Goal: Task Accomplishment & Management: Use online tool/utility

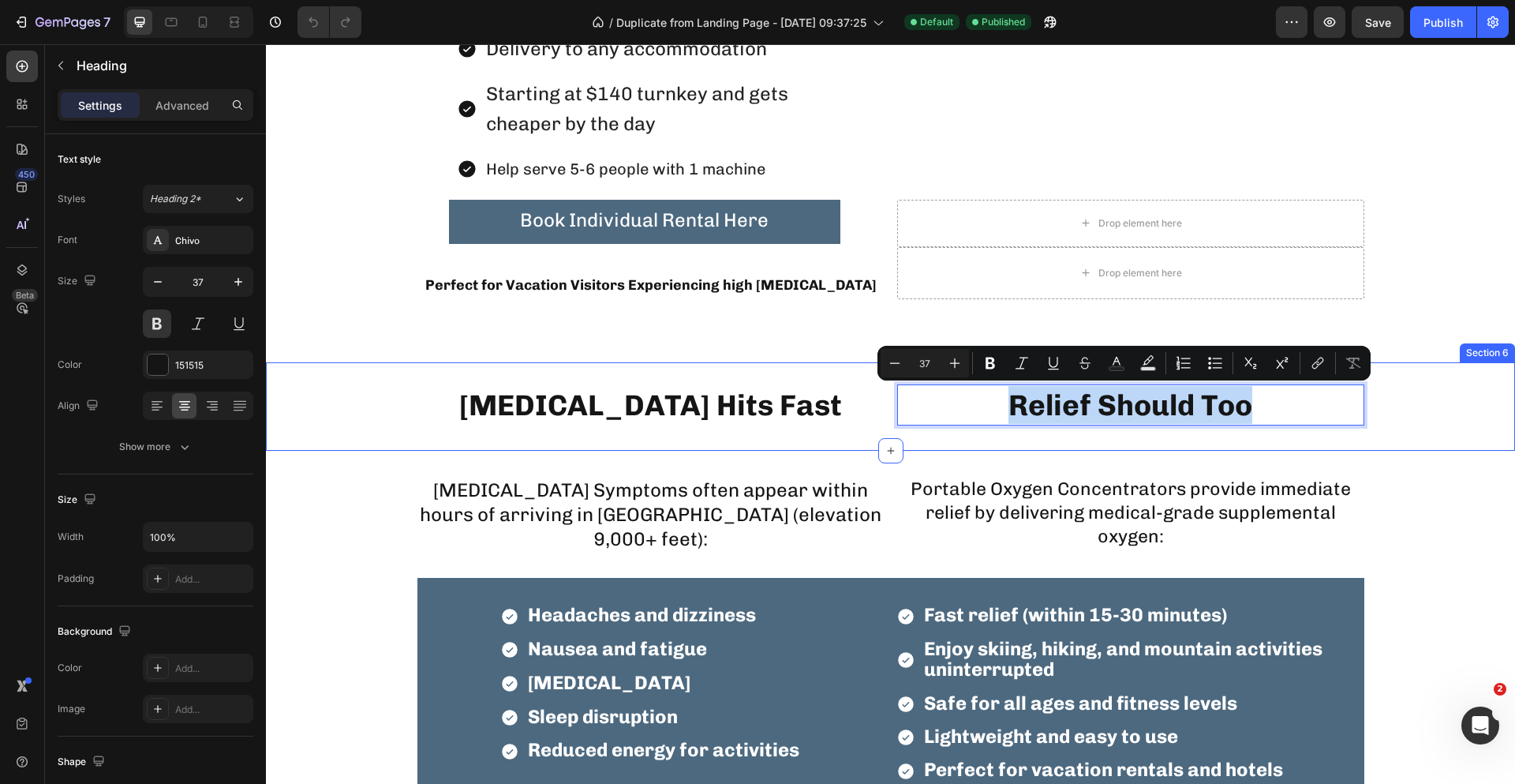
click at [972, 427] on div "[MEDICAL_DATA] Hits Fast Heading Relief Should Too Heading 0 Row Section 6" at bounding box center [890, 407] width 1249 height 89
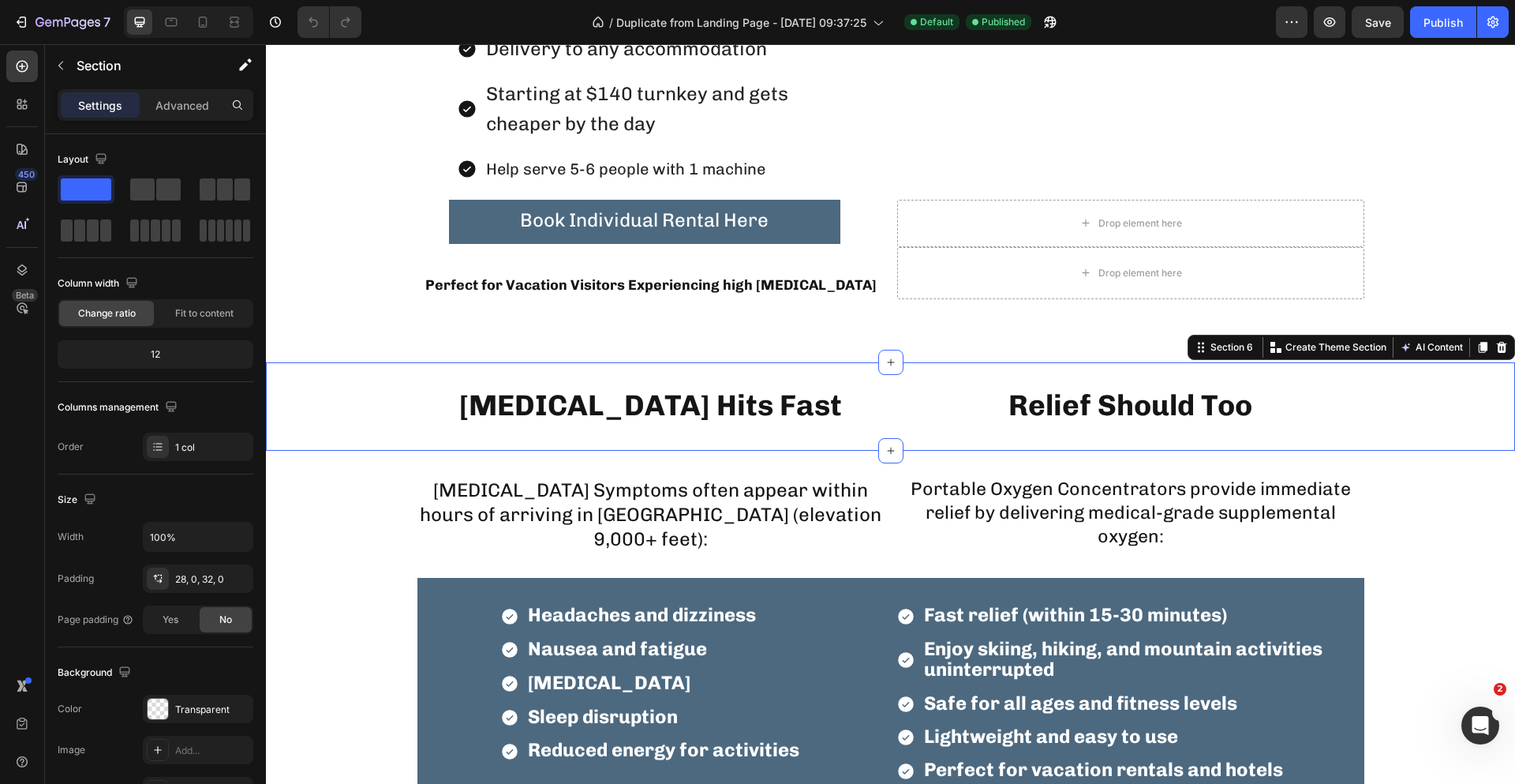
click at [1052, 519] on p "Portable Oxygen Concentrators provide immediate relief by delivering medical-gr…" at bounding box center [1131, 513] width 464 height 71
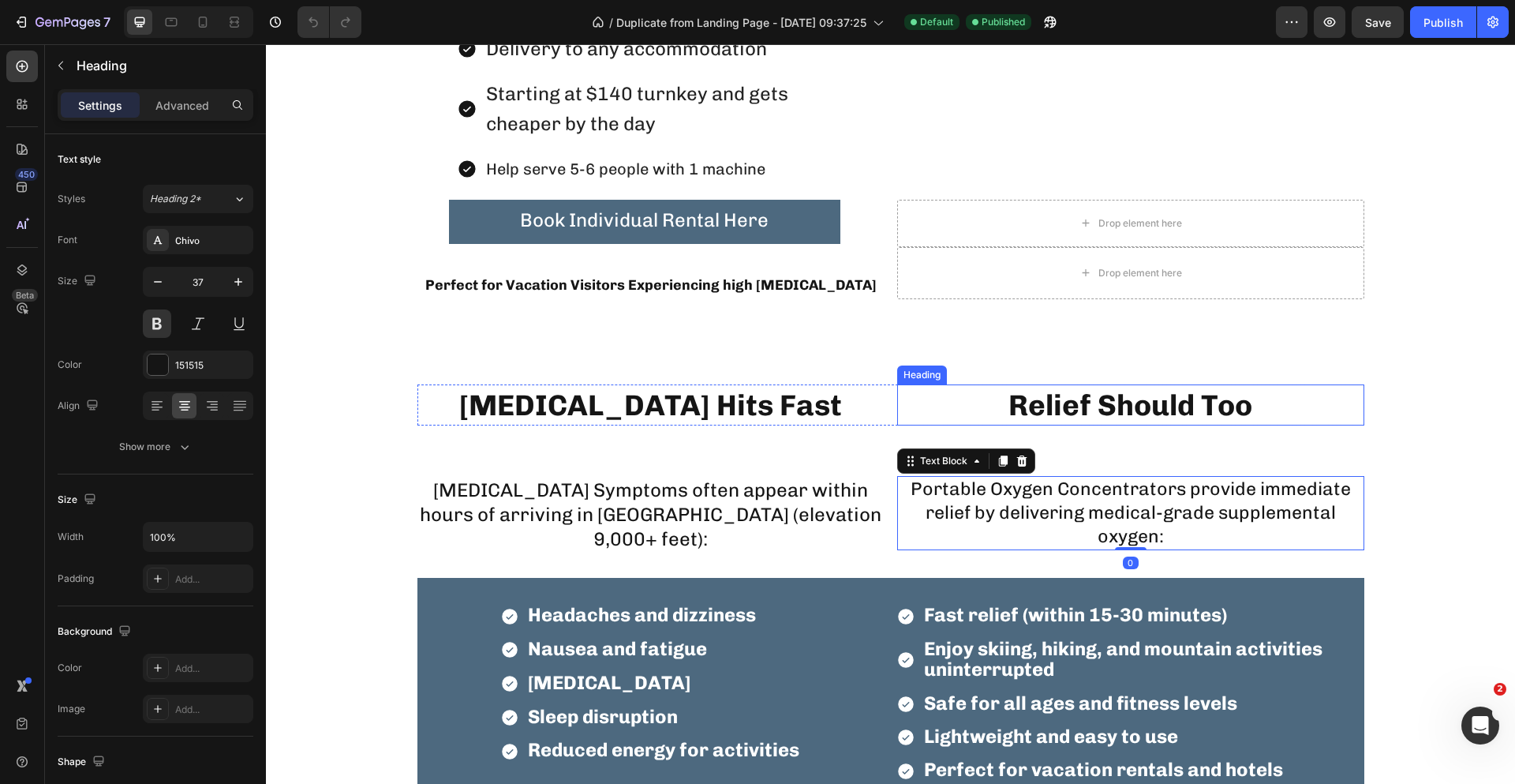
click at [1078, 406] on p "Relief Should Too" at bounding box center [1131, 404] width 464 height 38
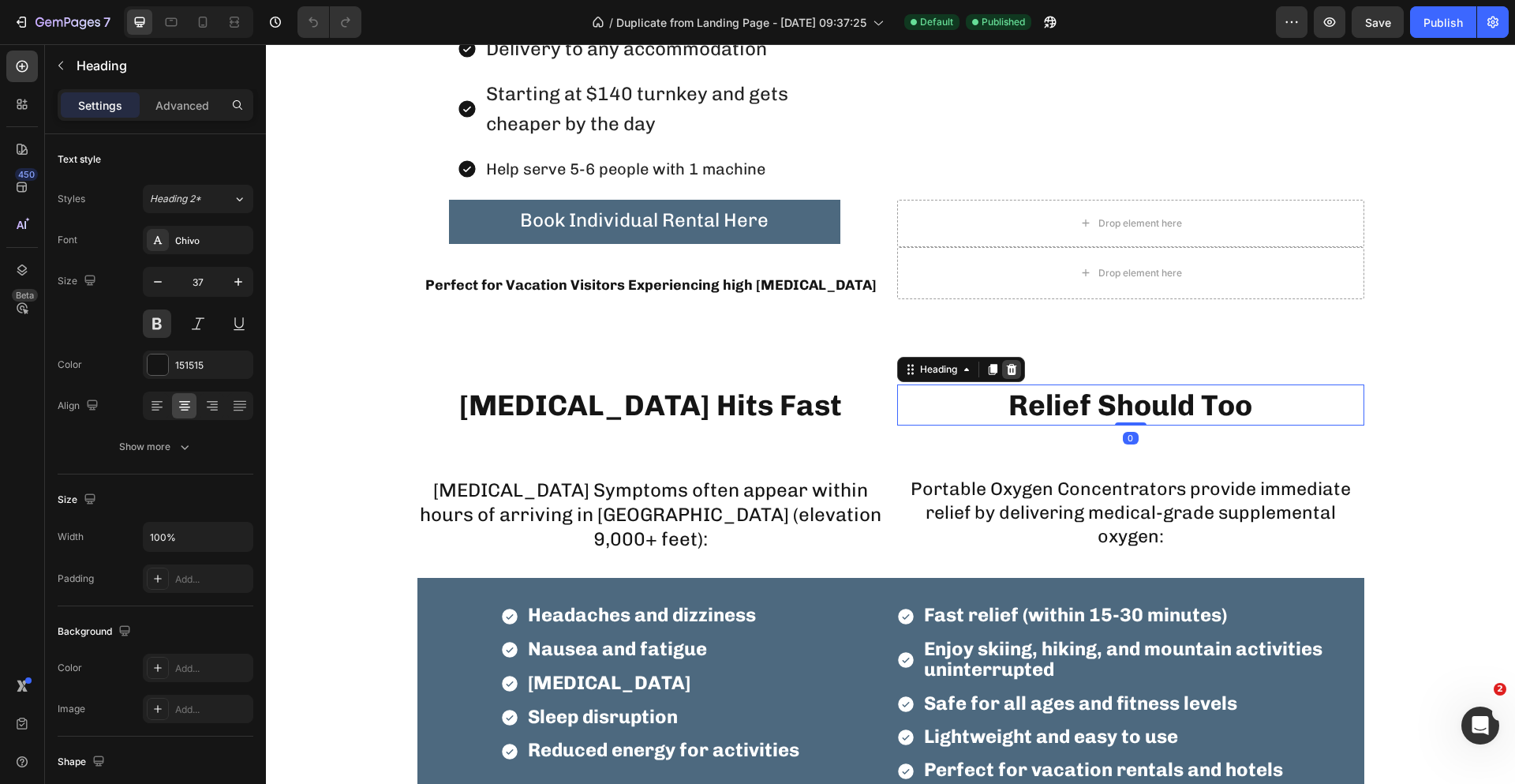
click at [1007, 371] on icon at bounding box center [1011, 370] width 10 height 11
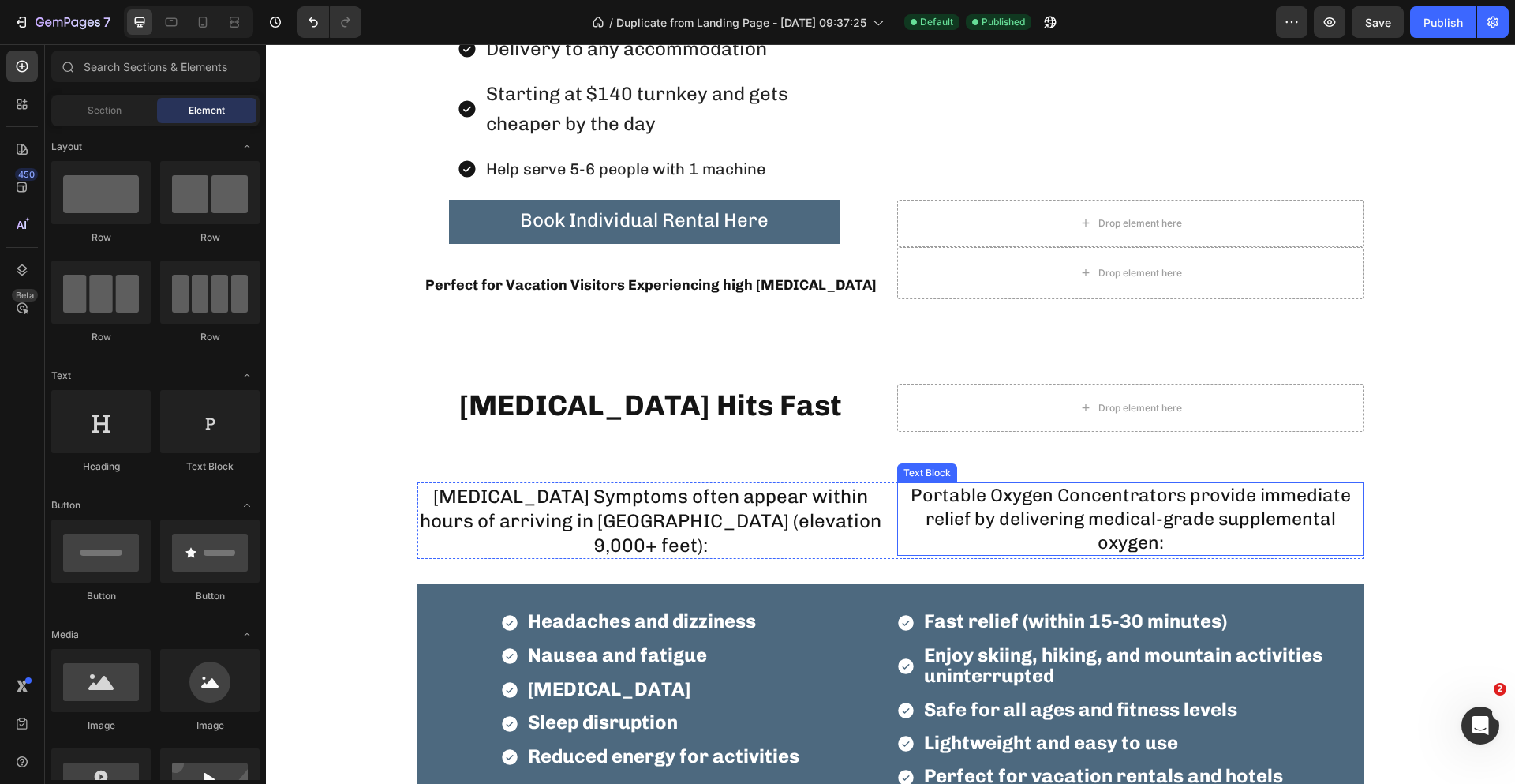
click at [1079, 508] on p "Portable Oxygen Concentrators provide immediate relief by delivering medical-gr…" at bounding box center [1131, 519] width 464 height 71
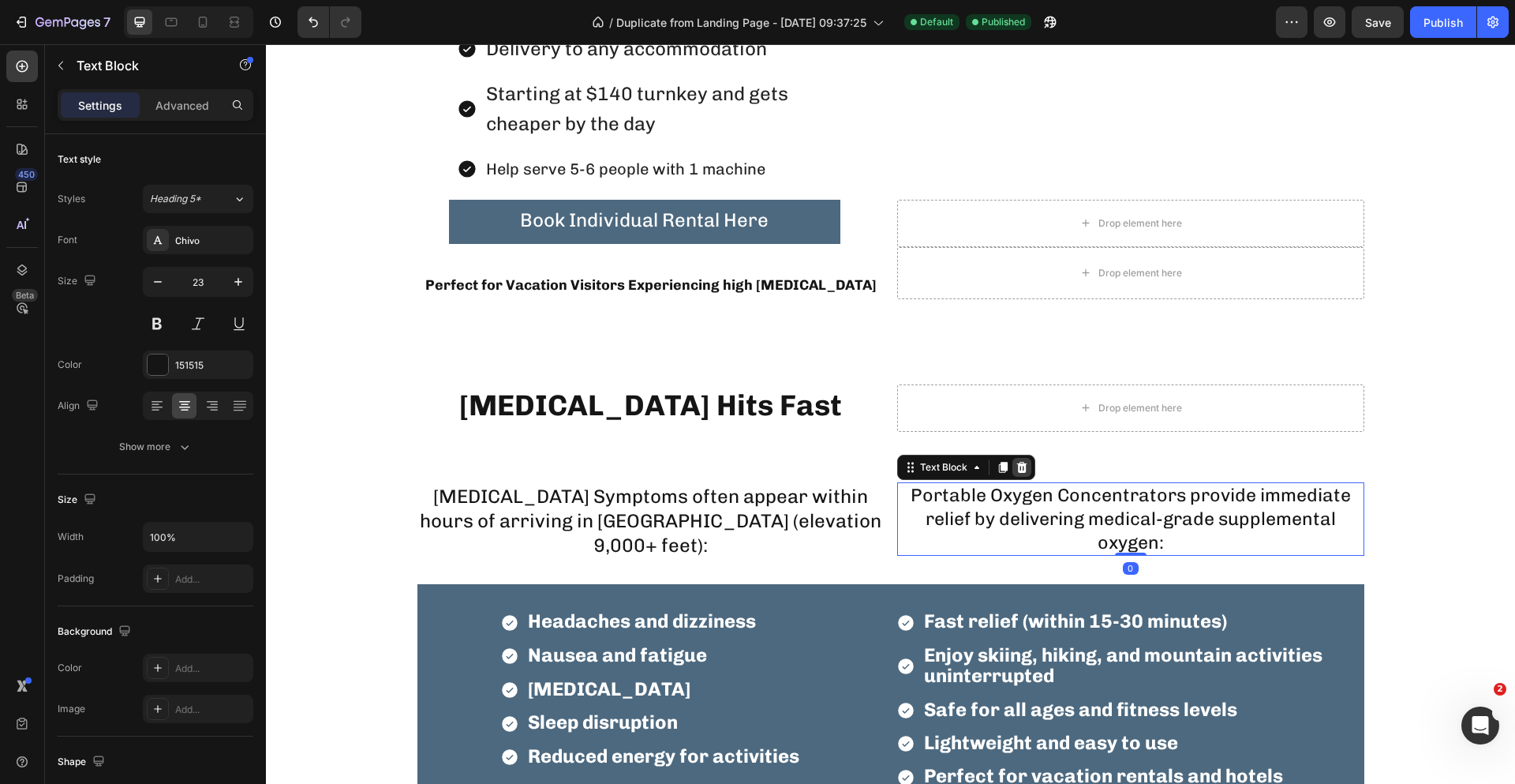
click at [1022, 466] on div at bounding box center [1023, 467] width 19 height 19
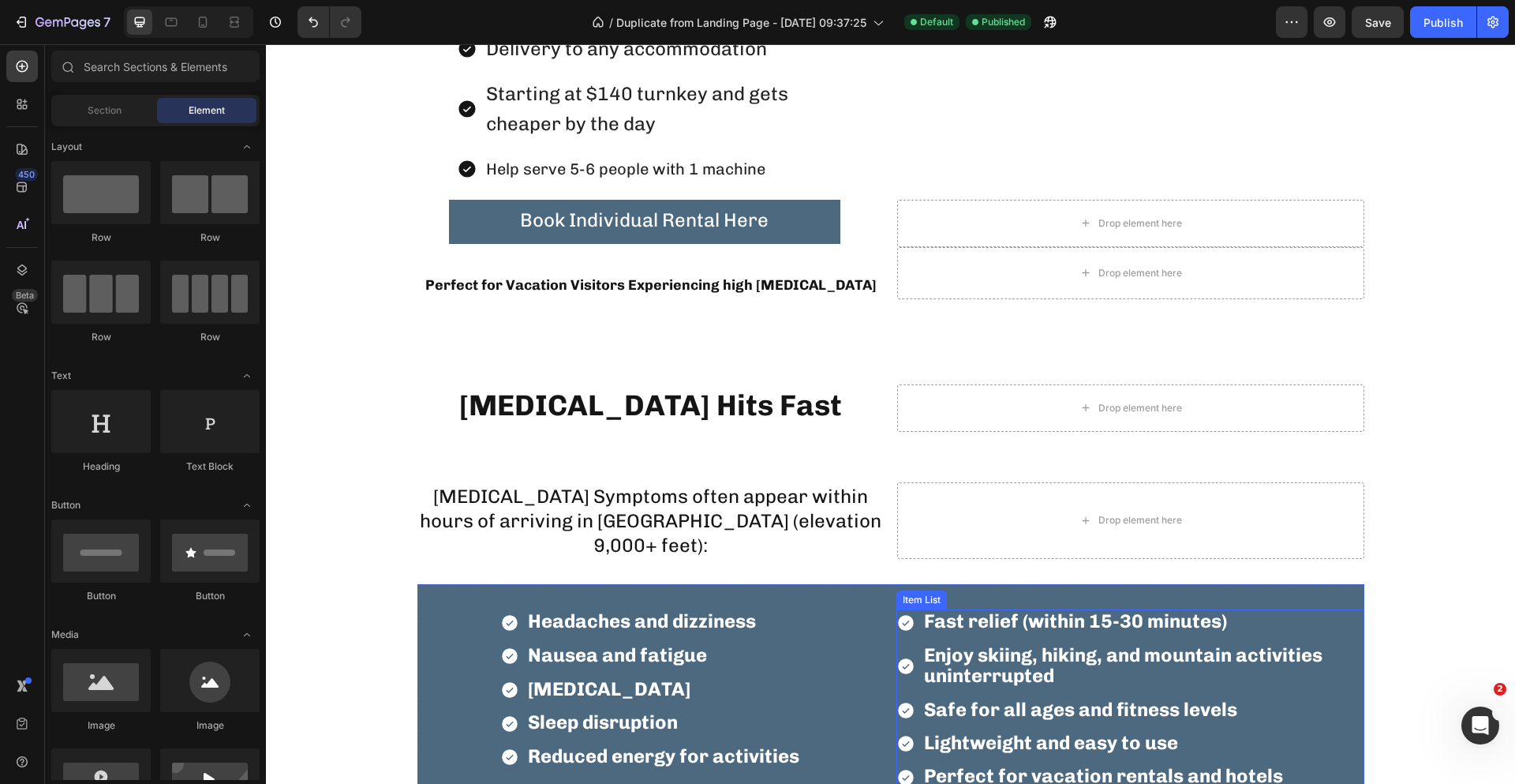
click at [1129, 670] on p "Enjoy skiing, hiking, and mountain activities uninterrupted" at bounding box center [1144, 666] width 438 height 42
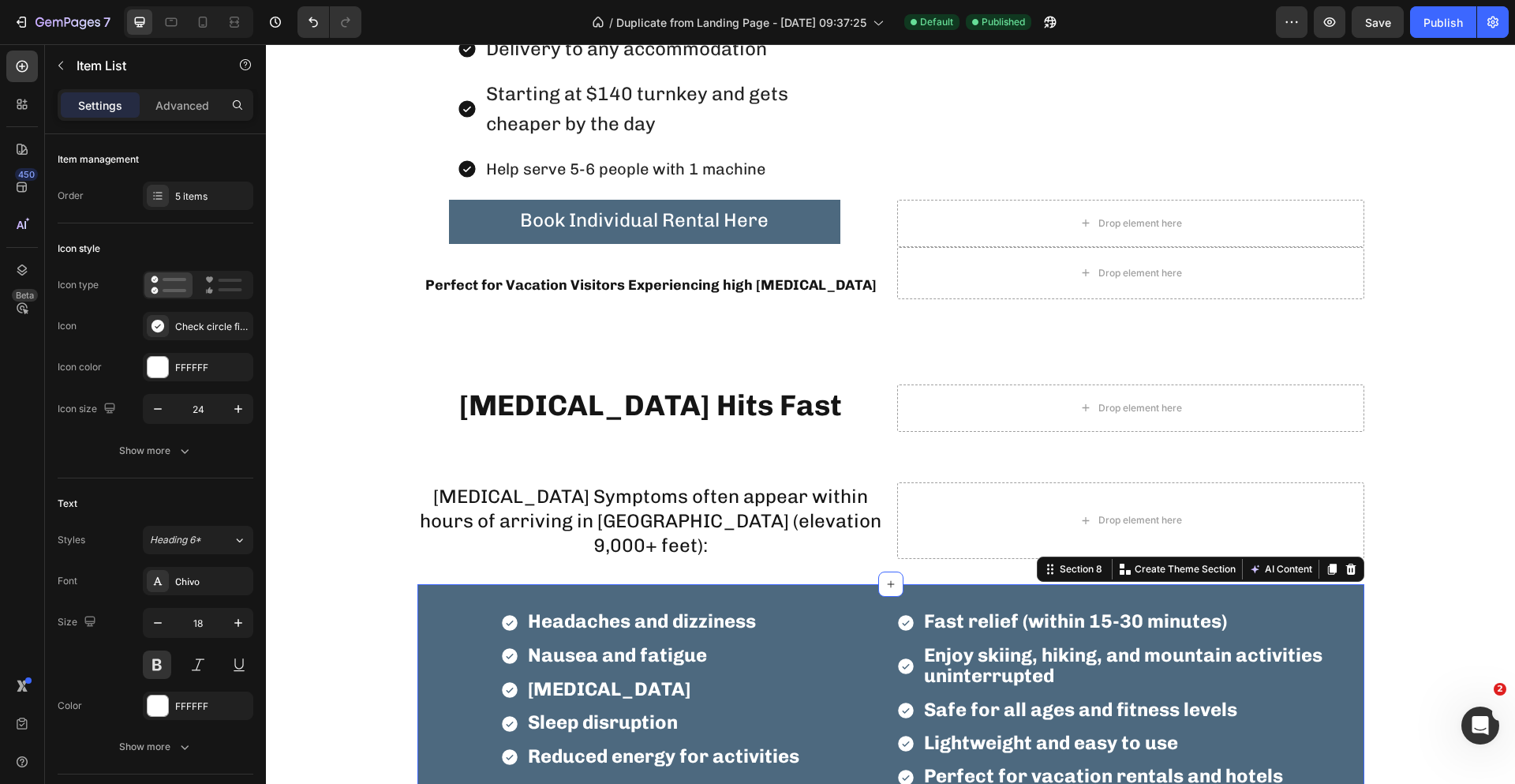
click at [1283, 593] on div "Headaches and dizziness Nausea and fatigue [MEDICAL_DATA] Sleep disruption Redu…" at bounding box center [890, 712] width 947 height 256
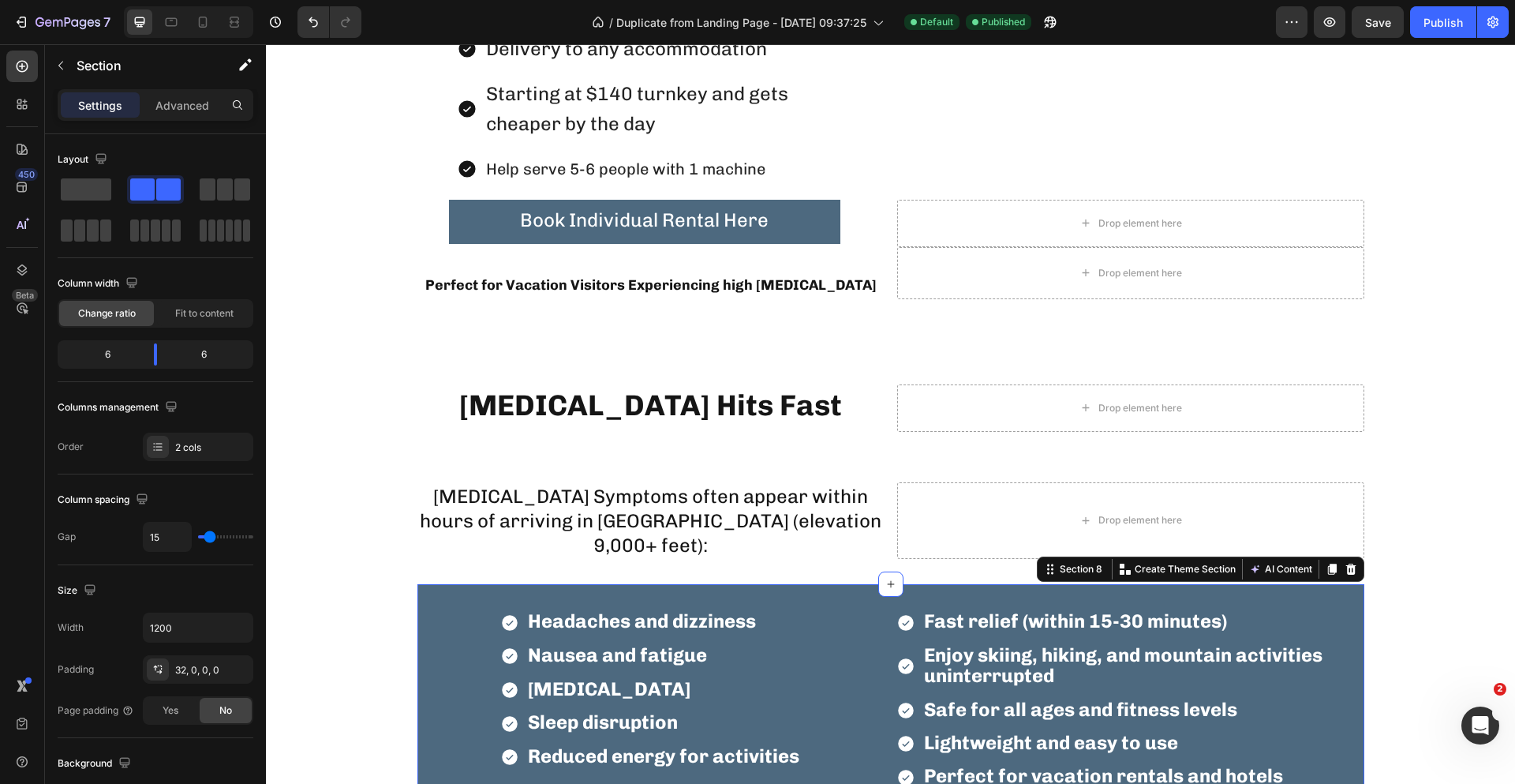
click at [1258, 619] on p "Fast relief (within 15-30 minutes)" at bounding box center [1144, 621] width 438 height 20
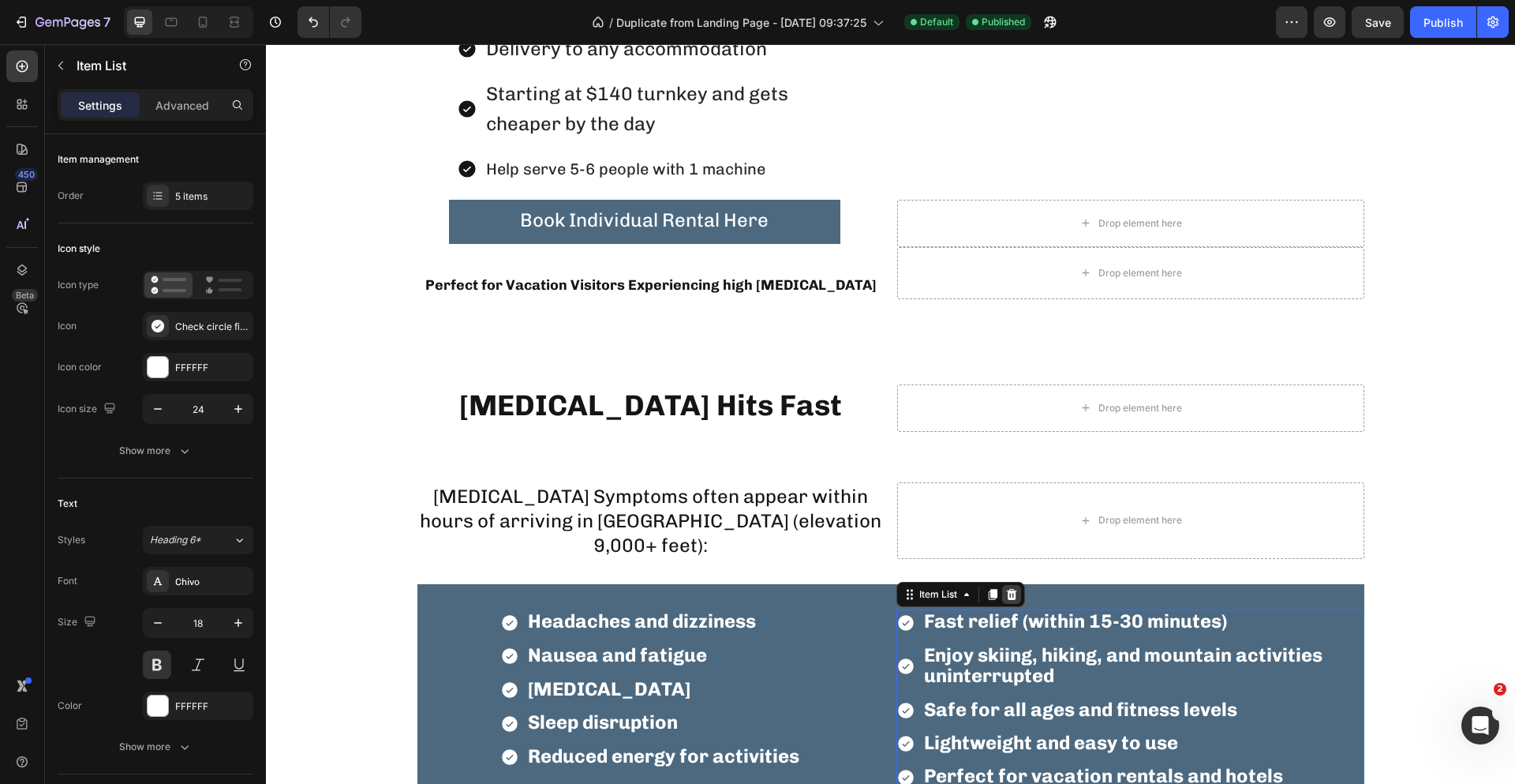
click at [1008, 600] on icon at bounding box center [1012, 595] width 13 height 13
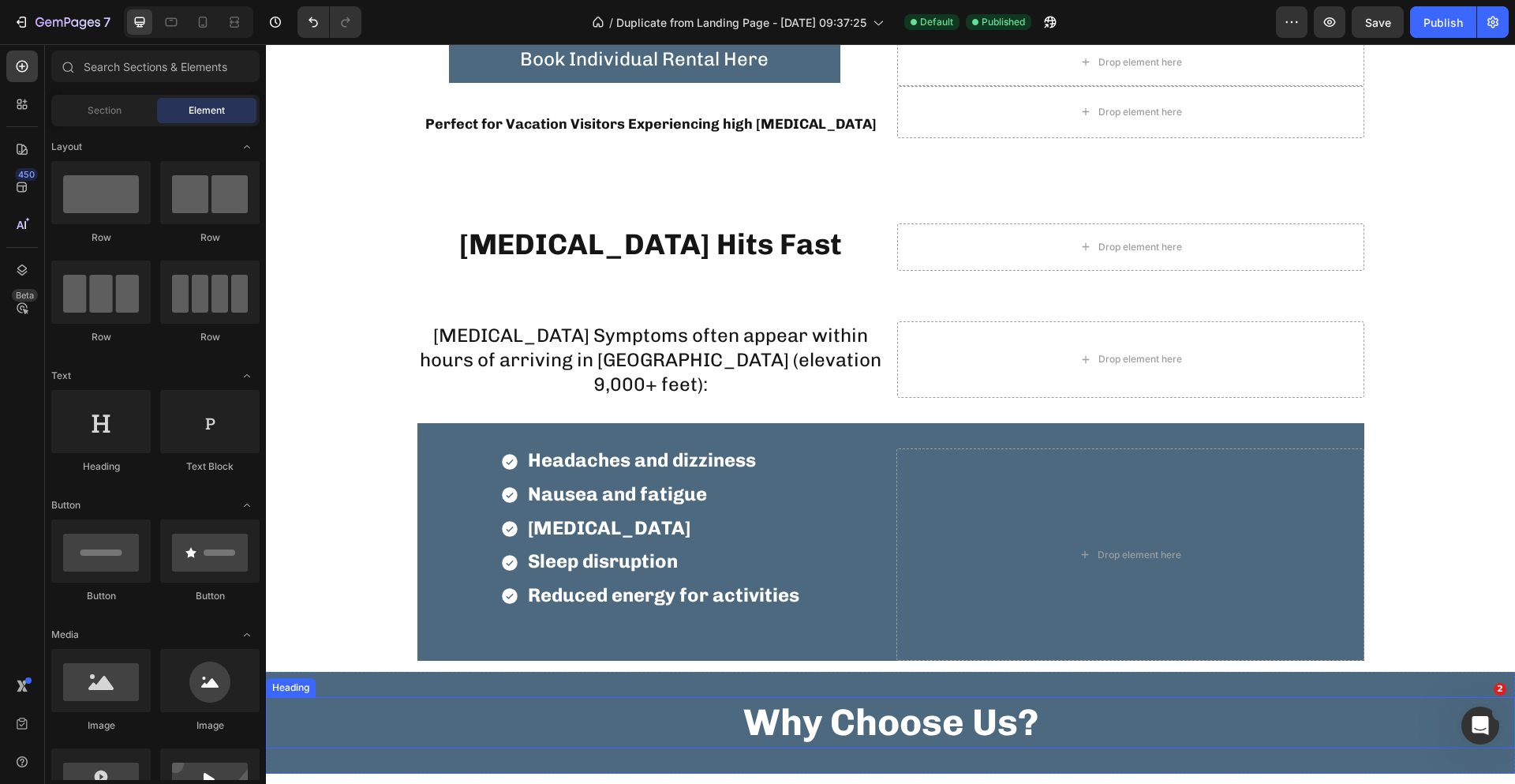
scroll to position [1736, 0]
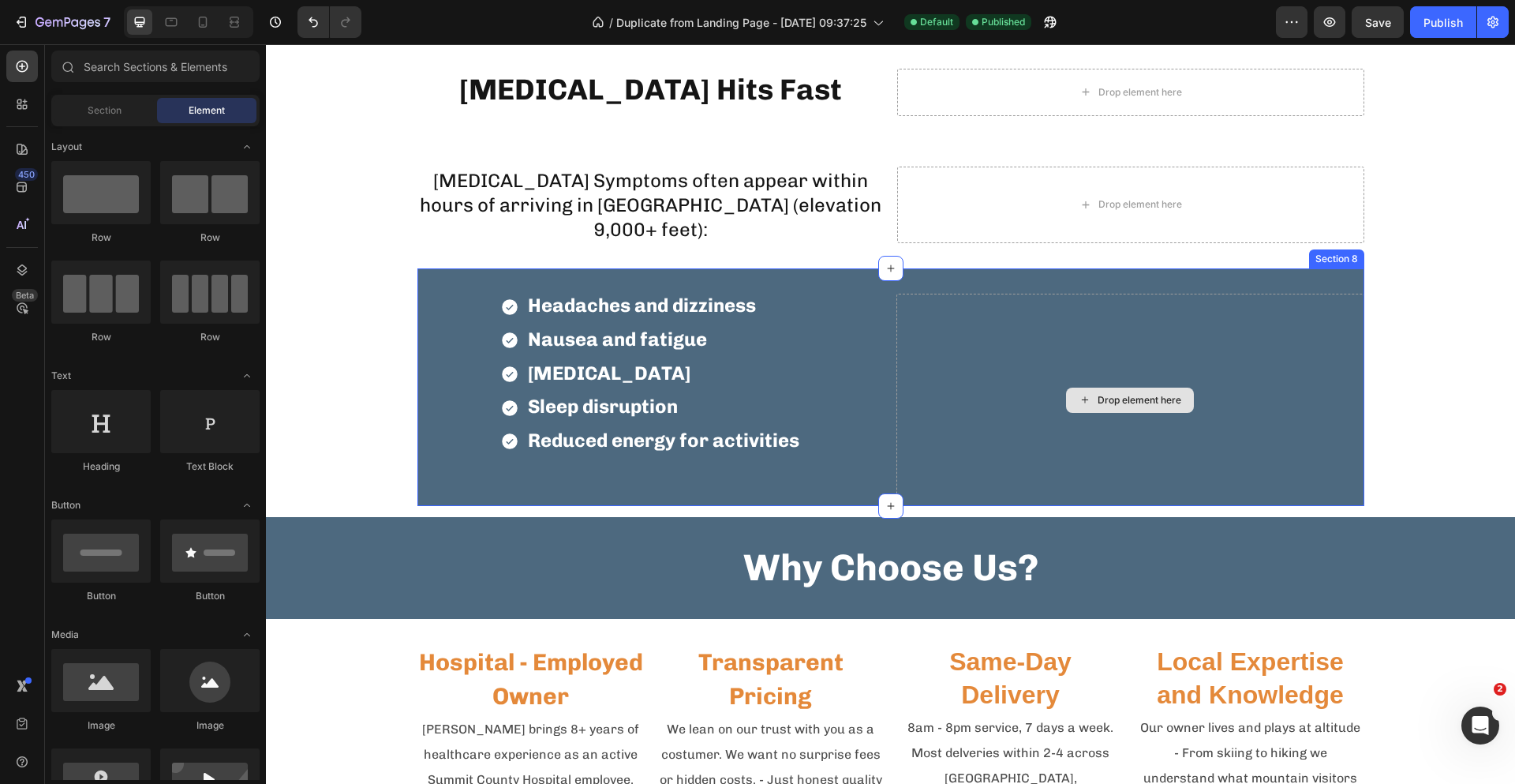
click at [1038, 300] on div "Drop element here" at bounding box center [1131, 399] width 468 height 212
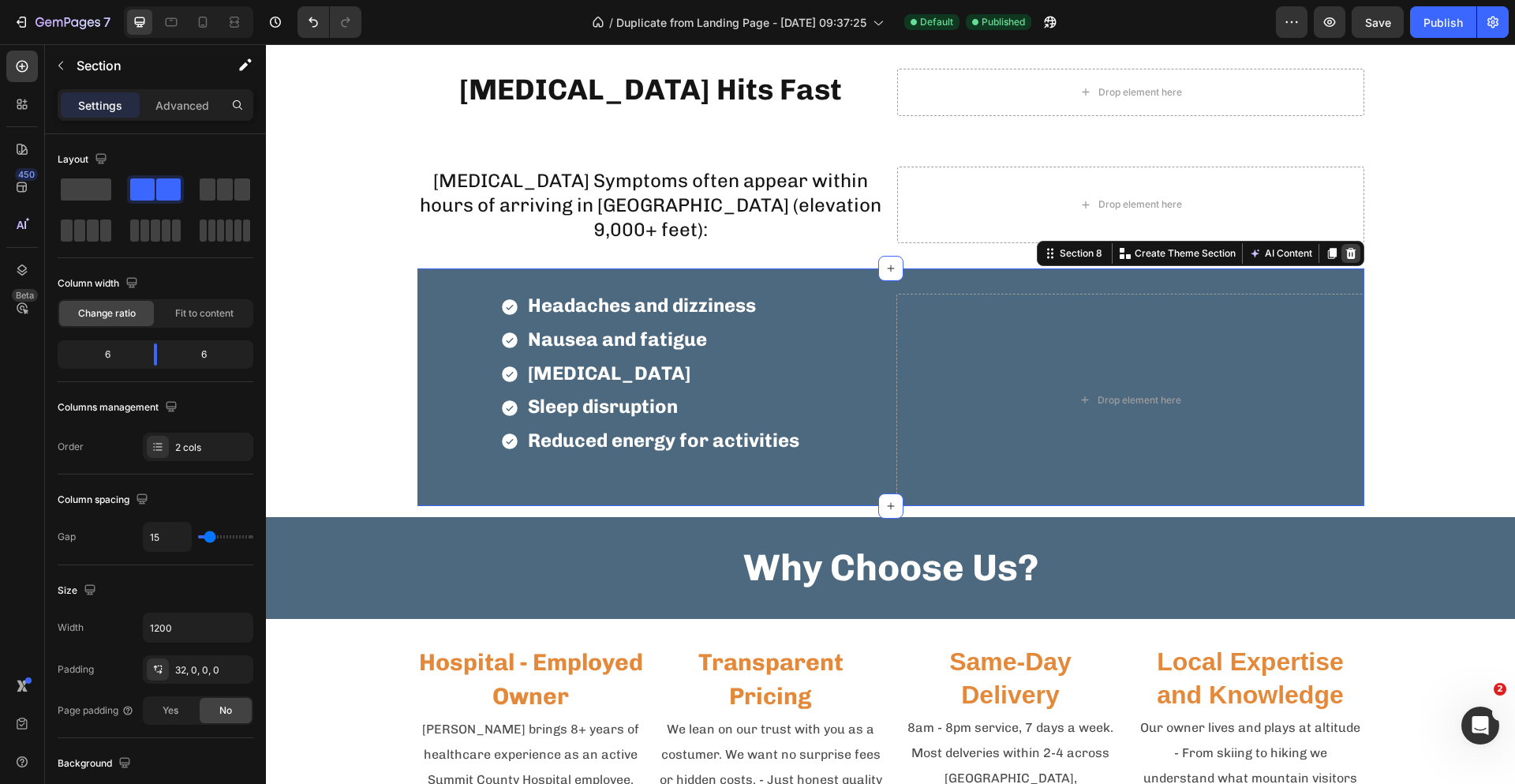
click at [1350, 248] on icon at bounding box center [1351, 254] width 13 height 13
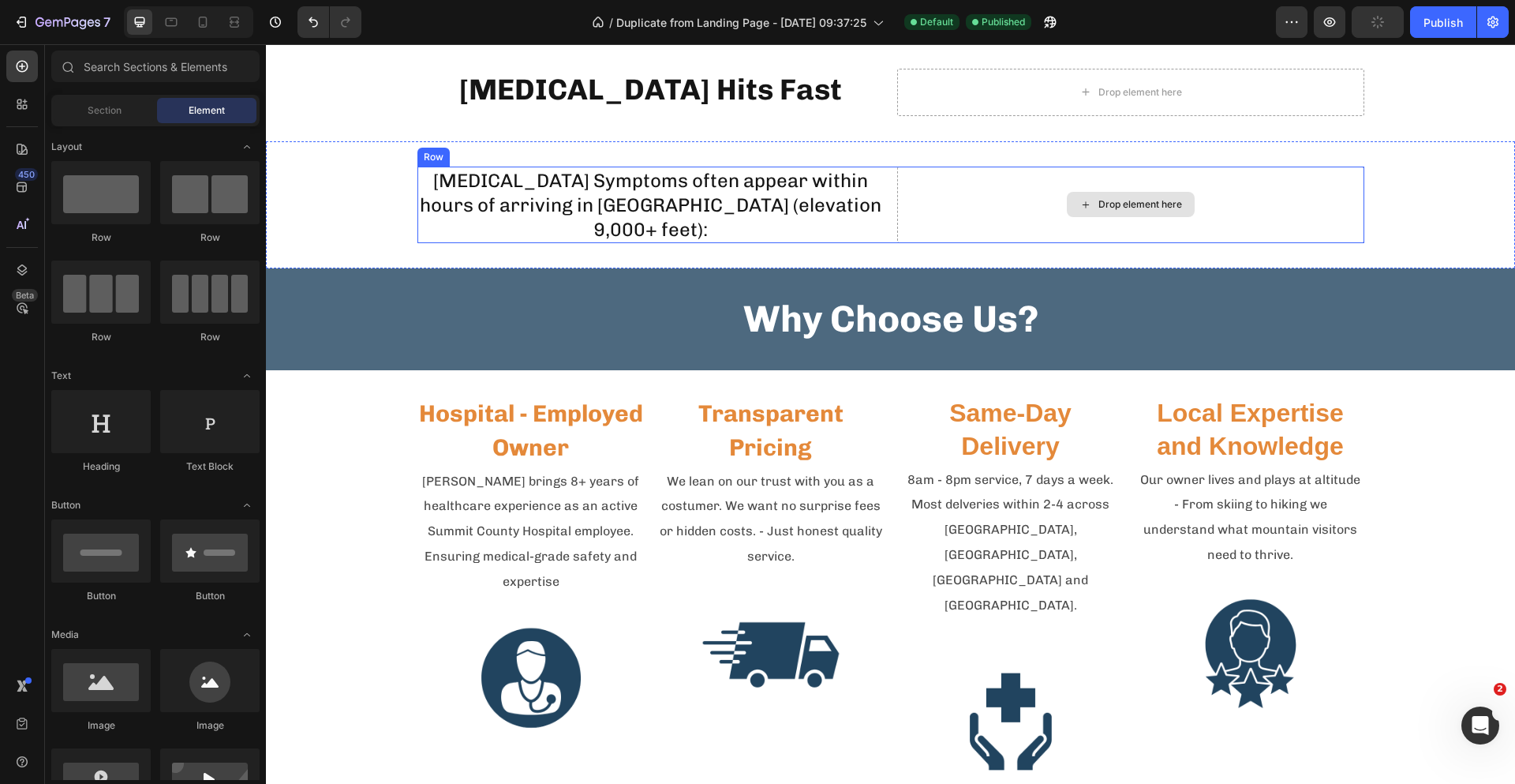
click at [1263, 222] on div "Drop element here" at bounding box center [1131, 205] width 467 height 77
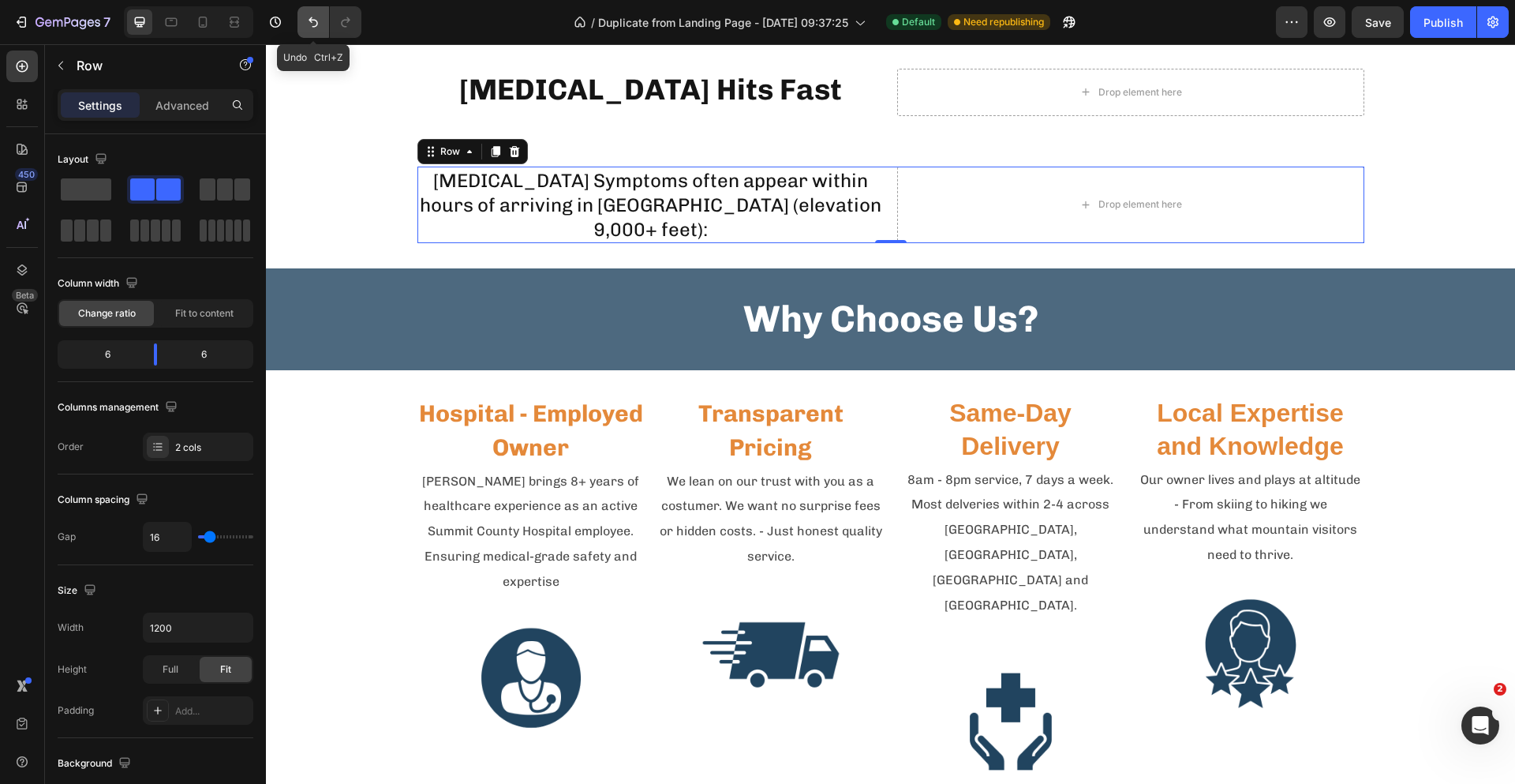
click at [310, 24] on icon "Undo/Redo" at bounding box center [313, 23] width 16 height 16
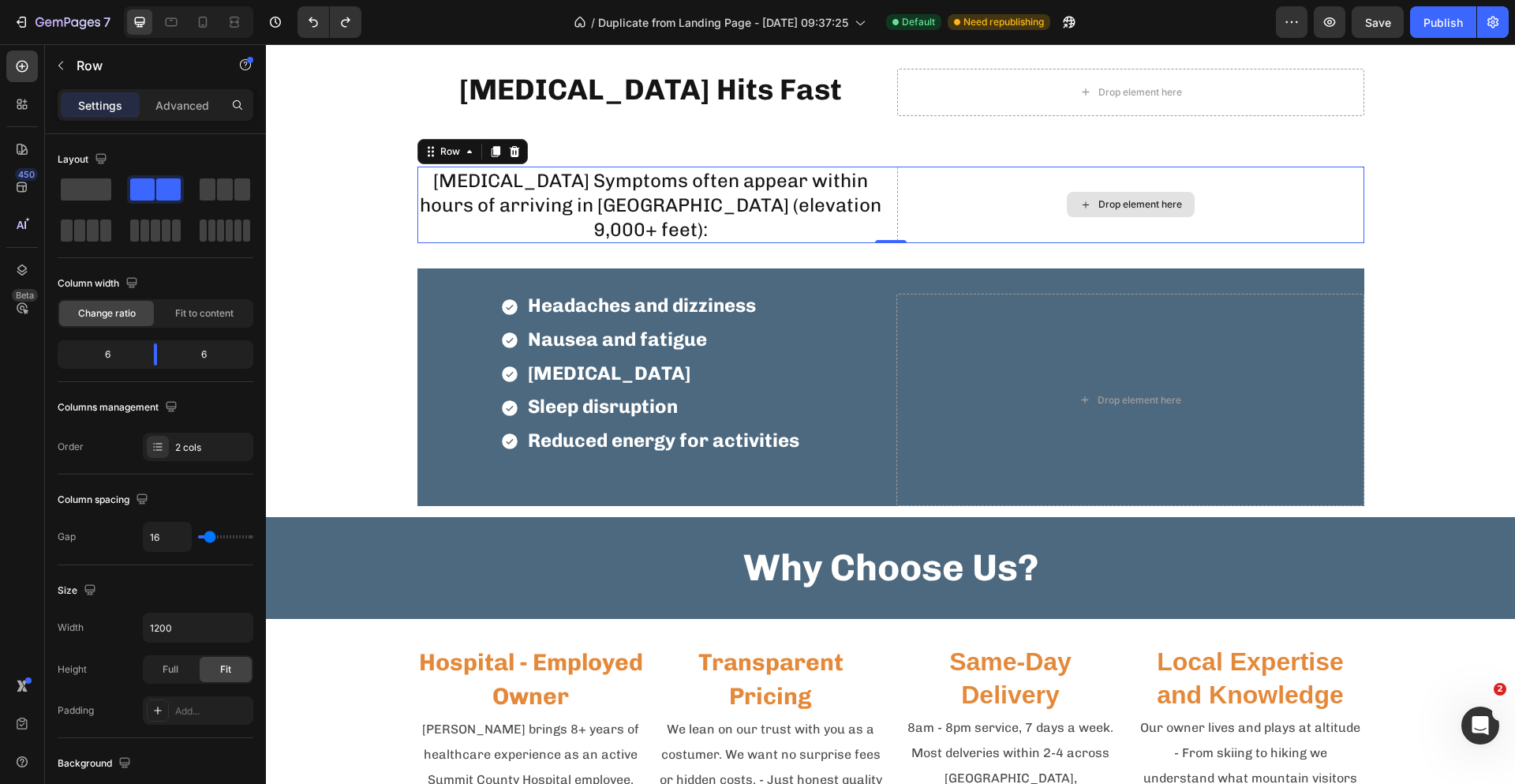
click at [997, 238] on div "Drop element here" at bounding box center [1131, 205] width 467 height 77
click at [950, 312] on div "Drop element here" at bounding box center [1131, 399] width 468 height 212
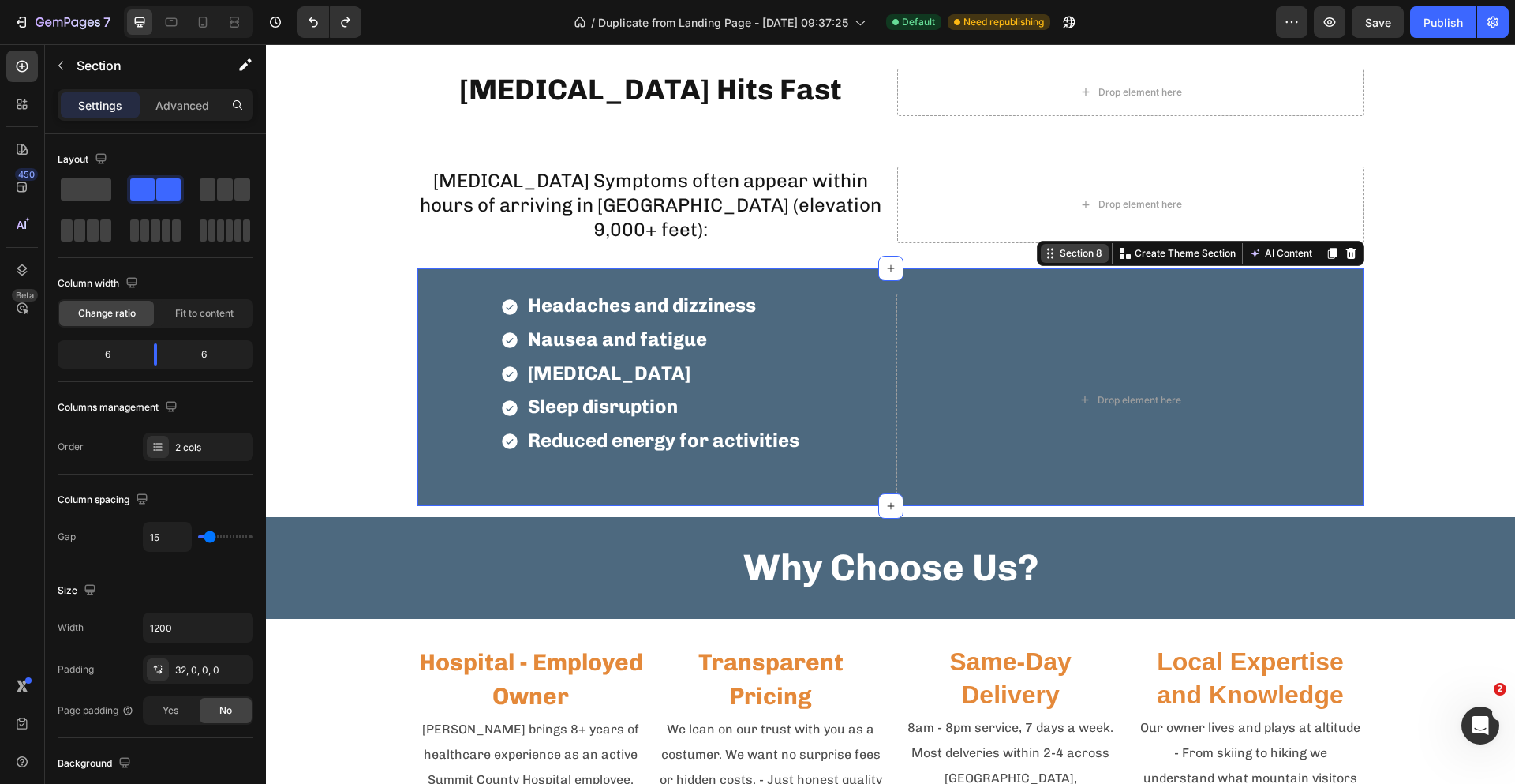
click at [1077, 262] on div "Section 8" at bounding box center [1075, 254] width 68 height 19
click at [93, 194] on span at bounding box center [85, 189] width 51 height 22
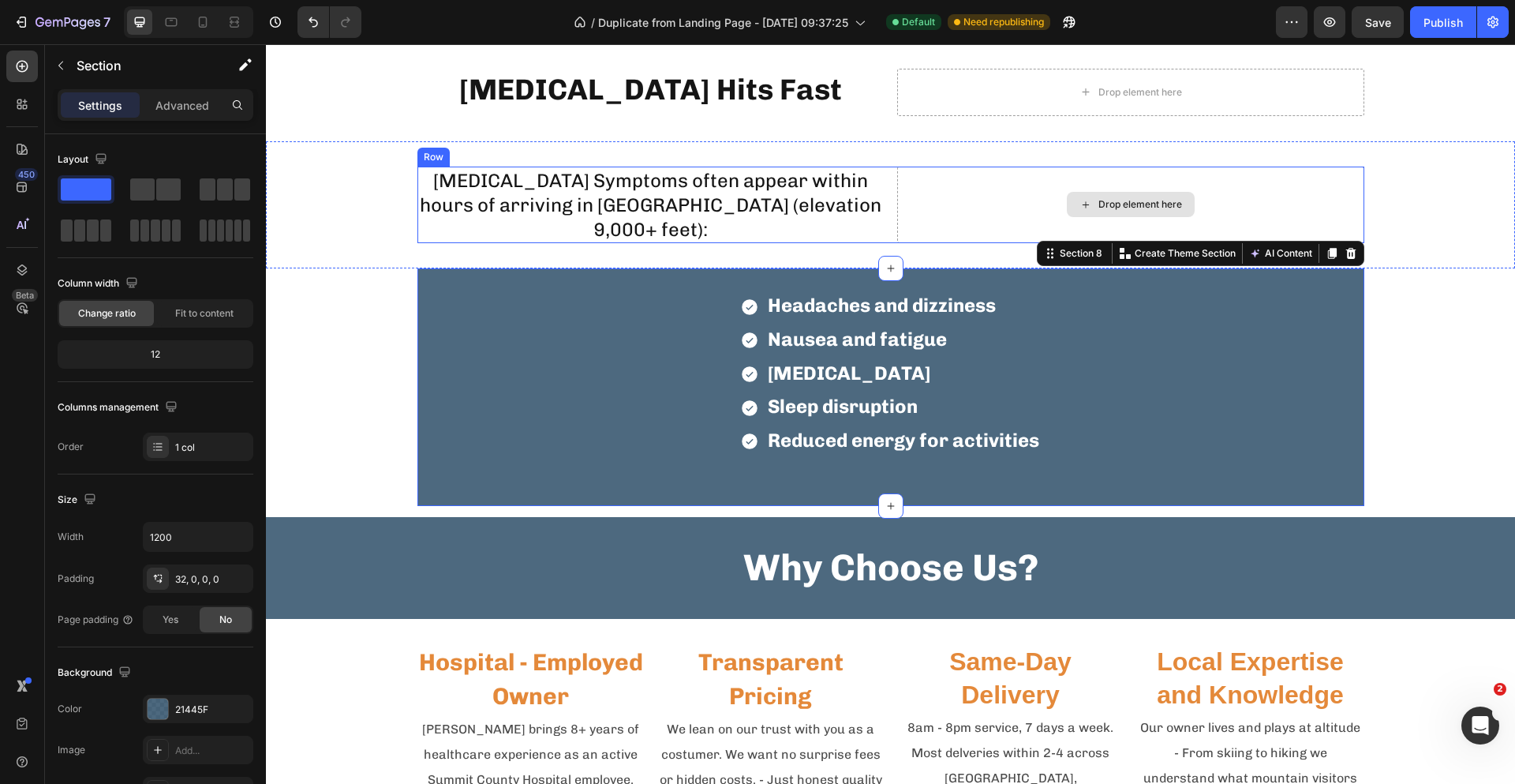
click at [977, 231] on div "Drop element here" at bounding box center [1131, 205] width 467 height 77
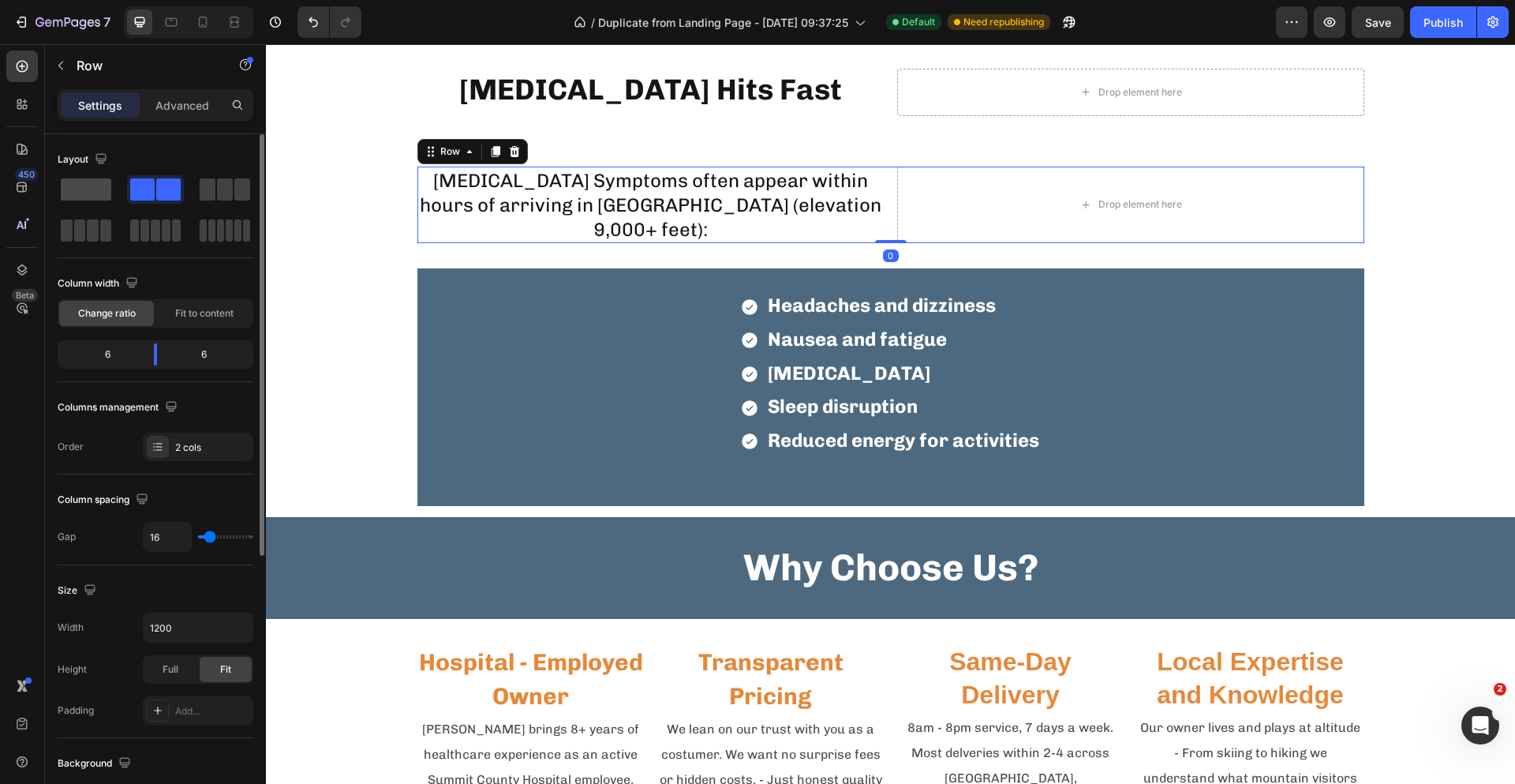
click at [102, 185] on span at bounding box center [85, 189] width 51 height 22
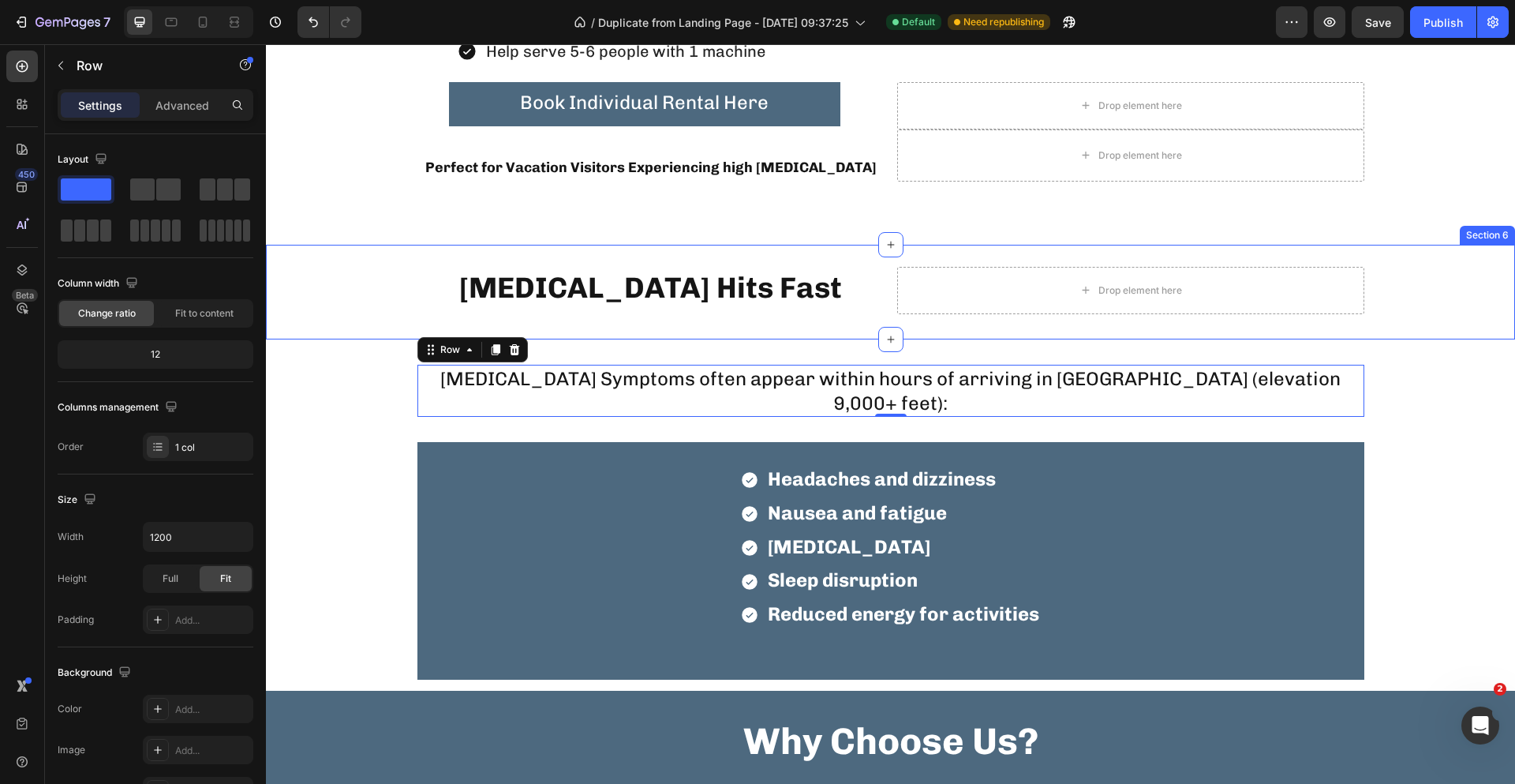
scroll to position [1500, 0]
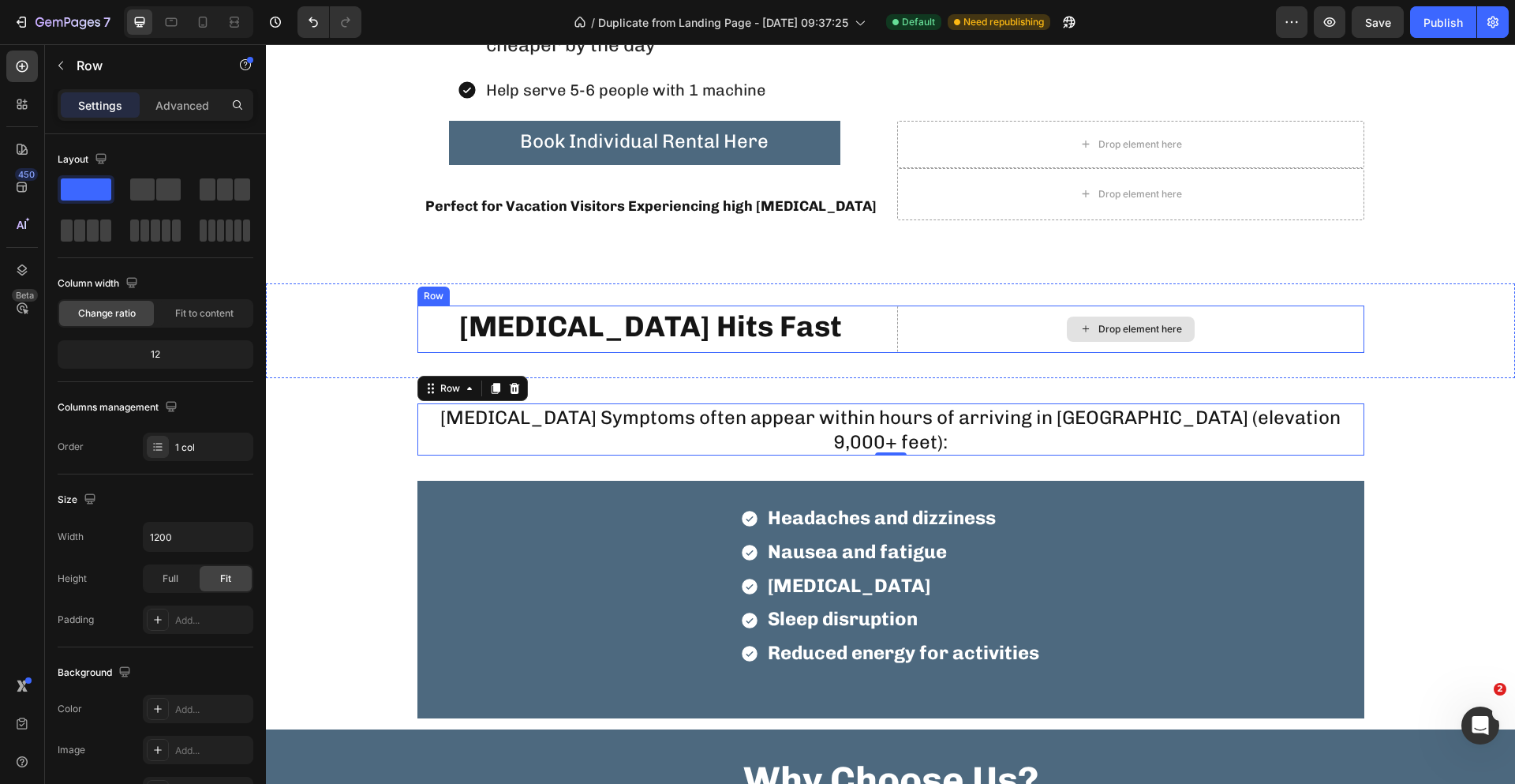
click at [1015, 328] on div "Drop element here" at bounding box center [1131, 329] width 467 height 48
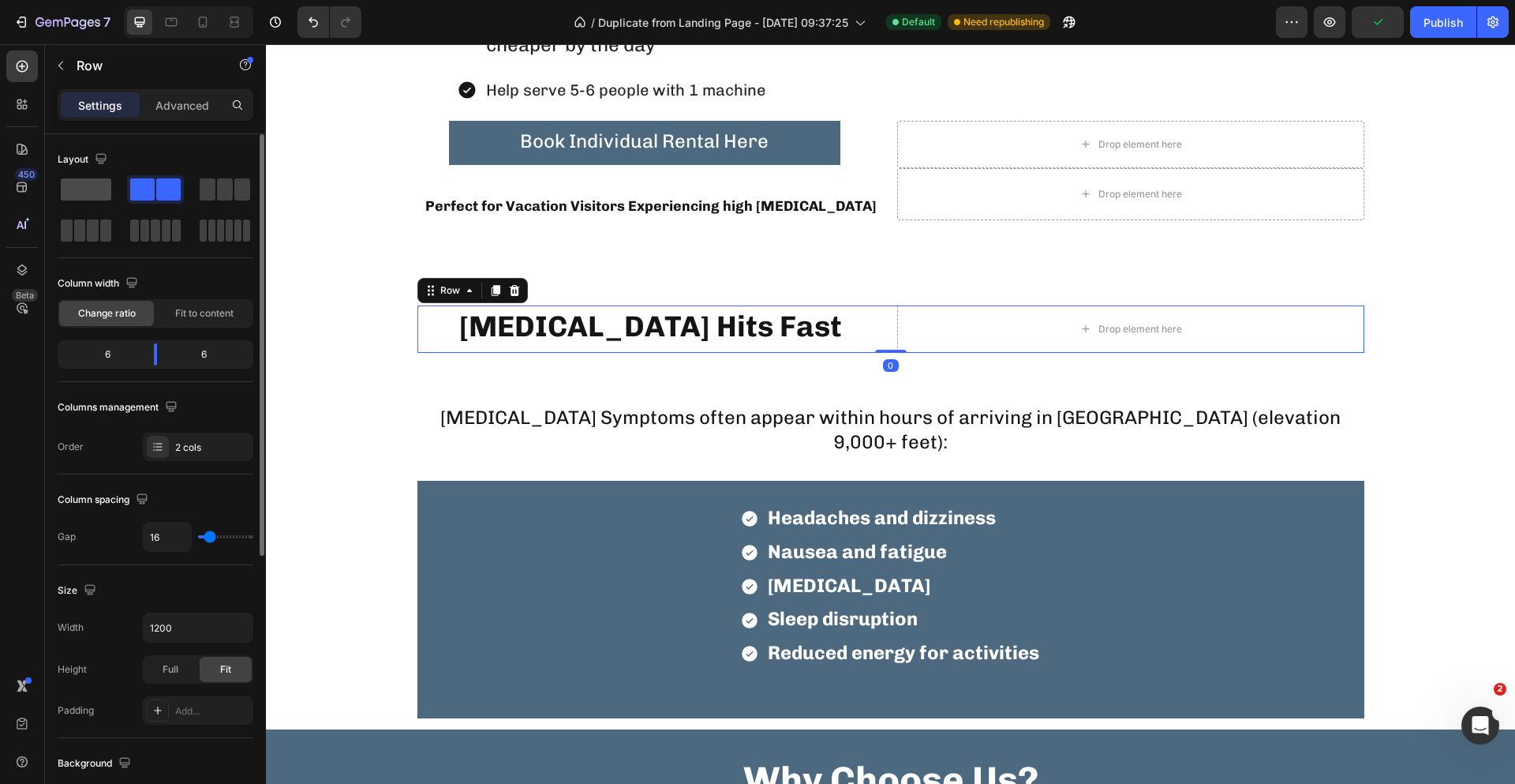
click at [91, 193] on span at bounding box center [85, 189] width 51 height 22
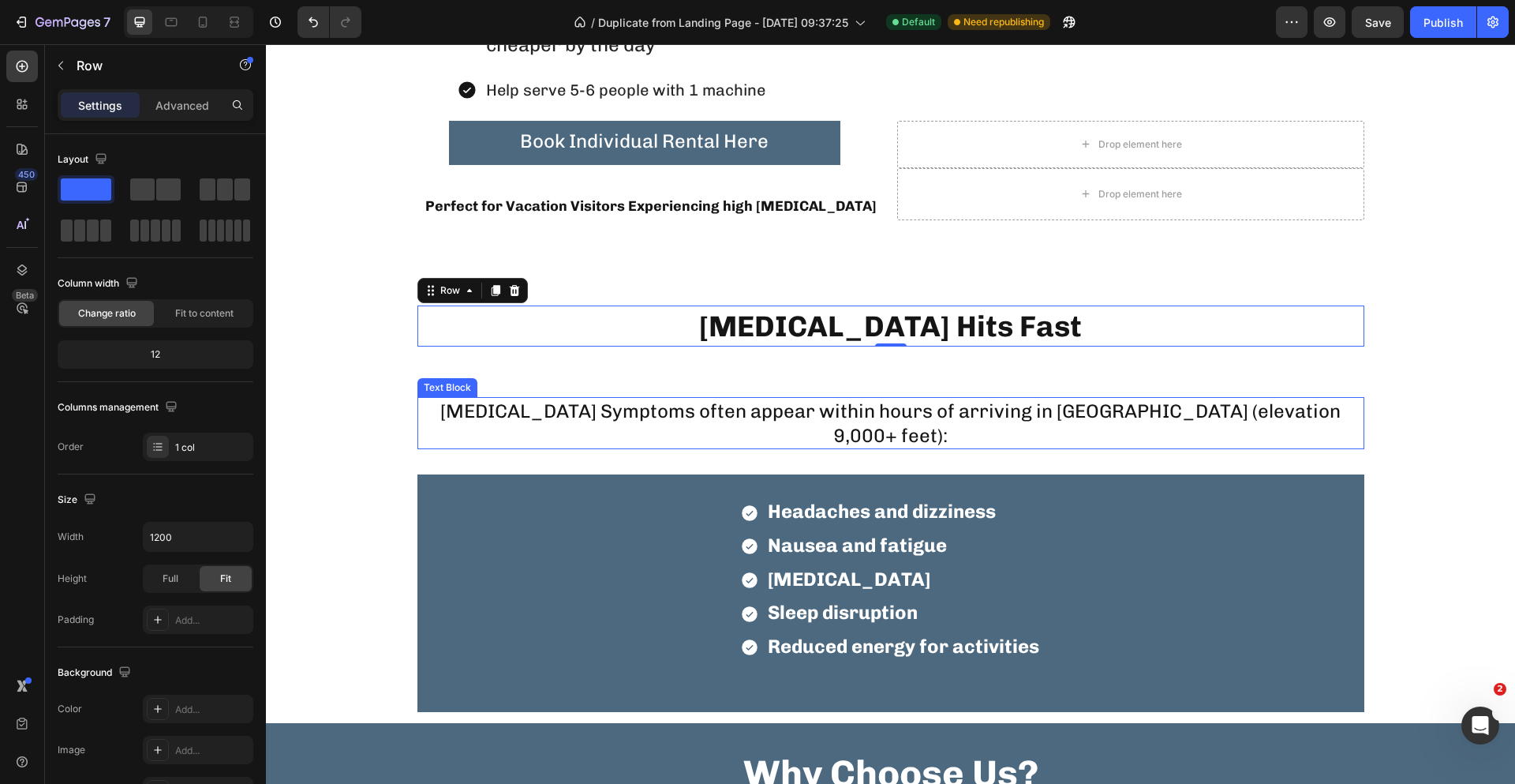
click at [889, 432] on p "[MEDICAL_DATA] Symptoms often appear within hours of arriving in [GEOGRAPHIC_DA…" at bounding box center [890, 423] width 944 height 49
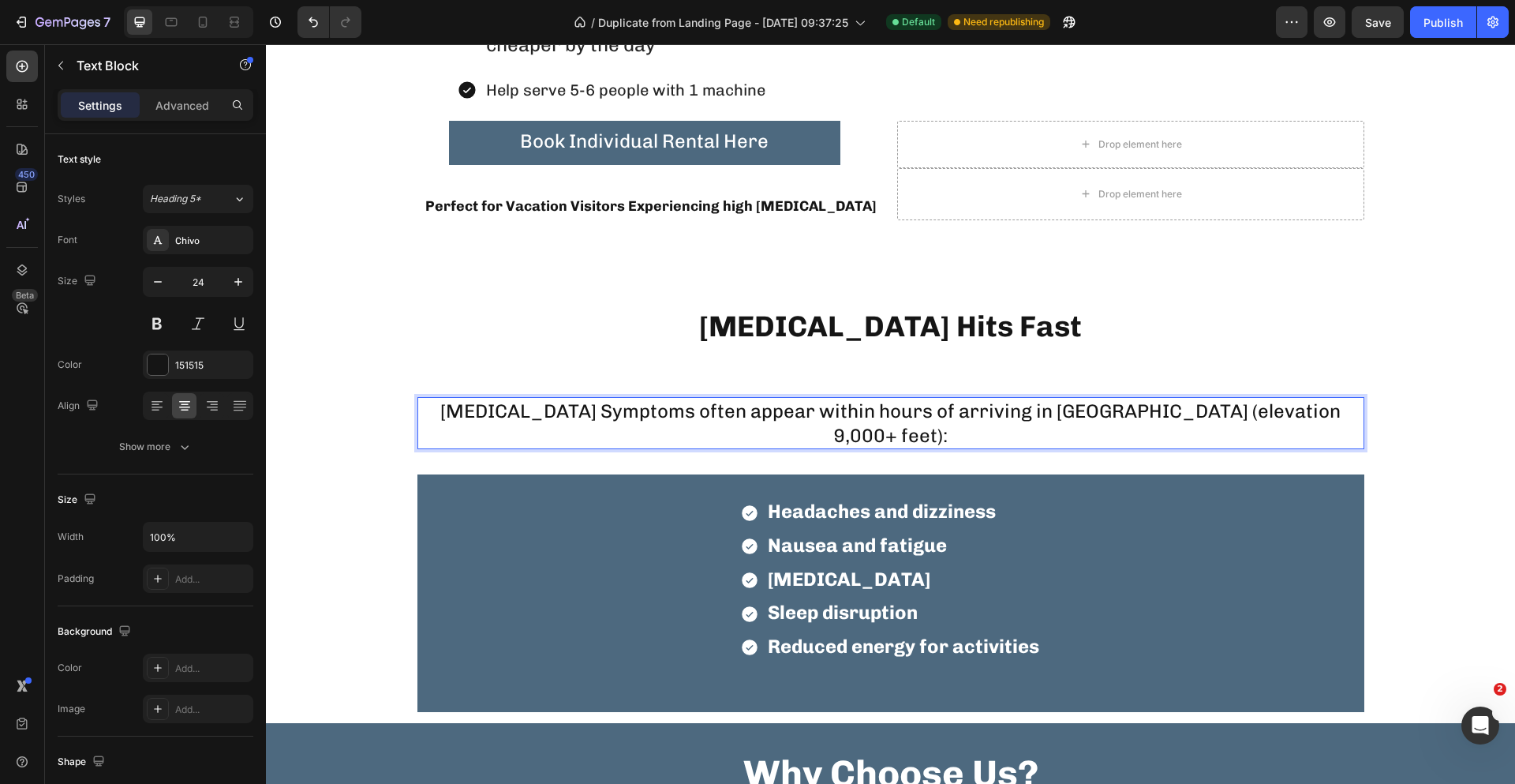
click at [1017, 421] on p "[MEDICAL_DATA] Symptoms often appear within hours of arriving in [GEOGRAPHIC_DA…" at bounding box center [890, 423] width 944 height 49
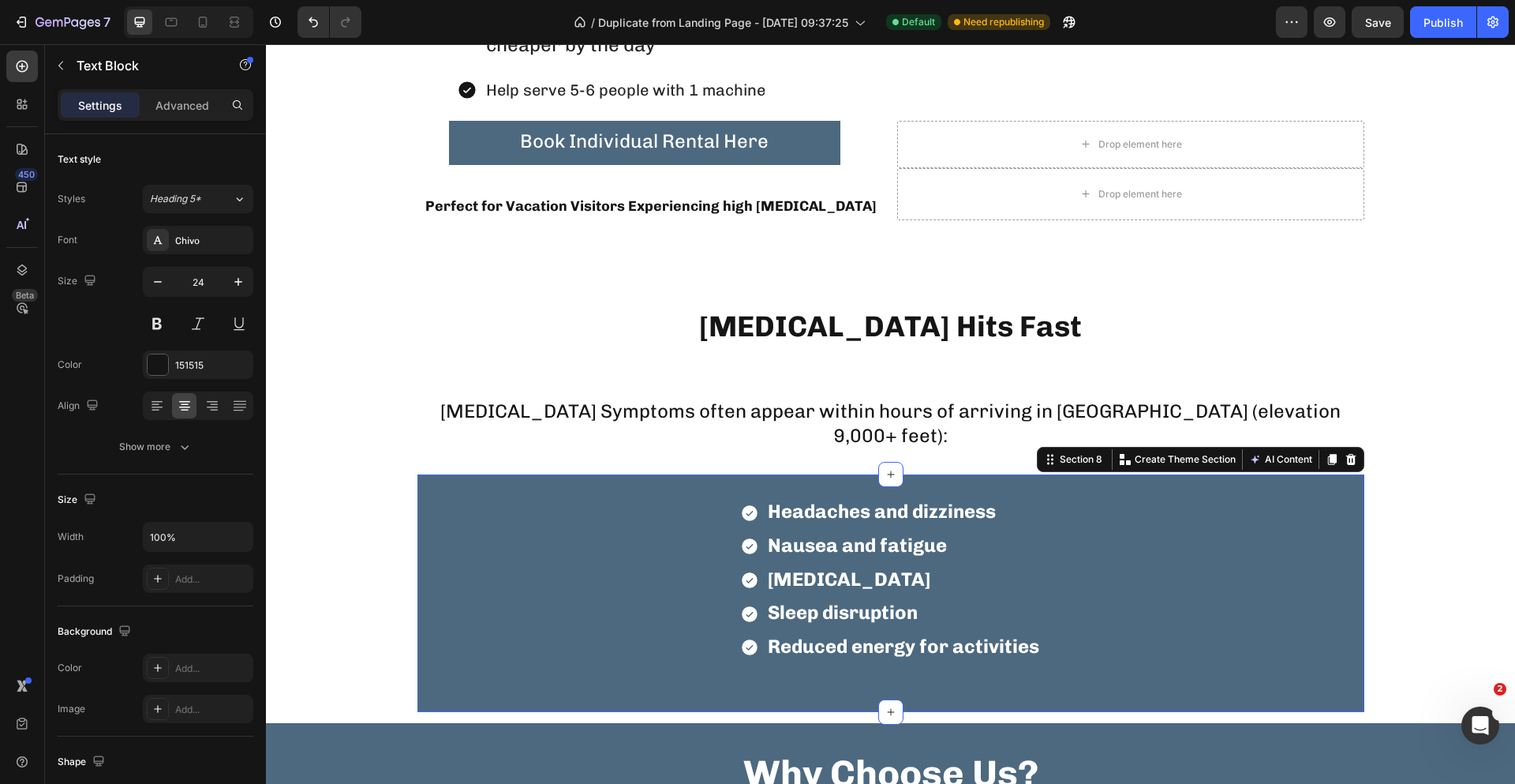
click at [504, 691] on div "Headaches and dizziness Nausea and fatigue [MEDICAL_DATA] Sleep disruption Redu…" at bounding box center [890, 605] width 947 height 212
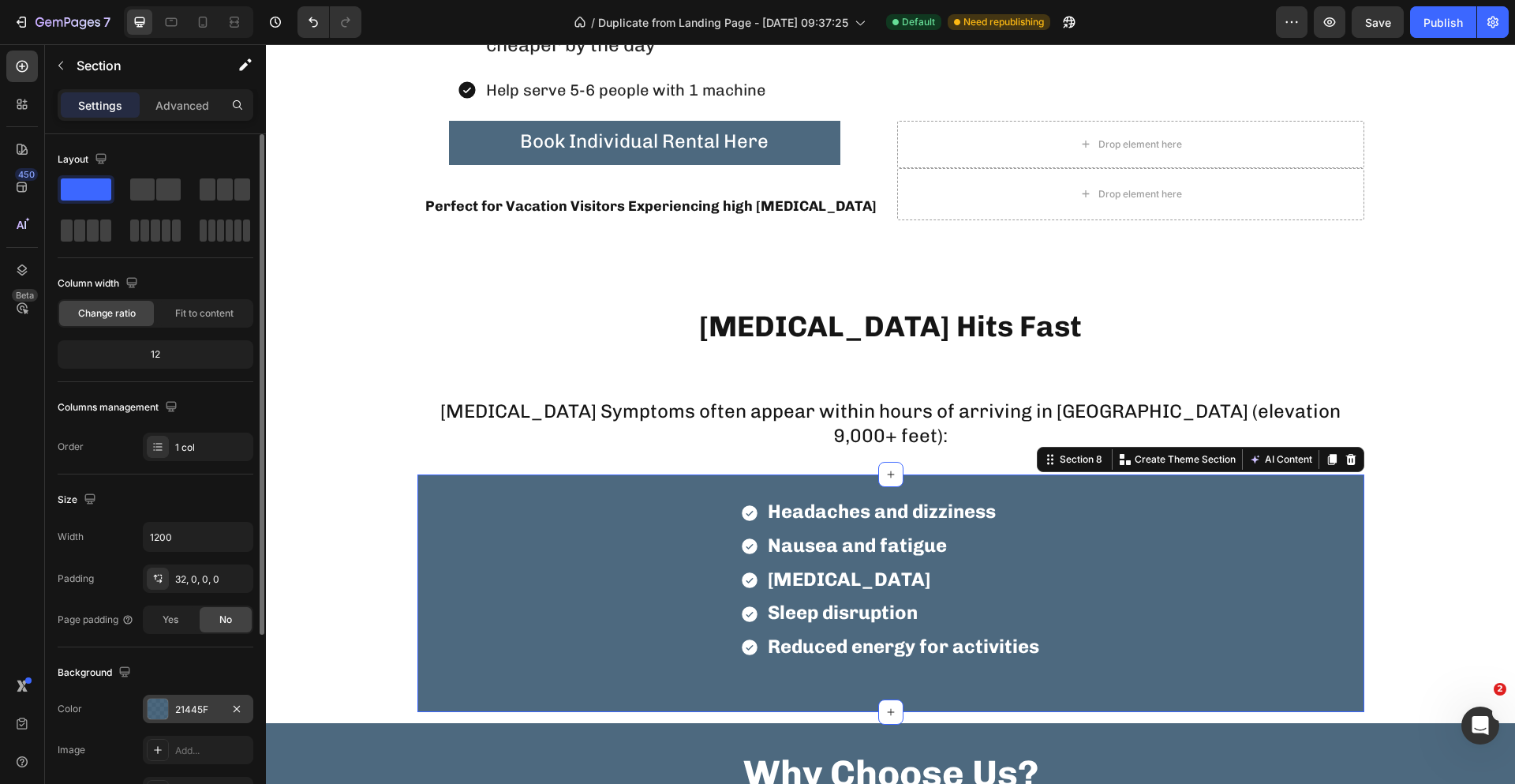
click at [172, 714] on div "21445F" at bounding box center [197, 708] width 110 height 28
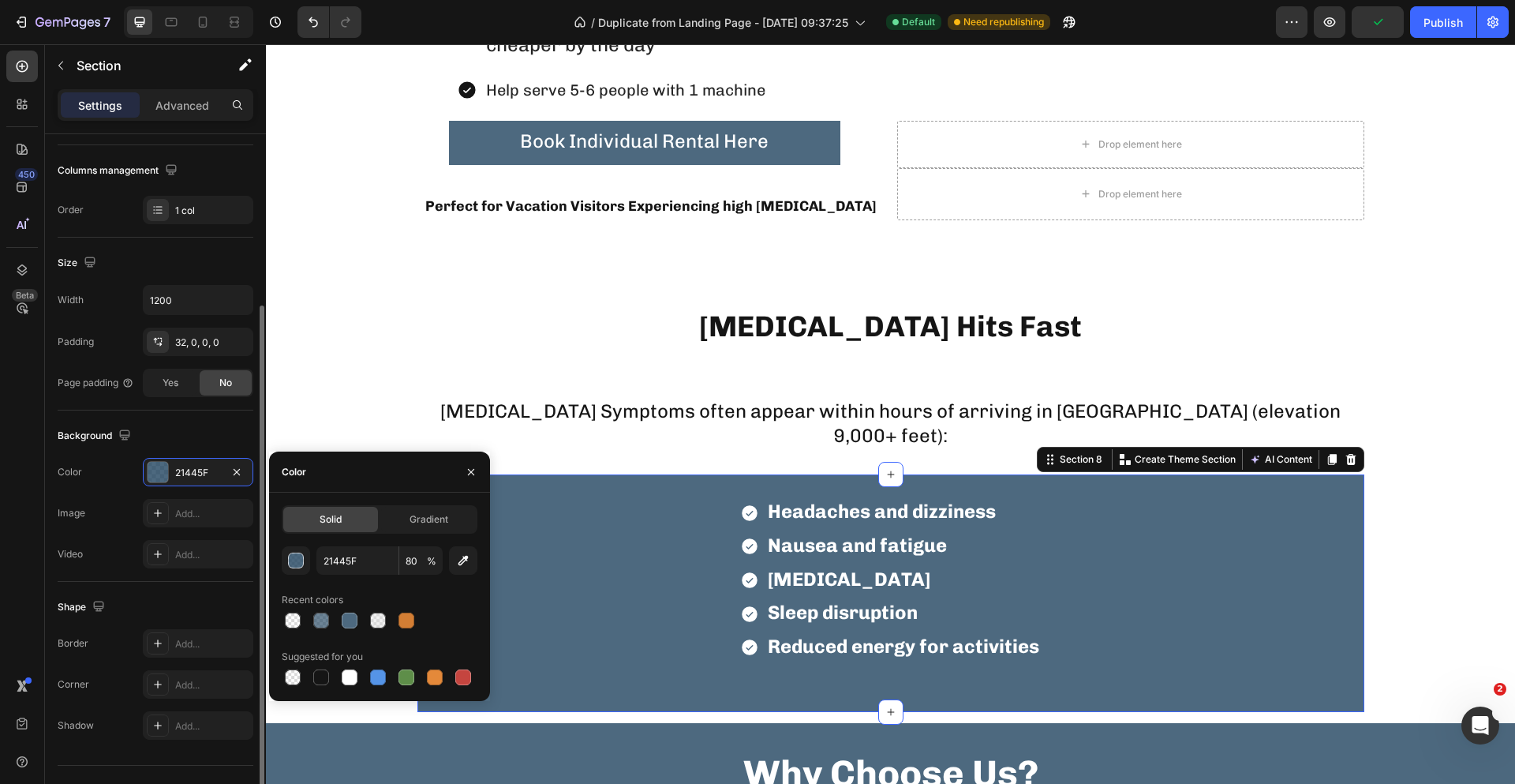
scroll to position [268, 0]
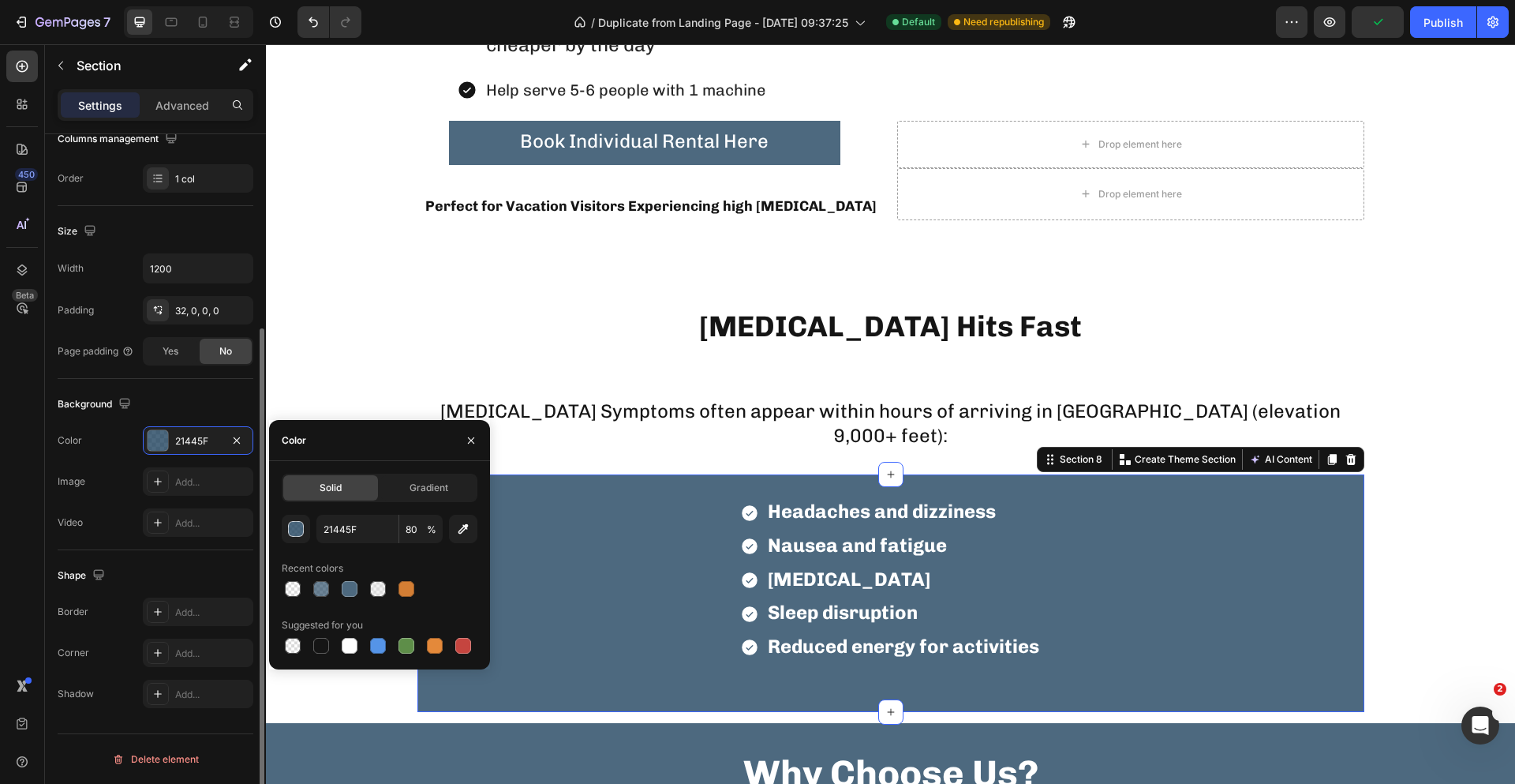
click at [114, 565] on div "Shape" at bounding box center [155, 575] width 196 height 25
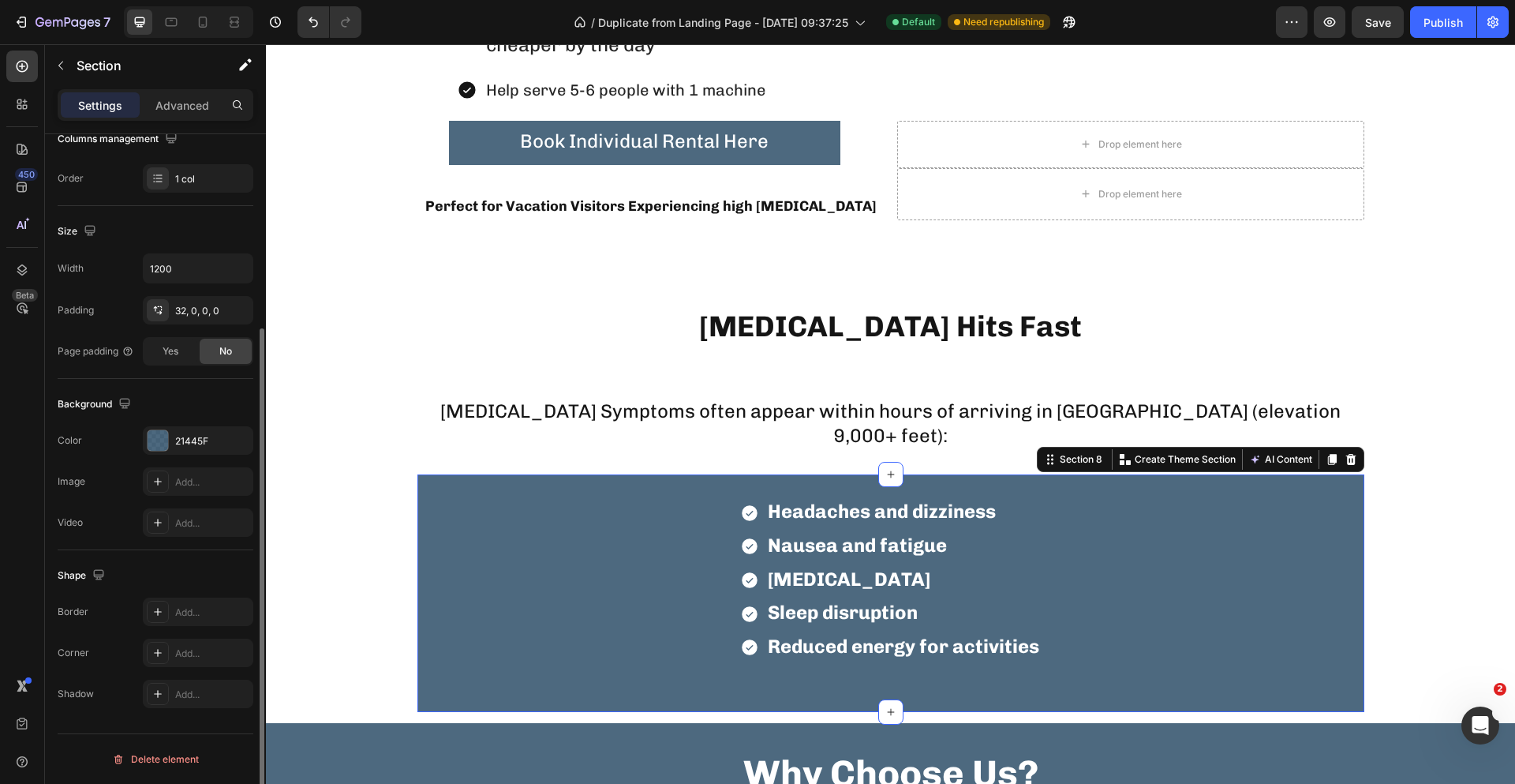
scroll to position [0, 0]
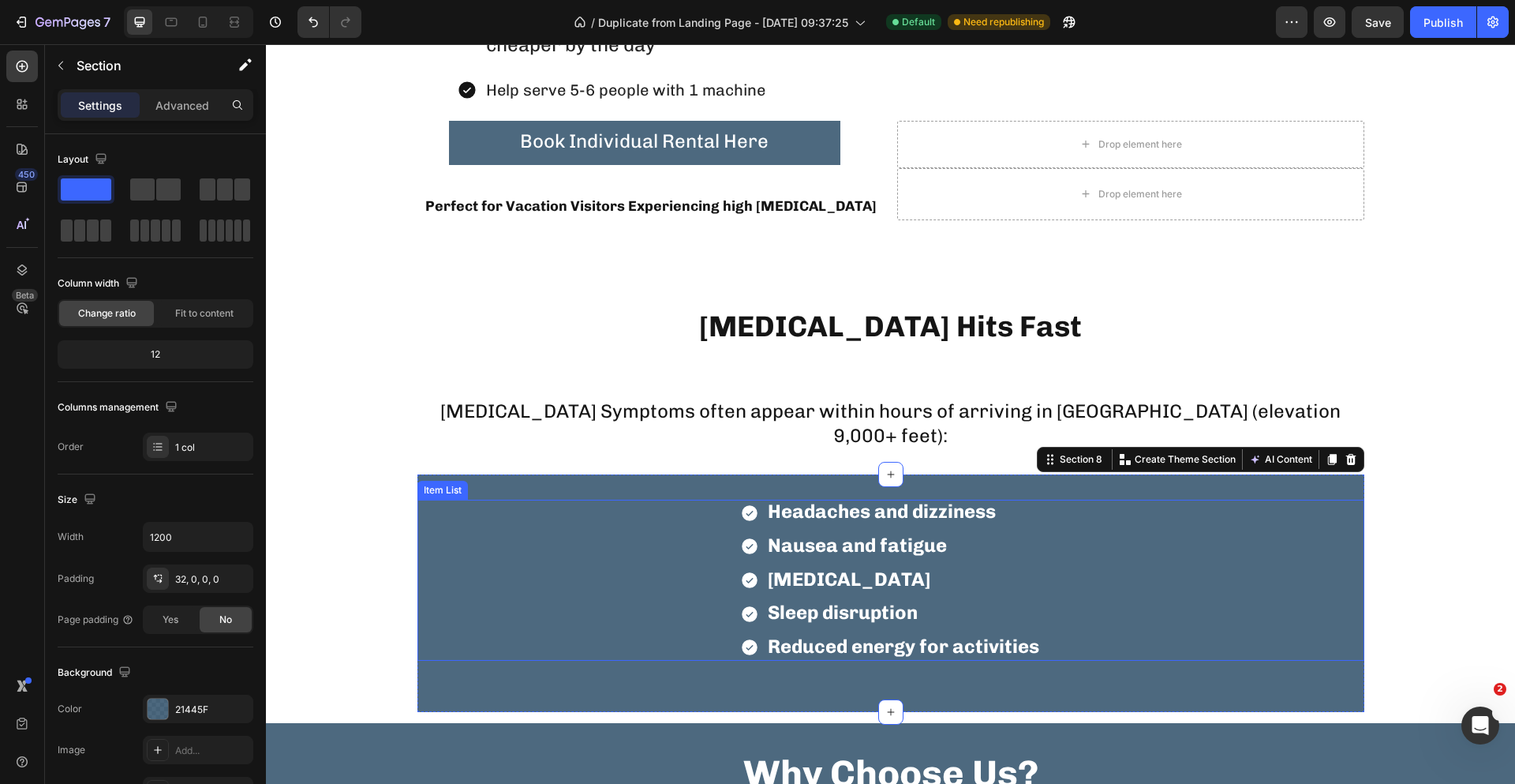
click at [931, 546] on span "Nausea and fatigue" at bounding box center [857, 545] width 179 height 23
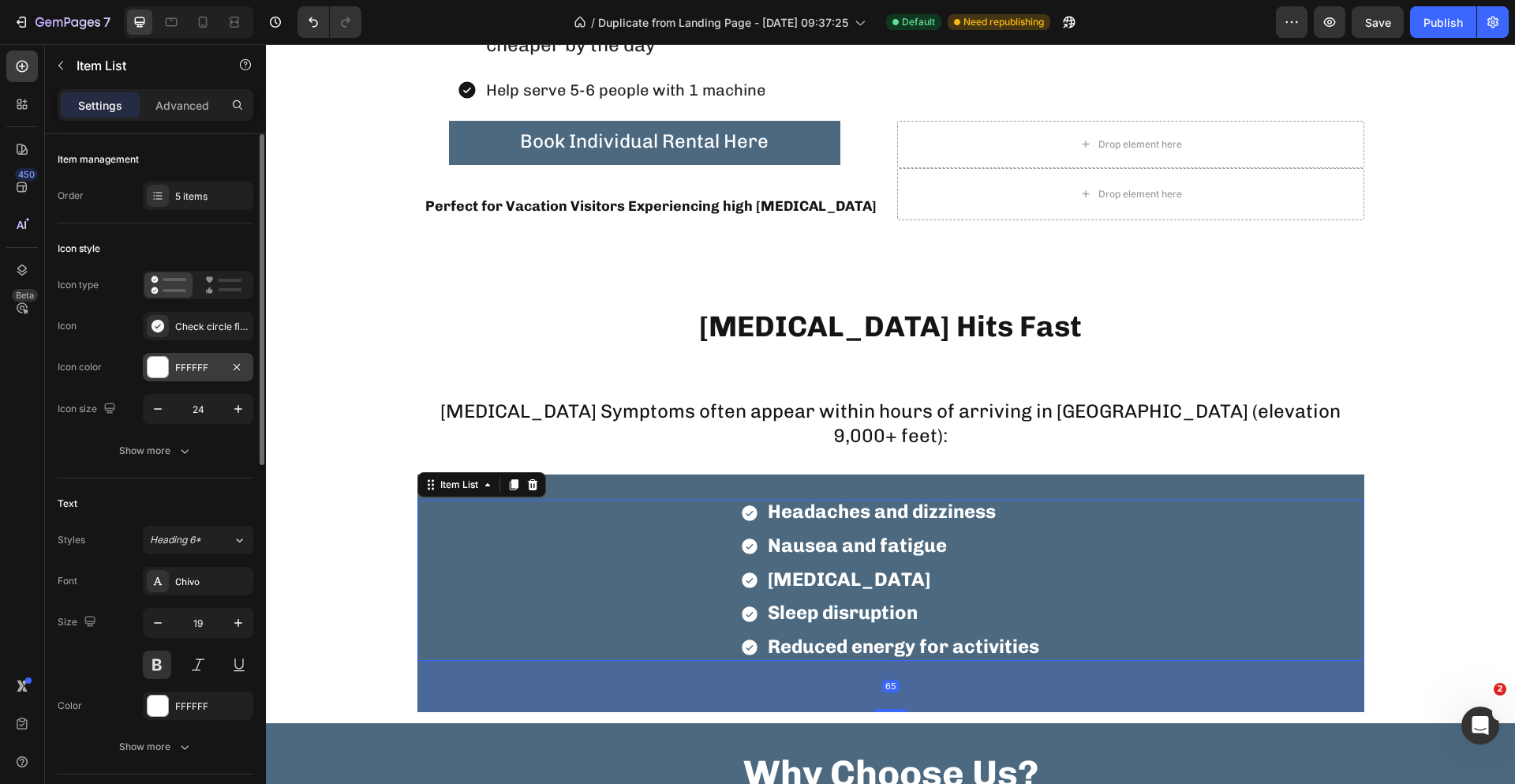
click at [214, 366] on div "FFFFFF" at bounding box center [197, 368] width 46 height 15
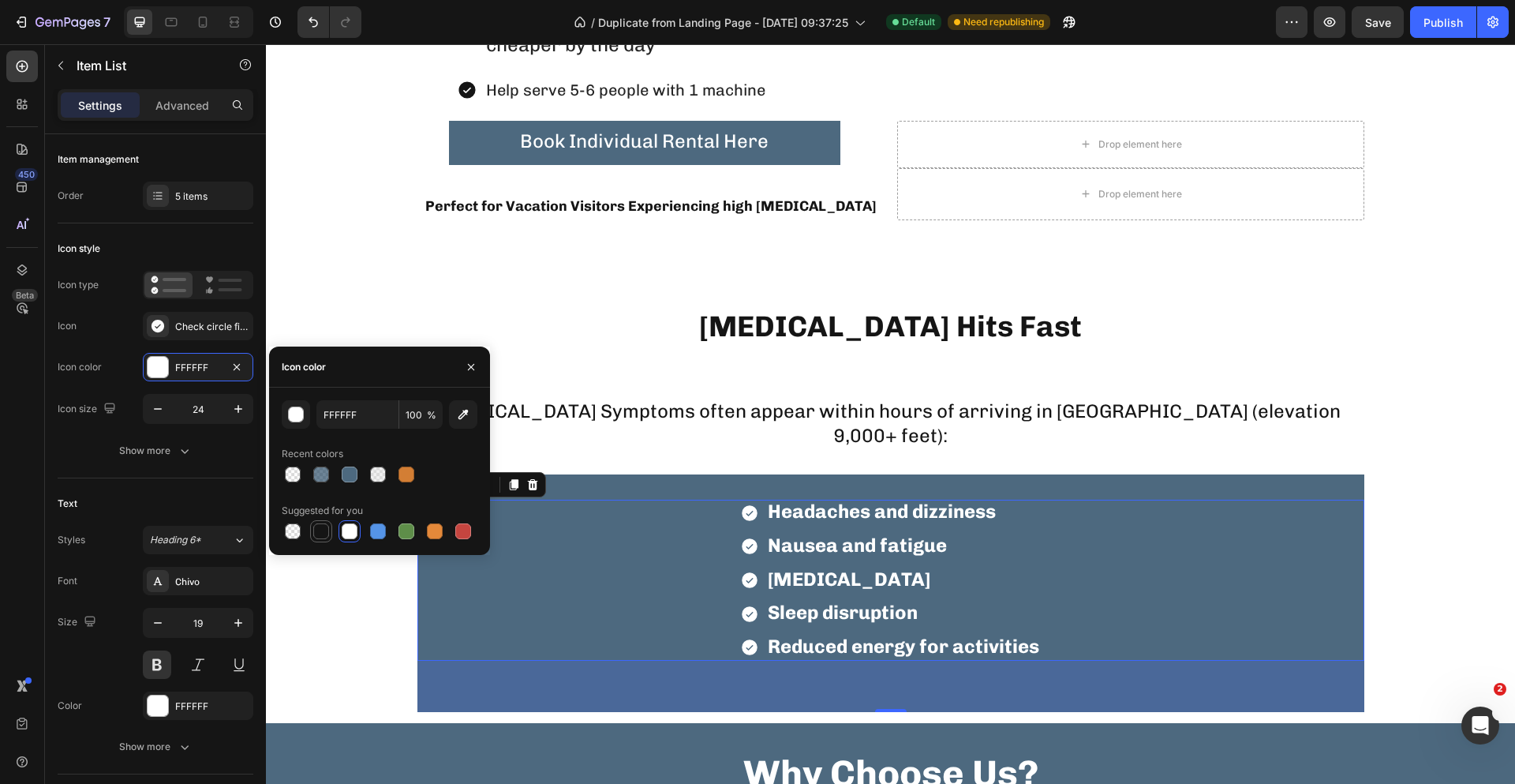
click at [327, 527] on div at bounding box center [322, 531] width 16 height 16
type input "151515"
click at [872, 516] on span "Headaches and dizziness" at bounding box center [882, 511] width 228 height 23
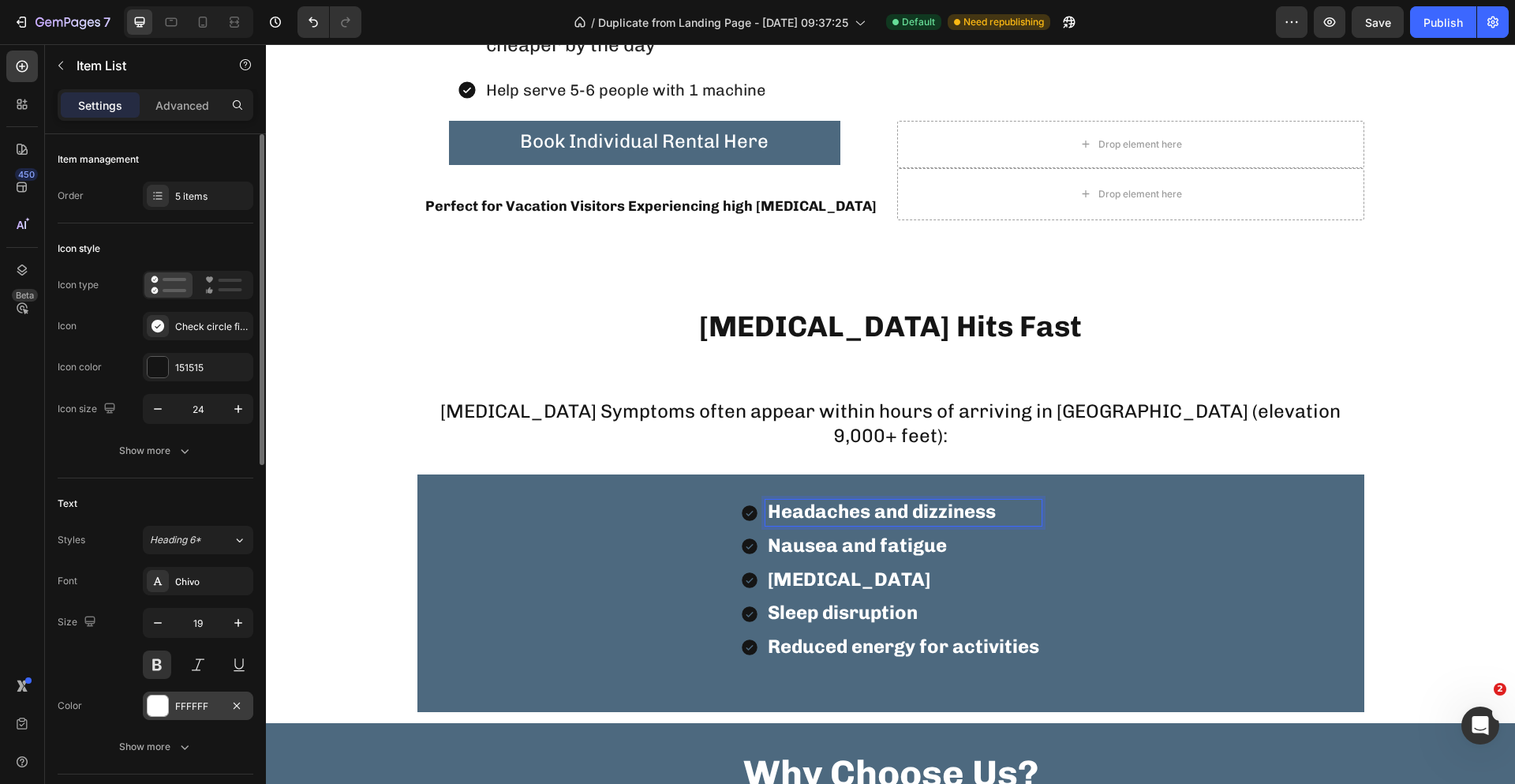
click at [210, 703] on div "FFFFFF" at bounding box center [197, 707] width 46 height 15
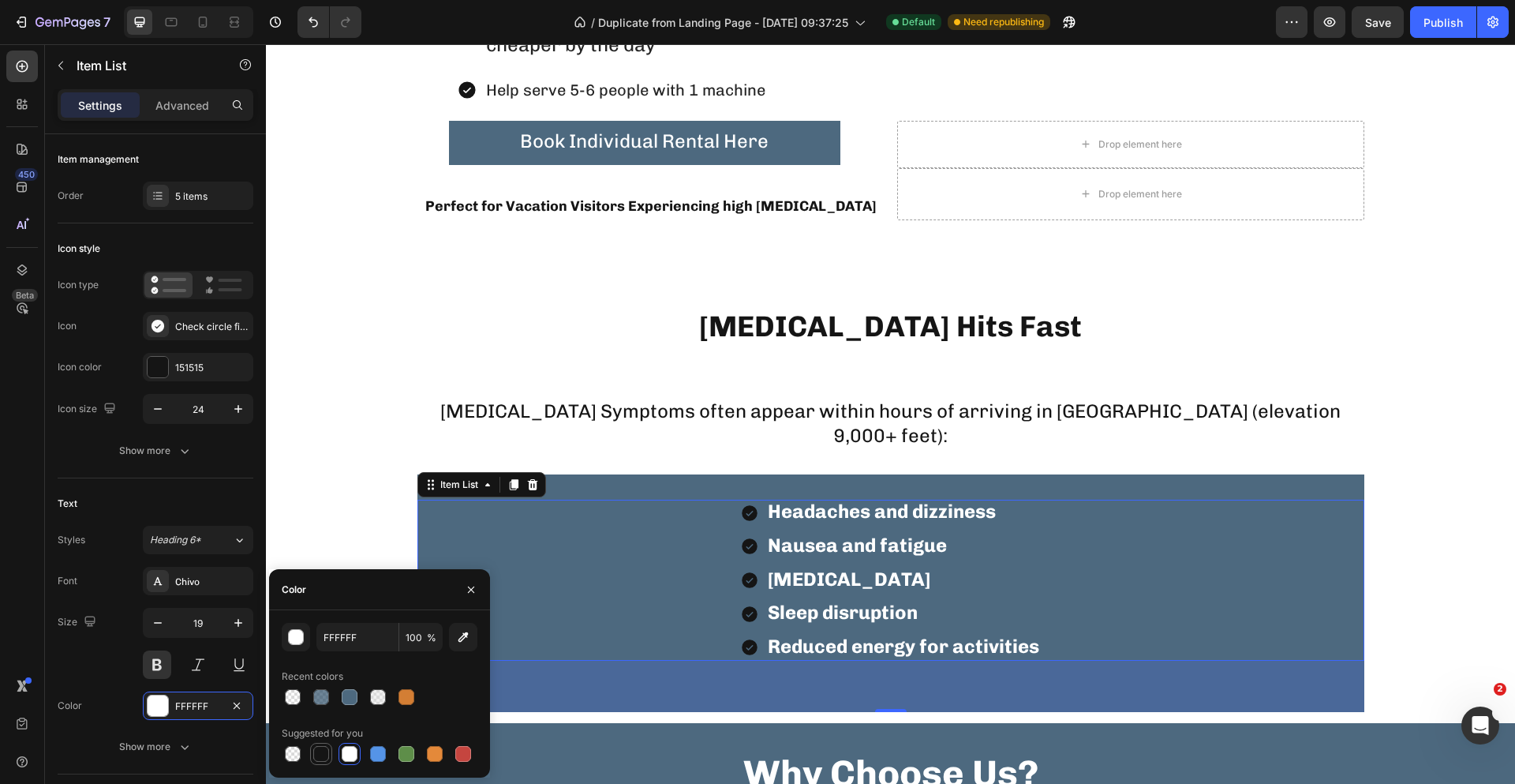
click at [326, 747] on div at bounding box center [322, 754] width 16 height 16
type input "151515"
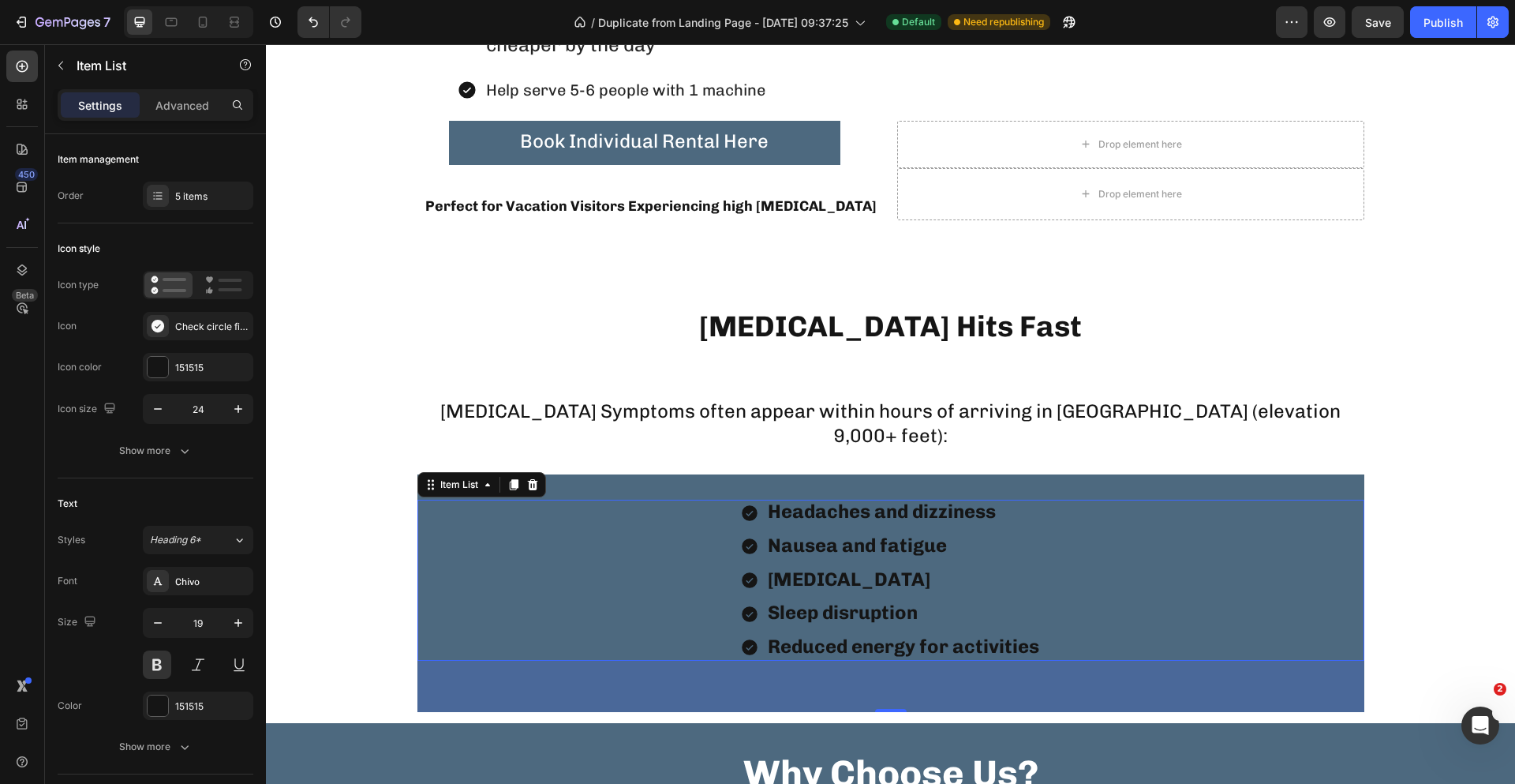
click at [1270, 569] on div "Headaches and dizziness Nausea and fatigue [MEDICAL_DATA] Sleep disruption Redu…" at bounding box center [890, 580] width 947 height 161
click at [1248, 489] on div "Headaches and dizziness Nausea and fatigue [MEDICAL_DATA] Sleep disruption Redu…" at bounding box center [890, 593] width 947 height 238
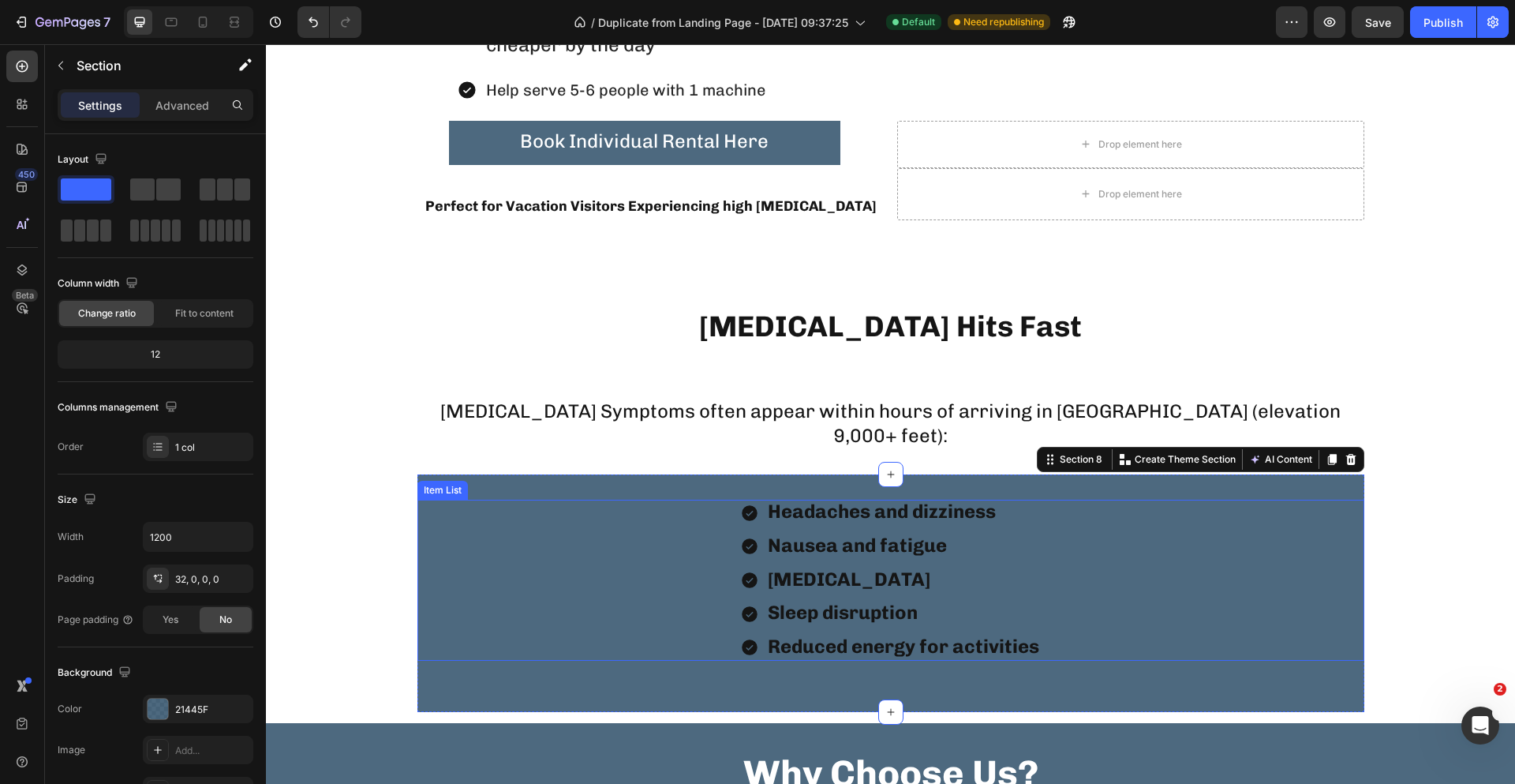
click at [468, 555] on div "Headaches and dizziness Nausea and fatigue [MEDICAL_DATA] Sleep disruption Redu…" at bounding box center [890, 580] width 947 height 161
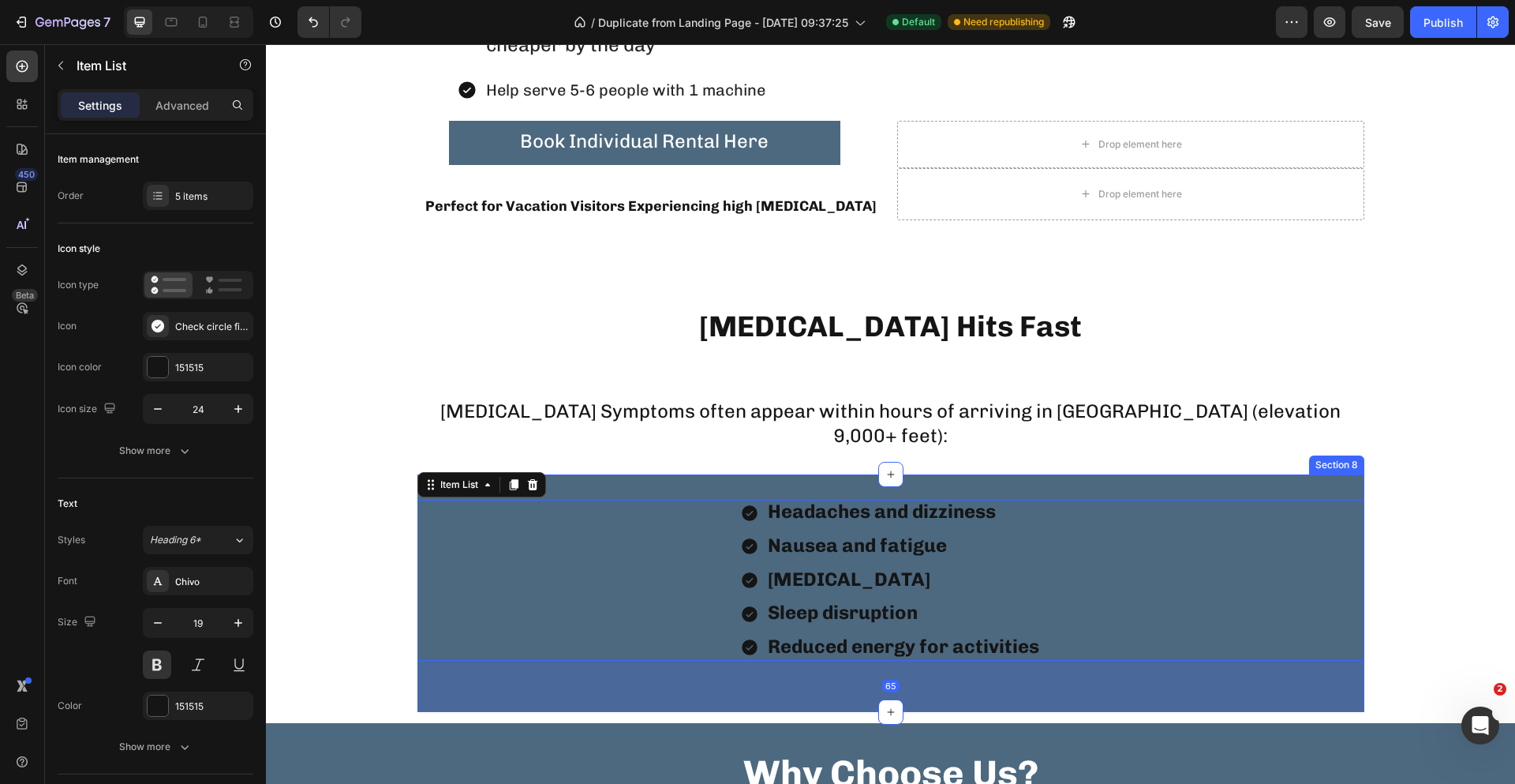
click at [579, 493] on div "Headaches and dizziness Nausea and fatigue [MEDICAL_DATA] Sleep disruption Redu…" at bounding box center [890, 593] width 947 height 238
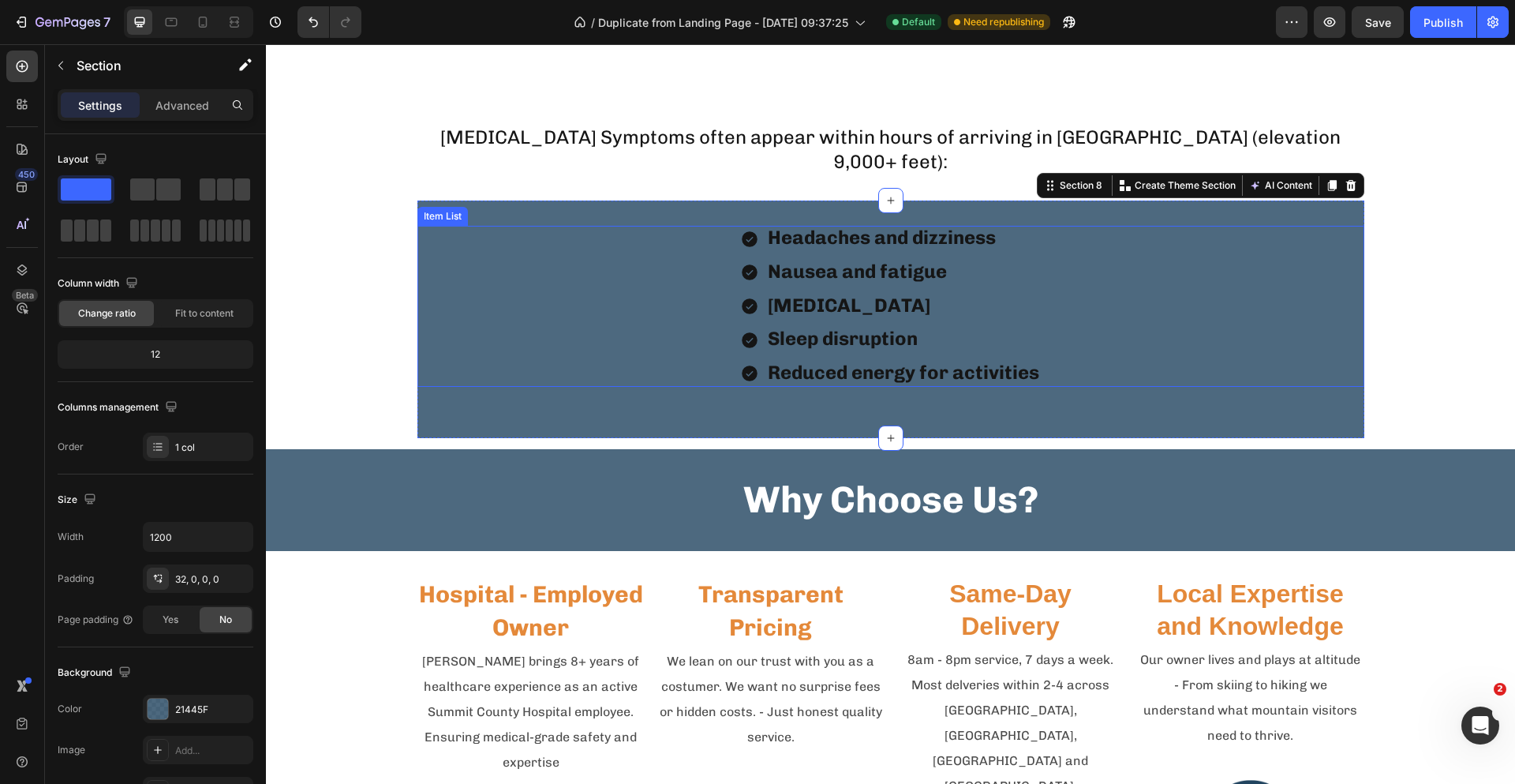
scroll to position [1657, 0]
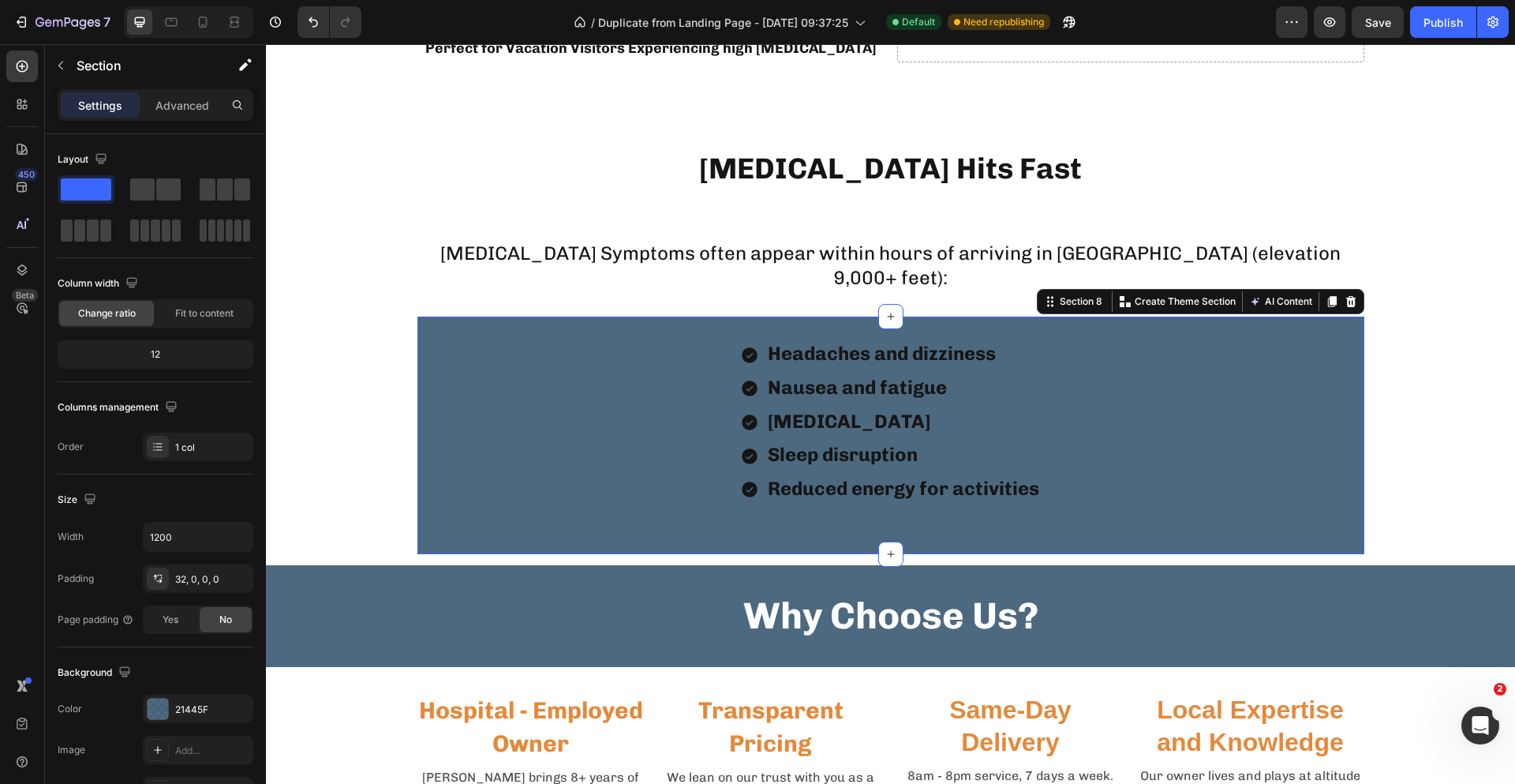
click at [558, 326] on div "Headaches and dizziness Nausea and fatigue [MEDICAL_DATA] Sleep disruption Redu…" at bounding box center [890, 435] width 947 height 238
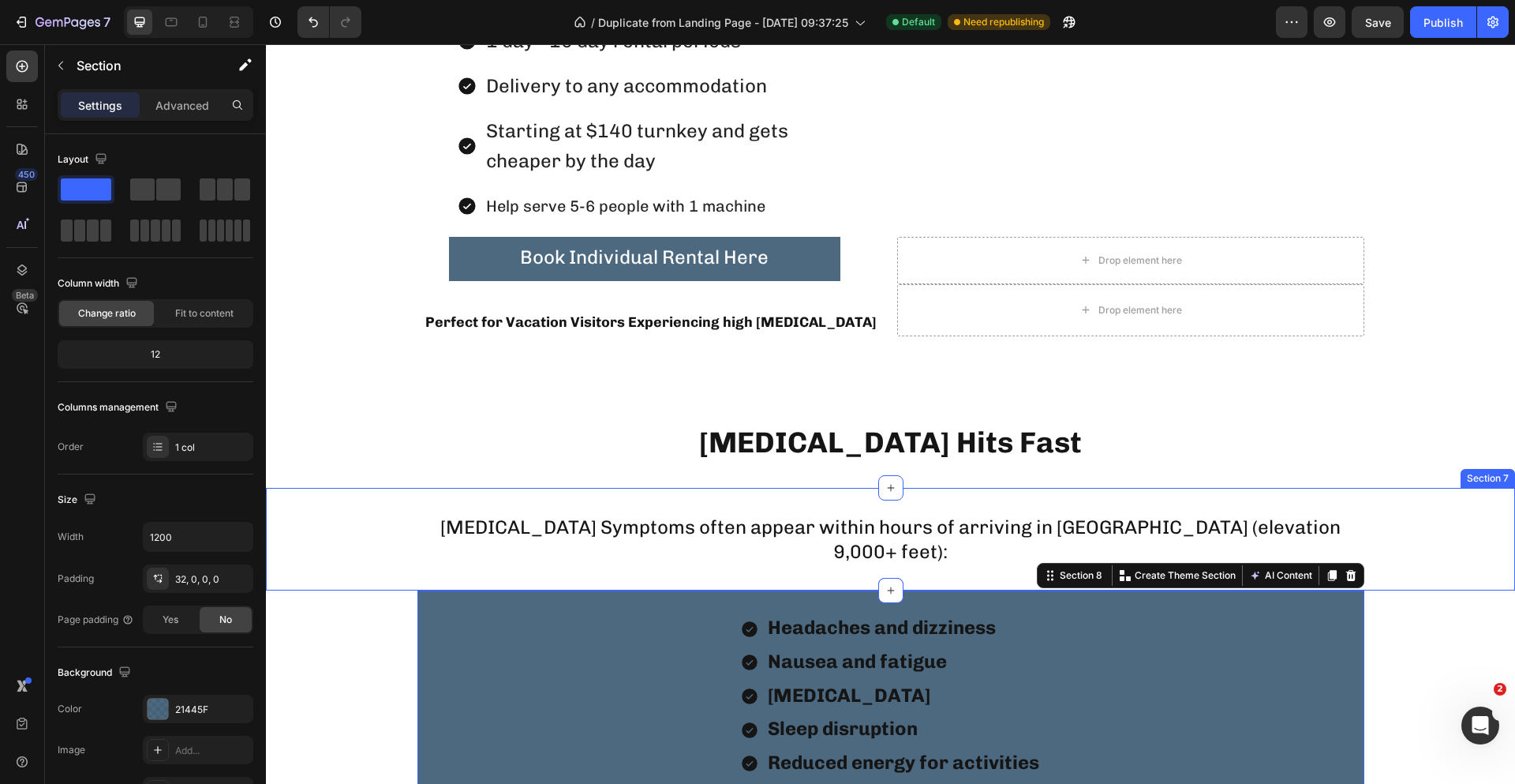
scroll to position [1342, 0]
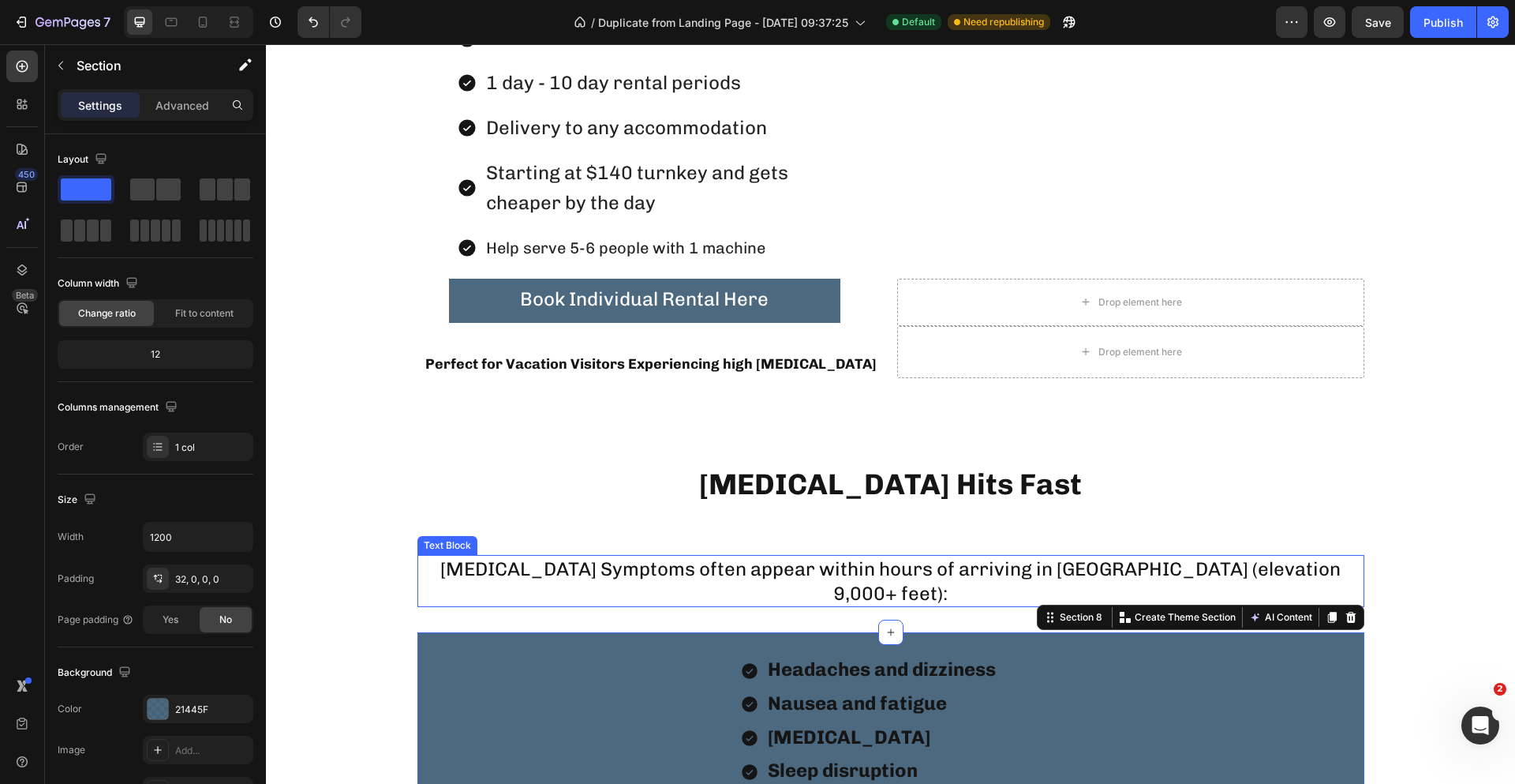
click at [1078, 569] on p "[MEDICAL_DATA] Symptoms often appear within hours of arriving in [GEOGRAPHIC_DA…" at bounding box center [890, 580] width 944 height 49
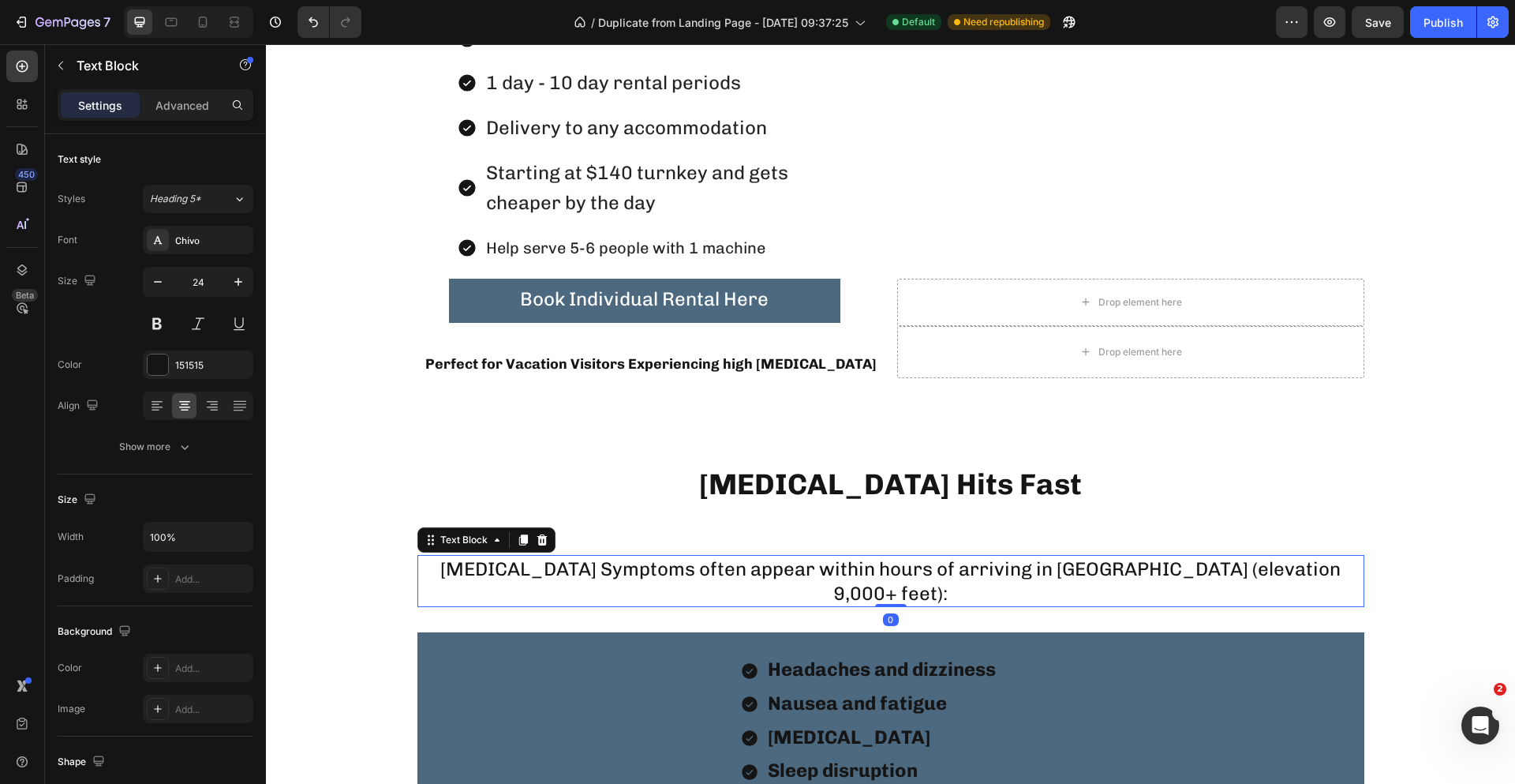
click at [1184, 570] on p "[MEDICAL_DATA] Symptoms often appear within hours of arriving in [GEOGRAPHIC_DA…" at bounding box center [890, 580] width 944 height 49
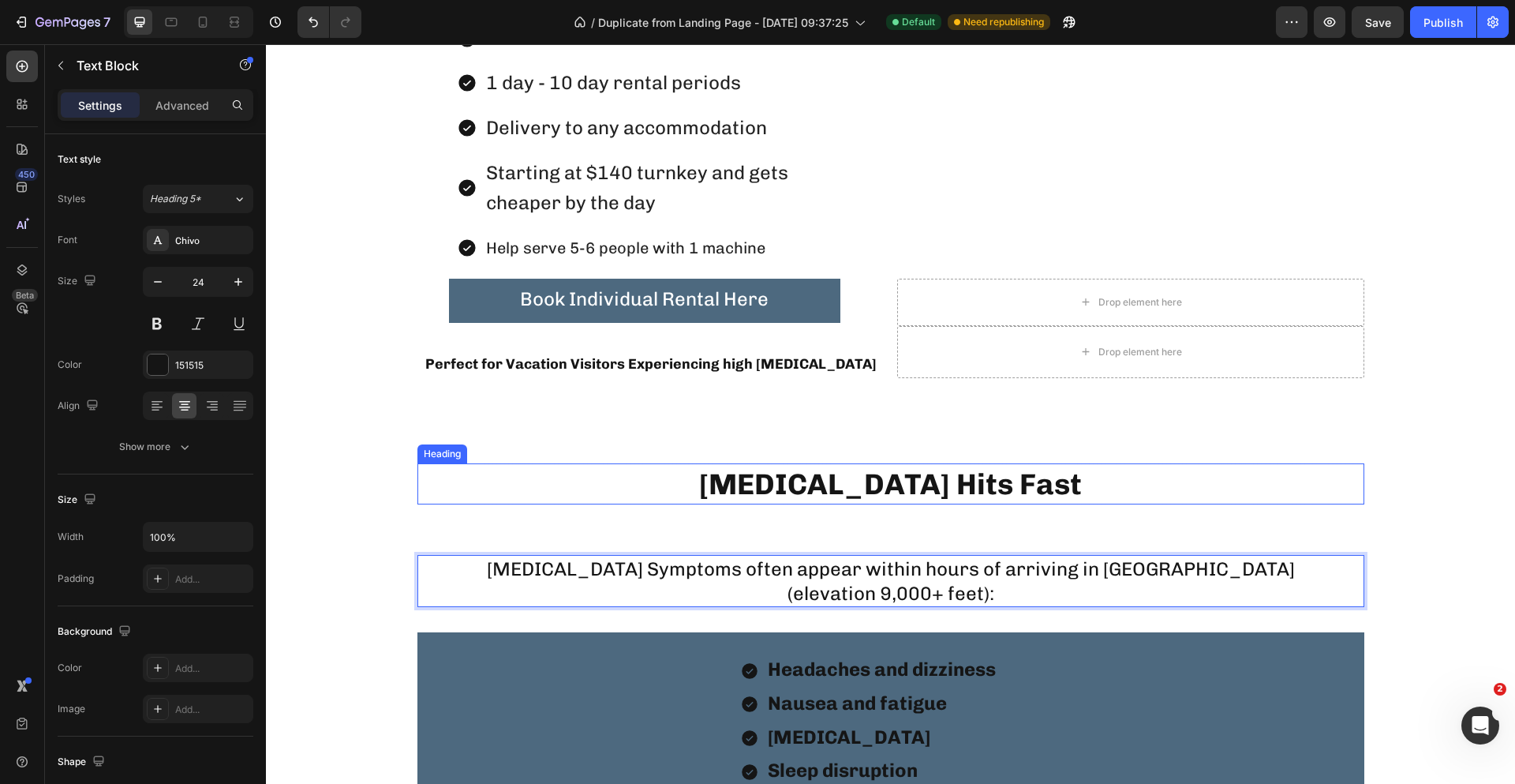
click at [1035, 487] on h2 "[MEDICAL_DATA] Hits Fast" at bounding box center [890, 483] width 947 height 41
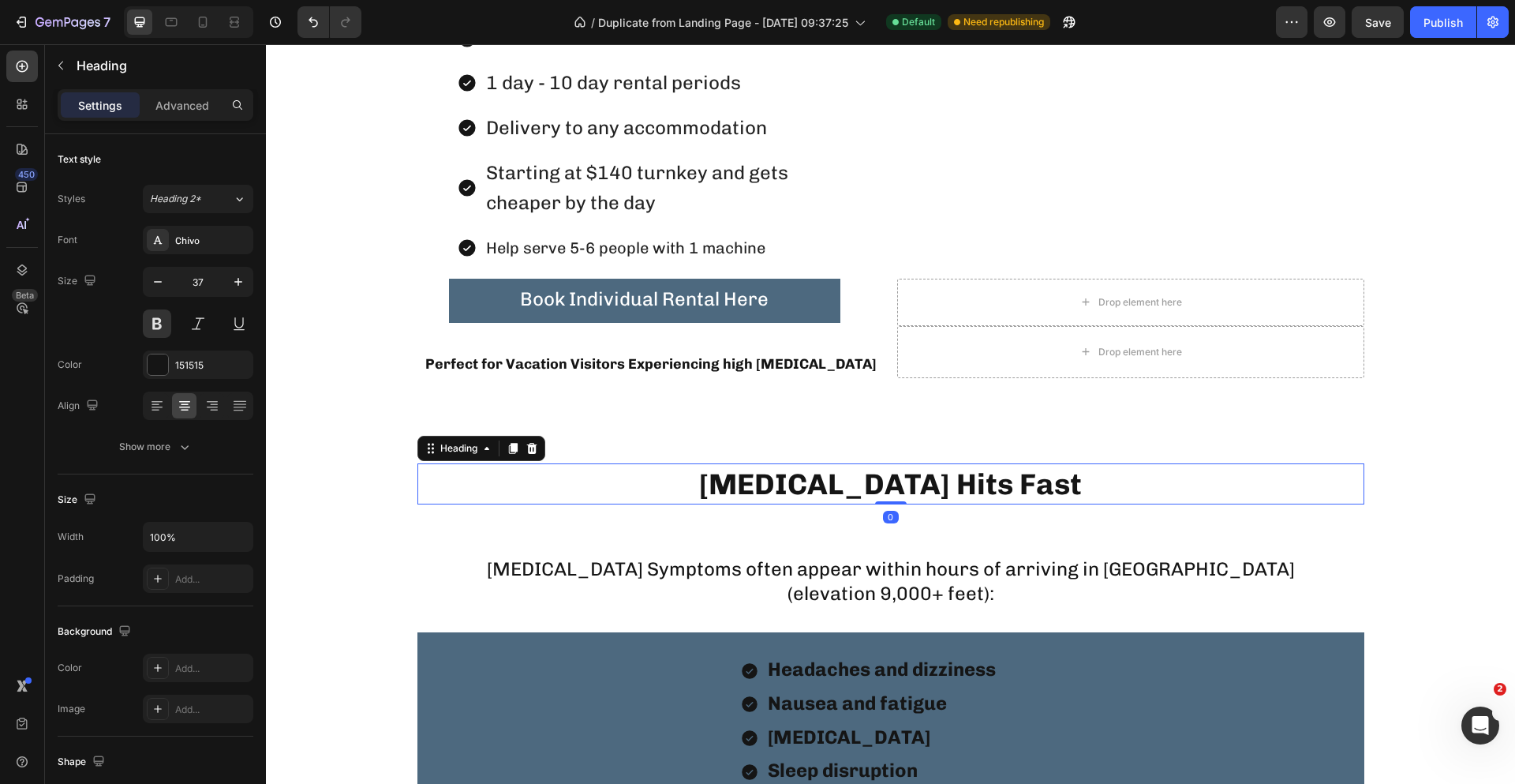
click at [1105, 483] on h2 "[MEDICAL_DATA] Hits Fast" at bounding box center [890, 483] width 947 height 41
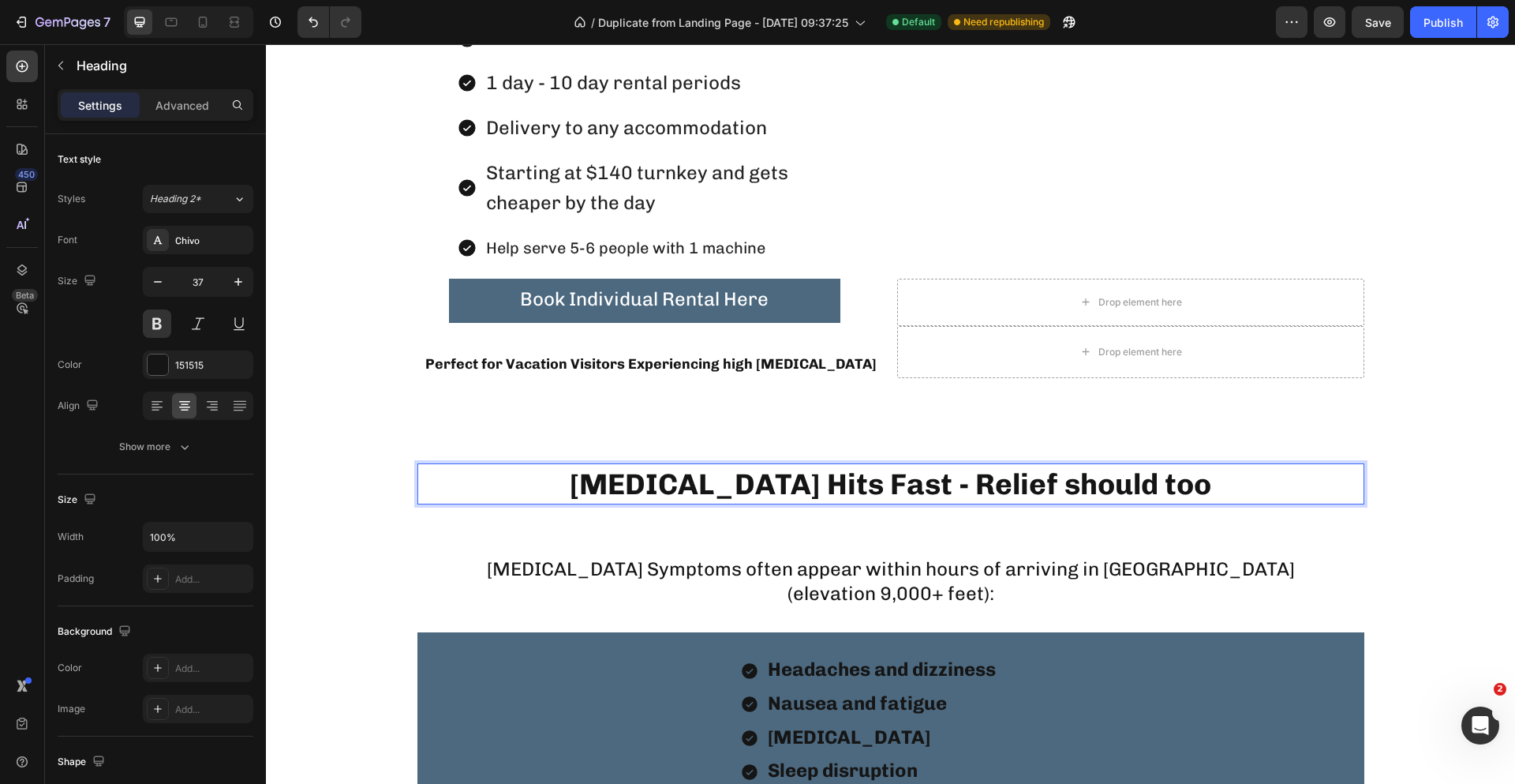
scroll to position [1657, 0]
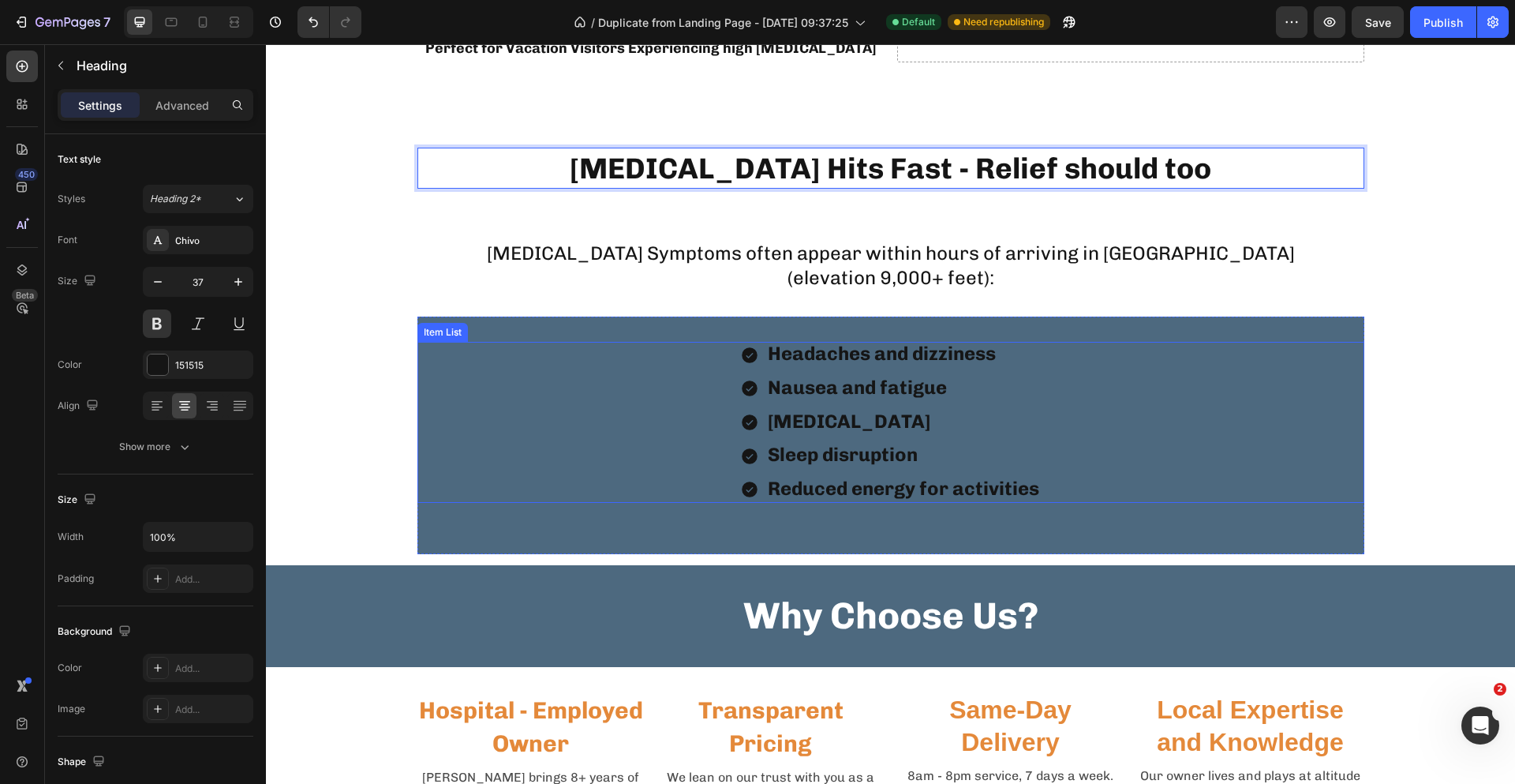
click at [873, 365] on div "Headaches and dizziness" at bounding box center [903, 355] width 276 height 26
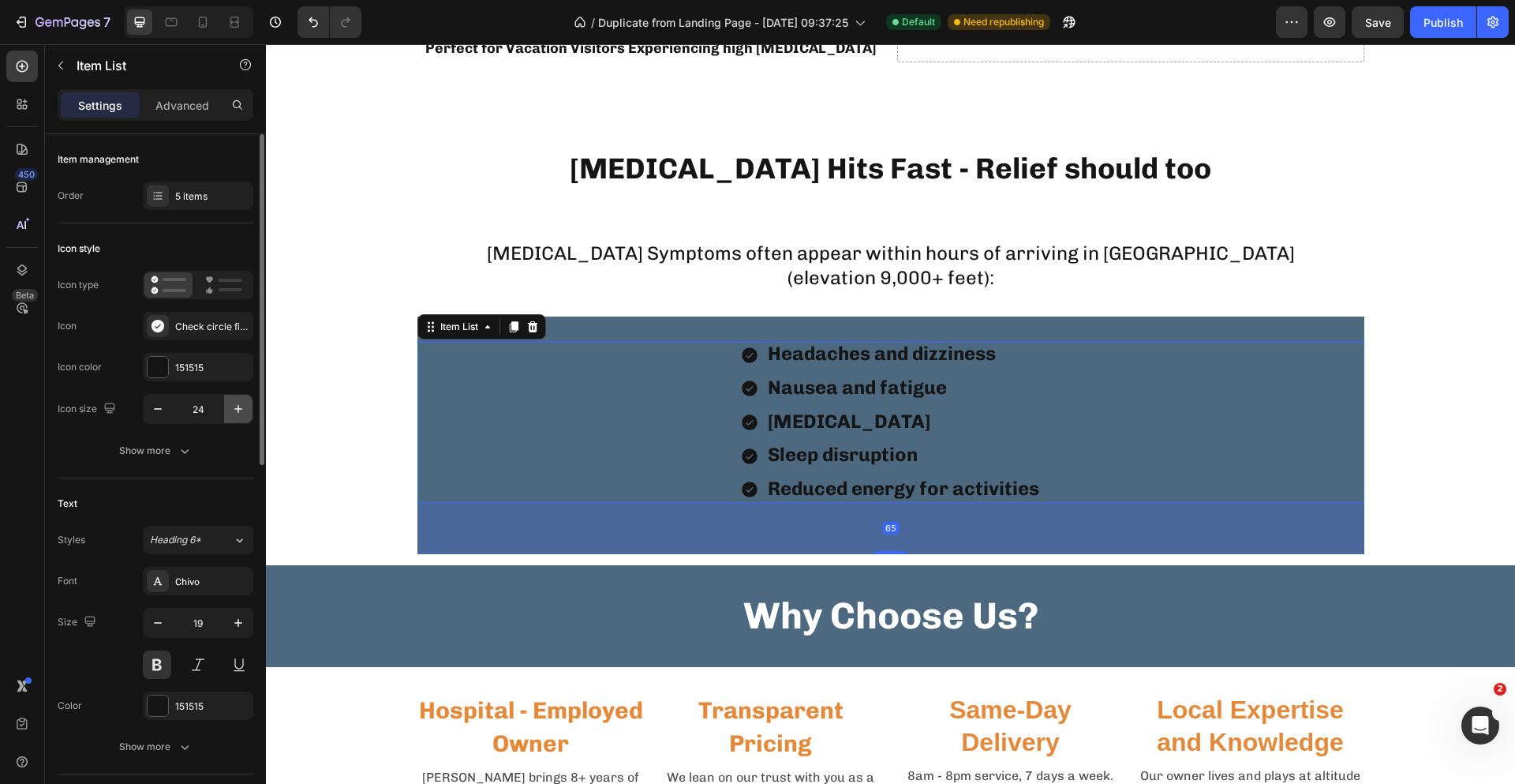
click at [236, 413] on icon "button" at bounding box center [239, 409] width 16 height 16
type input "26"
click at [888, 473] on div "Headaches and dizziness Nausea and fatigue [MEDICAL_DATA] Sleep disruption Redu…" at bounding box center [891, 422] width 303 height 161
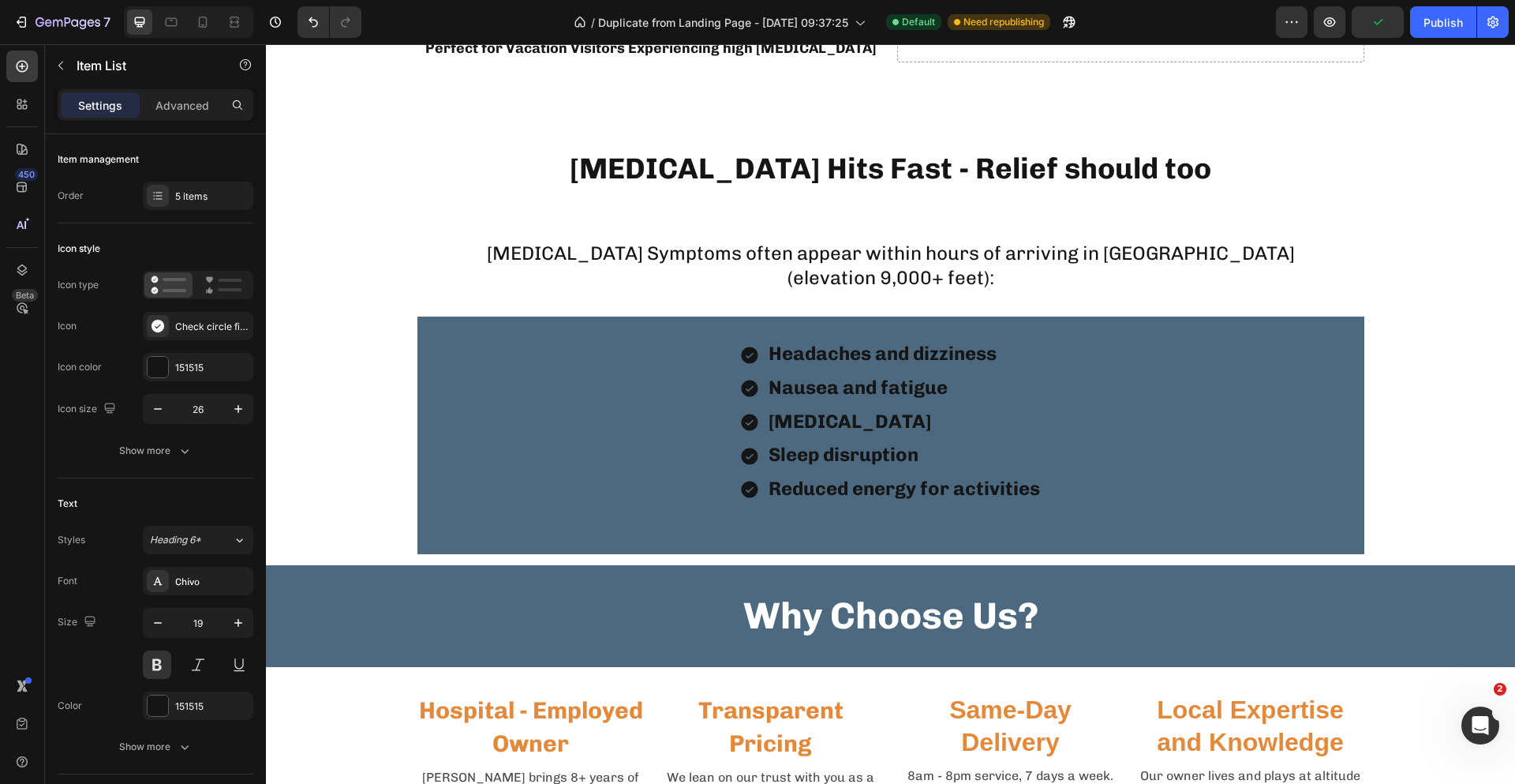
click at [456, 452] on div "Headaches and dizziness Nausea and fatigue [MEDICAL_DATA] Sleep disruption Redu…" at bounding box center [890, 422] width 947 height 161
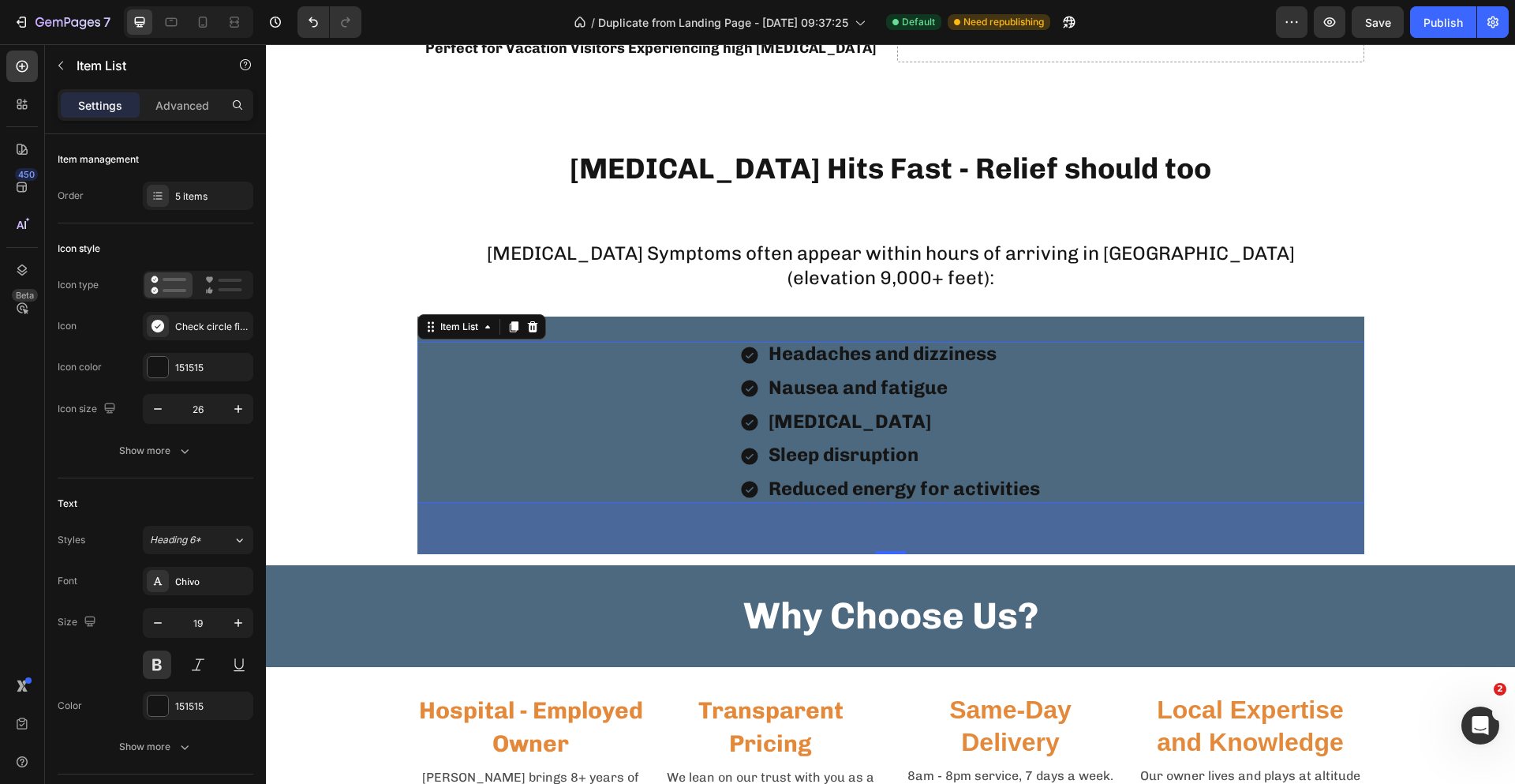
click at [468, 521] on div "65" at bounding box center [890, 529] width 947 height 52
click at [623, 326] on div "Headaches and dizziness Nausea and fatigue [MEDICAL_DATA] Sleep disruption Redu…" at bounding box center [890, 435] width 947 height 238
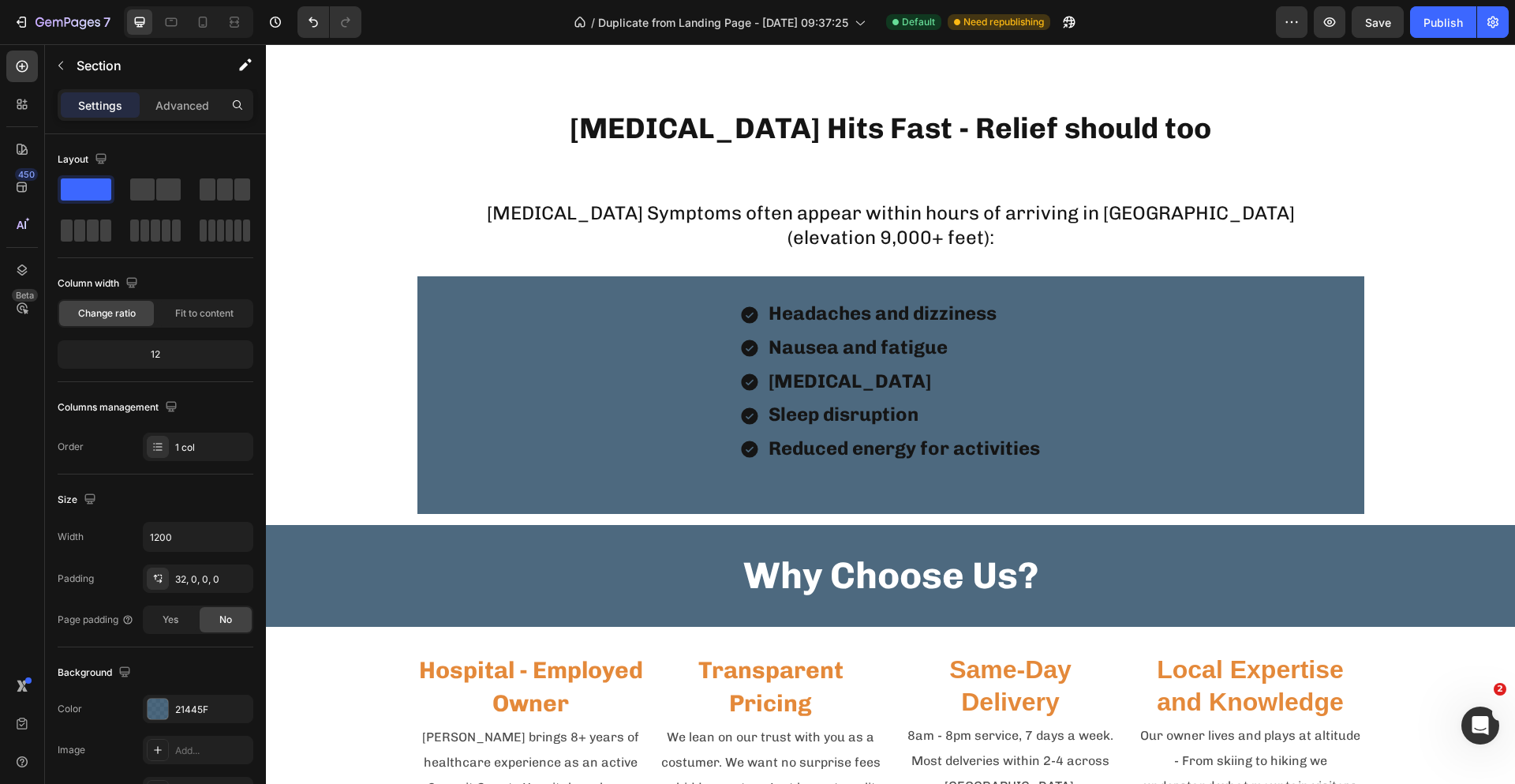
scroll to position [1736, 0]
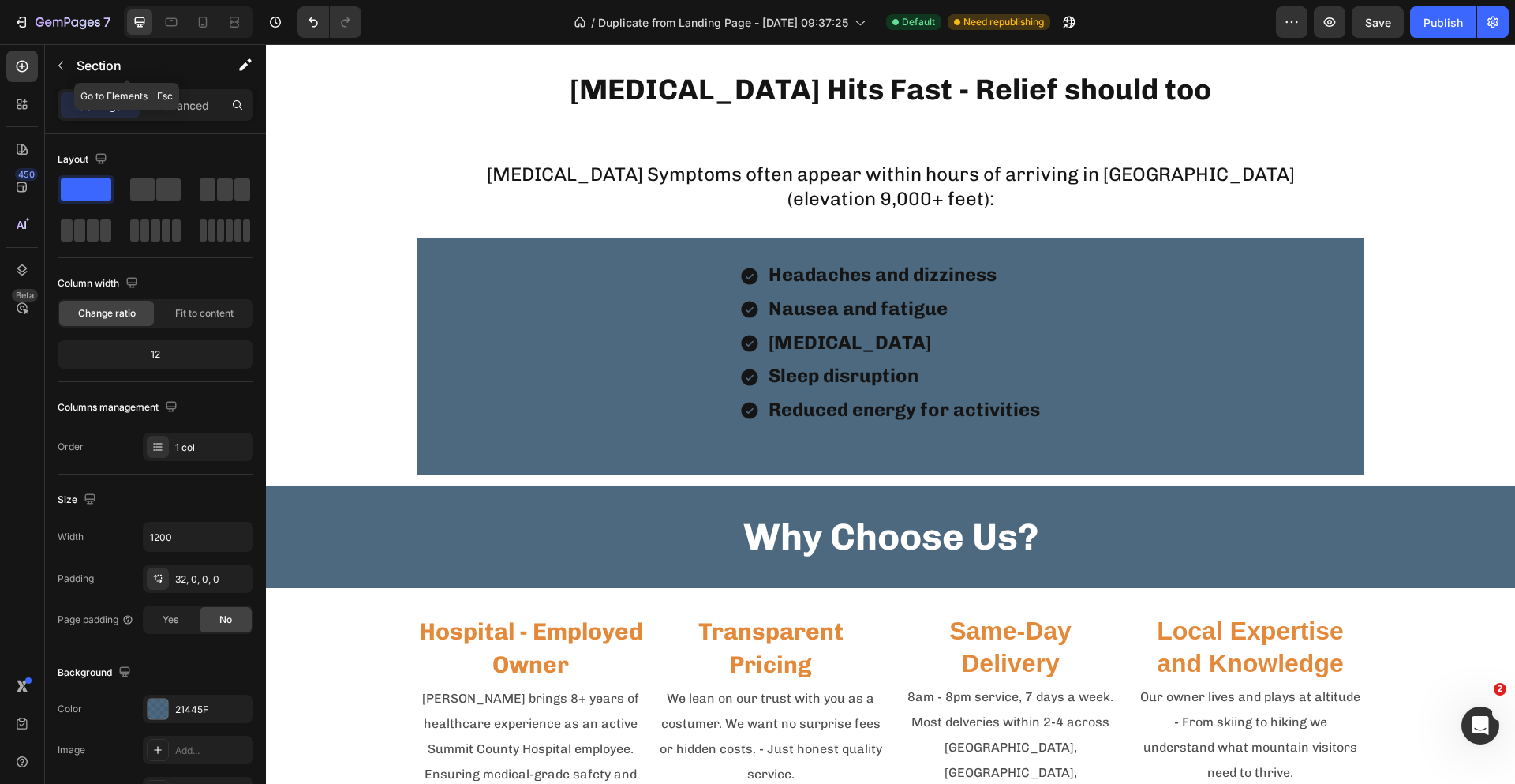
click at [73, 68] on button "button" at bounding box center [60, 65] width 25 height 25
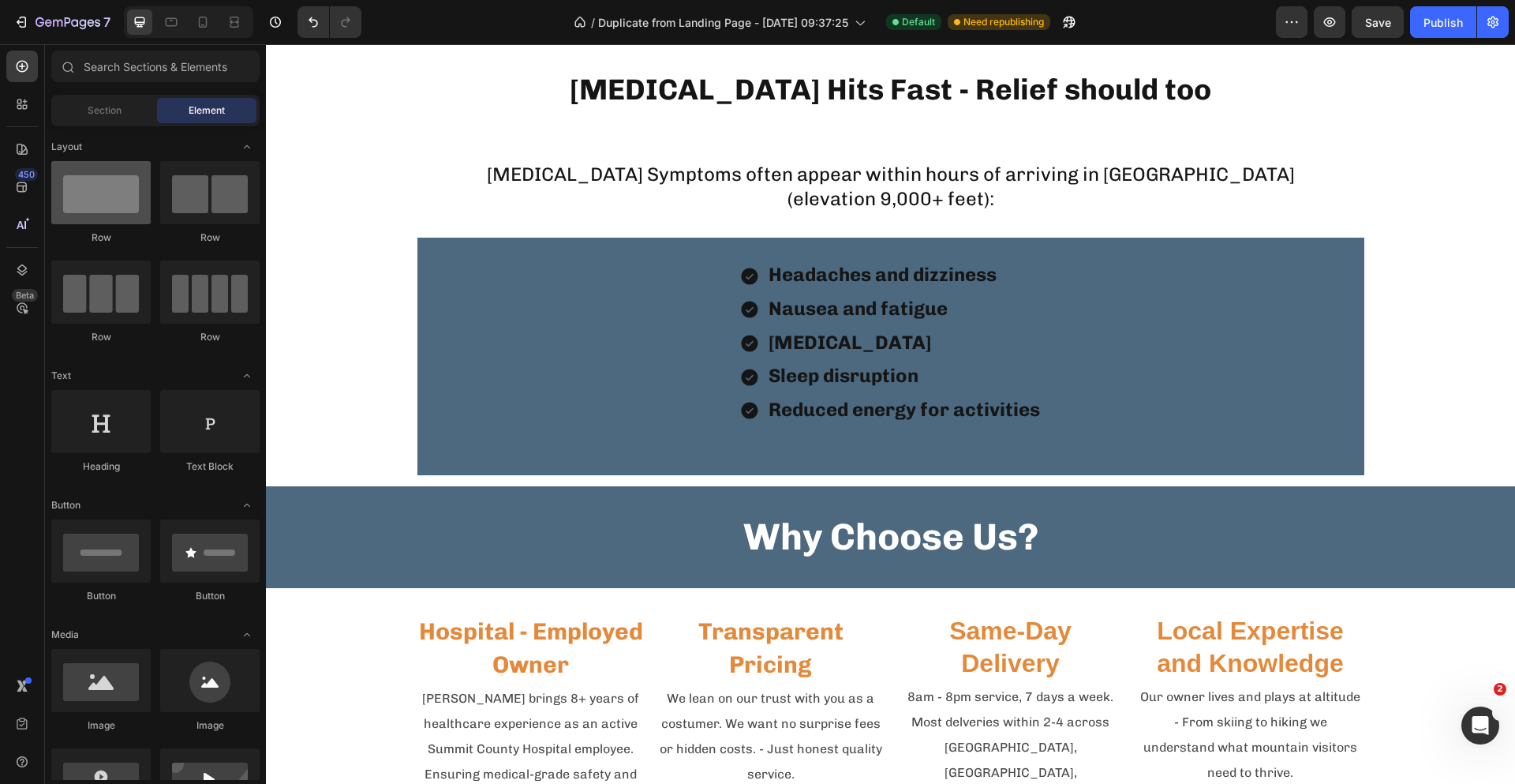
click at [135, 207] on div at bounding box center [101, 193] width 99 height 63
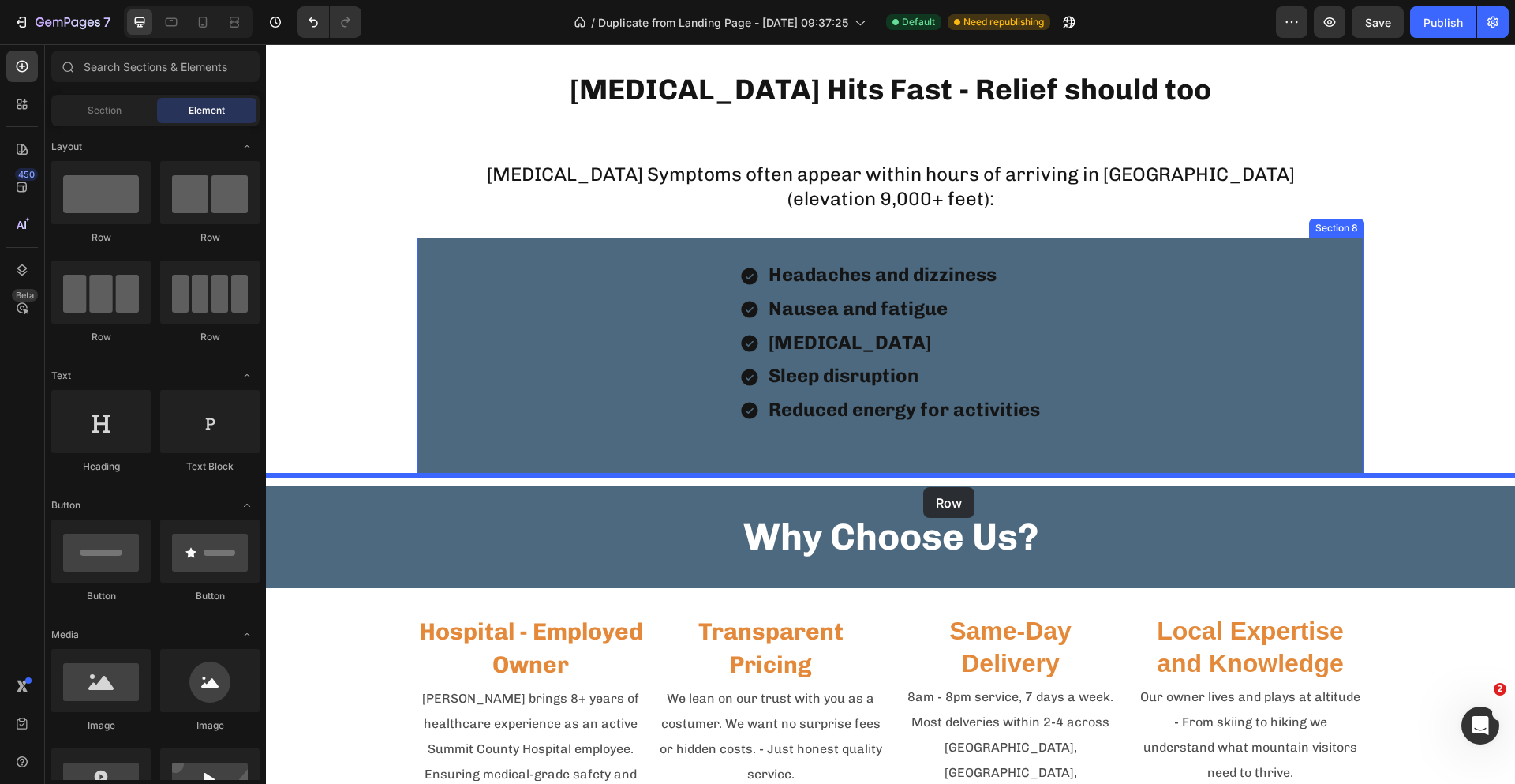
drag, startPoint x: 381, startPoint y: 241, endPoint x: 924, endPoint y: 487, distance: 596.1
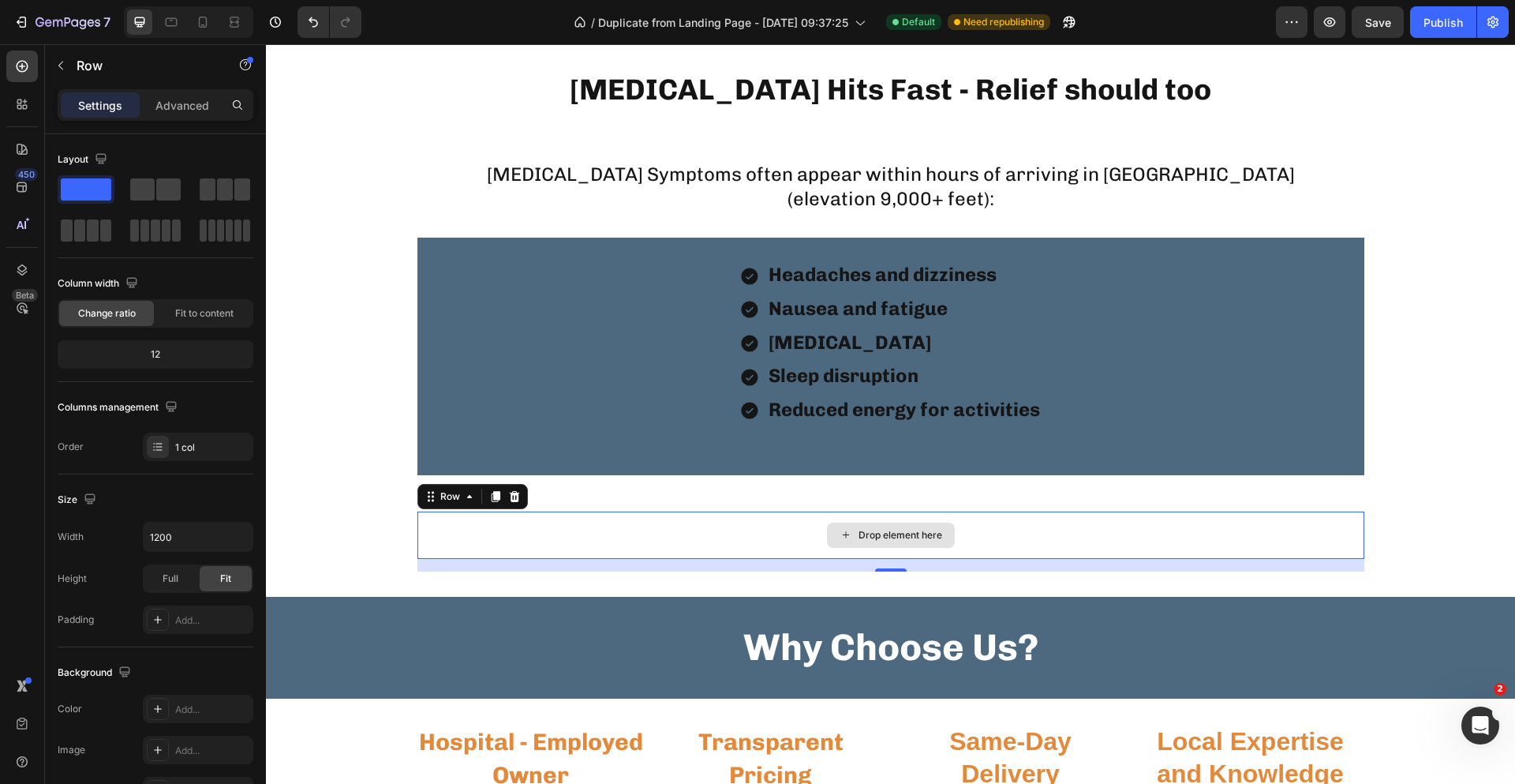
click at [905, 532] on div "Drop element here" at bounding box center [901, 535] width 84 height 13
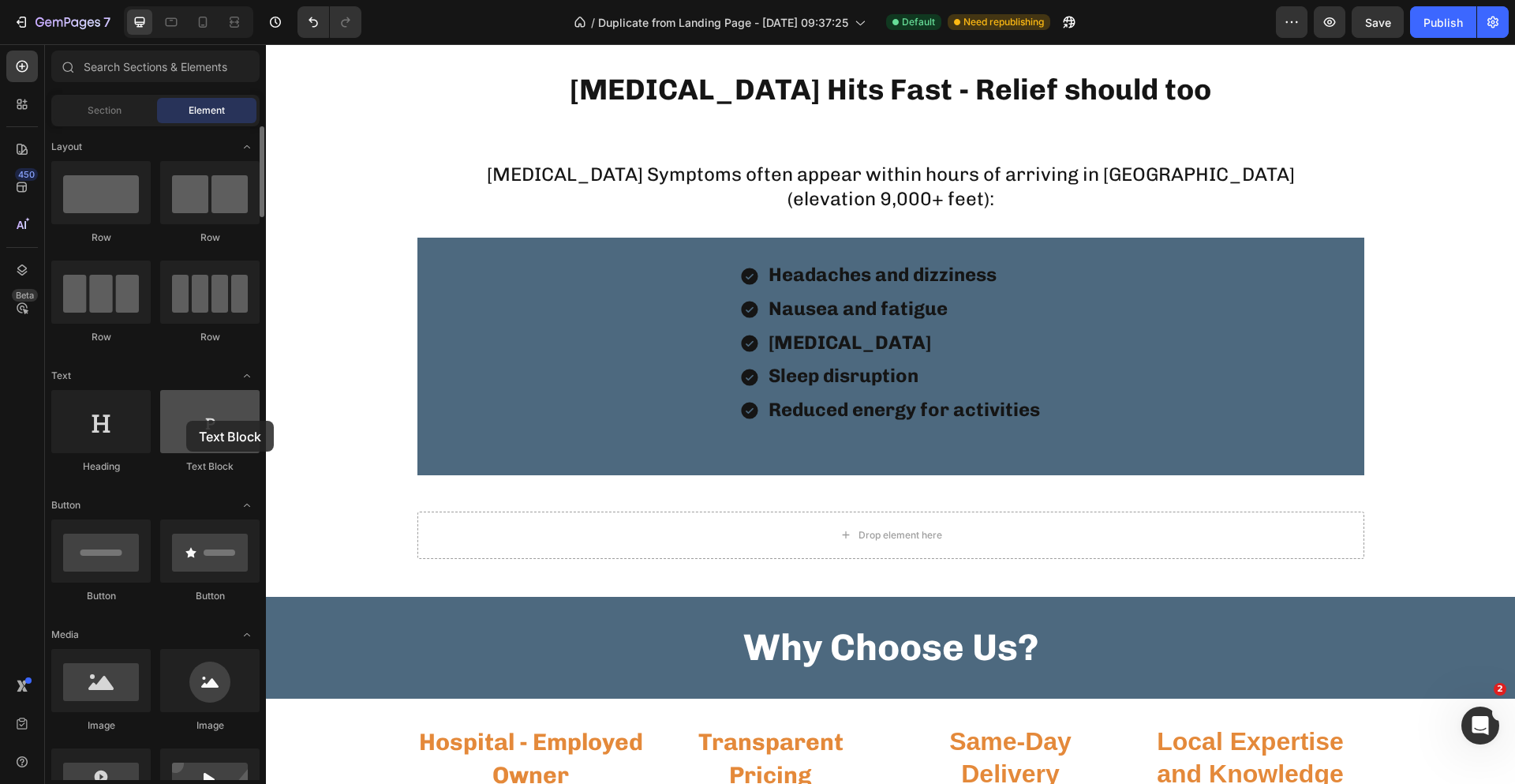
drag, startPoint x: 214, startPoint y: 423, endPoint x: 186, endPoint y: 421, distance: 28.1
click at [186, 421] on div at bounding box center [210, 421] width 99 height 63
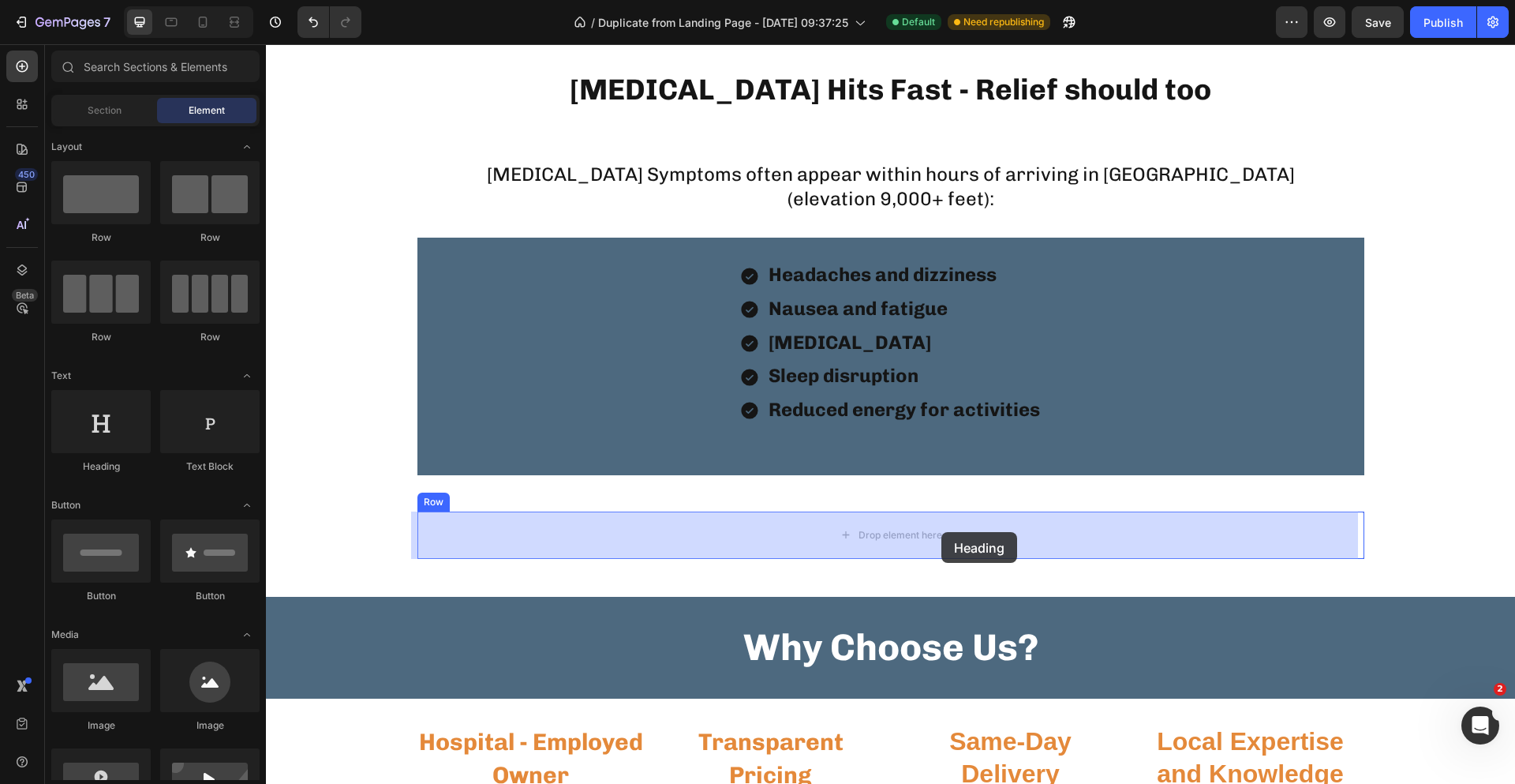
drag, startPoint x: 363, startPoint y: 466, endPoint x: 940, endPoint y: 532, distance: 580.8
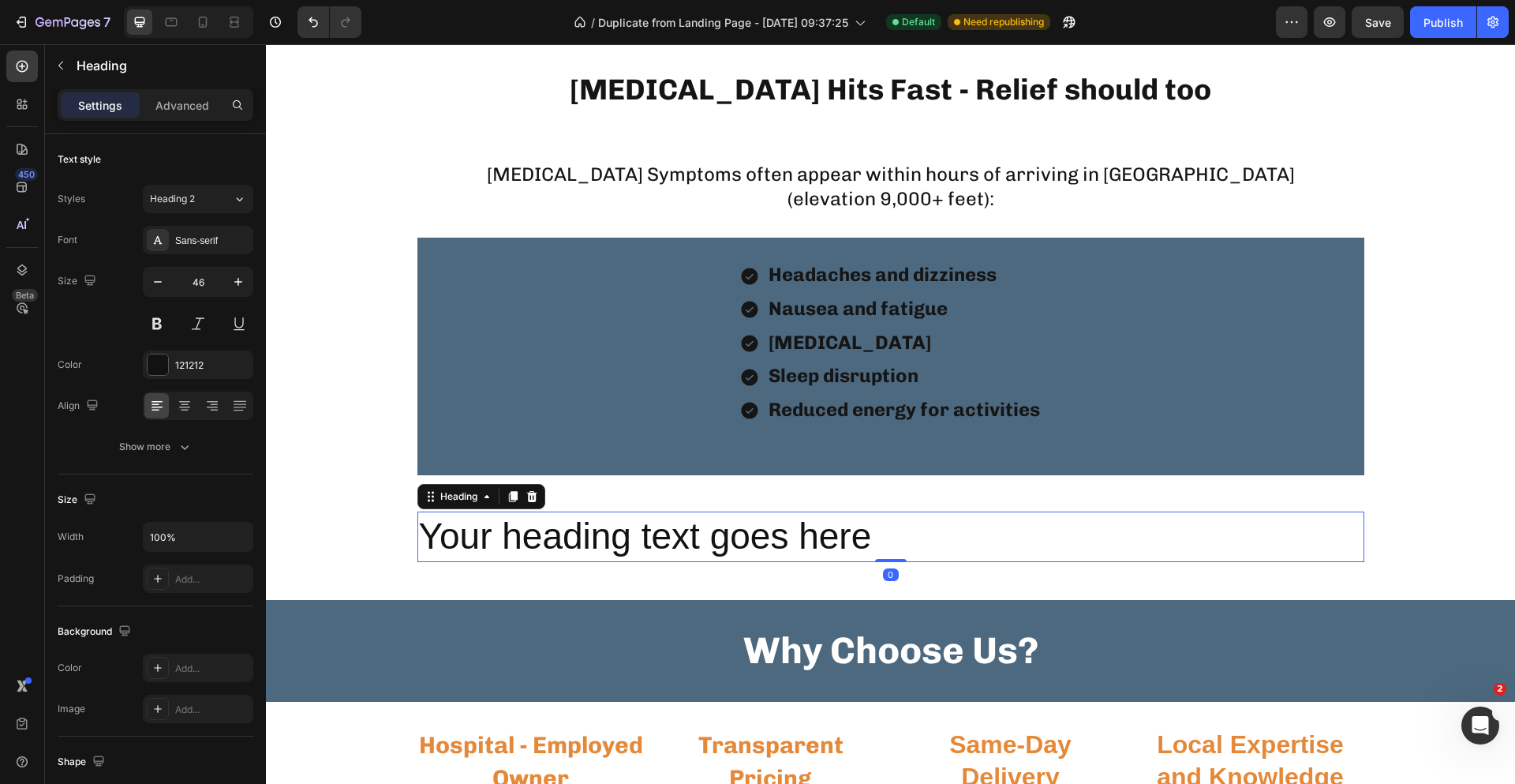
click at [885, 532] on h2 "Your heading text goes here" at bounding box center [890, 537] width 947 height 51
click at [163, 288] on icon "button" at bounding box center [158, 282] width 16 height 16
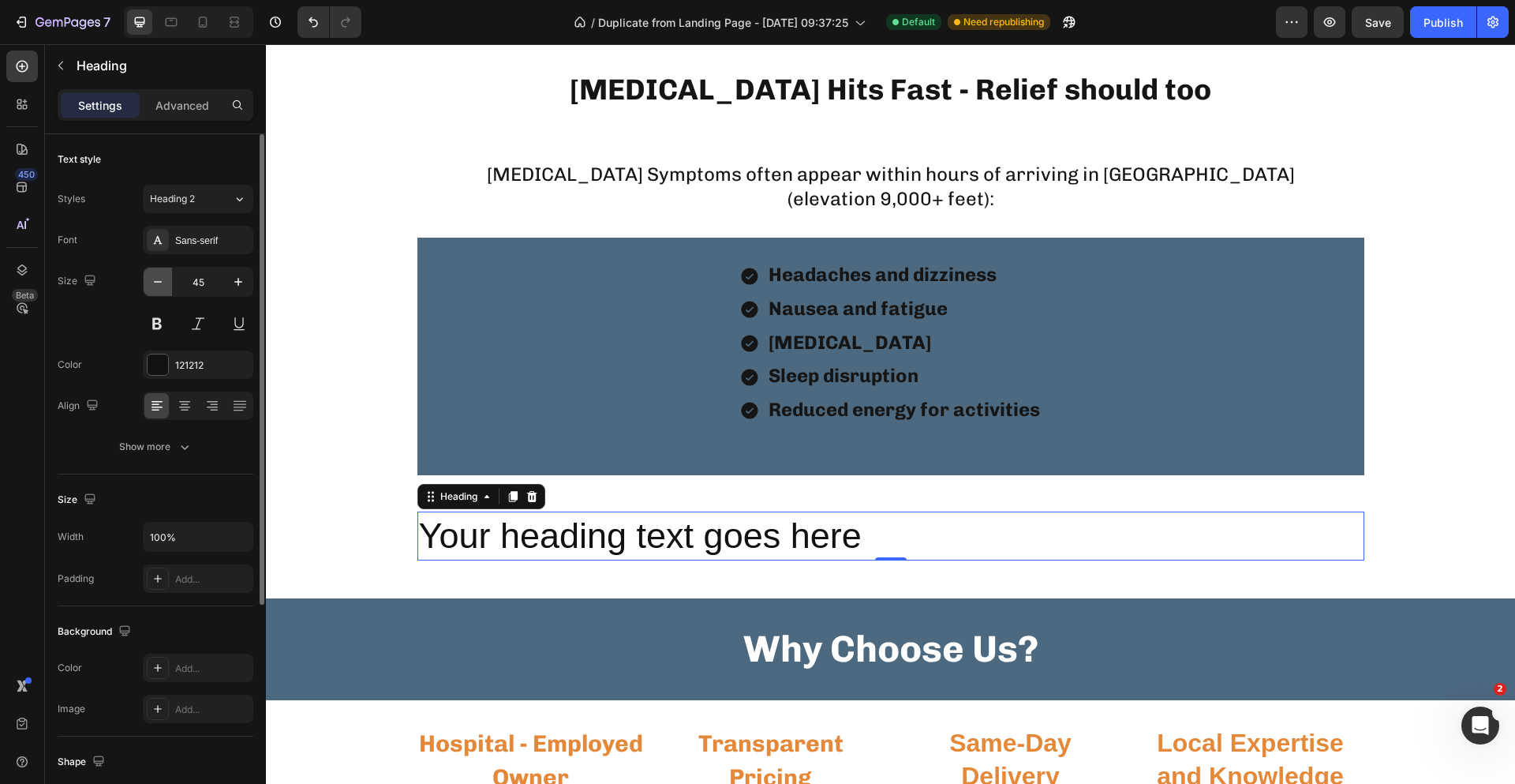
click at [165, 288] on icon "button" at bounding box center [158, 282] width 16 height 16
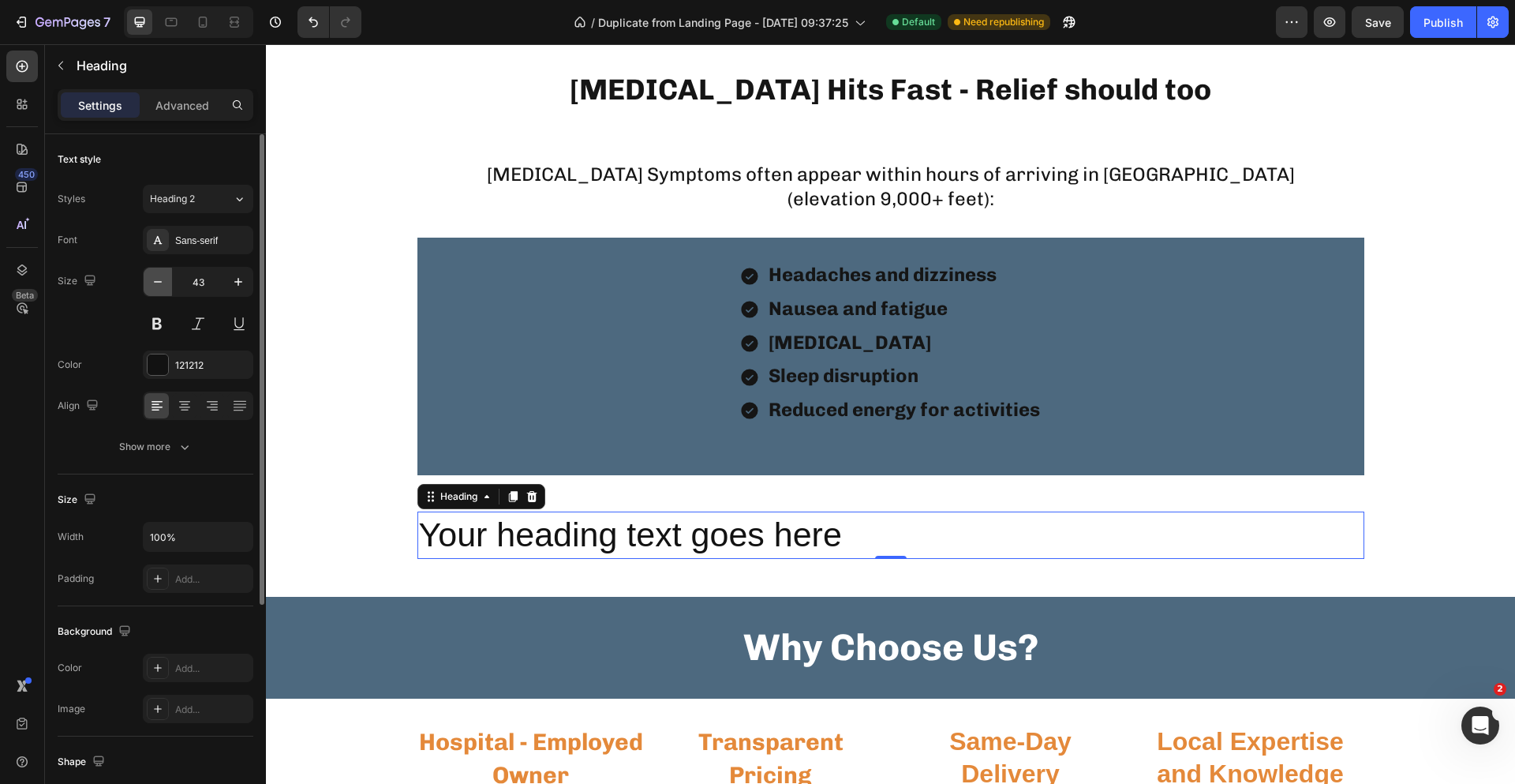
click at [165, 288] on icon "button" at bounding box center [158, 282] width 16 height 16
click at [167, 288] on button "button" at bounding box center [157, 281] width 28 height 28
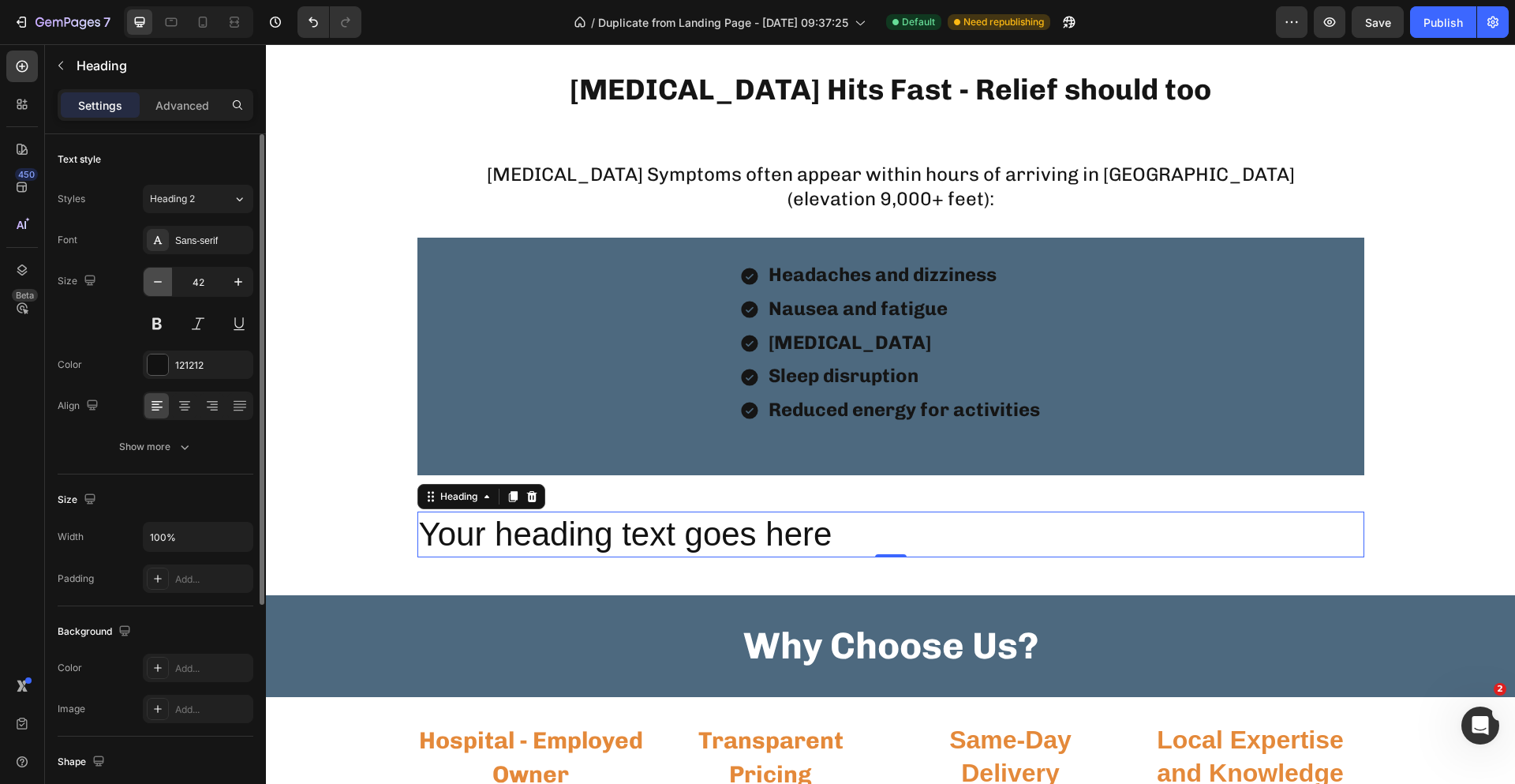
click at [167, 288] on button "button" at bounding box center [157, 281] width 28 height 28
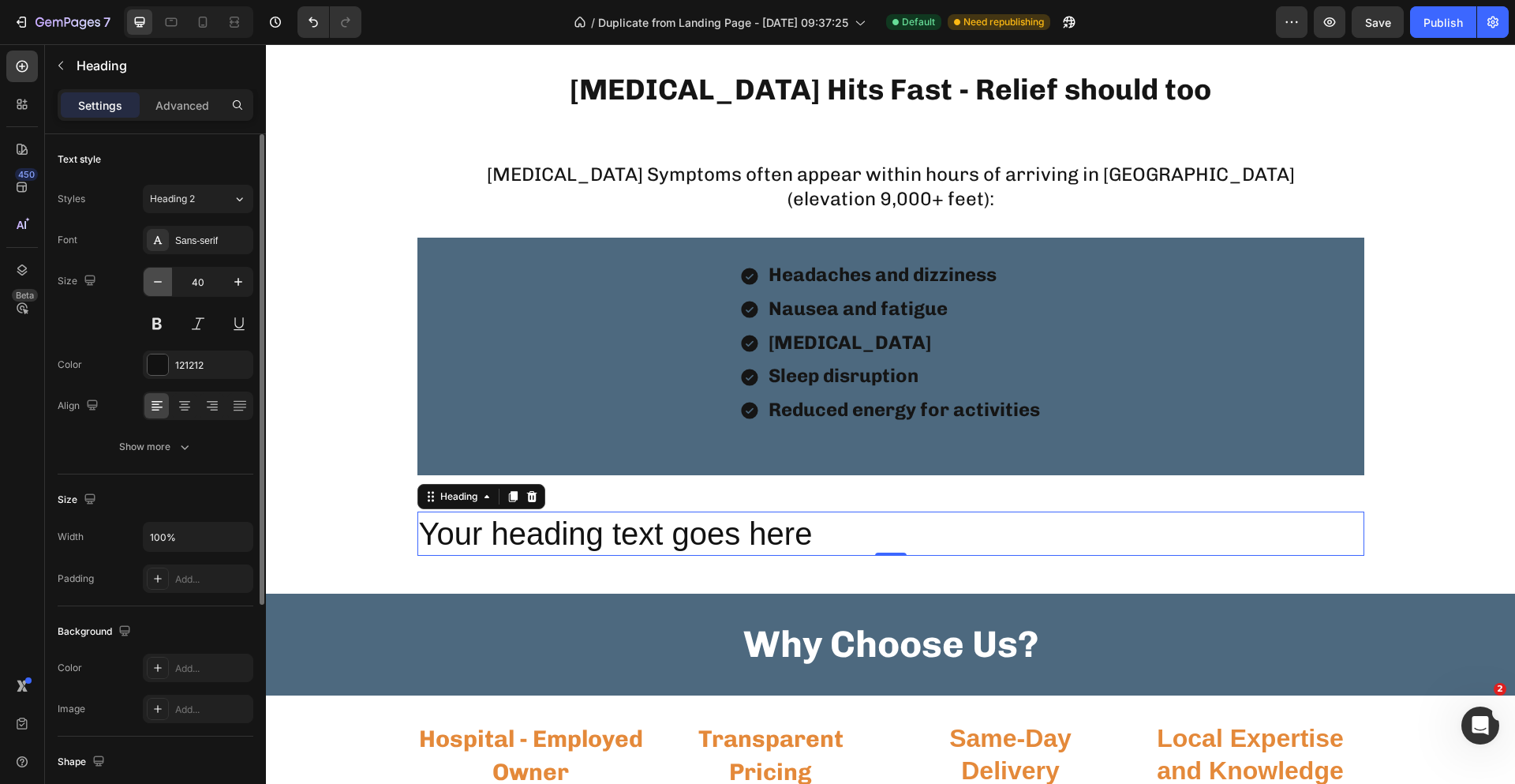
click at [167, 288] on button "button" at bounding box center [157, 281] width 28 height 28
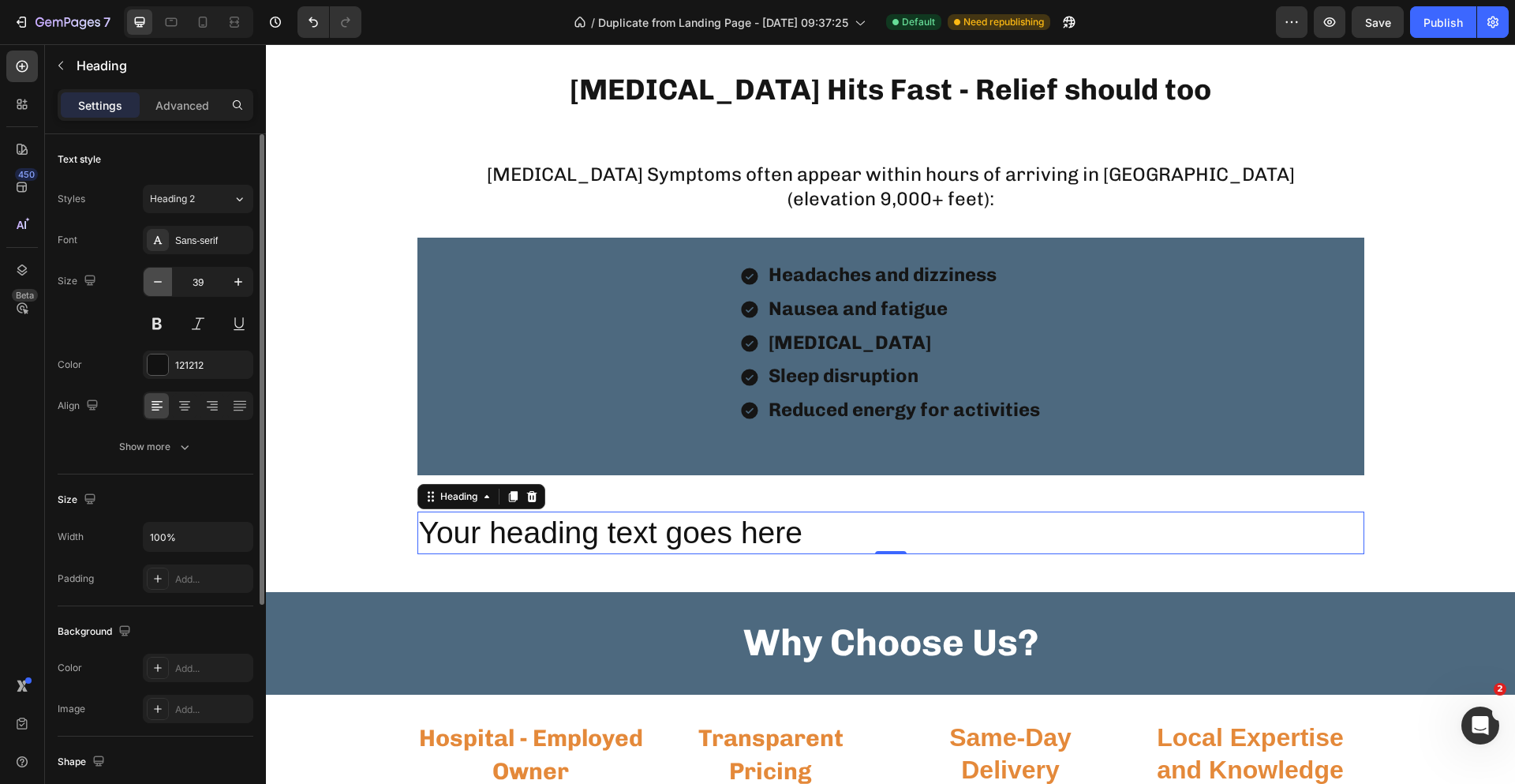
click at [167, 288] on button "button" at bounding box center [157, 281] width 28 height 28
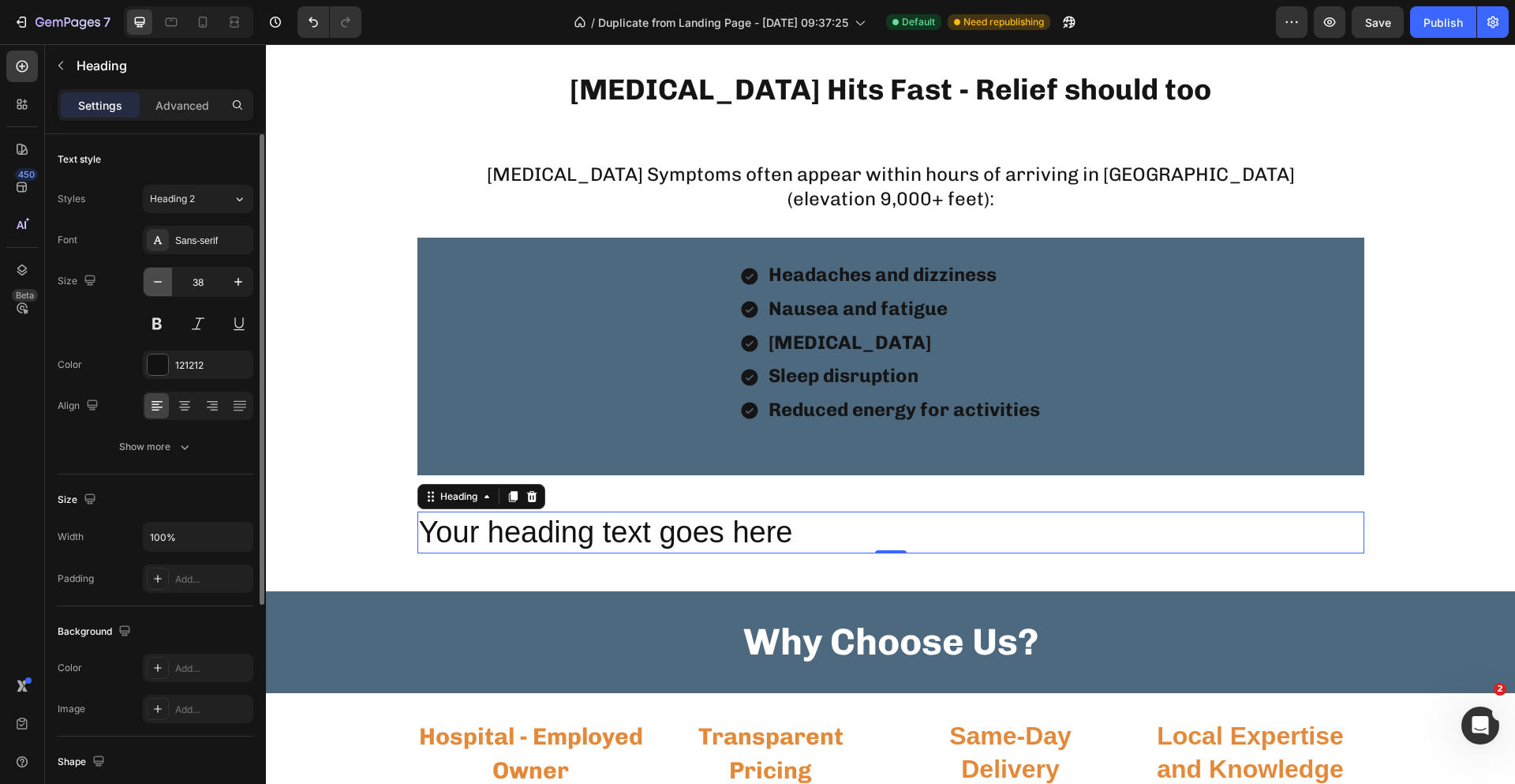
click at [167, 288] on button "button" at bounding box center [157, 281] width 28 height 28
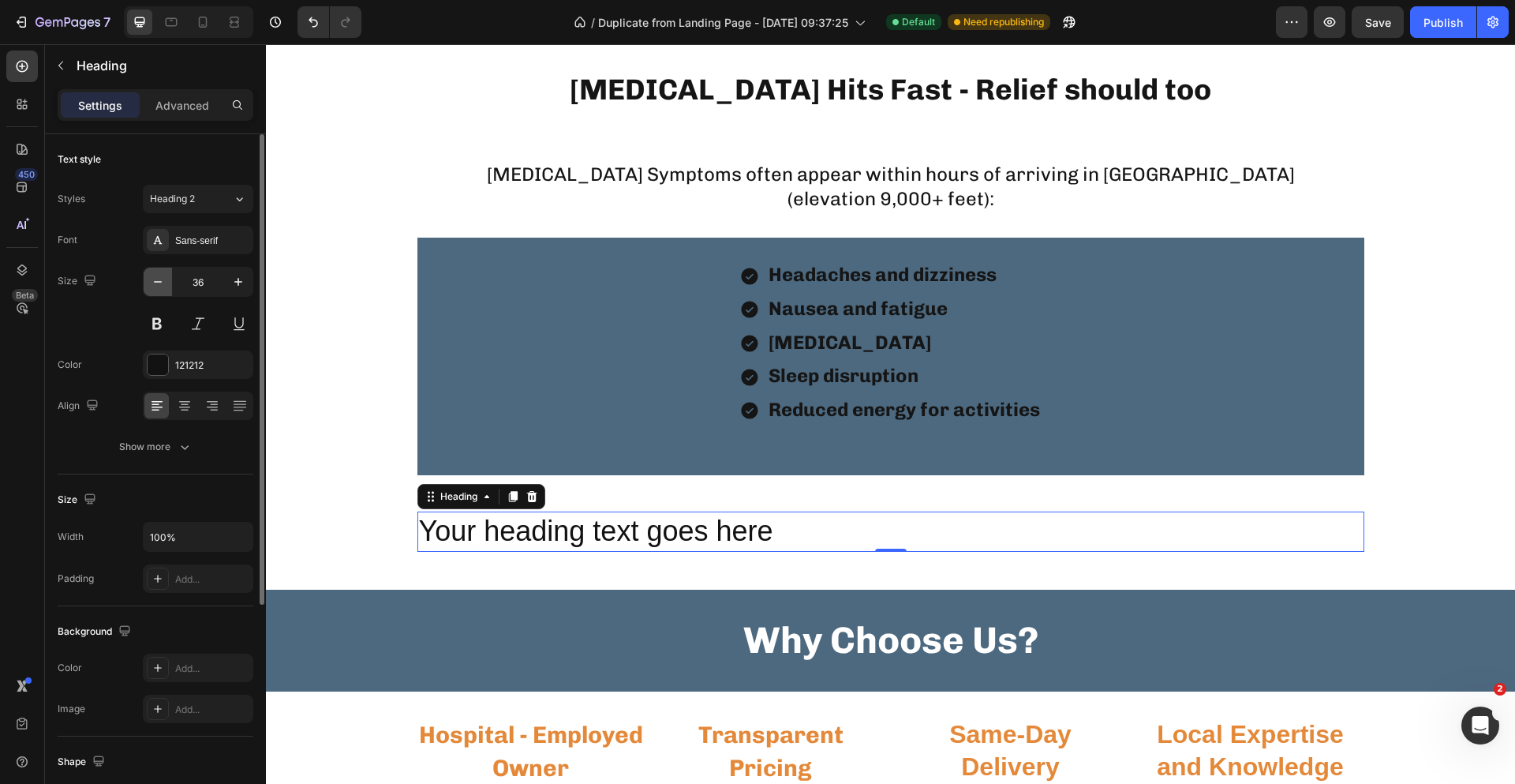
click at [167, 288] on button "button" at bounding box center [157, 281] width 28 height 28
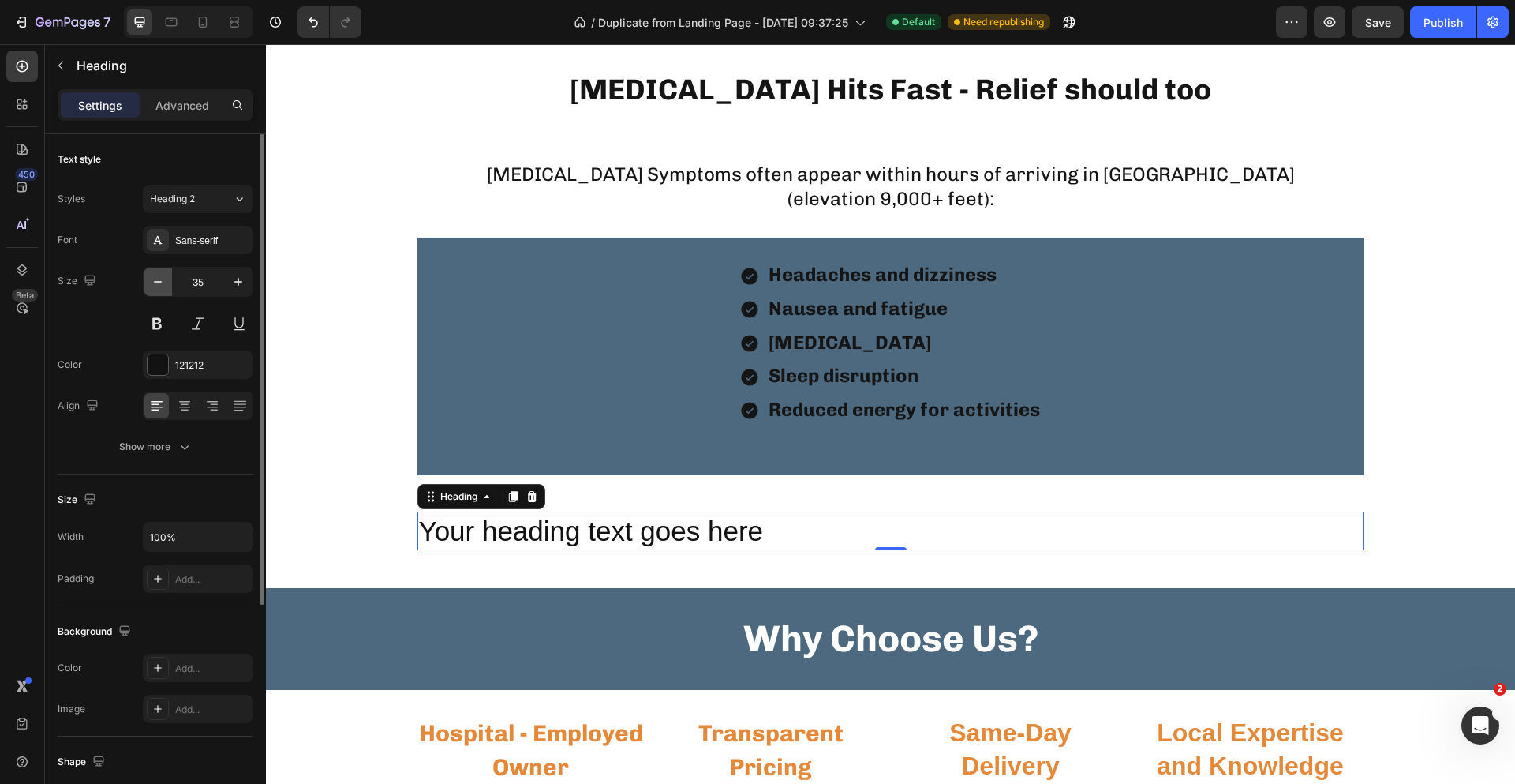
click at [167, 288] on button "button" at bounding box center [157, 281] width 28 height 28
click at [777, 534] on p "Your heading text goes here" at bounding box center [890, 530] width 944 height 35
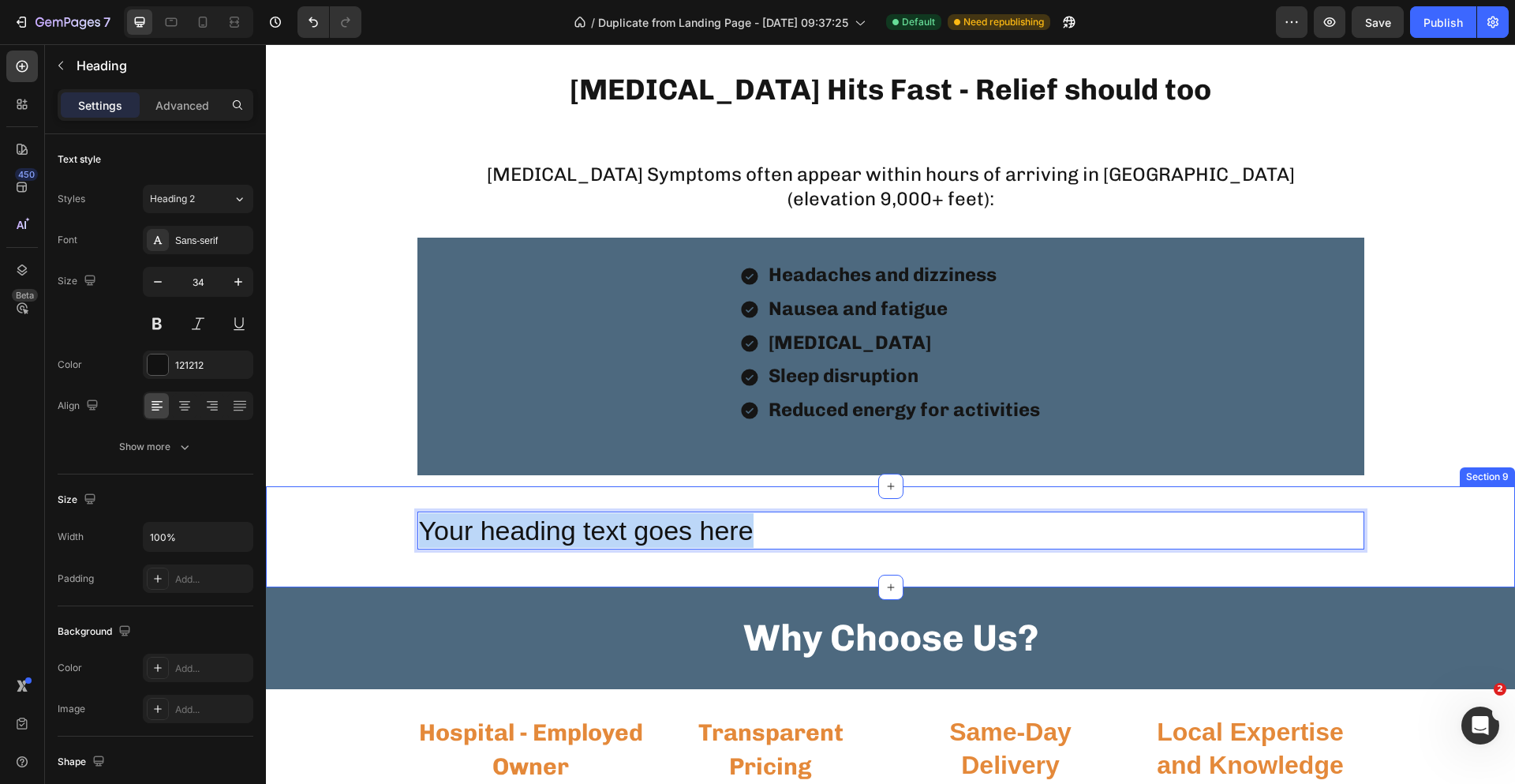
drag, startPoint x: 777, startPoint y: 534, endPoint x: 376, endPoint y: 545, distance: 401.2
click at [376, 545] on div "Your heading text goes here Heading 0 Row" at bounding box center [890, 537] width 1249 height 51
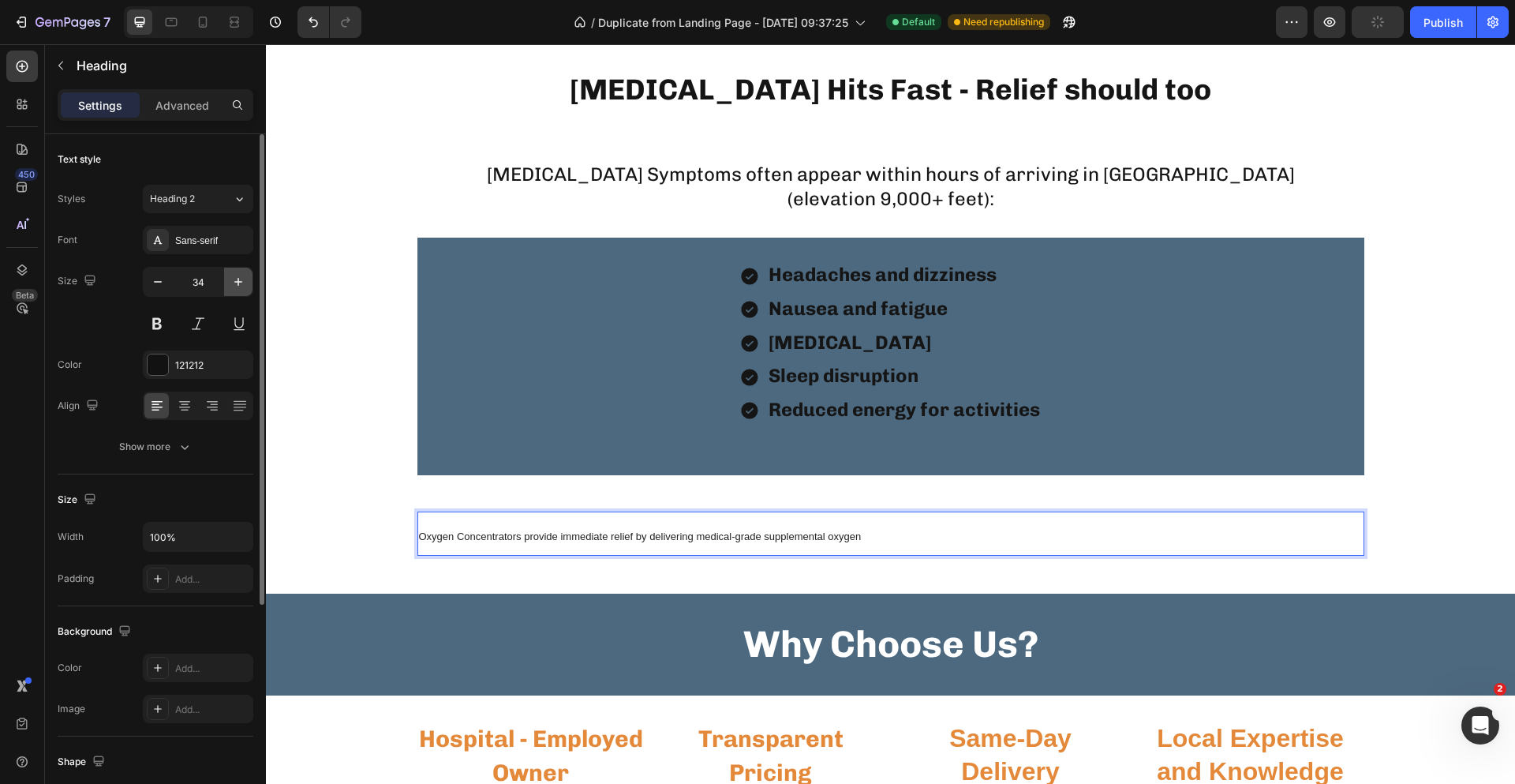
click at [238, 287] on icon "button" at bounding box center [239, 282] width 16 height 16
type input "35"
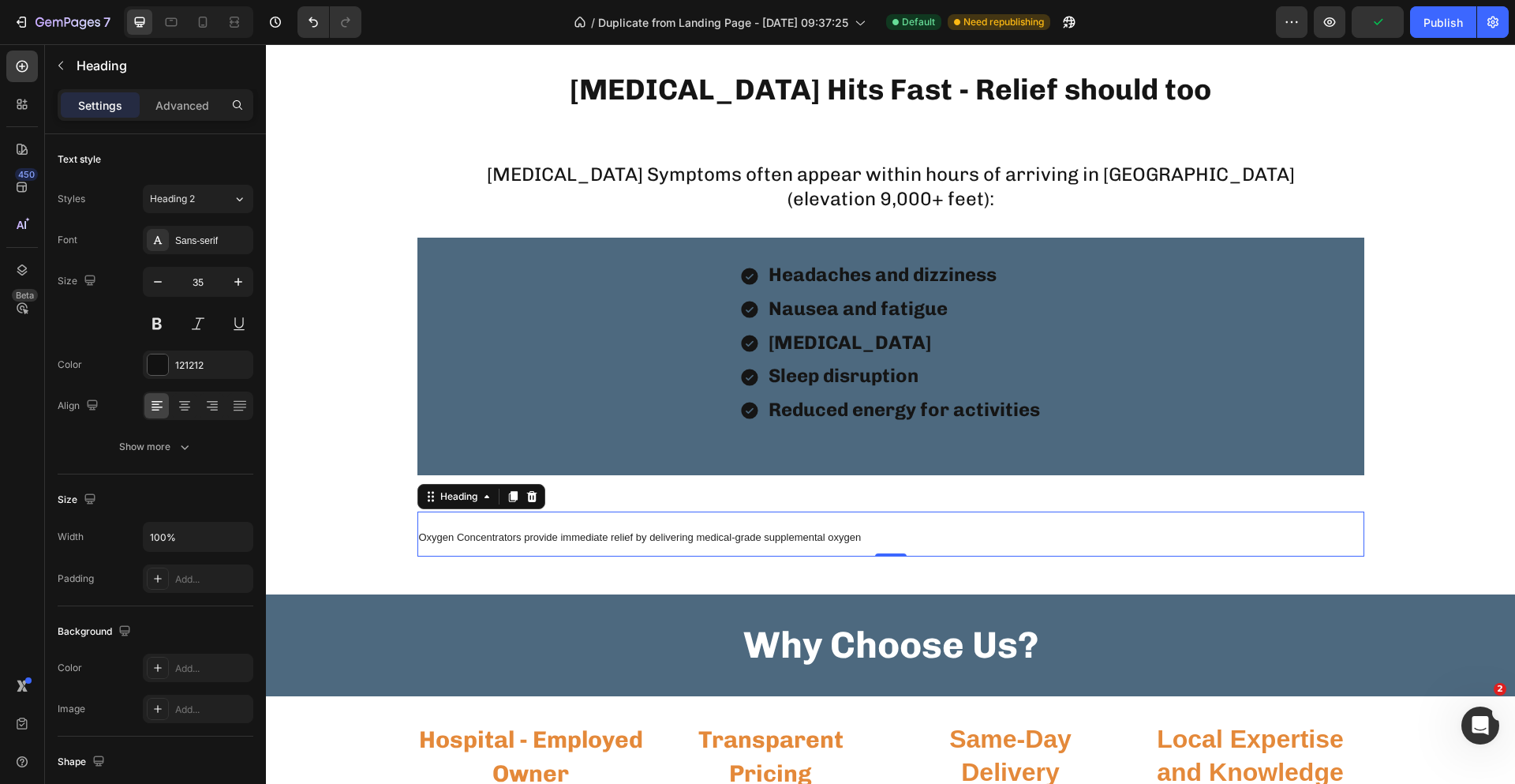
click at [877, 537] on p "Oxygen Concentrators provide immediate relief by delivering medical-grade suppl…" at bounding box center [890, 534] width 944 height 43
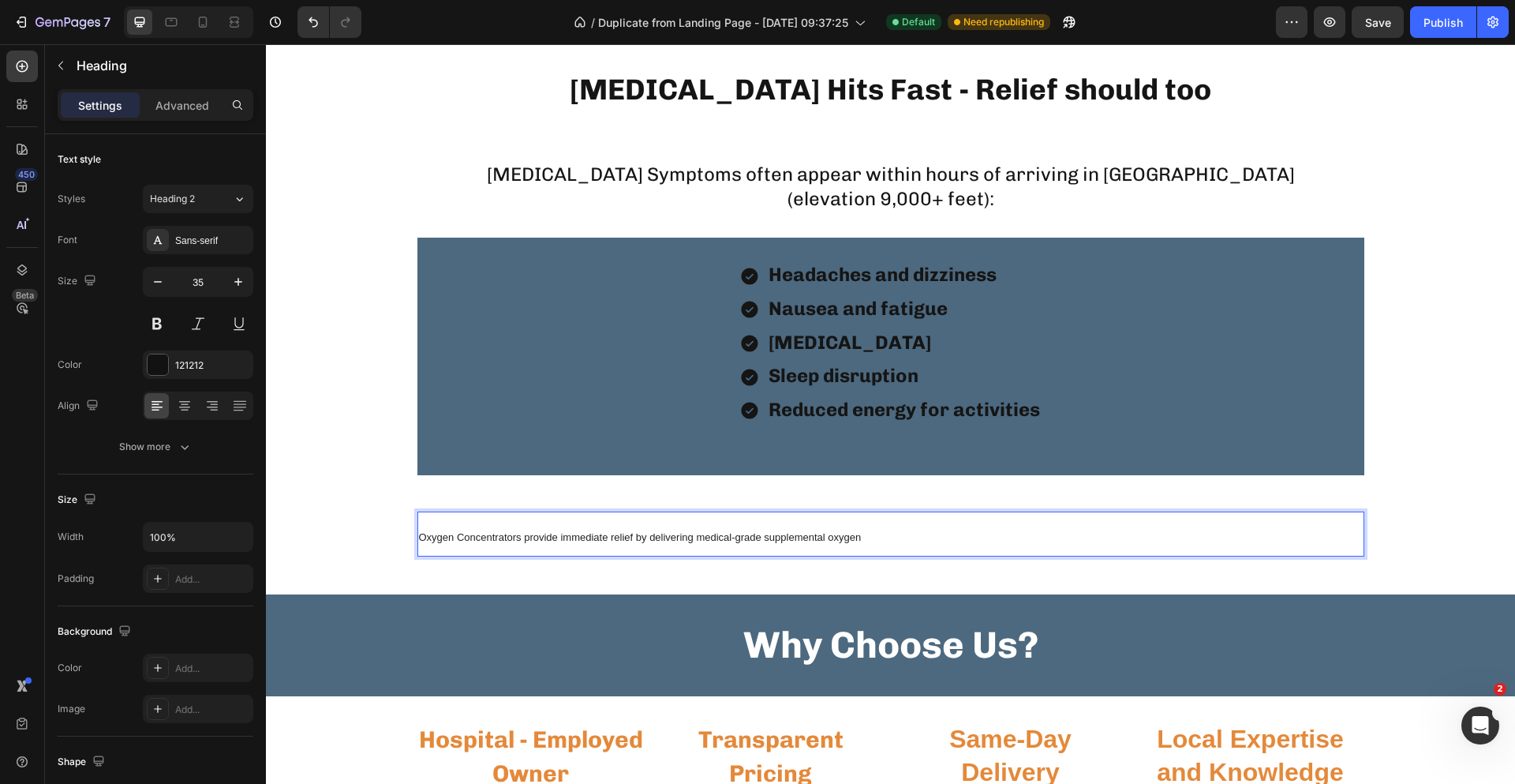
click at [834, 541] on span "Oxygen Concentrators provide immediate relief by delivering medical-grade suppl…" at bounding box center [640, 537] width 442 height 12
drag, startPoint x: 845, startPoint y: 533, endPoint x: 859, endPoint y: 533, distance: 14.0
click at [847, 533] on span "Oxygen Concentrators provide immediate relief by delivering medical-grade suppl…" at bounding box center [640, 537] width 442 height 12
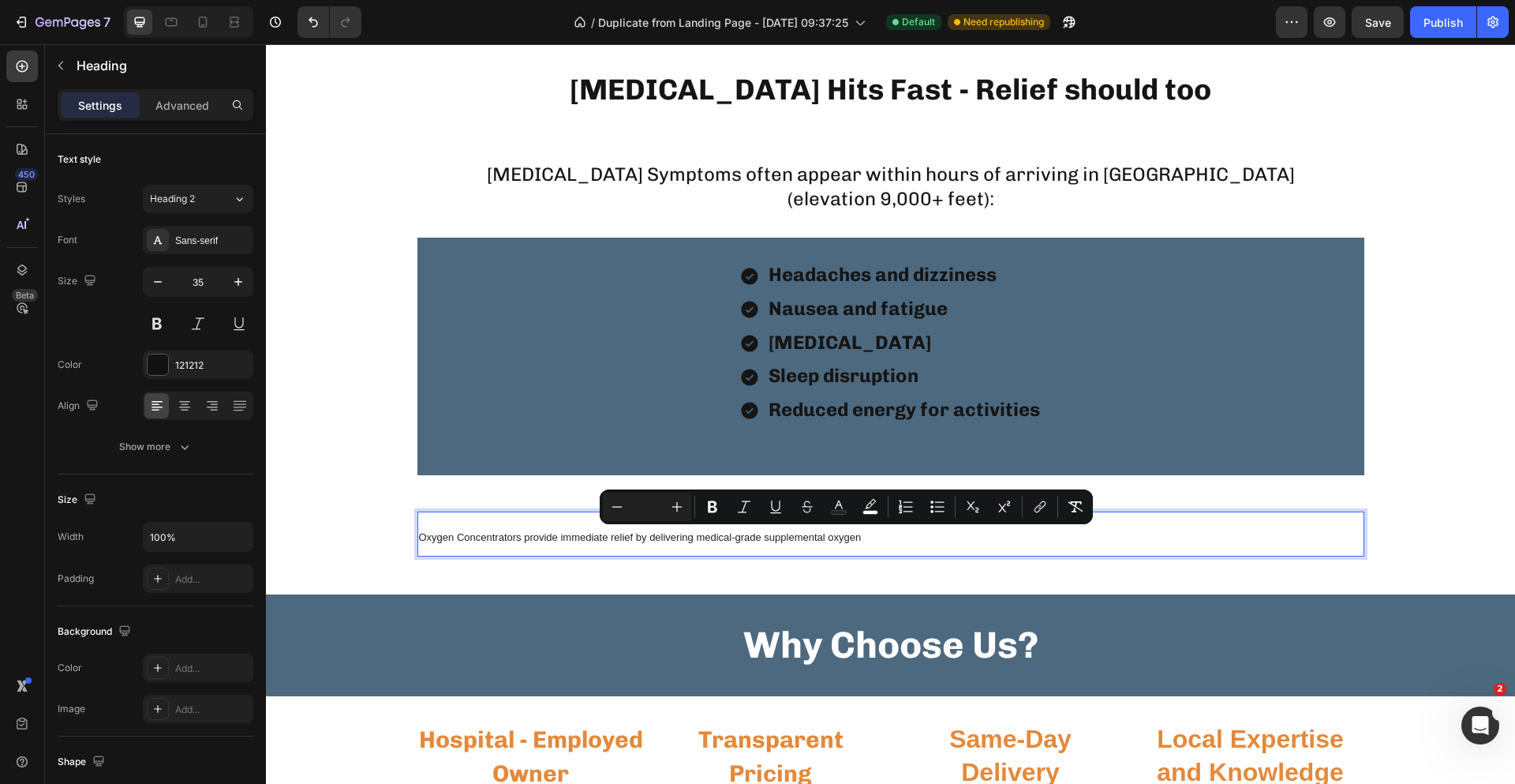
click at [865, 534] on p "Oxygen Concentrators provide immediate relief by delivering medical-grade suppl…" at bounding box center [890, 534] width 944 height 43
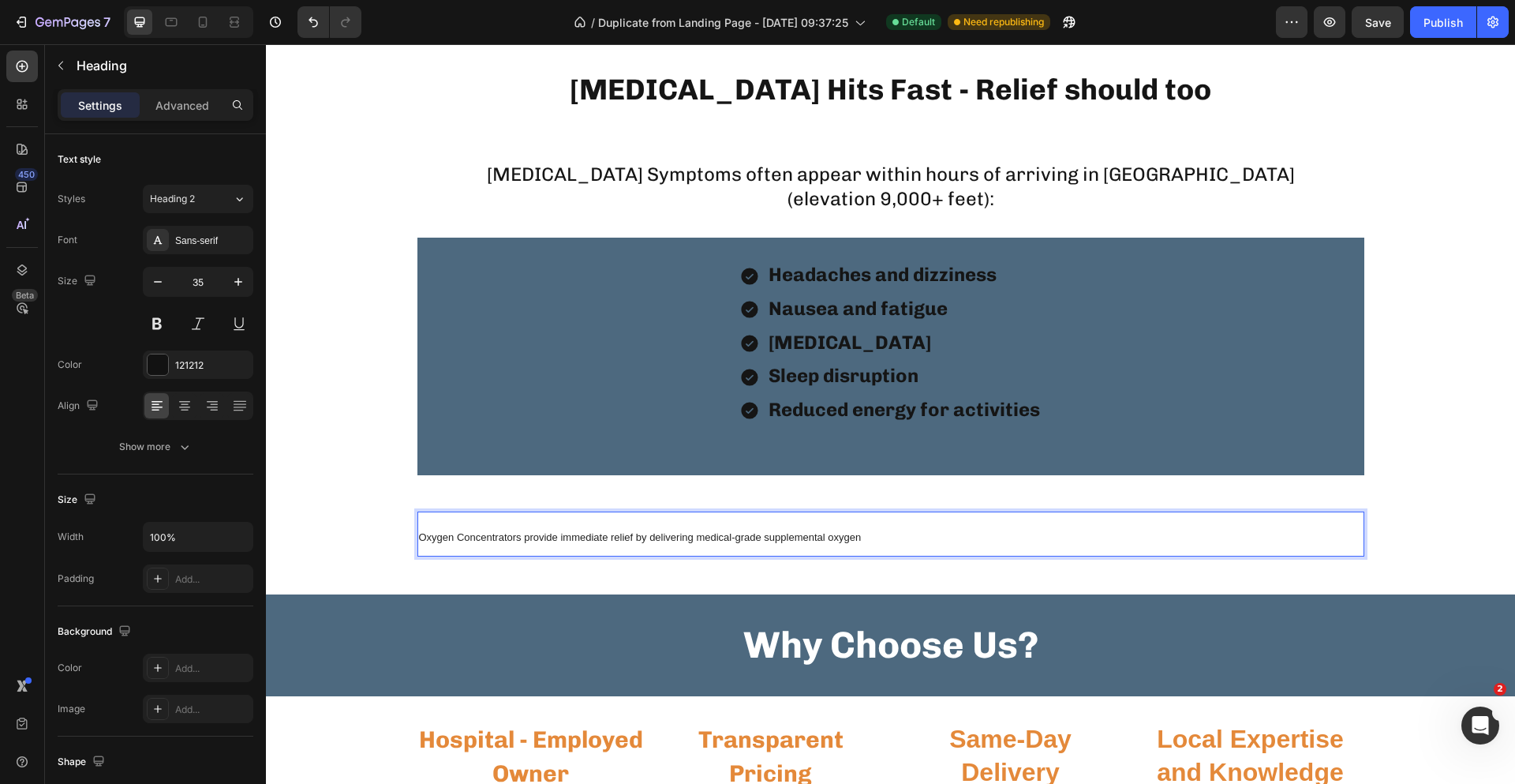
click at [838, 539] on span "Oxygen Concentrators provide immediate relief by delivering medical-grade suppl…" at bounding box center [640, 537] width 442 height 12
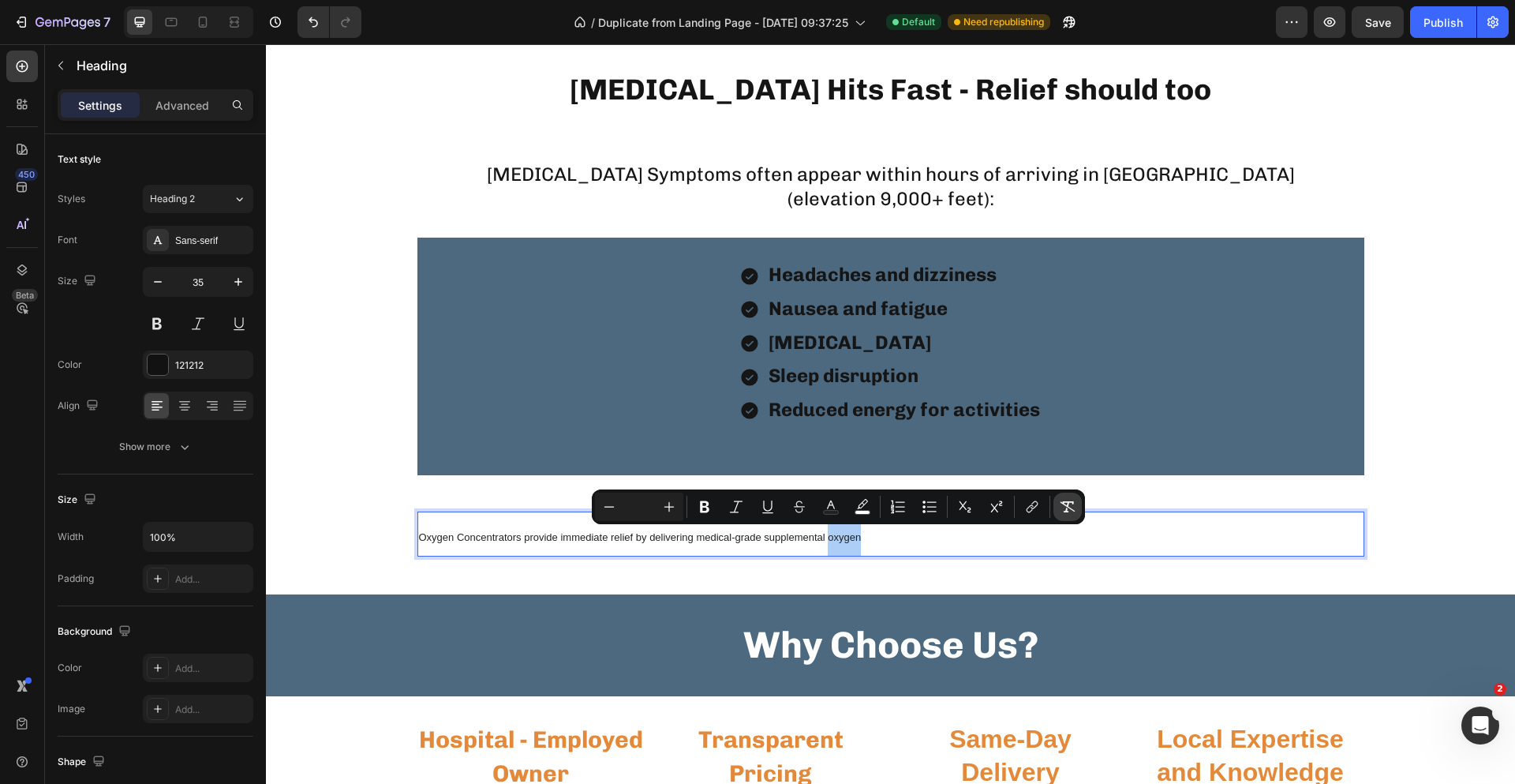
click at [1069, 504] on icon "Editor contextual toolbar" at bounding box center [1068, 507] width 16 height 16
type input "35"
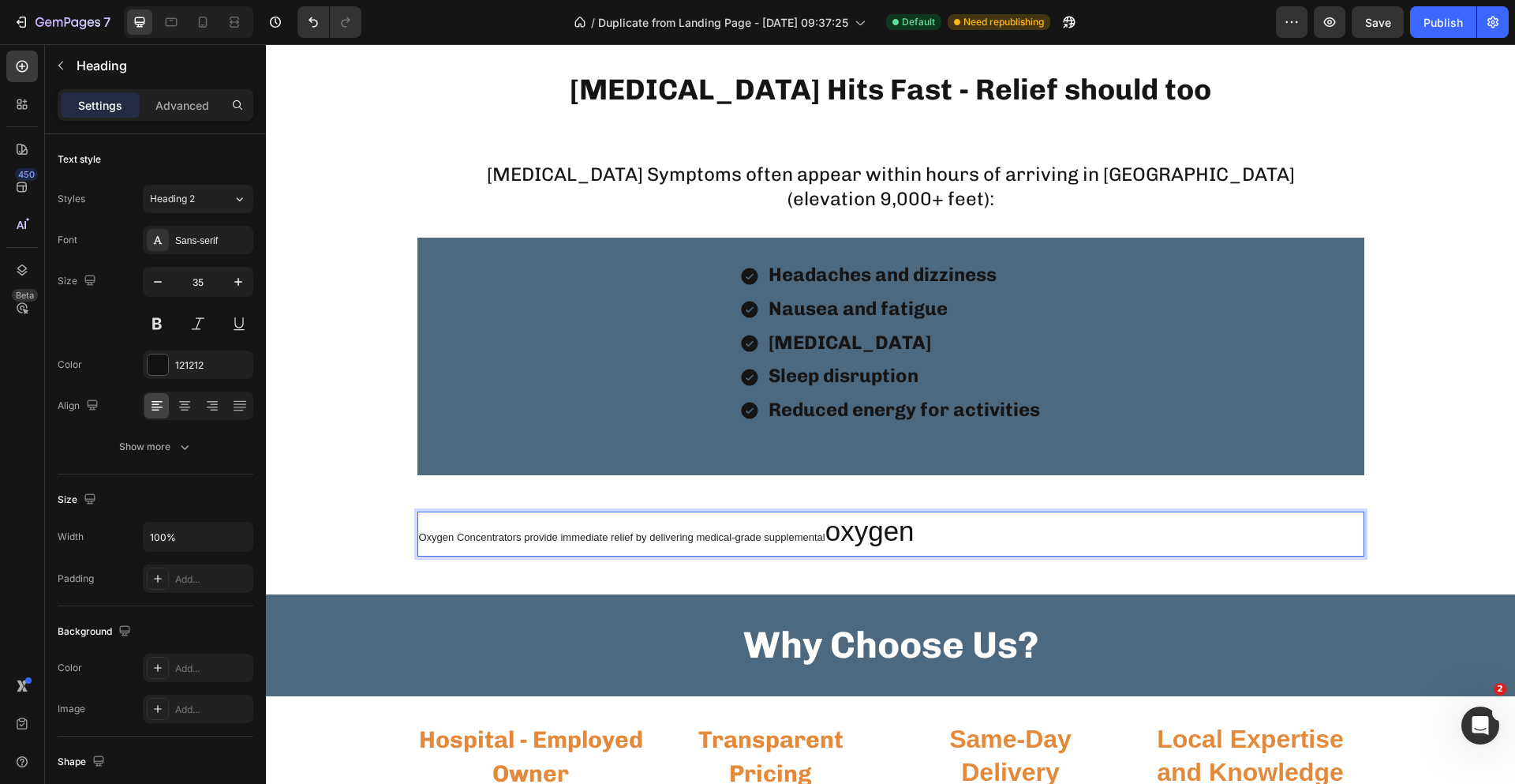
click at [816, 548] on p "Oxygen Concentrators provide immediate relief by delivering medical-grade suppl…" at bounding box center [890, 534] width 944 height 43
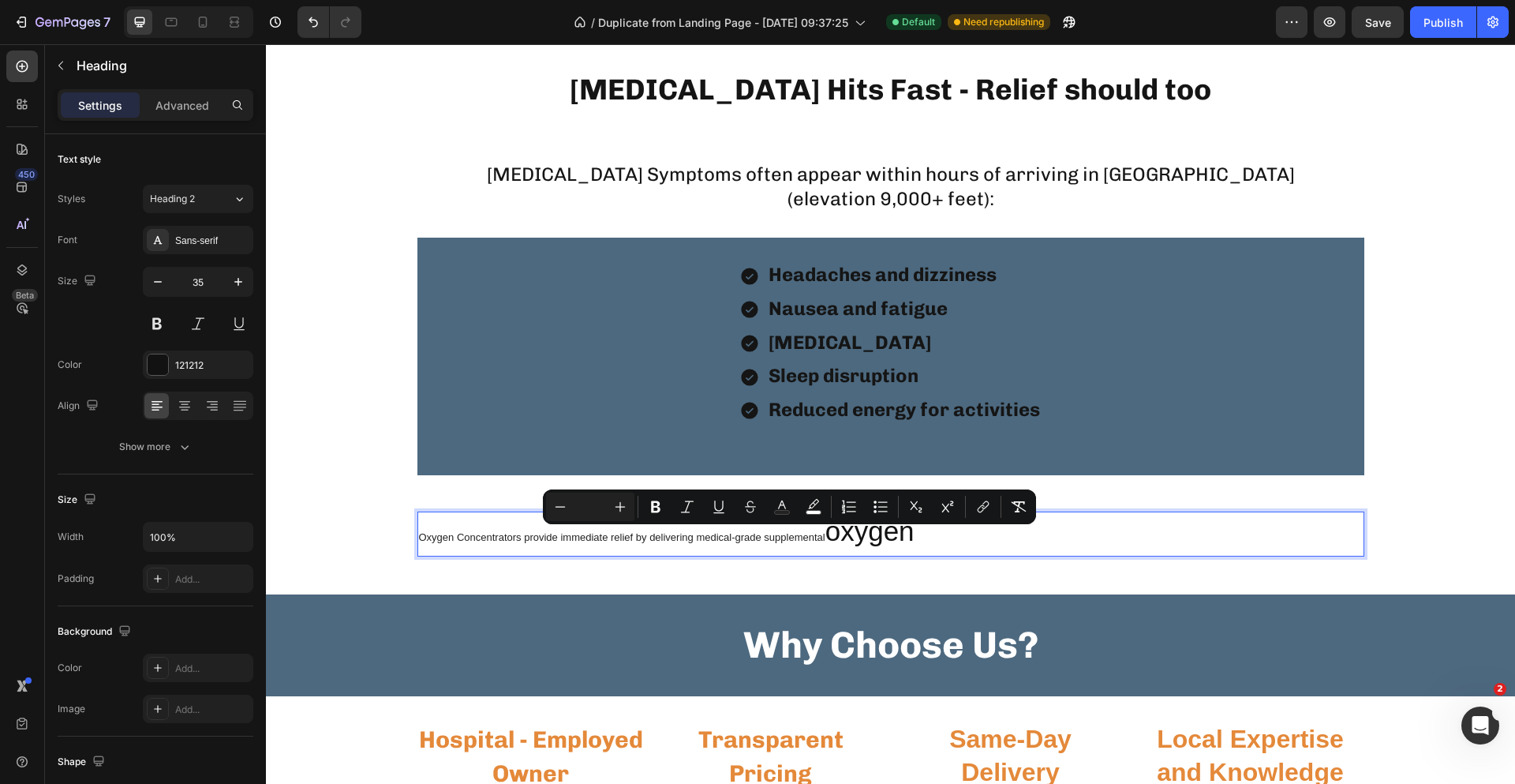
click at [751, 555] on h2 "Oxygen Concentrators provide immediate relief by delivering medical-grade suppl…" at bounding box center [890, 534] width 947 height 46
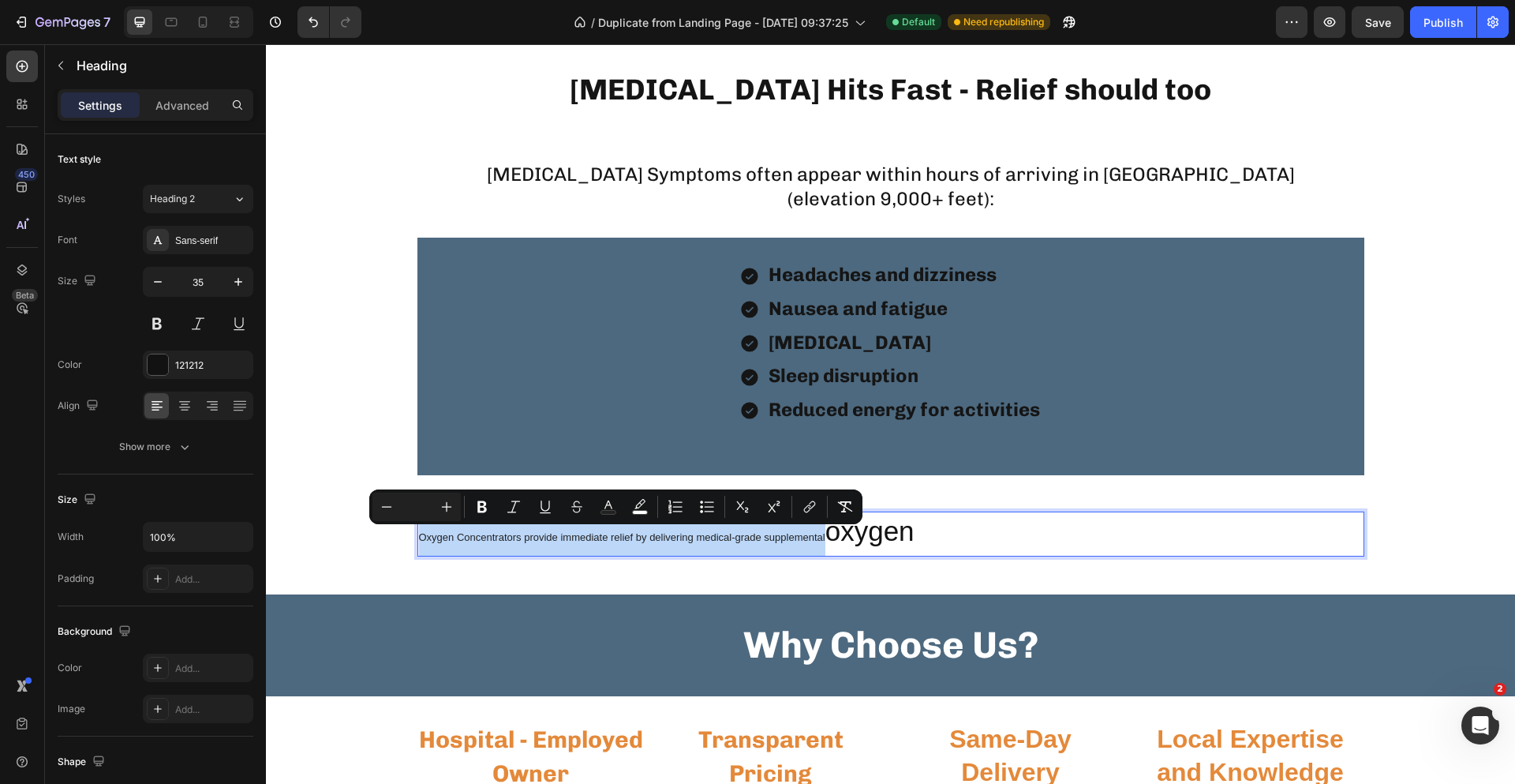
drag, startPoint x: 413, startPoint y: 537, endPoint x: 821, endPoint y: 550, distance: 408.2
click at [844, 512] on icon "Editor contextual toolbar" at bounding box center [845, 507] width 15 height 11
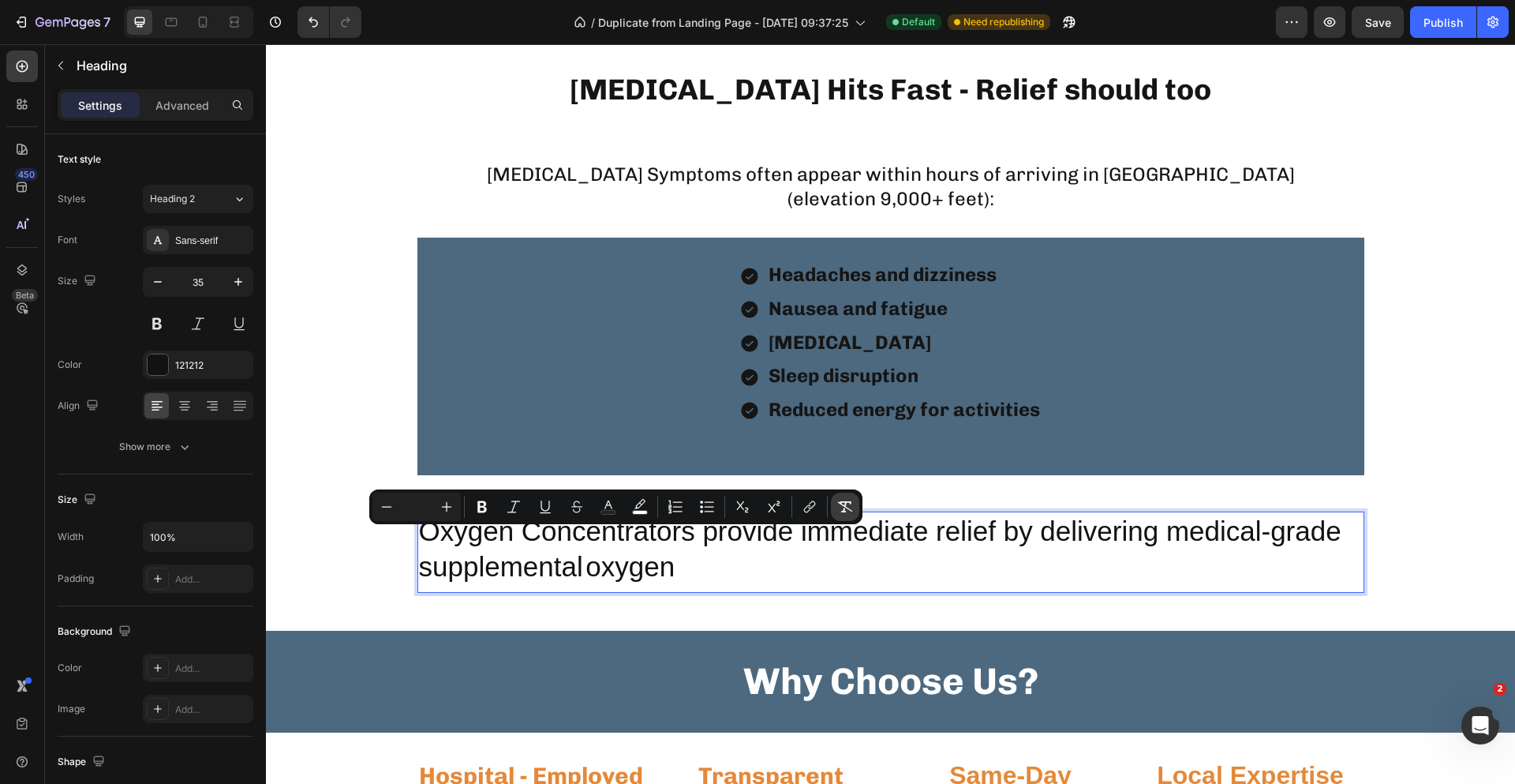
type input "35"
click at [800, 577] on p "Oxygen Concentrators provide immediate relief by delivering medical-grade suppl…" at bounding box center [890, 552] width 944 height 78
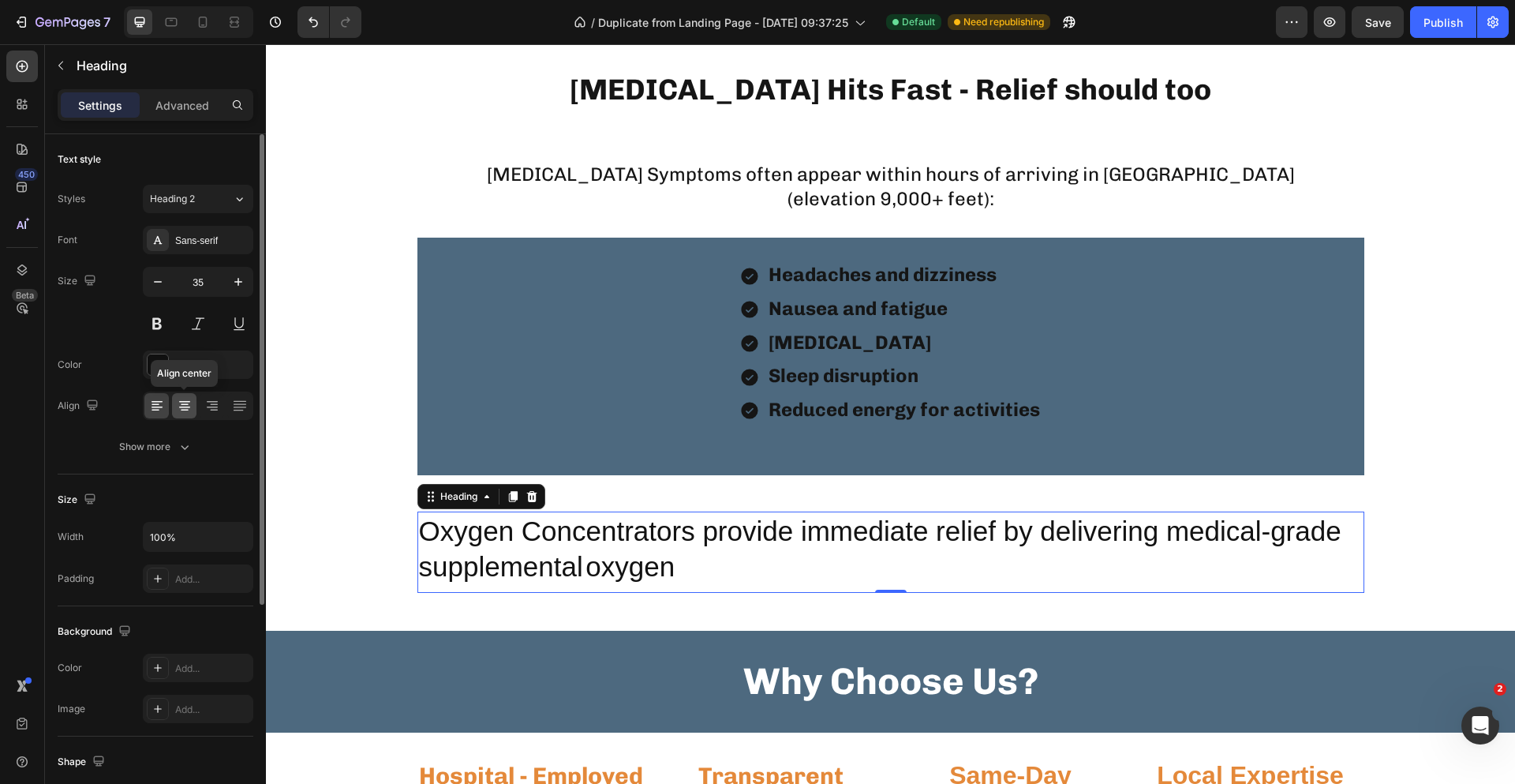
click at [190, 408] on icon at bounding box center [185, 406] width 16 height 16
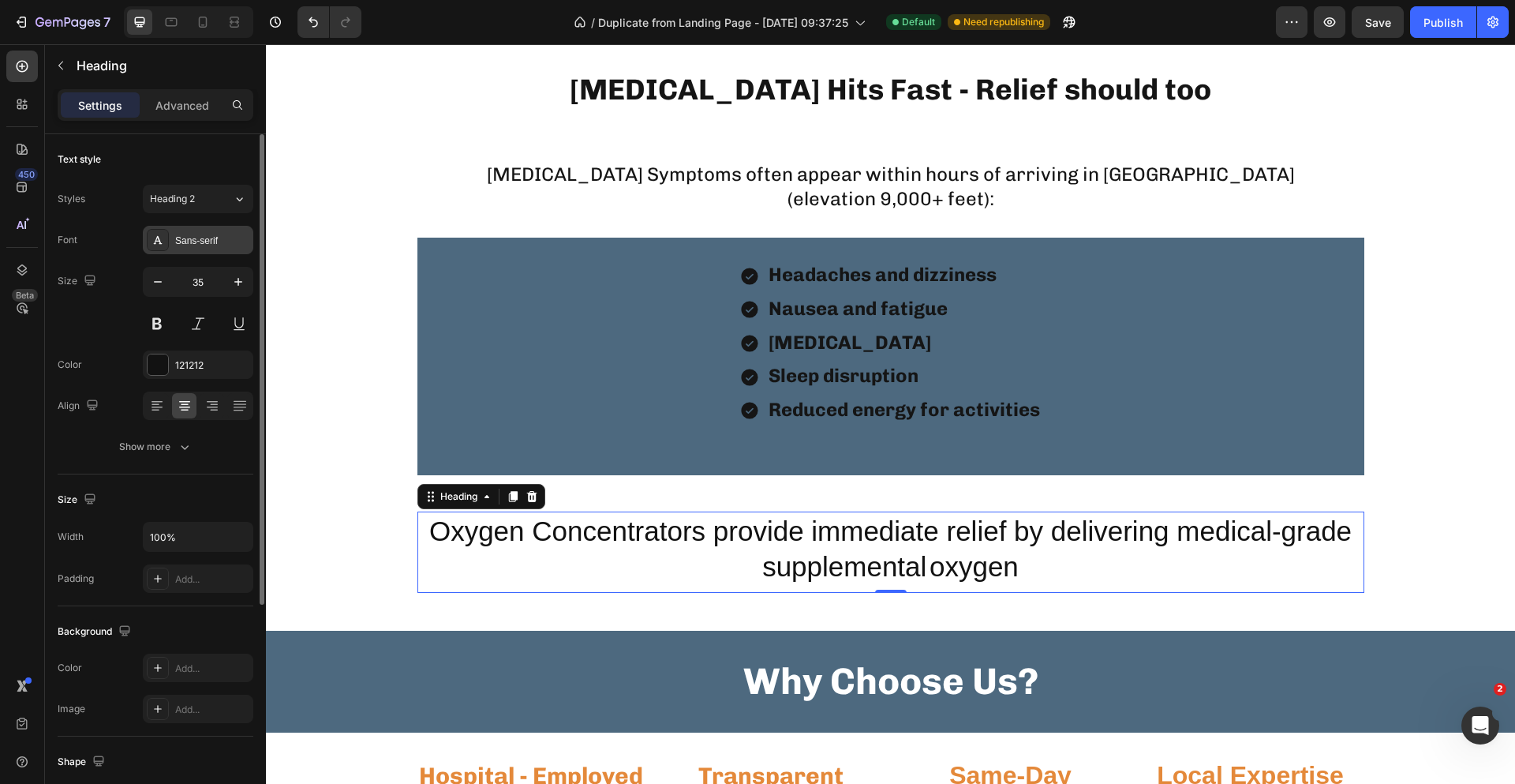
click at [199, 238] on div "Sans-serif" at bounding box center [212, 241] width 74 height 15
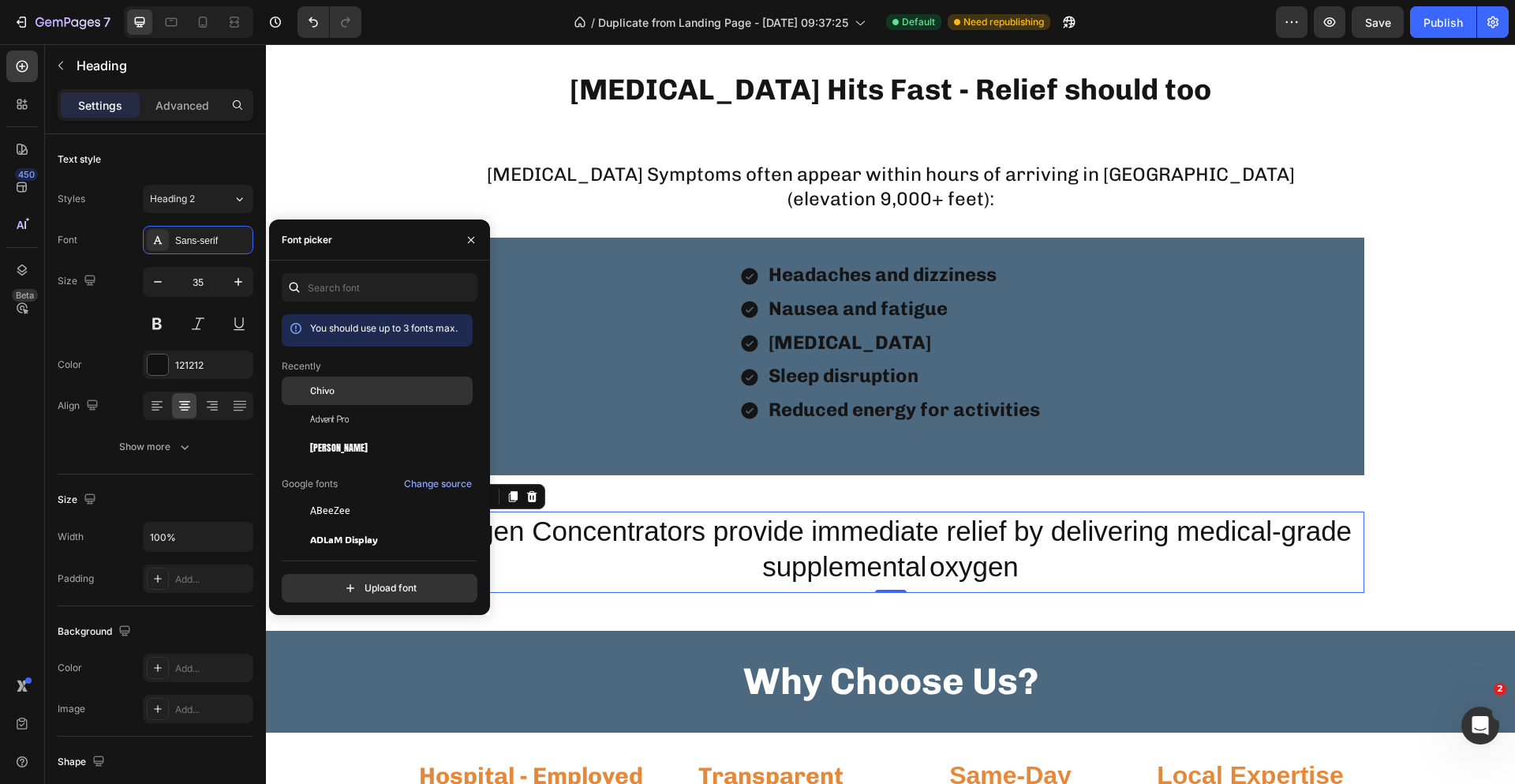
click at [326, 387] on span "Chivo" at bounding box center [322, 391] width 24 height 15
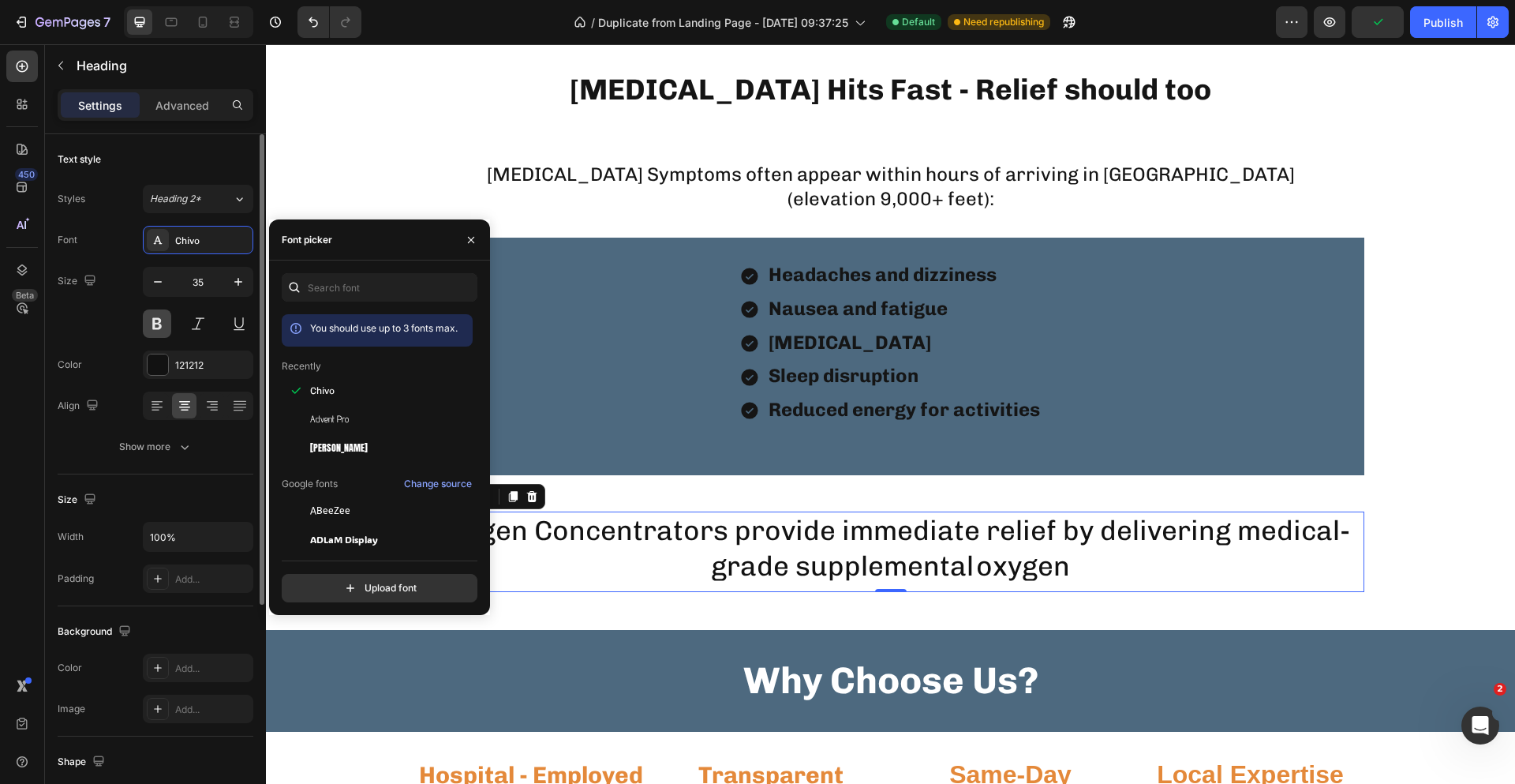
click at [154, 329] on button at bounding box center [156, 323] width 28 height 28
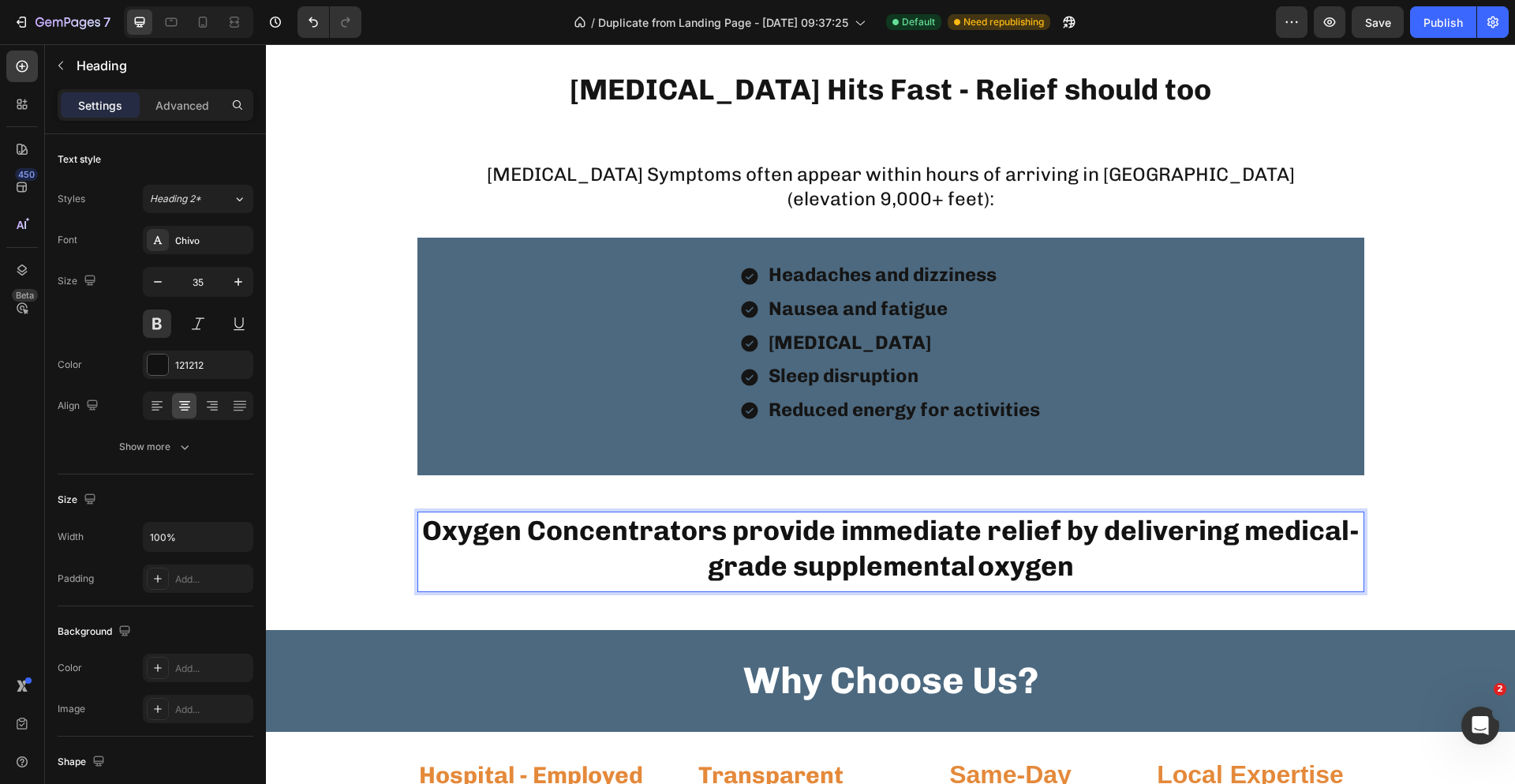
click at [1093, 576] on p "Oxygen Concentrators provide immediate relief by delivering medical-grade suppl…" at bounding box center [890, 552] width 944 height 77
click at [69, 73] on button "button" at bounding box center [60, 65] width 25 height 25
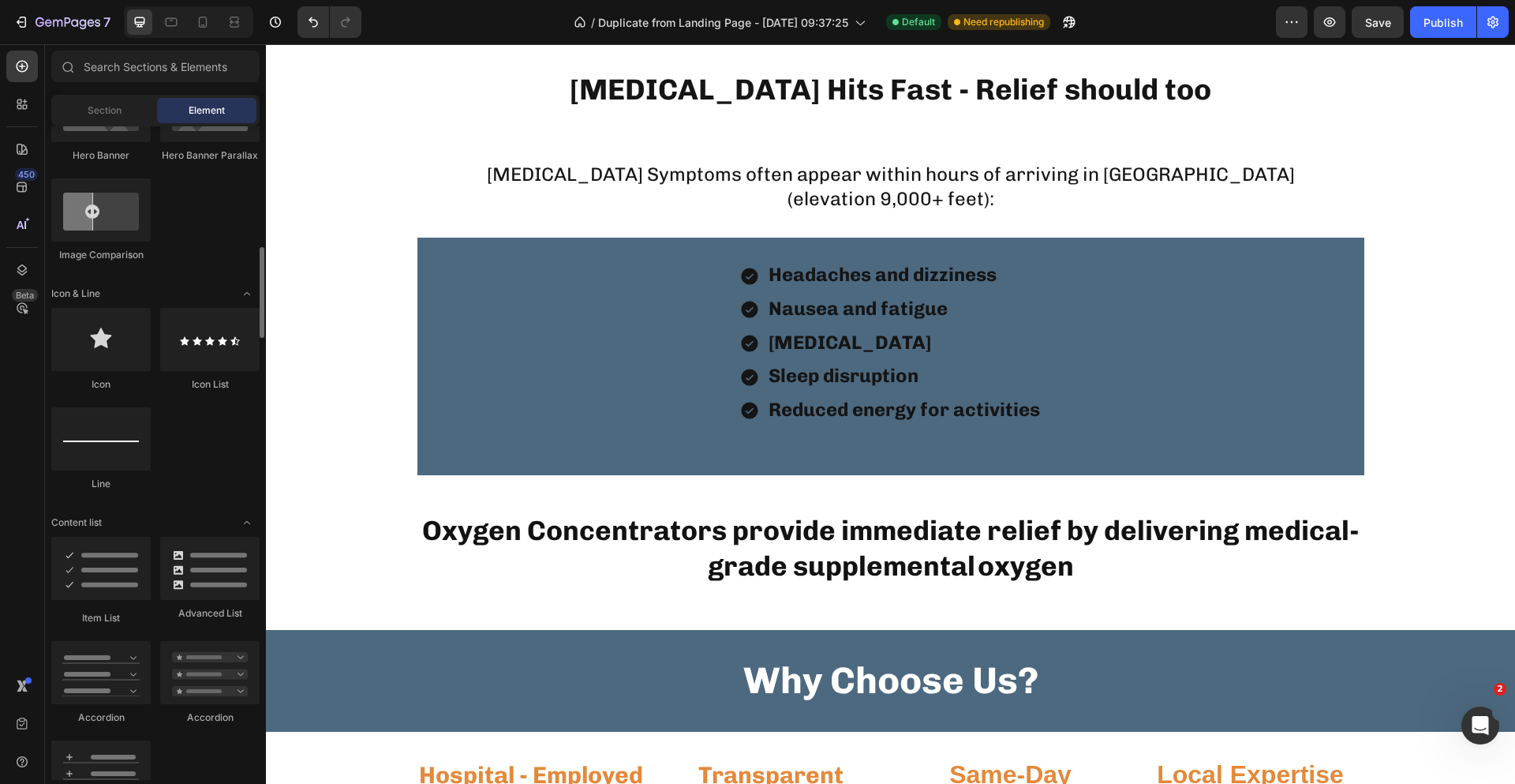
scroll to position [947, 0]
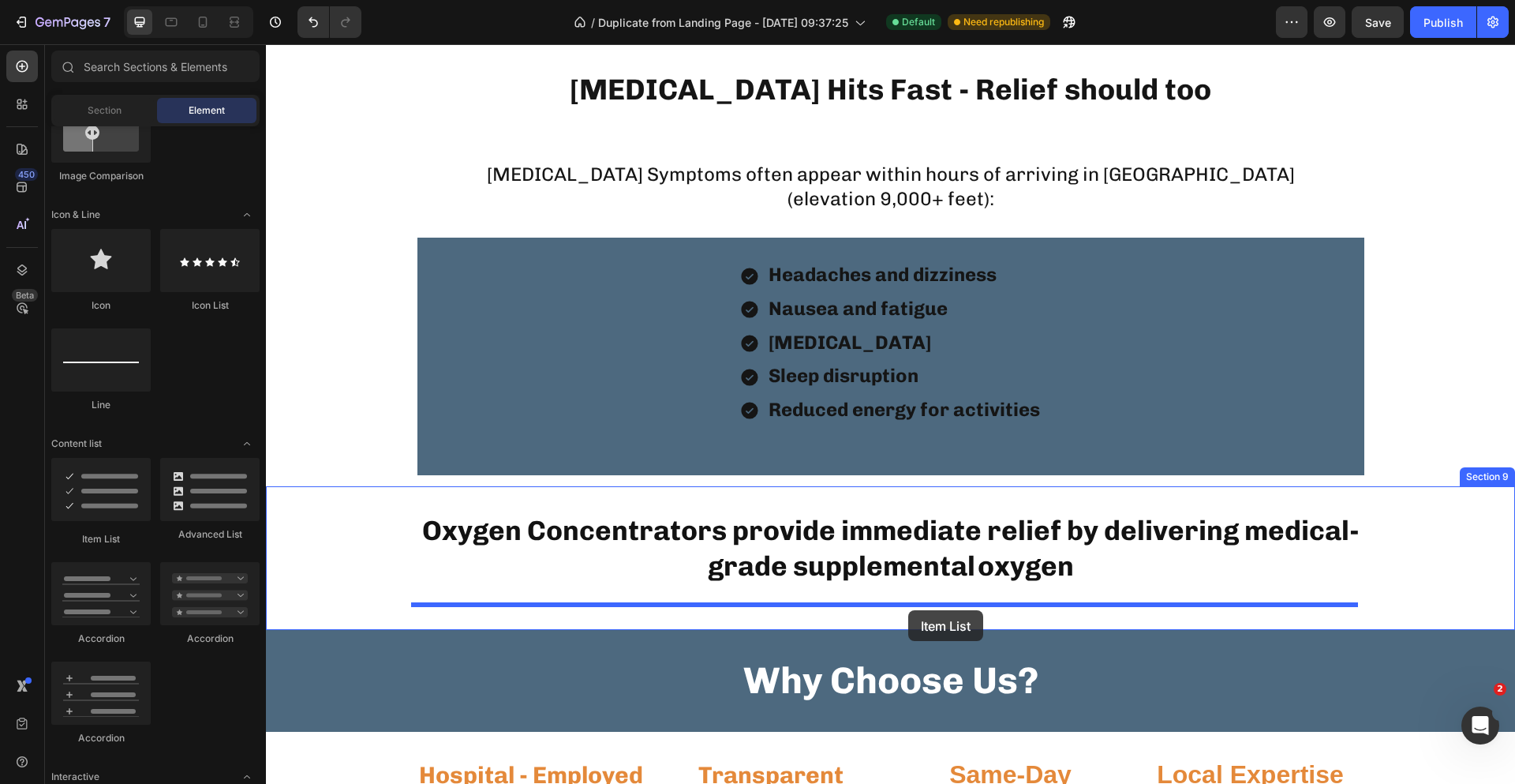
drag, startPoint x: 347, startPoint y: 533, endPoint x: 907, endPoint y: 609, distance: 565.1
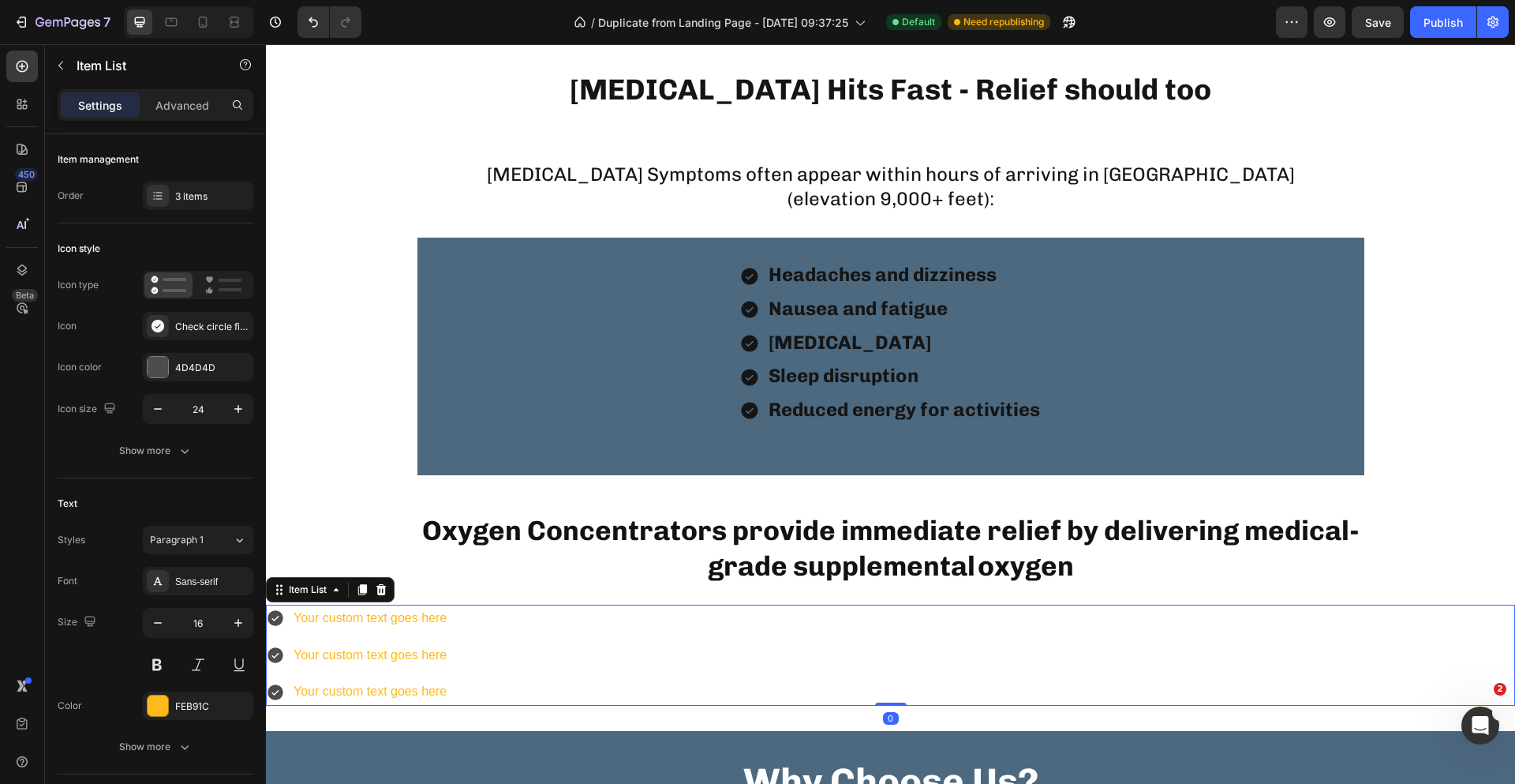
click at [423, 620] on div "Your custom text goes here" at bounding box center [370, 618] width 158 height 27
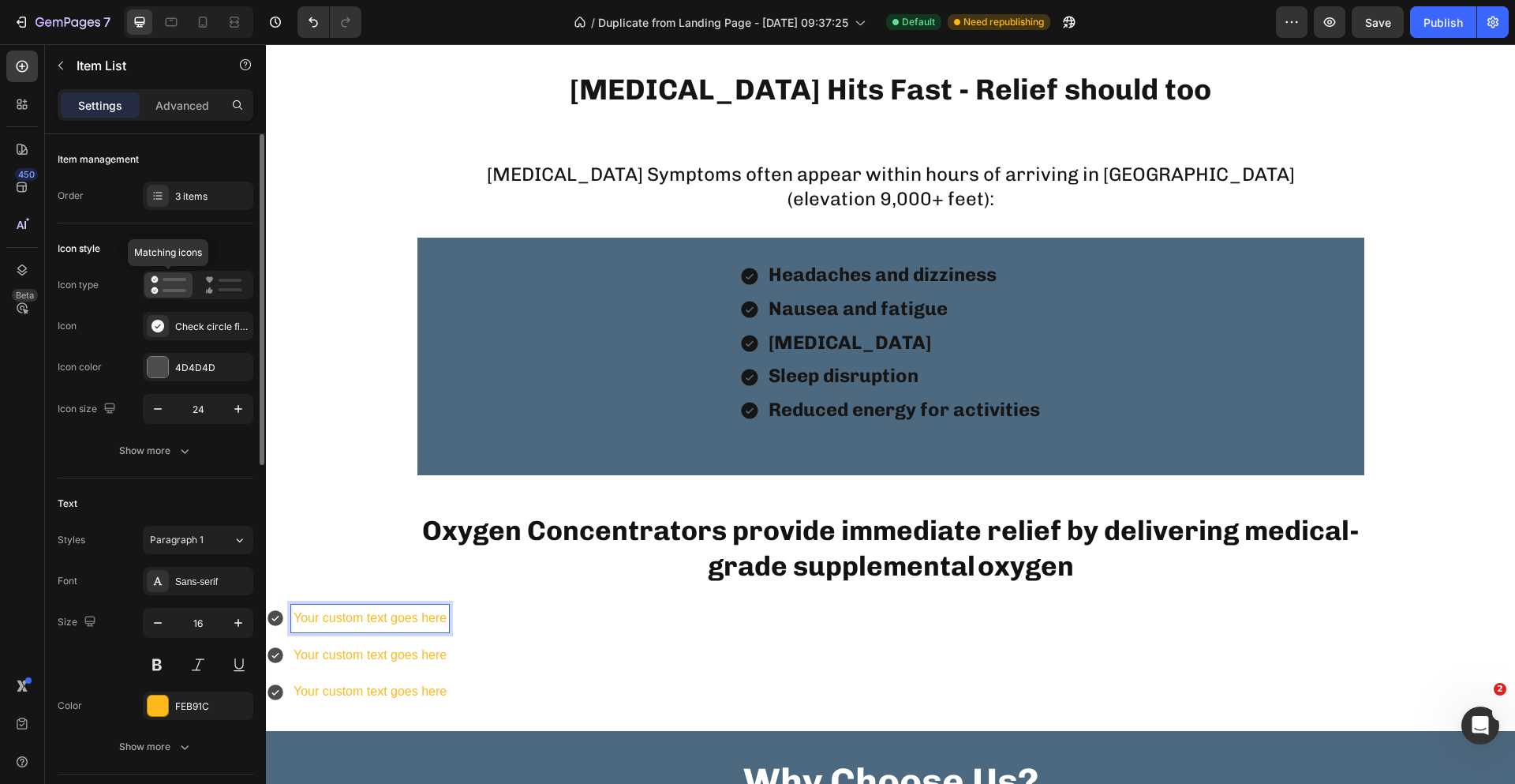
click at [157, 281] on icon at bounding box center [155, 280] width 7 height 7
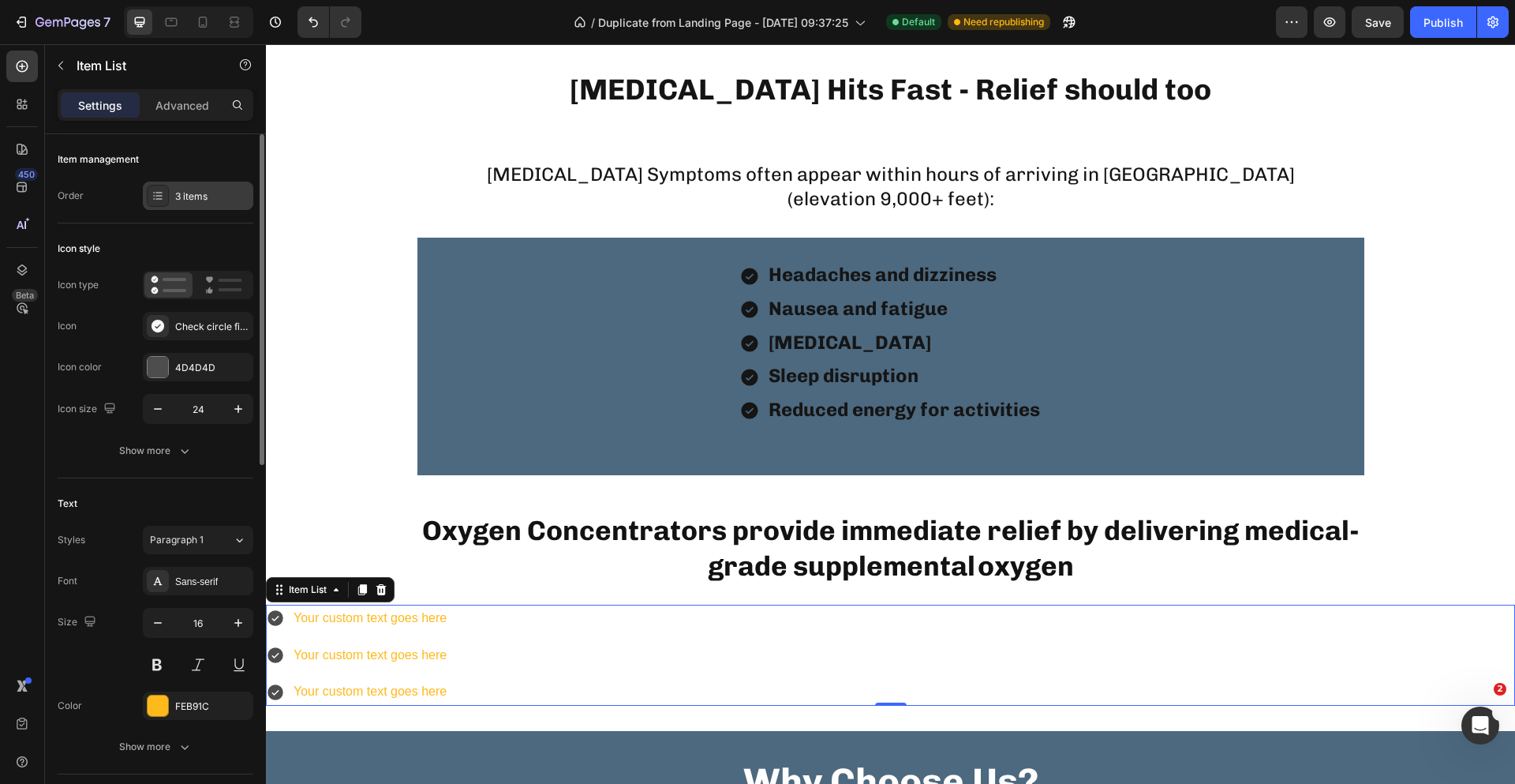
click at [188, 190] on div "3 items" at bounding box center [212, 197] width 74 height 15
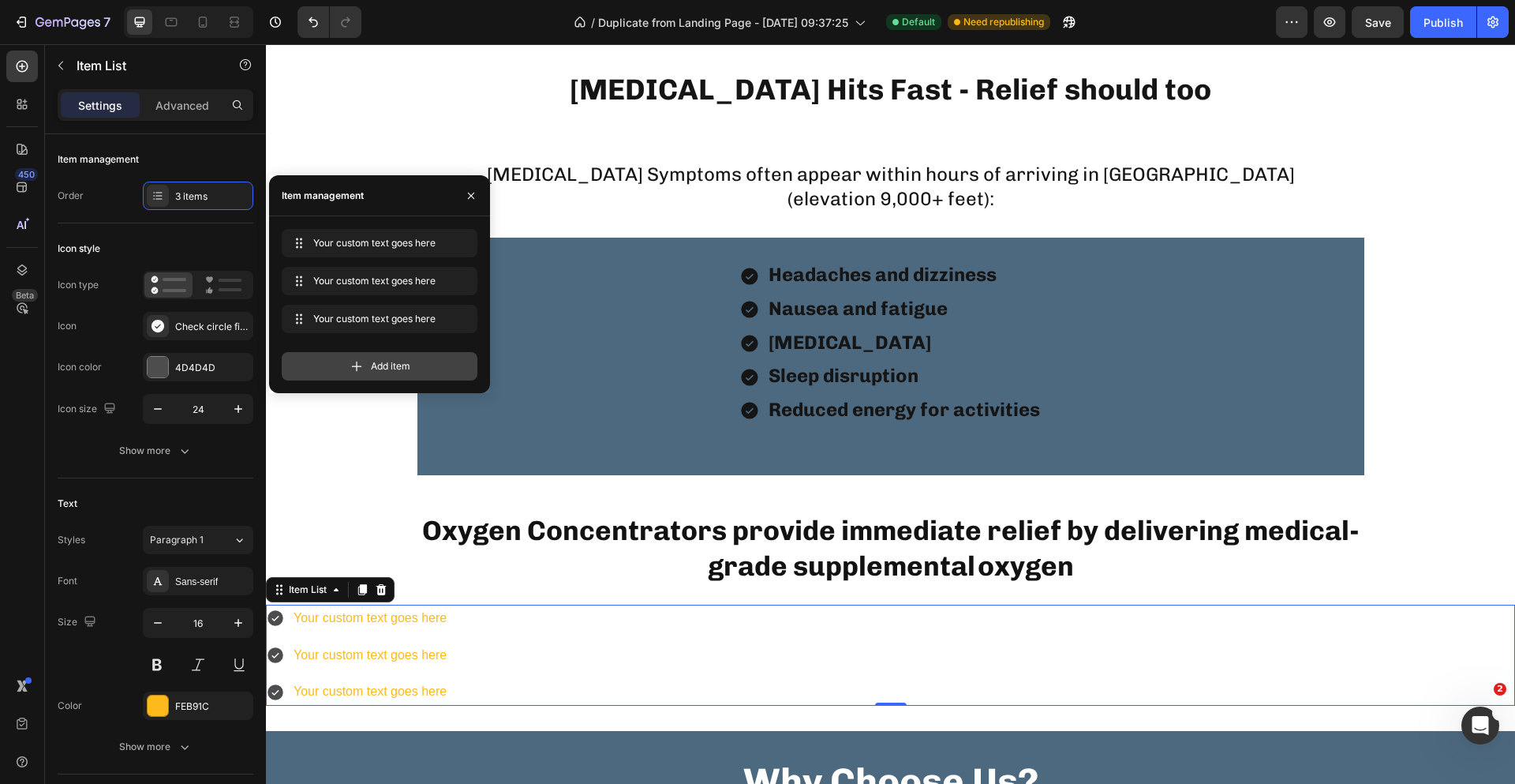
click at [347, 359] on div "Add item" at bounding box center [380, 366] width 196 height 28
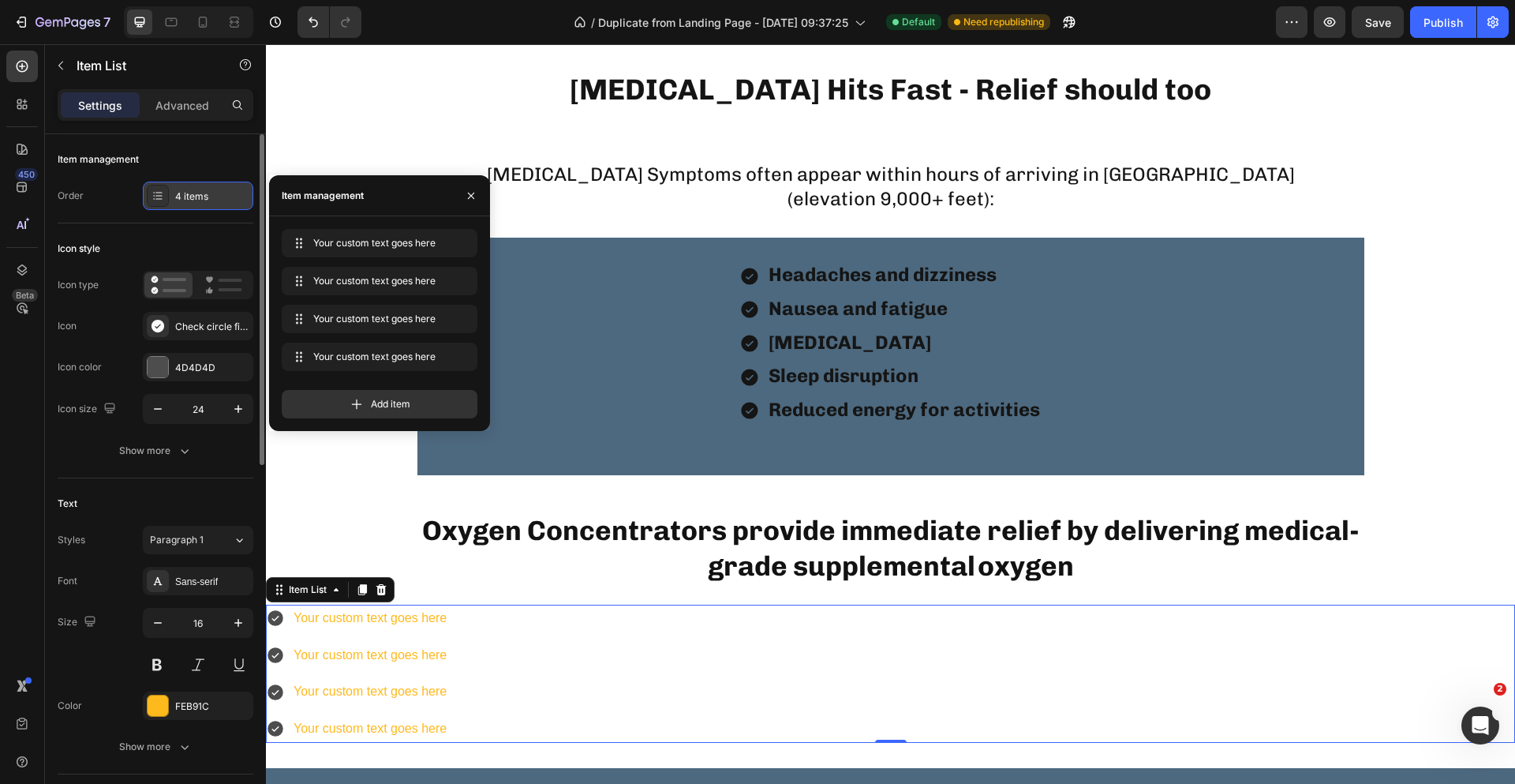
click at [196, 199] on div "4 items" at bounding box center [212, 197] width 74 height 15
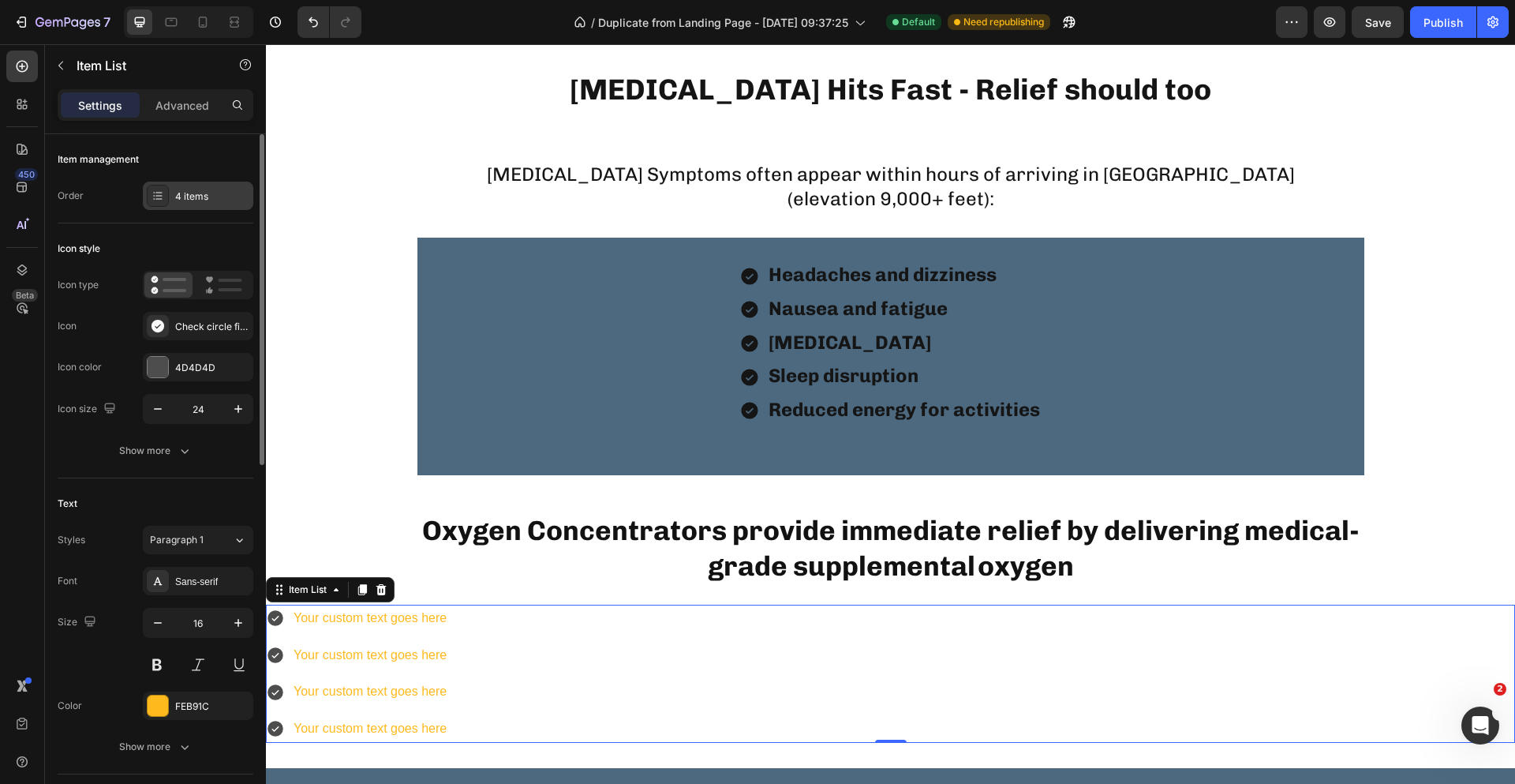
click at [172, 188] on div "4 items" at bounding box center [197, 195] width 110 height 28
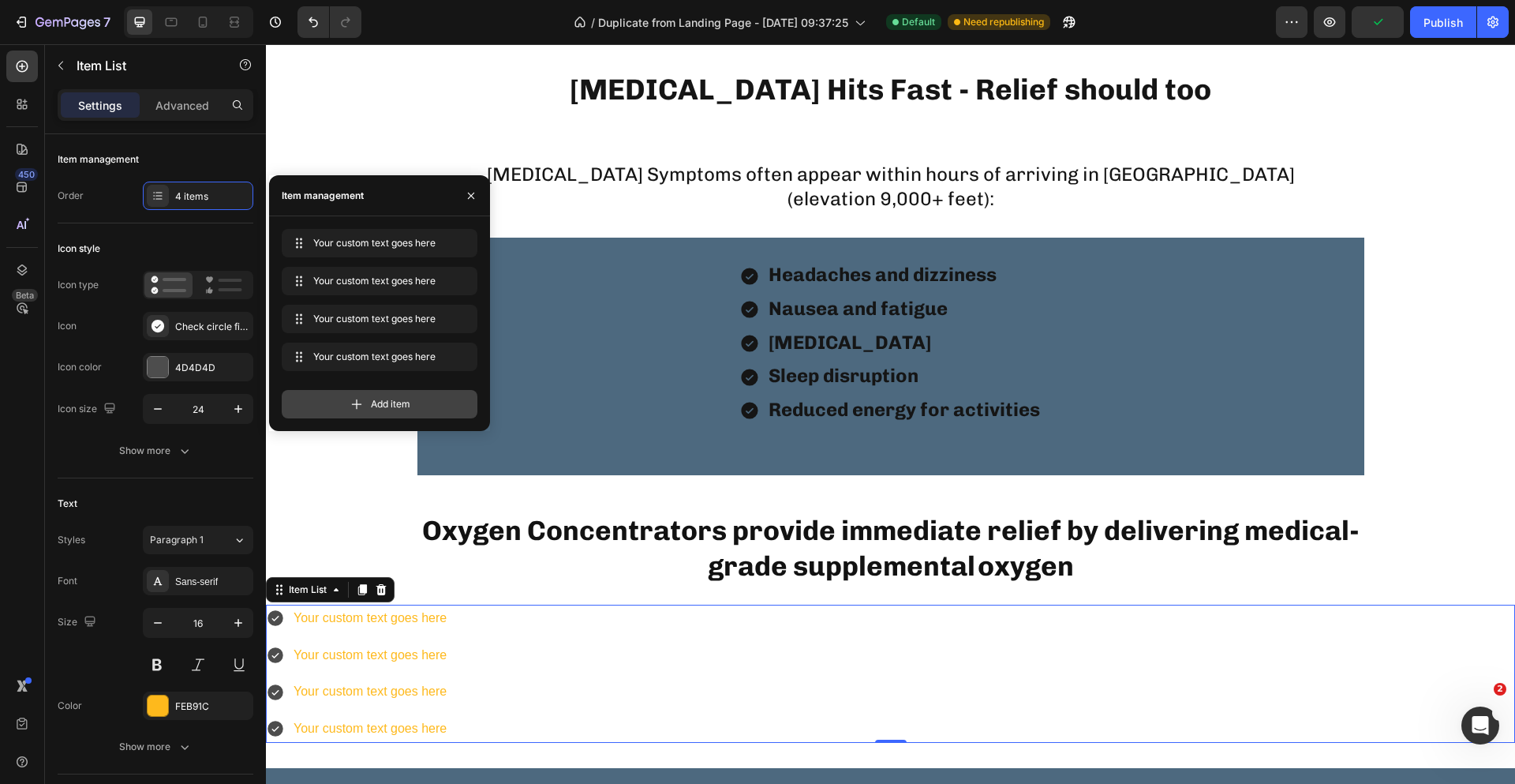
click at [373, 413] on div "Add item" at bounding box center [380, 404] width 196 height 28
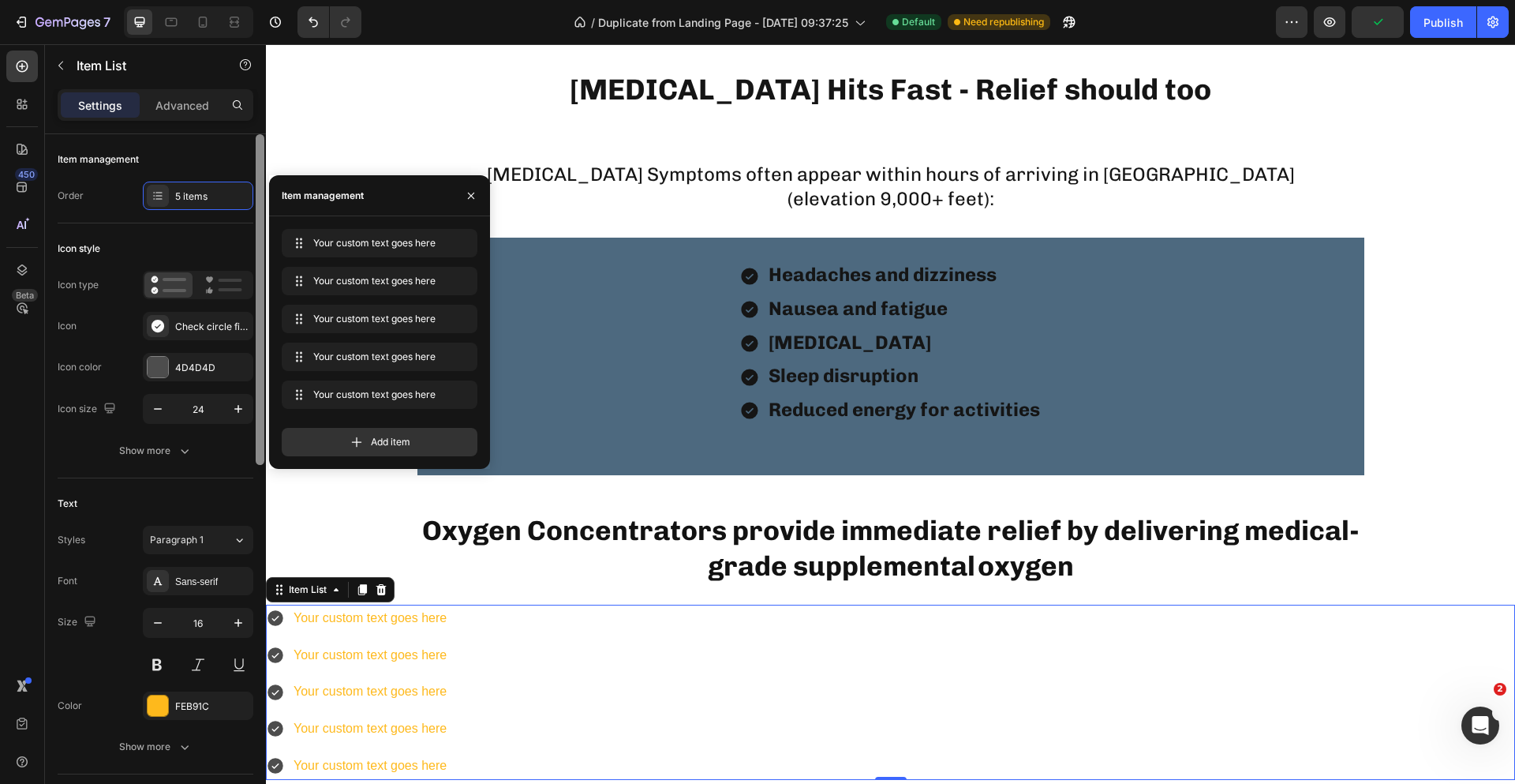
scroll to position [158, 0]
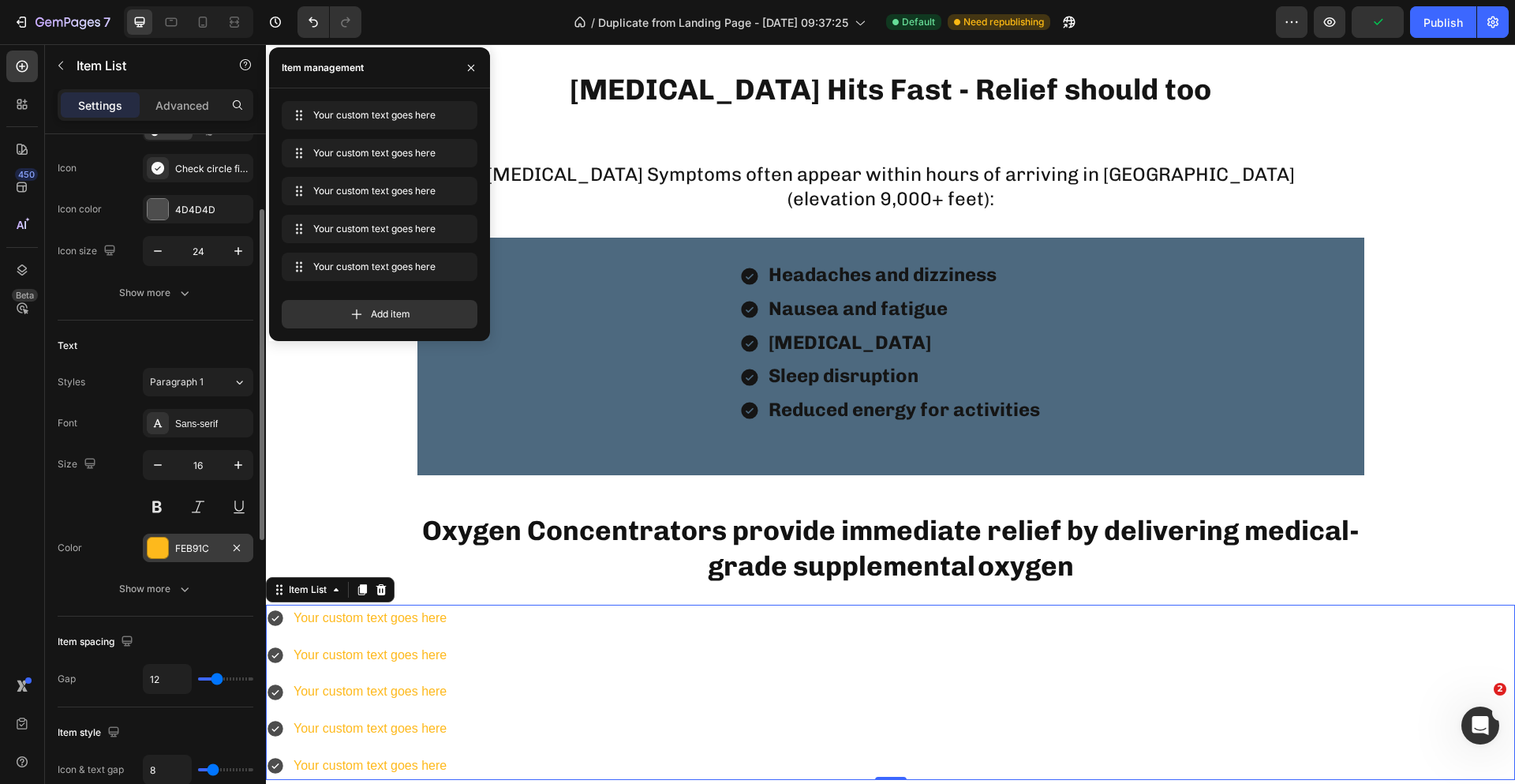
click at [205, 535] on div "FEB91C" at bounding box center [197, 547] width 110 height 28
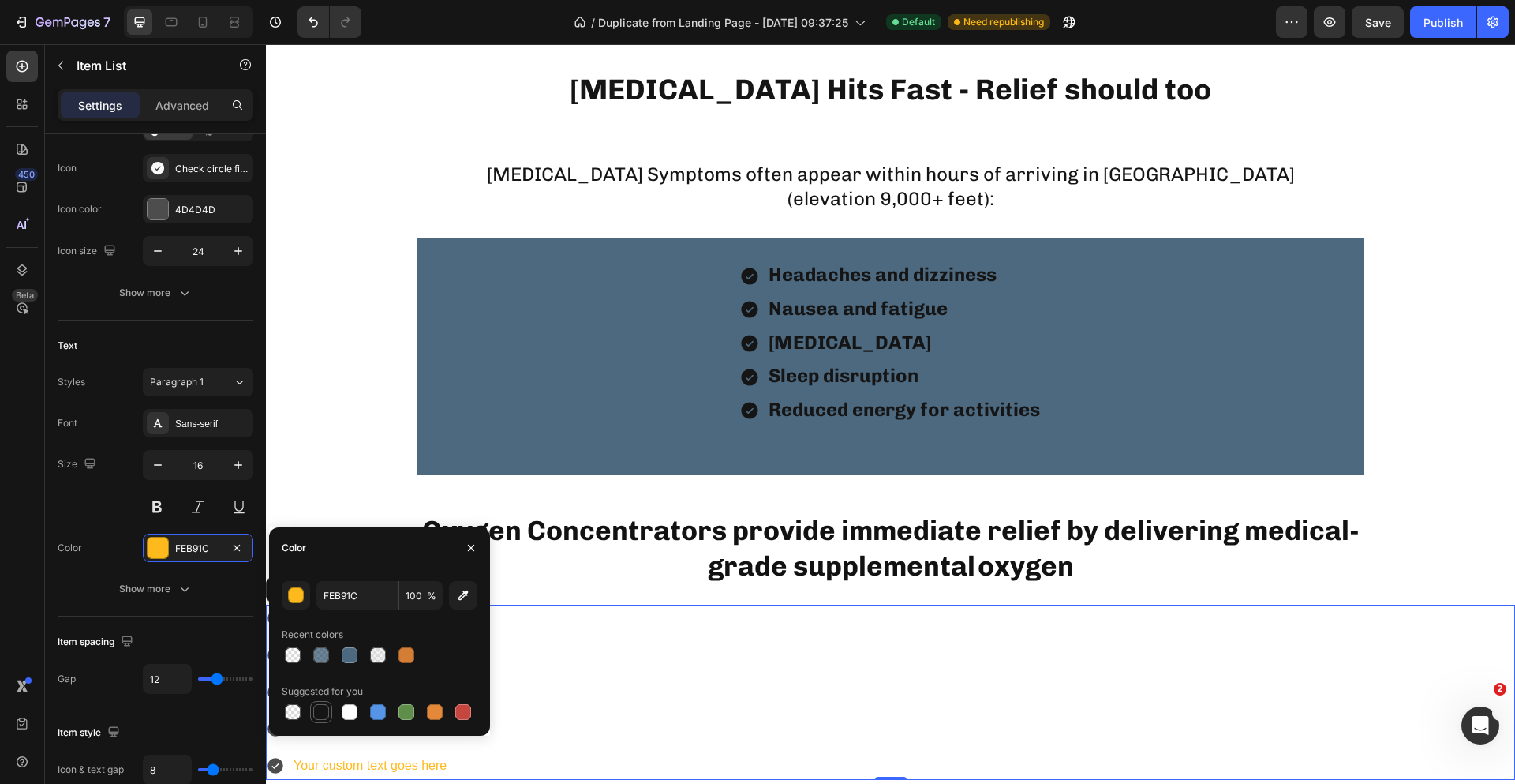
click at [326, 715] on div at bounding box center [322, 712] width 16 height 16
type input "151515"
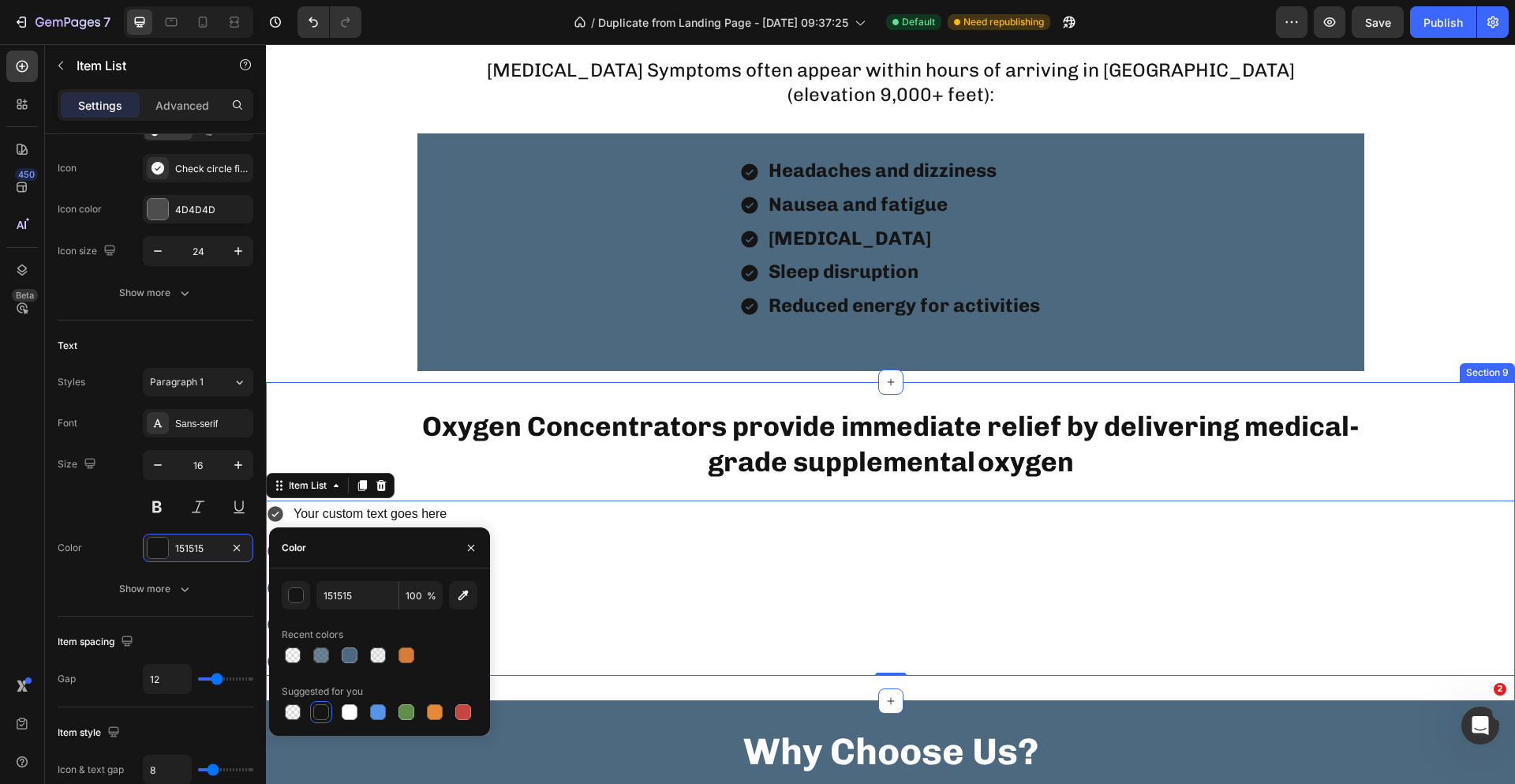
scroll to position [1894, 0]
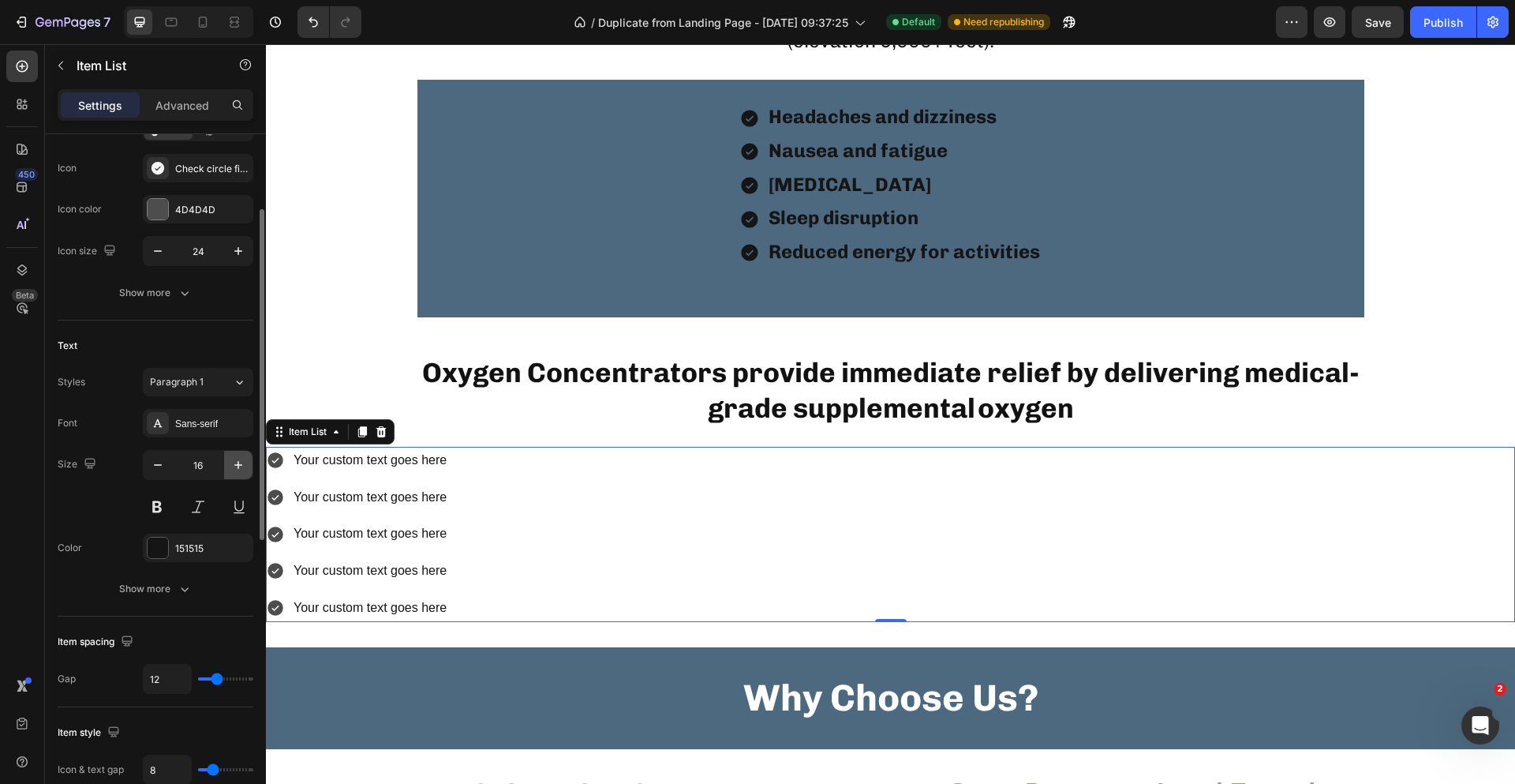
click at [239, 463] on icon "button" at bounding box center [239, 465] width 8 height 8
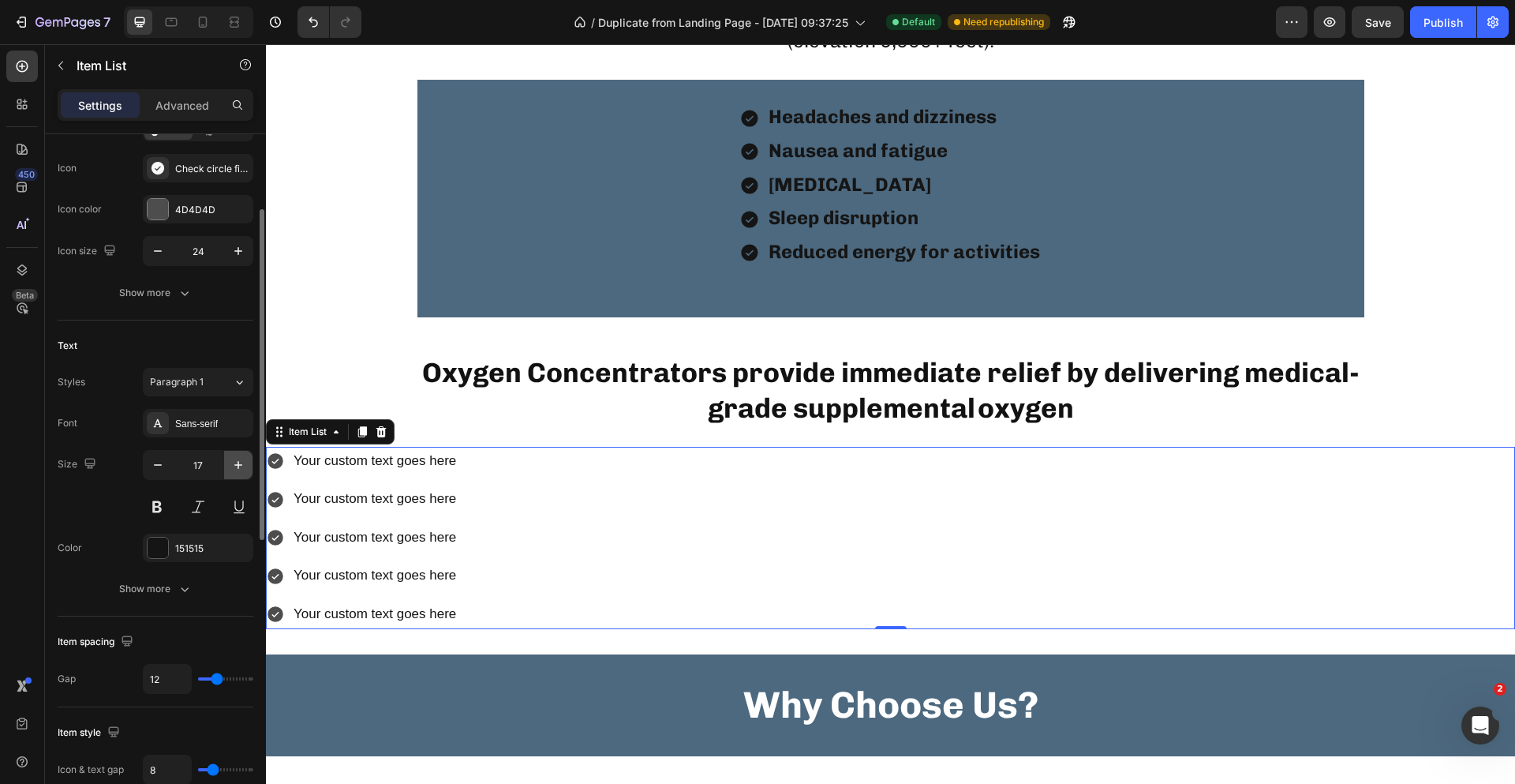
click at [239, 463] on icon "button" at bounding box center [239, 465] width 8 height 8
type input "18"
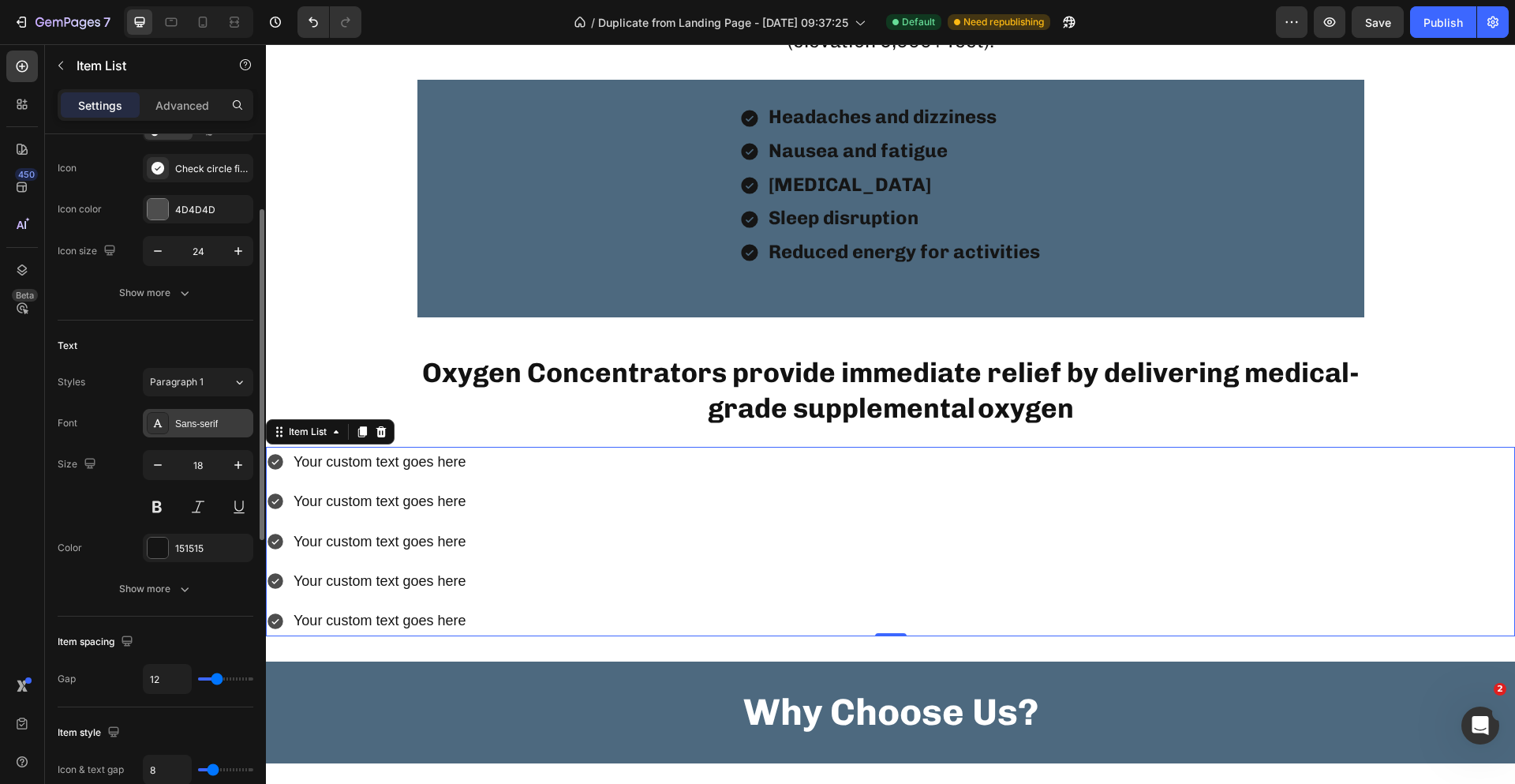
click at [218, 418] on div "Sans-serif" at bounding box center [212, 424] width 74 height 15
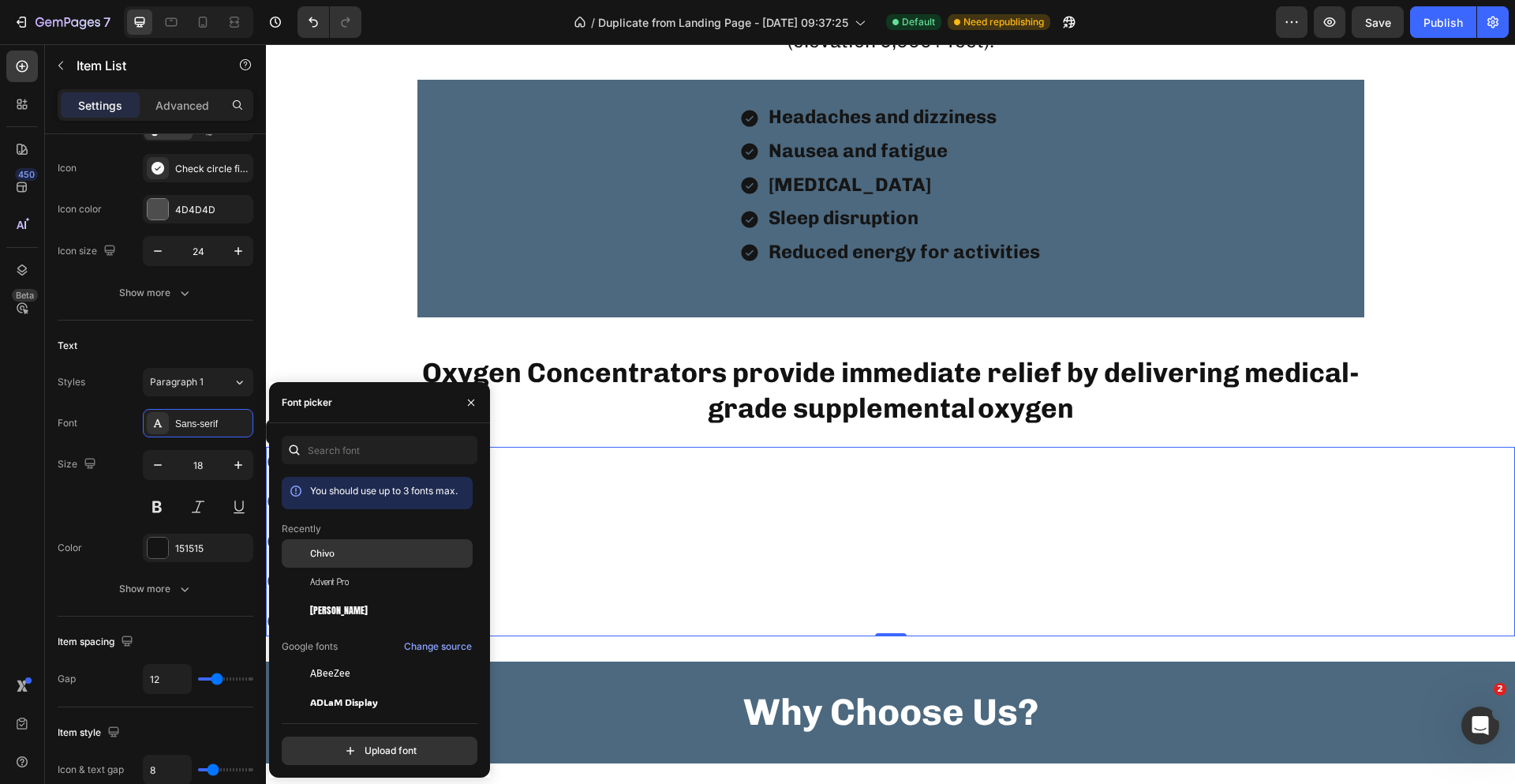
click at [346, 556] on div "Chivo" at bounding box center [390, 554] width 160 height 15
click at [485, 467] on div "You should use up to 3 fonts max. Recently Chivo Advent Pro Anton SC Google fon…" at bounding box center [380, 600] width 221 height 329
click at [521, 467] on div "Your custom text goes here Your custom text goes here Your custom text goes her…" at bounding box center [890, 541] width 1249 height 189
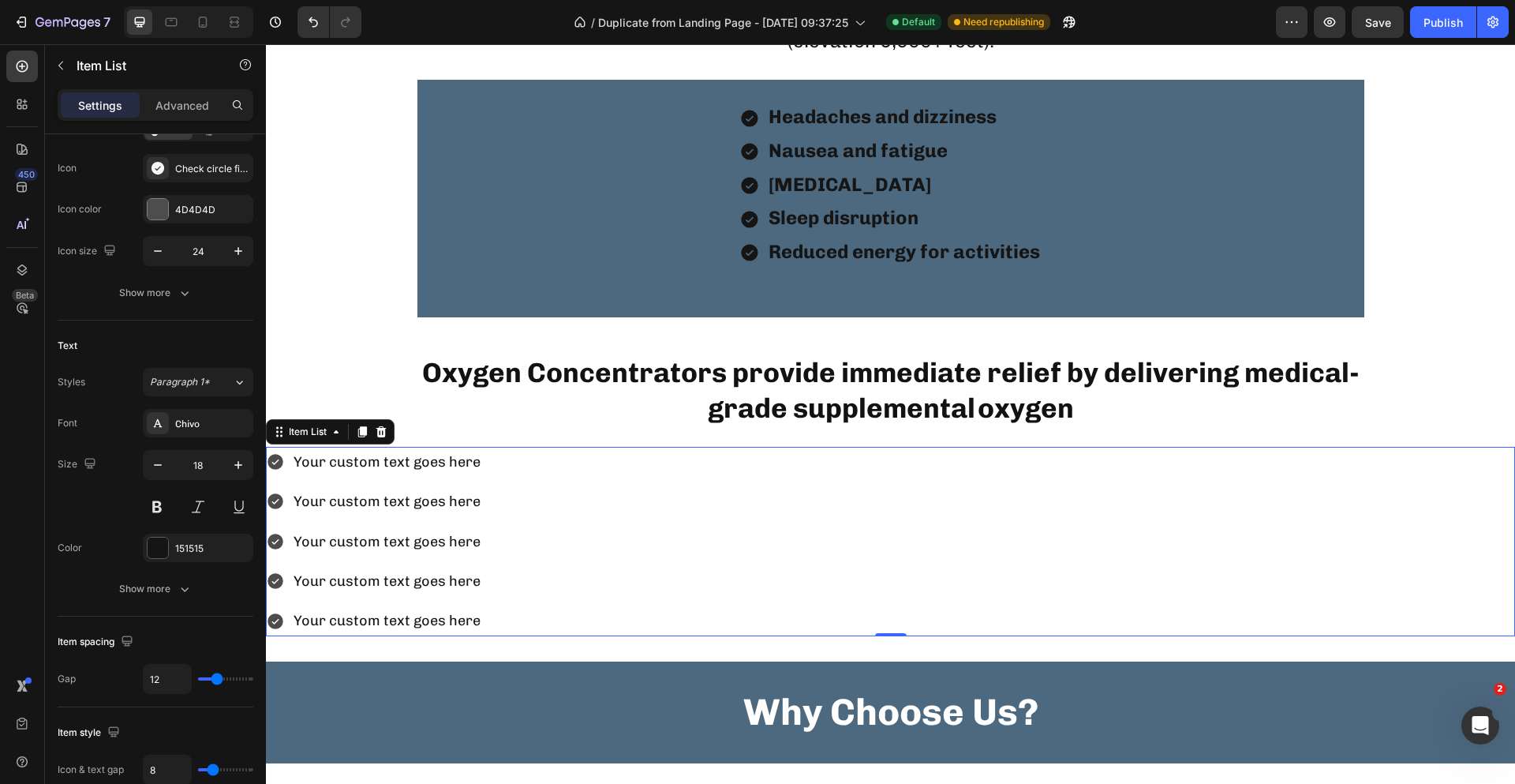
click at [496, 468] on div "Your custom text goes here Your custom text goes here Your custom text goes her…" at bounding box center [890, 541] width 1249 height 189
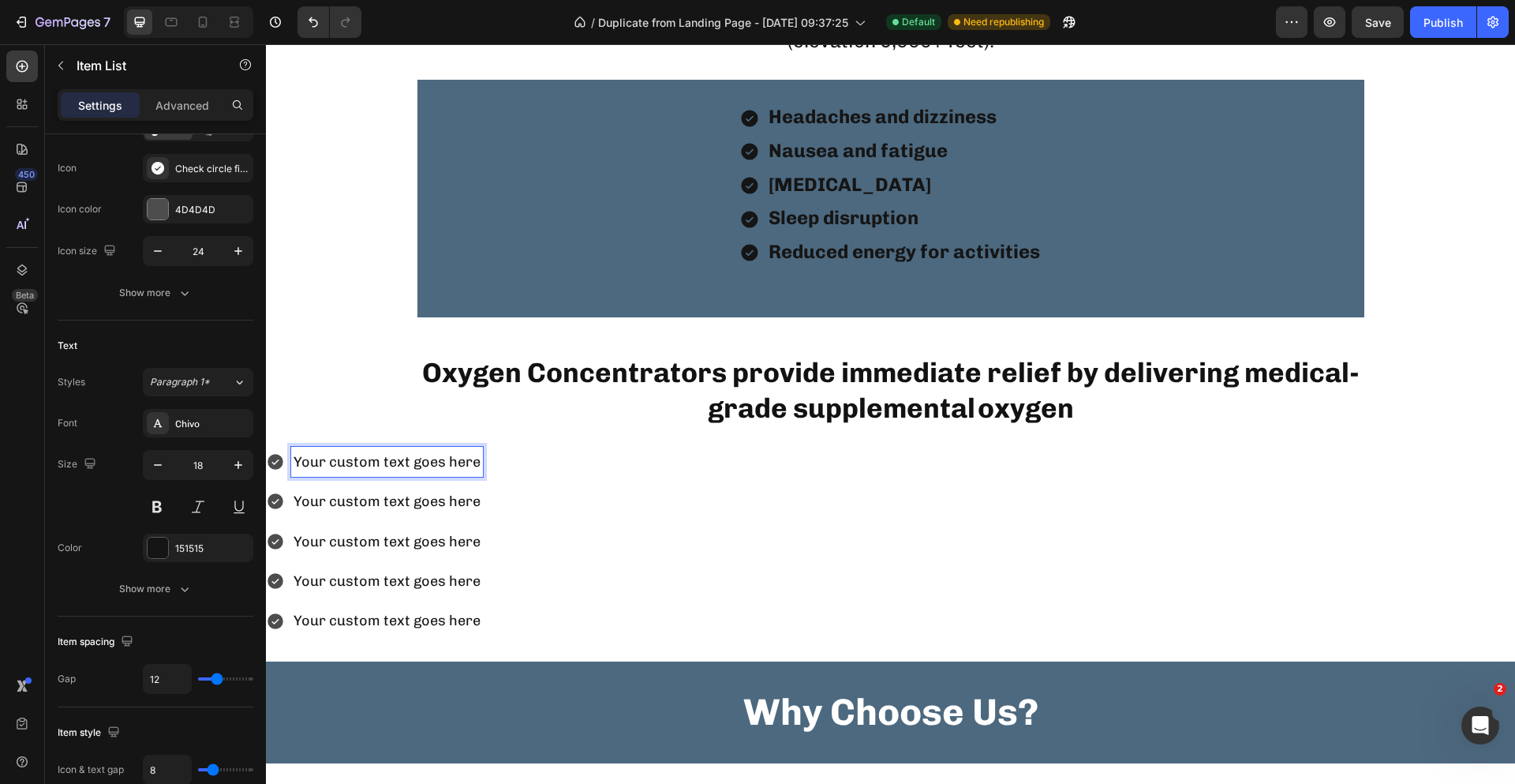
click at [478, 462] on p "Your custom text goes here" at bounding box center [387, 461] width 187 height 25
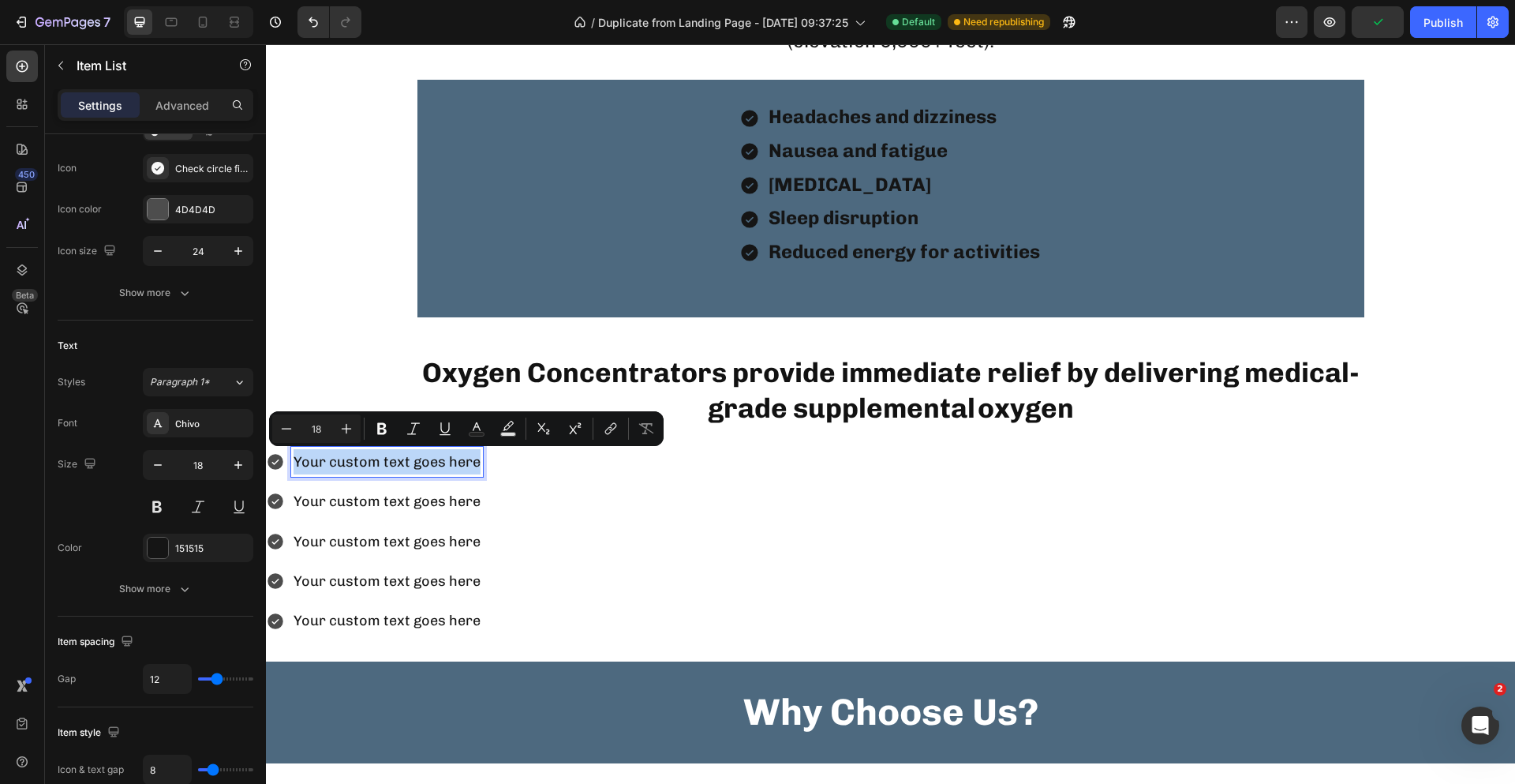
drag, startPoint x: 477, startPoint y: 462, endPoint x: 295, endPoint y: 467, distance: 182.1
click at [295, 467] on p "Your custom text goes here" at bounding box center [387, 461] width 187 height 25
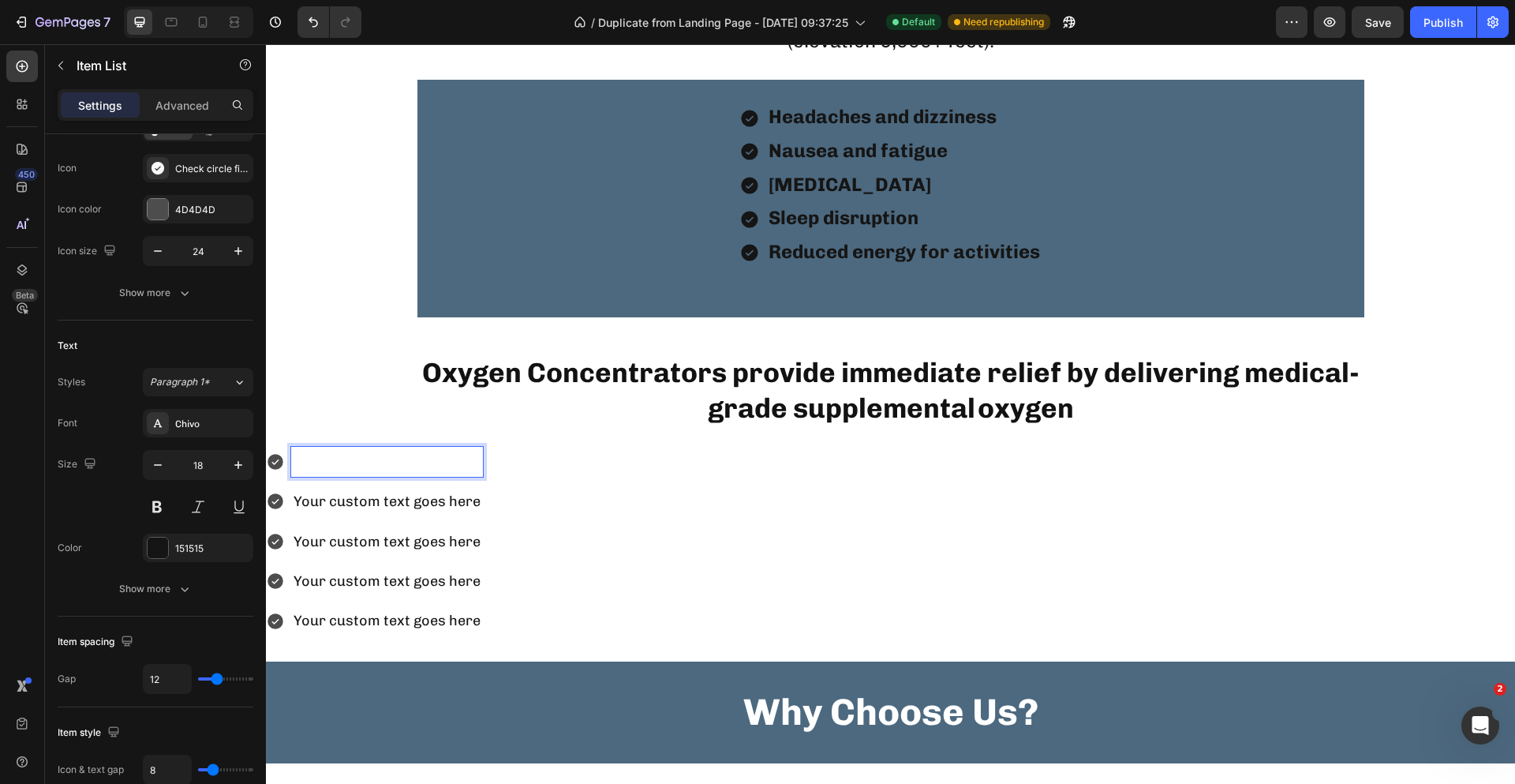
scroll to position [1887, 0]
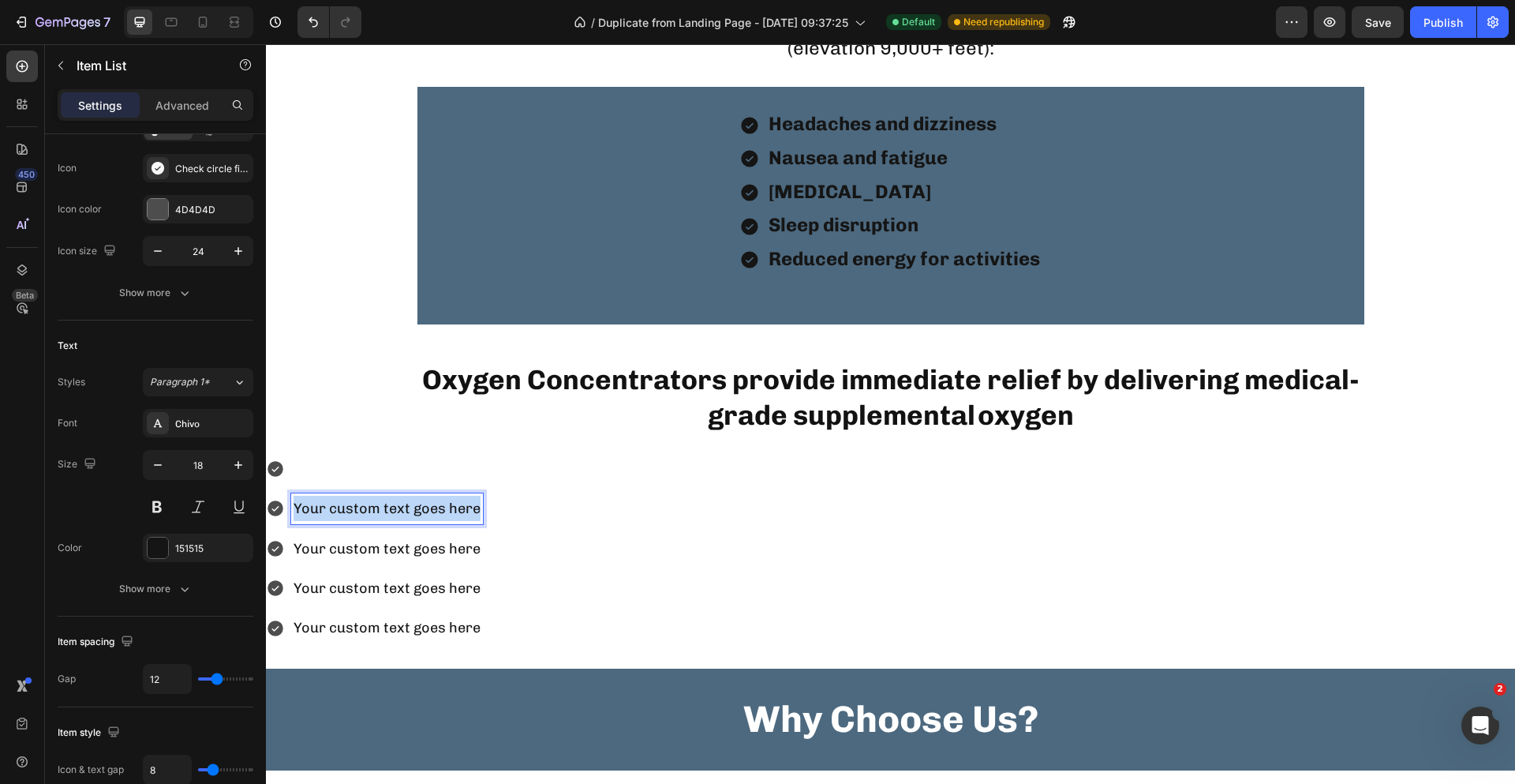
drag, startPoint x: 296, startPoint y: 514, endPoint x: 481, endPoint y: 523, distance: 185.2
click at [481, 523] on div "Your custom text goes here" at bounding box center [387, 508] width 192 height 30
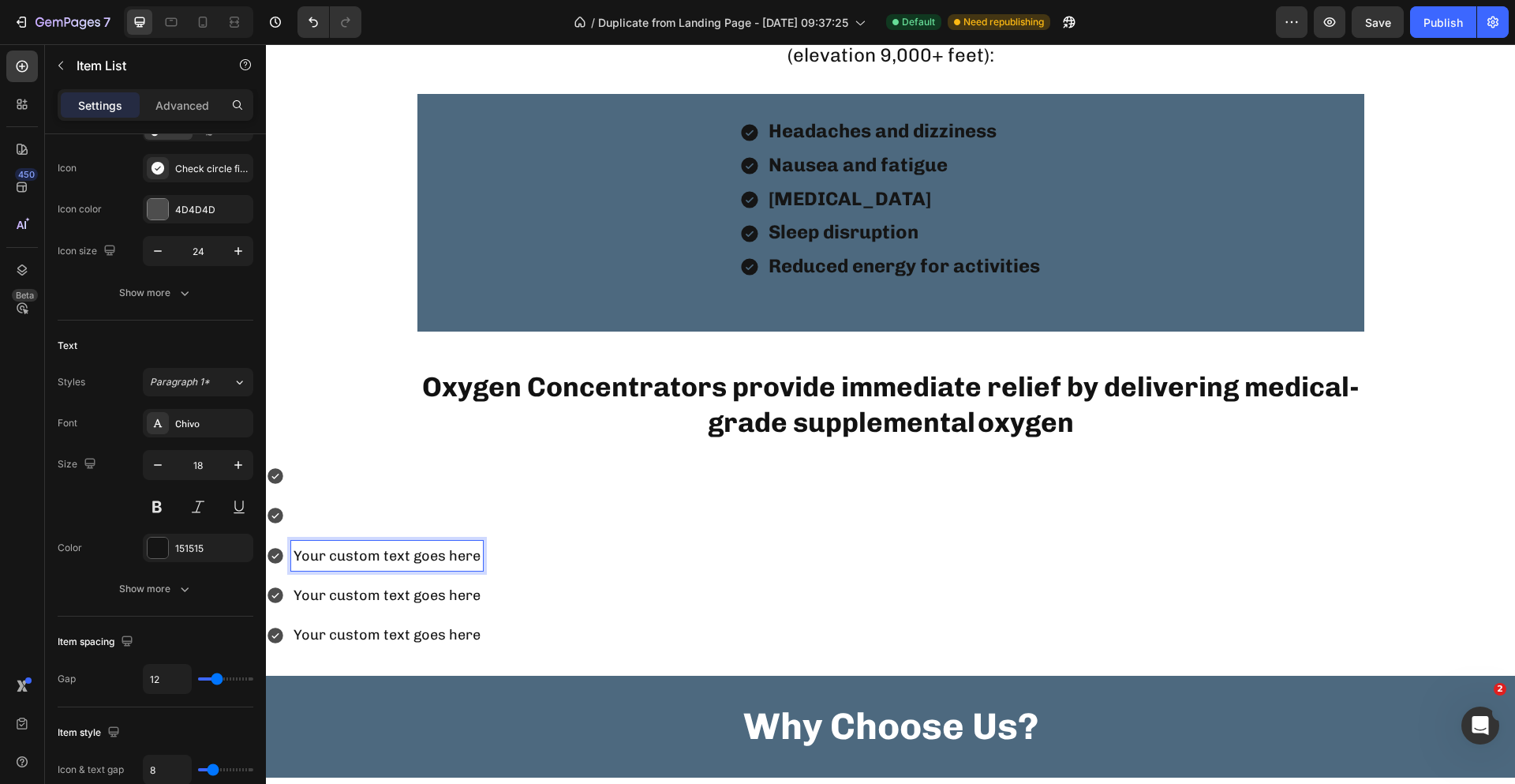
click at [295, 565] on p "Your custom text goes here" at bounding box center [387, 555] width 187 height 25
drag, startPoint x: 297, startPoint y: 561, endPoint x: 525, endPoint y: 566, distance: 228.1
click at [525, 566] on div "Your custom text goes here Your custom text goes here Your custom text goes here" at bounding box center [890, 555] width 1249 height 189
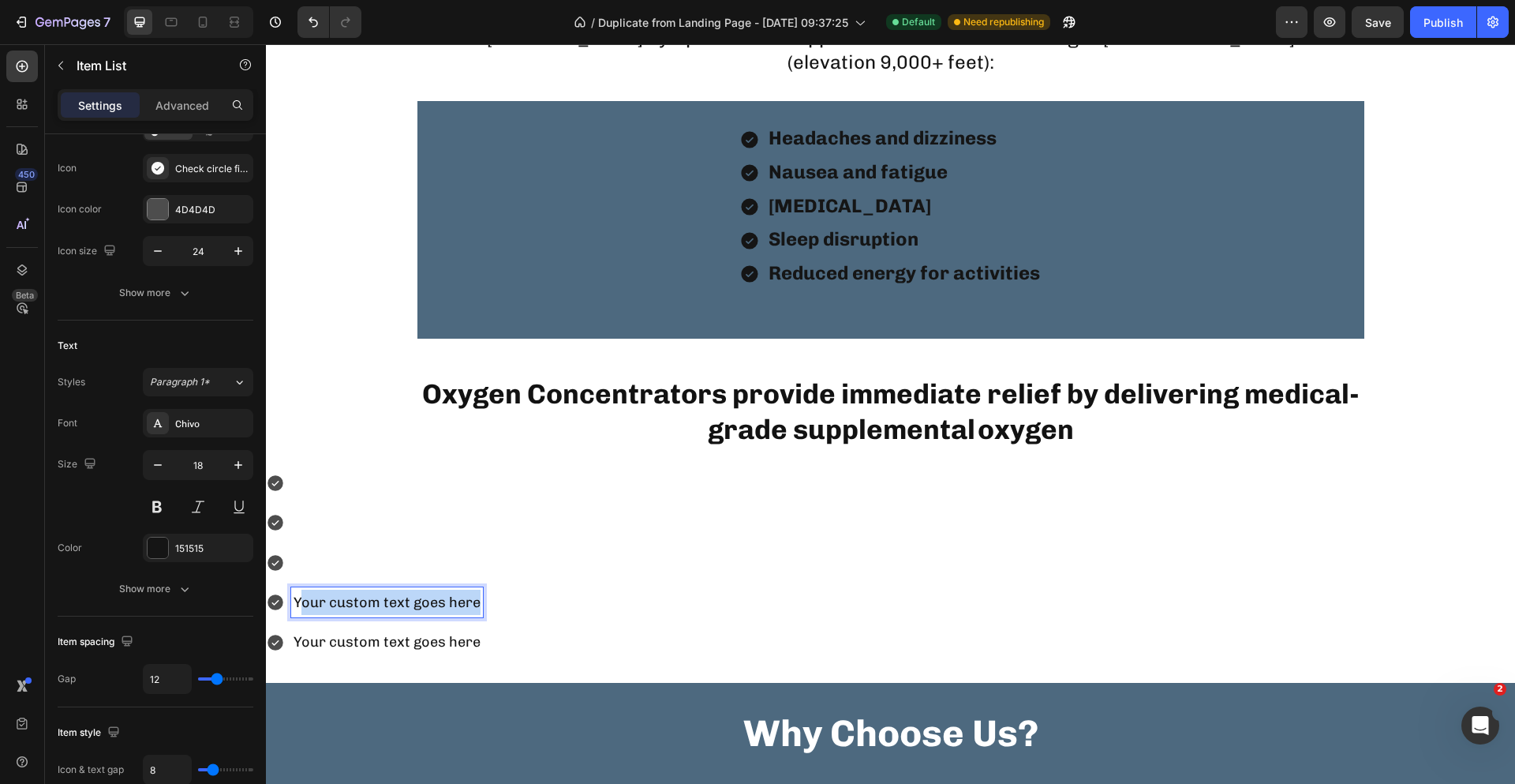
drag, startPoint x: 298, startPoint y: 597, endPoint x: 556, endPoint y: 609, distance: 258.3
click at [556, 609] on div "Your custom text goes here Your custom text goes here" at bounding box center [890, 562] width 1249 height 189
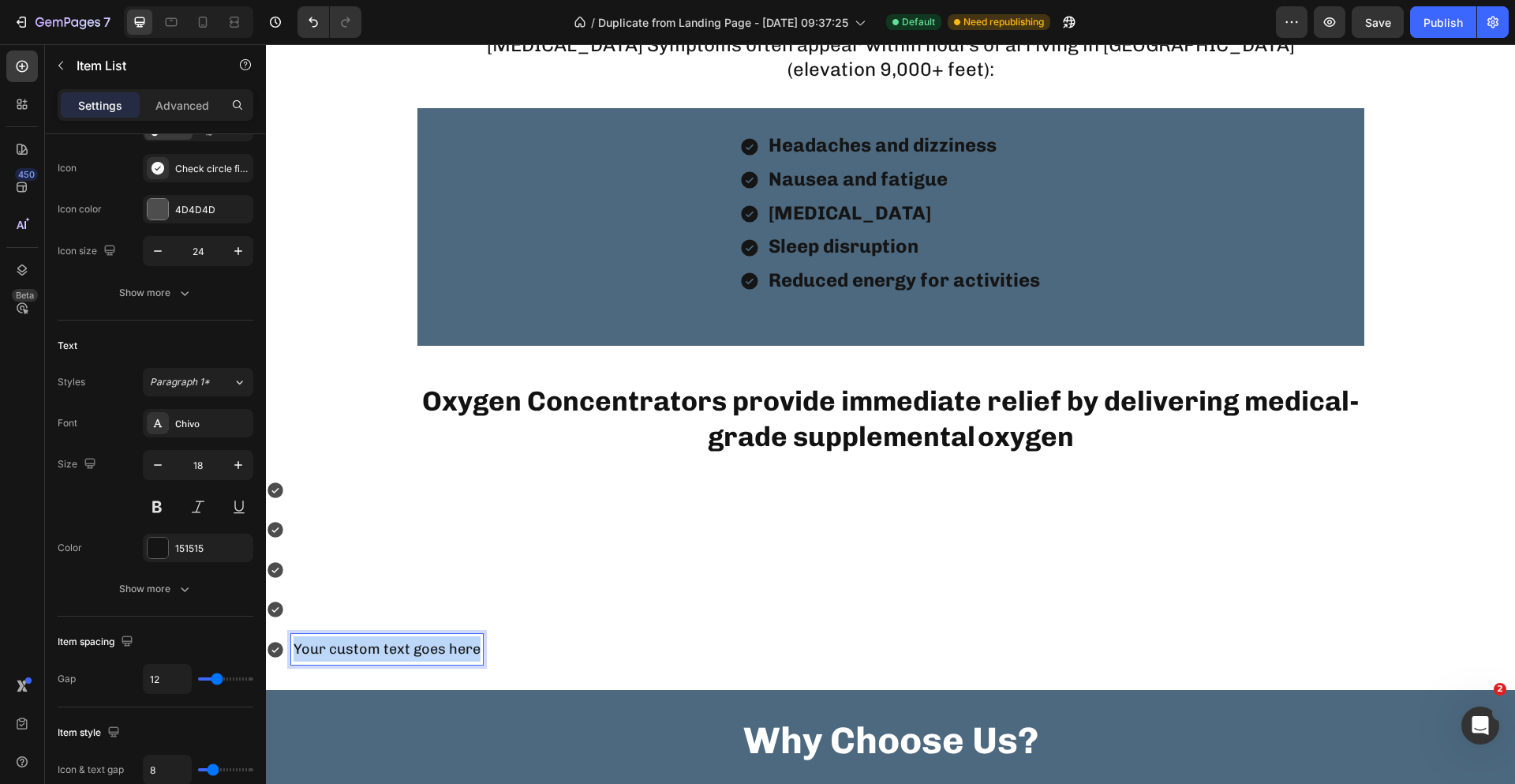
drag, startPoint x: 296, startPoint y: 643, endPoint x: 613, endPoint y: 656, distance: 317.3
click at [613, 656] on div "Your custom text goes here" at bounding box center [890, 570] width 1249 height 189
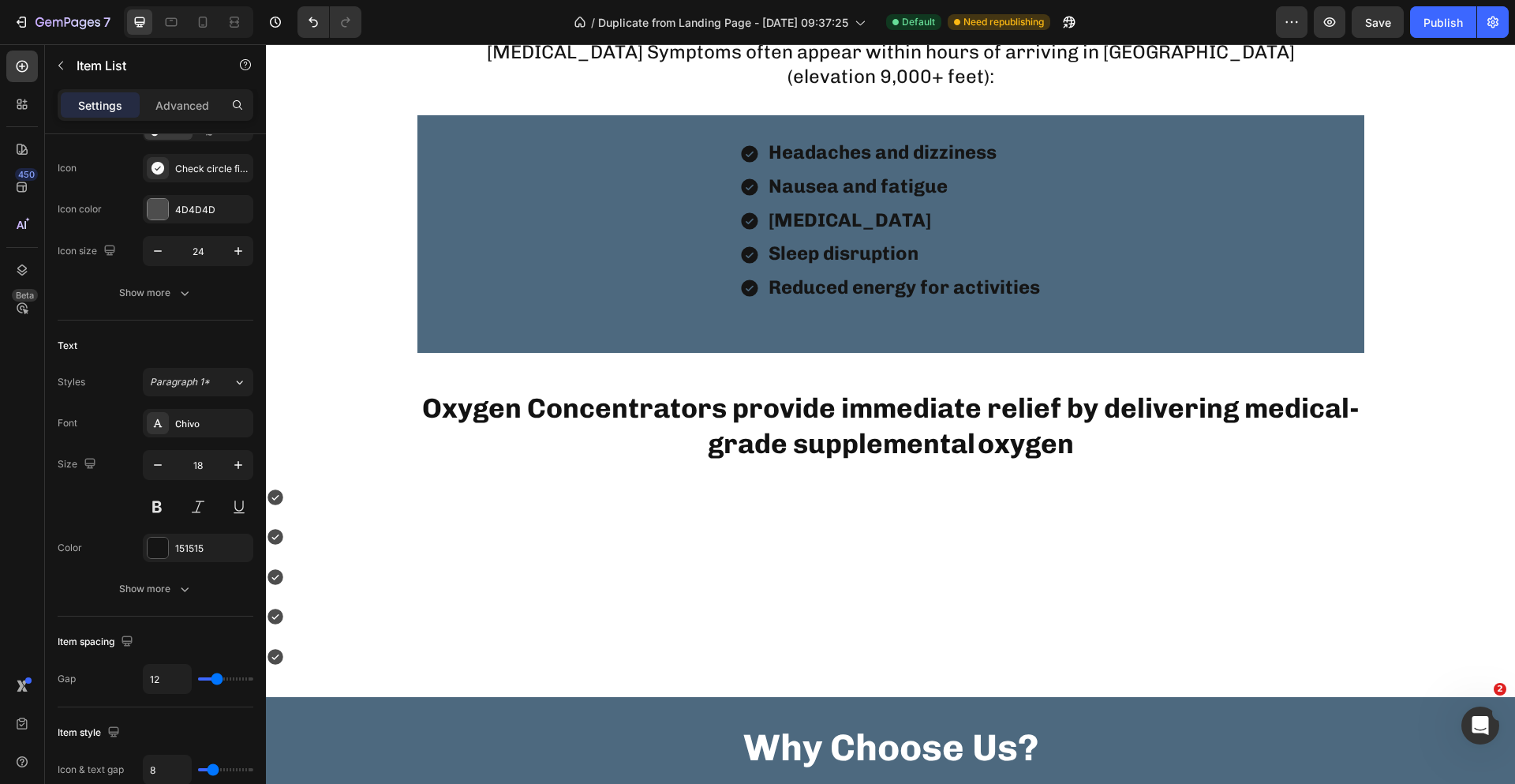
drag, startPoint x: 301, startPoint y: 491, endPoint x: 286, endPoint y: 496, distance: 15.8
click at [301, 492] on div at bounding box center [890, 576] width 1249 height 189
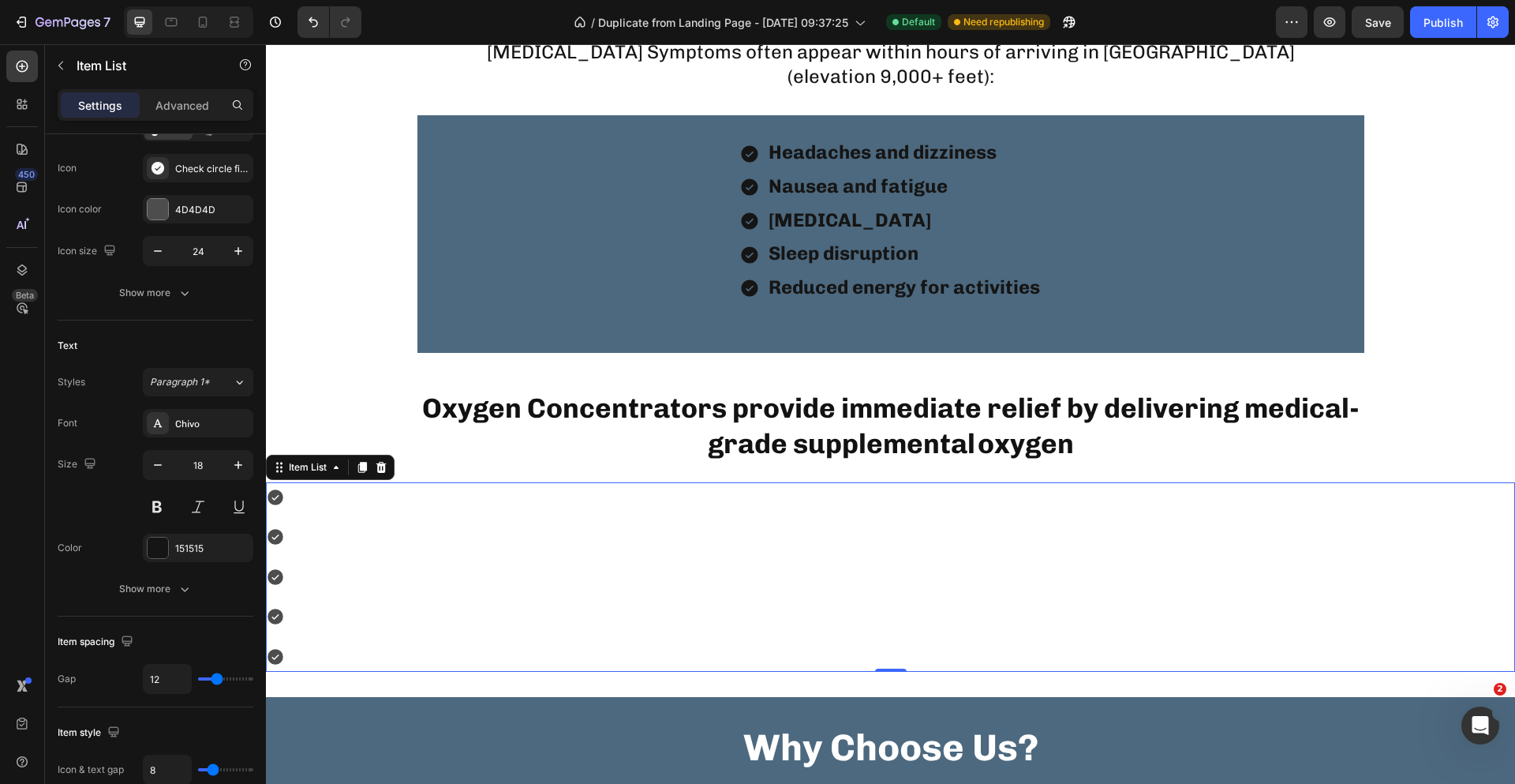
click at [278, 499] on icon at bounding box center [276, 497] width 16 height 16
click at [191, 200] on div "4D4D4D" at bounding box center [197, 209] width 110 height 28
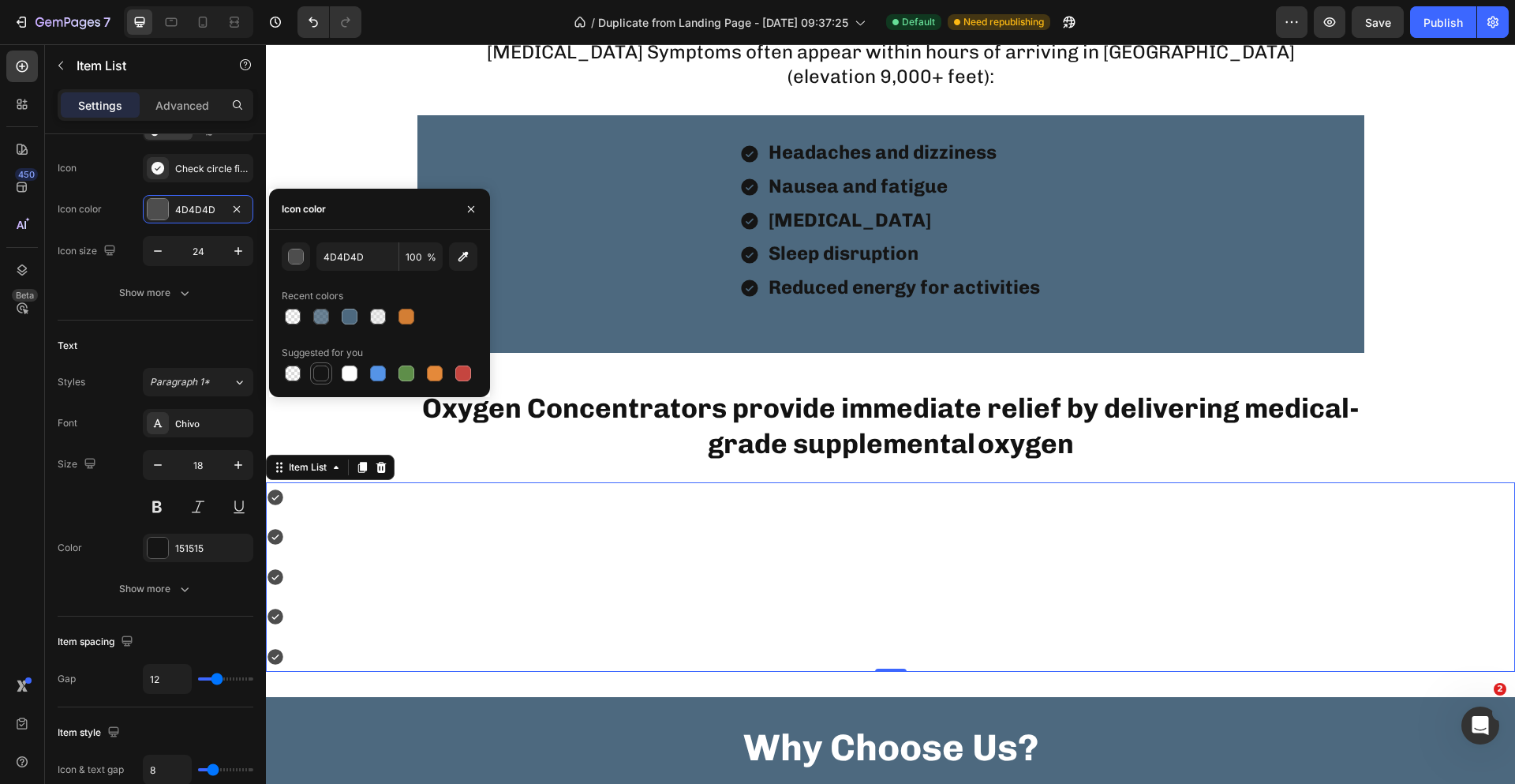
click at [321, 373] on div at bounding box center [322, 373] width 16 height 16
type input "151515"
click at [313, 500] on div at bounding box center [890, 576] width 1249 height 189
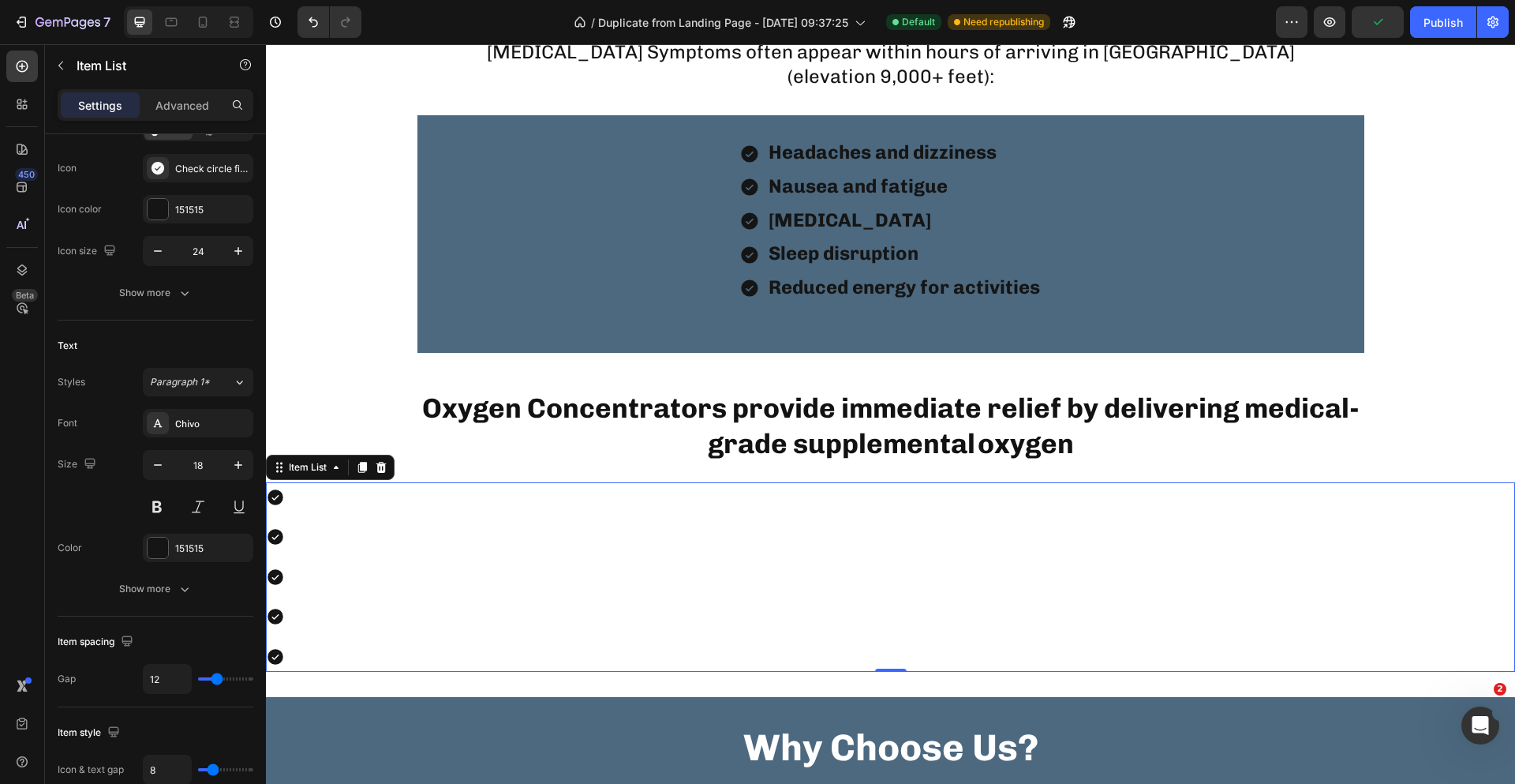
click at [293, 508] on div "Rich Text Editor. Editing area: main" at bounding box center [293, 496] width 5 height 30
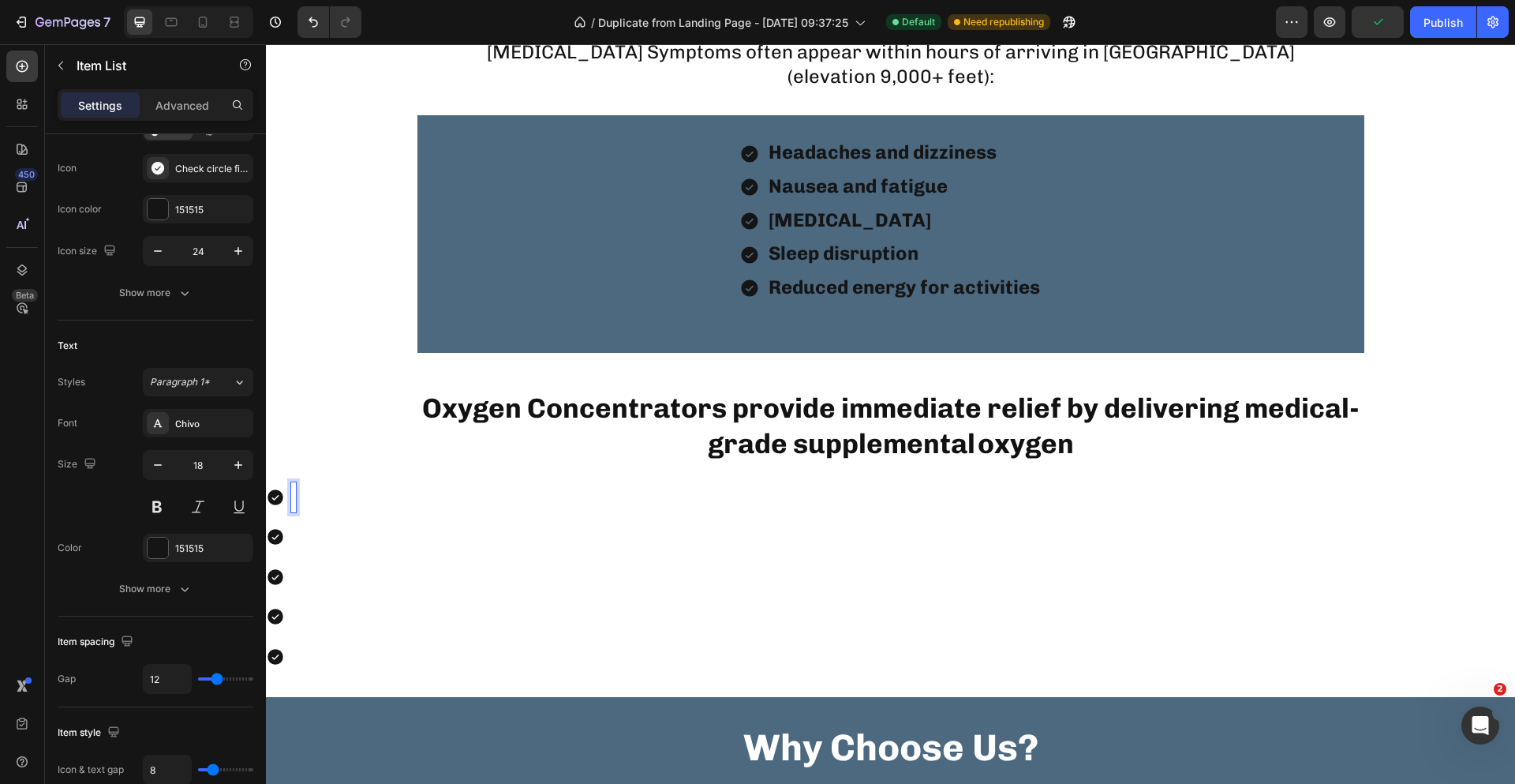
click at [293, 507] on div "Rich Text Editor. Editing area: main" at bounding box center [293, 496] width 5 height 30
click at [295, 502] on div "Rich Text Editor. Editing area: main" at bounding box center [293, 496] width 5 height 30
click at [319, 497] on div at bounding box center [890, 576] width 1249 height 189
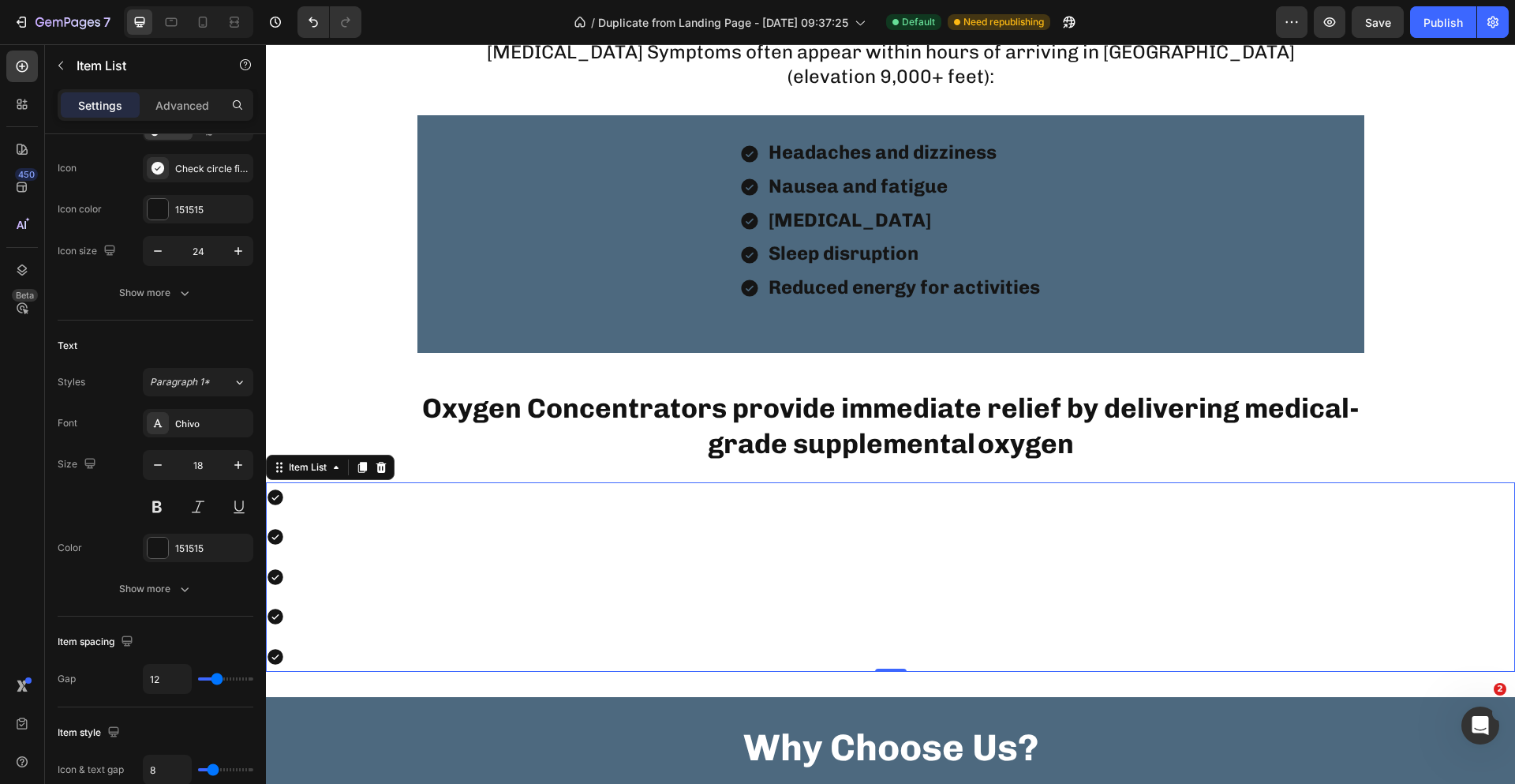
click at [282, 500] on icon at bounding box center [276, 497] width 16 height 16
click at [291, 499] on div "Rich Text Editor. Editing area: main" at bounding box center [293, 496] width 5 height 30
click at [296, 495] on div at bounding box center [890, 576] width 1249 height 189
click at [293, 495] on div "Rich Text Editor. Editing area: main" at bounding box center [293, 496] width 5 height 30
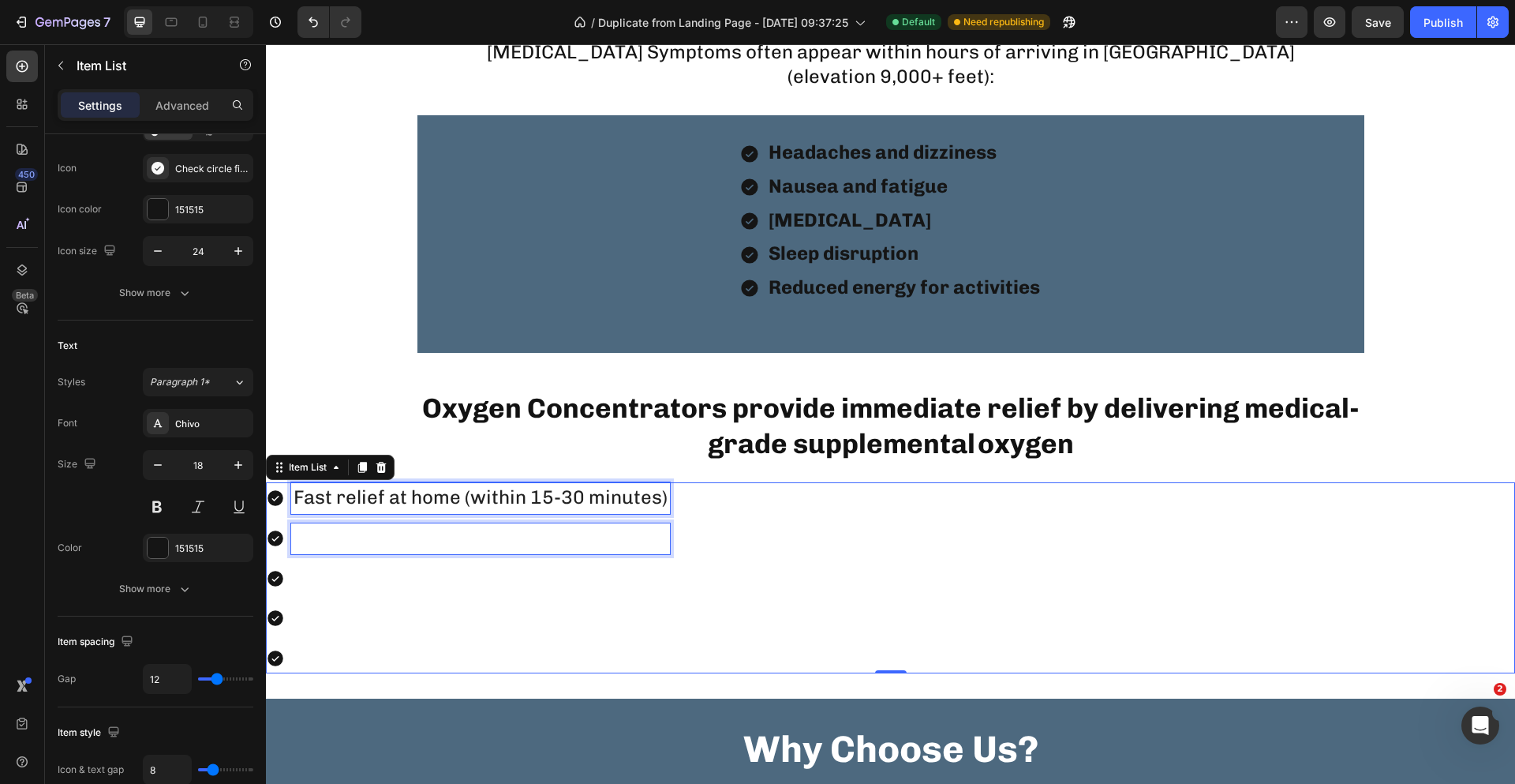
click at [304, 537] on p "Rich Text Editor. Editing area: main" at bounding box center [480, 537] width 374 height 25
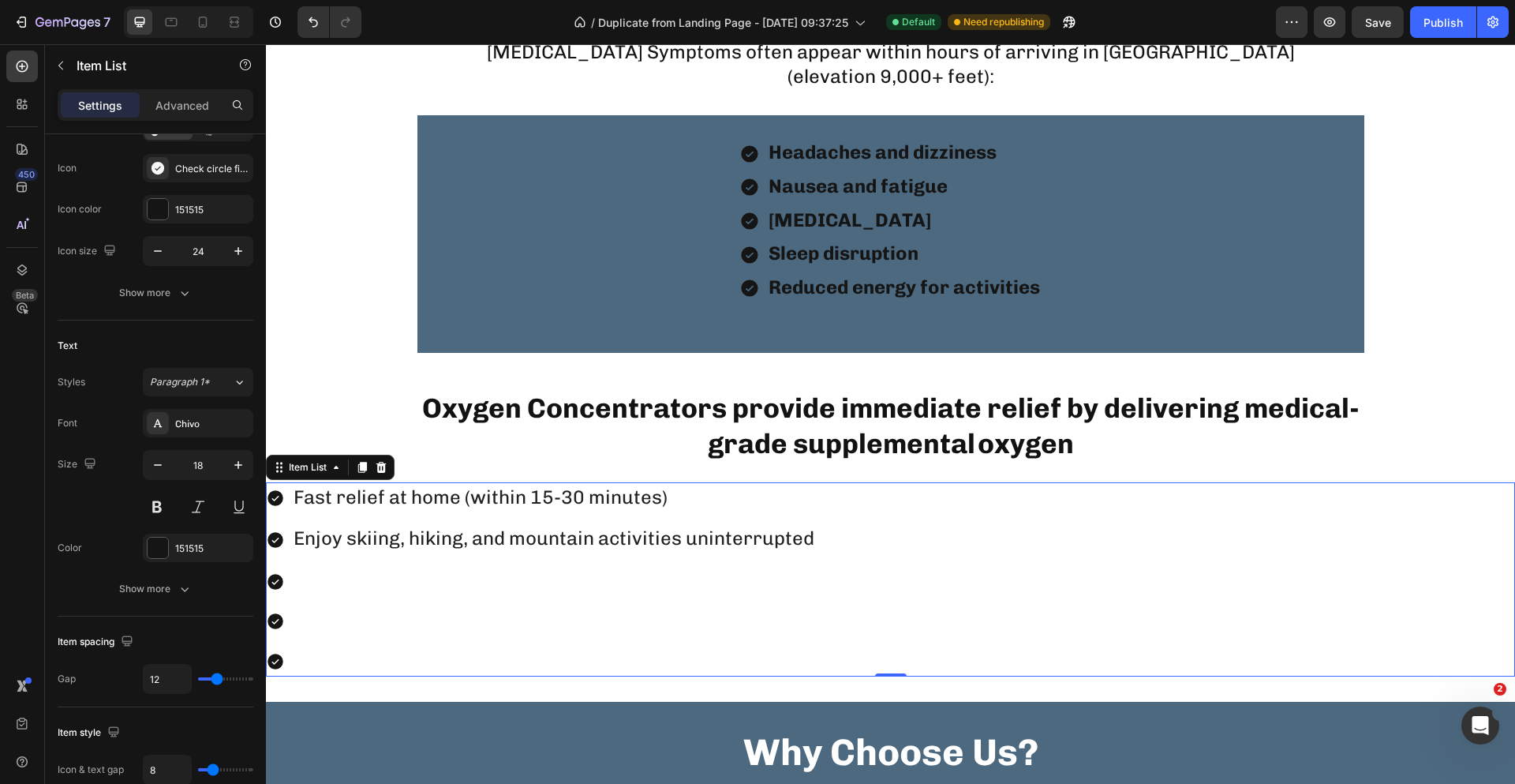
click at [301, 576] on p "Rich Text Editor. Editing area: main" at bounding box center [556, 581] width 525 height 25
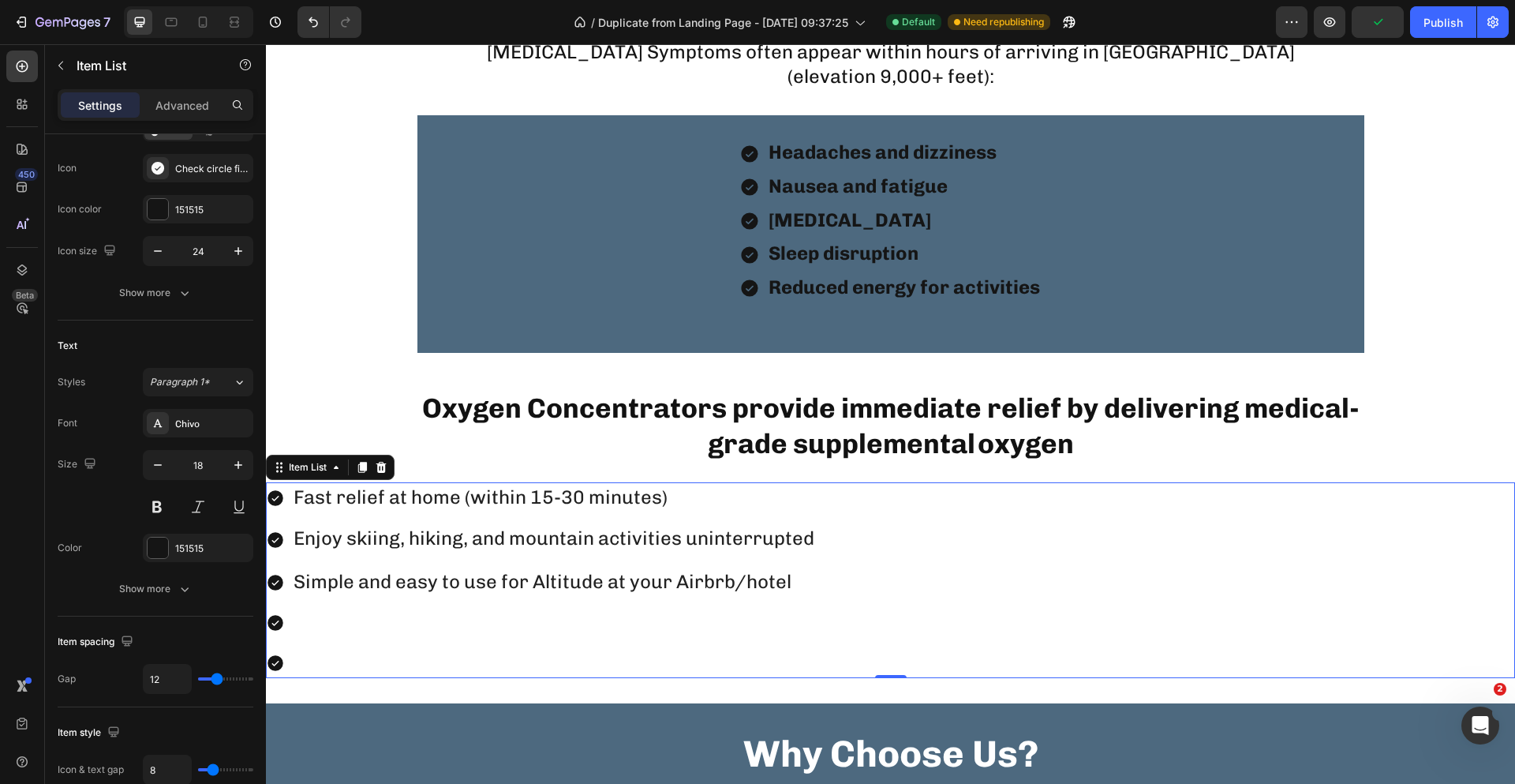
click at [331, 623] on p "Rich Text Editor. Editing area: main" at bounding box center [556, 622] width 525 height 25
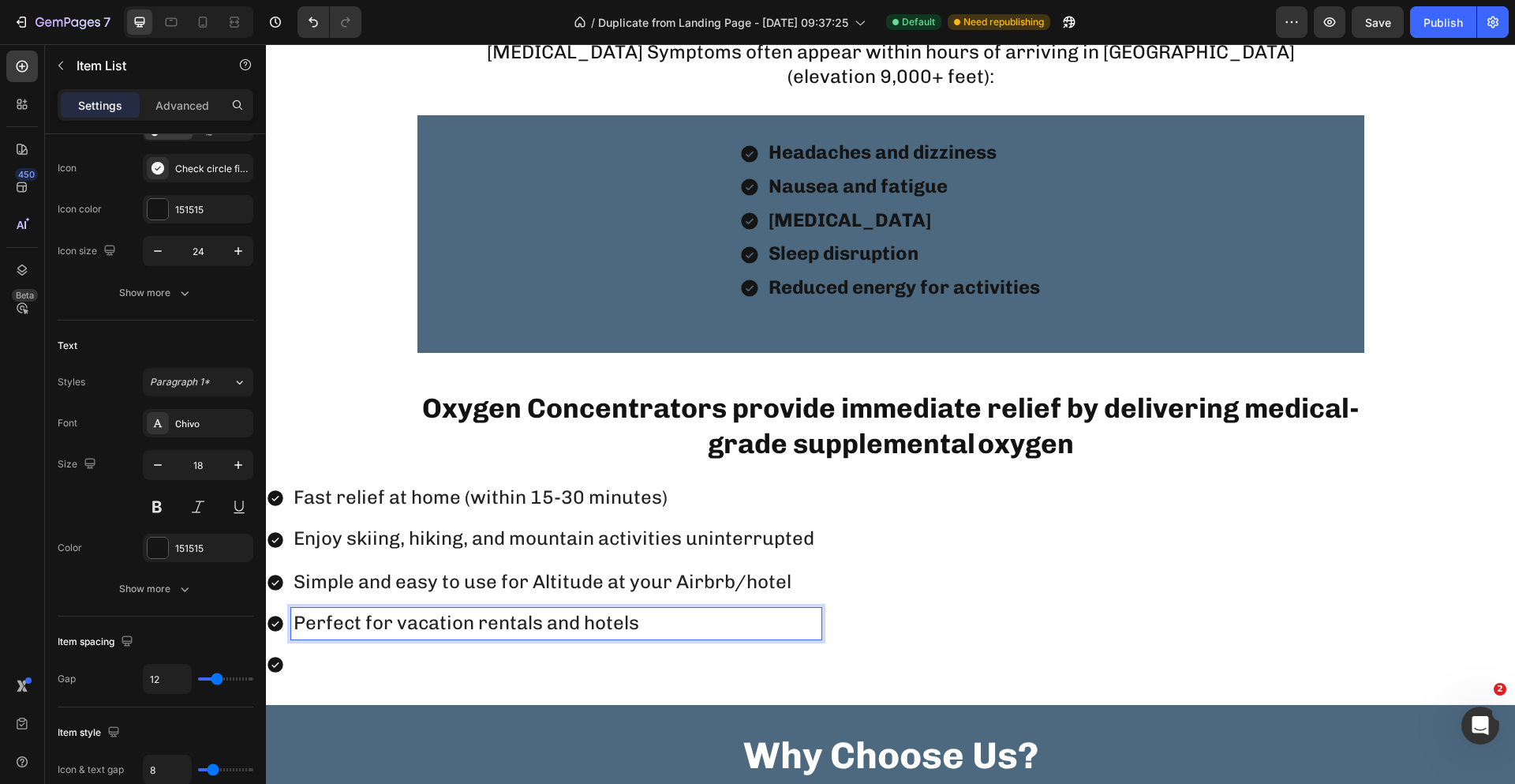
click at [376, 662] on p "Rich Text Editor. Editing area: main" at bounding box center [556, 663] width 525 height 25
click at [706, 633] on p "Perfect for vacation rentals and hotels" at bounding box center [556, 623] width 525 height 27
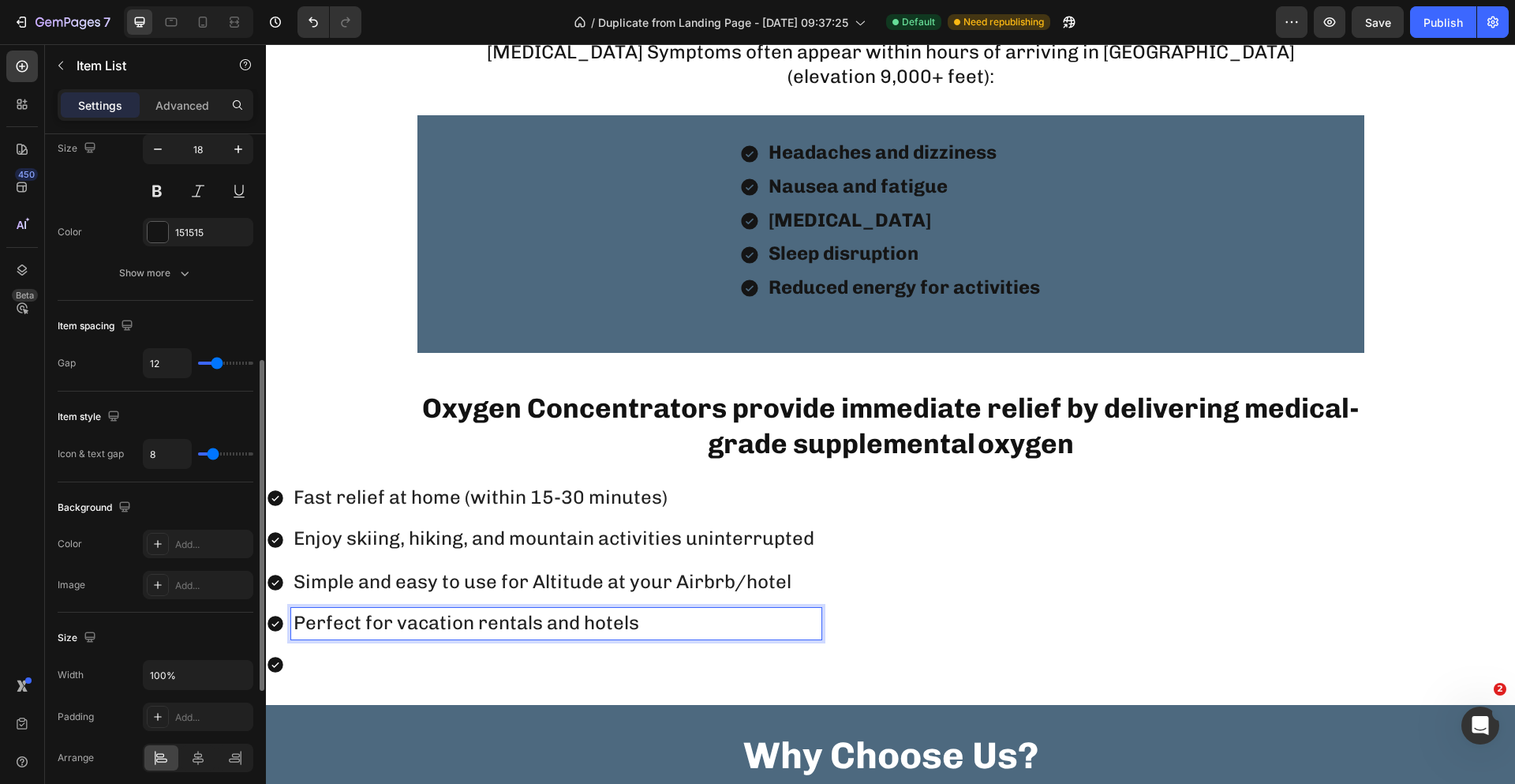
scroll to position [553, 0]
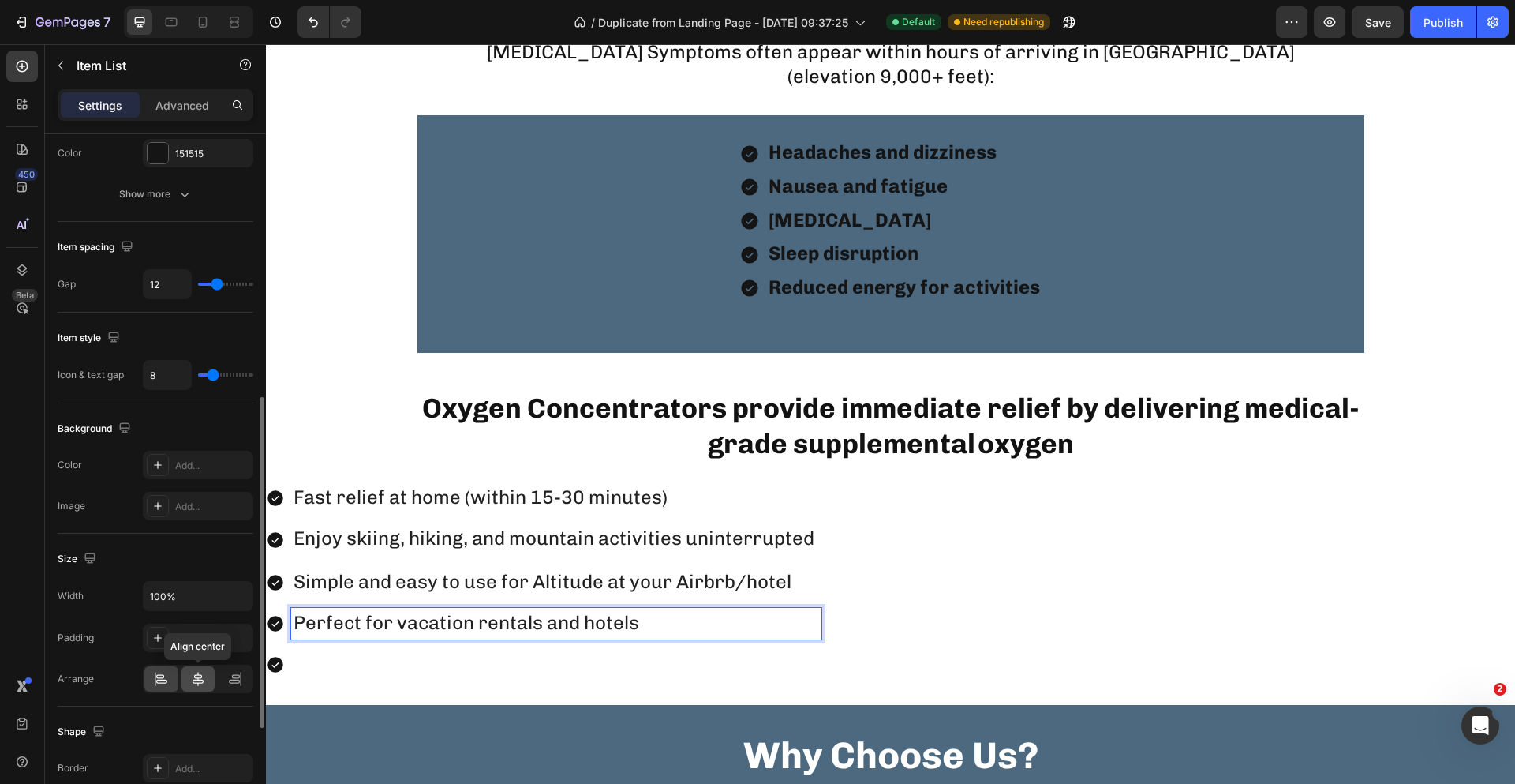
click at [200, 682] on icon at bounding box center [198, 678] width 11 height 15
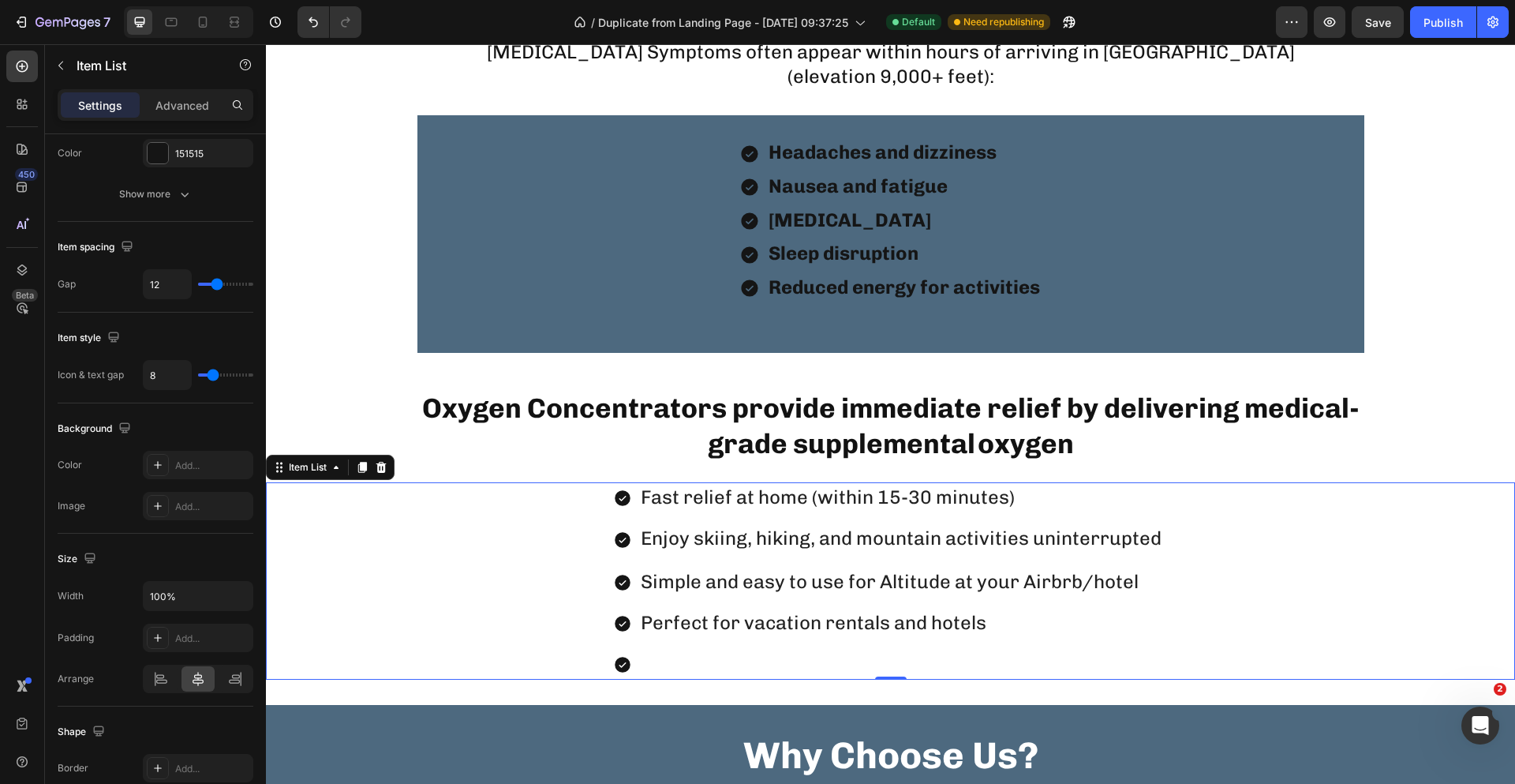
click at [821, 672] on p "Rich Text Editor. Editing area: main" at bounding box center [903, 663] width 525 height 25
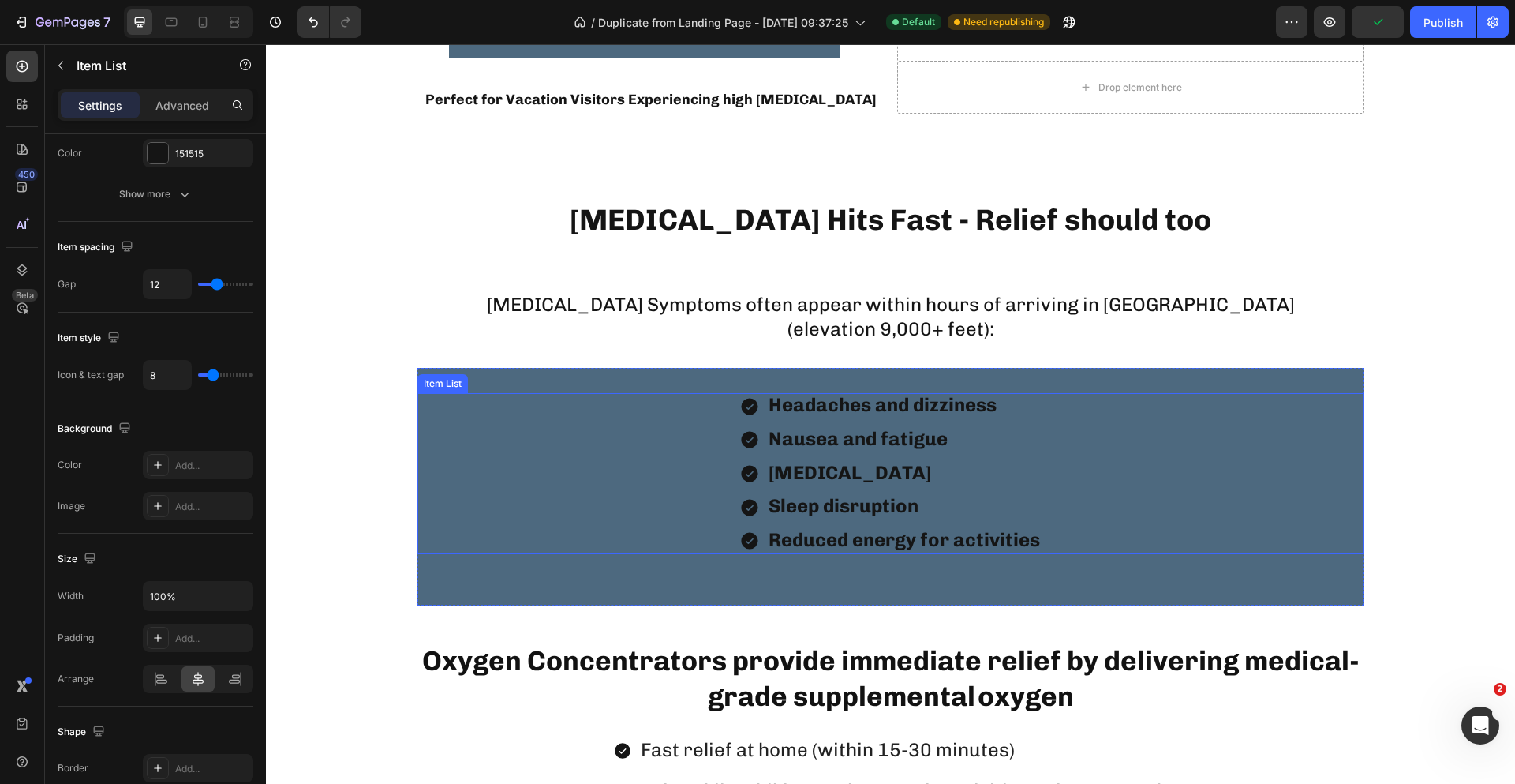
scroll to position [1543, 0]
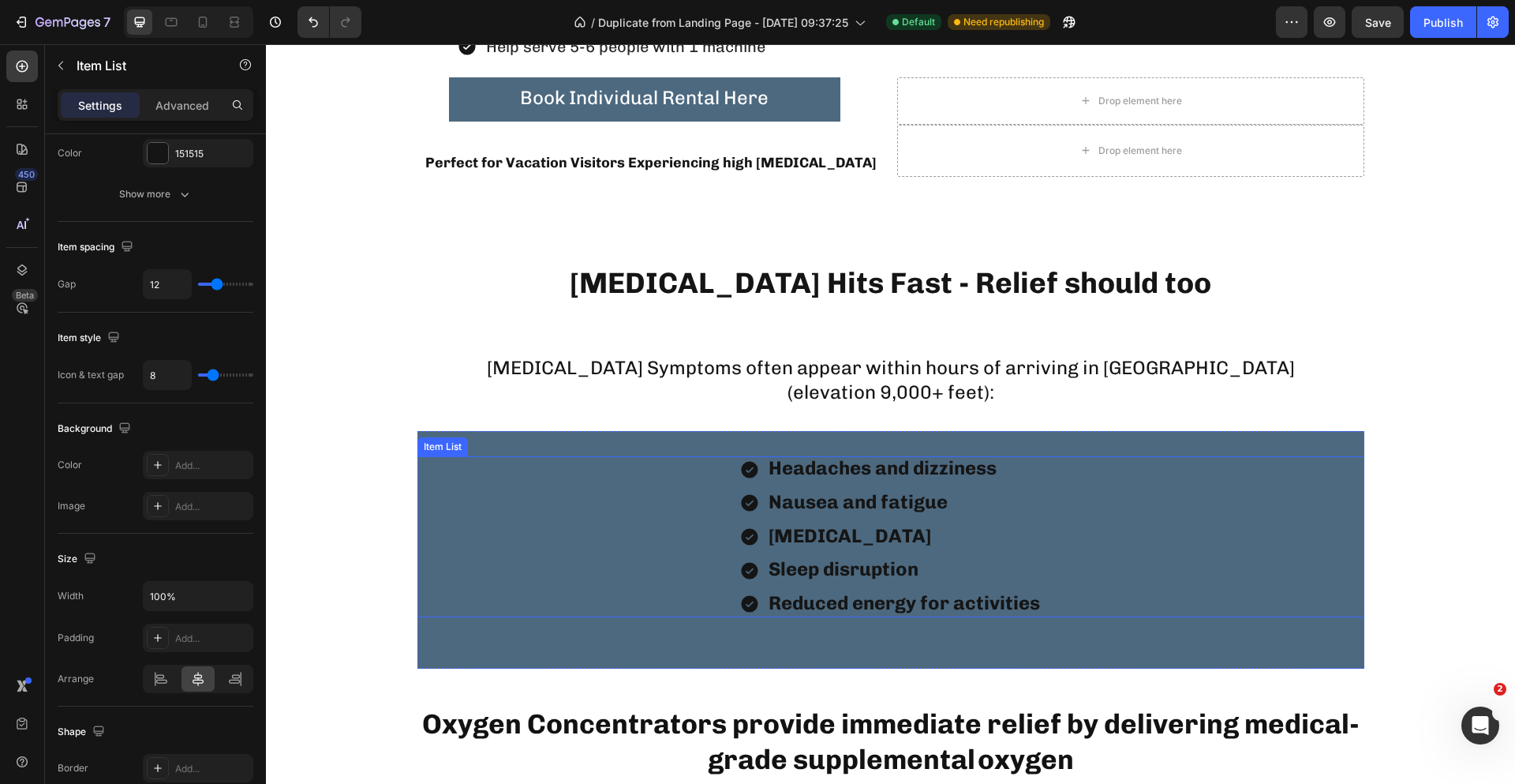
click at [626, 542] on div "Headaches and dizziness Nausea and fatigue [MEDICAL_DATA] Sleep disruption Redu…" at bounding box center [890, 537] width 947 height 161
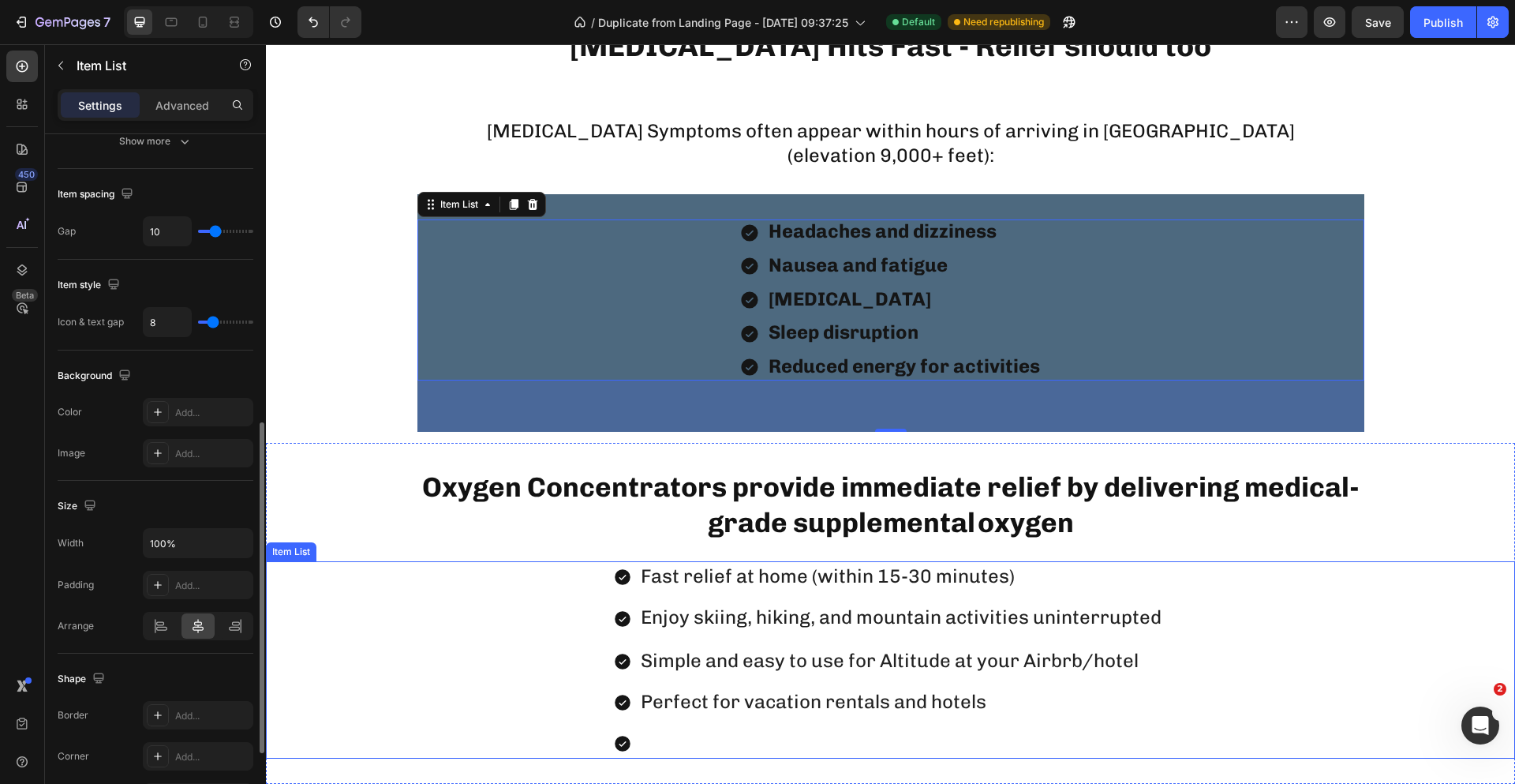
scroll to position [1701, 0]
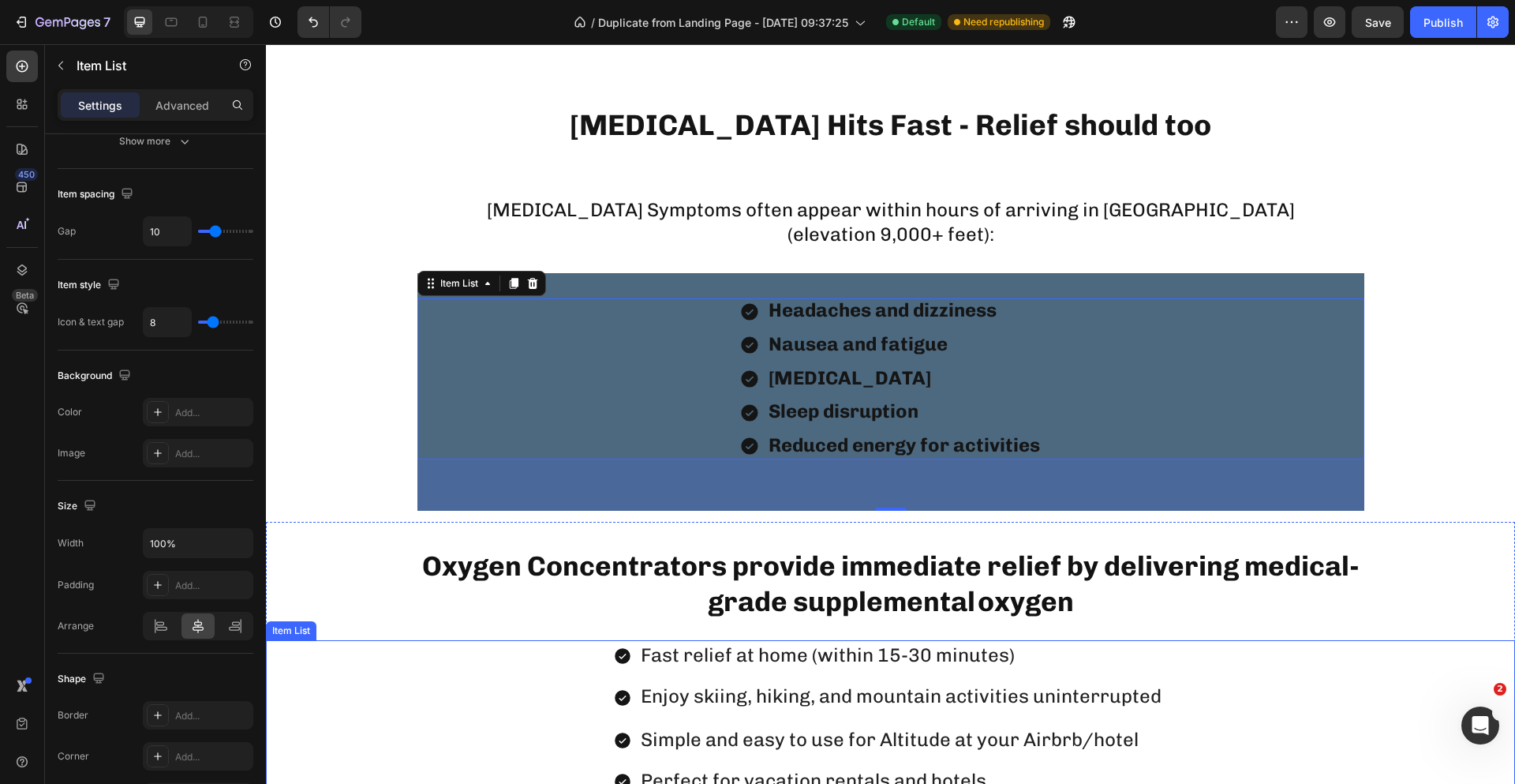
click at [795, 712] on div "Enjoy skiing, hiking, and mountain activities uninterrupted" at bounding box center [903, 697] width 530 height 33
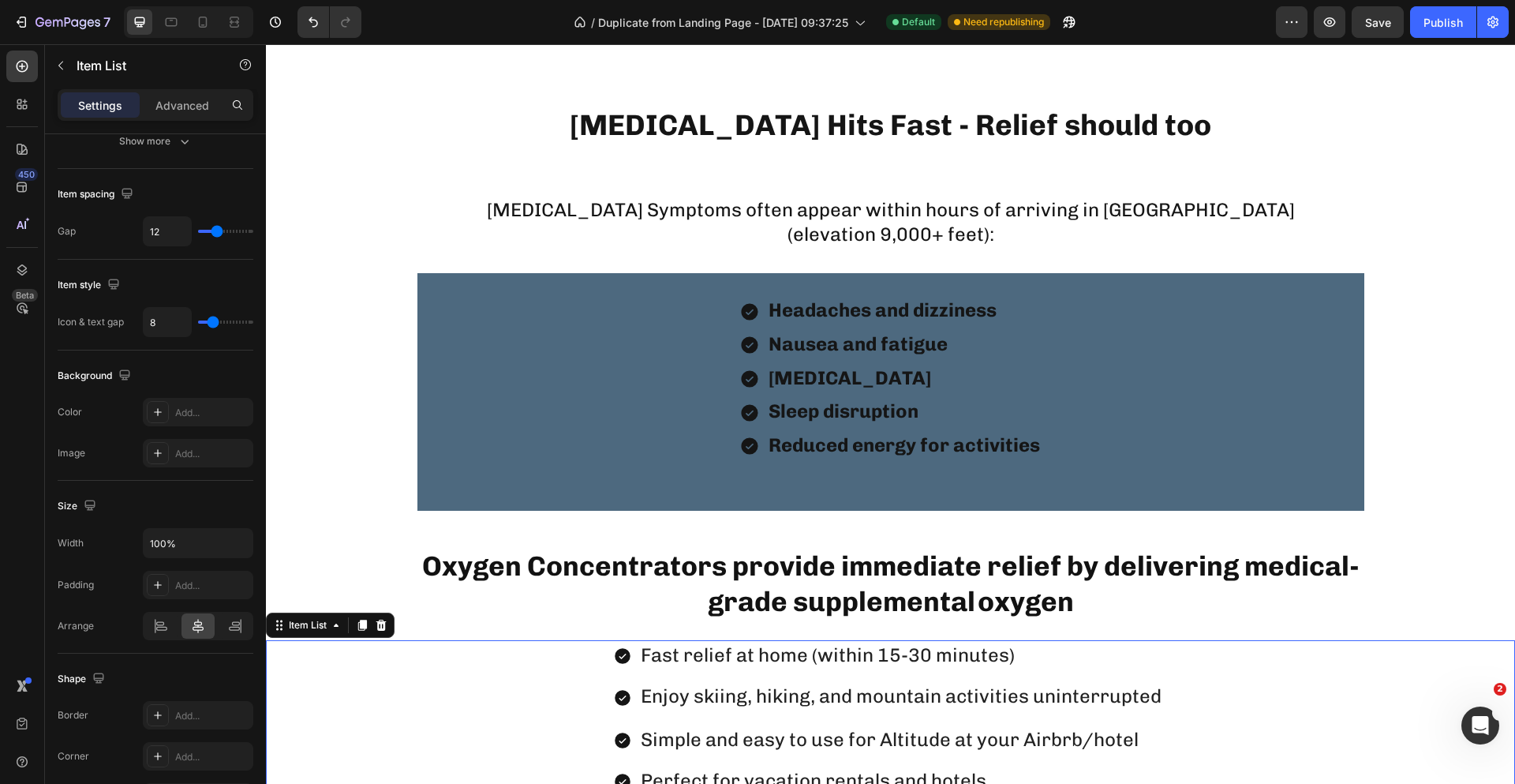
click at [517, 677] on div "Fast relief at home (within 15-30 minutes) Enjoy skiing, hiking, and mountain a…" at bounding box center [890, 738] width 1249 height 197
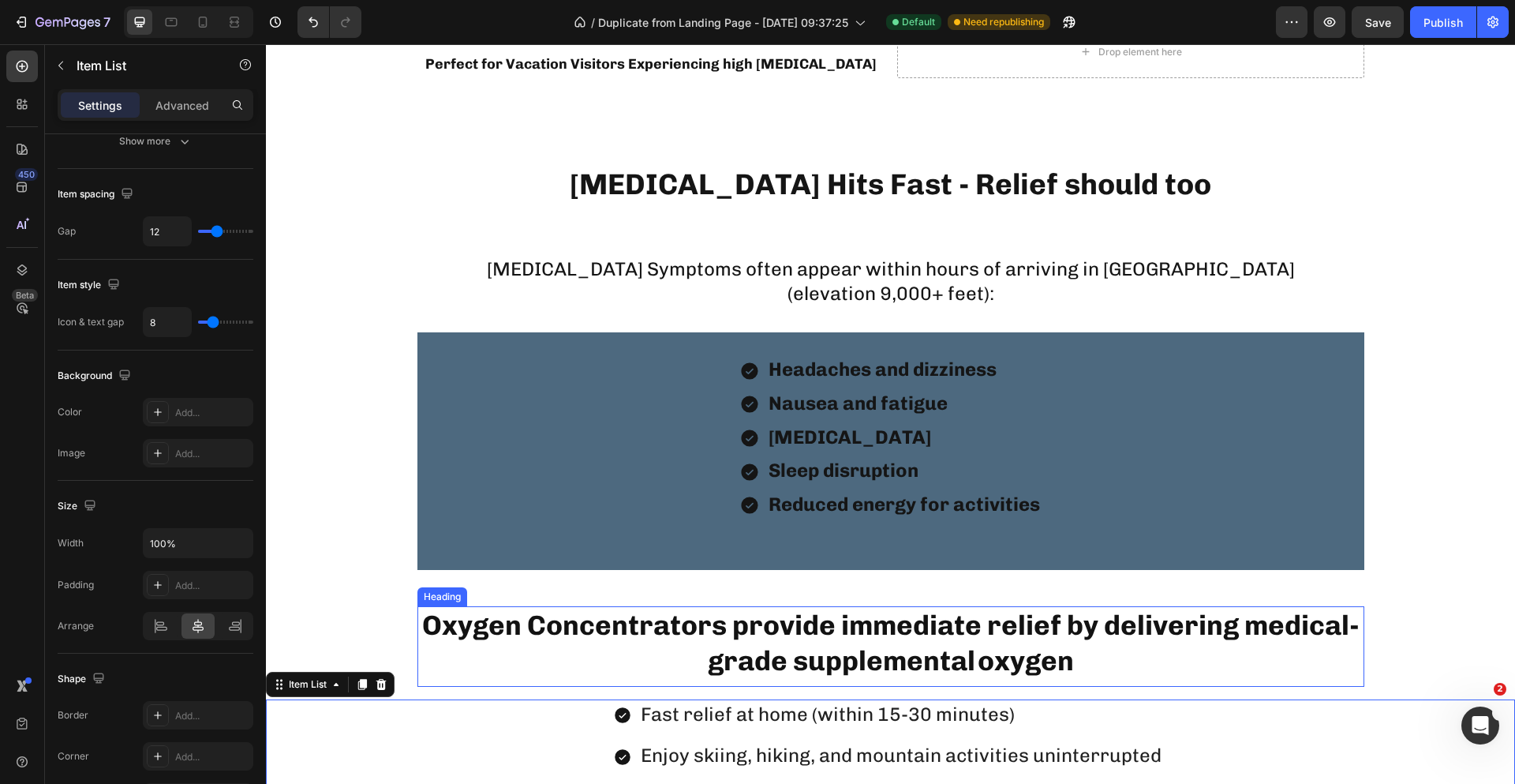
scroll to position [1543, 0]
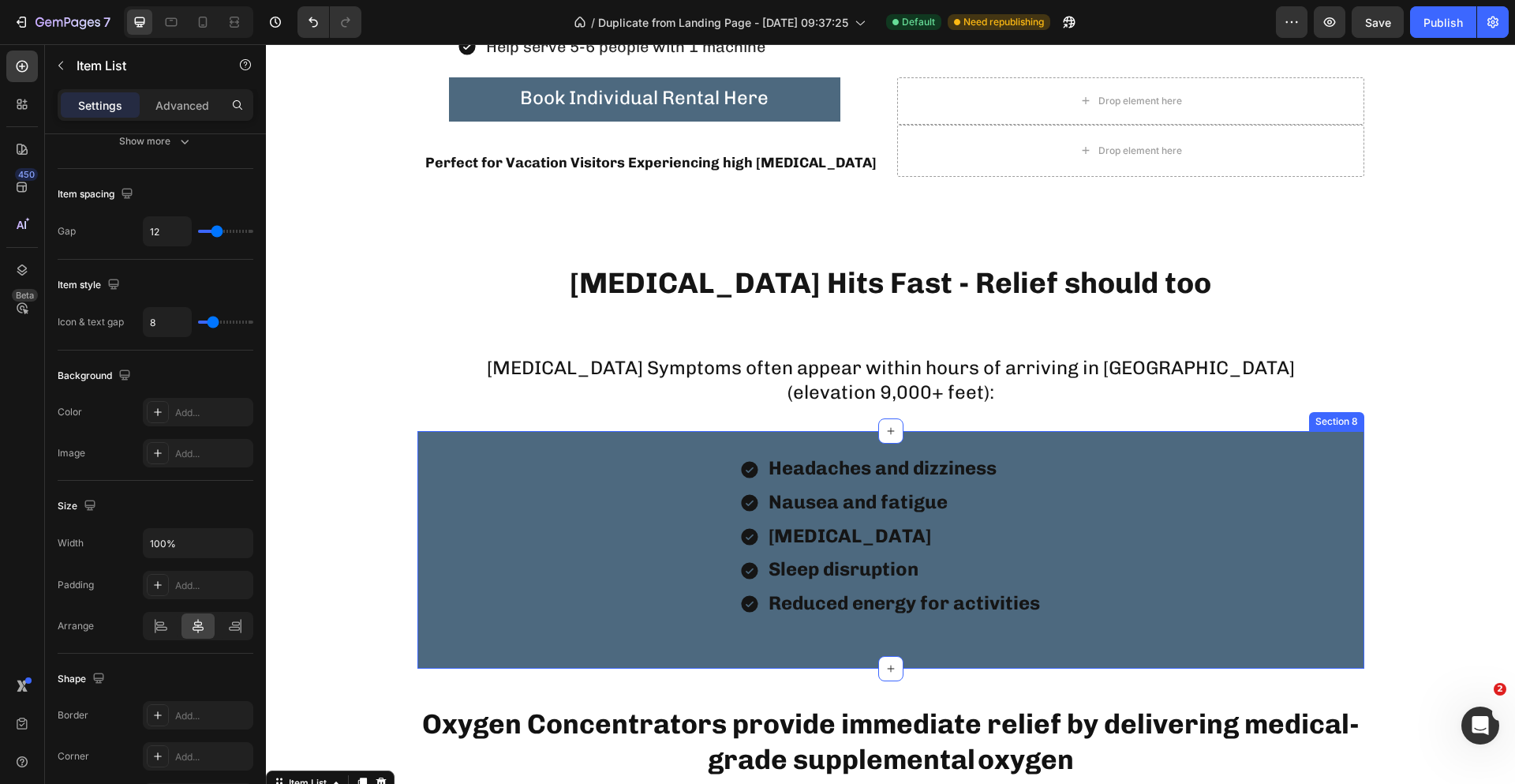
click at [563, 442] on div "Headaches and dizziness Nausea and fatigue [MEDICAL_DATA] Sleep disruption Redu…" at bounding box center [890, 550] width 947 height 238
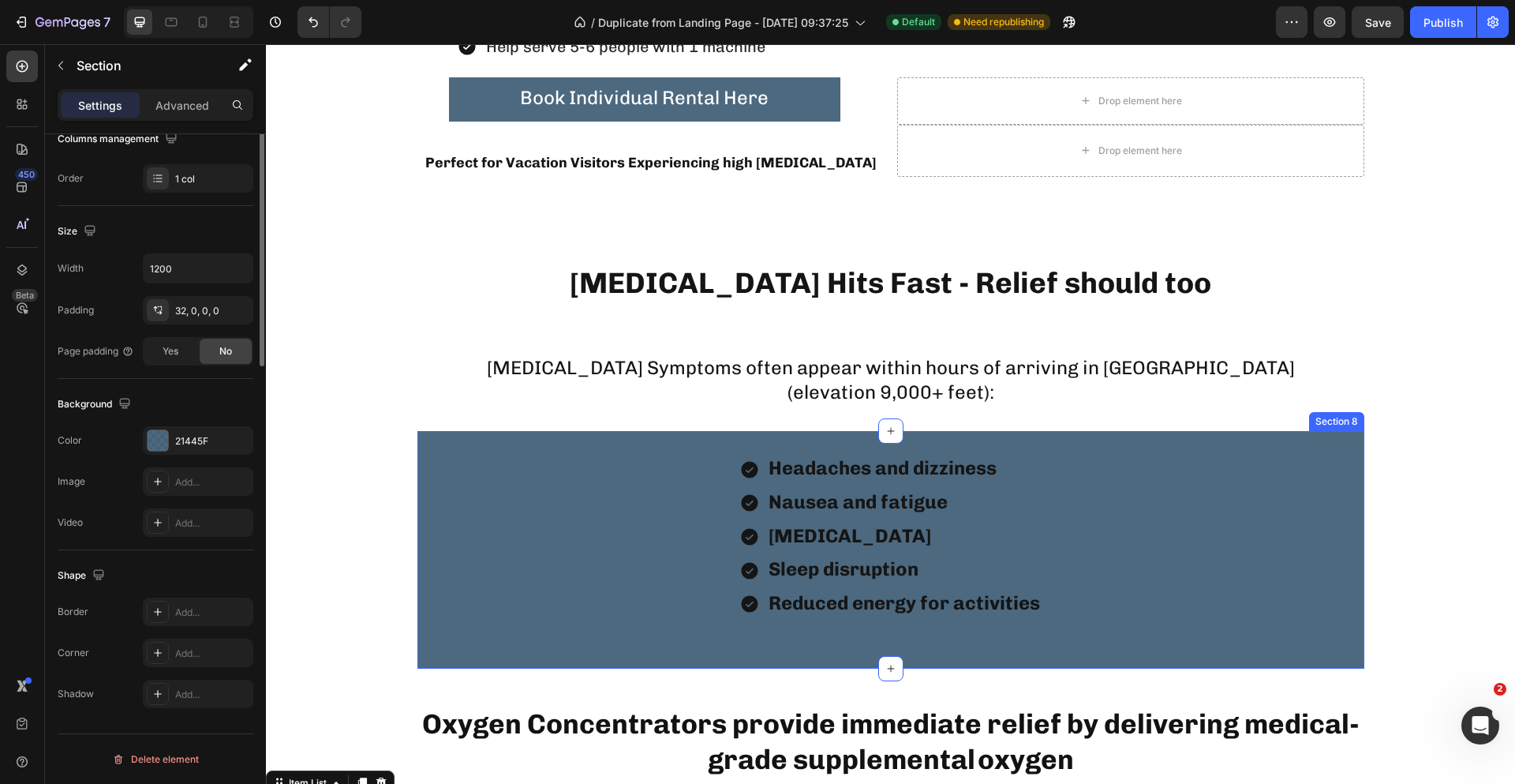
scroll to position [0, 0]
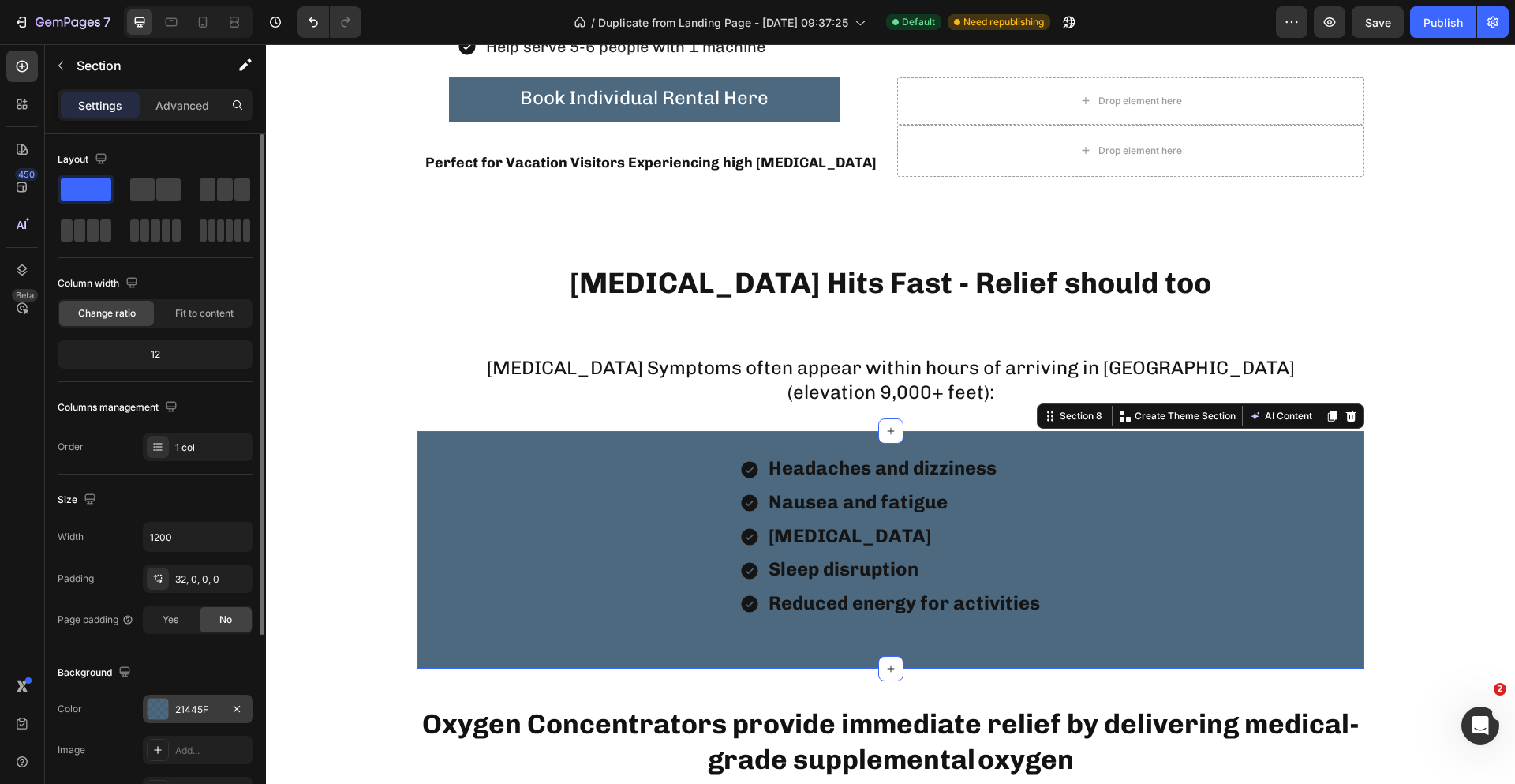
click at [197, 699] on div "21445F" at bounding box center [197, 708] width 110 height 28
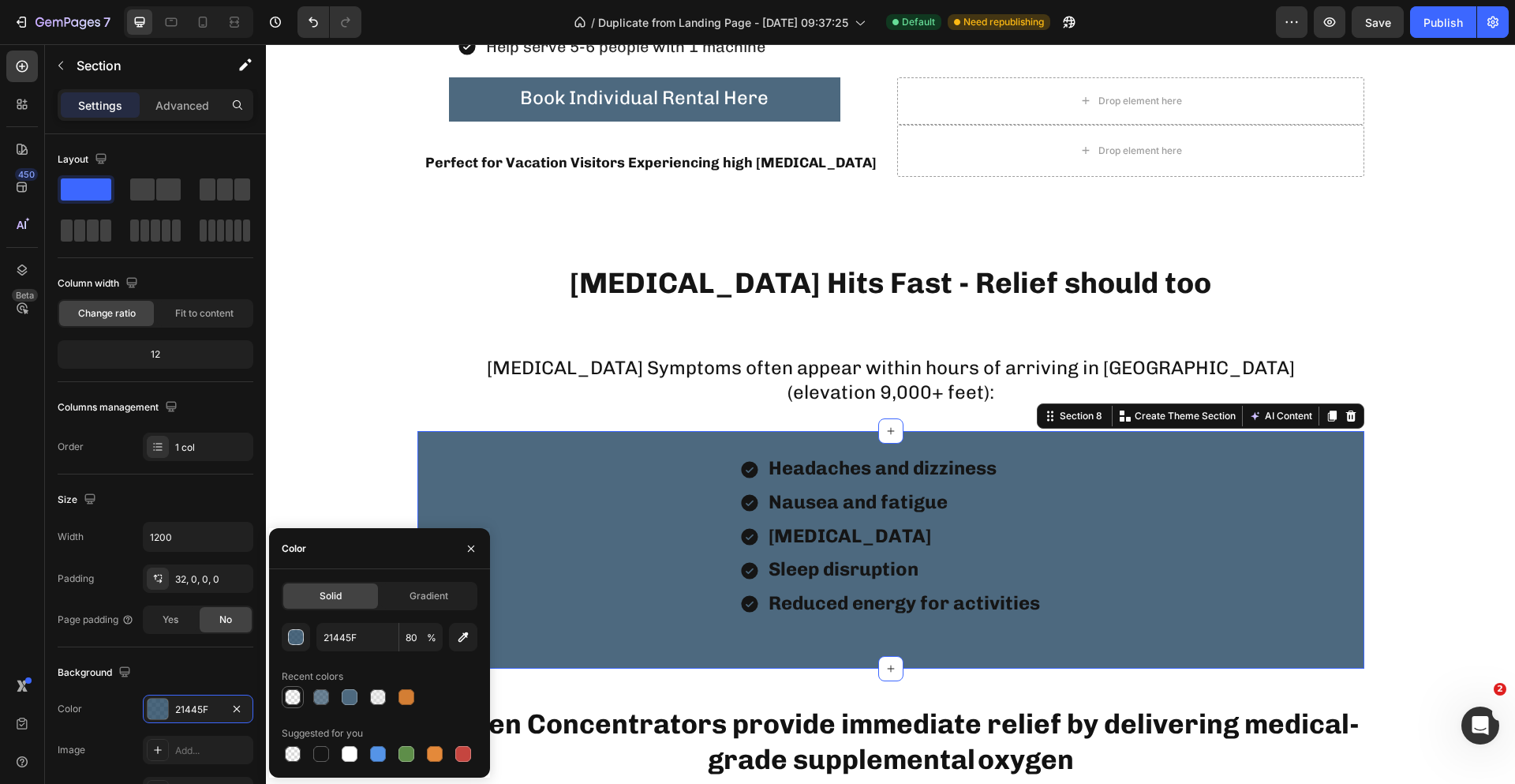
click at [293, 693] on div at bounding box center [293, 697] width 16 height 16
type input "DDDDDD"
type input "0"
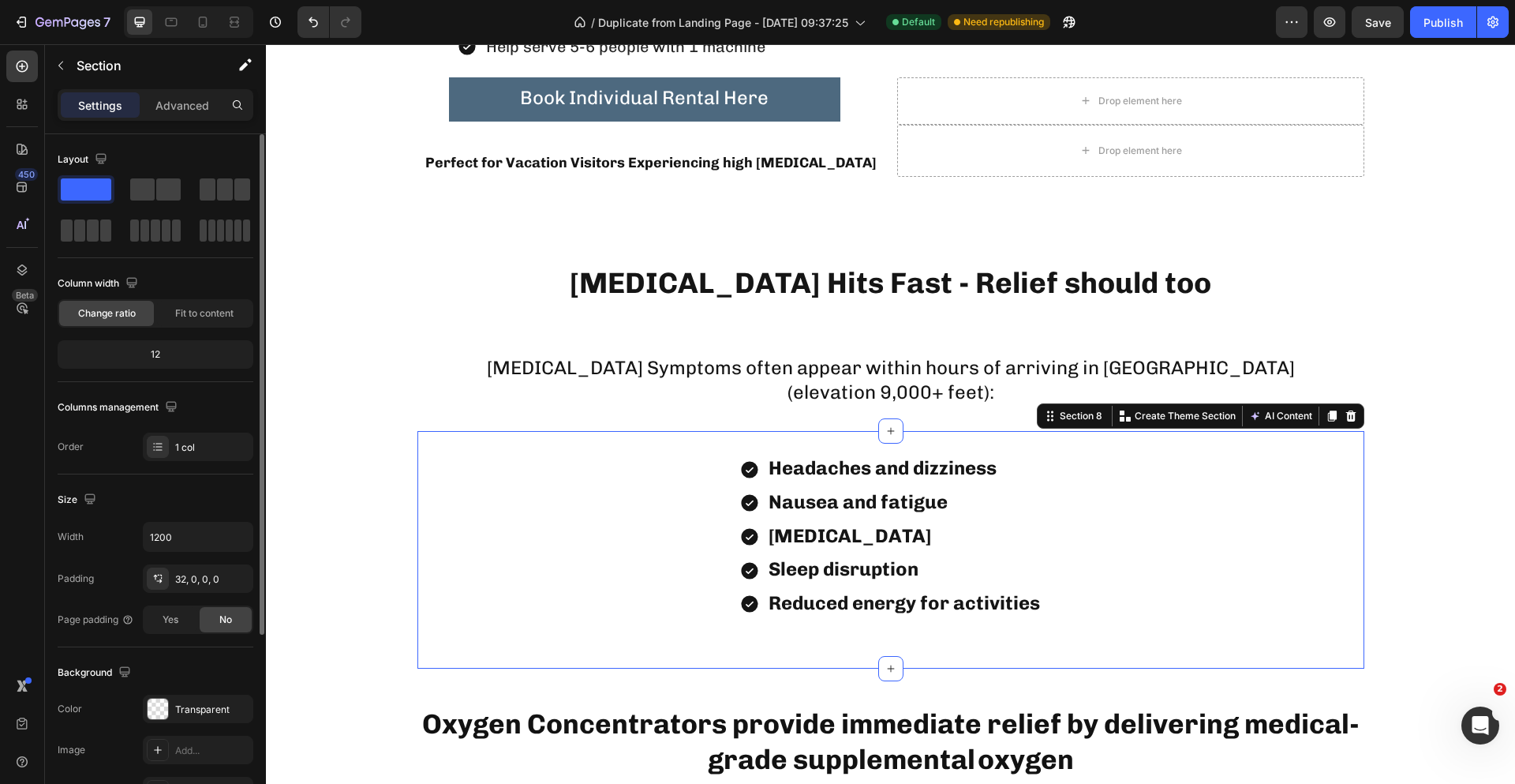
click at [214, 505] on div "Size" at bounding box center [155, 499] width 196 height 25
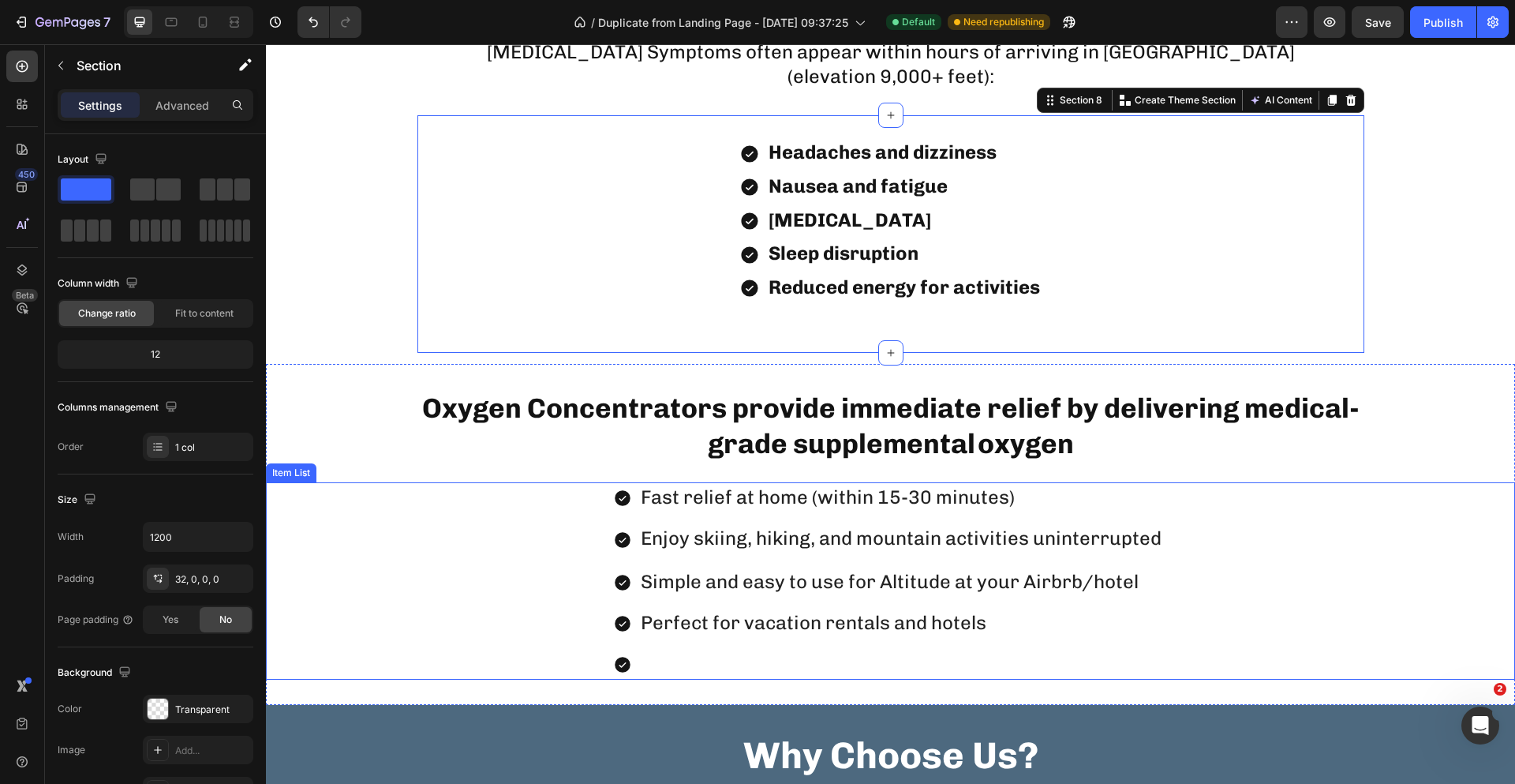
click at [567, 558] on div "Fast relief at home (within 15-30 minutes) Enjoy skiing, hiking, and mountain a…" at bounding box center [890, 580] width 1249 height 197
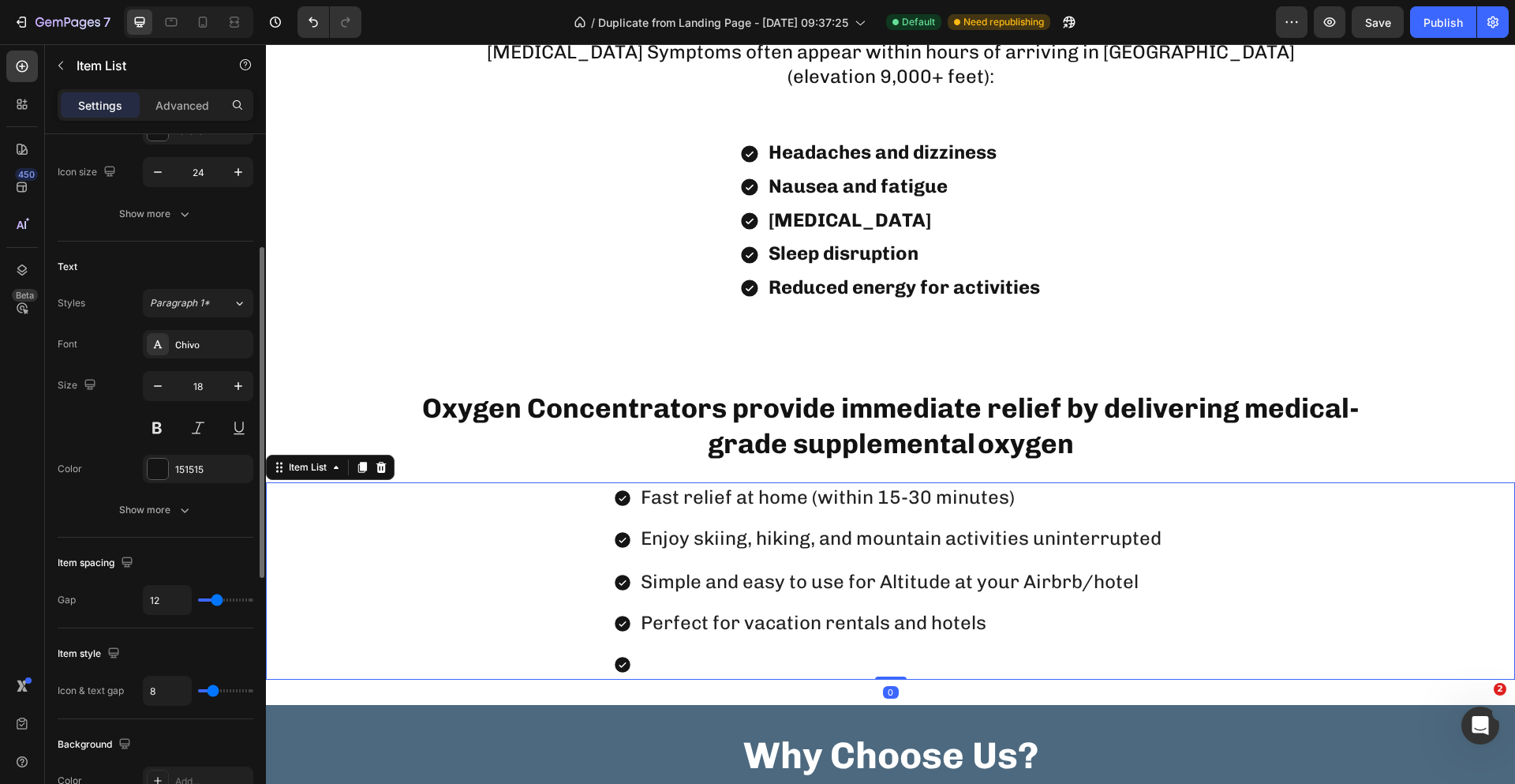
scroll to position [395, 0]
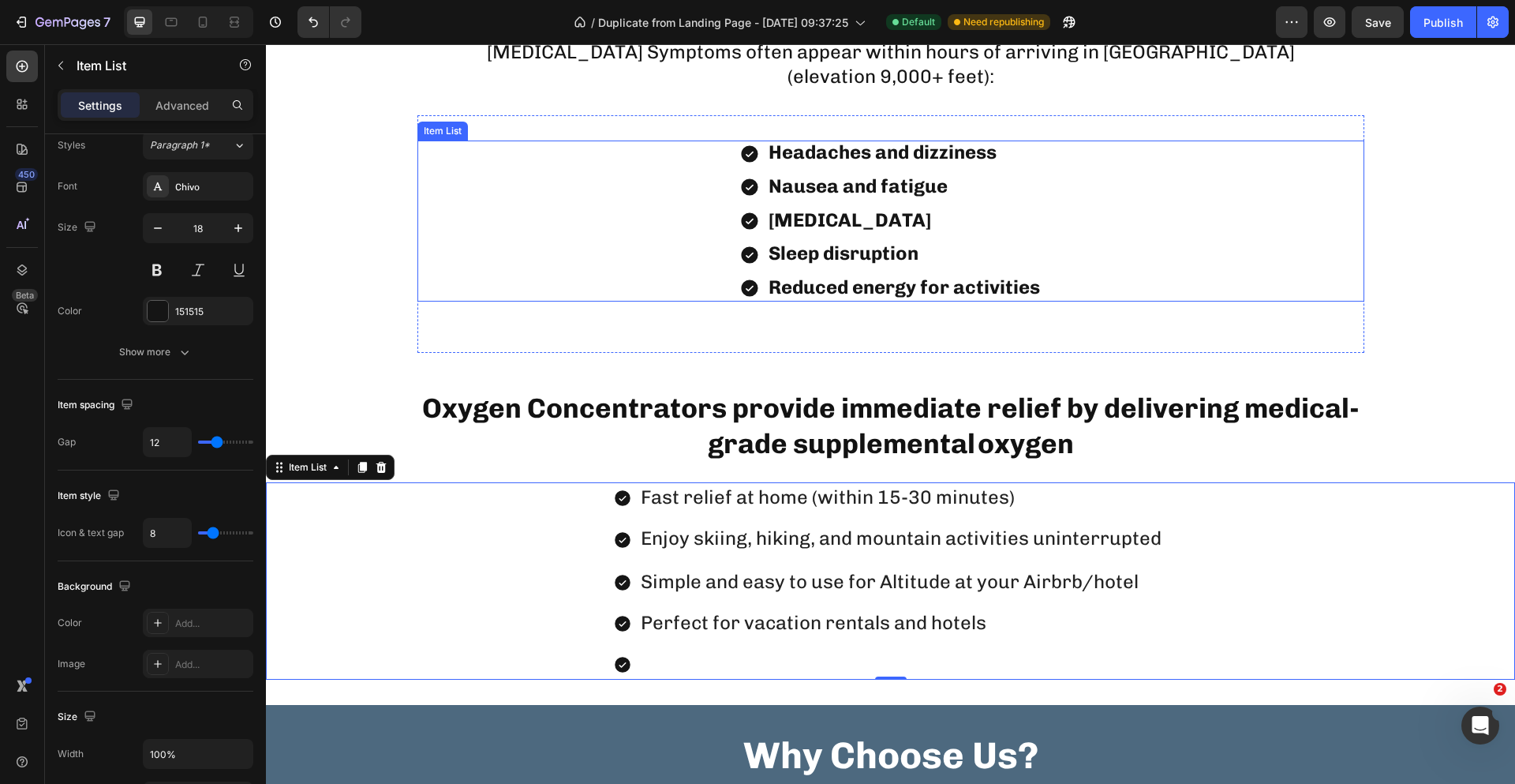
click at [704, 235] on div "Headaches and dizziness Nausea and fatigue [MEDICAL_DATA] Sleep disruption Redu…" at bounding box center [890, 221] width 947 height 161
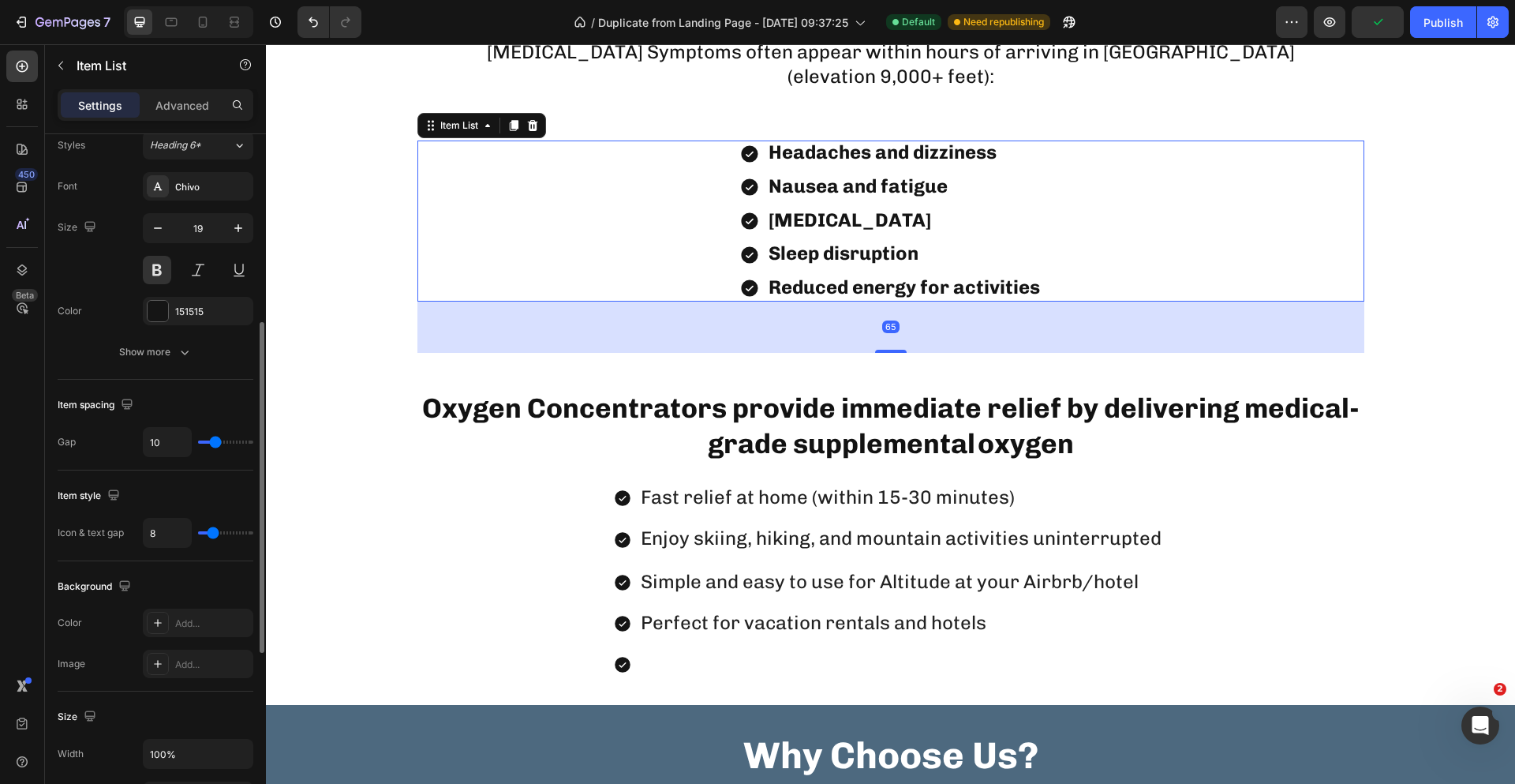
type input "11"
type input "12"
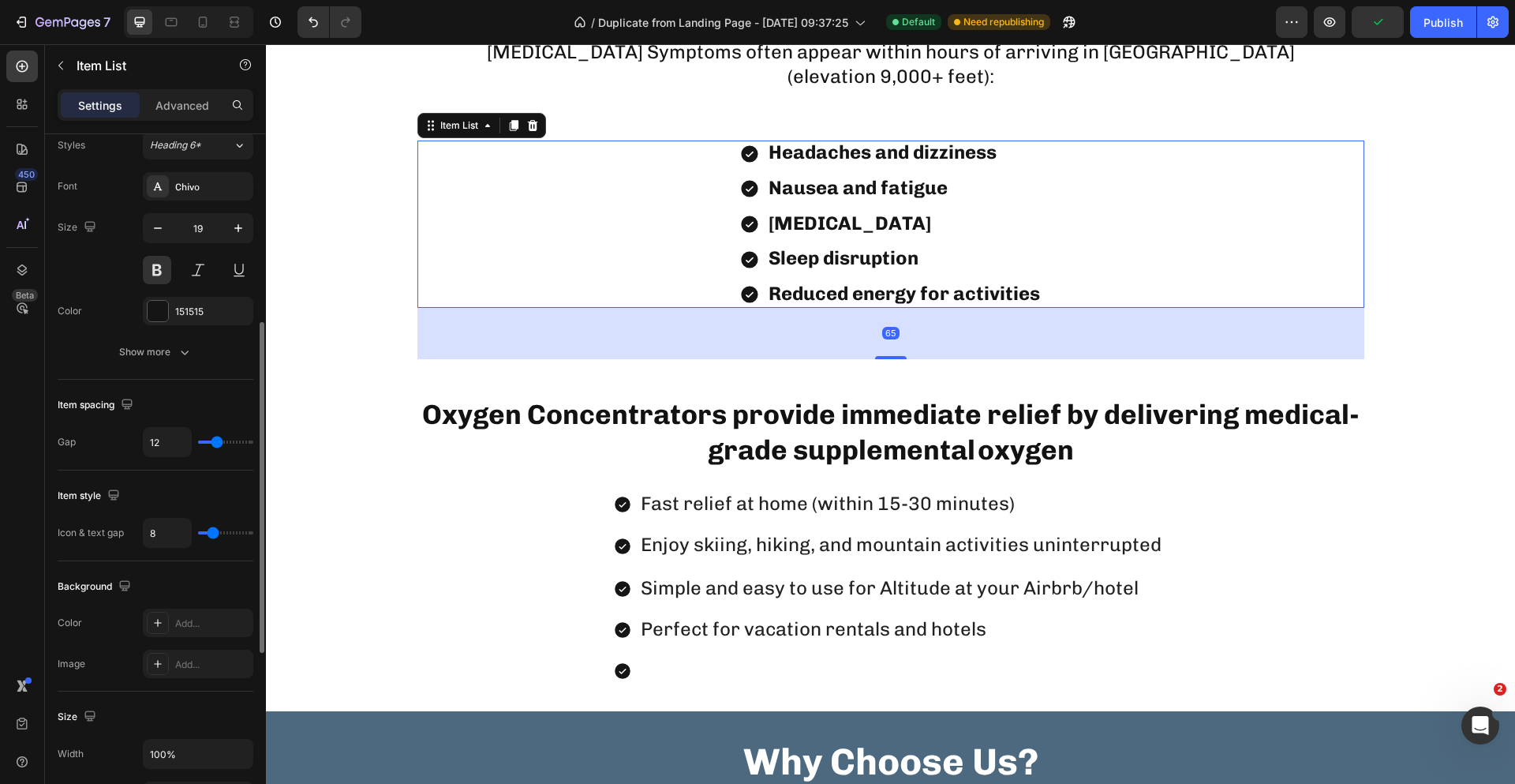
type input "13"
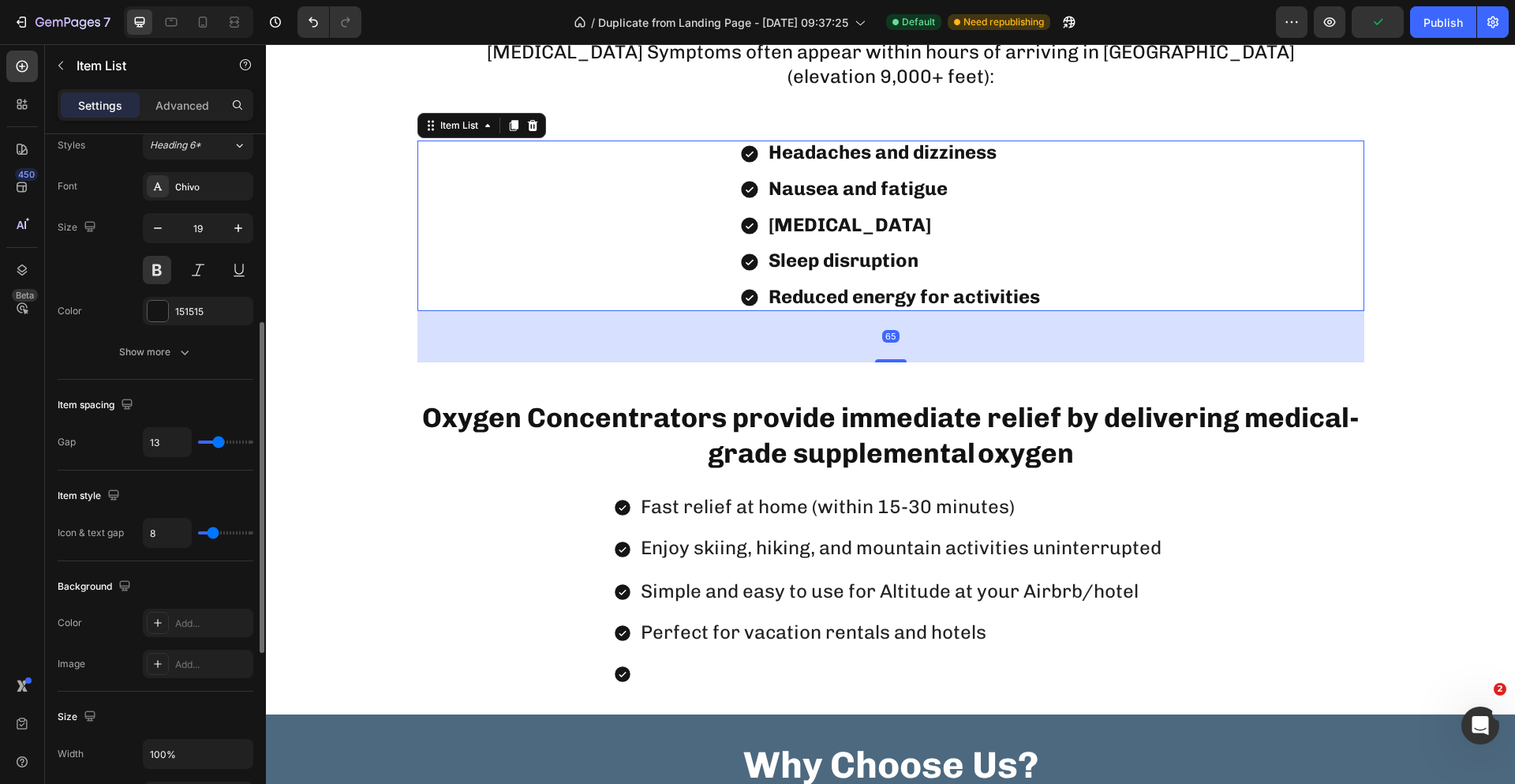
type input "12"
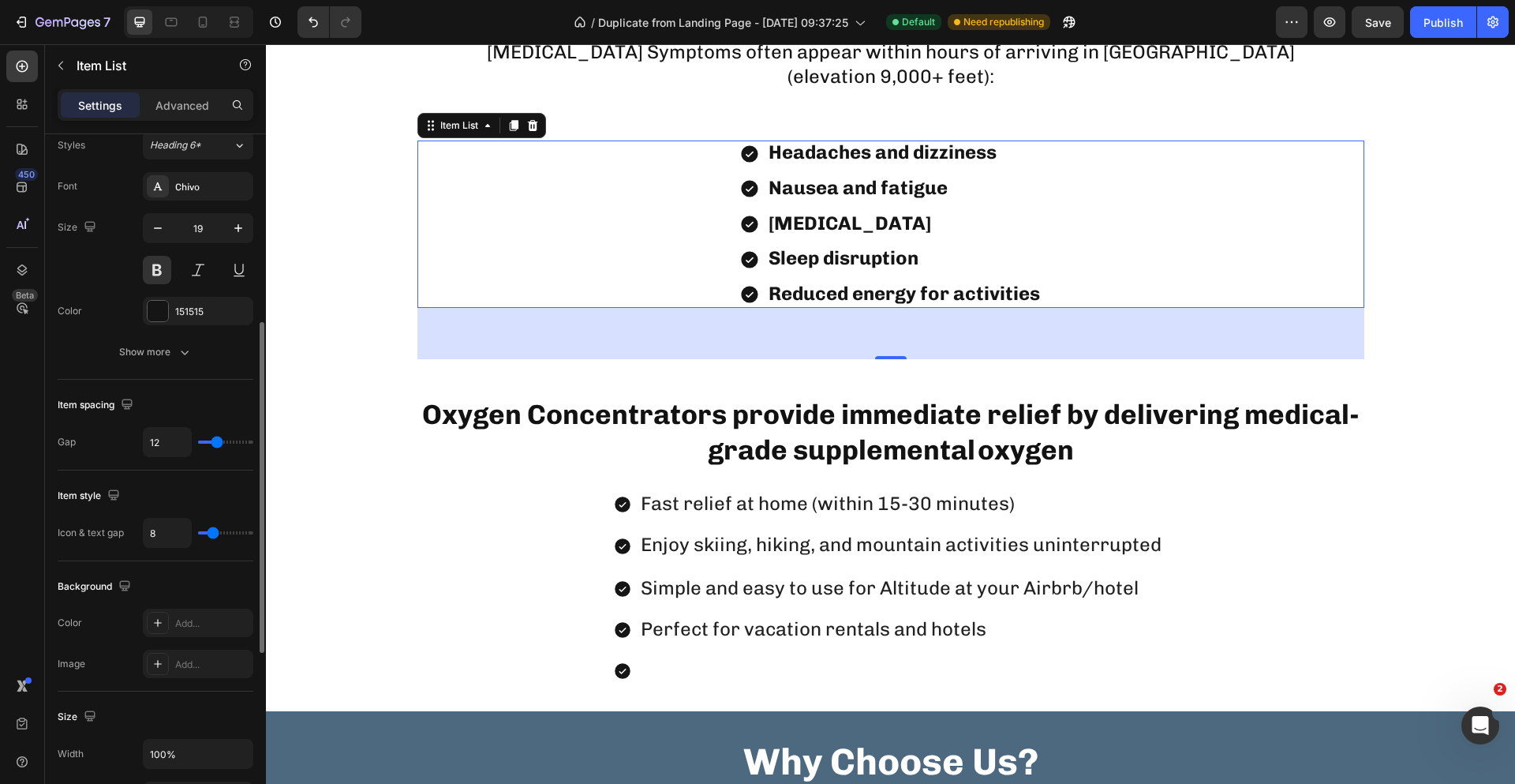
type input "12"
click at [217, 443] on input "range" at bounding box center [226, 442] width 56 height 3
click at [562, 571] on div "Fast relief at home (within 15-30 minutes) Enjoy skiing, hiking, and mountain a…" at bounding box center [890, 587] width 1249 height 197
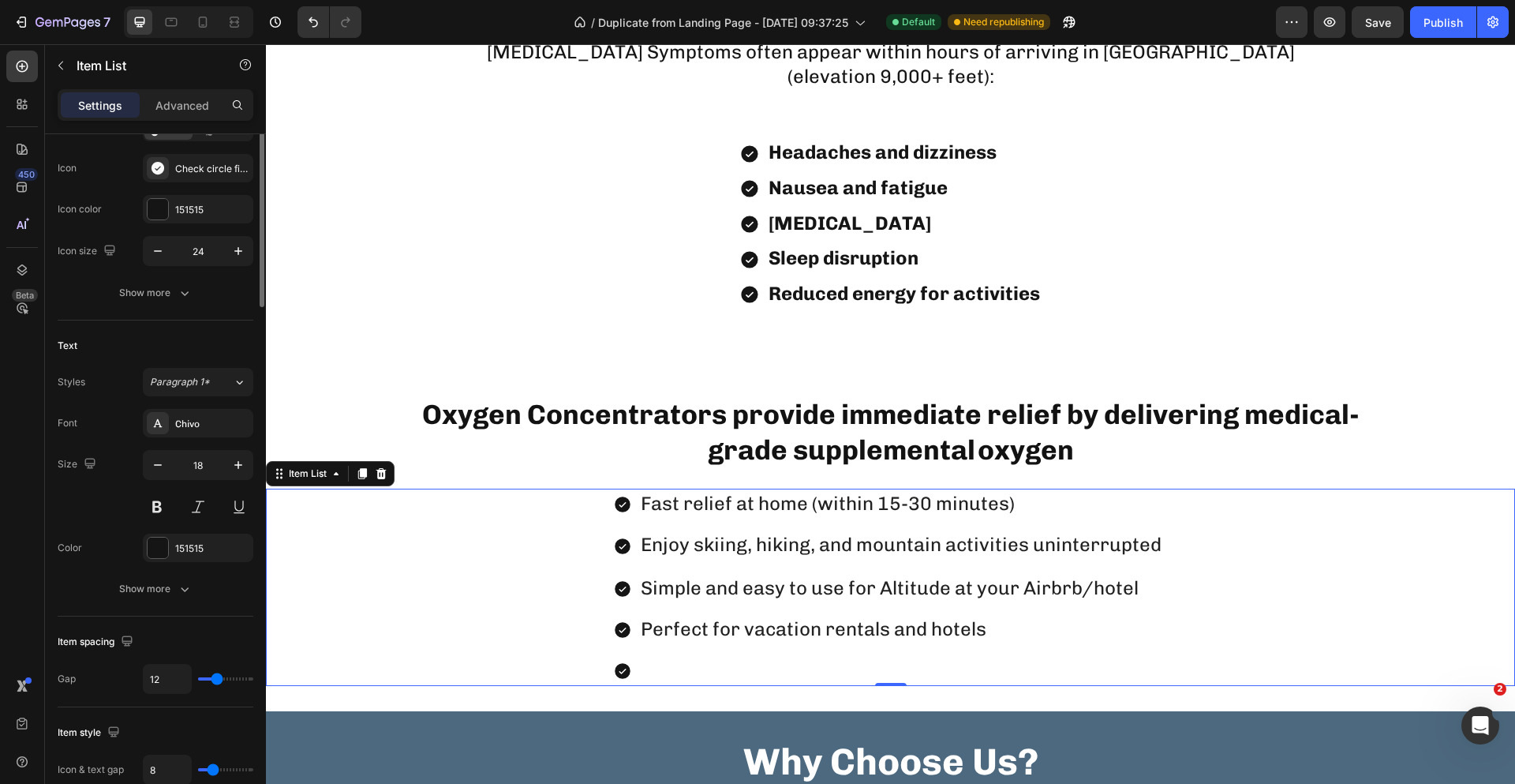
scroll to position [0, 0]
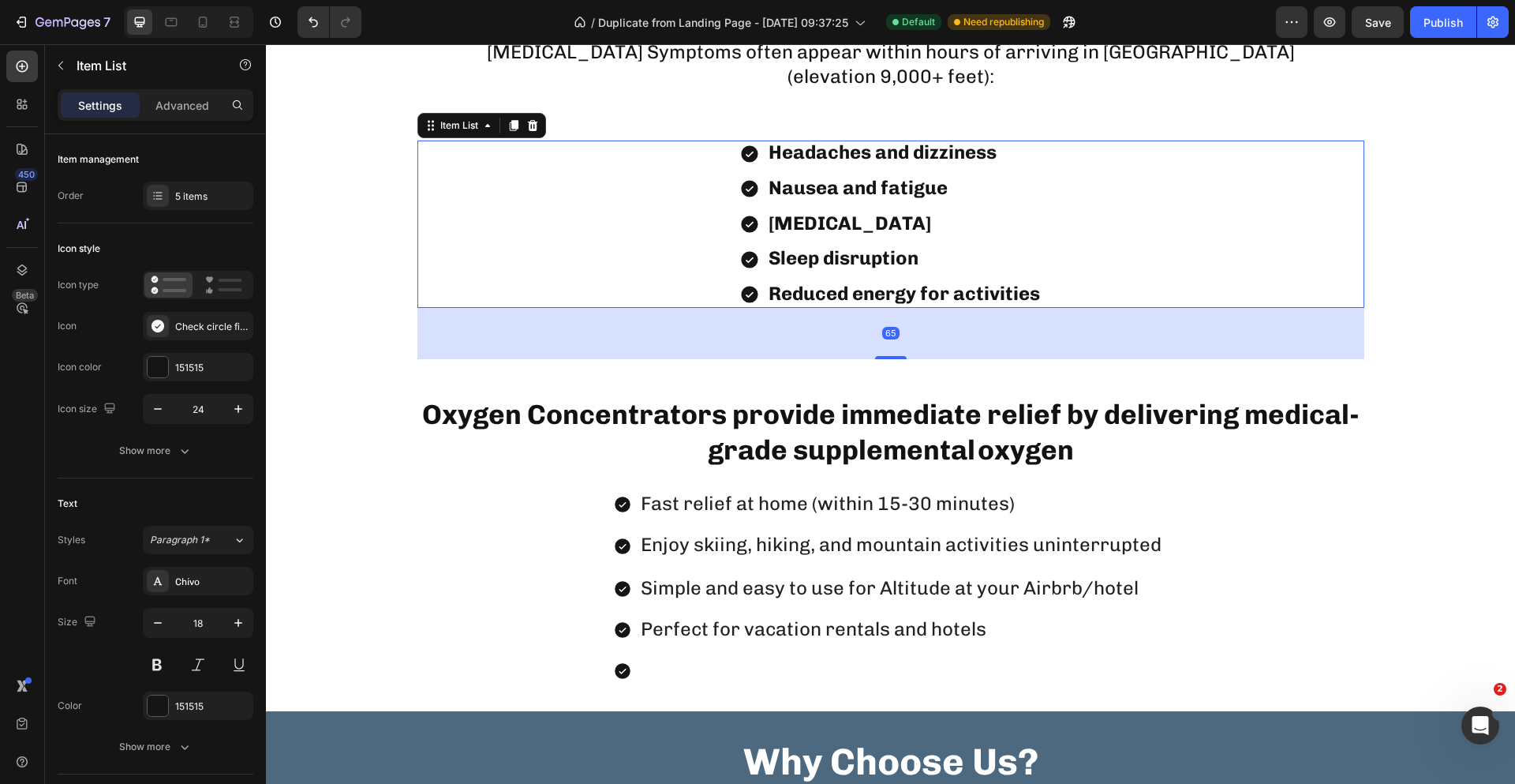
click at [648, 216] on div "Headaches and dizziness Nausea and fatigue [MEDICAL_DATA] Sleep disruption Redu…" at bounding box center [890, 224] width 947 height 168
click at [538, 555] on div "Fast relief at home (within 15-30 minutes) Enjoy skiing, hiking, and mountain a…" at bounding box center [890, 587] width 1249 height 197
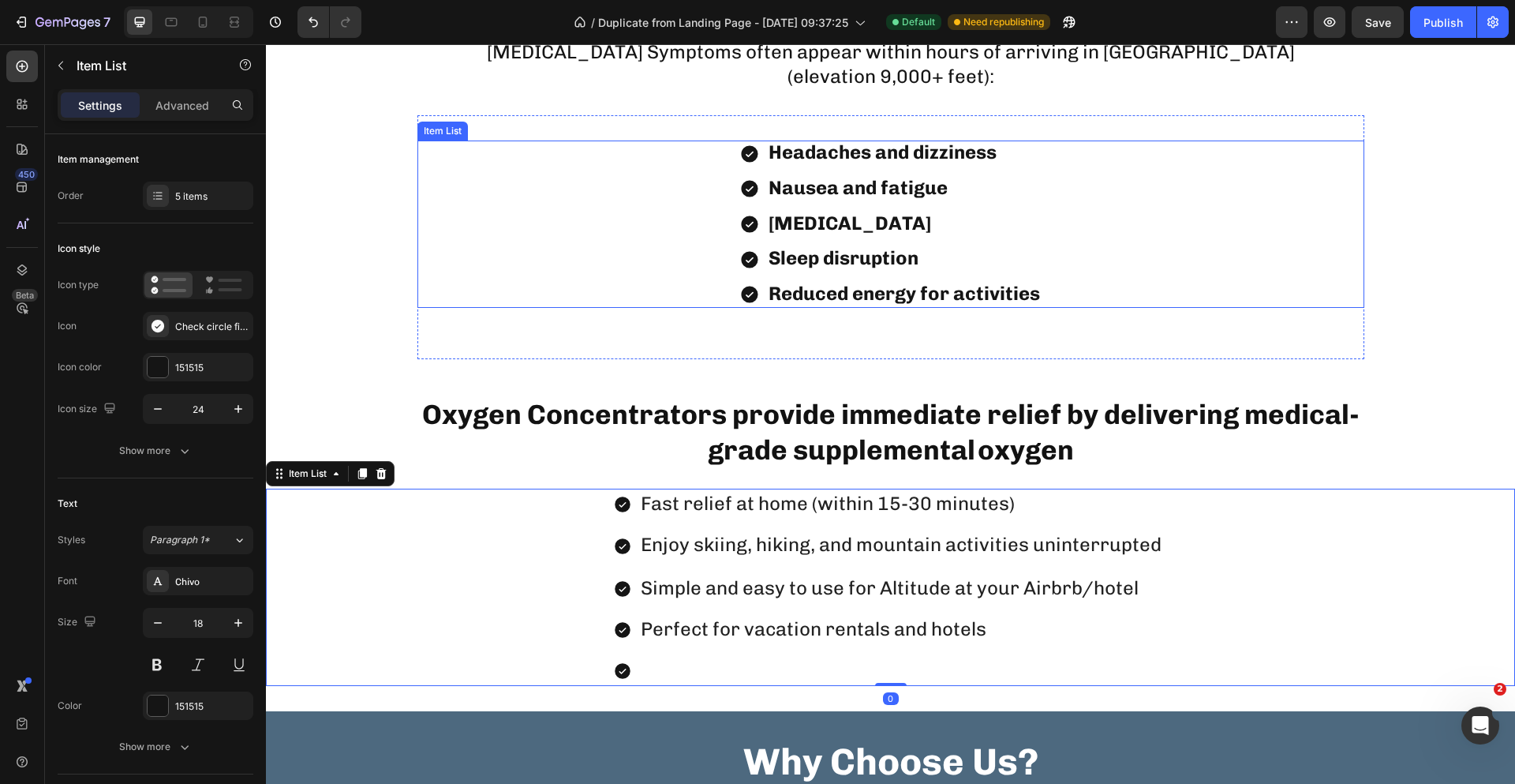
click at [662, 220] on div "Headaches and dizziness Nausea and fatigue [MEDICAL_DATA] Sleep disruption Redu…" at bounding box center [890, 224] width 947 height 168
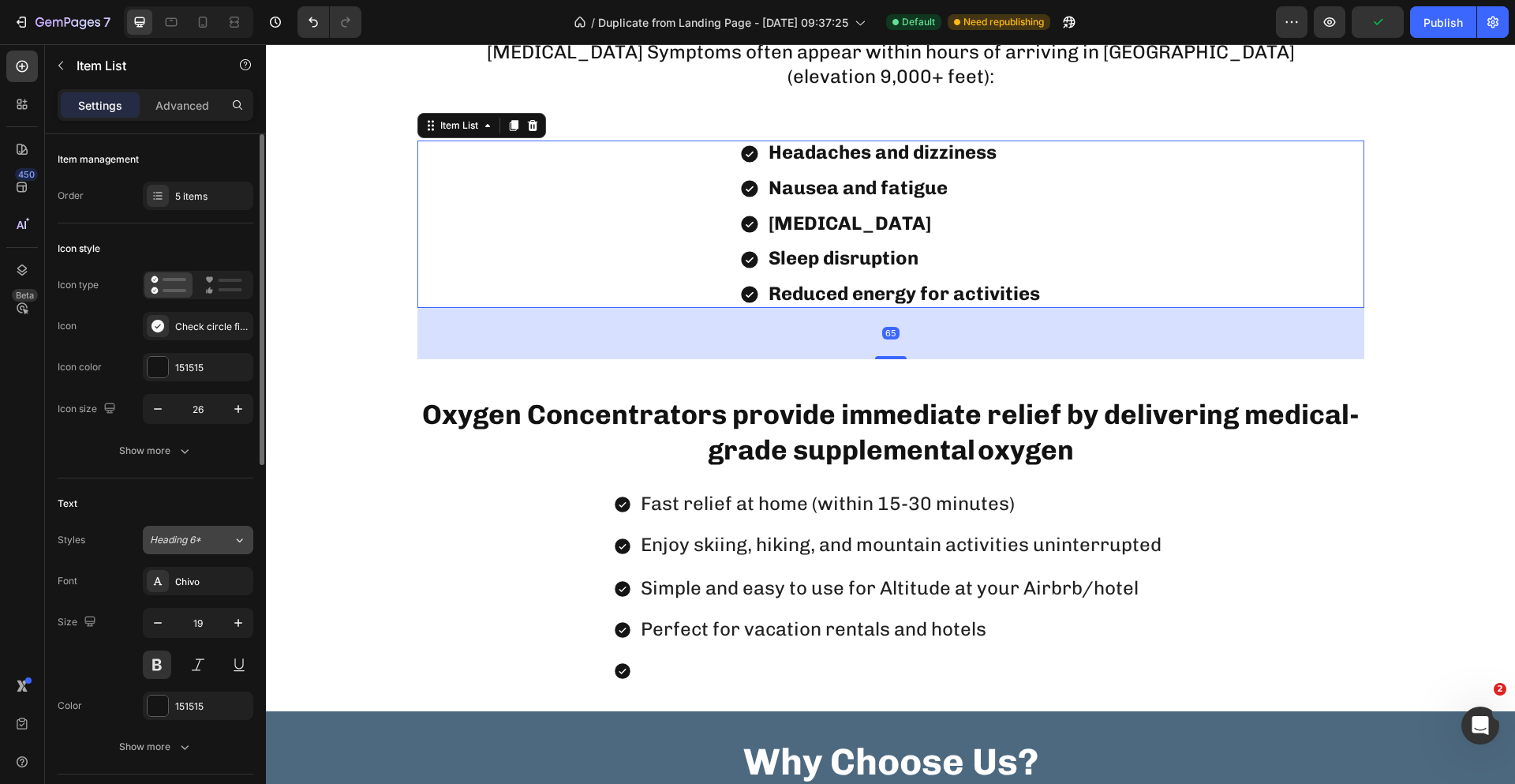
click at [223, 543] on div "Heading 6*" at bounding box center [191, 540] width 83 height 15
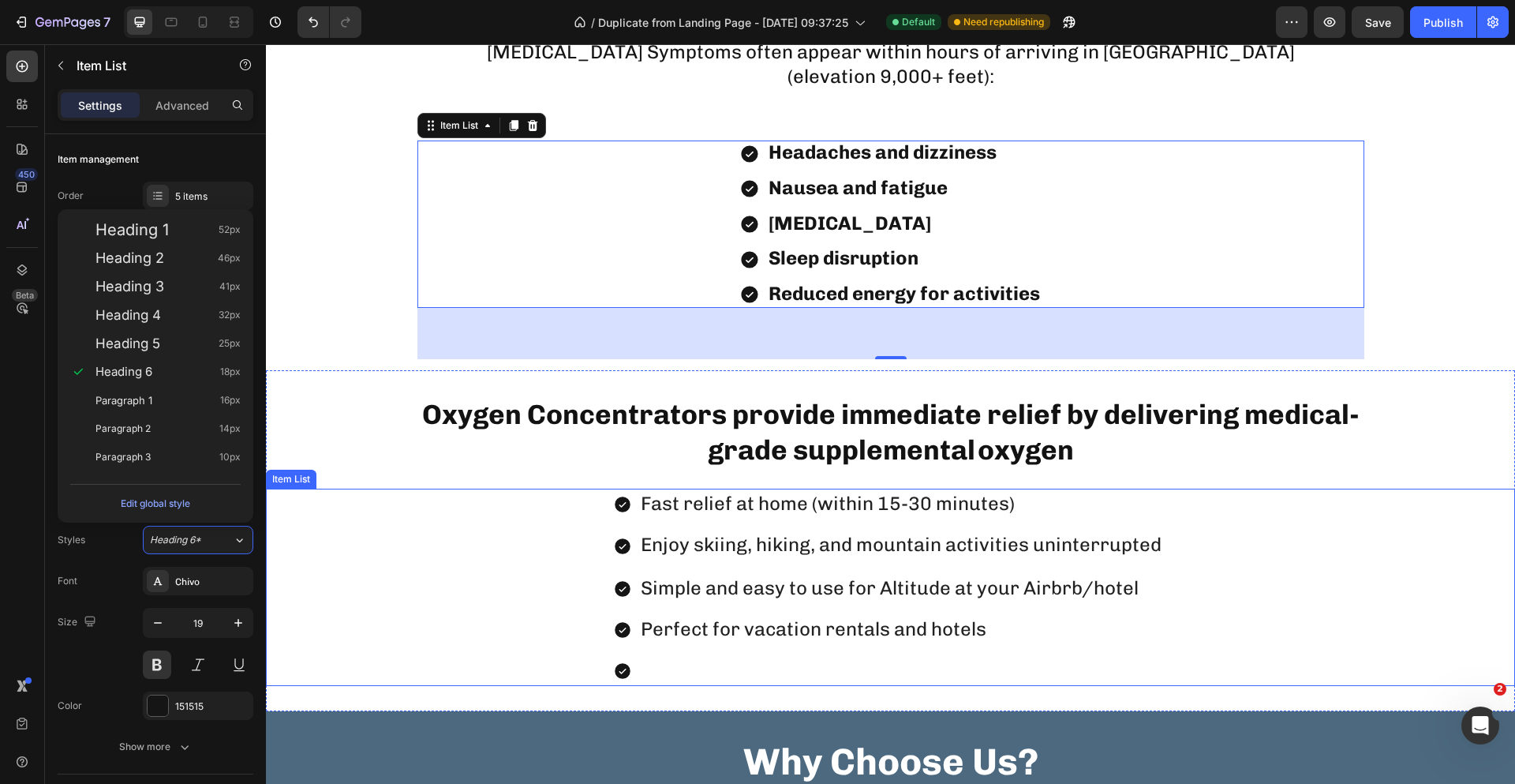
click at [567, 622] on div "Fast relief at home (within 15-30 minutes) Enjoy skiing, hiking, and mountain a…" at bounding box center [890, 587] width 1249 height 197
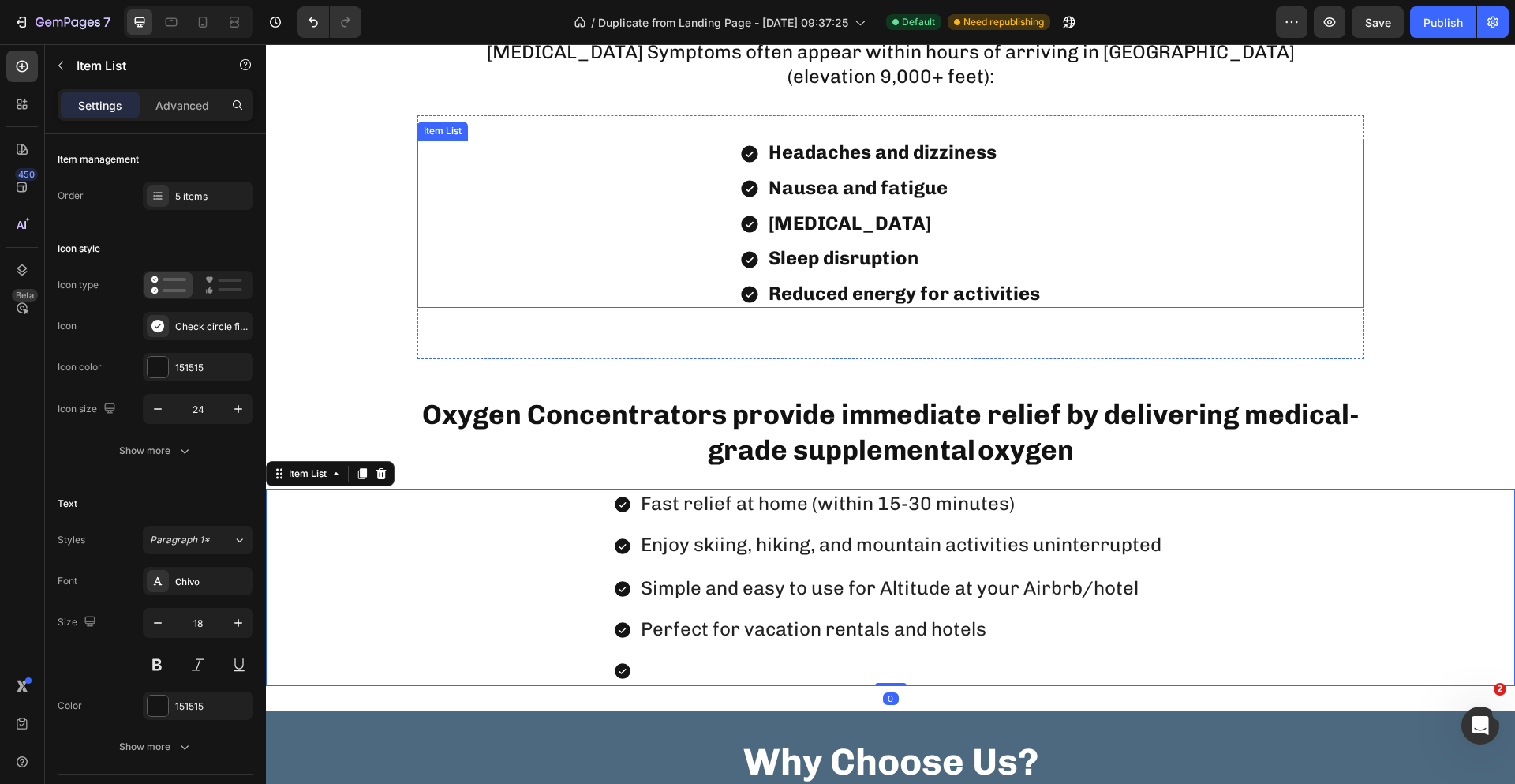
click at [683, 257] on div "Headaches and dizziness Nausea and fatigue [MEDICAL_DATA] Sleep disruption Redu…" at bounding box center [890, 224] width 947 height 168
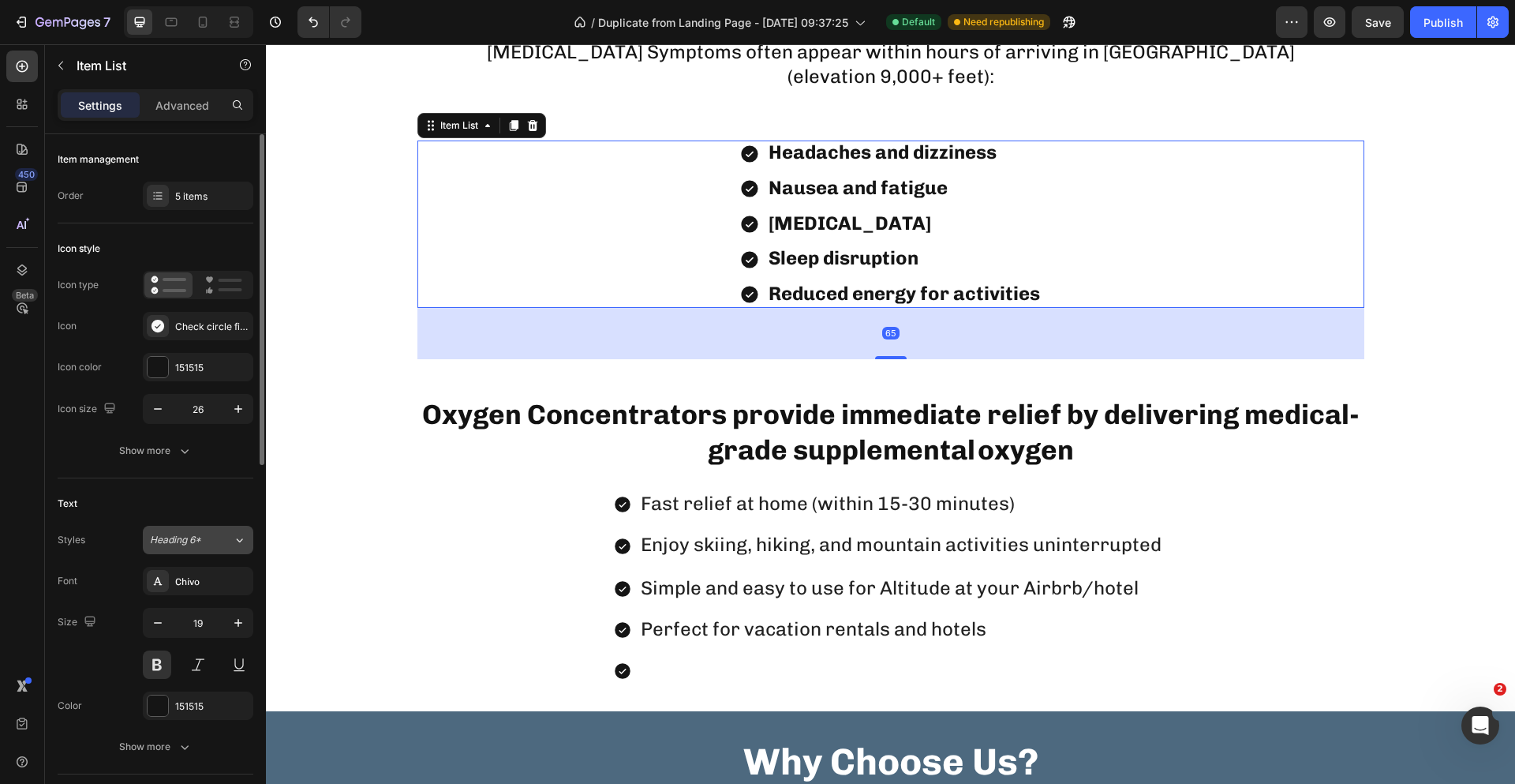
click at [219, 540] on div "Heading 6*" at bounding box center [191, 540] width 83 height 15
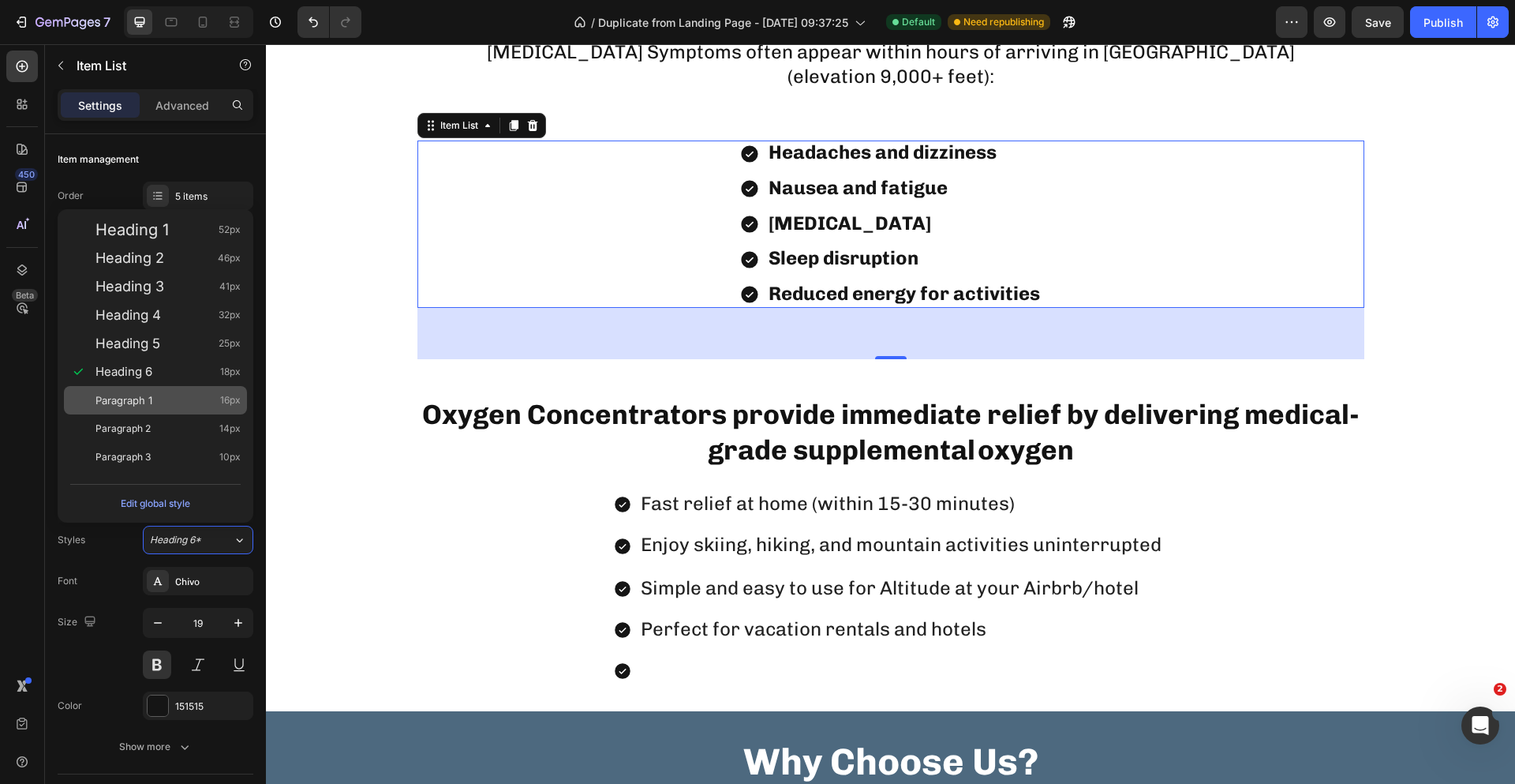
click at [189, 396] on div "Paragraph 1 16px" at bounding box center [168, 400] width 145 height 16
type input "16"
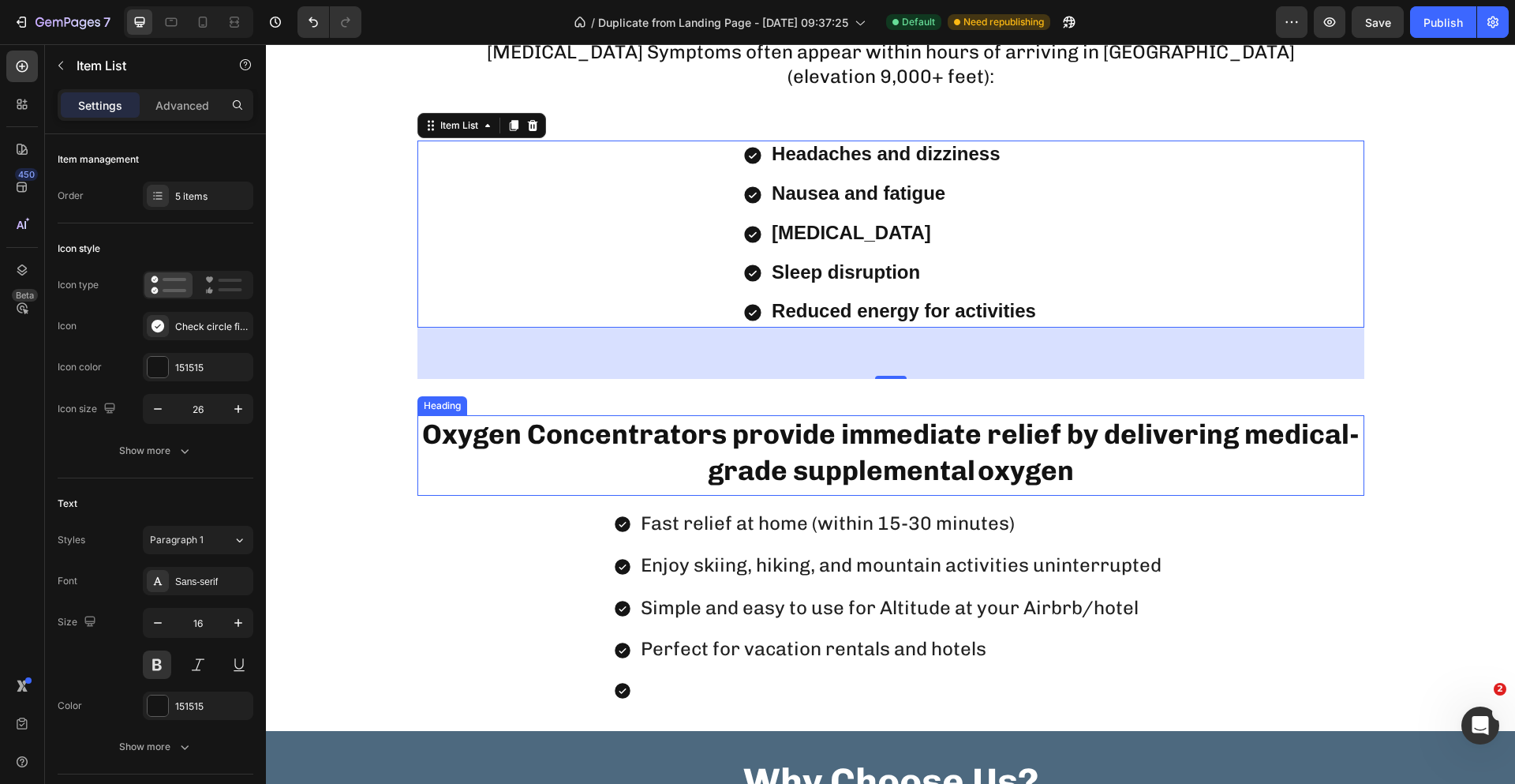
click at [419, 422] on p "Oxygen Concentrators provide immediate relief by delivering medical-grade suppl…" at bounding box center [890, 455] width 944 height 77
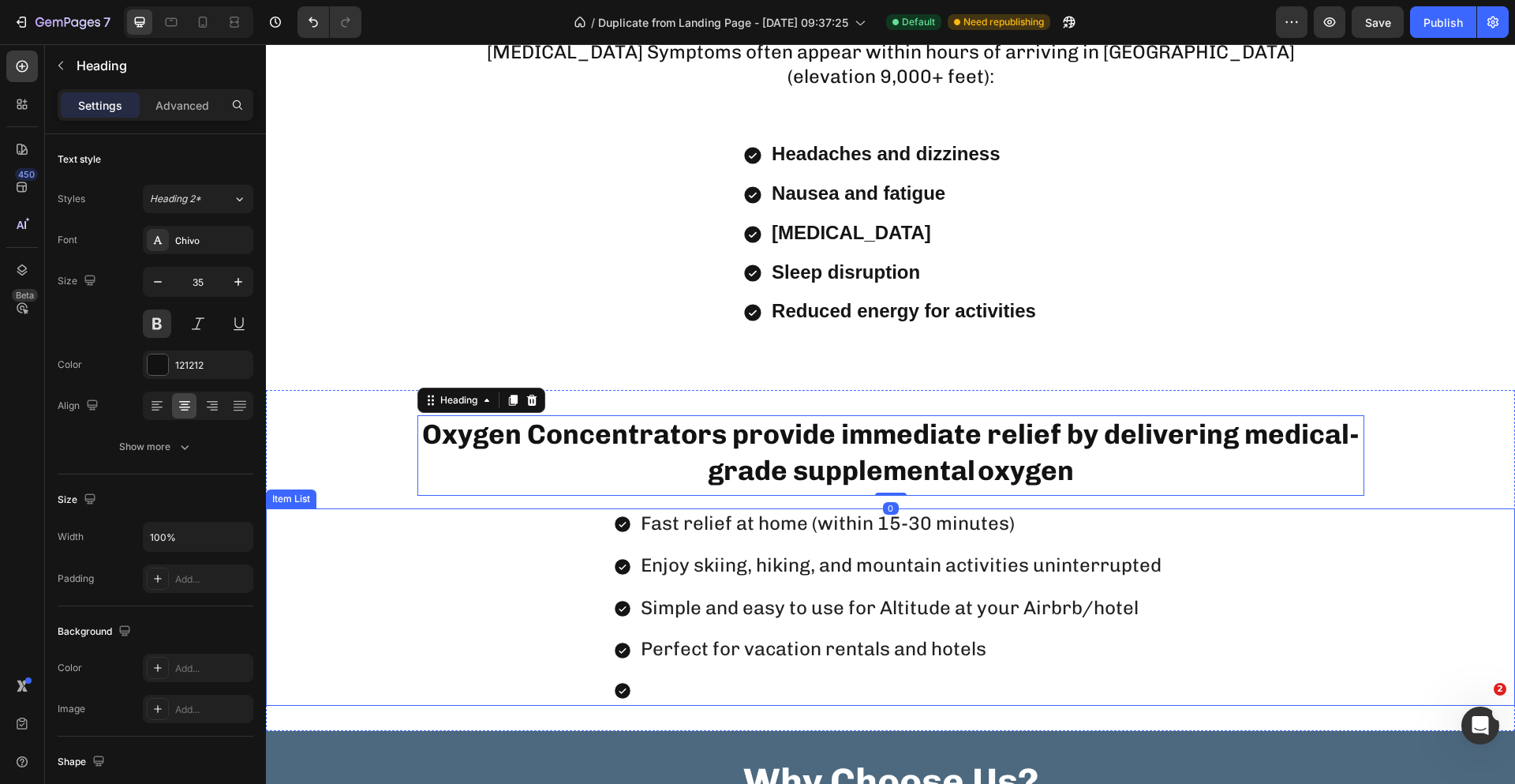
click at [638, 689] on div "Rich Text Editor. Editing area: main" at bounding box center [903, 690] width 530 height 30
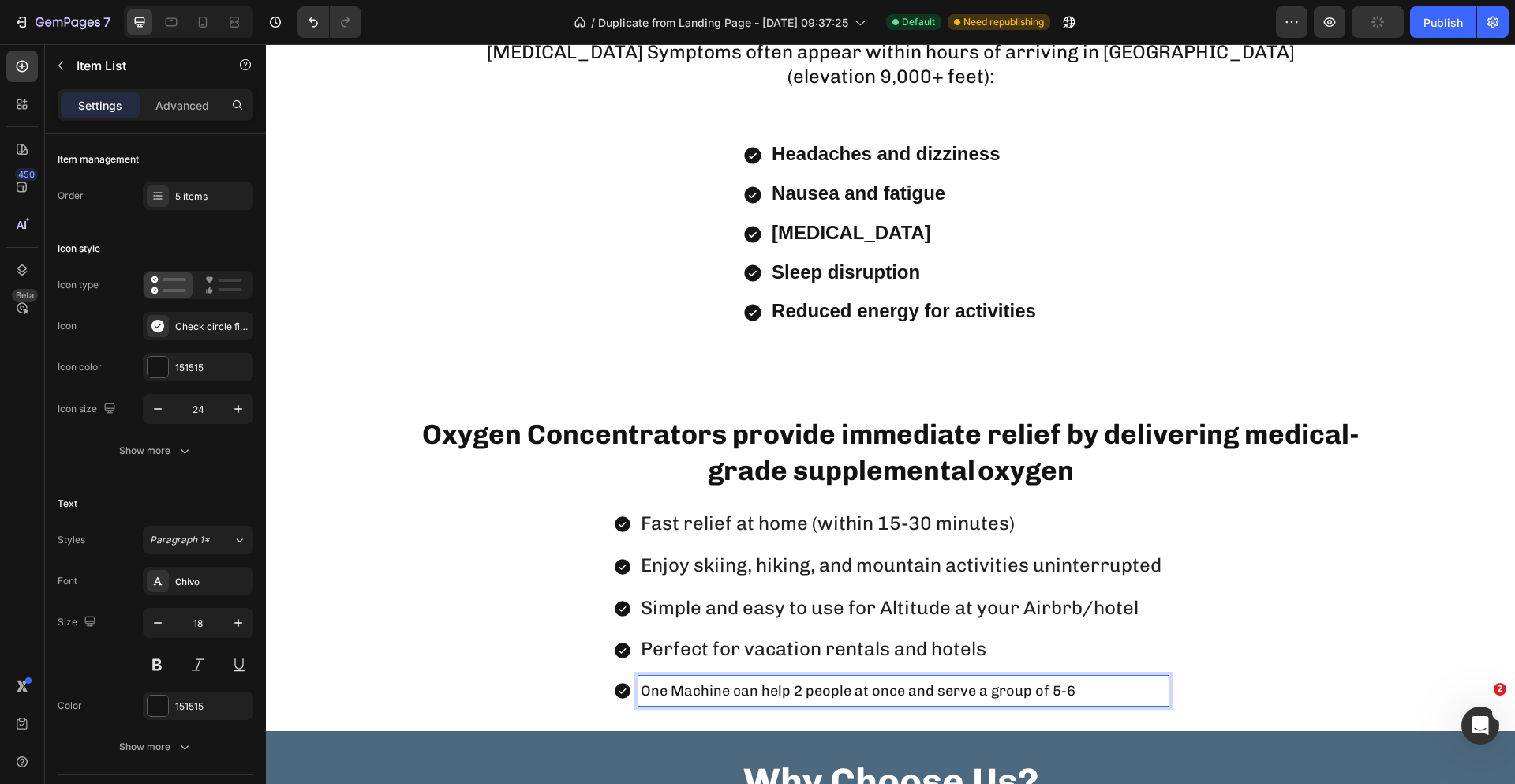
click at [1066, 681] on p "One Machine can help 2 people at once and serve a group of 5-6" at bounding box center [903, 690] width 525 height 25
drag, startPoint x: 1073, startPoint y: 691, endPoint x: 924, endPoint y: 693, distance: 149.0
click at [924, 693] on p "One Machine can help 2 people at once and serve a group of 5-6" at bounding box center [903, 690] width 525 height 25
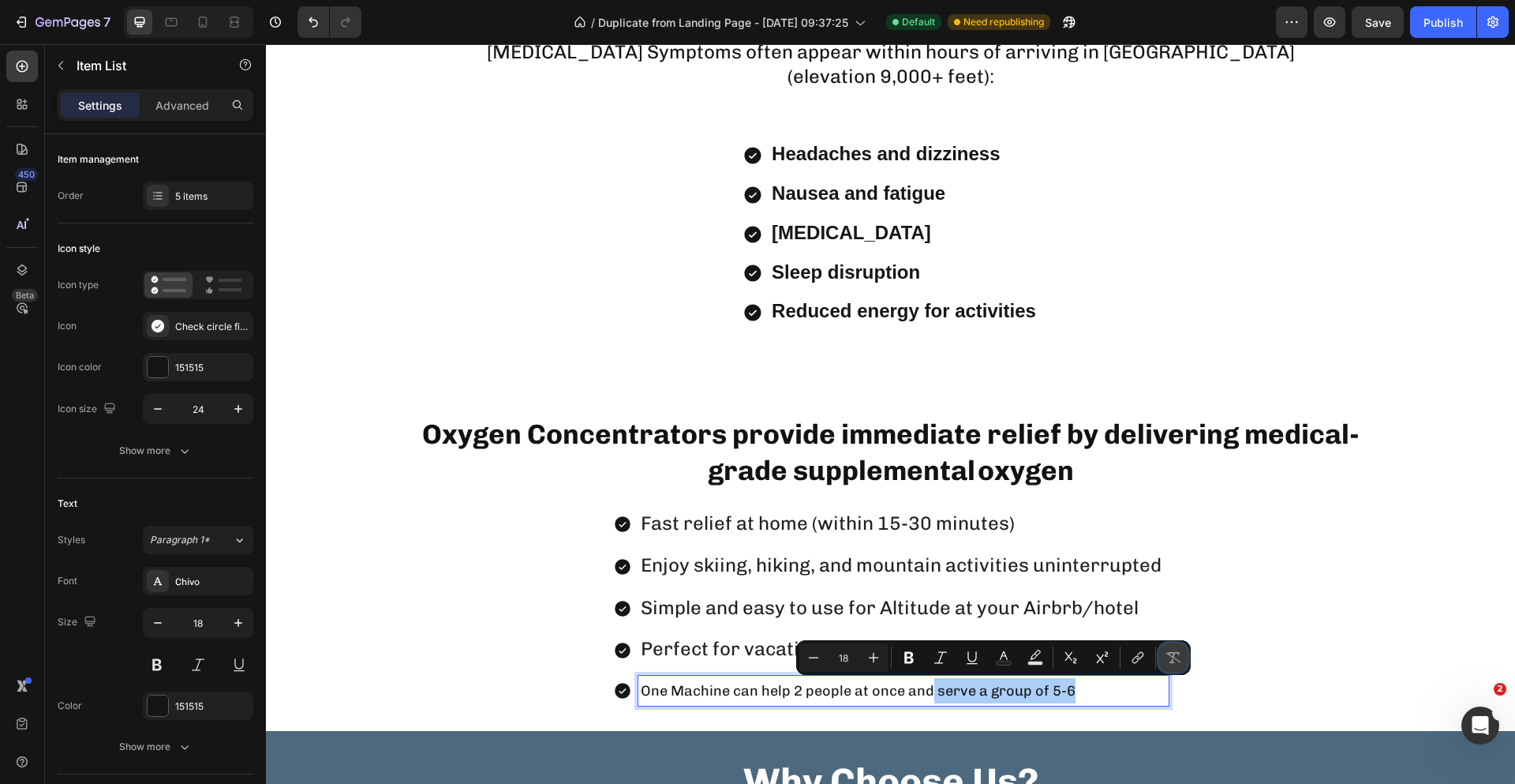
click at [1168, 657] on icon "Editor contextual toolbar" at bounding box center [1174, 657] width 16 height 16
click at [1120, 700] on p "One Machine can help 2 people at once and serve a group of 5-6" at bounding box center [903, 690] width 525 height 25
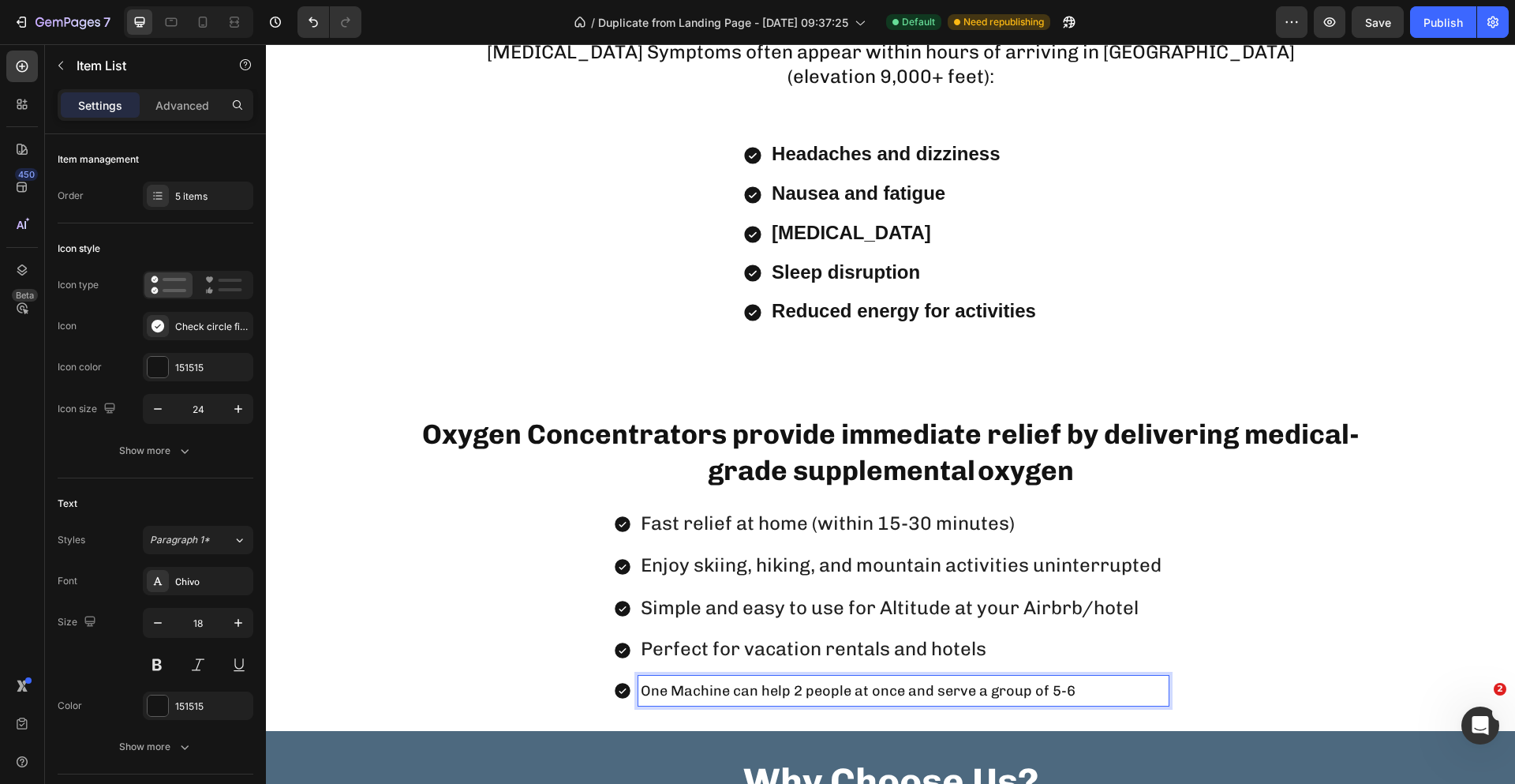
click at [907, 648] on span "Perfect for vacation rentals and hotels" at bounding box center [813, 648] width 346 height 23
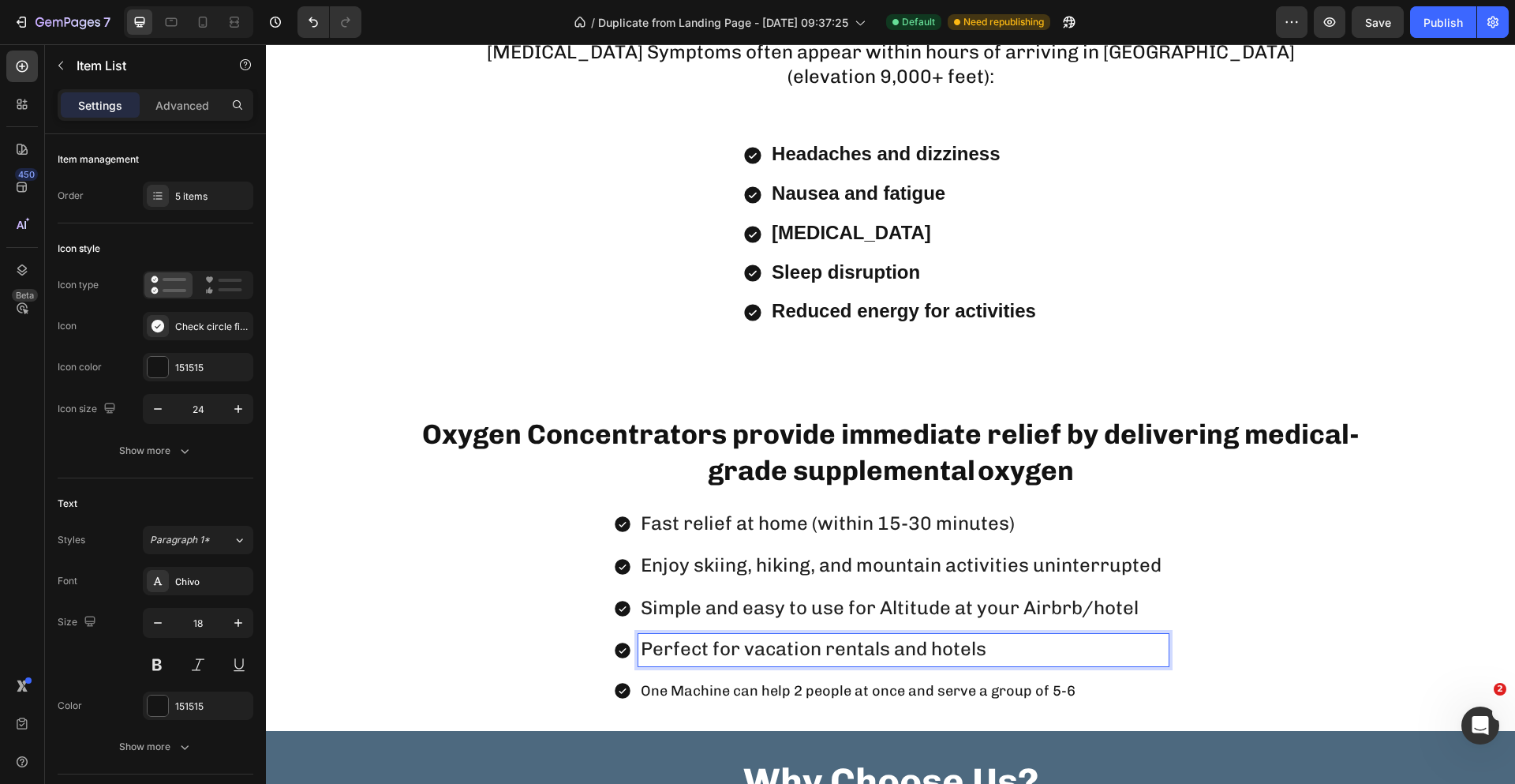
scroll to position [2016, 0]
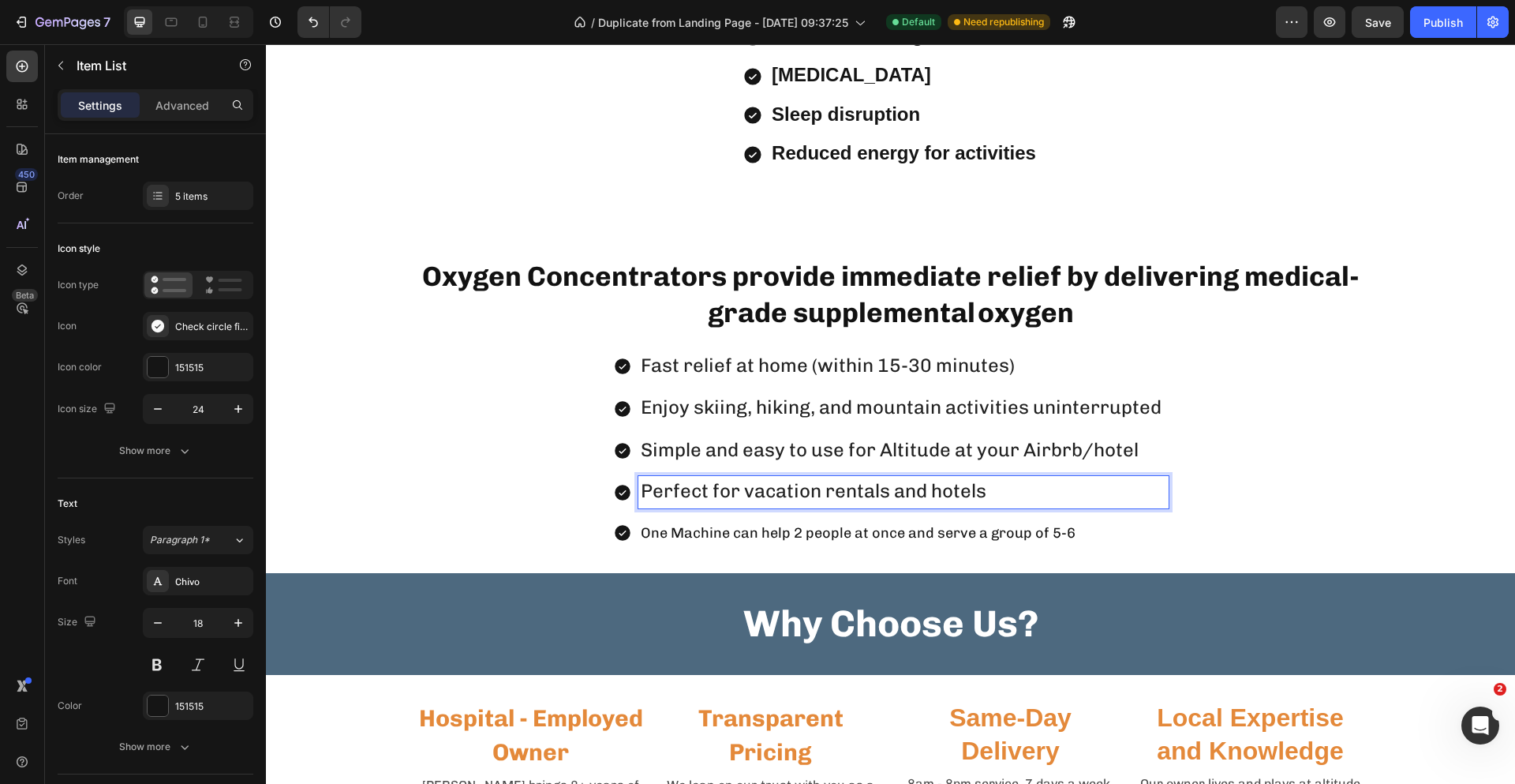
click at [958, 533] on p "One Machine can help 2 people at once and serve a group of 5-6" at bounding box center [903, 532] width 525 height 25
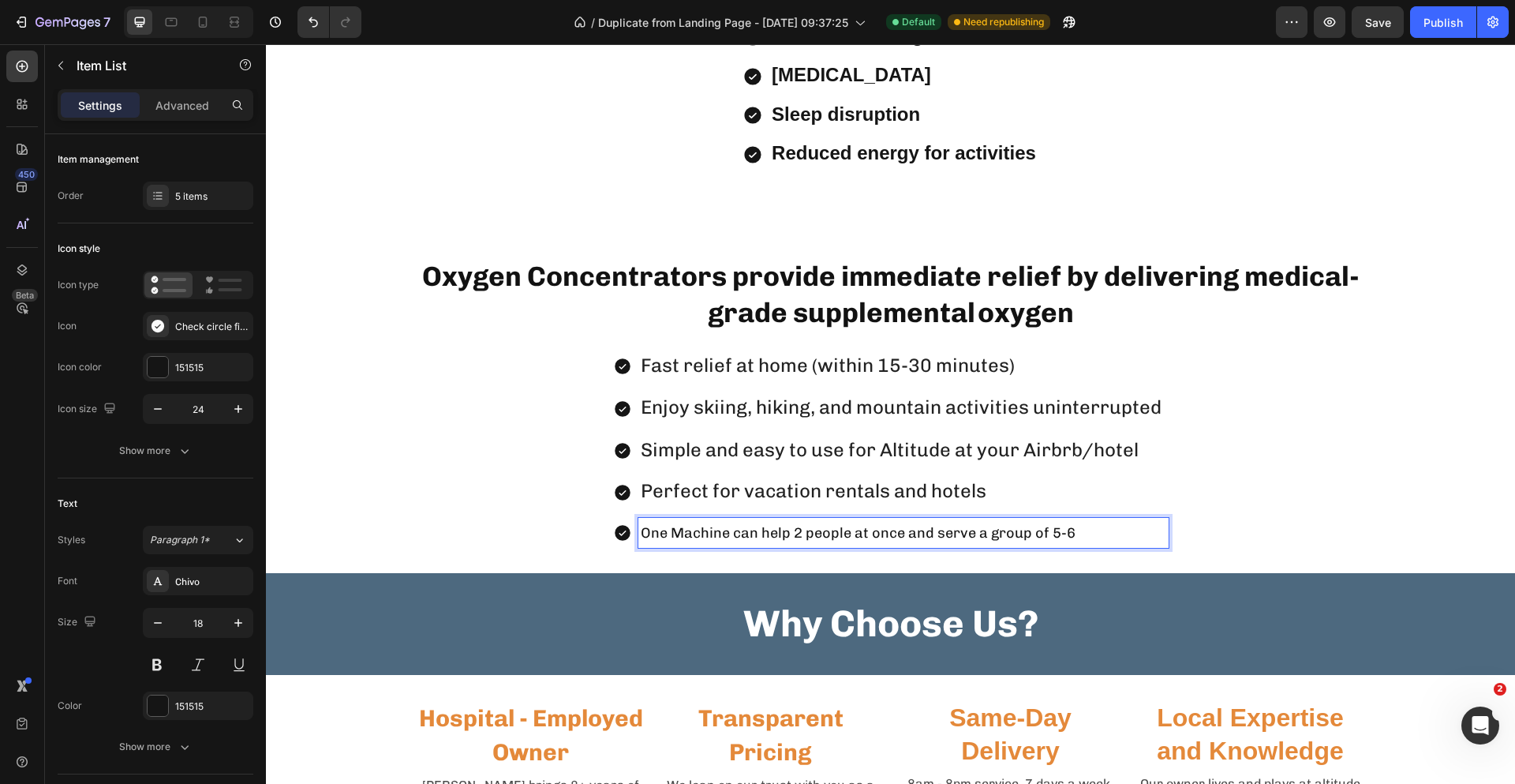
click at [958, 536] on p "One Machine can help 2 people at once and serve a group of 5-6" at bounding box center [903, 532] width 525 height 25
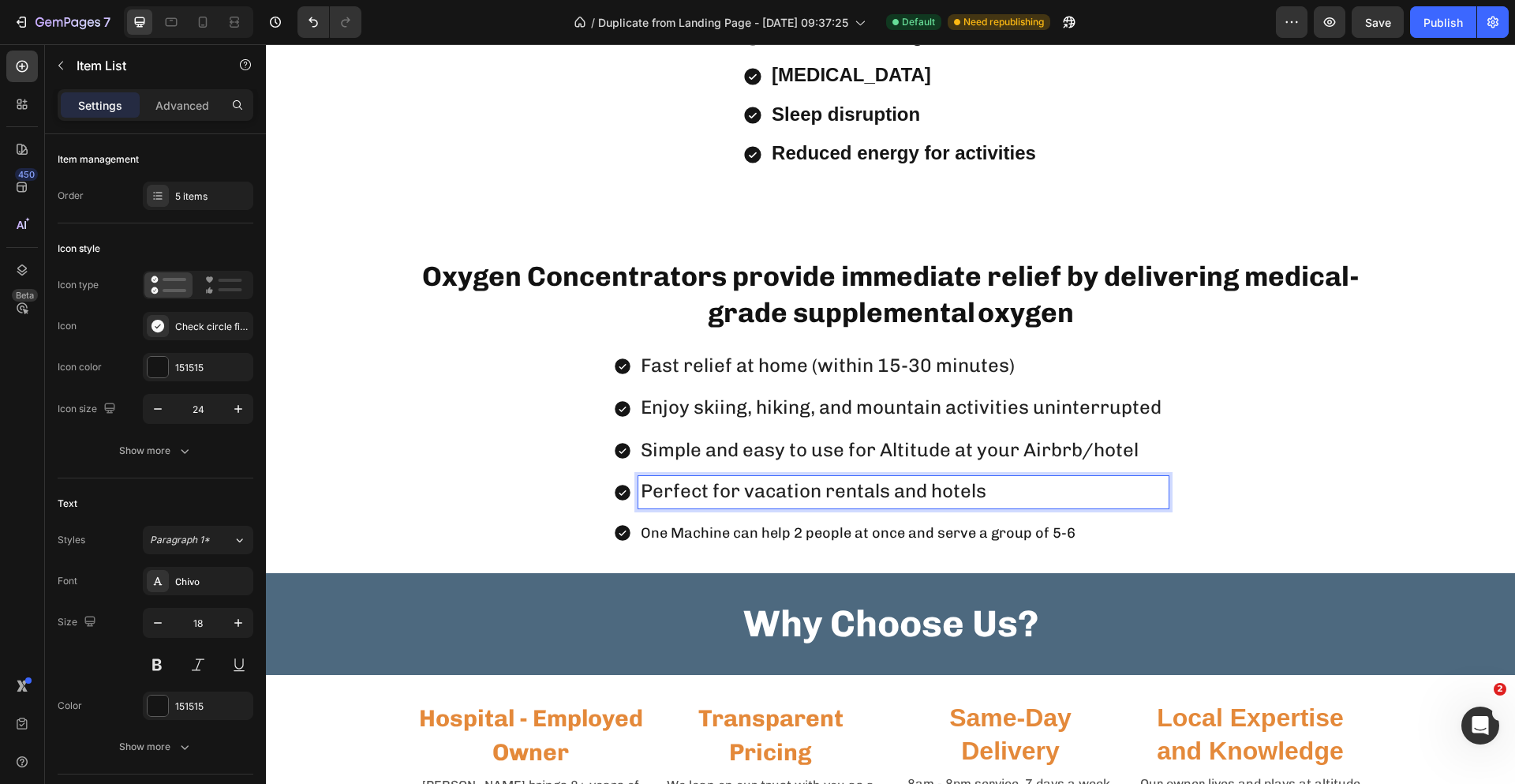
click at [961, 500] on span "Perfect for vacation rentals and hotels" at bounding box center [813, 490] width 346 height 23
click at [961, 499] on span "Perfect for vacation rentals and hotels" at bounding box center [813, 490] width 346 height 23
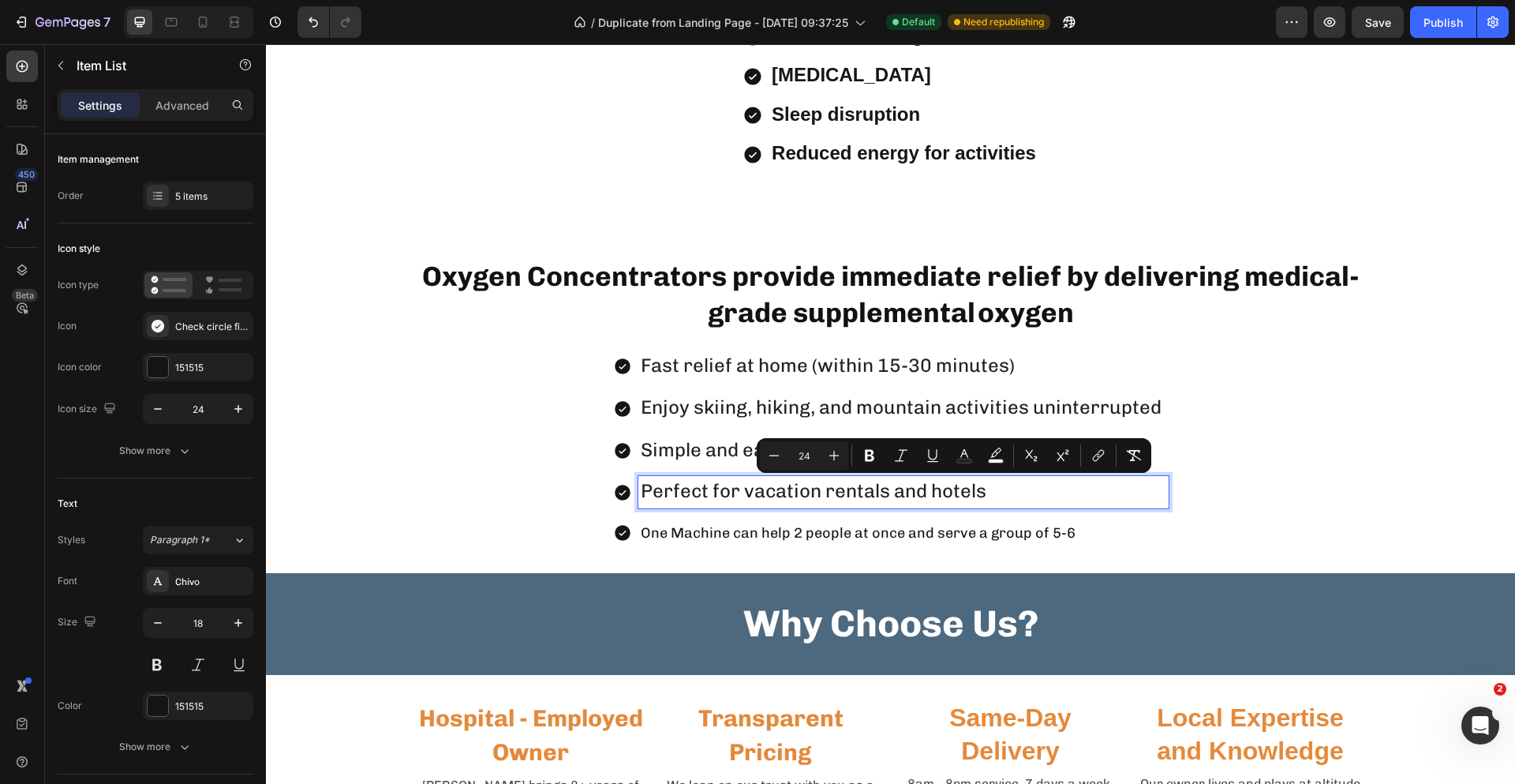
click at [1004, 538] on p "One Machine can help 2 people at once and serve a group of 5-6" at bounding box center [903, 532] width 525 height 25
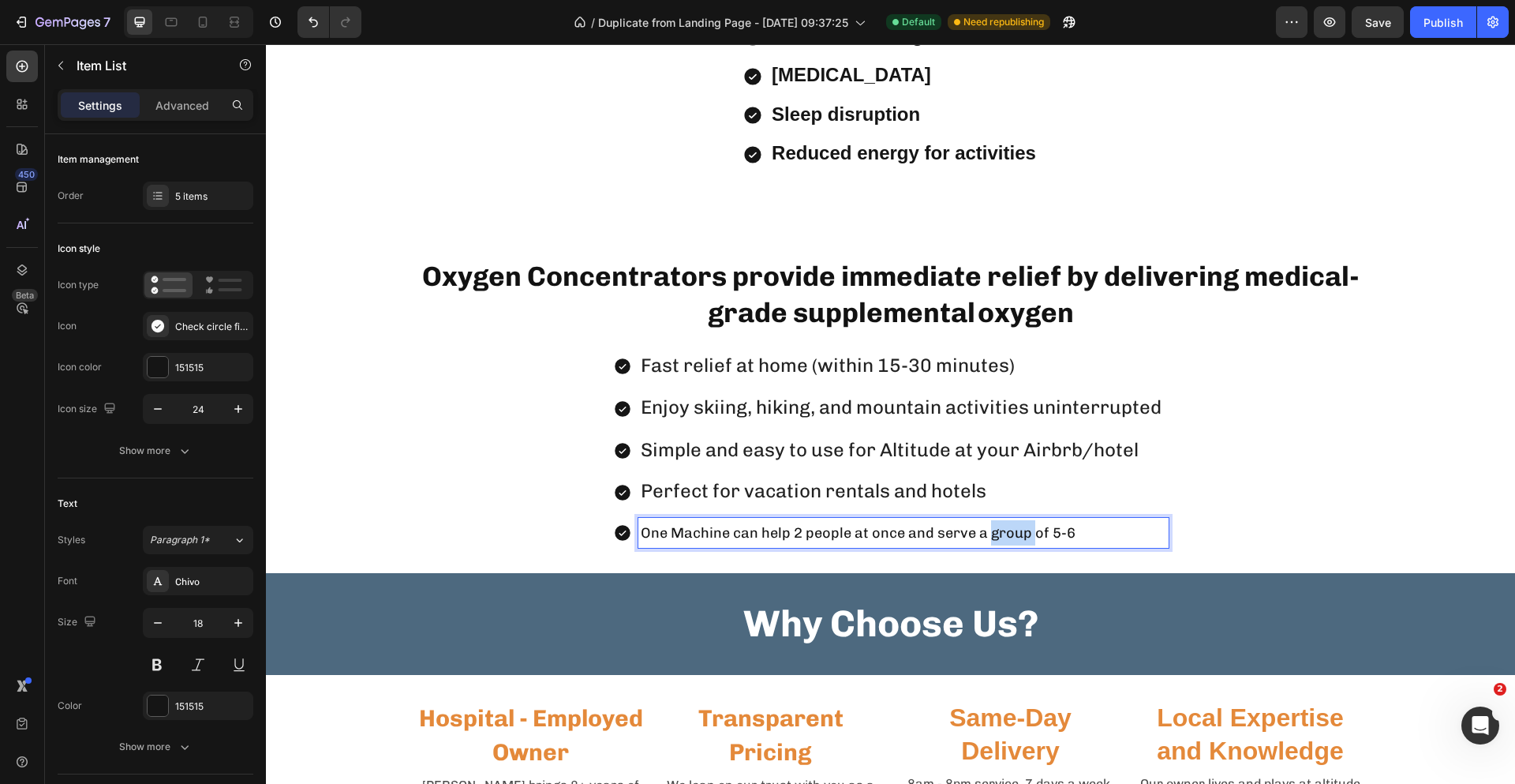
click at [1004, 538] on p "One Machine can help 2 people at once and serve a group of 5-6" at bounding box center [903, 532] width 525 height 25
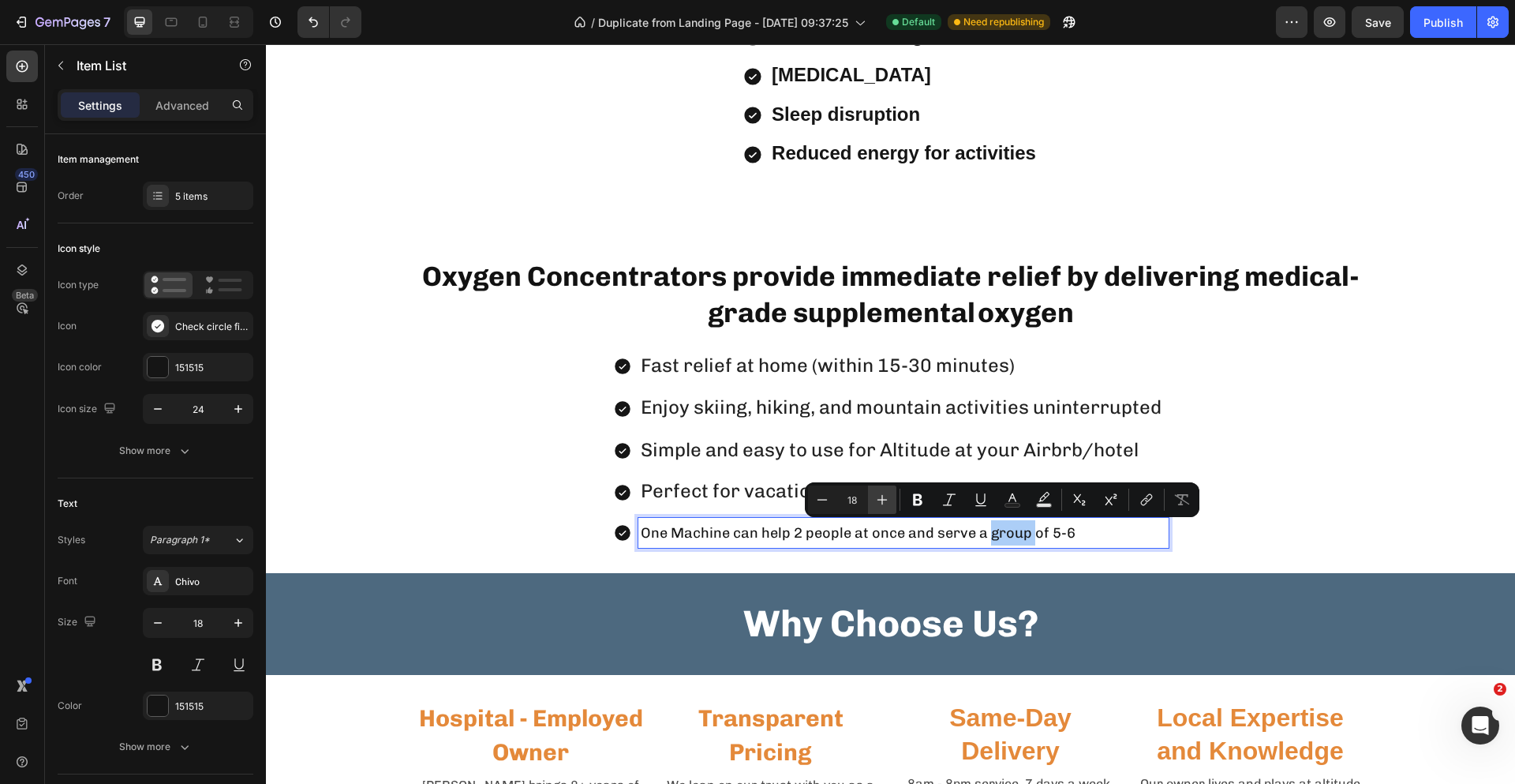
click at [881, 505] on icon "Editor contextual toolbar" at bounding box center [882, 500] width 16 height 16
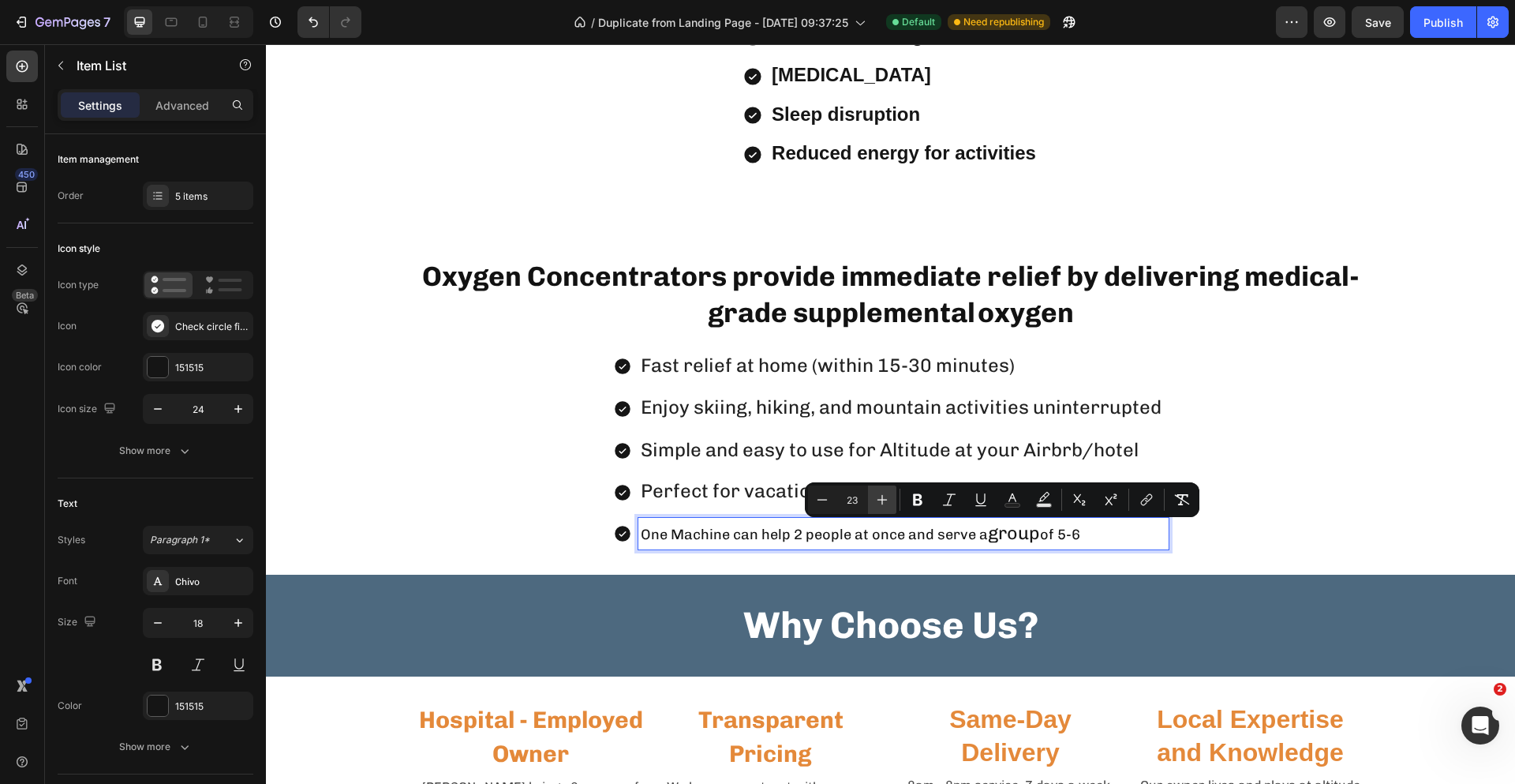
click at [881, 505] on icon "Editor contextual toolbar" at bounding box center [882, 500] width 16 height 16
click at [819, 503] on icon "Editor contextual toolbar" at bounding box center [823, 500] width 16 height 16
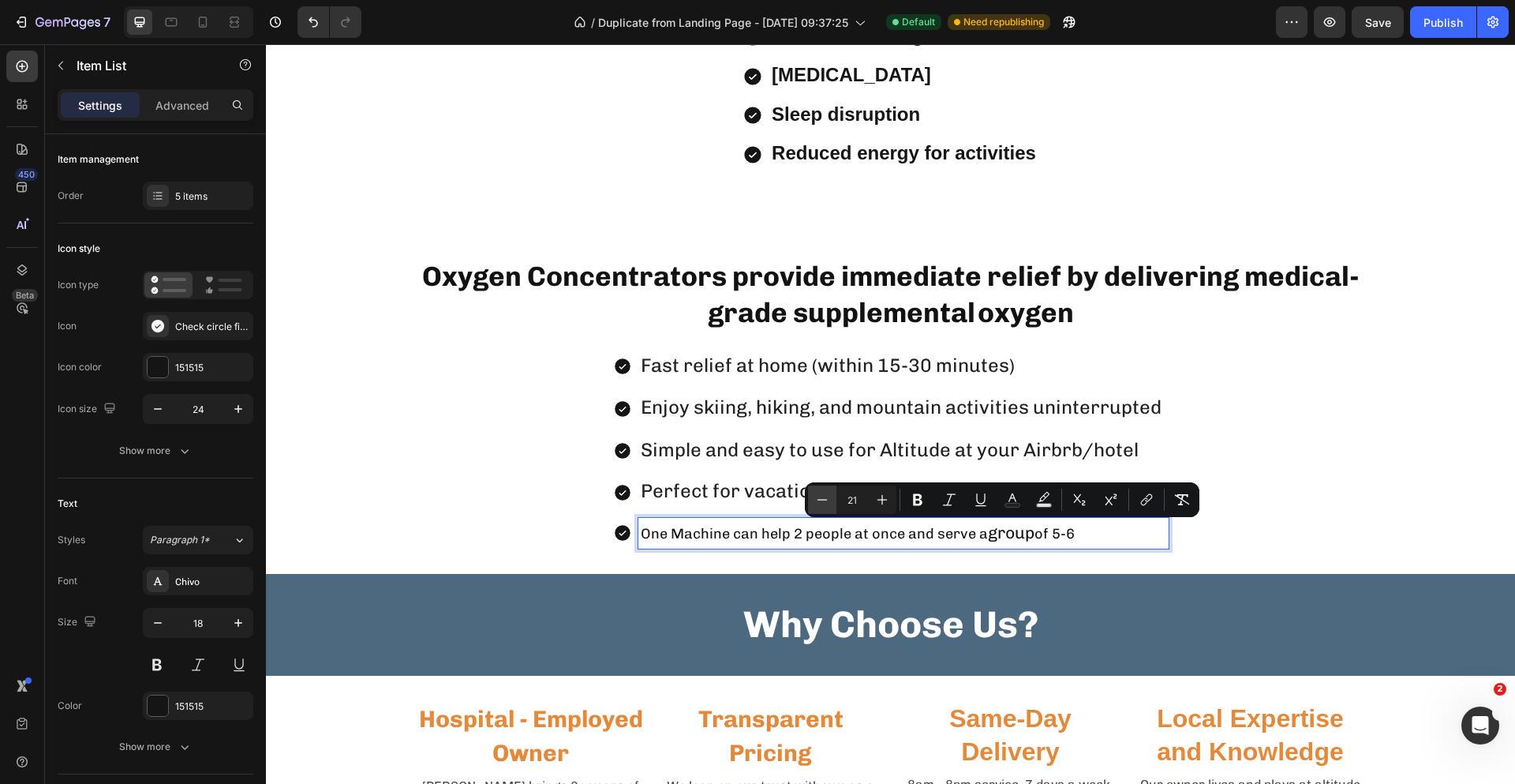
click at [819, 503] on icon "Editor contextual toolbar" at bounding box center [823, 500] width 16 height 16
click at [819, 502] on icon "Editor contextual toolbar" at bounding box center [823, 500] width 16 height 16
type input "18"
click at [1083, 533] on p "One Machine can help 2 people at once and serve a group of 5-6" at bounding box center [903, 532] width 525 height 25
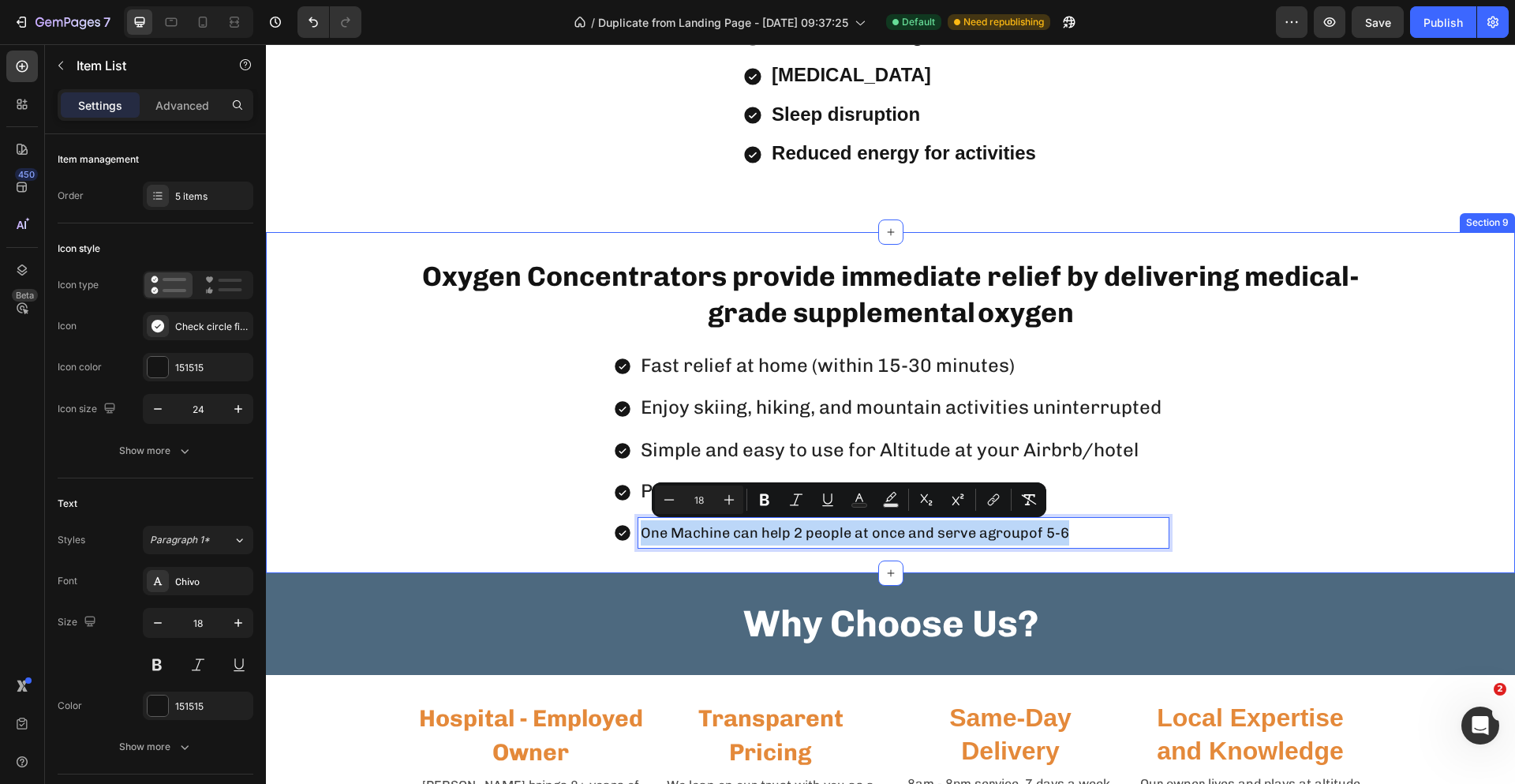
drag, startPoint x: 1083, startPoint y: 533, endPoint x: 467, endPoint y: 557, distance: 616.5
click at [467, 557] on div "Oxygen Concentrators provide immediate relief by delivering medical-grade suppl…" at bounding box center [890, 402] width 1249 height 341
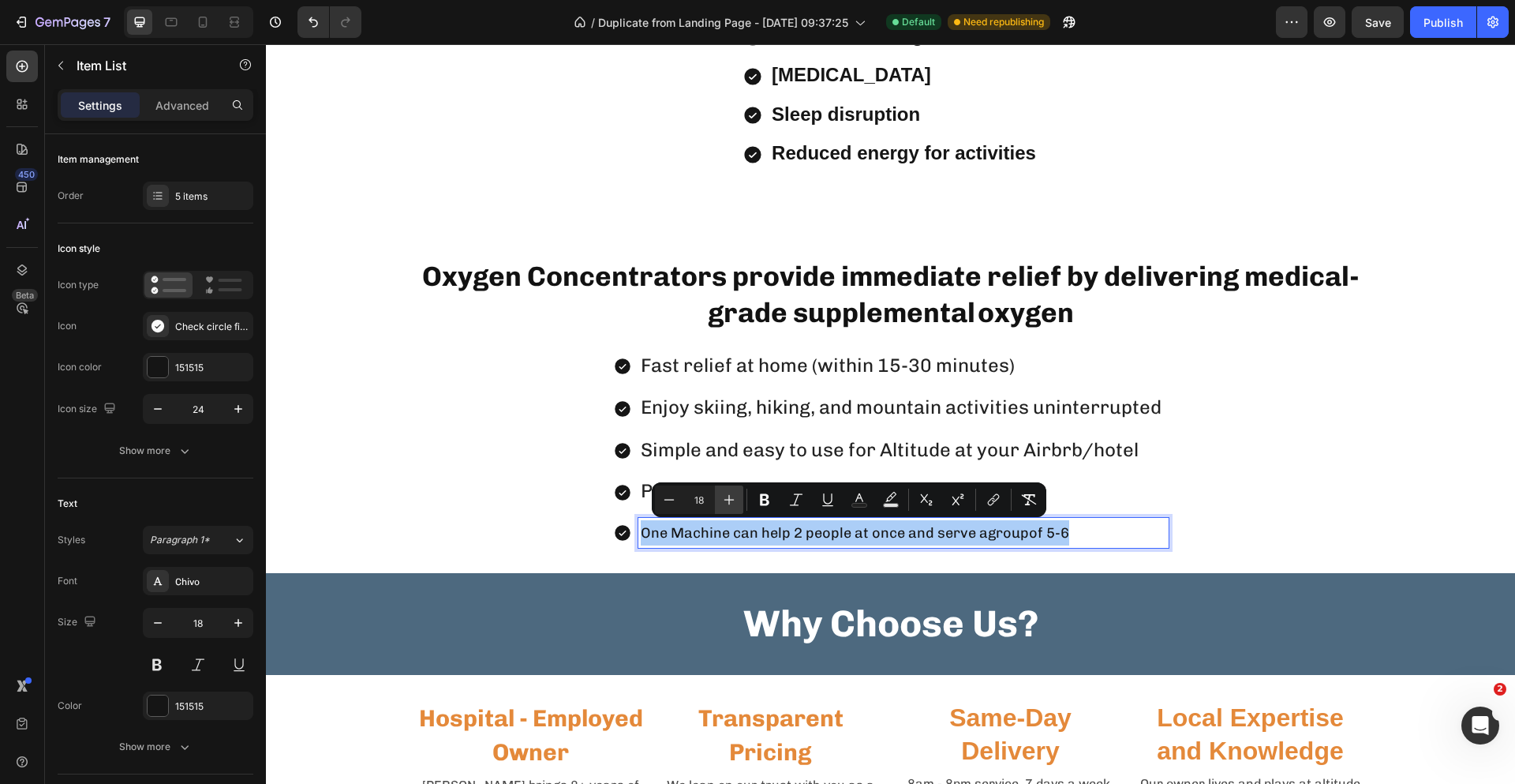
click at [724, 495] on icon "Editor contextual toolbar" at bounding box center [729, 500] width 16 height 16
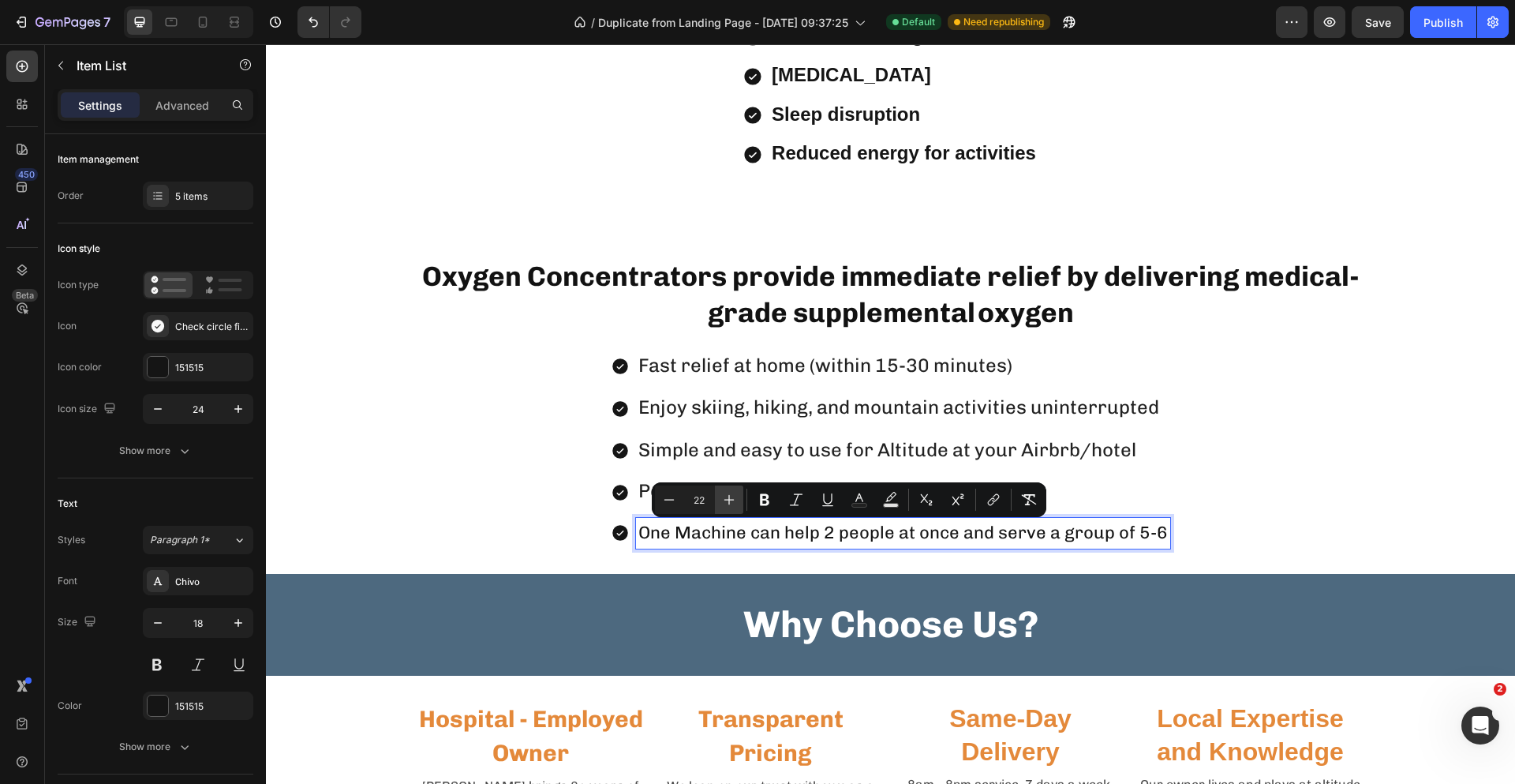
click at [724, 495] on icon "Editor contextual toolbar" at bounding box center [729, 500] width 16 height 16
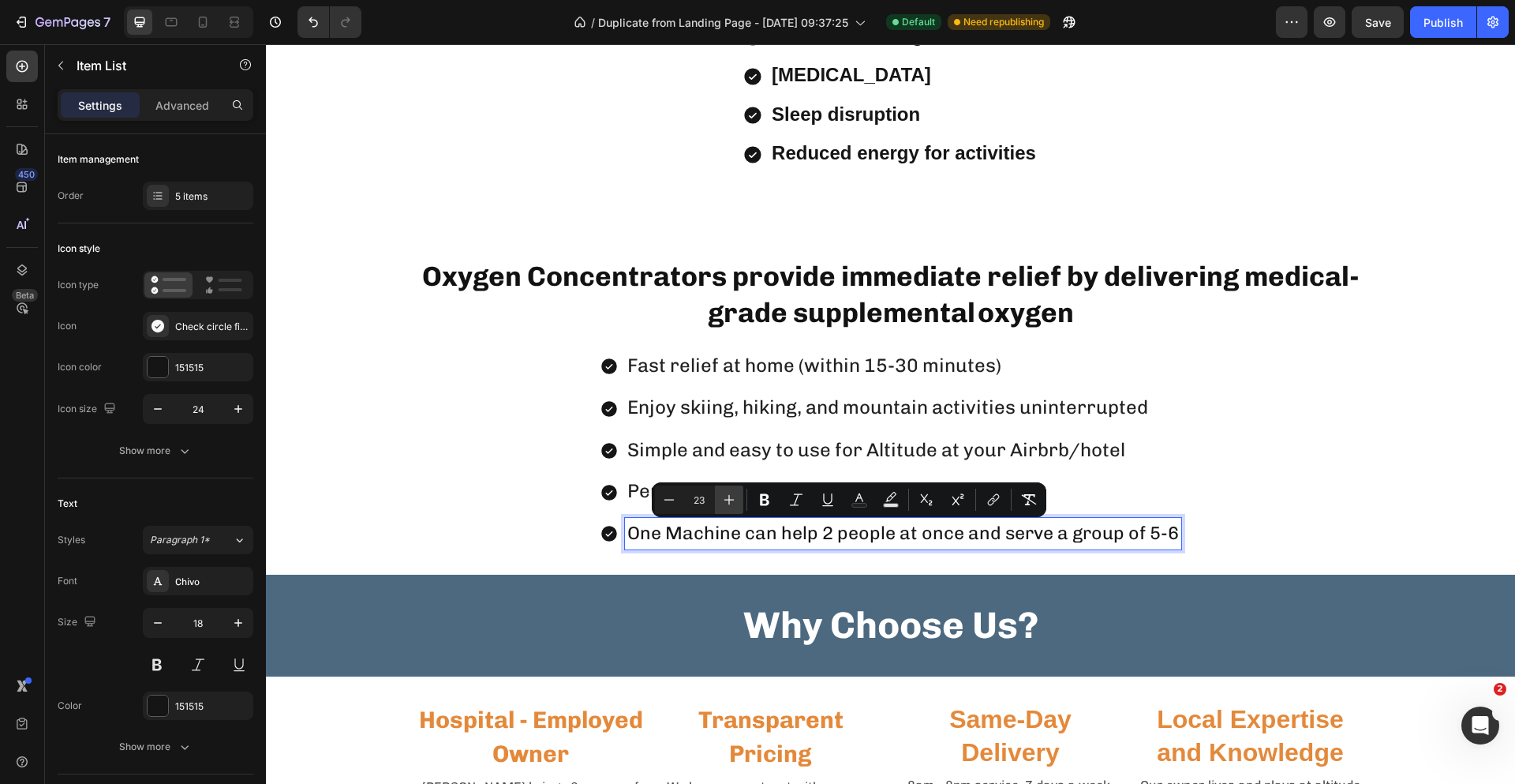
click at [724, 495] on icon "Editor contextual toolbar" at bounding box center [729, 500] width 16 height 16
type input "24"
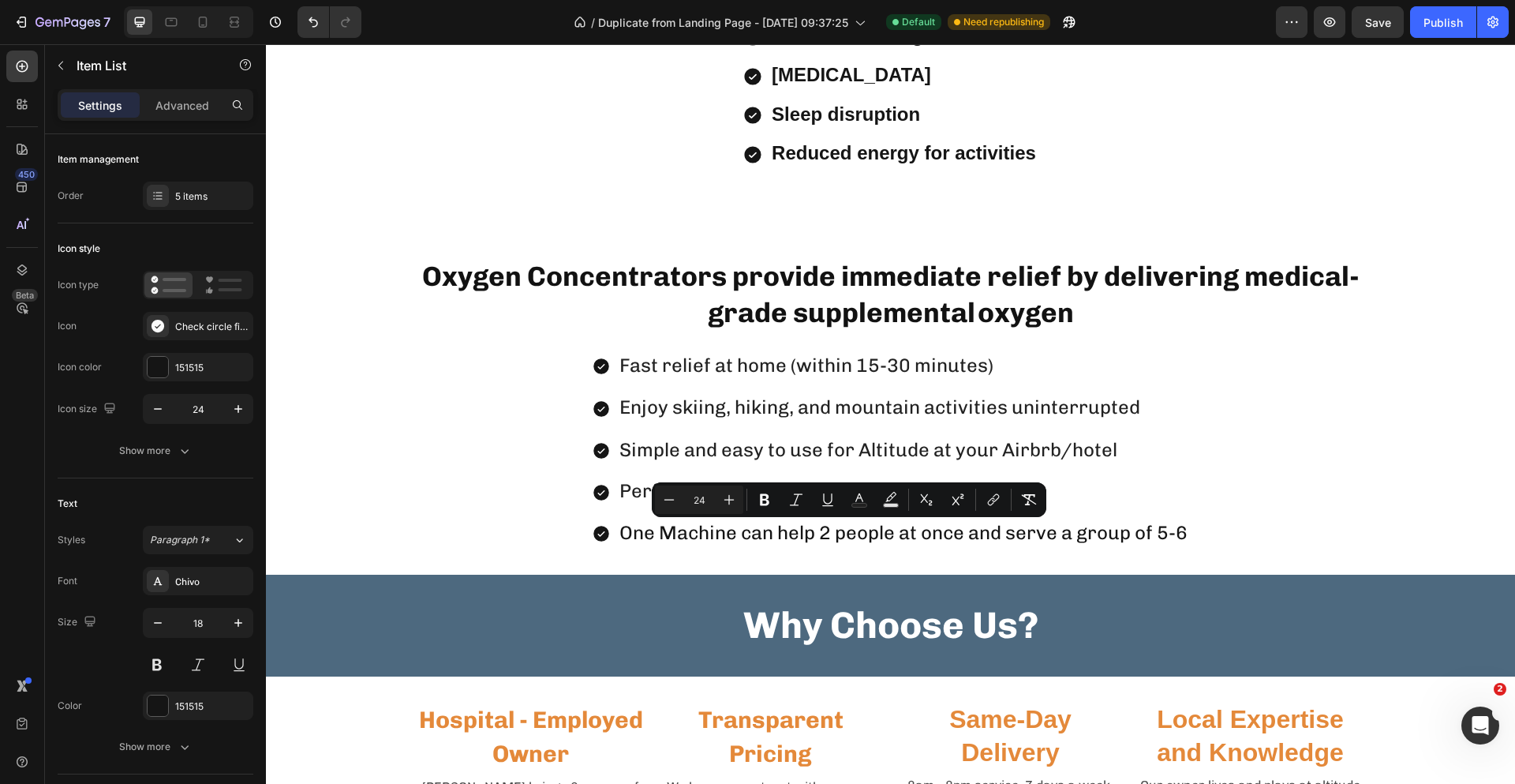
click at [1272, 362] on div "Fast relief at home (within 15-30 minutes) Enjoy skiing, hiking, and mountain a…" at bounding box center [890, 450] width 1249 height 199
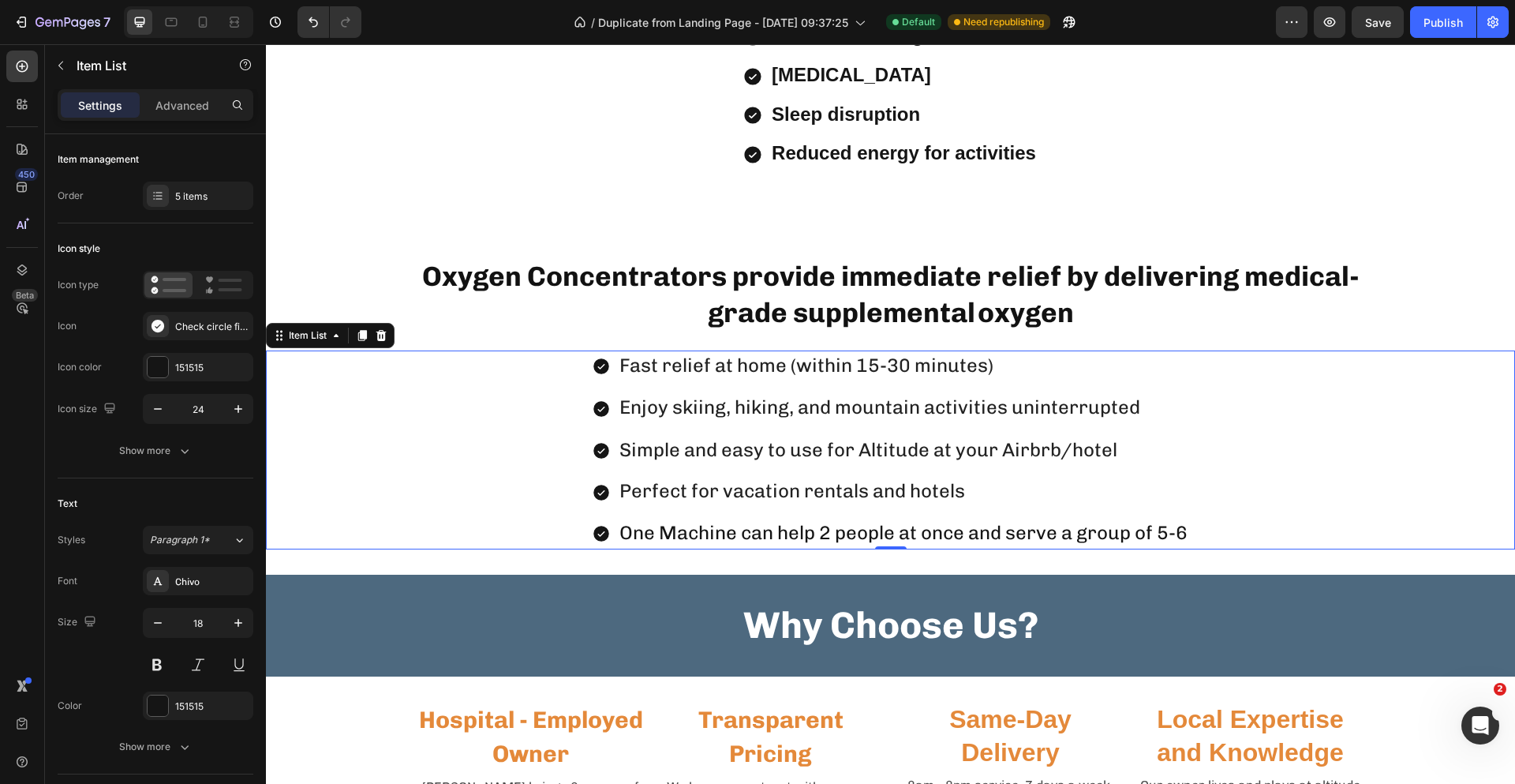
click at [1276, 380] on div "Fast relief at home (within 15-30 minutes) Enjoy skiing, hiking, and mountain a…" at bounding box center [890, 450] width 1249 height 199
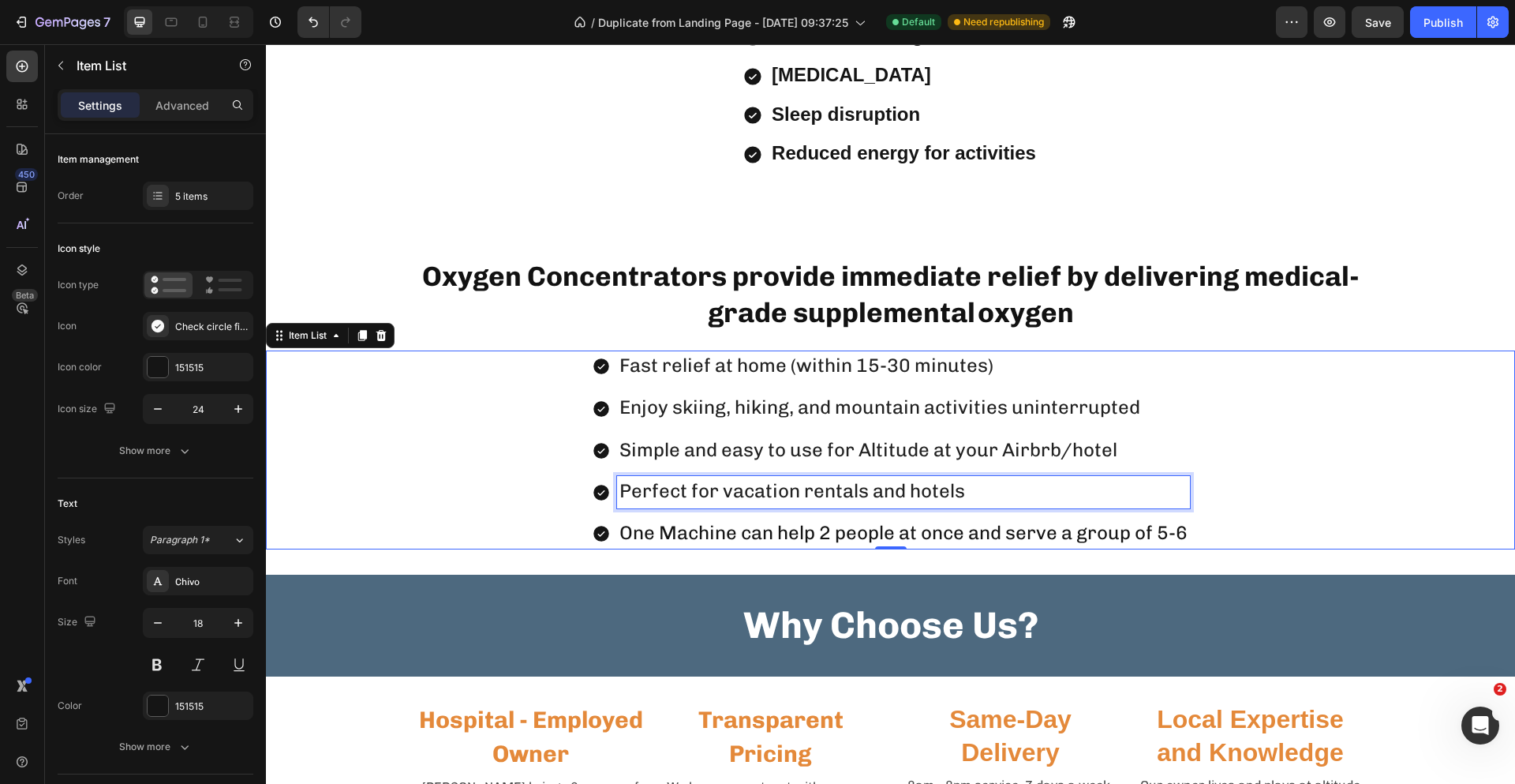
click at [1170, 492] on p "Perfect for vacation rentals and hotels" at bounding box center [903, 492] width 568 height 27
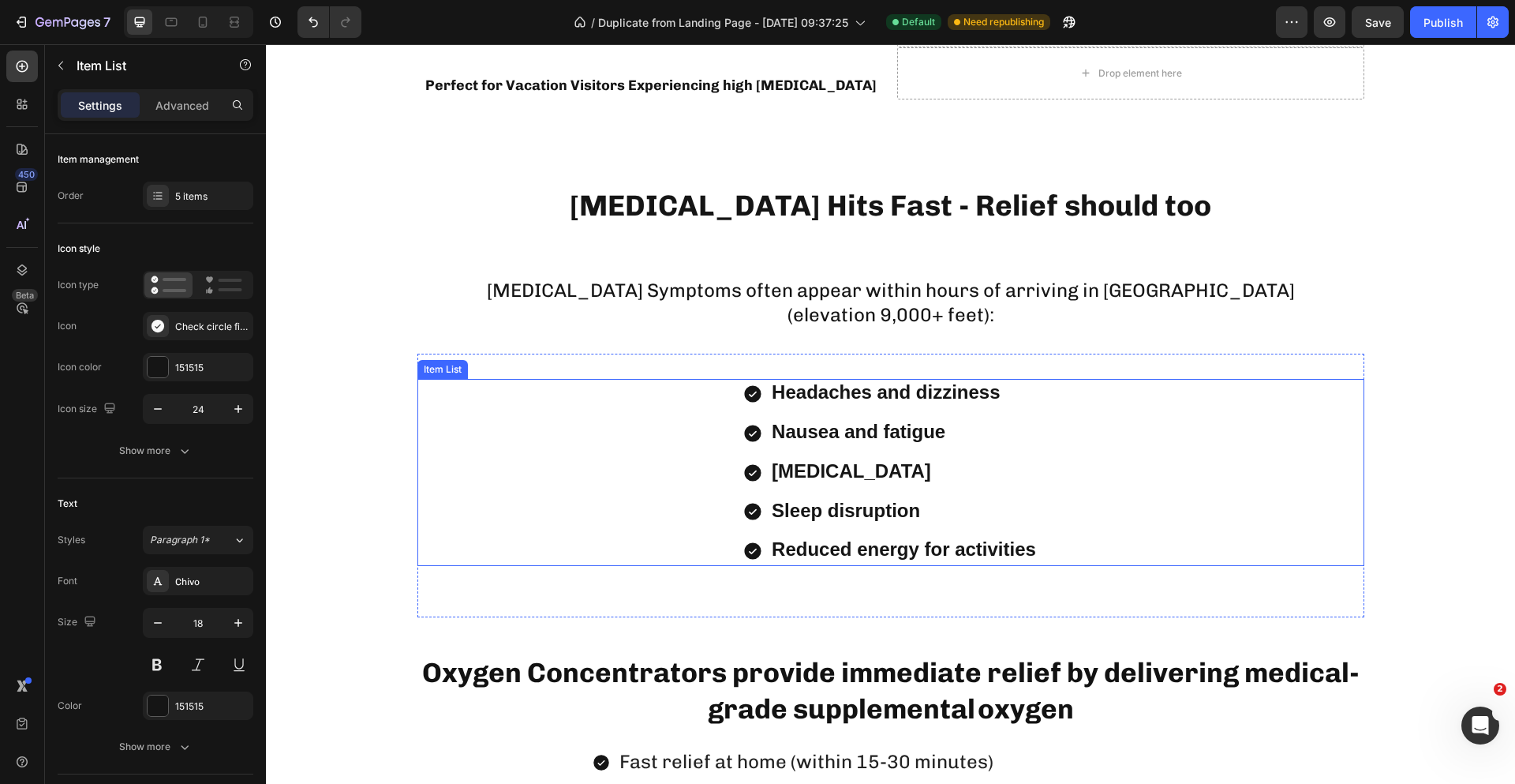
scroll to position [1701, 0]
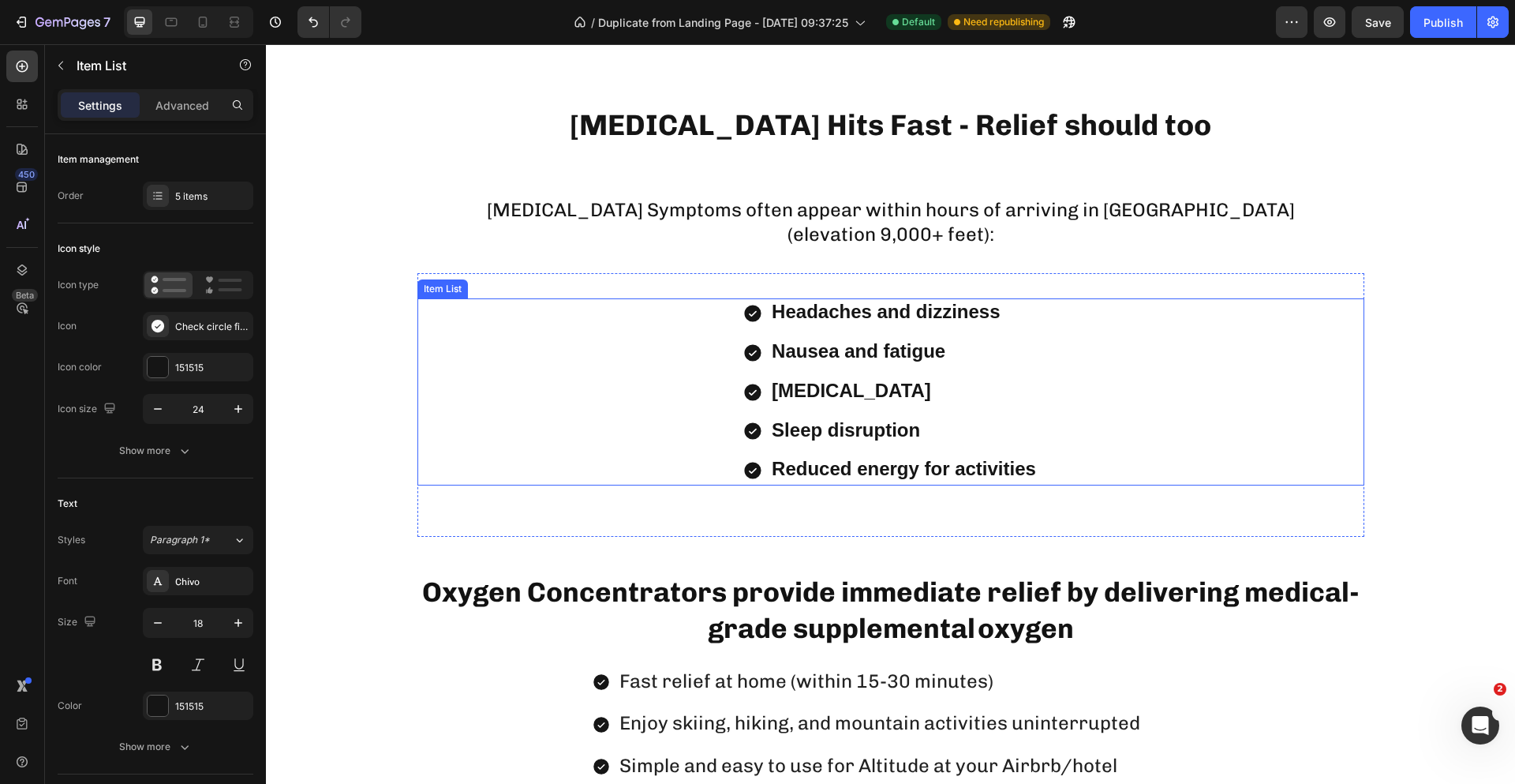
click at [818, 466] on span "Reduced energy for activities" at bounding box center [904, 468] width 264 height 21
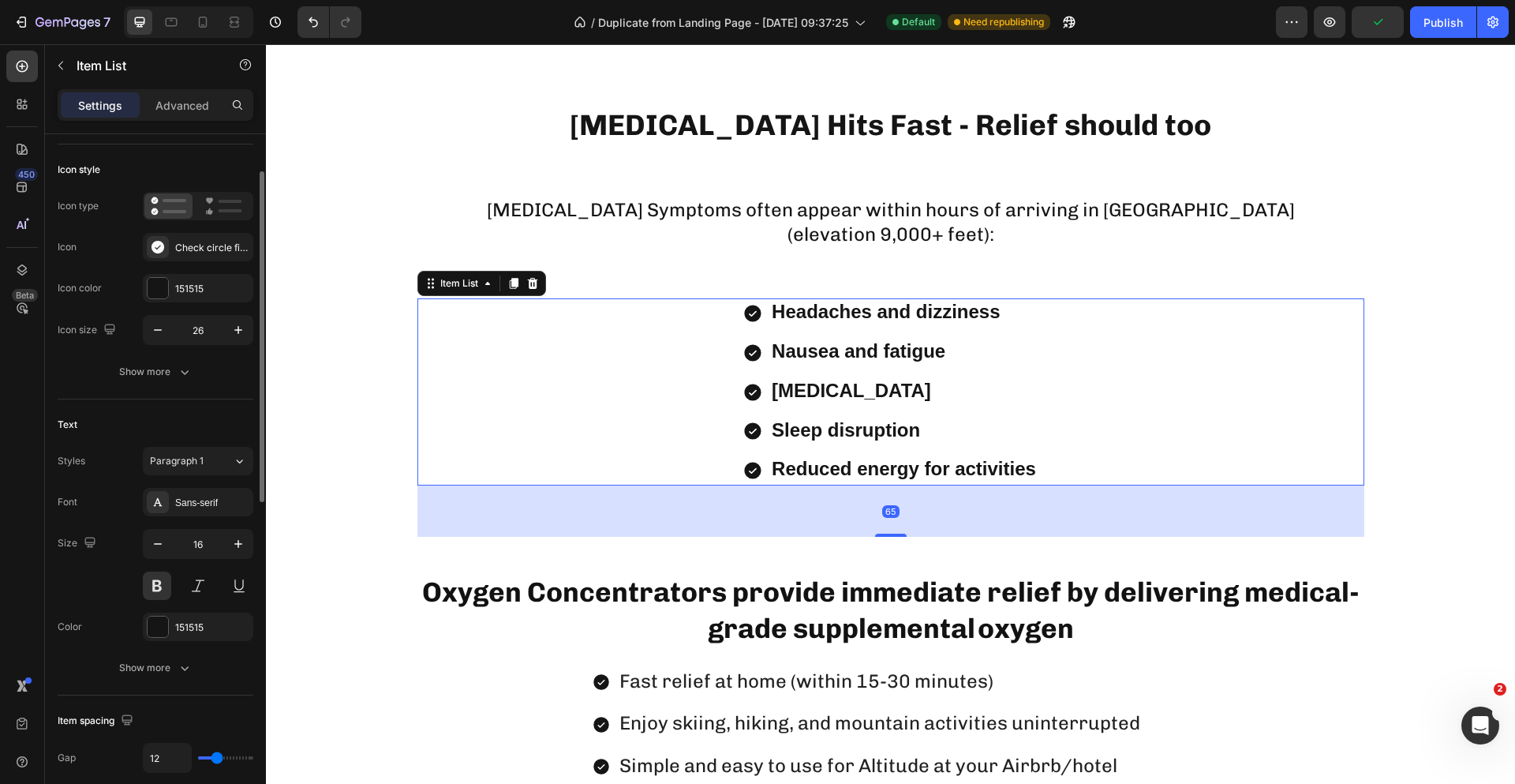
scroll to position [237, 0]
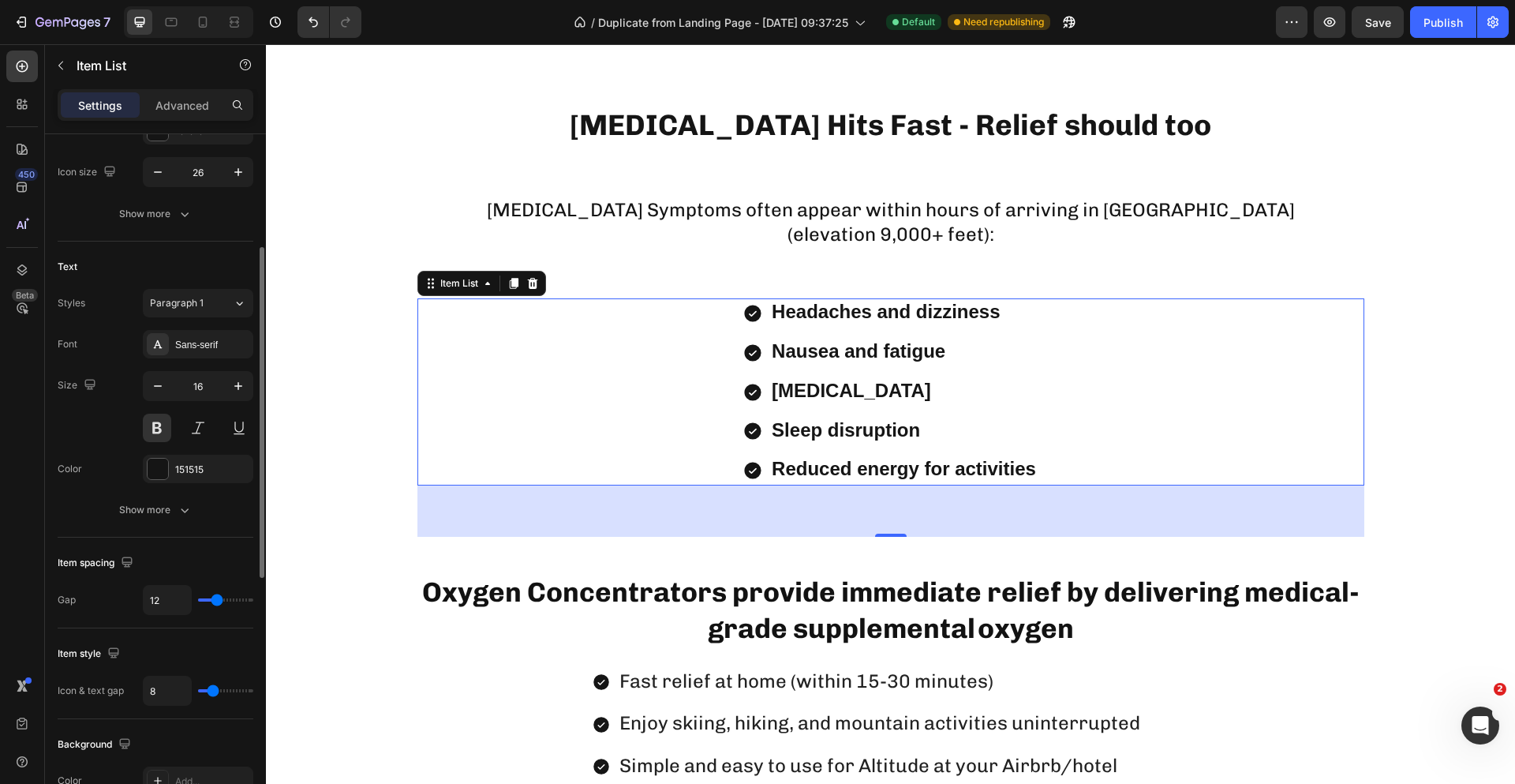
click at [863, 465] on span "Reduced energy for activities" at bounding box center [904, 468] width 264 height 21
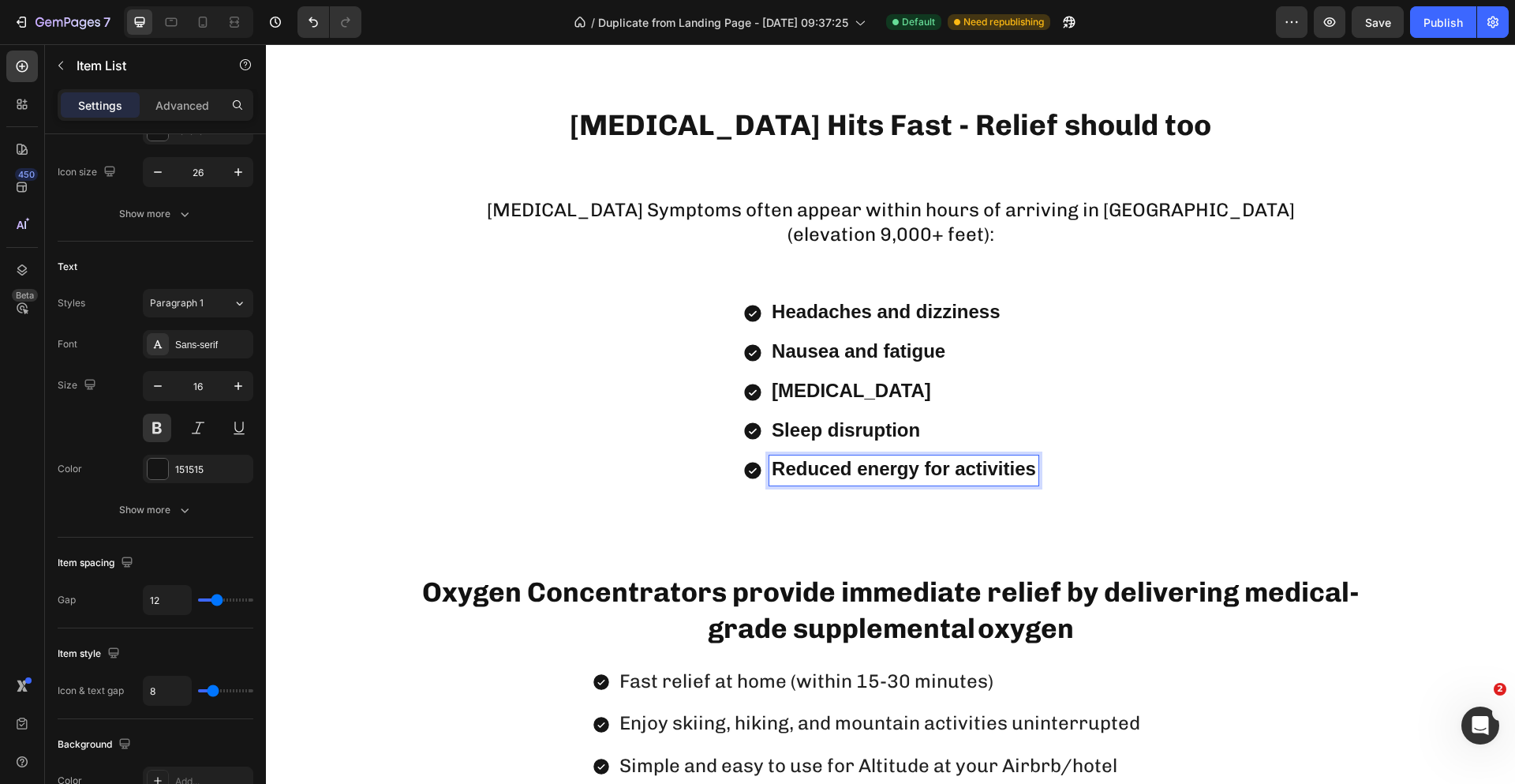
click at [868, 465] on span "Reduced energy for activities" at bounding box center [904, 468] width 264 height 21
click at [1012, 465] on span "Reduced energy for activities" at bounding box center [904, 468] width 264 height 21
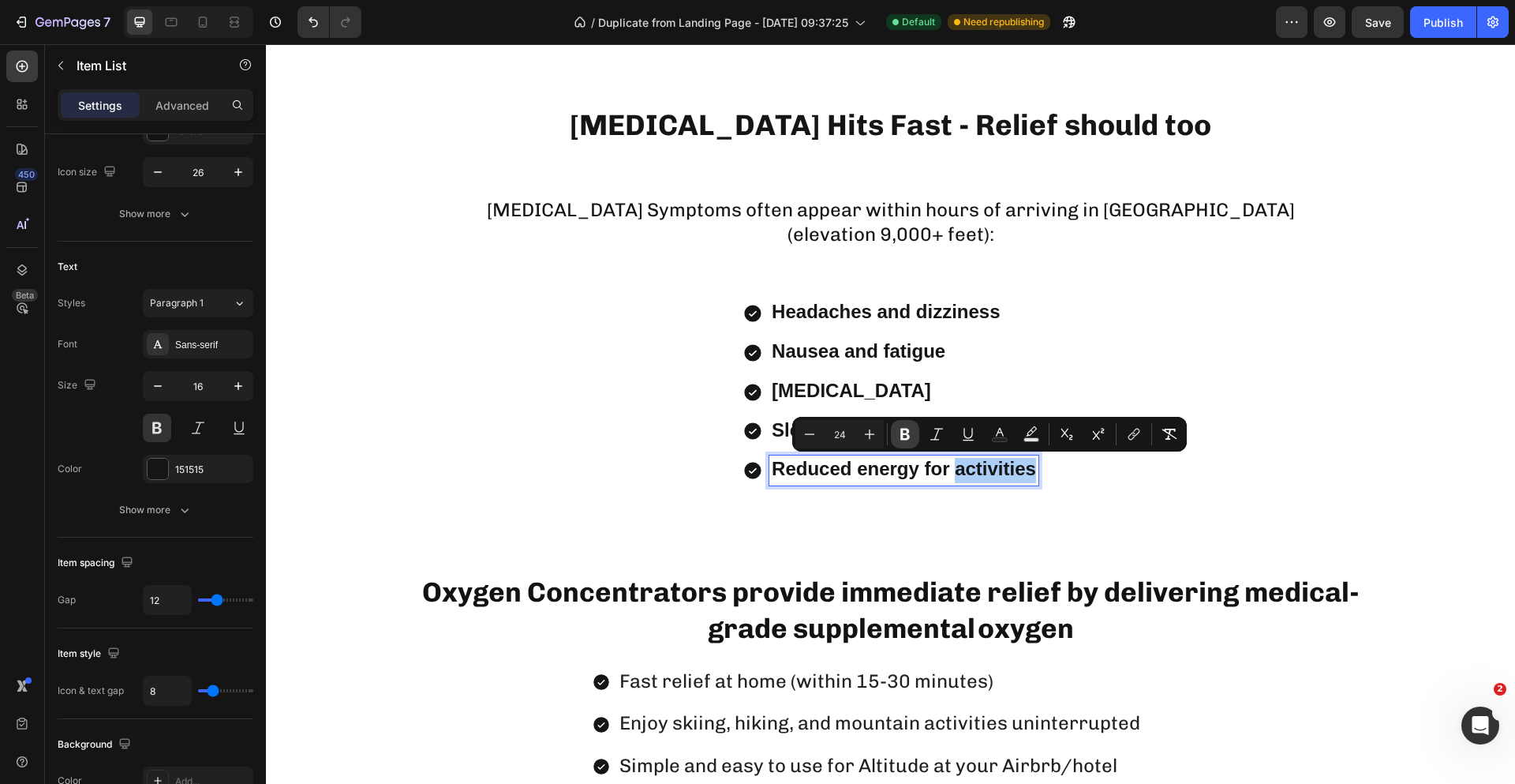
click at [902, 438] on icon "Editor contextual toolbar" at bounding box center [905, 434] width 10 height 12
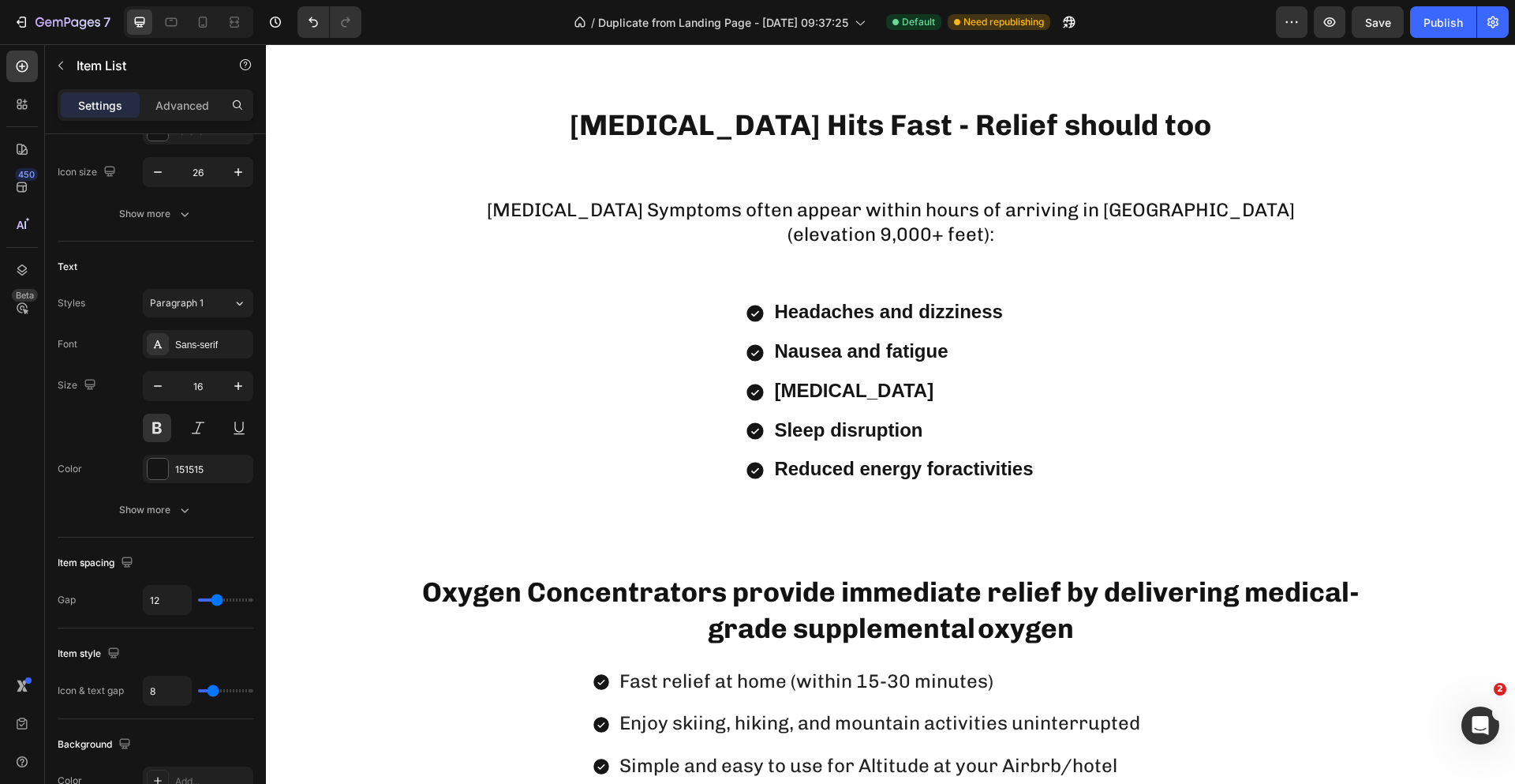
click at [902, 438] on span "Sleep disruption" at bounding box center [849, 429] width 148 height 21
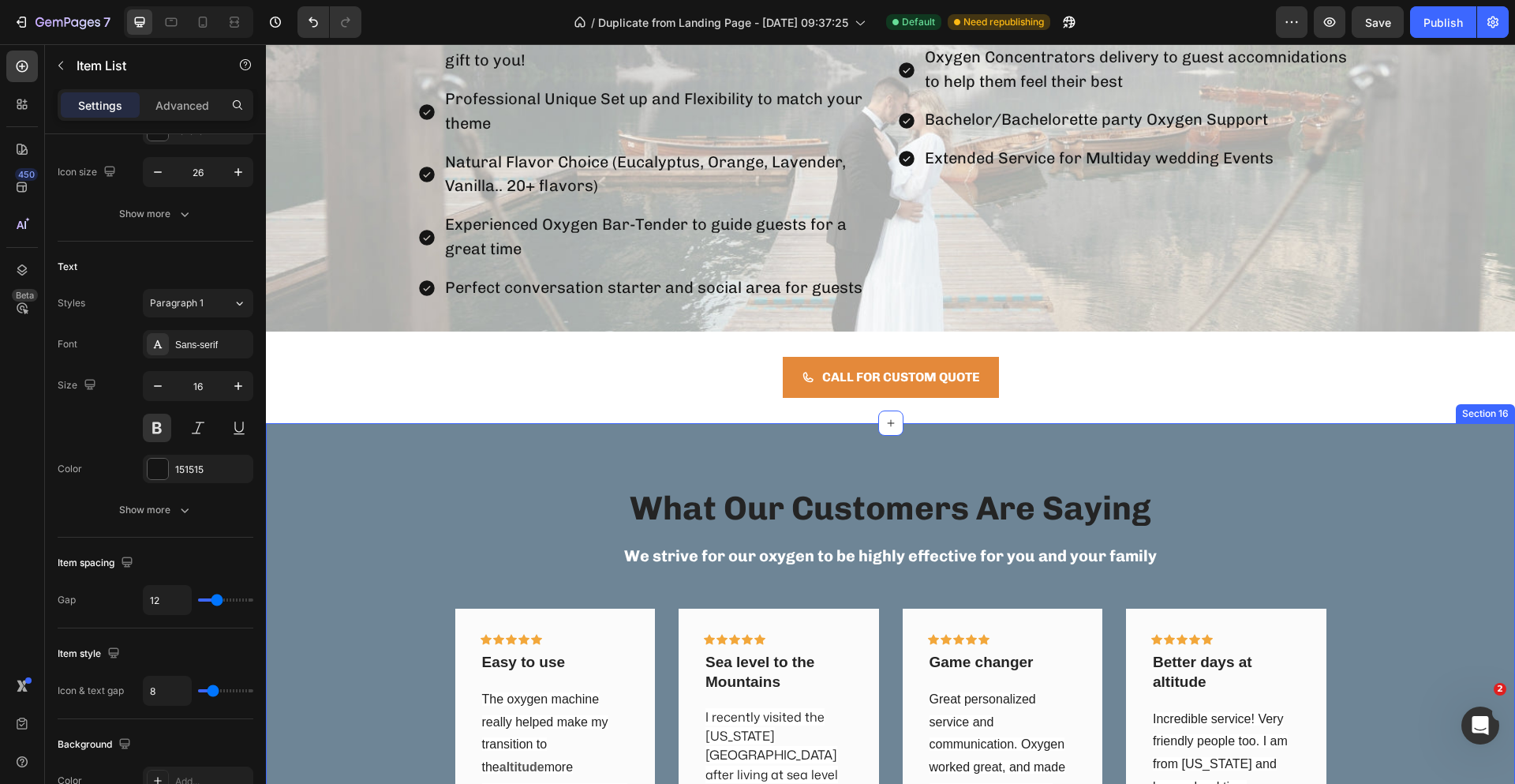
scroll to position [3594, 0]
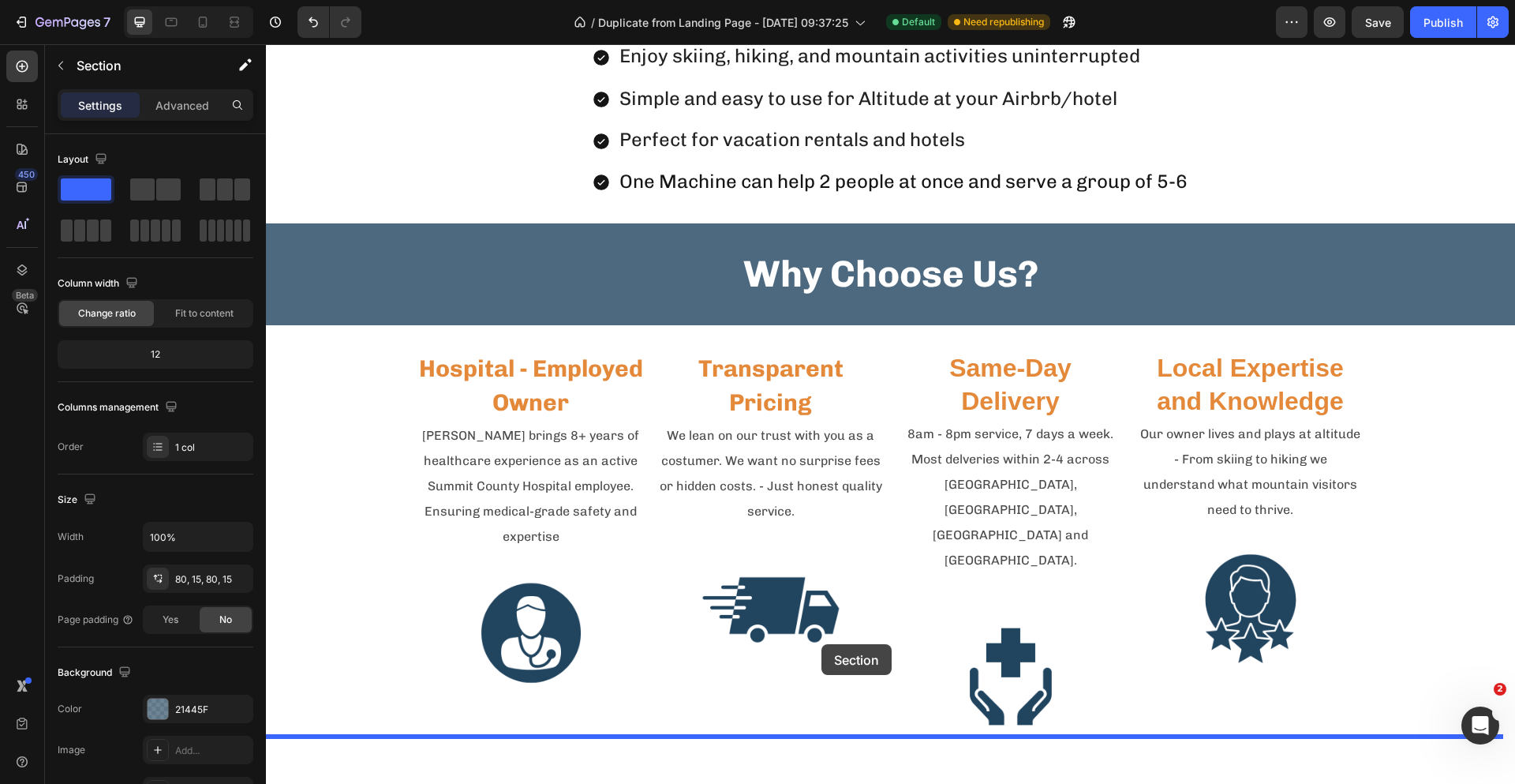
scroll to position [2402, 0]
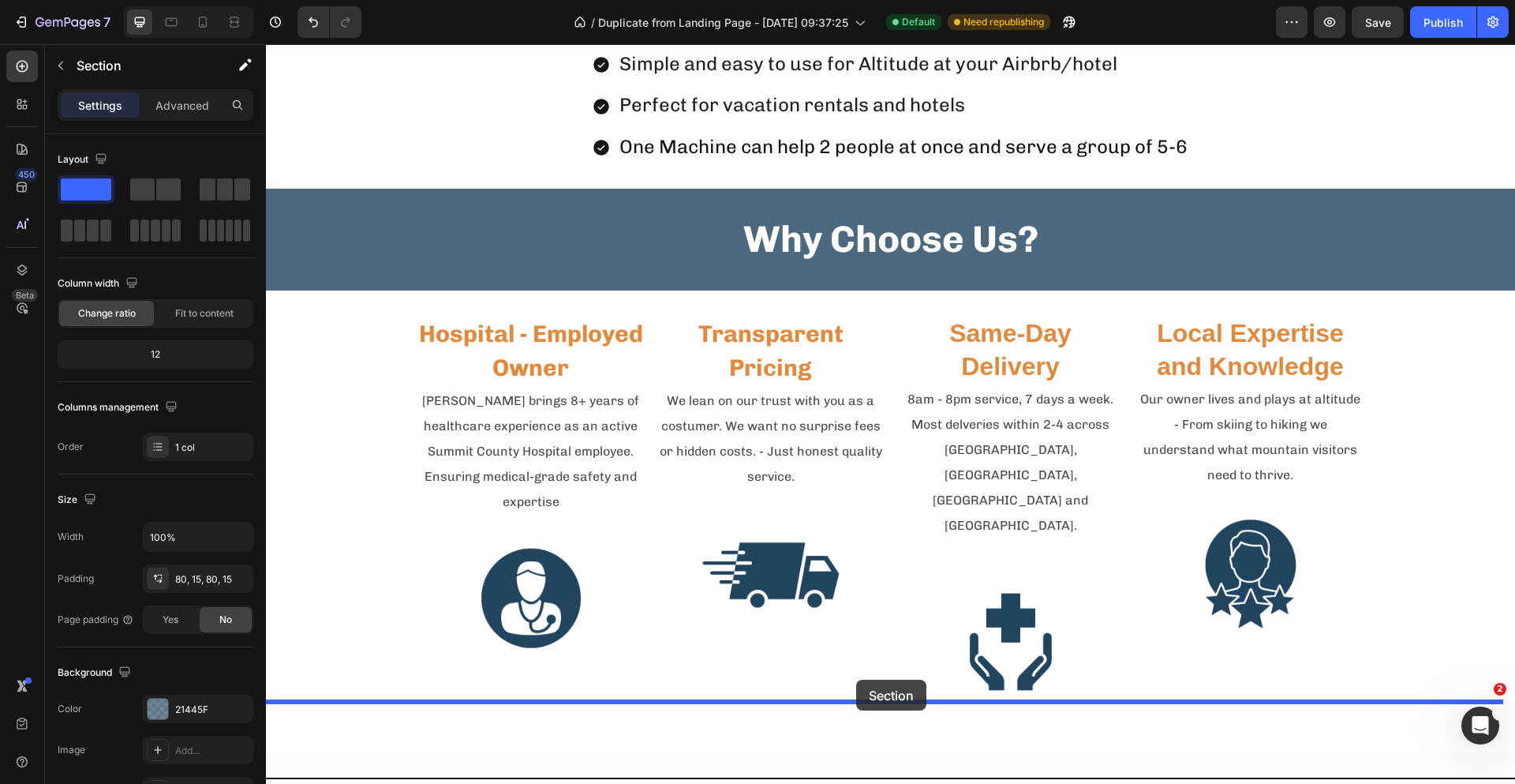
drag, startPoint x: 827, startPoint y: 396, endPoint x: 857, endPoint y: 679, distance: 284.6
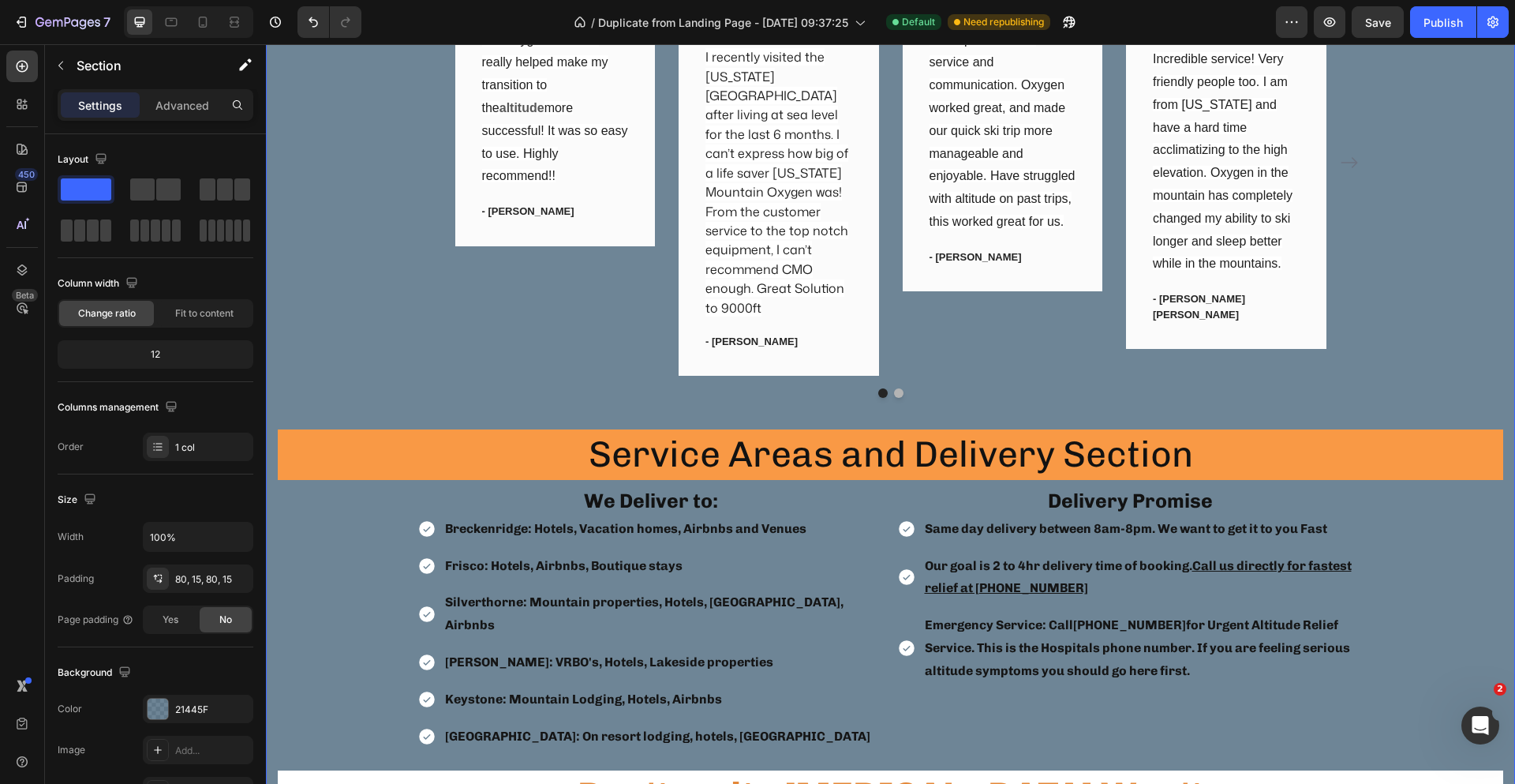
scroll to position [3350, 0]
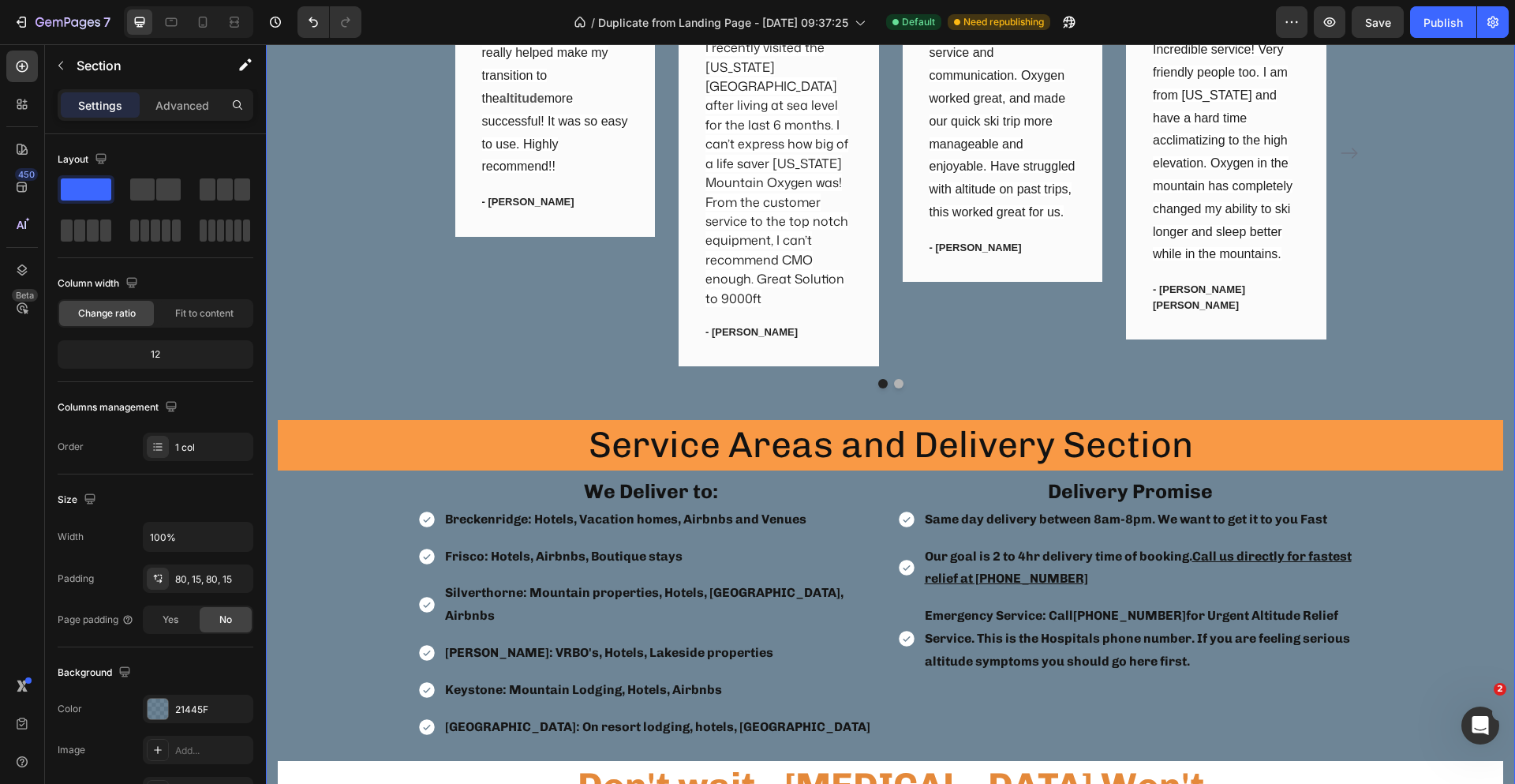
click at [319, 545] on div "What Our Customers Are Saying Heading We strive for our oxygen to be highly eff…" at bounding box center [890, 421] width 1226 height 1208
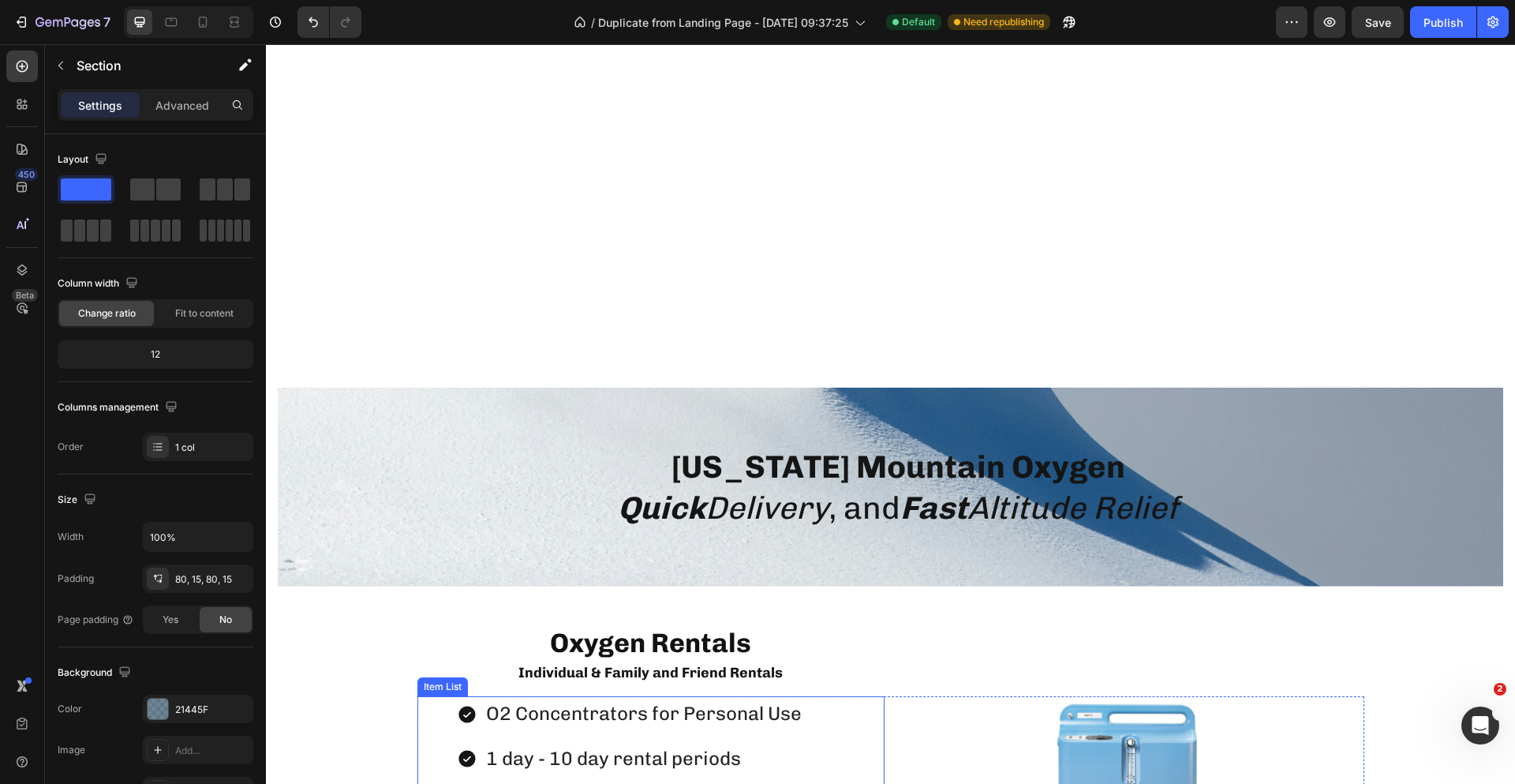
scroll to position [1060, 0]
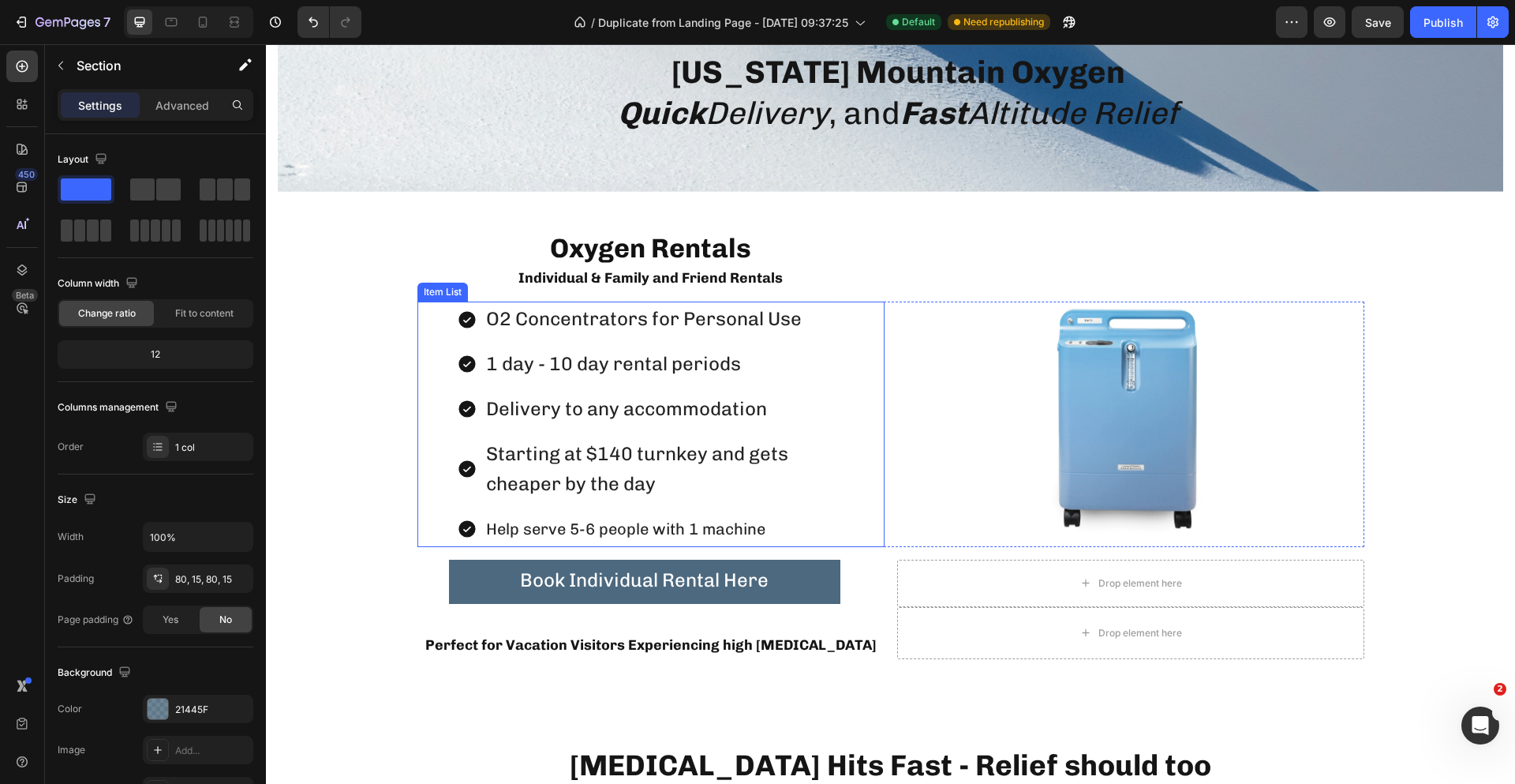
click at [642, 536] on span "Help serve 5-6 people with 1 machine" at bounding box center [625, 529] width 280 height 19
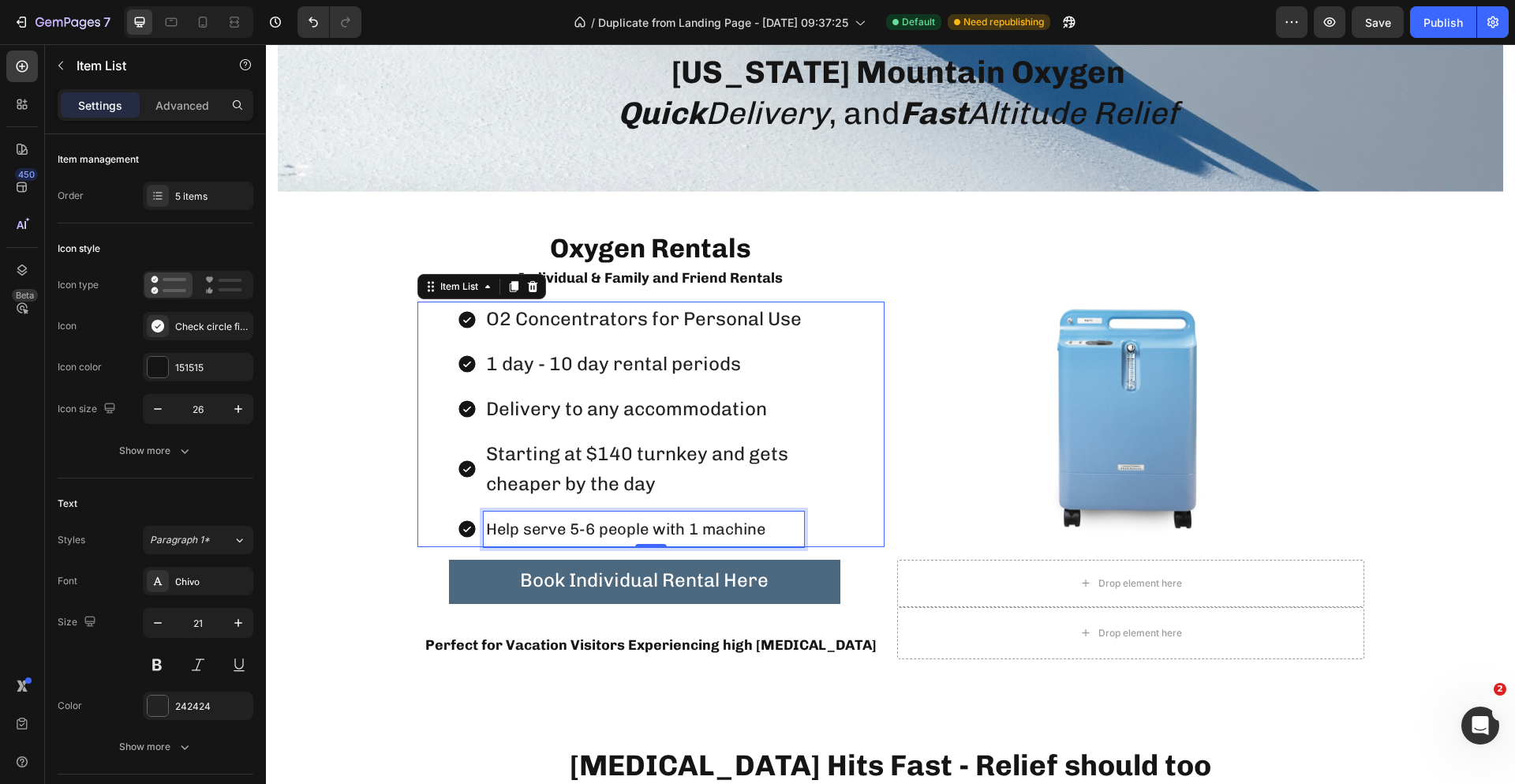
click at [694, 519] on span "Help serve 5-6 people with 1 machine" at bounding box center [625, 529] width 280 height 19
click at [756, 533] on span "Help serve 5-6 people with 1 machine" at bounding box center [625, 529] width 280 height 19
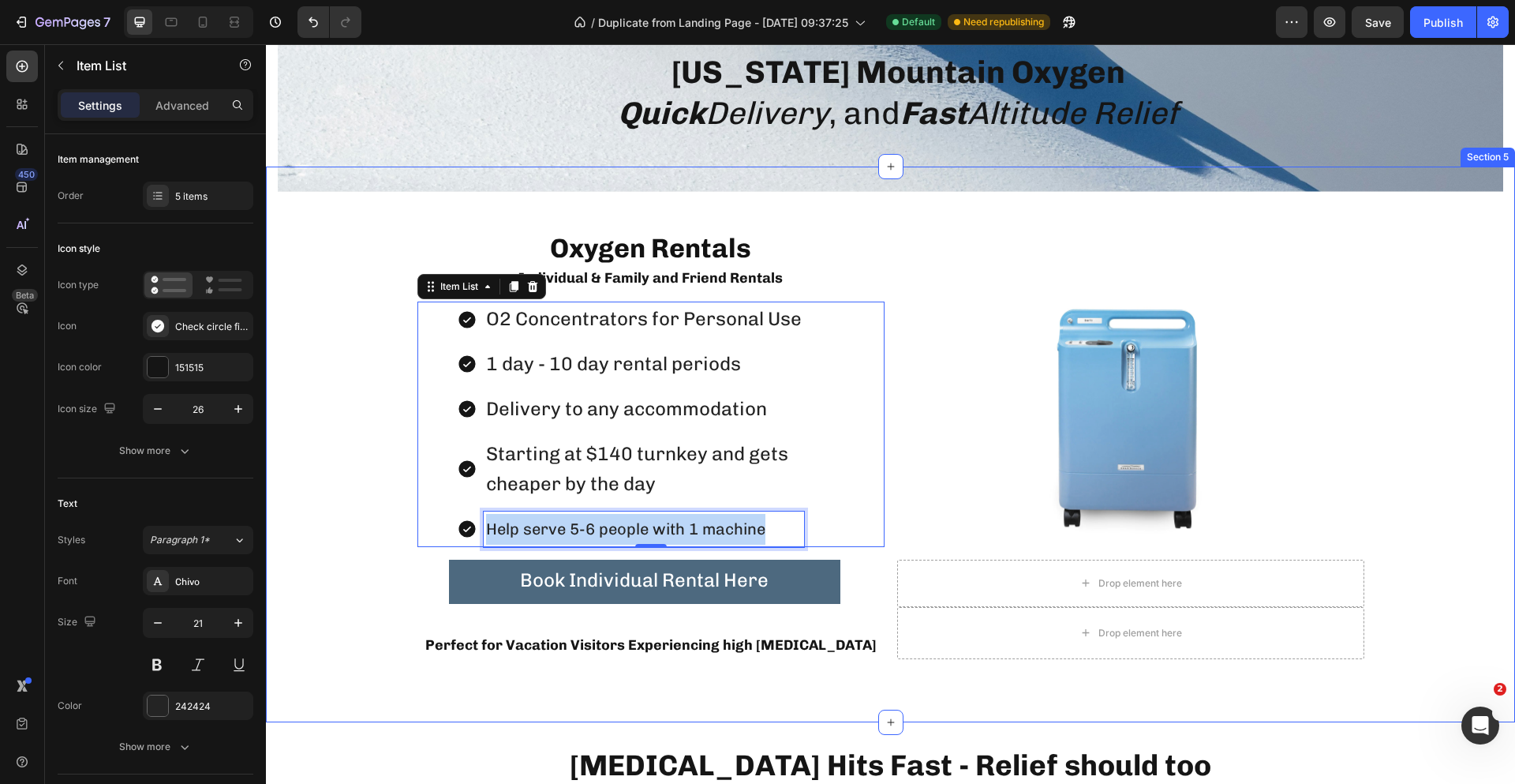
drag, startPoint x: 757, startPoint y: 533, endPoint x: 484, endPoint y: 551, distance: 273.6
click at [484, 551] on div "Oxygen Rentals Heading Individual & Family and Friend Rentals Text Block Text B…" at bounding box center [890, 444] width 1226 height 429
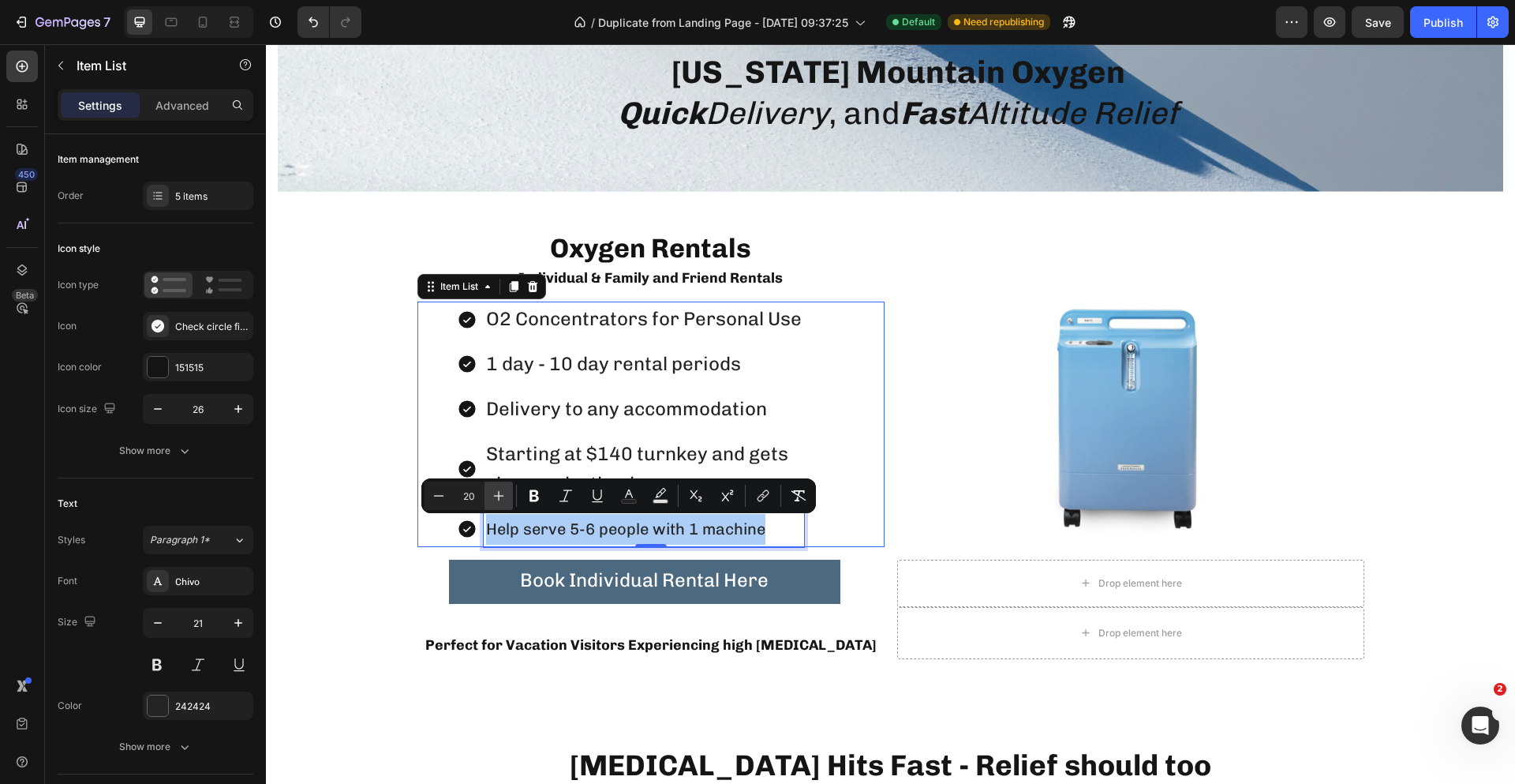
click at [501, 495] on icon "Editor contextual toolbar" at bounding box center [499, 496] width 16 height 16
click at [502, 492] on icon "Editor contextual toolbar" at bounding box center [499, 496] width 16 height 16
type input "22"
click at [532, 442] on span "Starting at $140 turnkey and gets" at bounding box center [637, 453] width 302 height 23
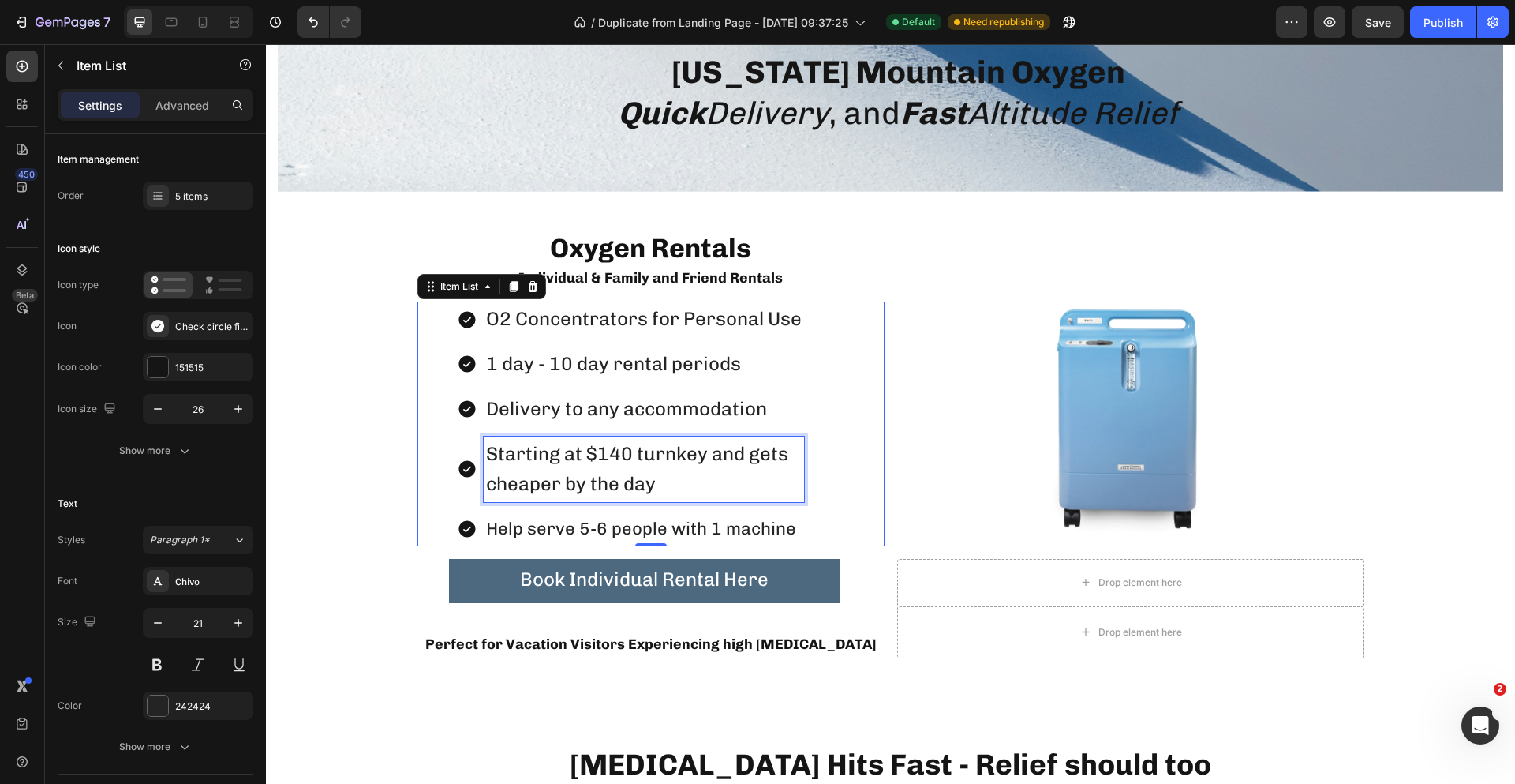
click at [530, 446] on span "Starting at $140 turnkey and gets" at bounding box center [637, 453] width 302 height 23
drag, startPoint x: 643, startPoint y: 487, endPoint x: 521, endPoint y: 486, distance: 122.0
click at [521, 486] on span "cheaper by the day" at bounding box center [571, 483] width 170 height 23
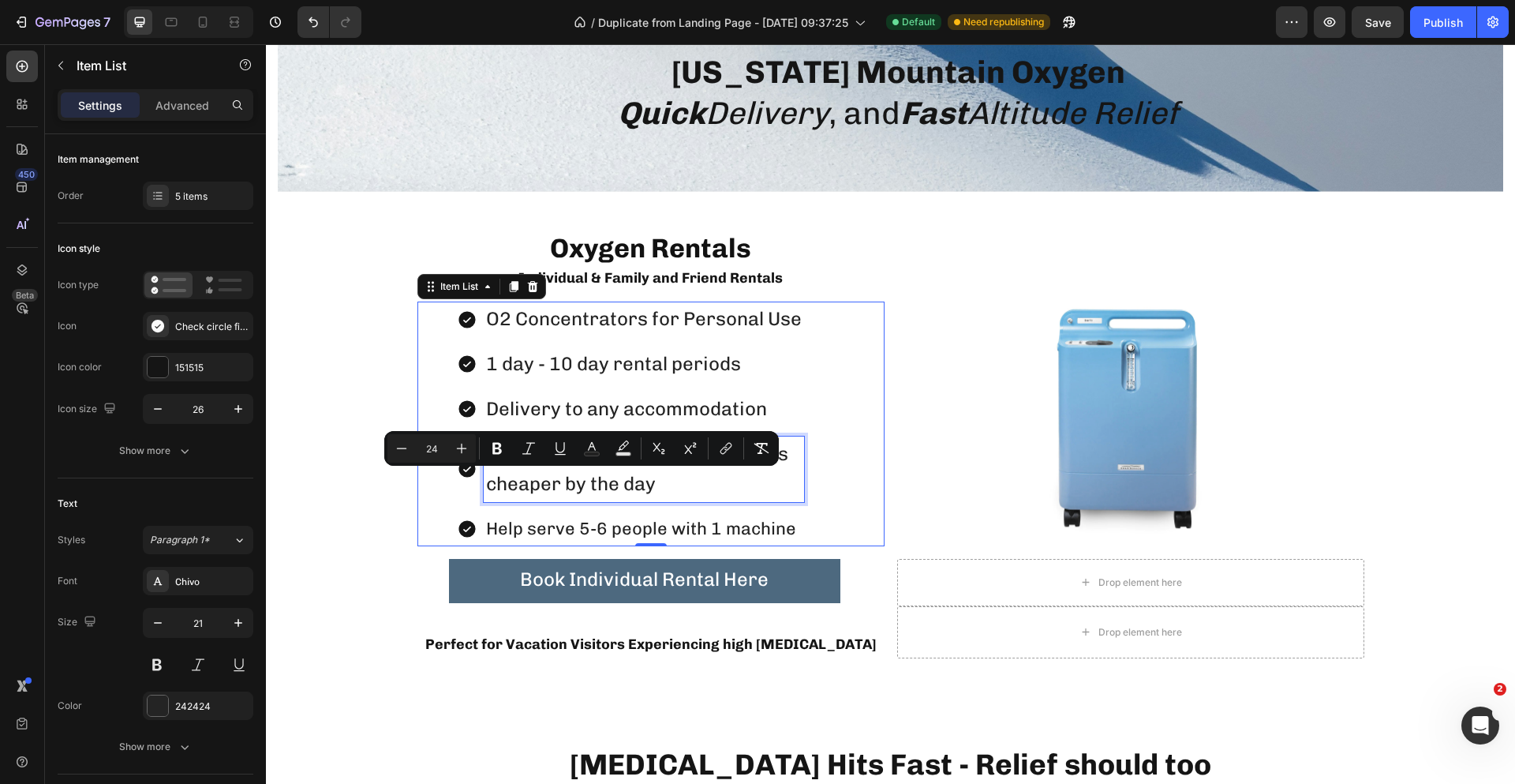
click at [508, 535] on span "Help serve 5-6 people with 1 machine" at bounding box center [641, 528] width 310 height 21
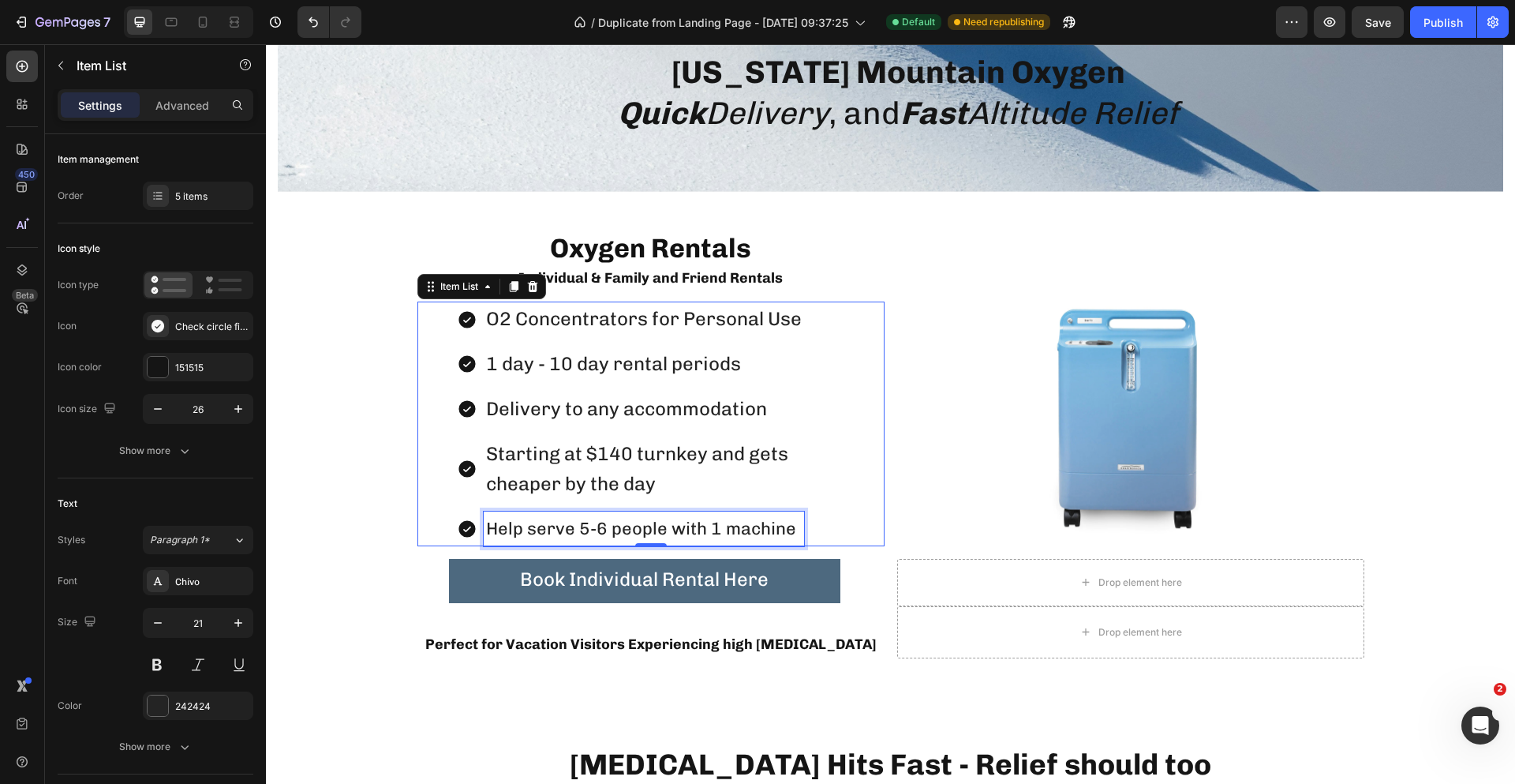
click at [786, 530] on span "Help serve 5-6 people with 1 machine" at bounding box center [641, 528] width 310 height 21
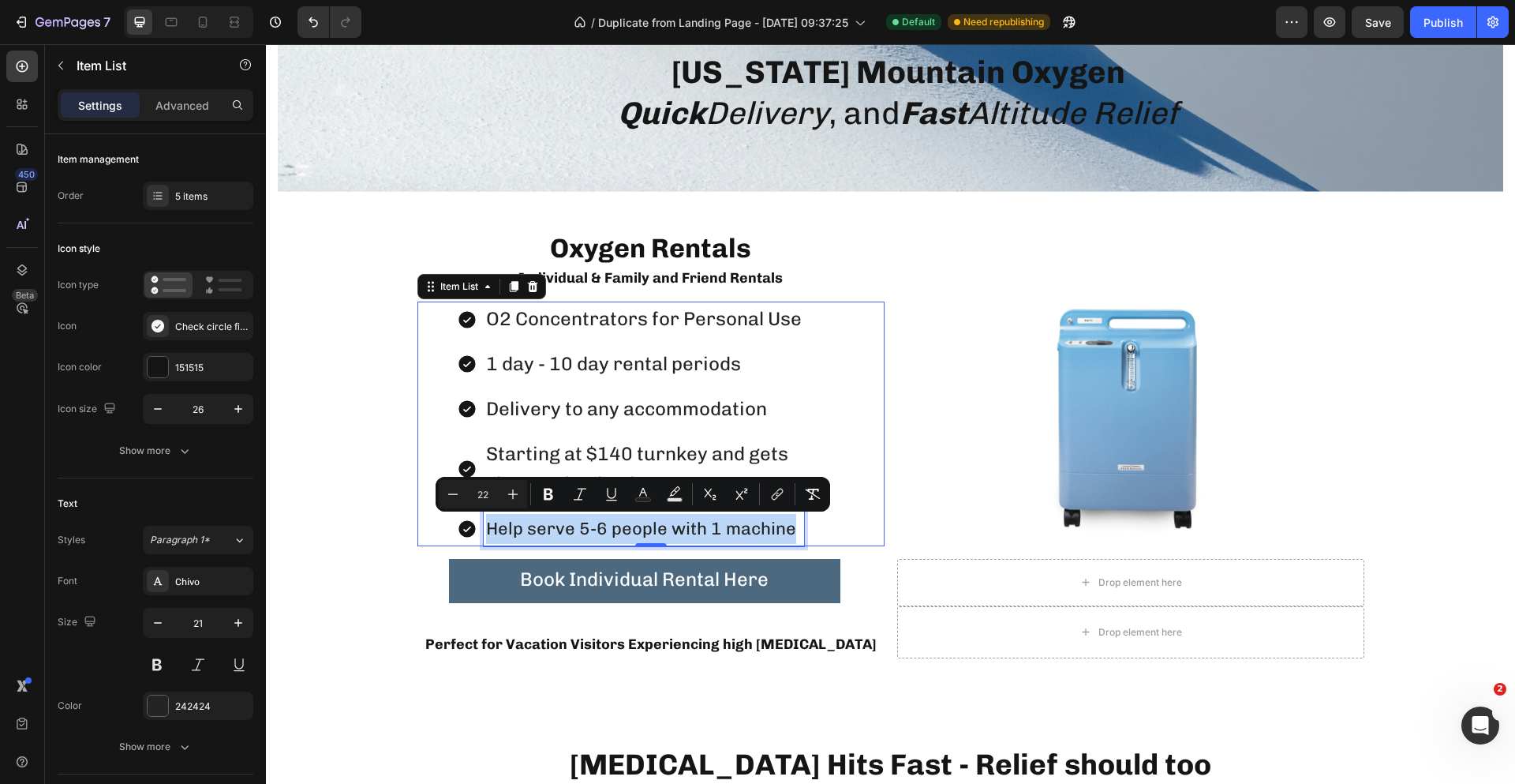
drag, startPoint x: 783, startPoint y: 527, endPoint x: 480, endPoint y: 529, distance: 303.0
click at [486, 529] on span "Help serve 5-6 people with 1 machine" at bounding box center [641, 528] width 310 height 21
click at [520, 496] on icon "Editor contextual toolbar" at bounding box center [513, 494] width 16 height 16
type input "24"
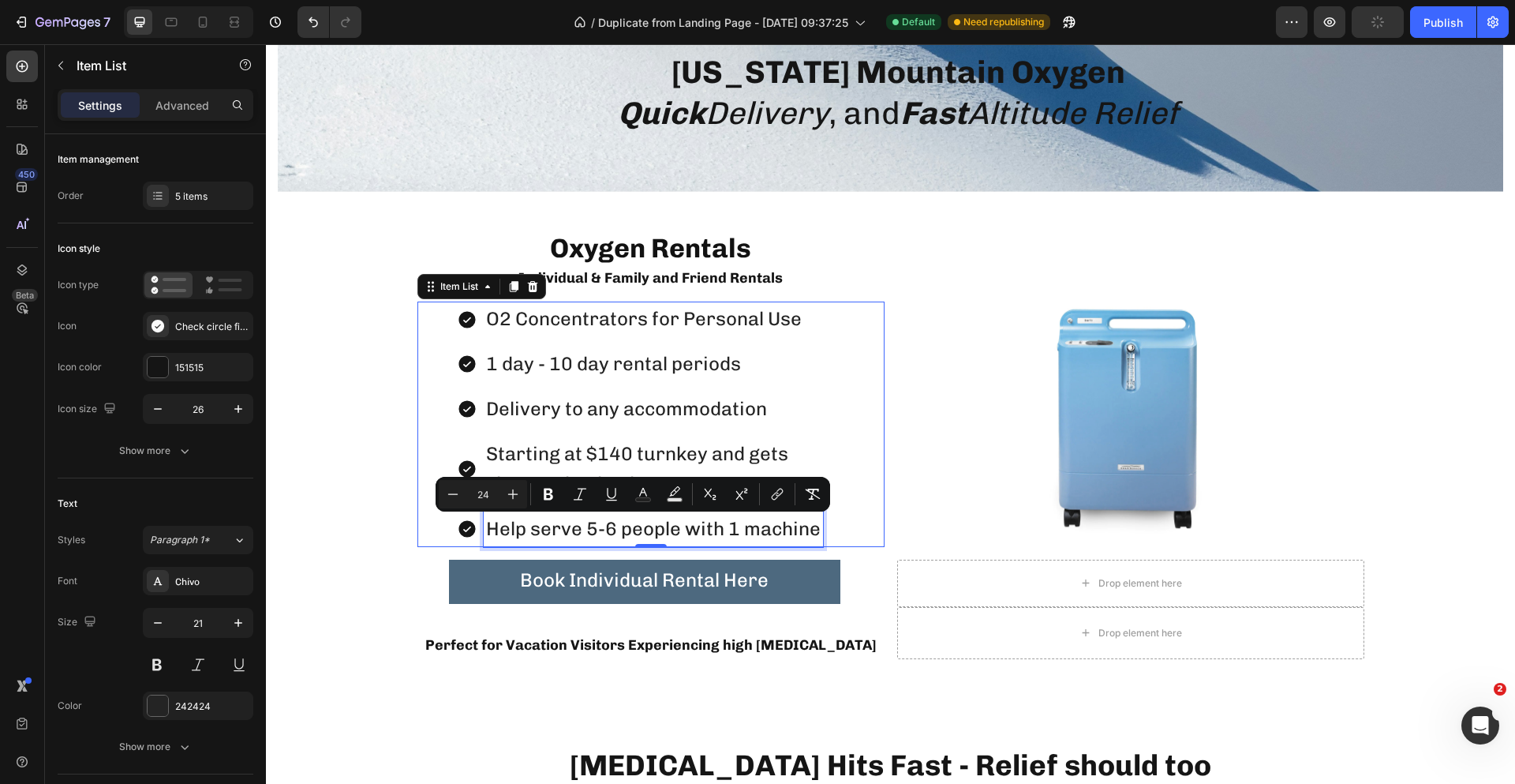
click at [811, 537] on span "Help serve 5-6 people with 1 machine" at bounding box center [653, 529] width 334 height 23
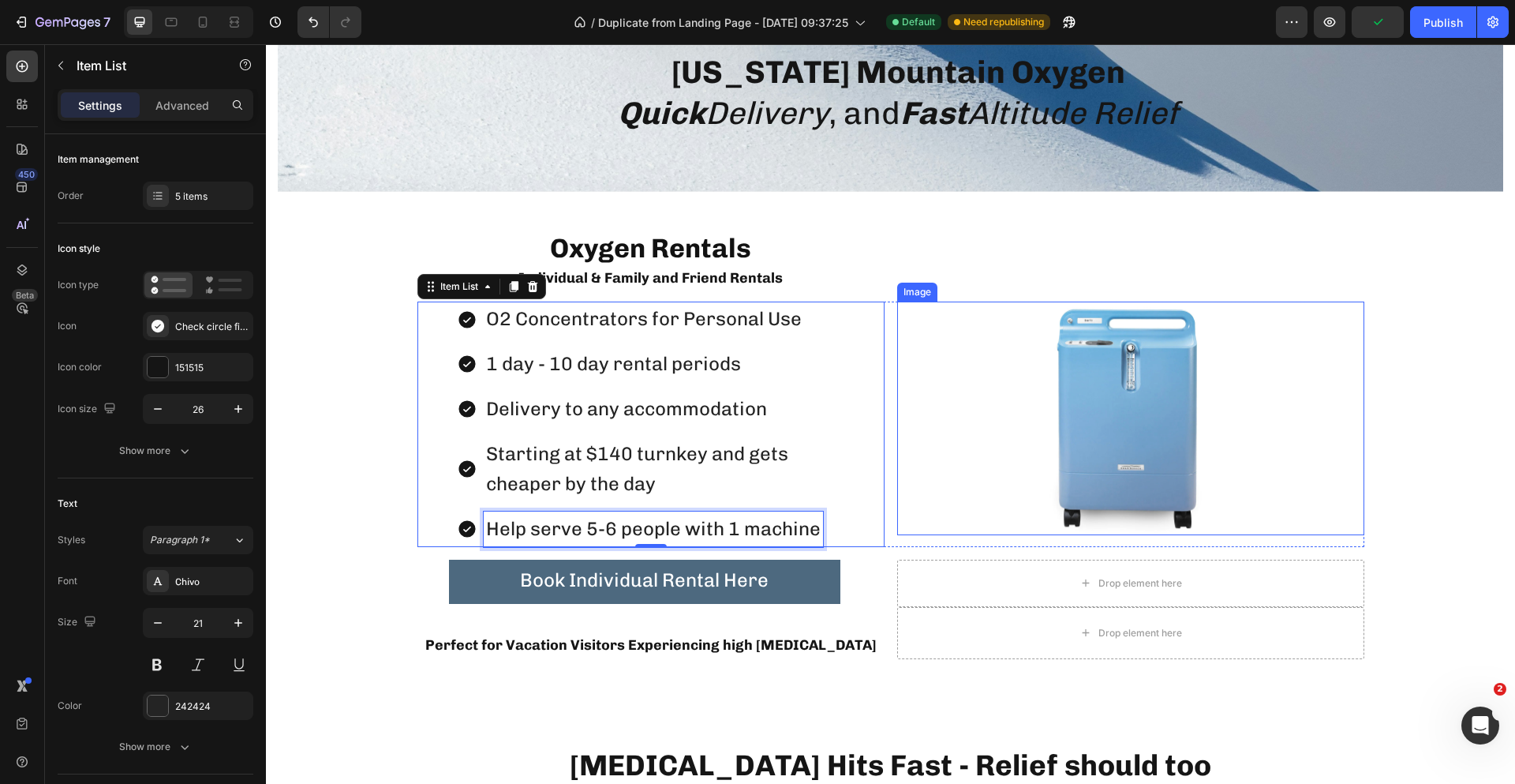
click at [907, 436] on div at bounding box center [1131, 418] width 467 height 234
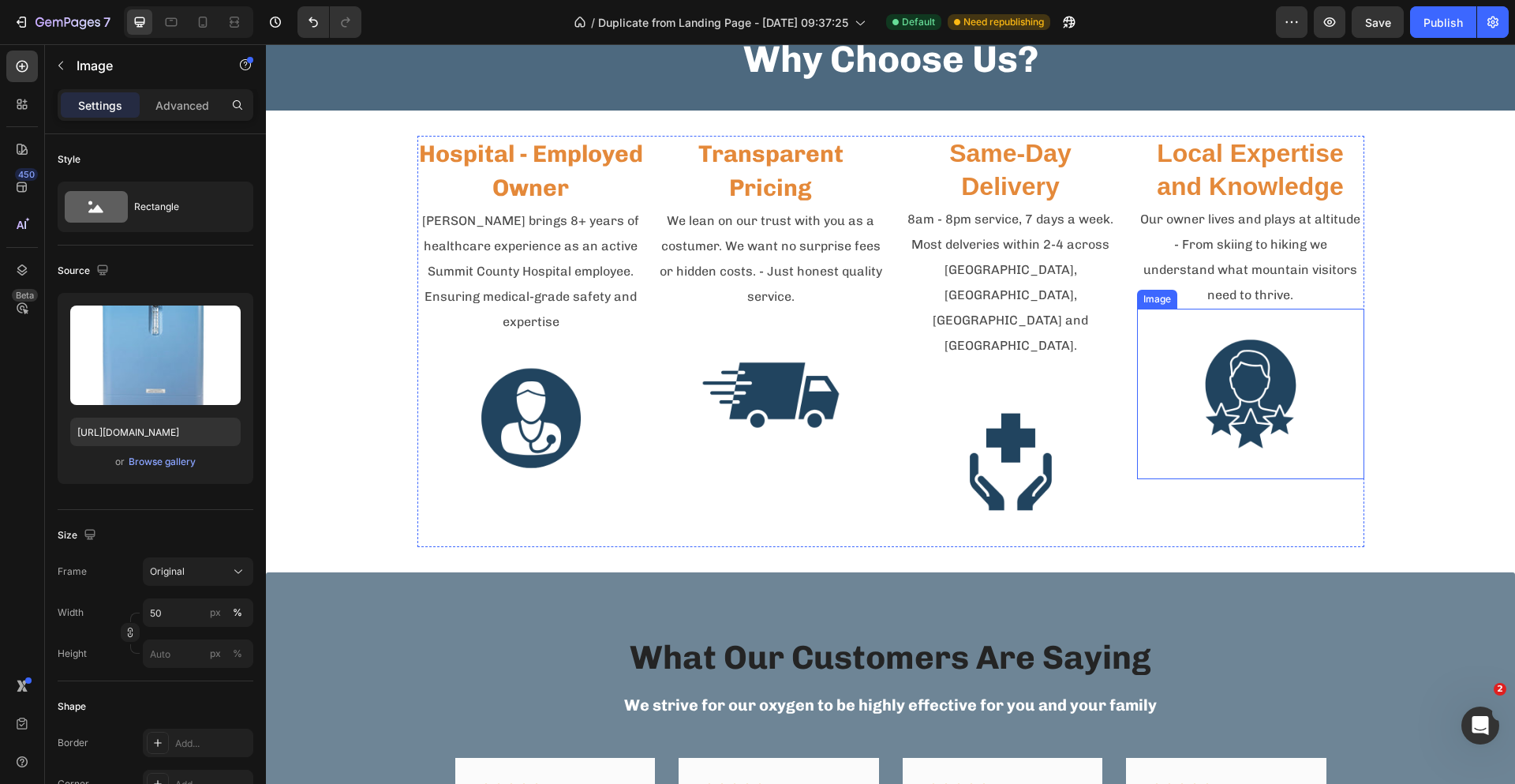
scroll to position [2639, 0]
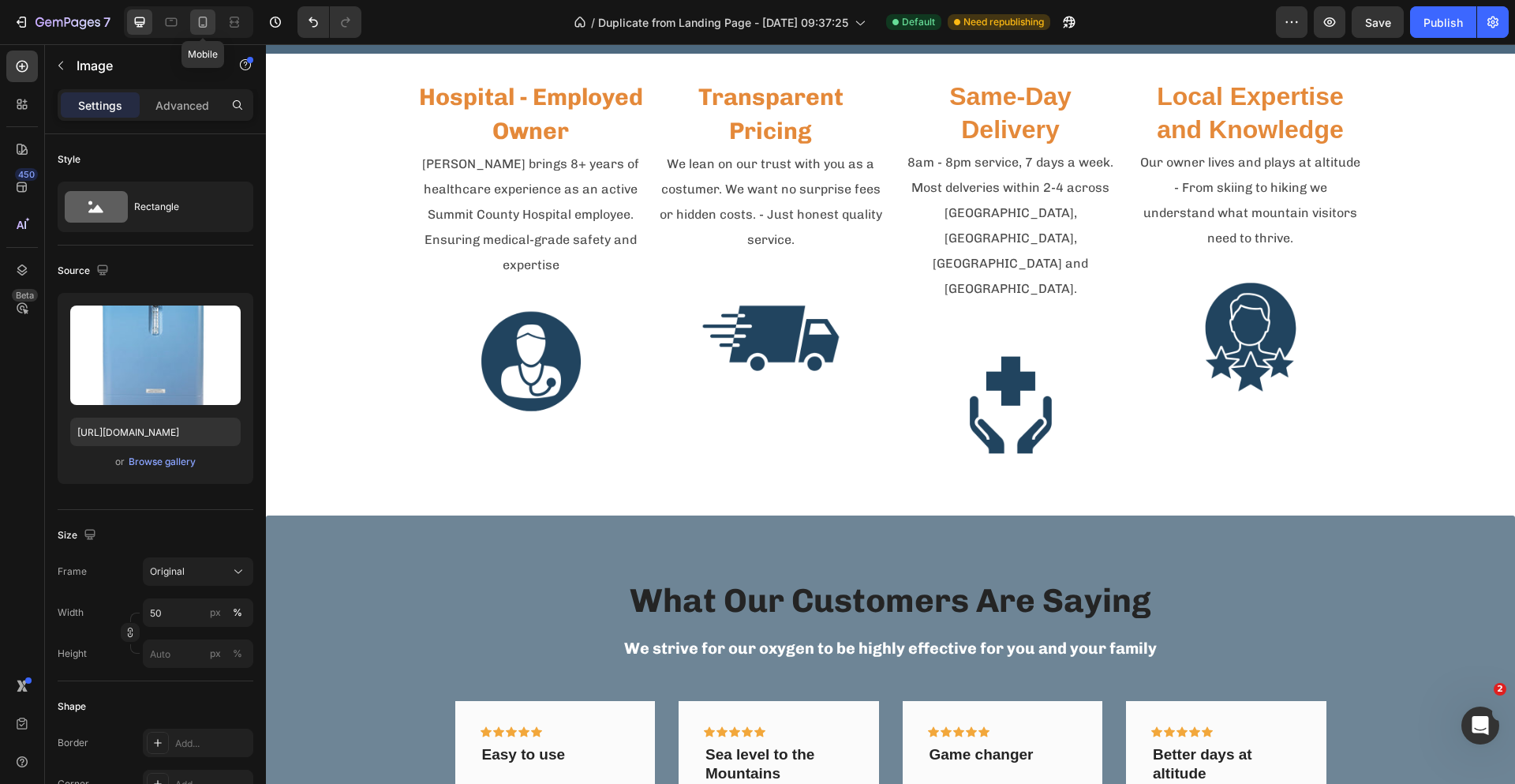
click at [200, 19] on icon at bounding box center [203, 23] width 9 height 11
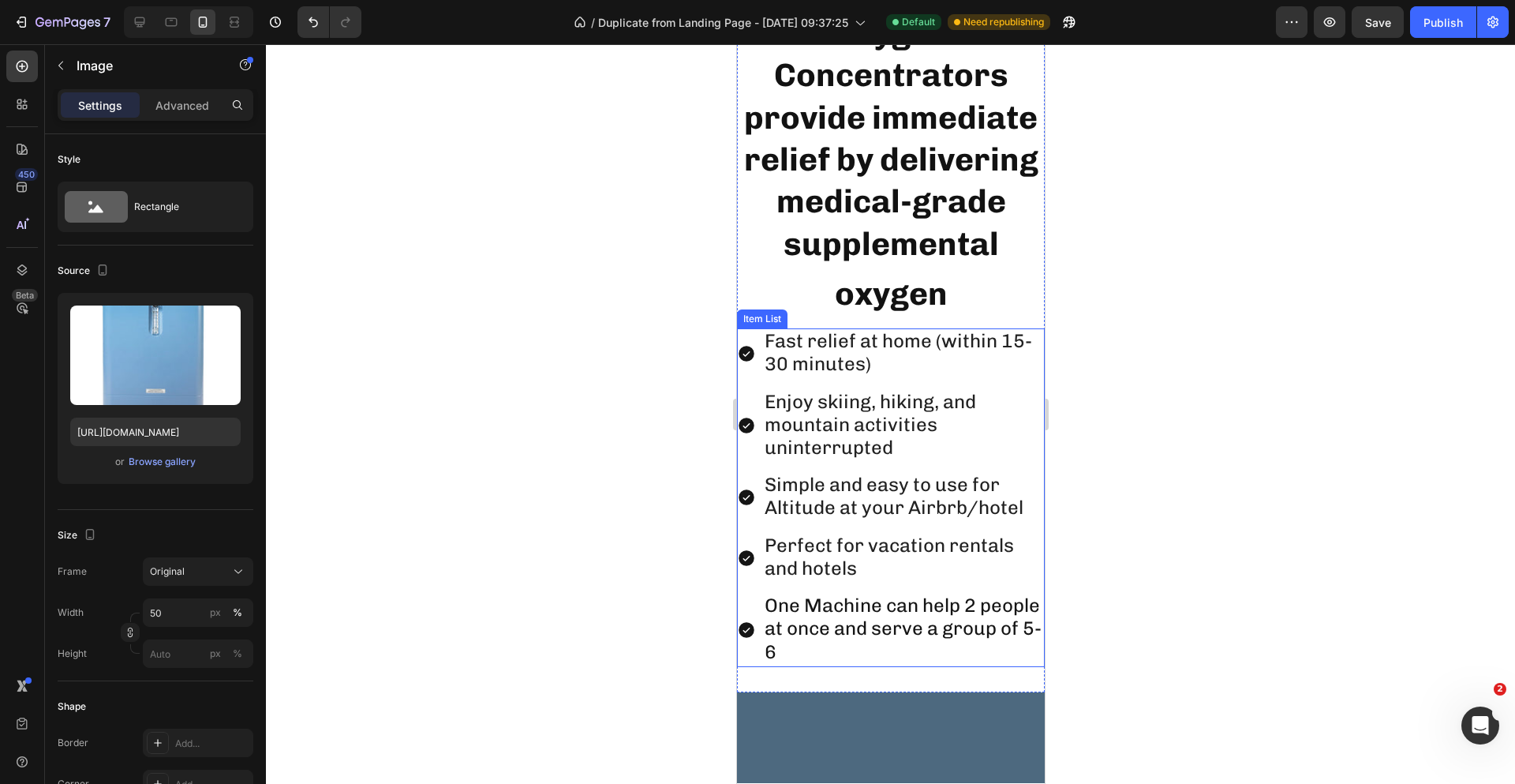
scroll to position [1850, 0]
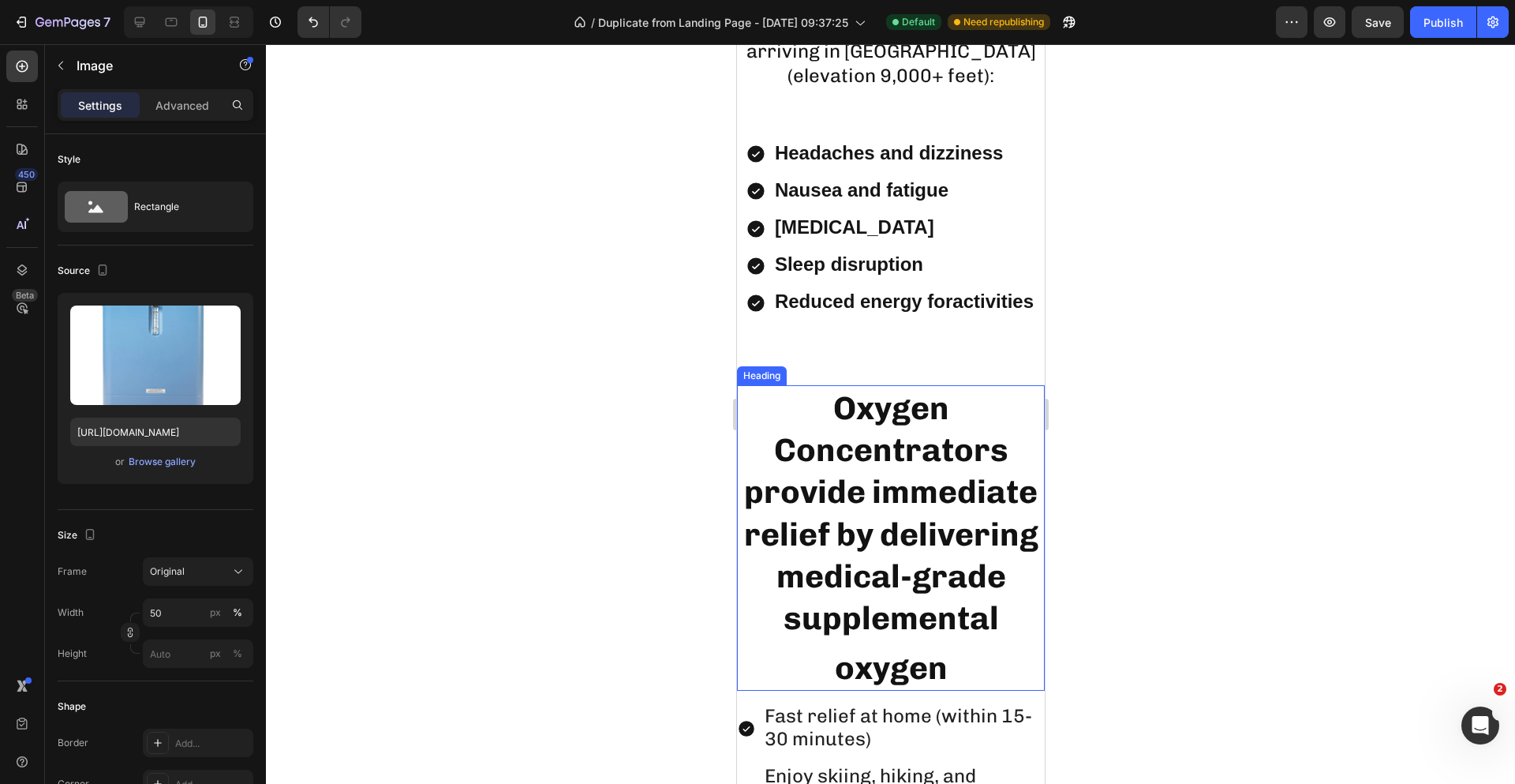
click at [939, 491] on h2 "Oxygen Concentrators provide immediate relief by delivering medical-grade suppl…" at bounding box center [890, 537] width 308 height 305
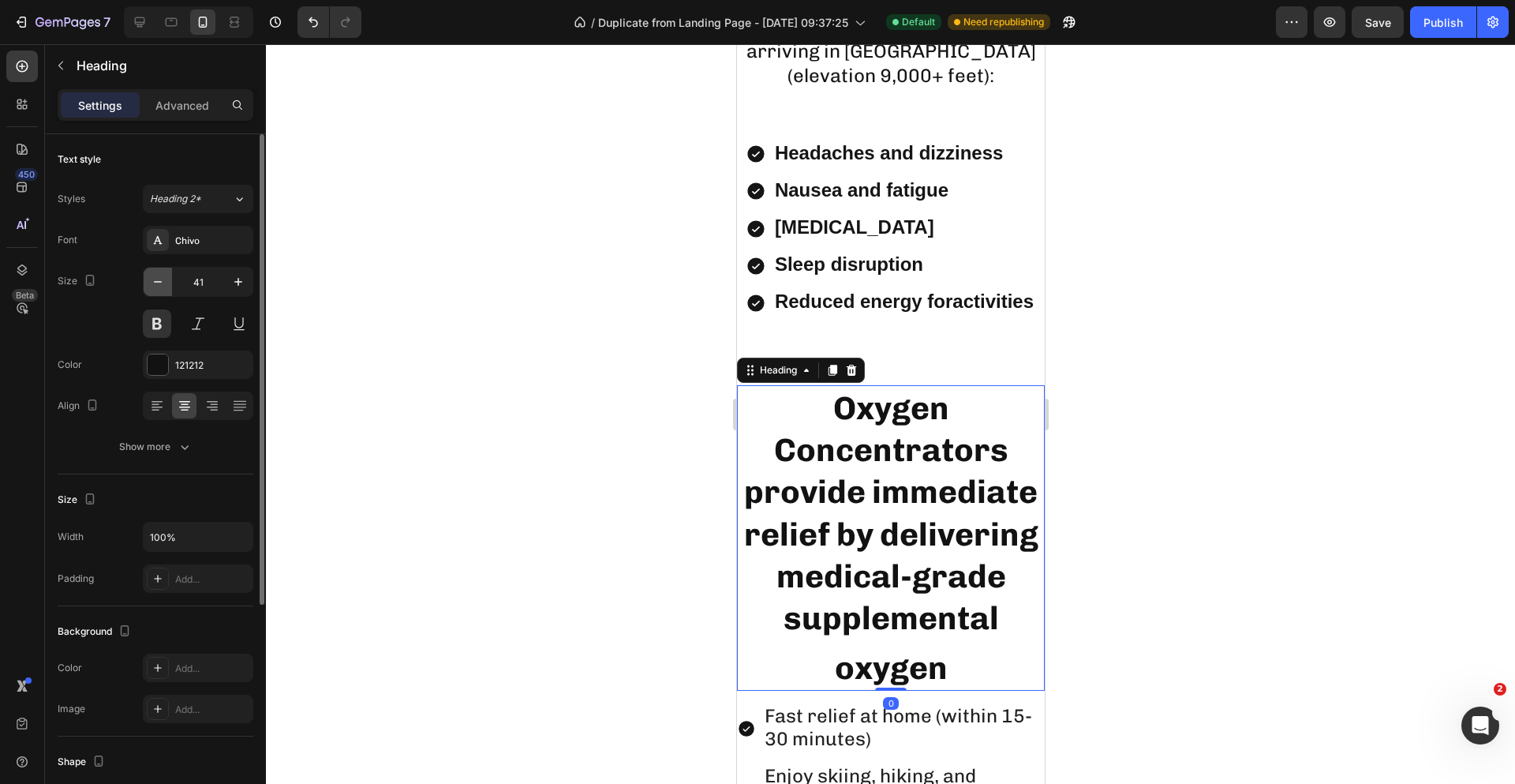
click at [156, 279] on icon "button" at bounding box center [158, 282] width 16 height 16
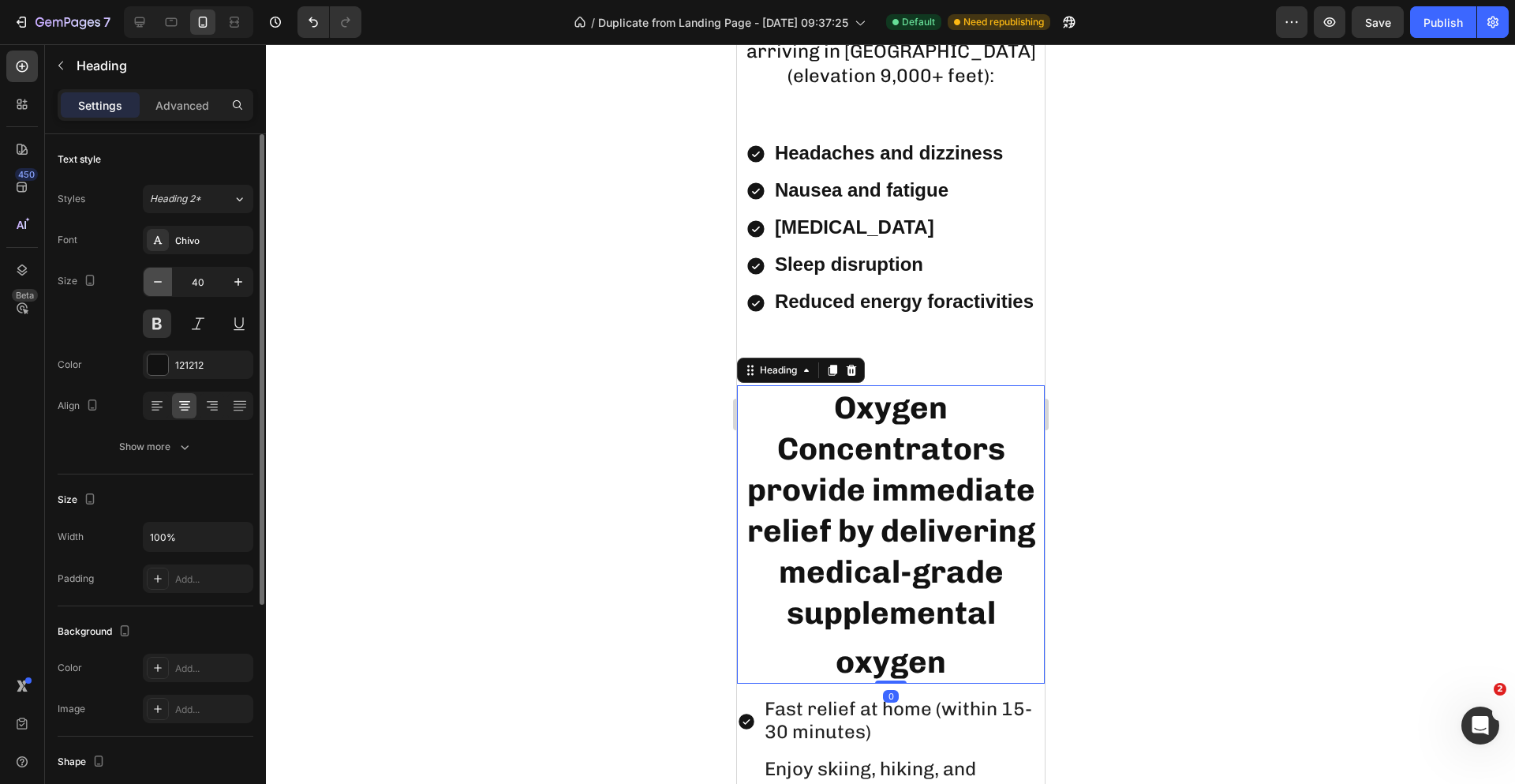
click at [156, 279] on icon "button" at bounding box center [158, 282] width 16 height 16
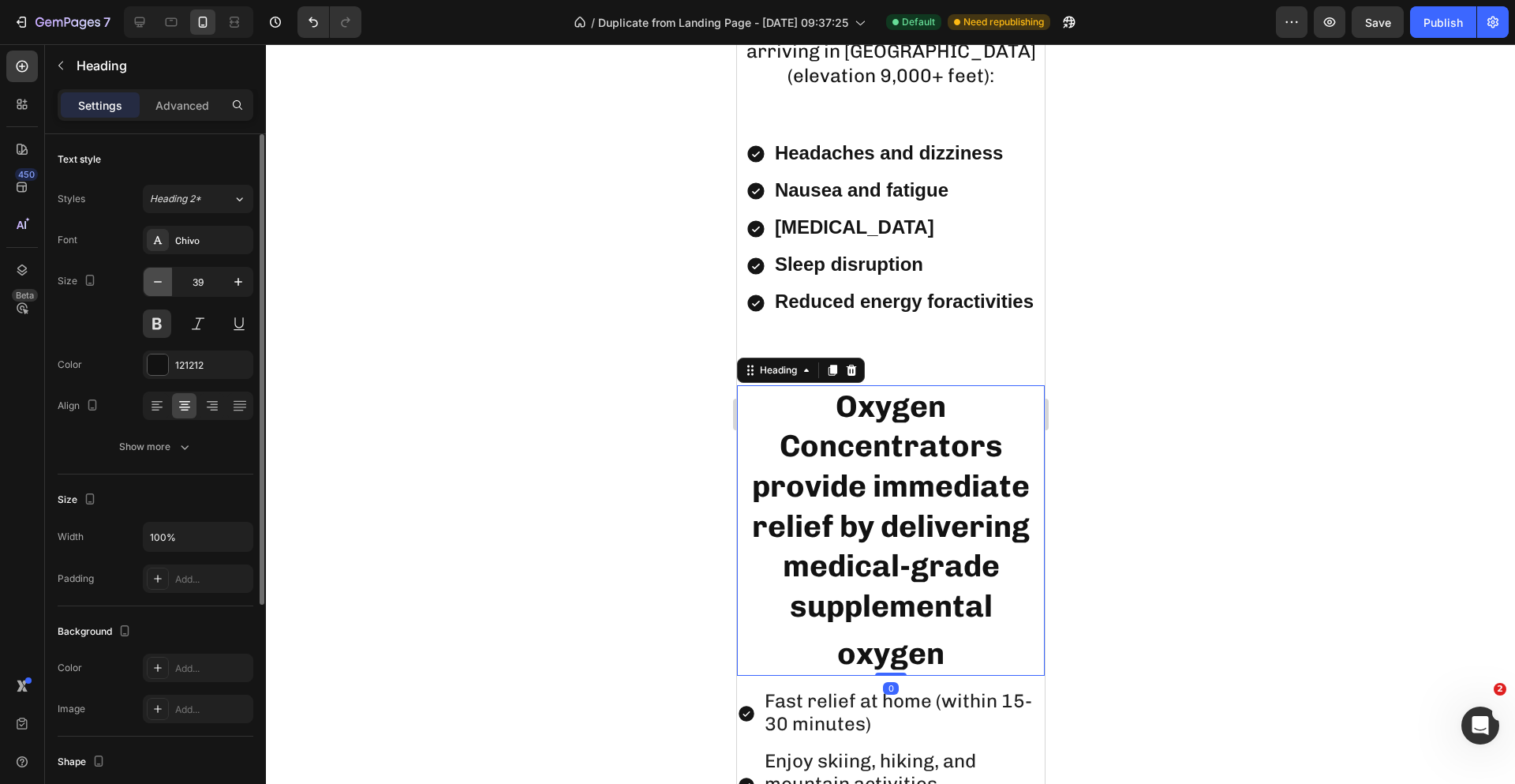
click at [156, 279] on icon "button" at bounding box center [158, 282] width 16 height 16
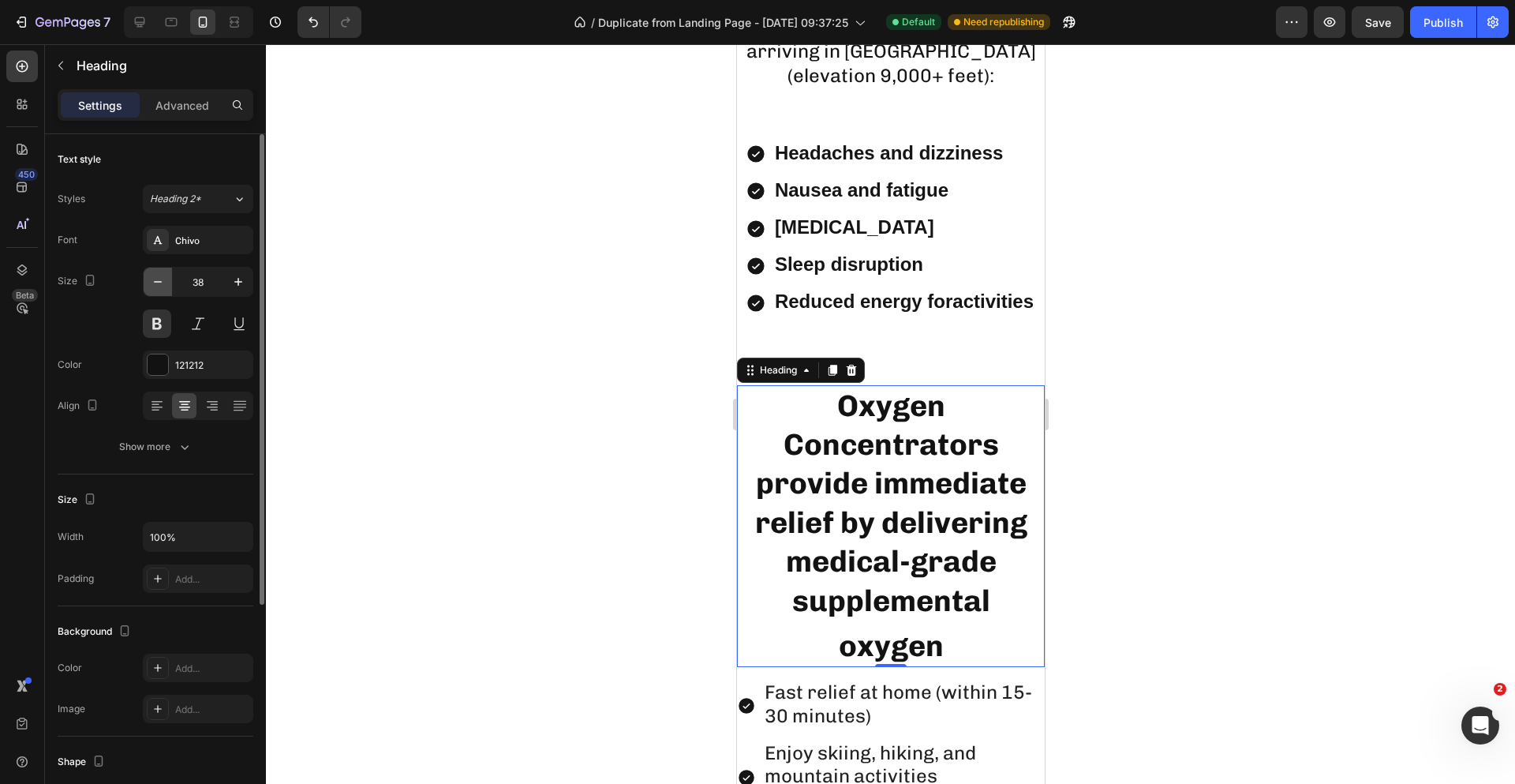
click at [157, 282] on icon "button" at bounding box center [158, 282] width 16 height 16
click at [158, 282] on icon "button" at bounding box center [158, 282] width 8 height 2
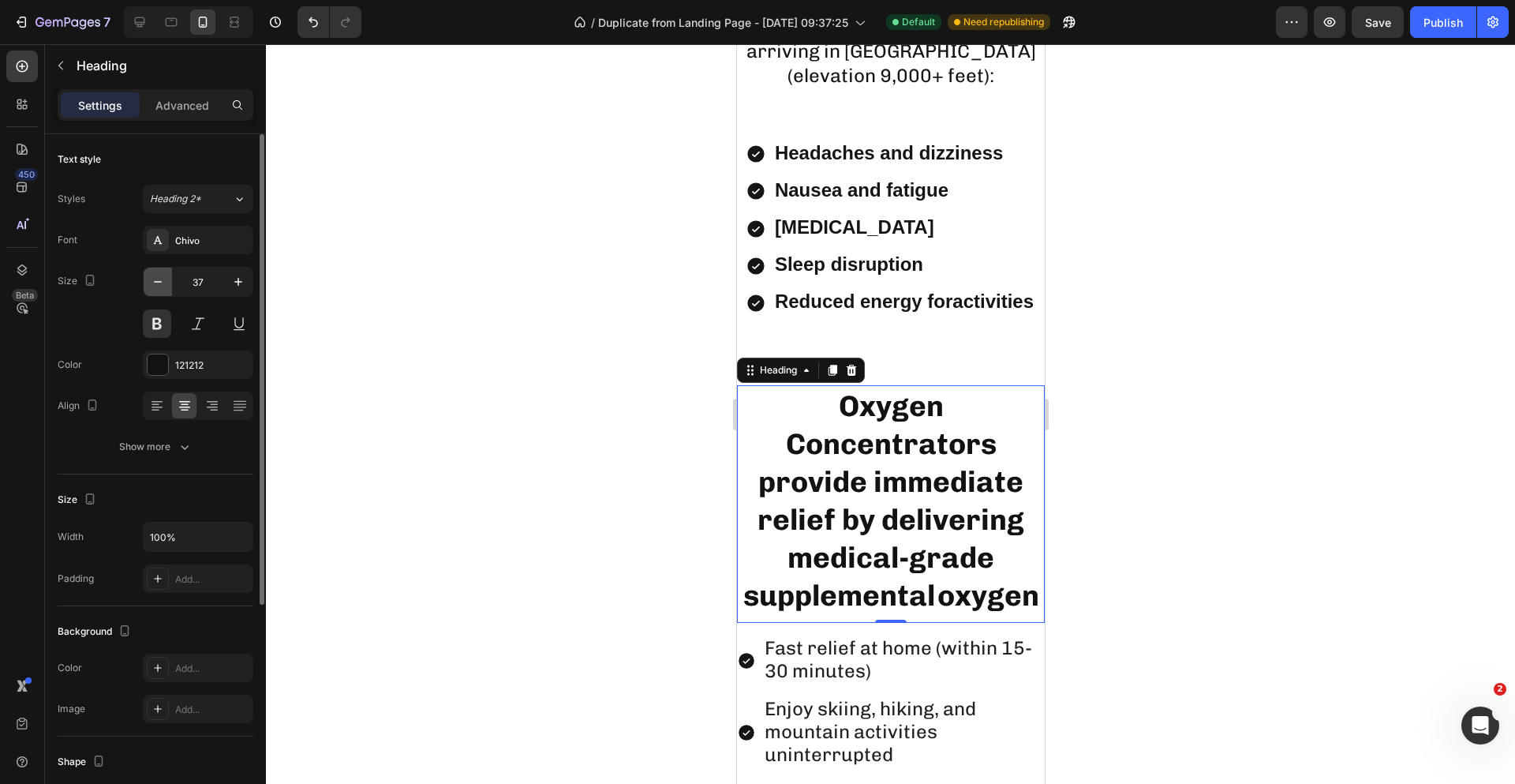
click at [158, 282] on icon "button" at bounding box center [158, 282] width 8 height 2
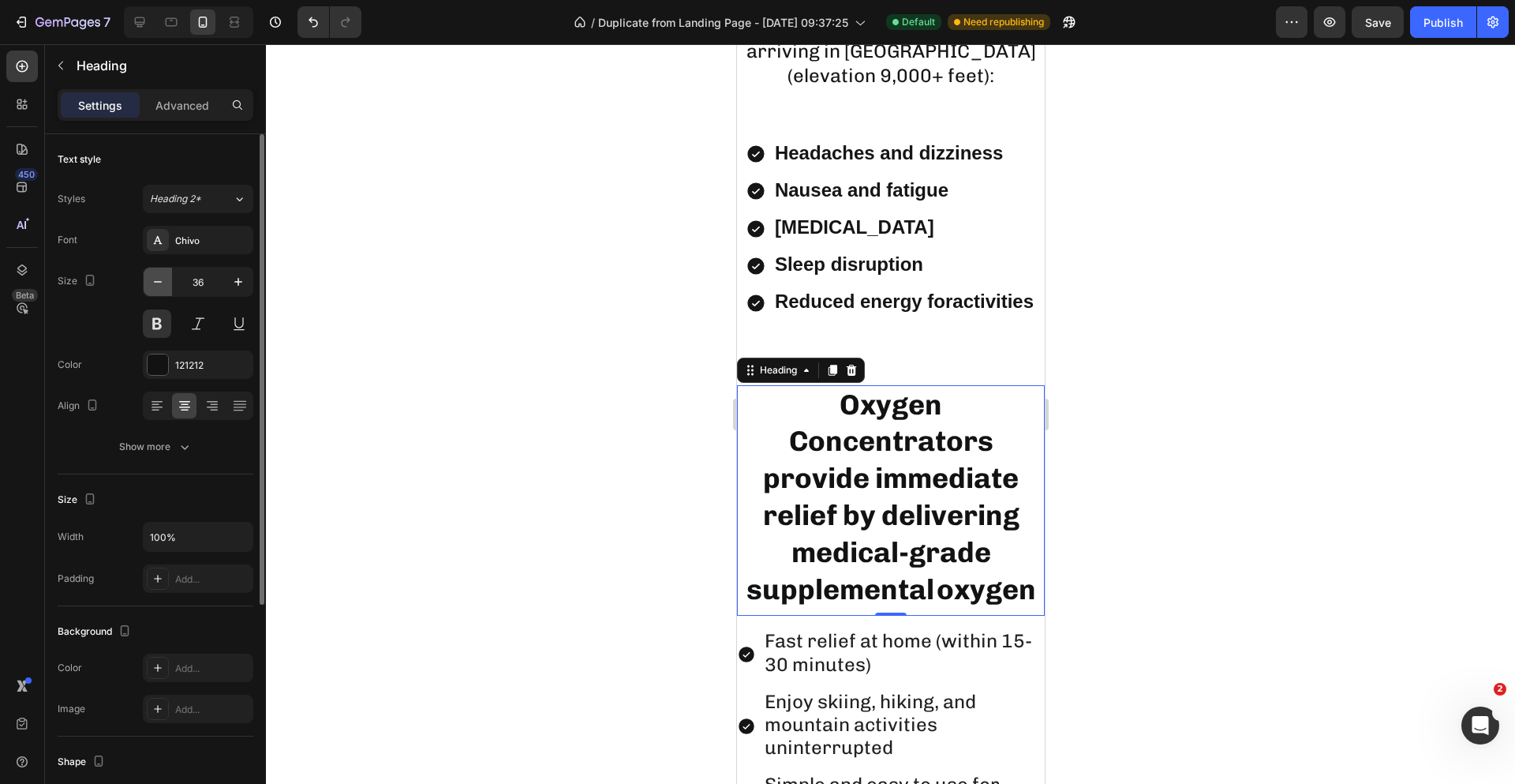
click at [158, 282] on icon "button" at bounding box center [158, 282] width 8 height 2
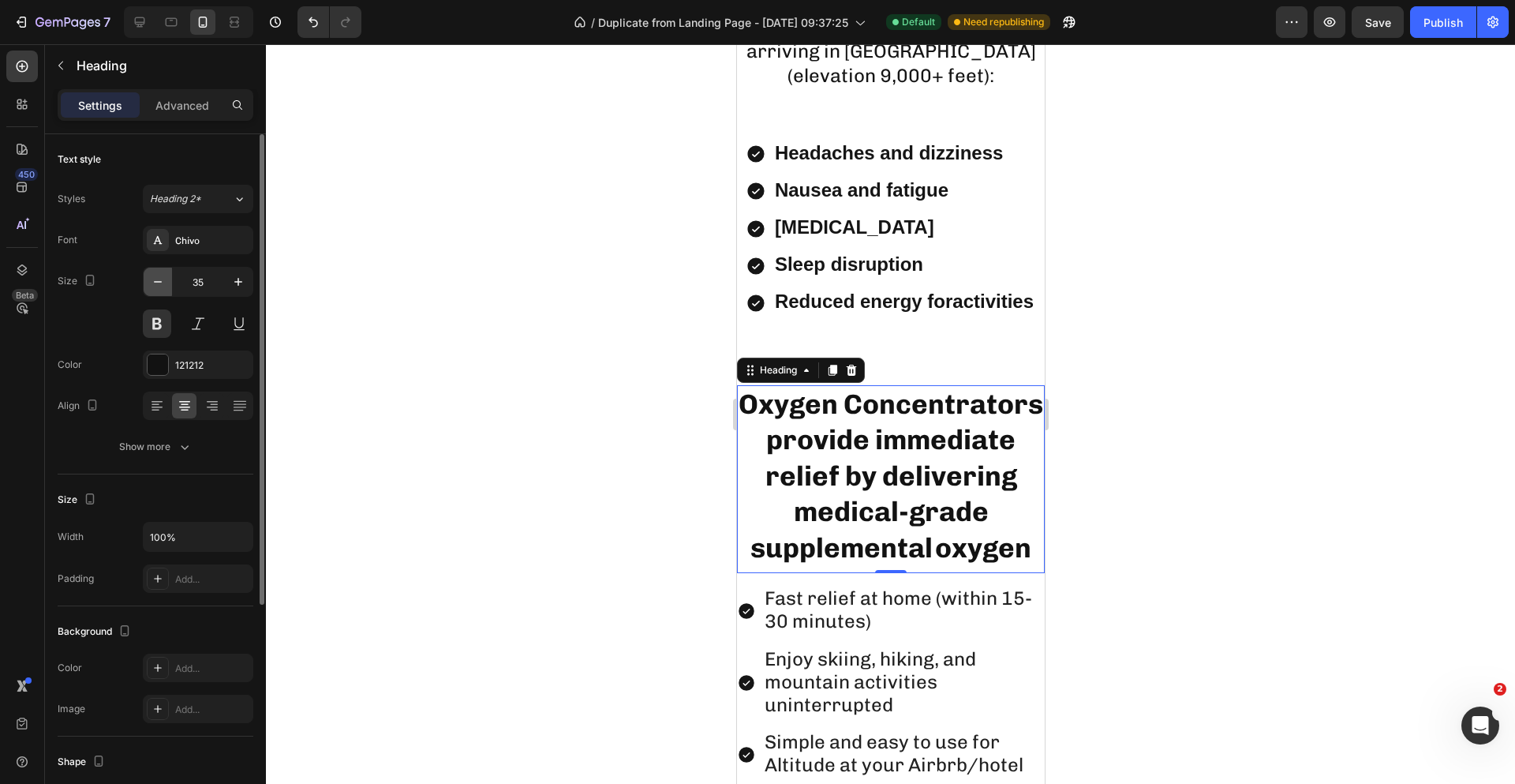
click at [158, 282] on icon "button" at bounding box center [158, 282] width 8 height 2
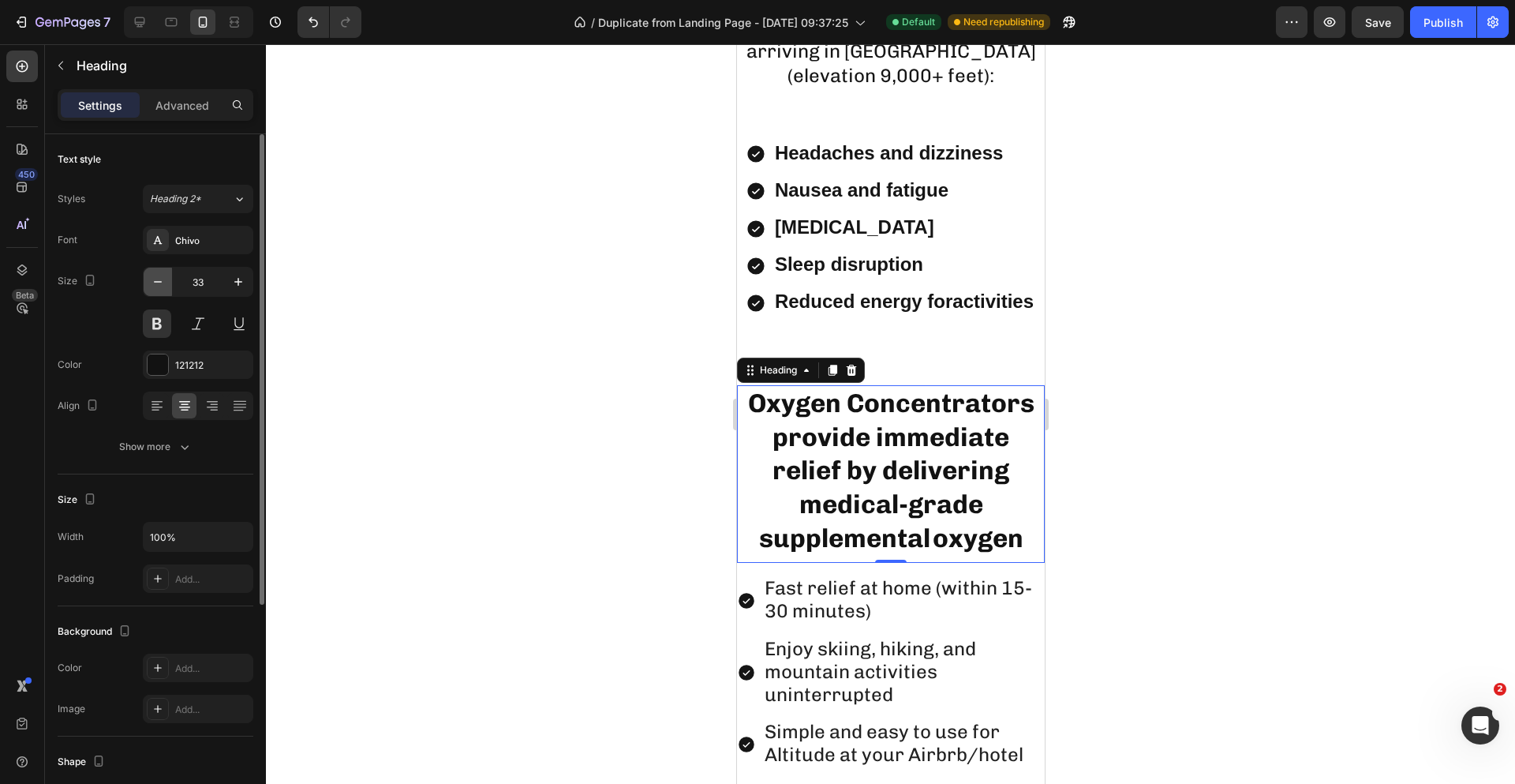
click at [158, 281] on icon "button" at bounding box center [158, 282] width 16 height 16
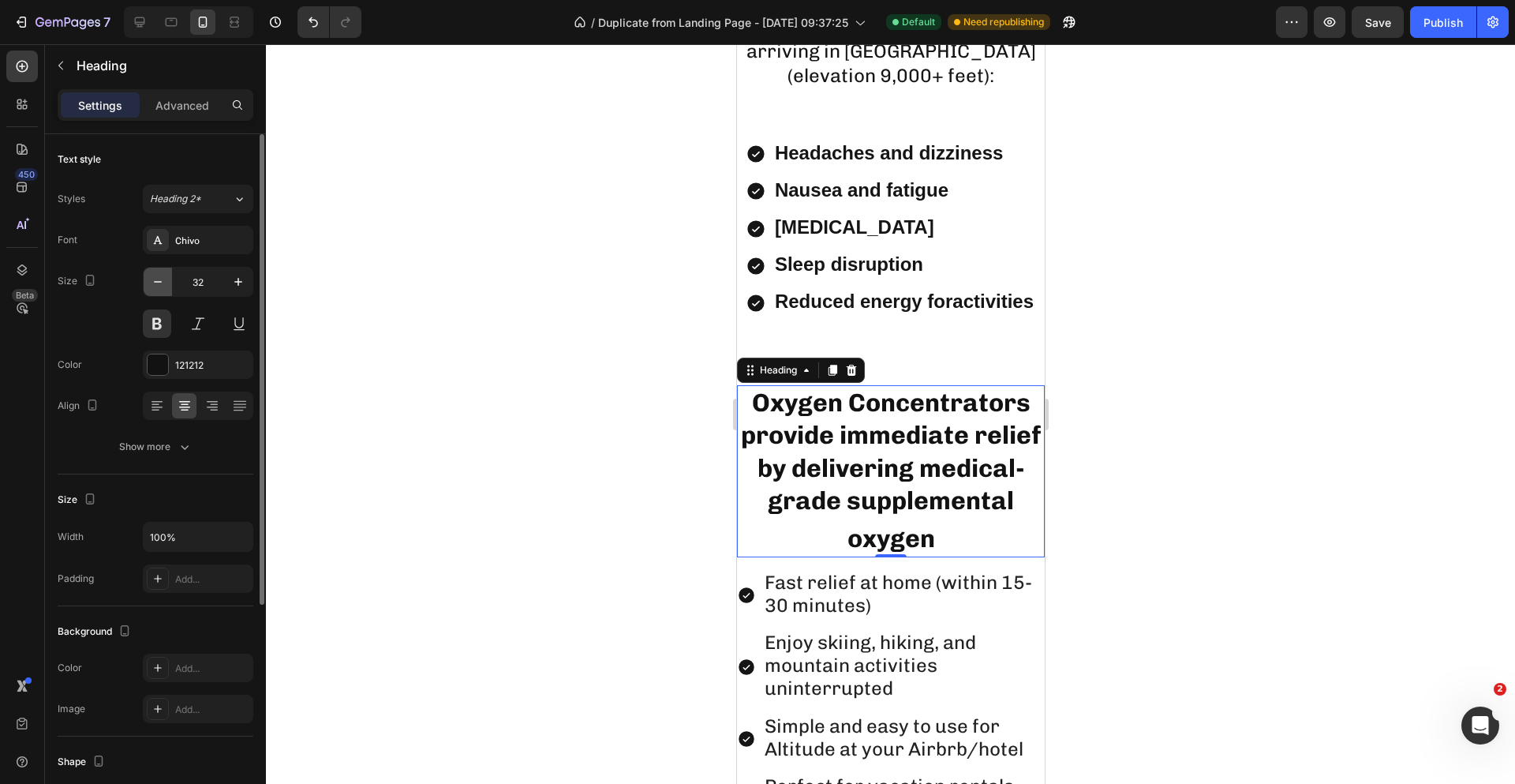
click at [159, 282] on icon "button" at bounding box center [158, 282] width 8 height 2
type input "31"
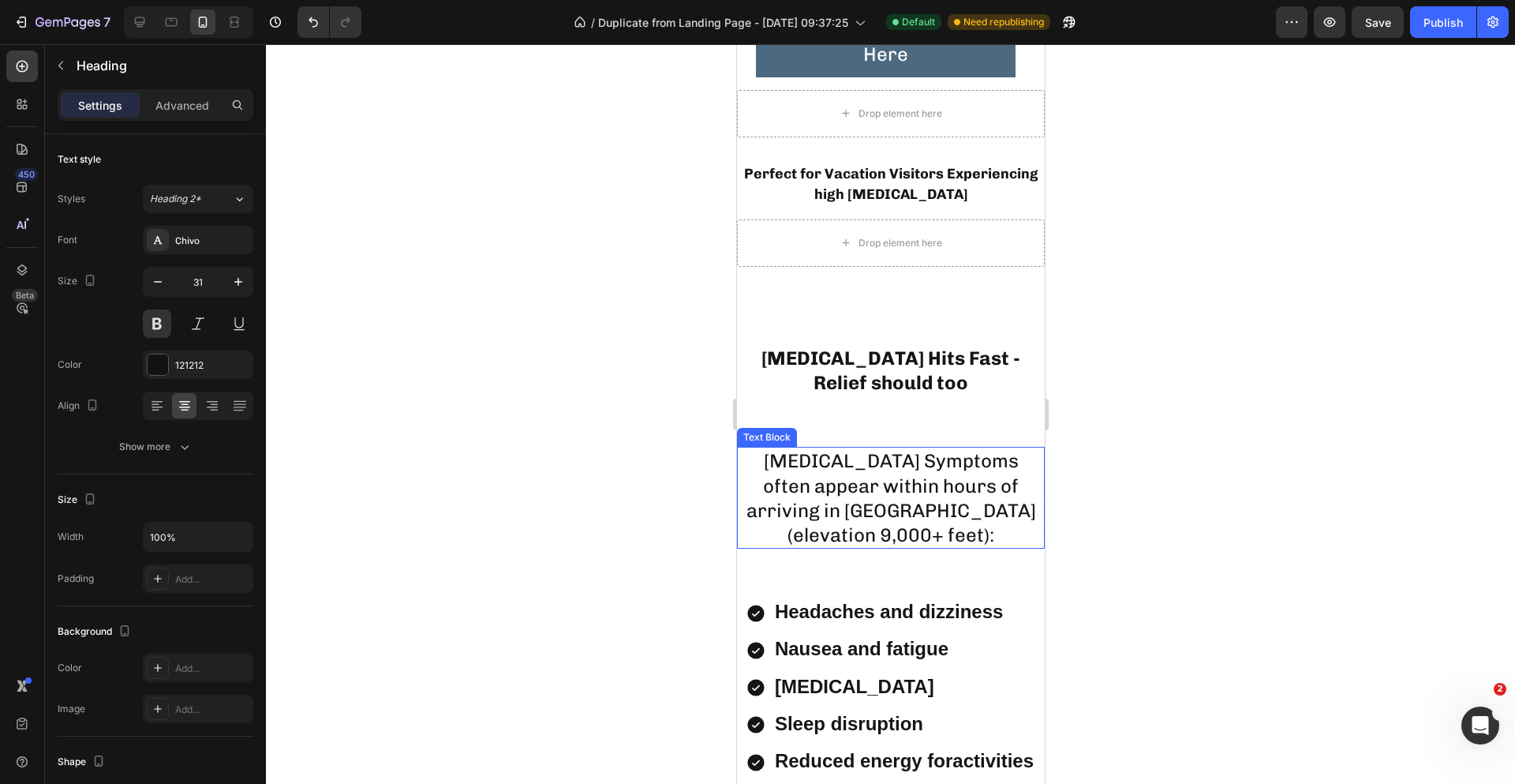
scroll to position [1771, 0]
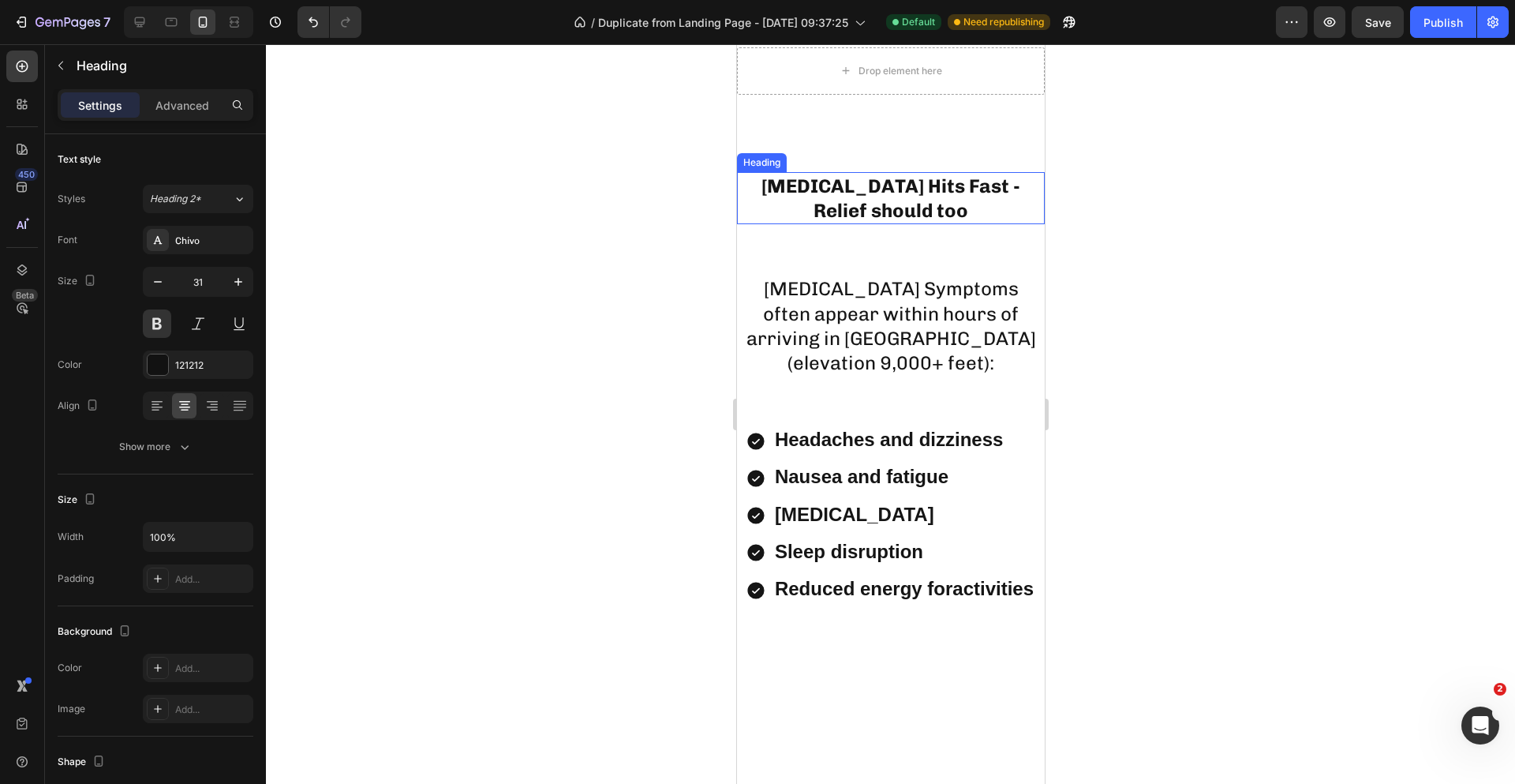
click at [917, 224] on h2 "[MEDICAL_DATA] Hits Fast - Relief should too" at bounding box center [890, 198] width 308 height 52
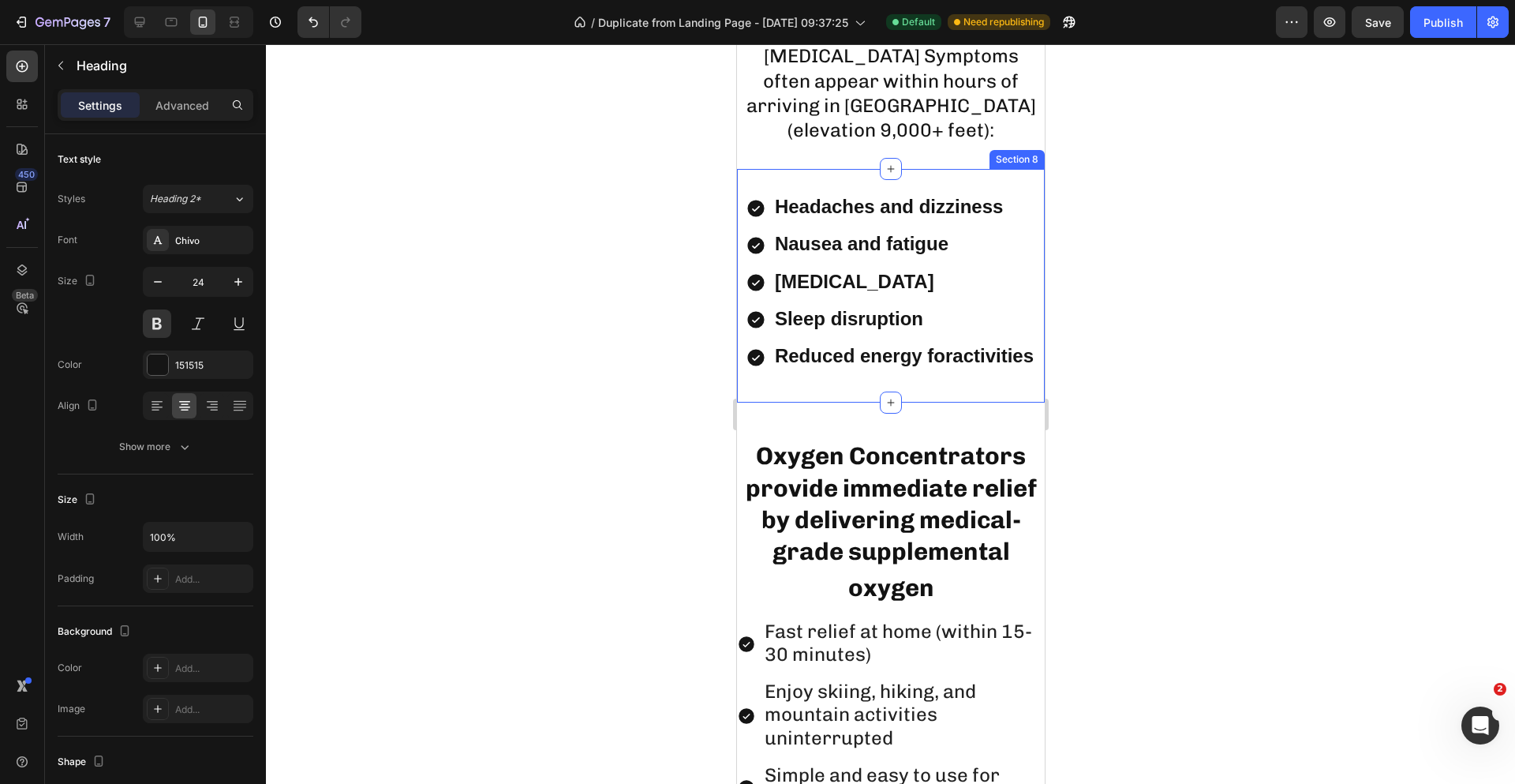
scroll to position [2323, 0]
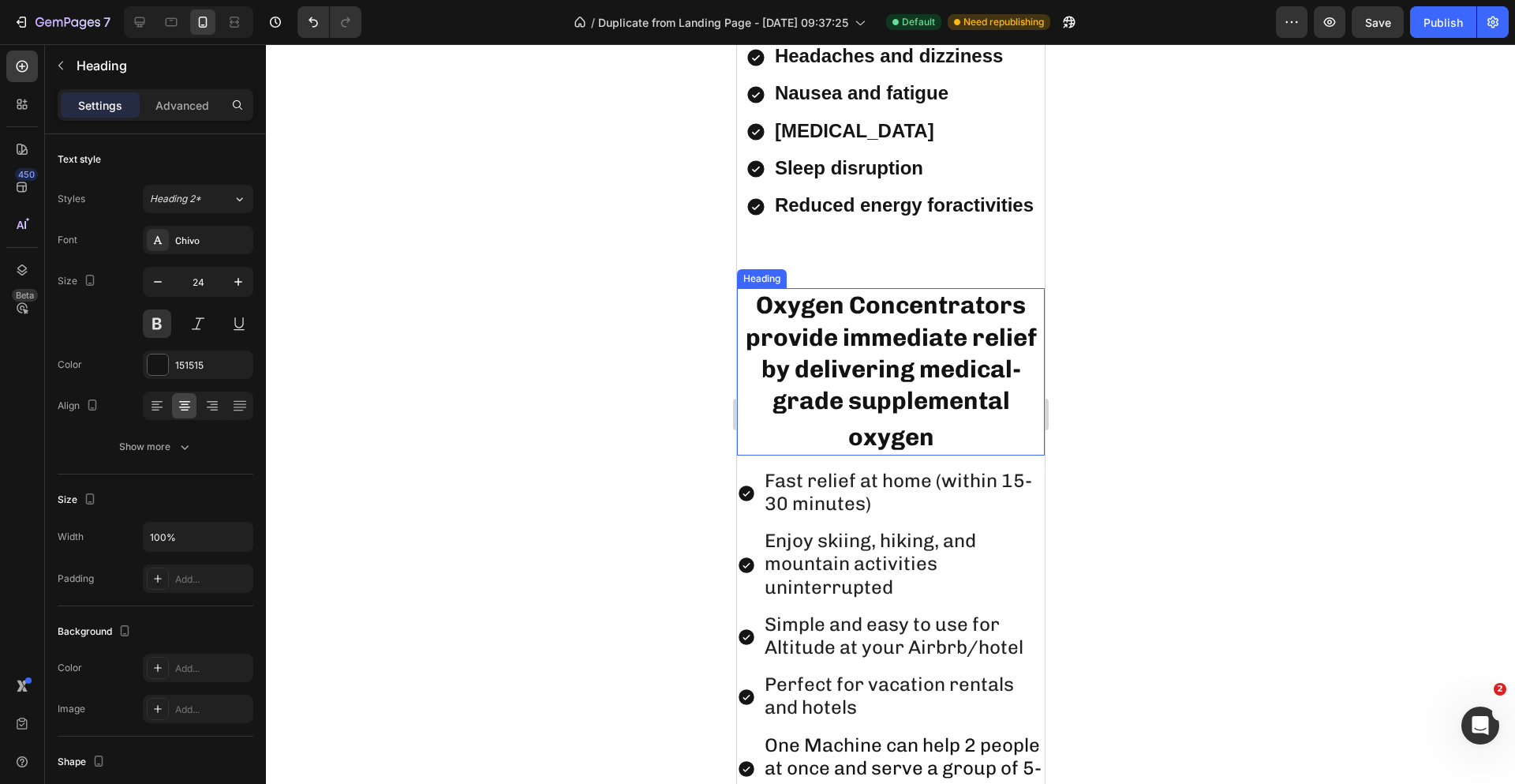
click at [879, 409] on h2 "Oxygen Concentrators provide immediate relief by delivering medical-grade suppl…" at bounding box center [890, 371] width 308 height 167
click at [155, 282] on icon "button" at bounding box center [158, 282] width 8 height 2
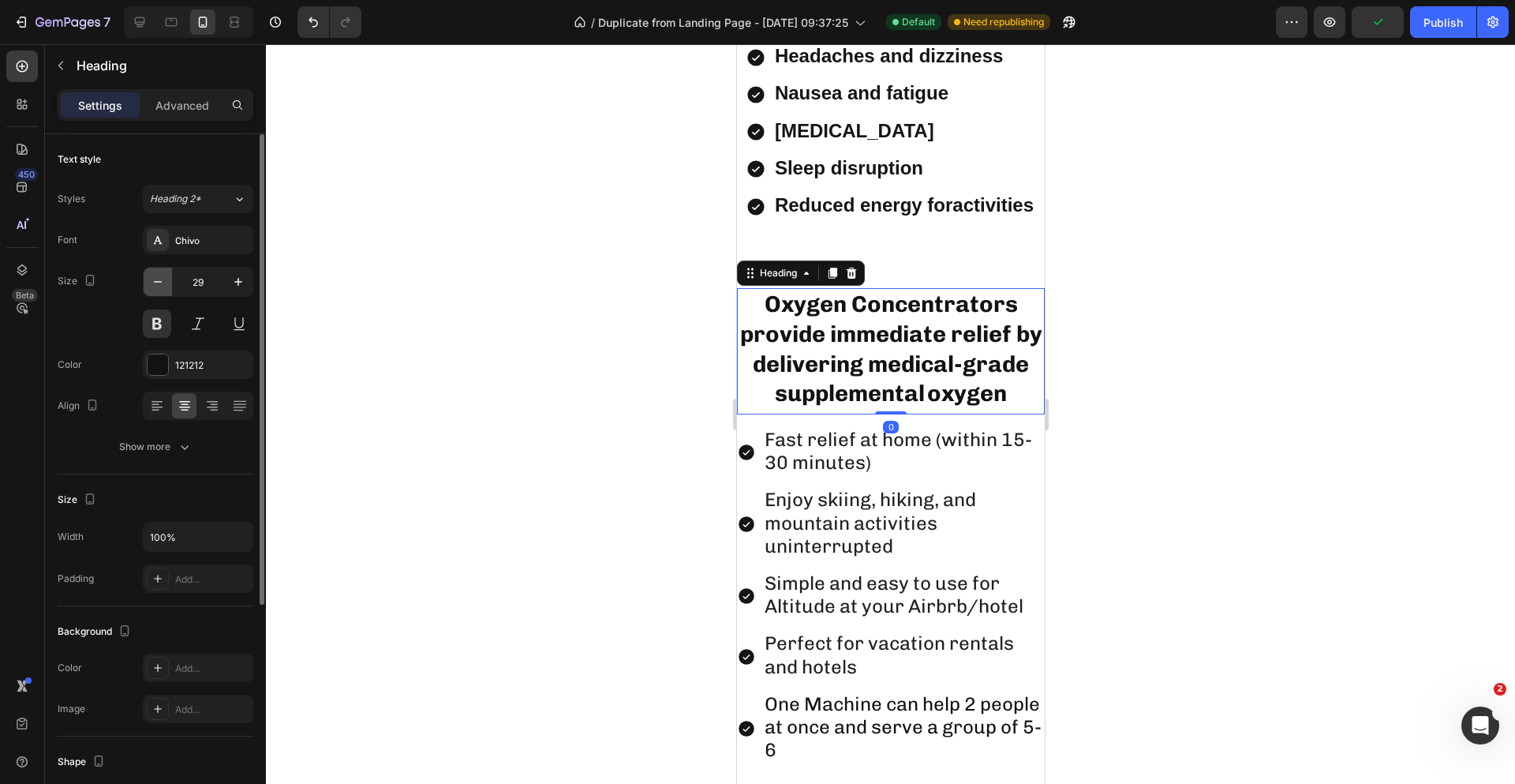
click at [156, 282] on icon "button" at bounding box center [158, 282] width 8 height 2
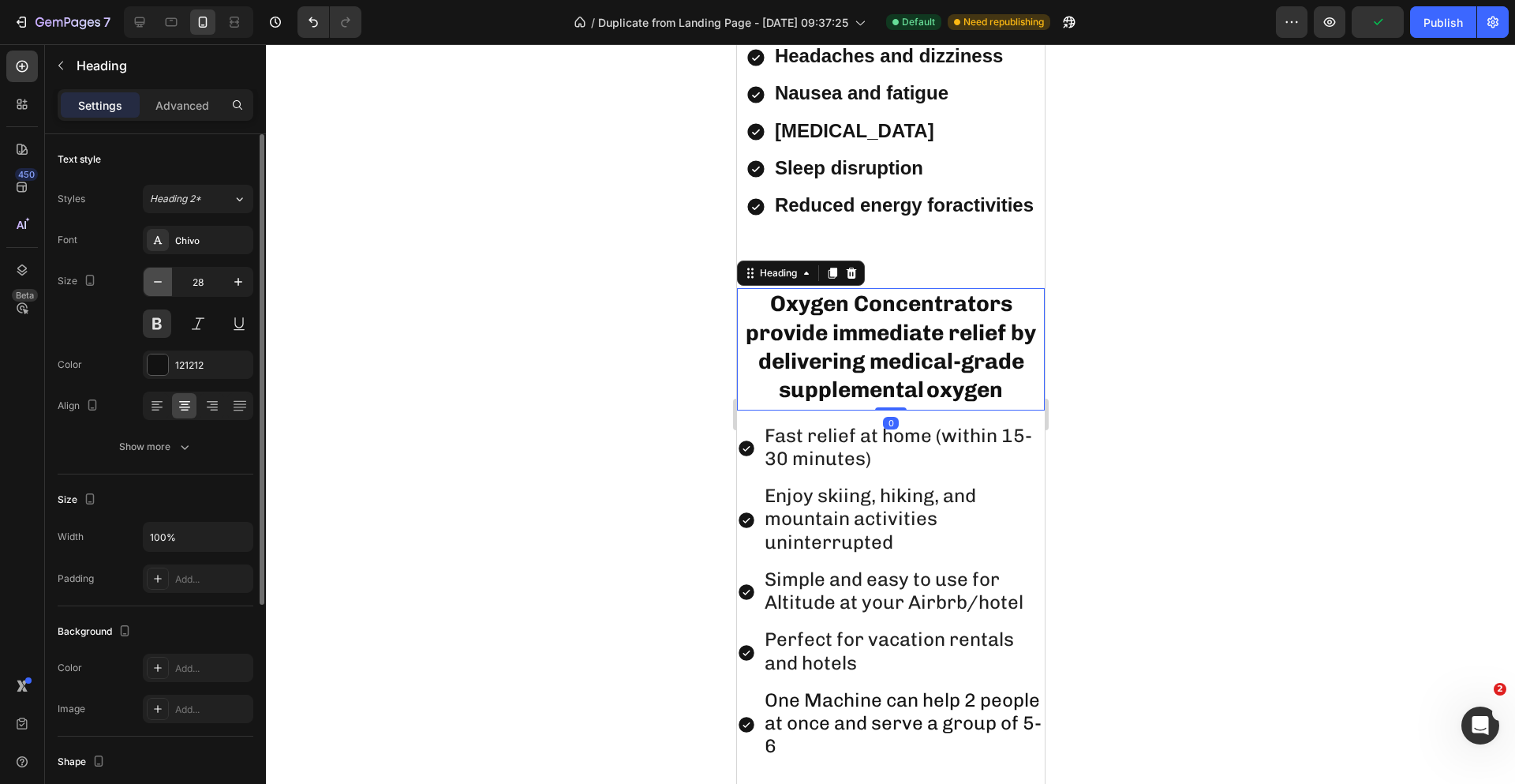
type input "27"
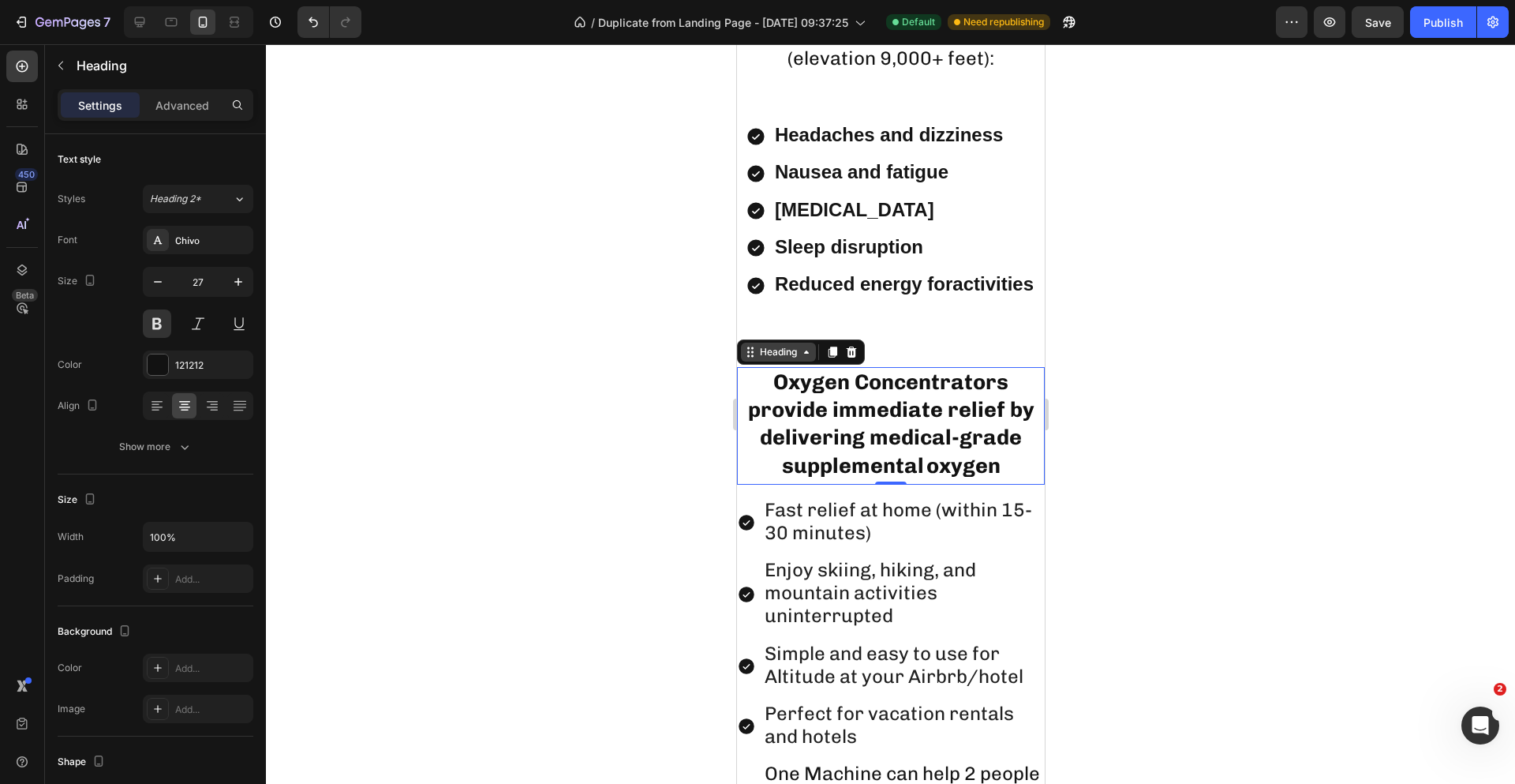
scroll to position [1929, 0]
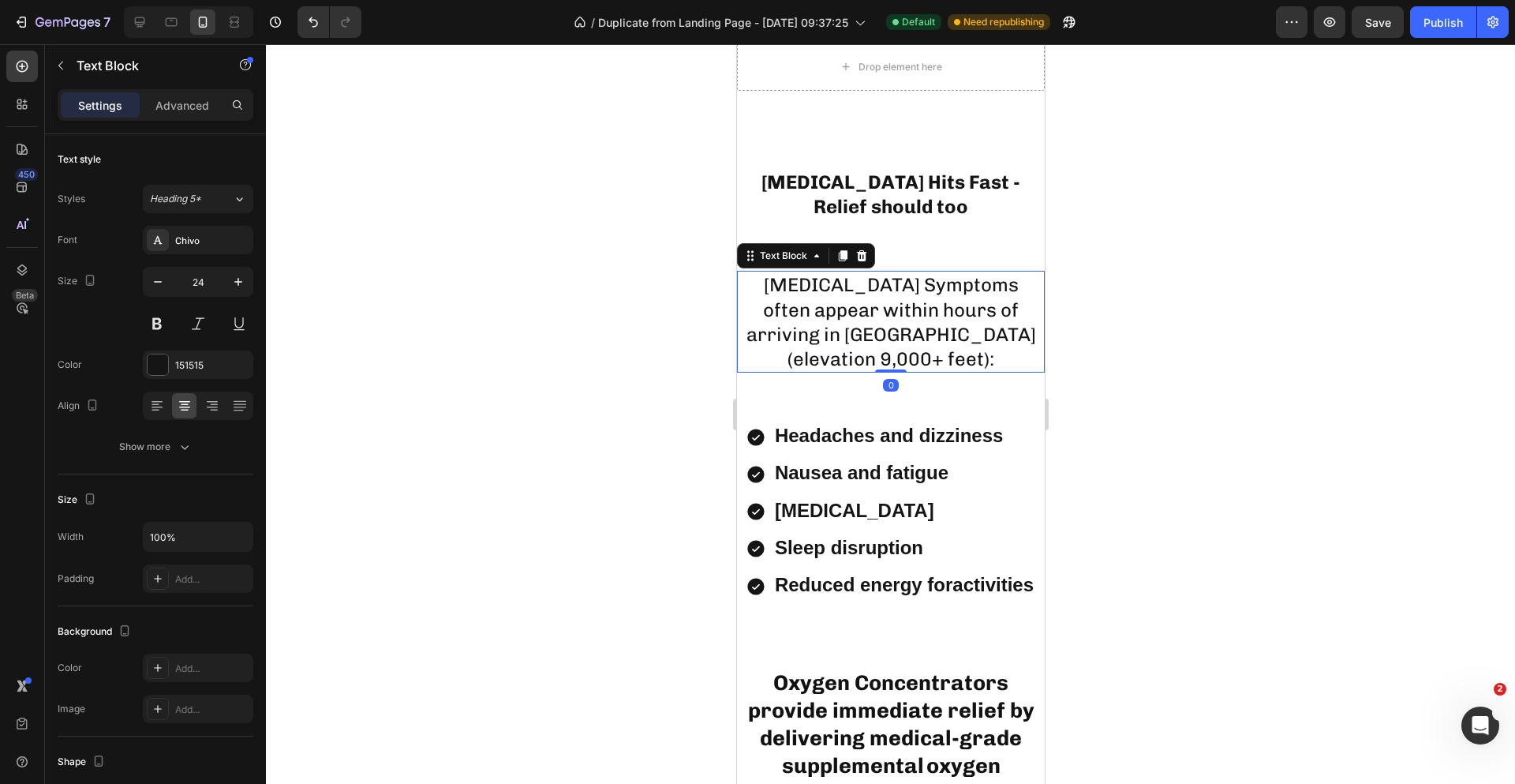
click at [834, 346] on p "[MEDICAL_DATA] Symptoms often appear within hours of arriving in [GEOGRAPHIC_DA…" at bounding box center [890, 309] width 305 height 74
click at [200, 325] on button at bounding box center [197, 323] width 28 height 28
click at [193, 106] on p "Advanced" at bounding box center [182, 105] width 54 height 17
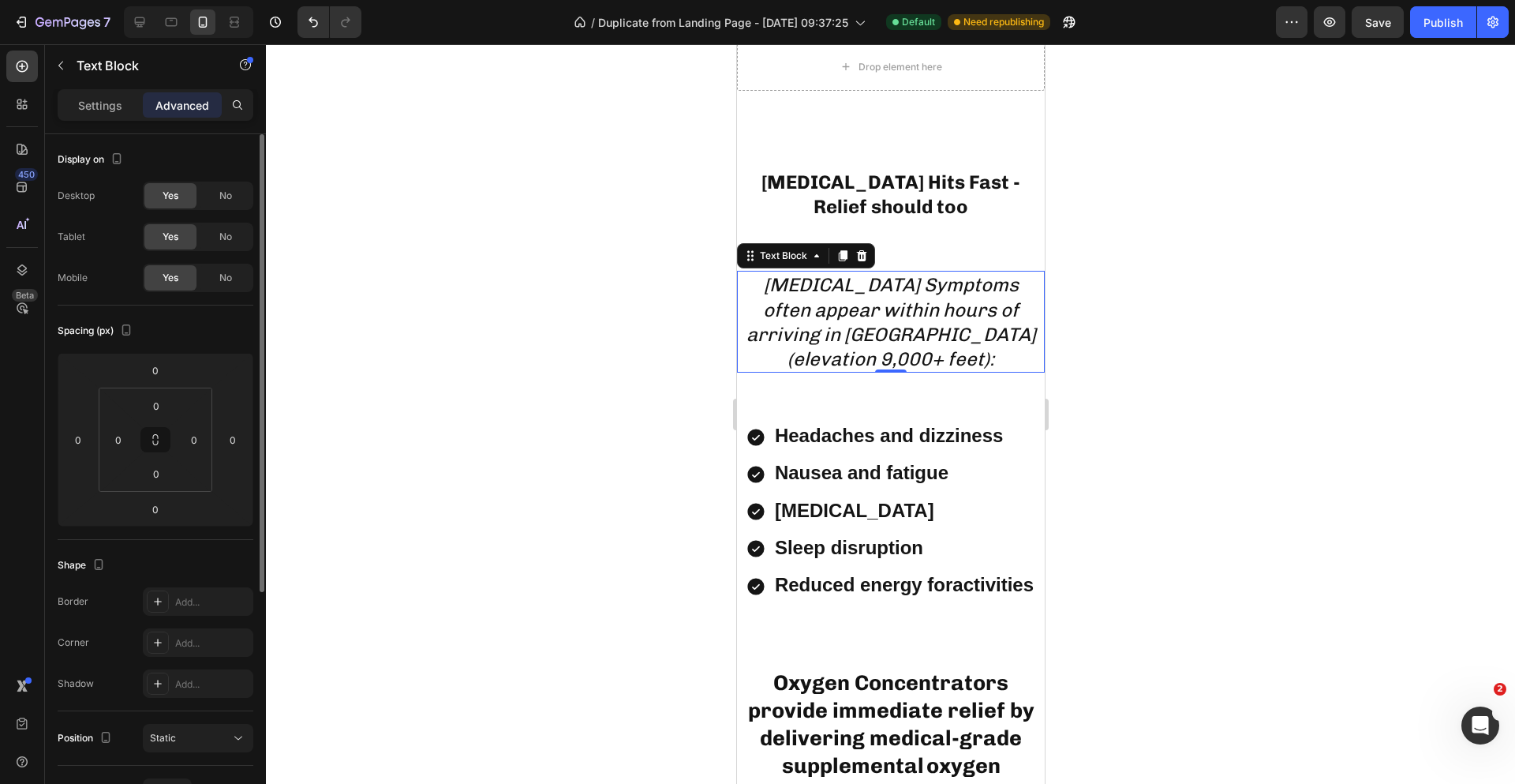
click at [176, 388] on div "0 0 0 0" at bounding box center [155, 439] width 114 height 104
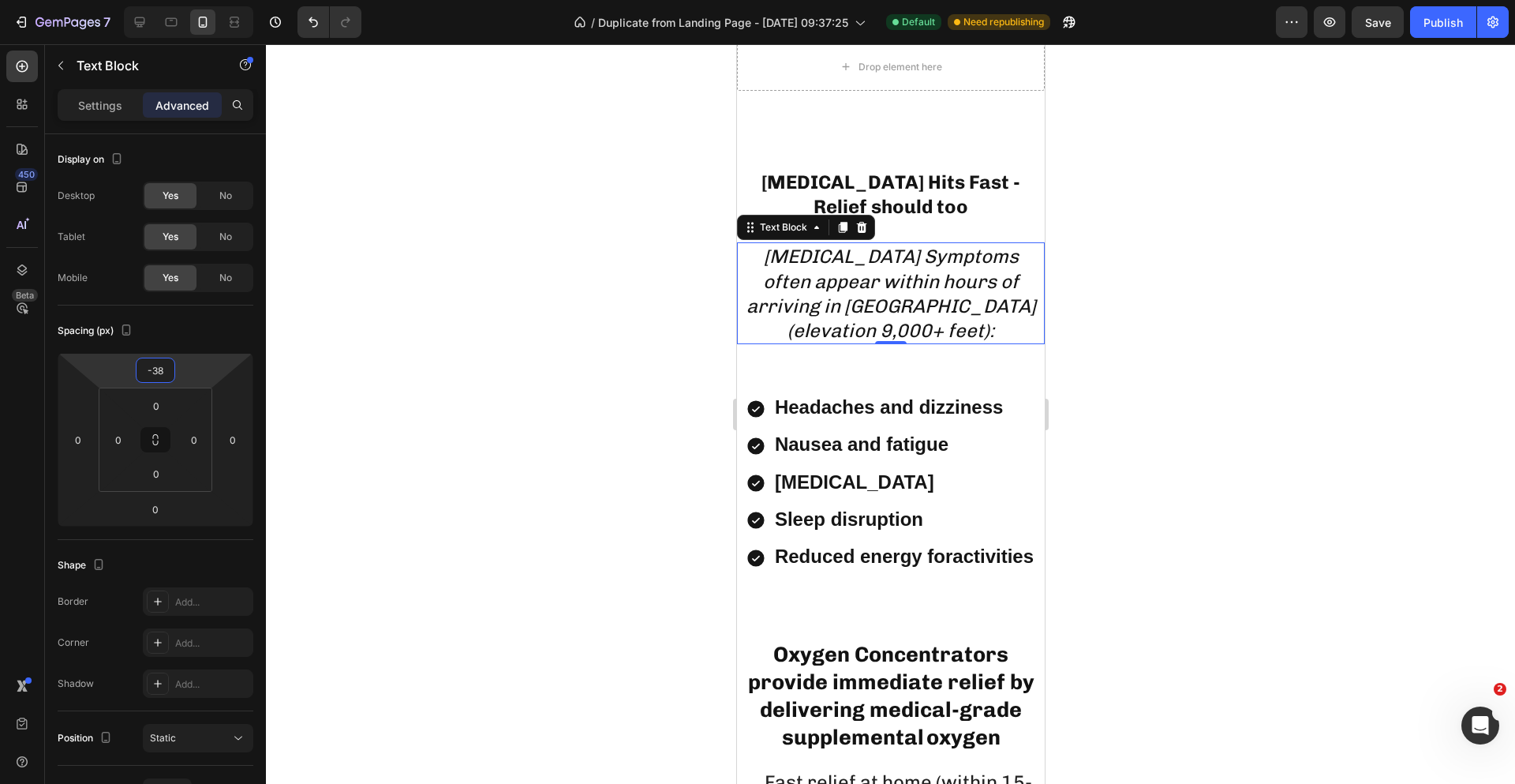
type input "-40"
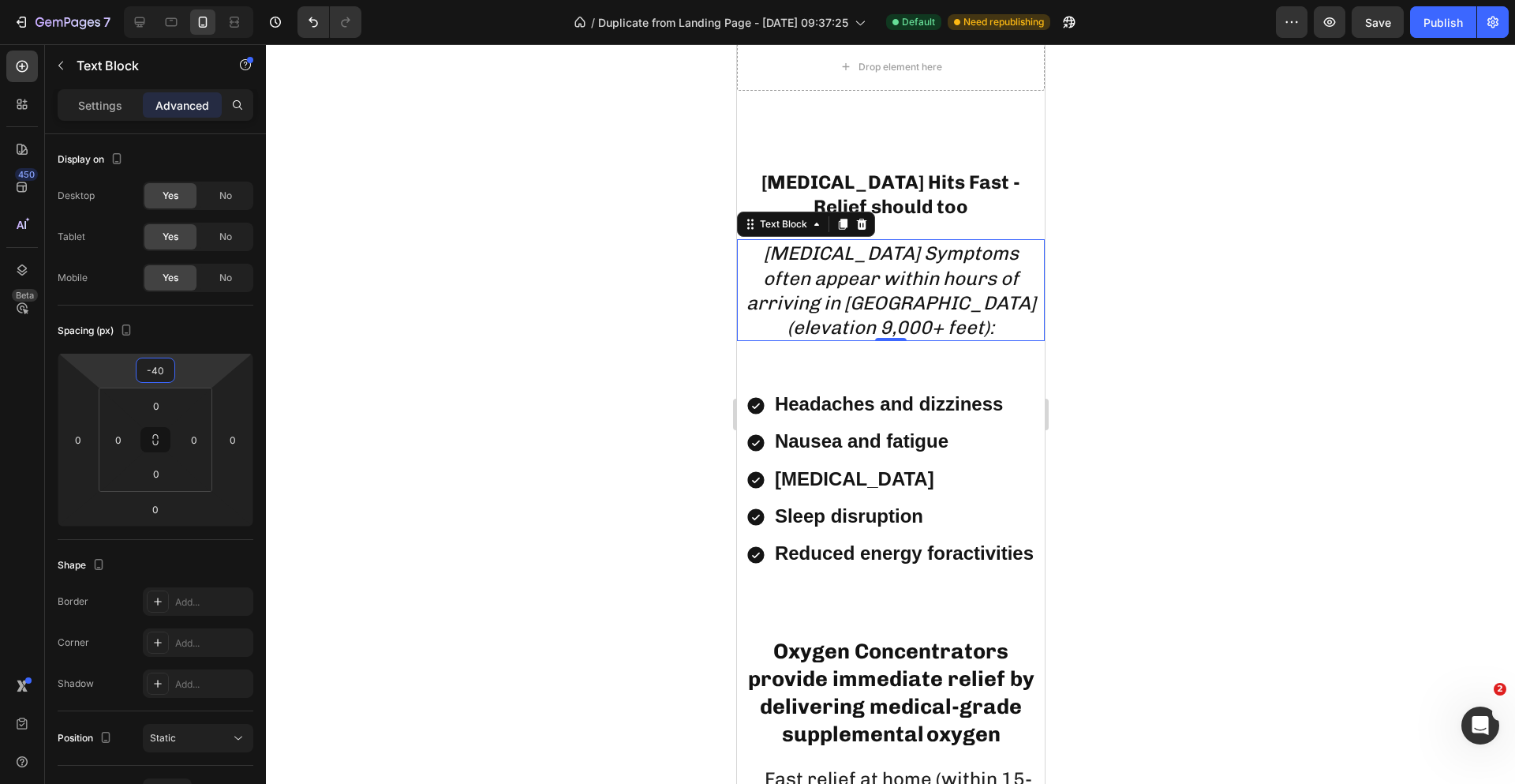
drag, startPoint x: 176, startPoint y: 387, endPoint x: 178, endPoint y: 402, distance: 15.1
click at [178, 0] on html "7 Version history / Duplicate from Landing Page - [DATE] 09:37:25 Default Need …" at bounding box center [758, 0] width 1515 height 0
click at [64, 72] on button "button" at bounding box center [60, 65] width 25 height 25
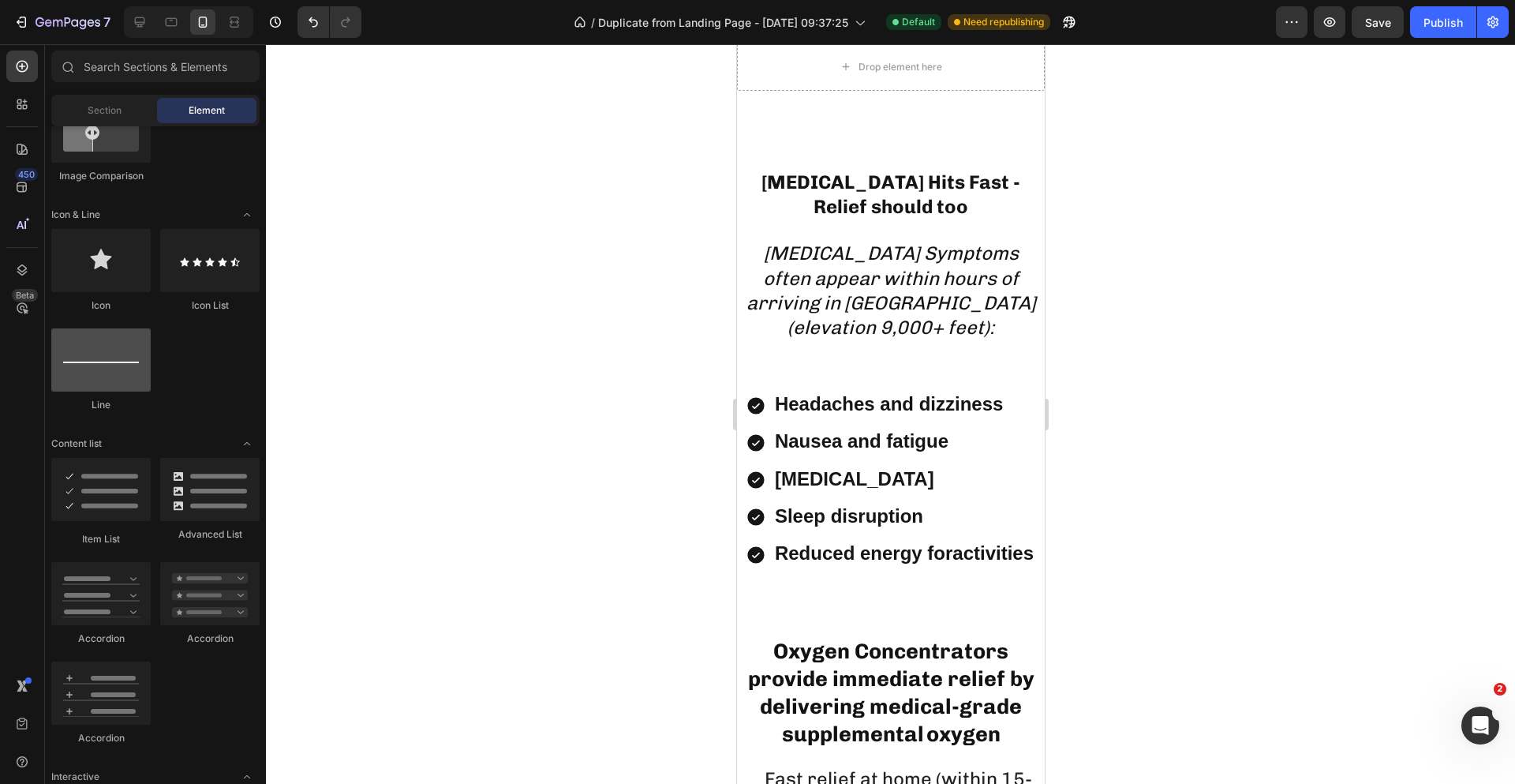
click at [126, 379] on div at bounding box center [101, 359] width 99 height 63
click at [89, 353] on div at bounding box center [101, 359] width 99 height 63
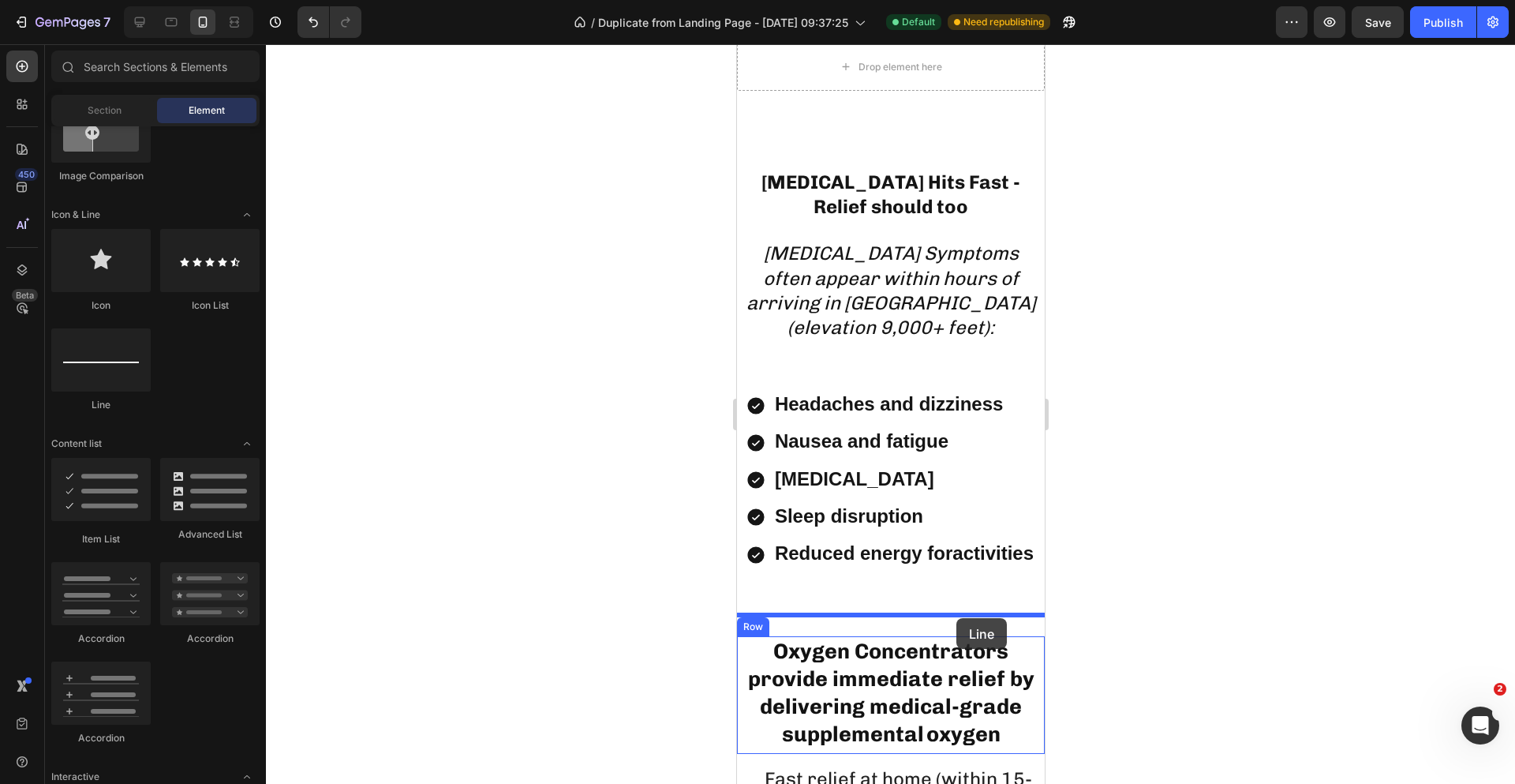
drag, startPoint x: 833, startPoint y: 405, endPoint x: 956, endPoint y: 618, distance: 246.0
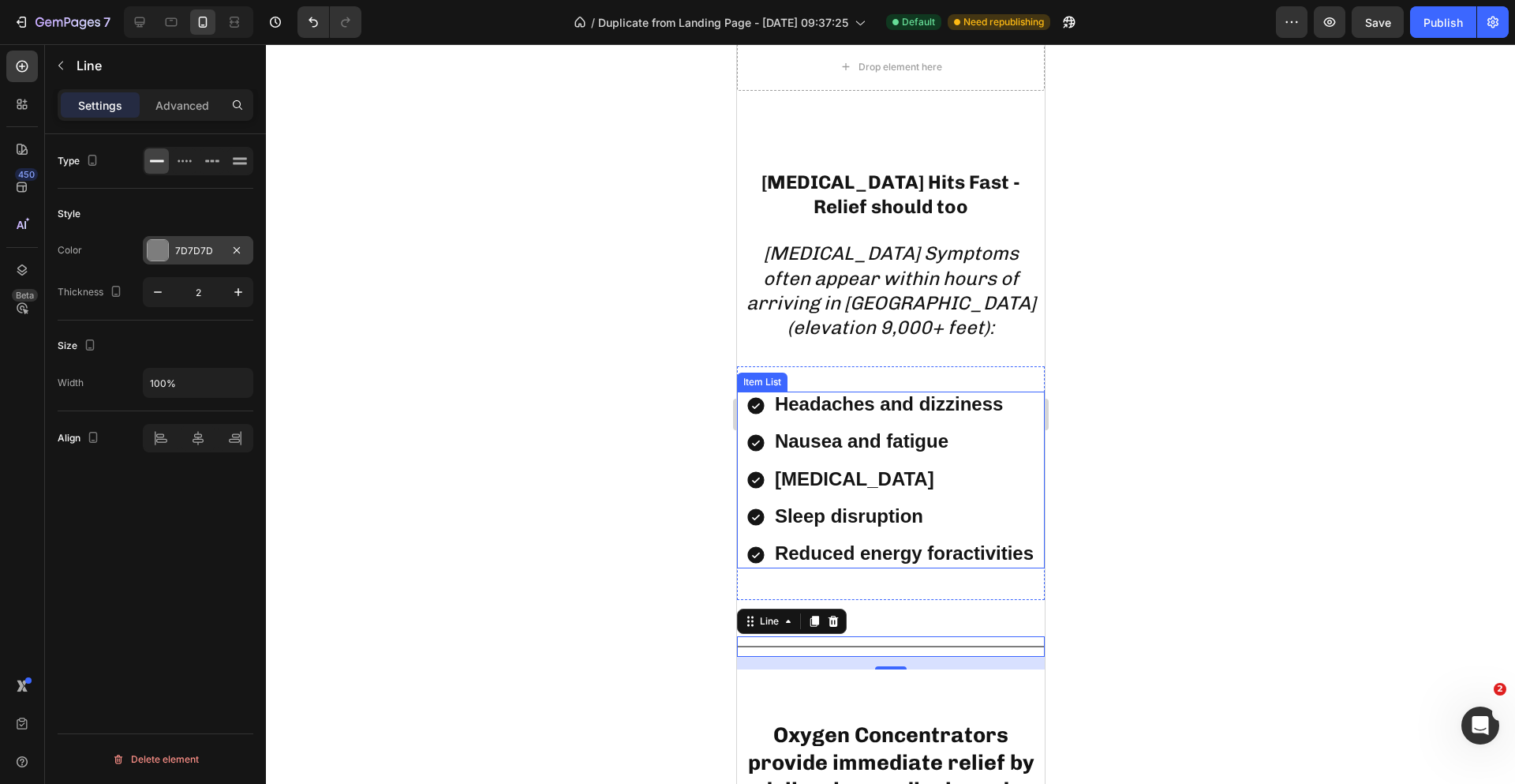
click at [189, 252] on div "7D7D7D" at bounding box center [197, 251] width 46 height 15
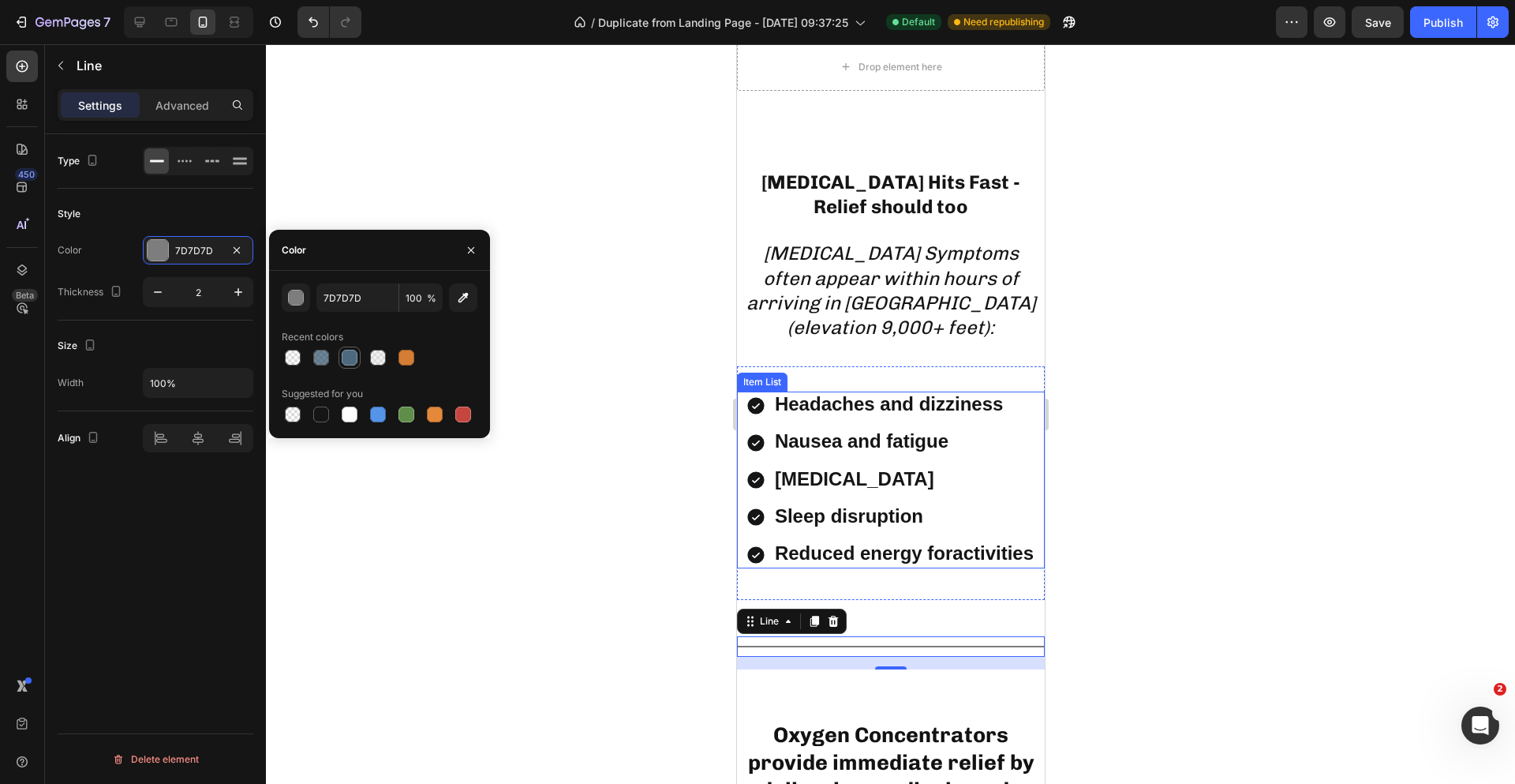
click at [345, 357] on div at bounding box center [350, 358] width 16 height 16
click at [319, 409] on div at bounding box center [322, 414] width 16 height 16
type input "151515"
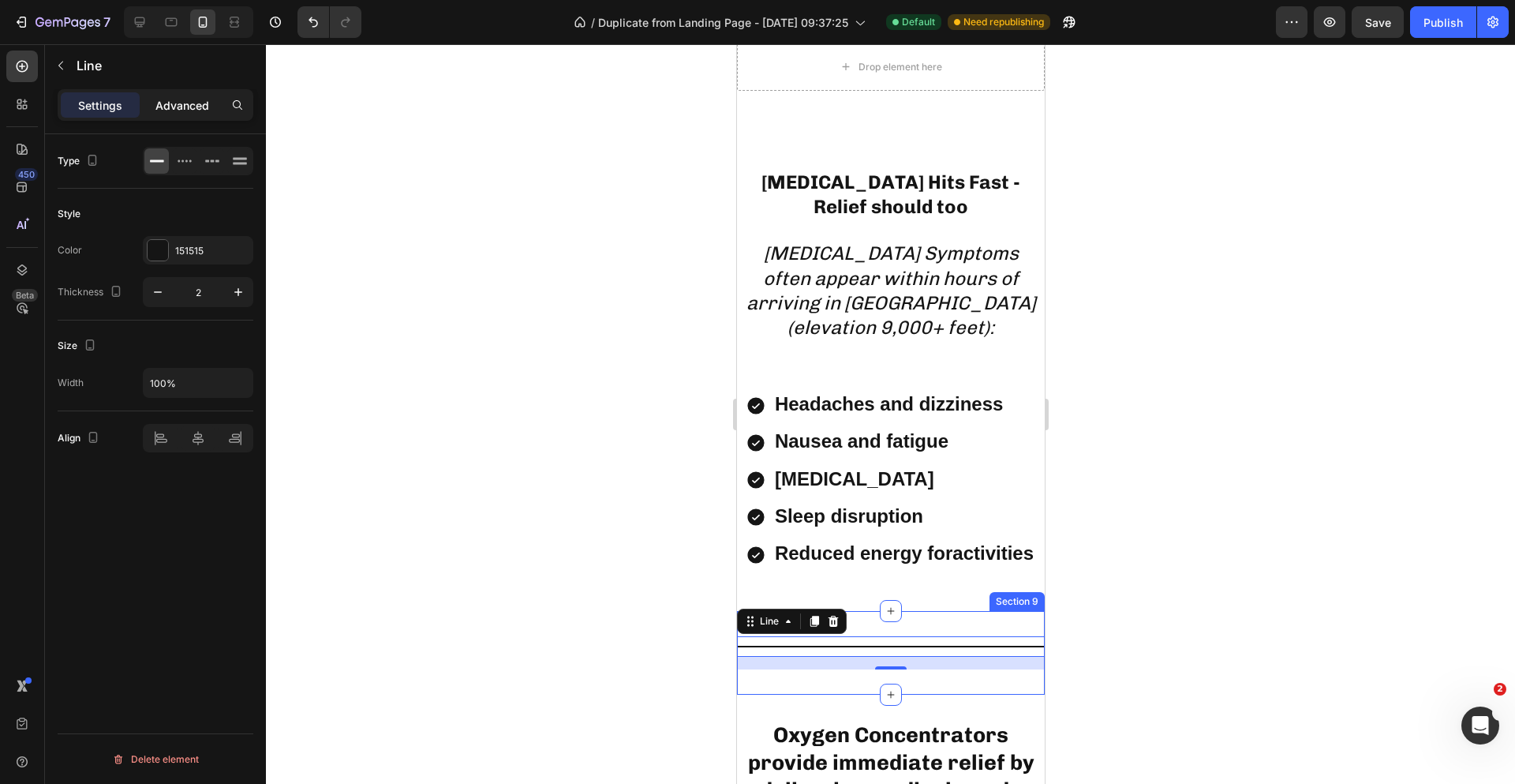
click at [198, 104] on p "Advanced" at bounding box center [182, 105] width 54 height 17
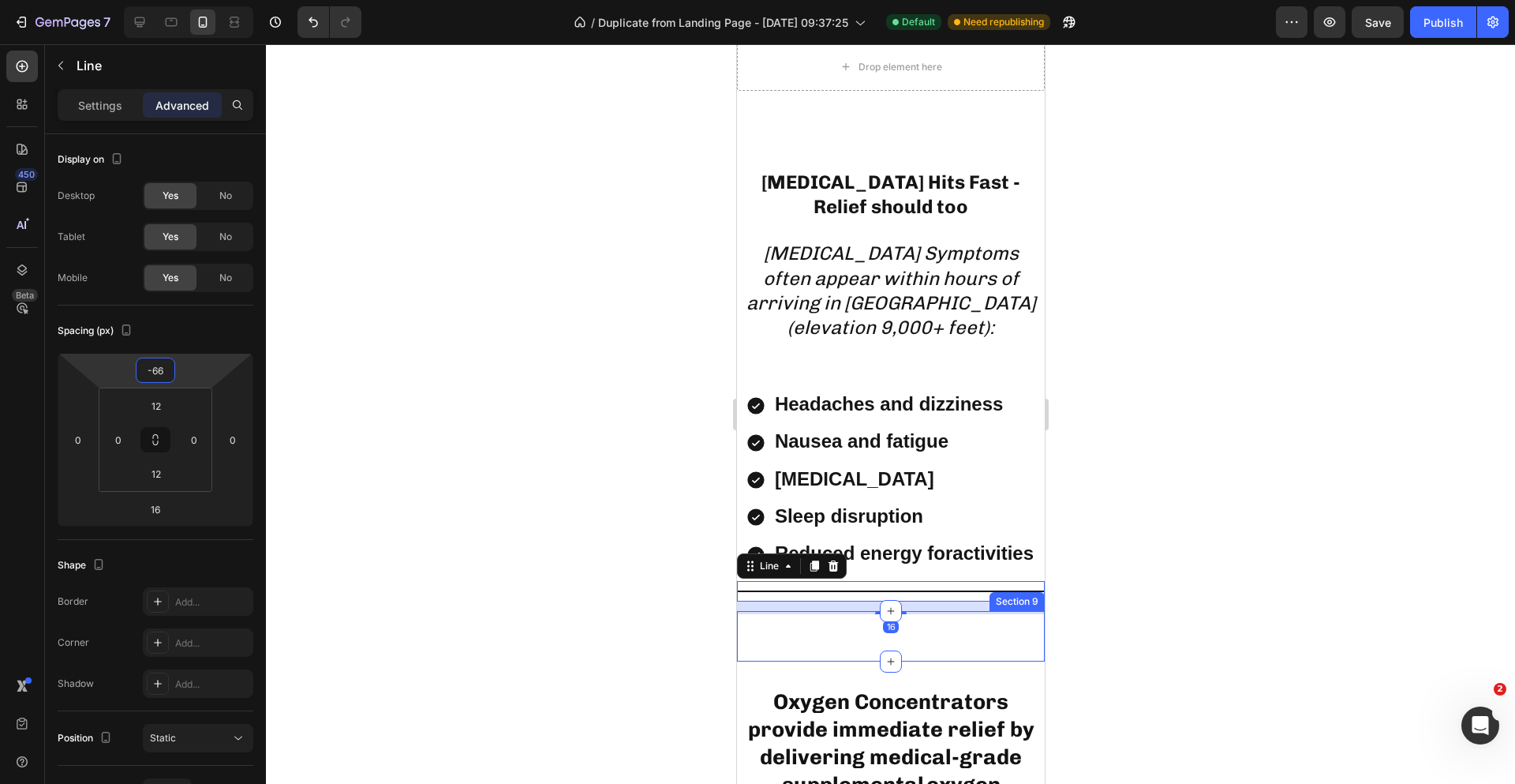
type input "-64"
drag, startPoint x: 173, startPoint y: 387, endPoint x: 168, endPoint y: 412, distance: 25.5
click at [168, 0] on html "7 Version history / Duplicate from Landing Page - [DATE] 09:37:25 Default Need …" at bounding box center [758, 0] width 1515 height 0
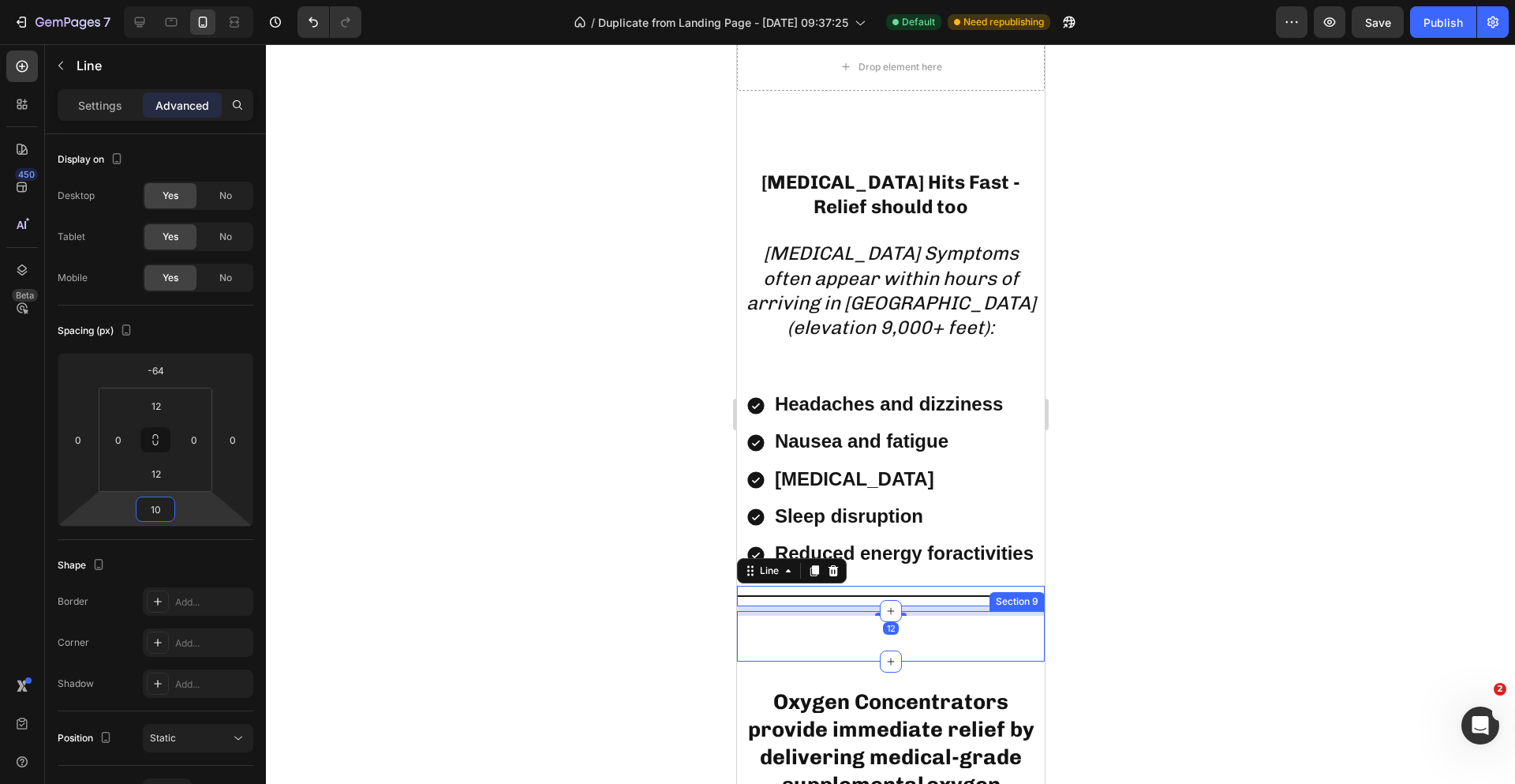
type input "8"
click at [181, 0] on html "7 Version history / Duplicate from Landing Page - [DATE] 09:37:25 Default Need …" at bounding box center [758, 0] width 1515 height 0
click at [442, 477] on div at bounding box center [890, 414] width 1249 height 740
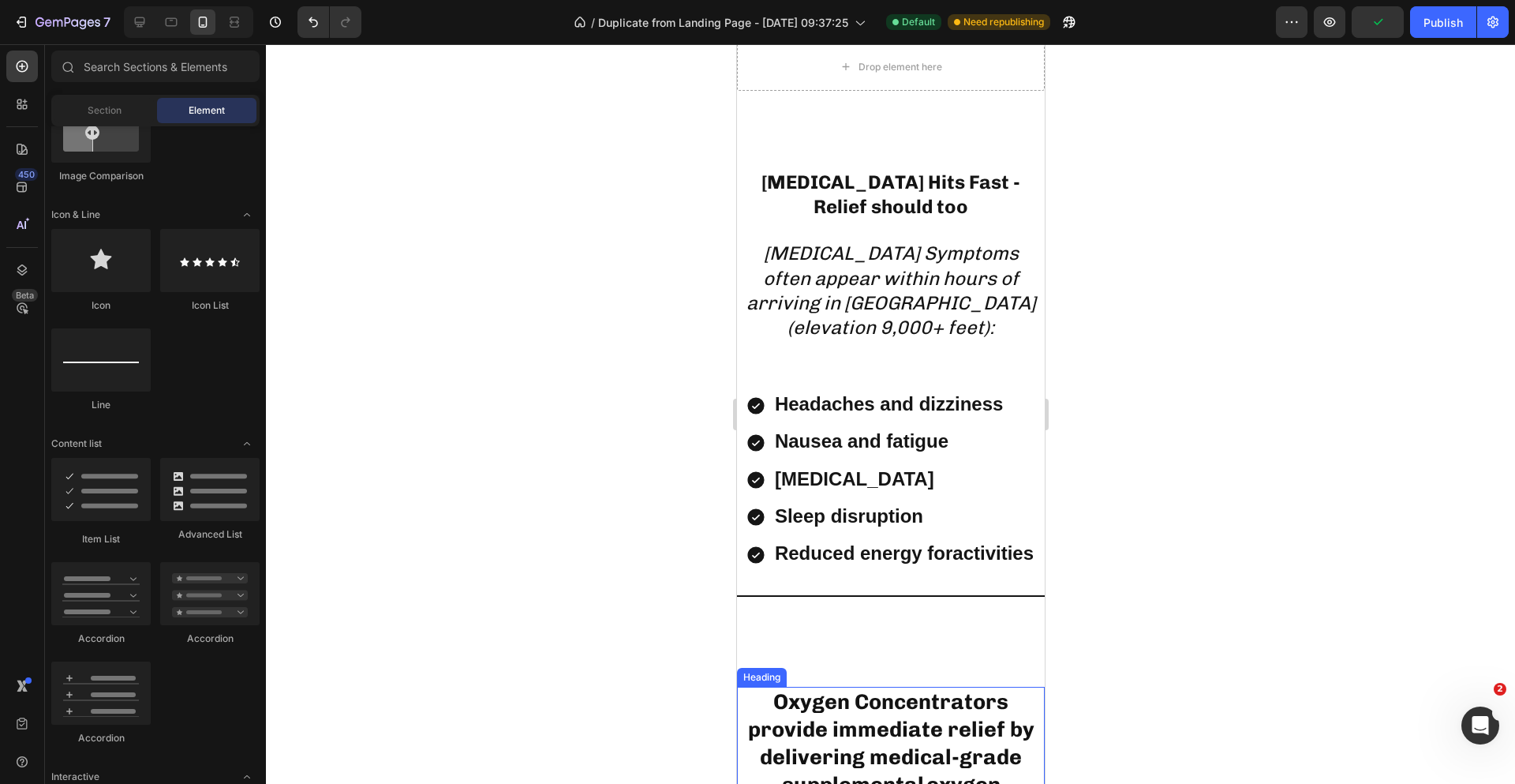
click at [1007, 709] on h2 "Oxygen Concentrators provide immediate relief by delivering medical-grade suppl…" at bounding box center [890, 745] width 308 height 117
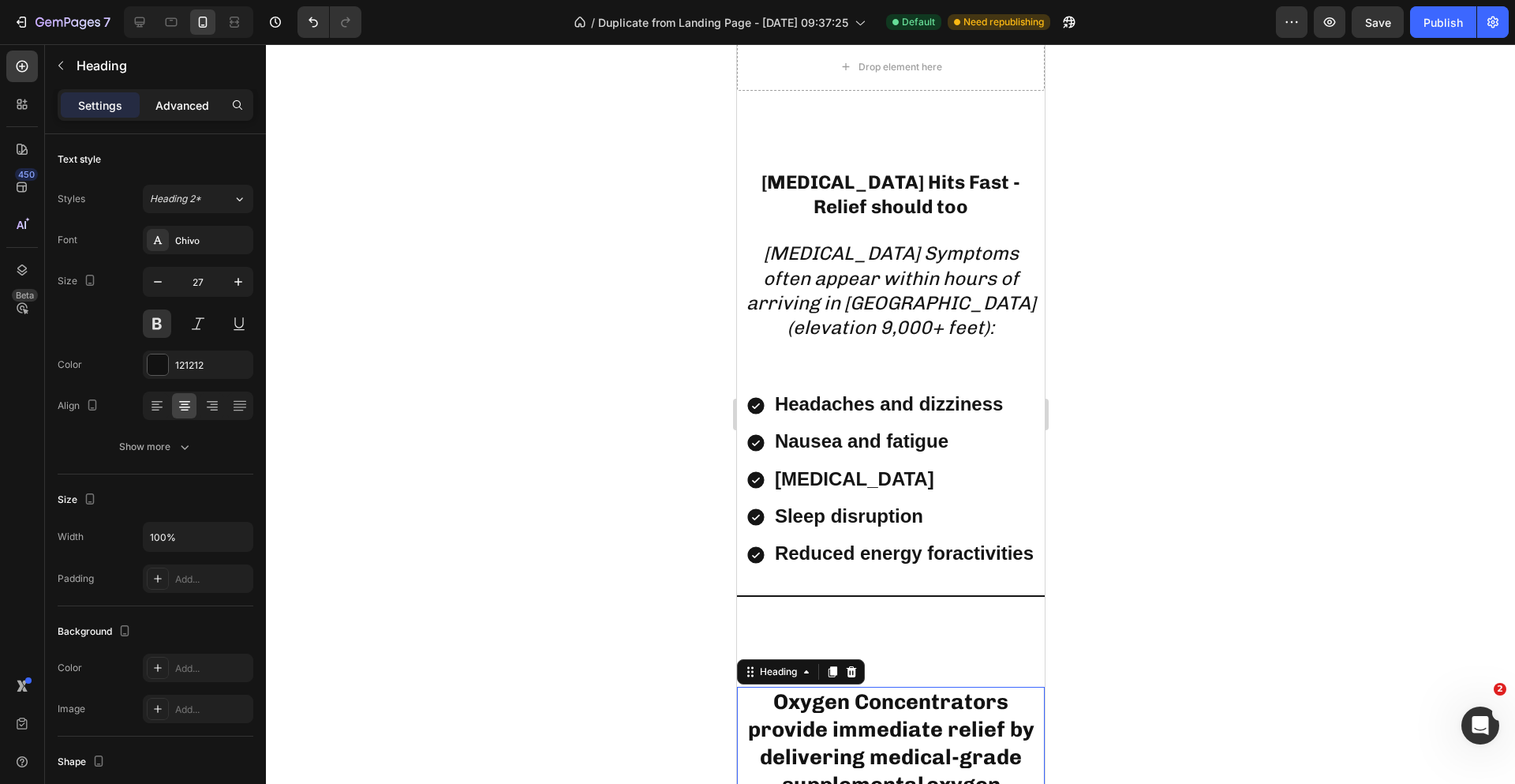
click at [185, 107] on p "Advanced" at bounding box center [182, 105] width 54 height 17
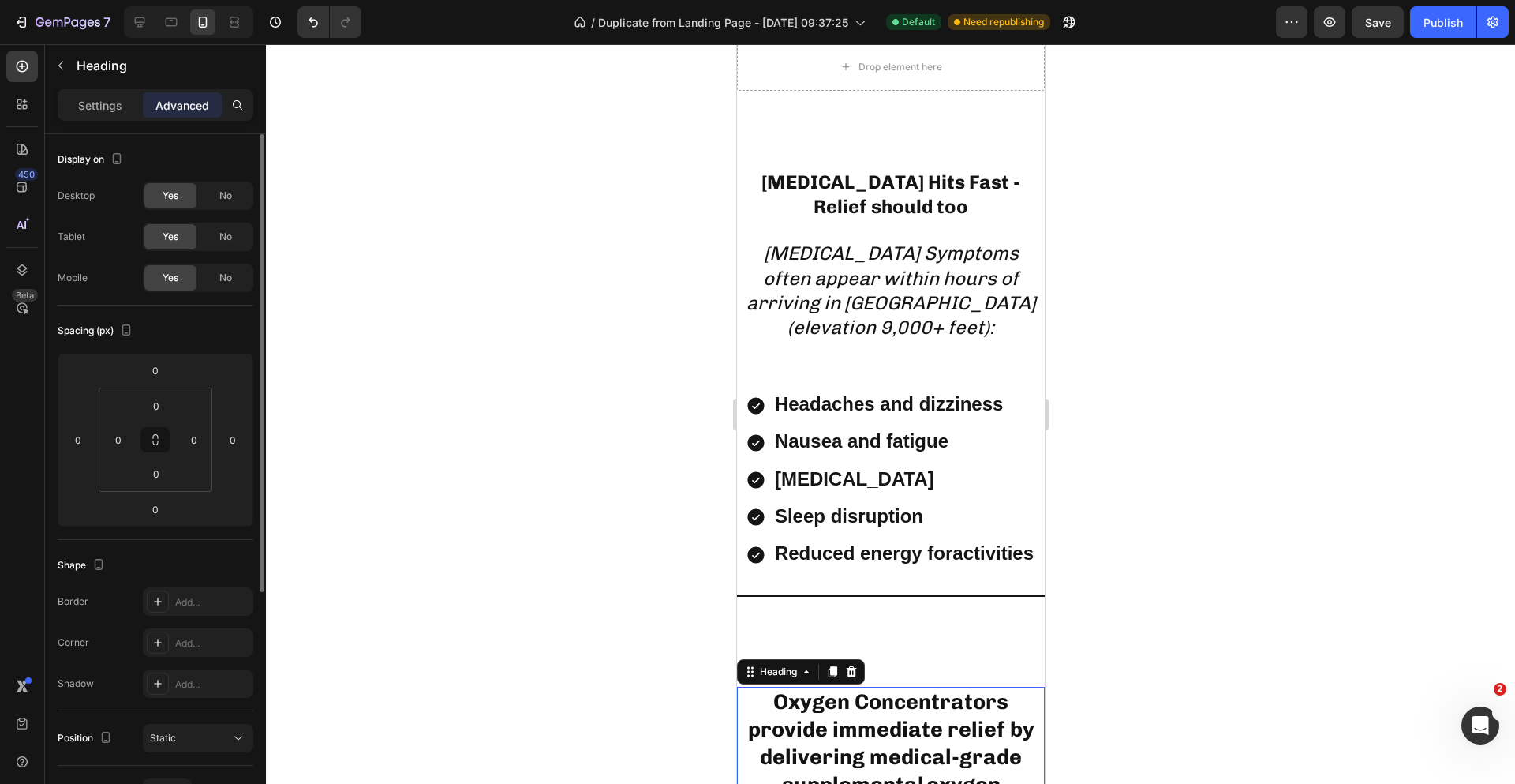
click at [0, 0] on div "Spacing (px) 0 0 0 0 0 0 0 0" at bounding box center [0, 0] width 0 height 0
drag, startPoint x: 190, startPoint y: 522, endPoint x: 186, endPoint y: 498, distance: 24.3
click at [186, 0] on html "7 Version history / Duplicate from Landing Page - [DATE] 09:37:25 Default Need …" at bounding box center [758, 0] width 1515 height 0
type input "10"
drag, startPoint x: 185, startPoint y: 492, endPoint x: 189, endPoint y: 512, distance: 20.4
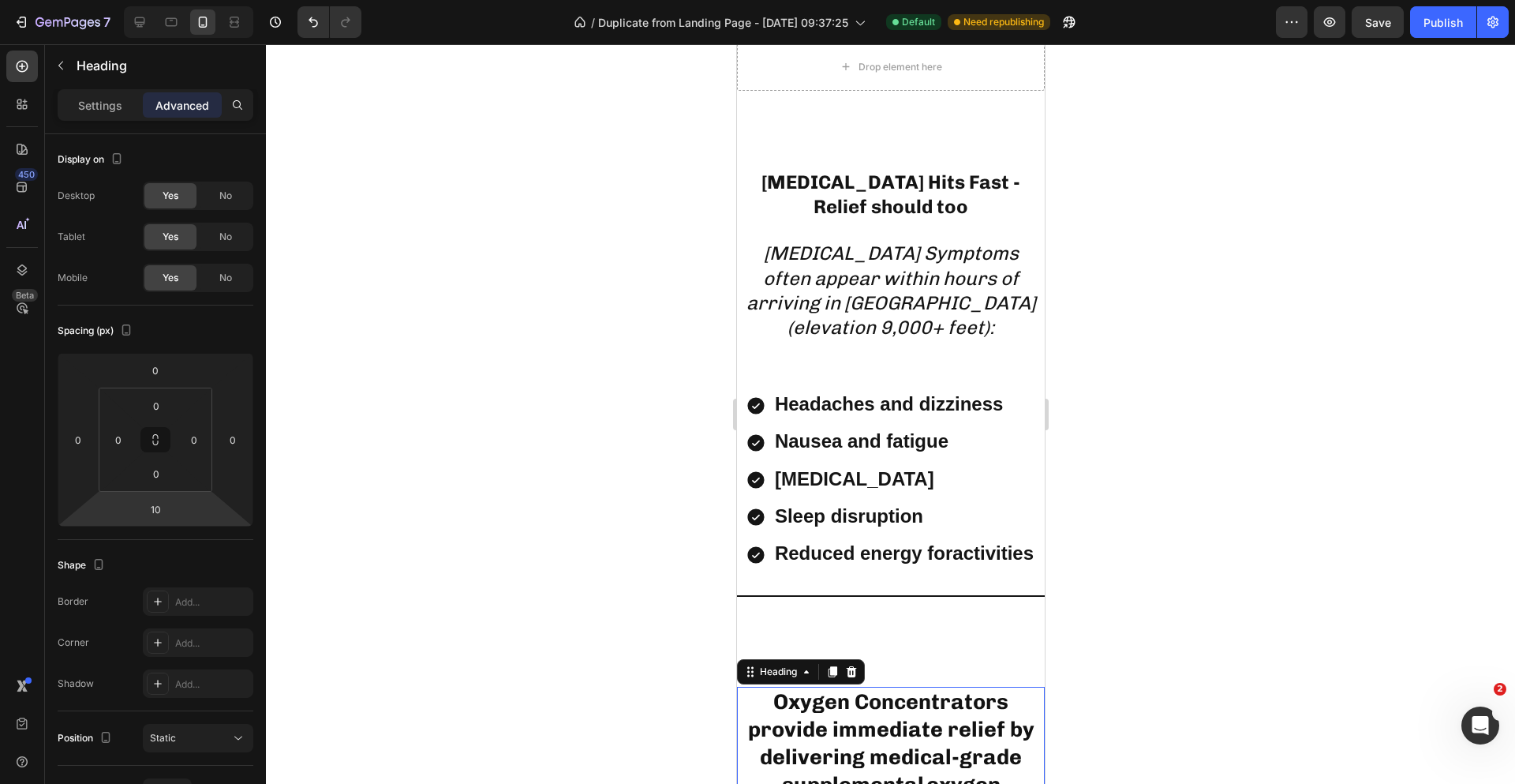
click at [189, 0] on html "7 Version history / Duplicate from Landing Page - [DATE] 09:37:25 Default Need …" at bounding box center [758, 0] width 1515 height 0
click at [1297, 334] on div at bounding box center [890, 414] width 1249 height 740
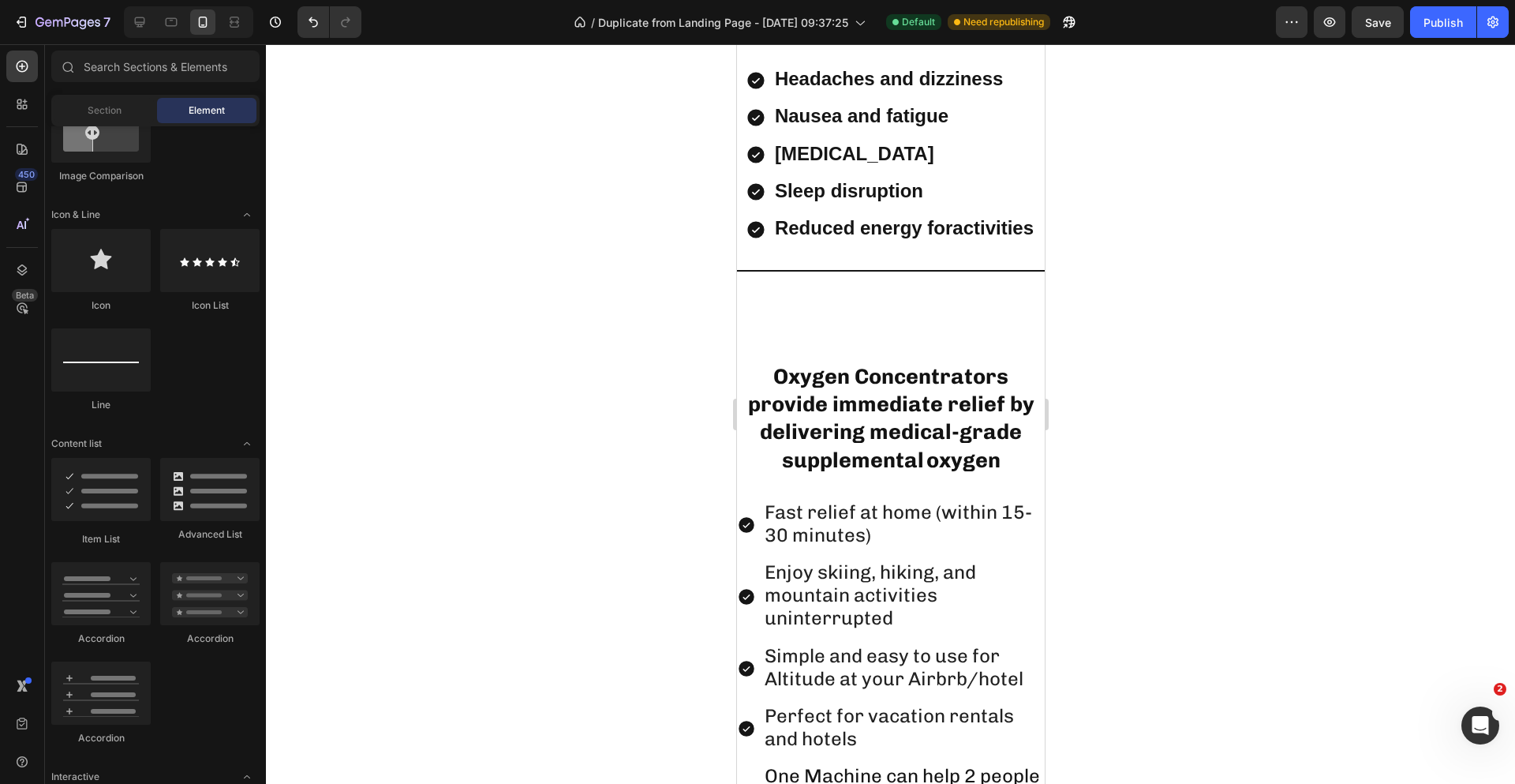
scroll to position [2260, 0]
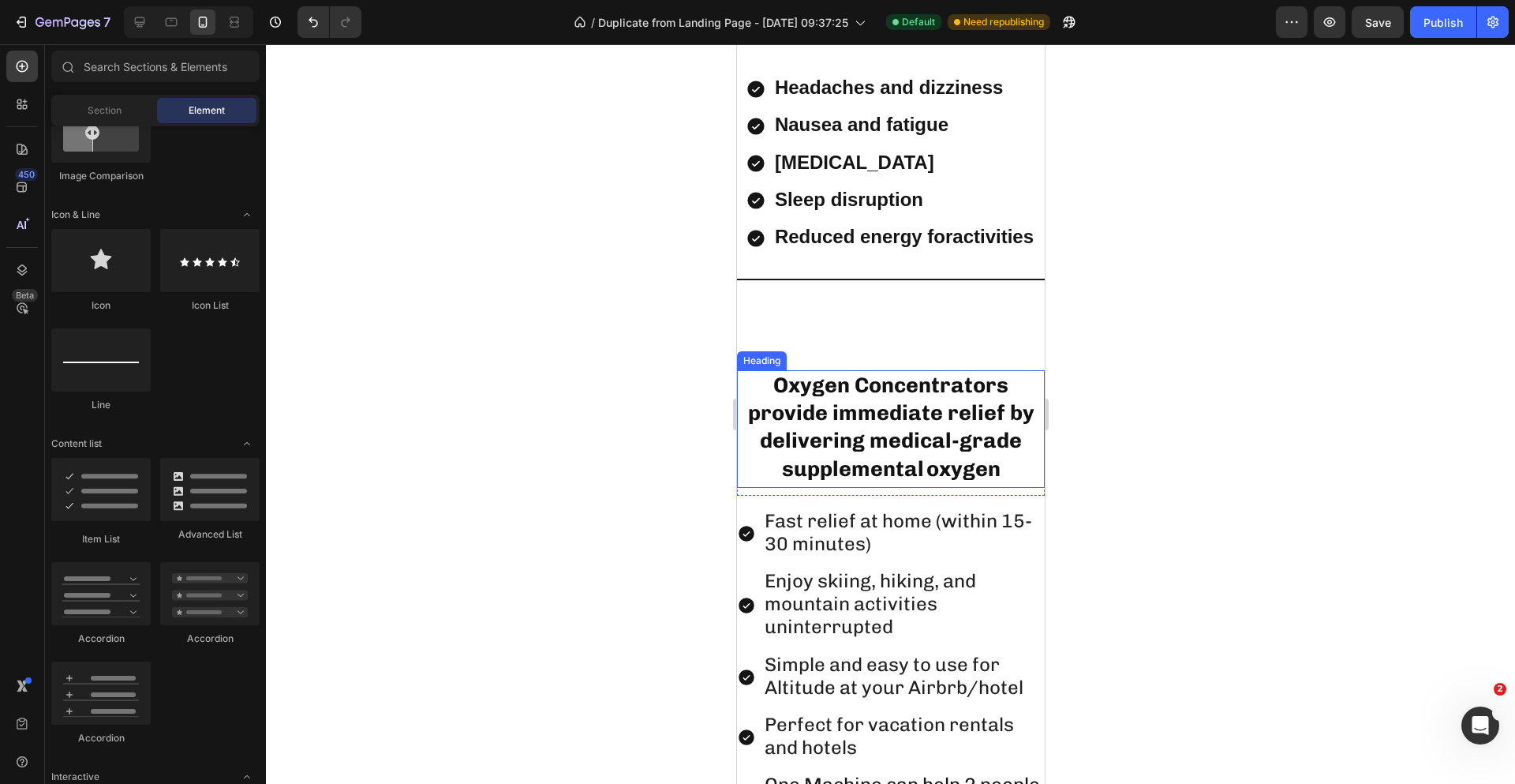
click at [1012, 388] on h2 "Oxygen Concentrators provide immediate relief by delivering medical-grade suppl…" at bounding box center [890, 428] width 308 height 117
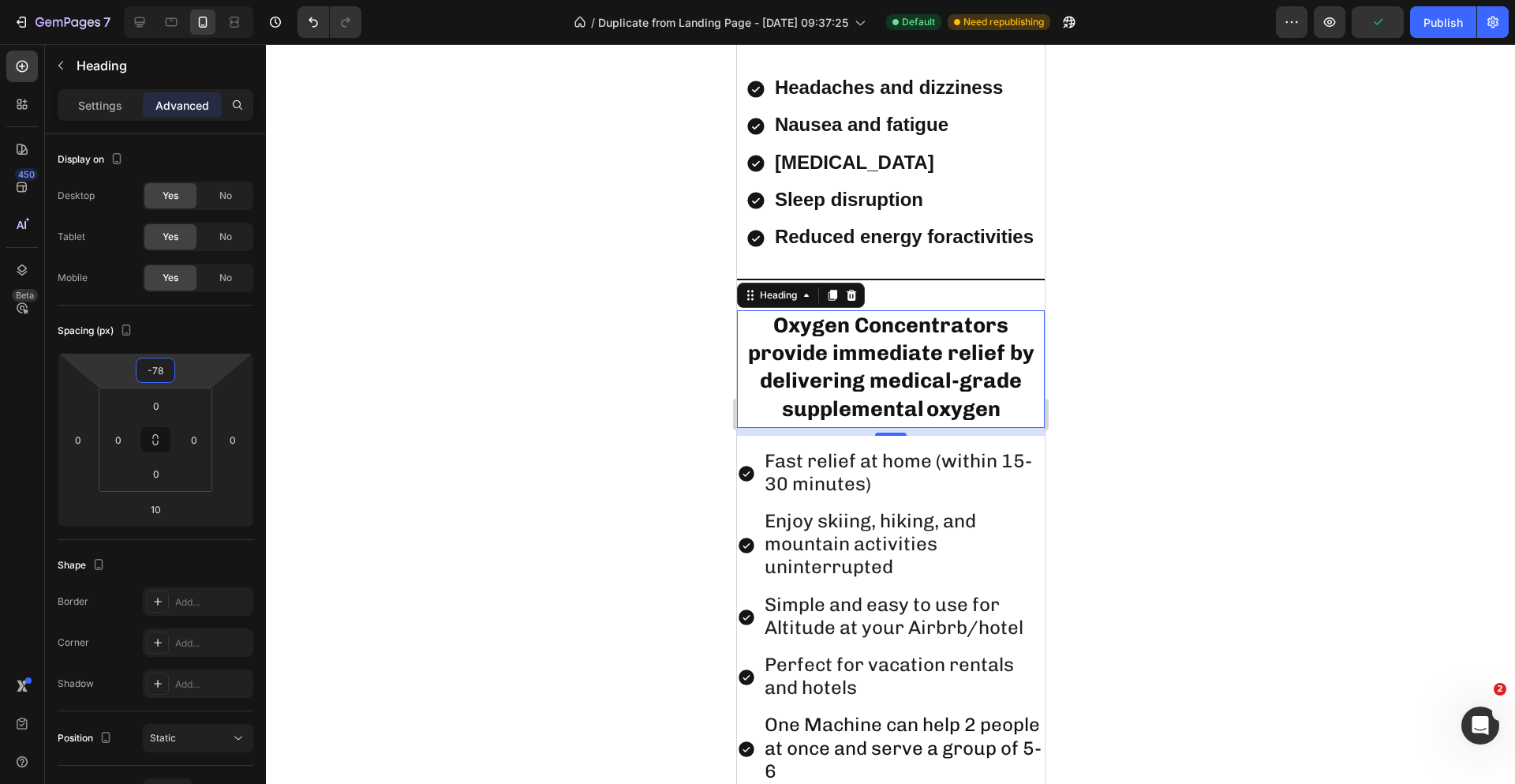
type input "-80"
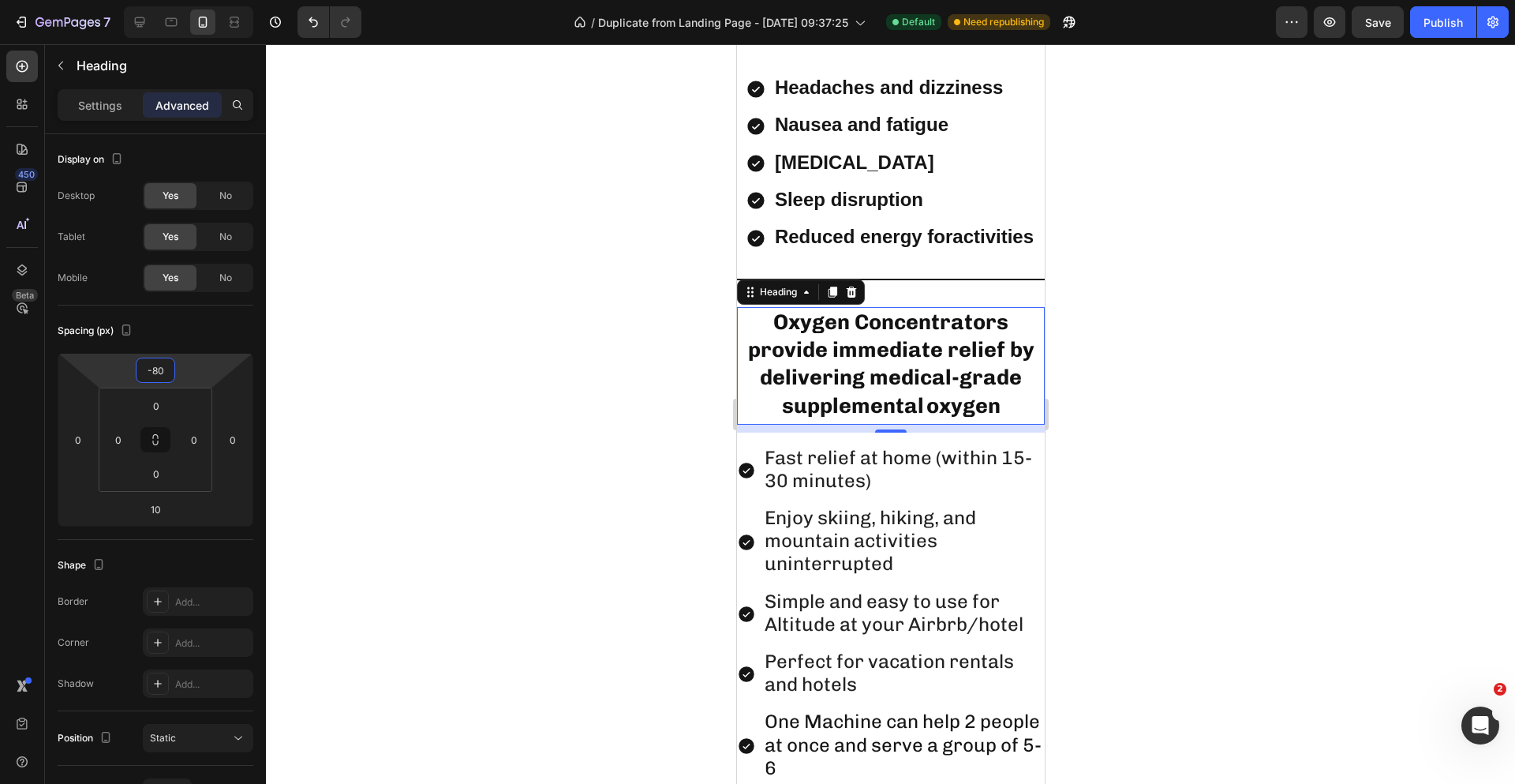
drag, startPoint x: 173, startPoint y: 355, endPoint x: 180, endPoint y: 387, distance: 32.8
click at [180, 0] on html "7 Version history / Duplicate from Landing Page - [DATE] 09:37:25 Default Need …" at bounding box center [758, 0] width 1515 height 0
click at [1243, 238] on div at bounding box center [890, 414] width 1249 height 740
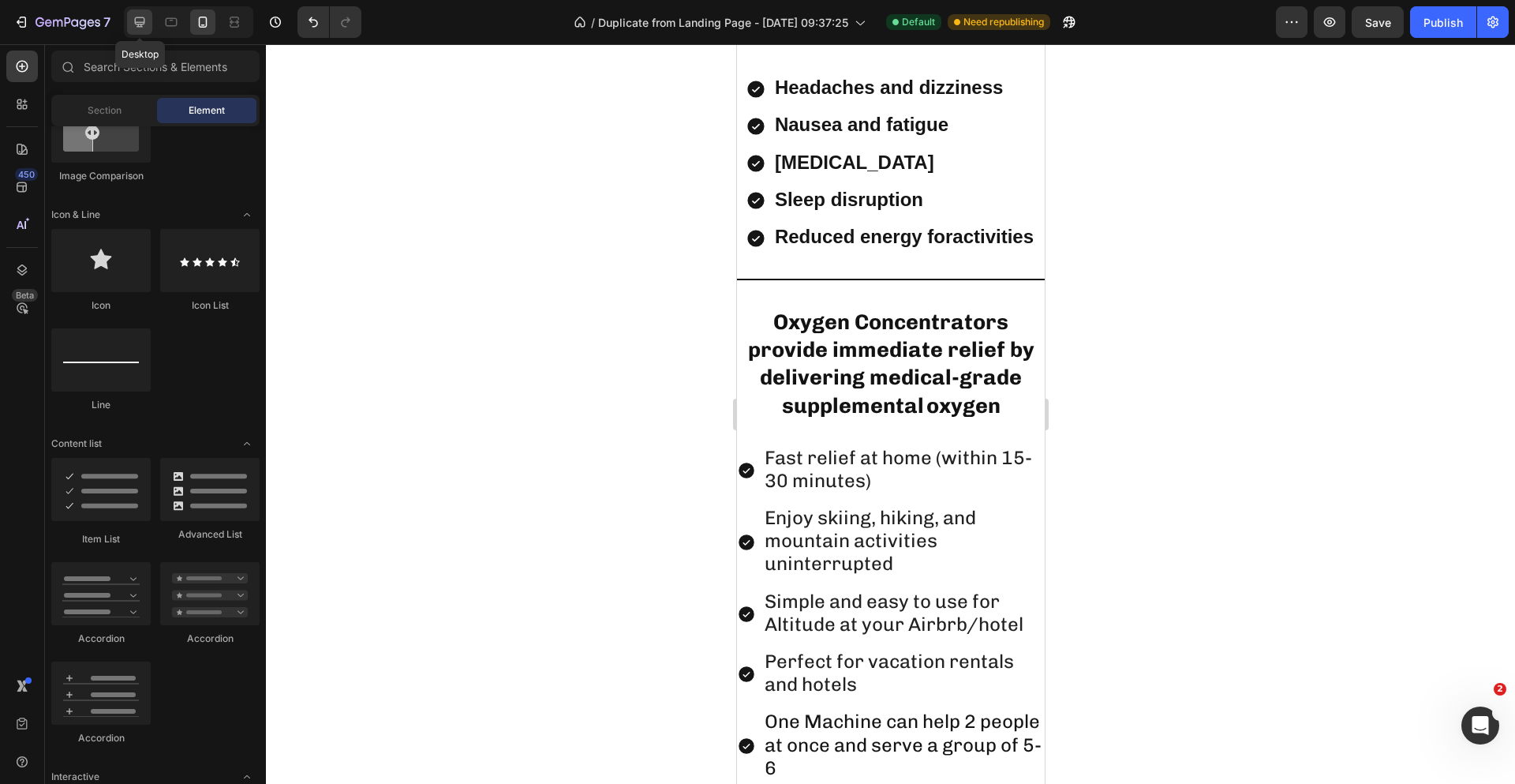
click at [138, 23] on icon at bounding box center [139, 23] width 10 height 10
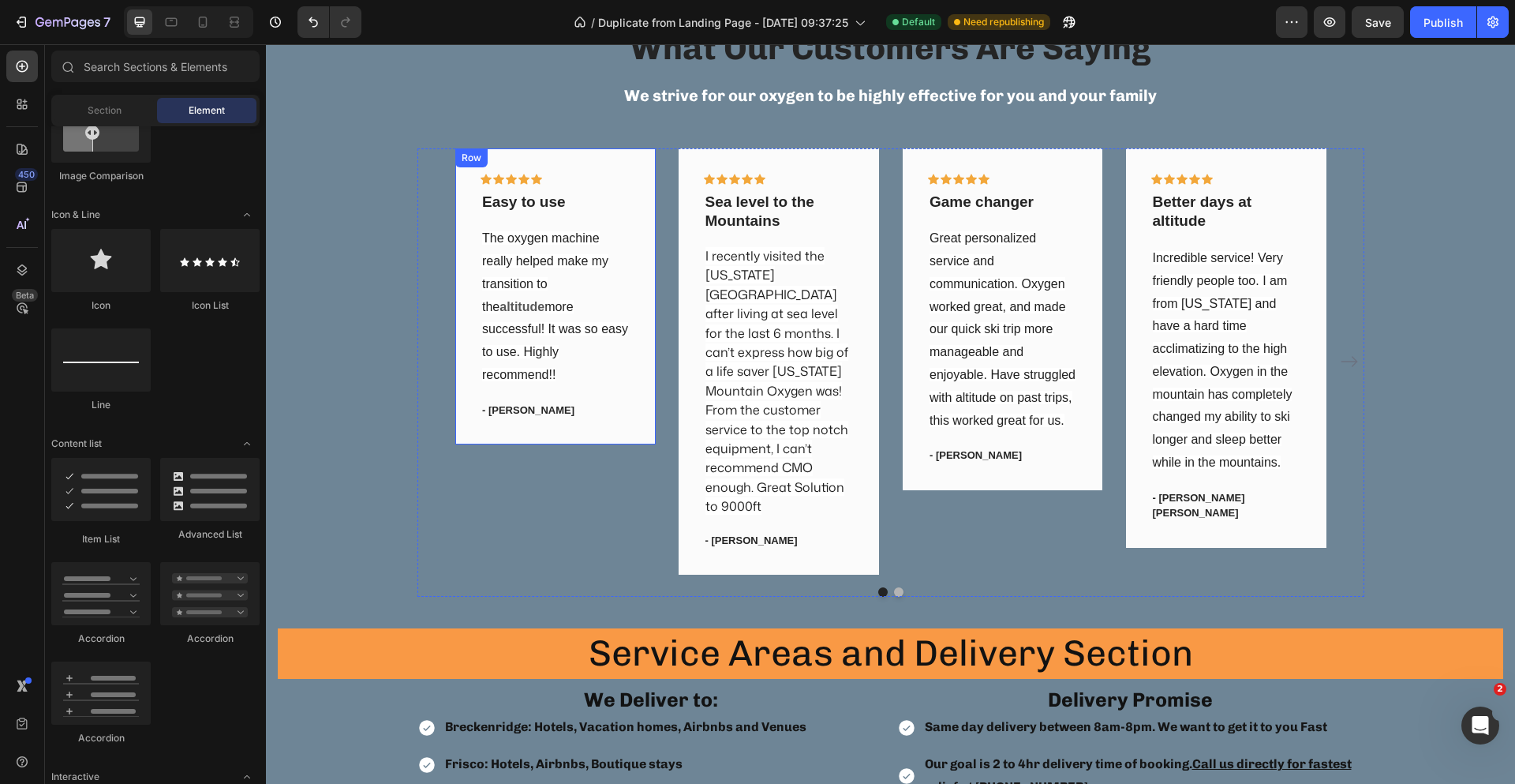
scroll to position [3444, 0]
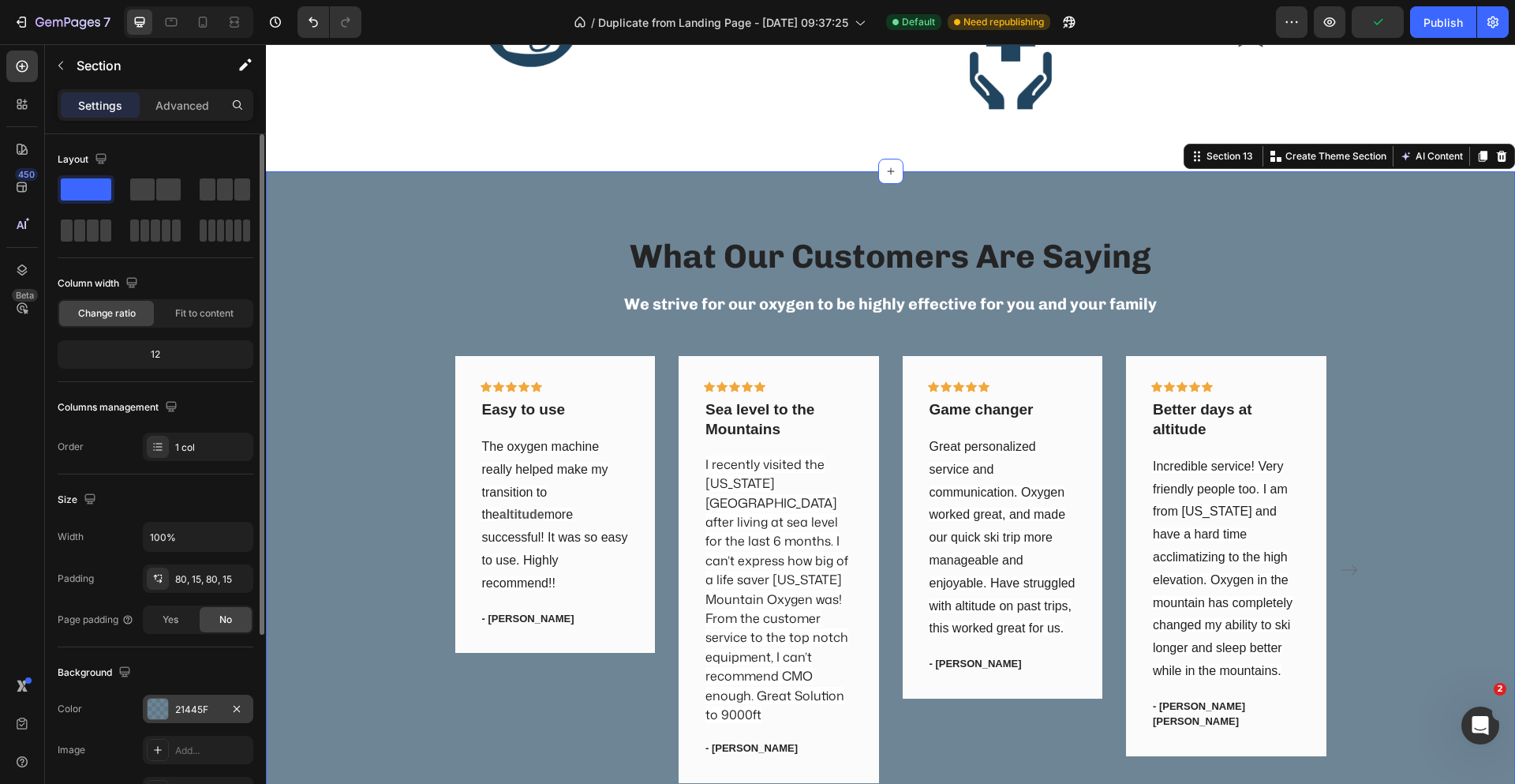
click at [182, 710] on div "21445F" at bounding box center [197, 710] width 46 height 15
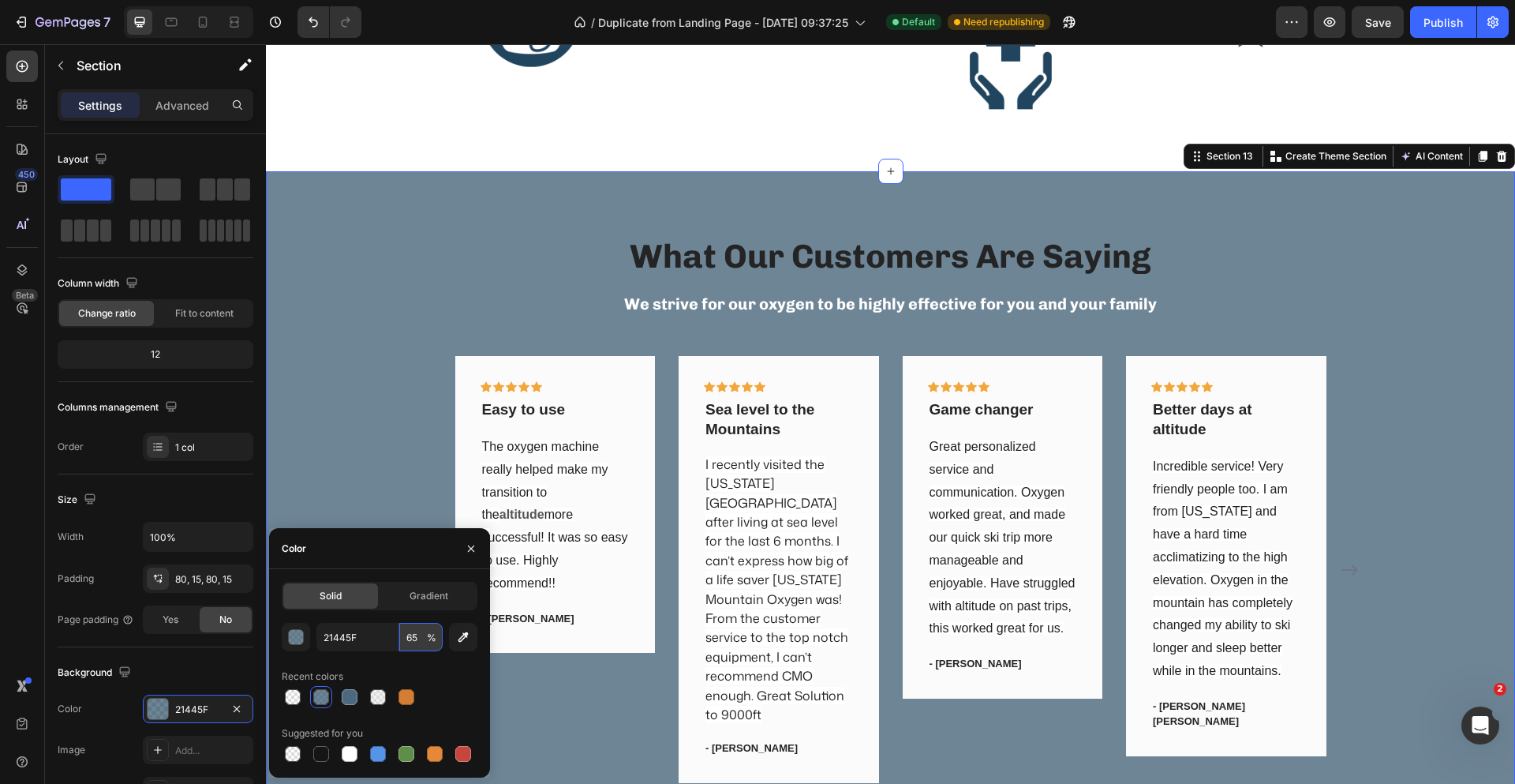
click at [409, 637] on input "65" at bounding box center [421, 637] width 44 height 28
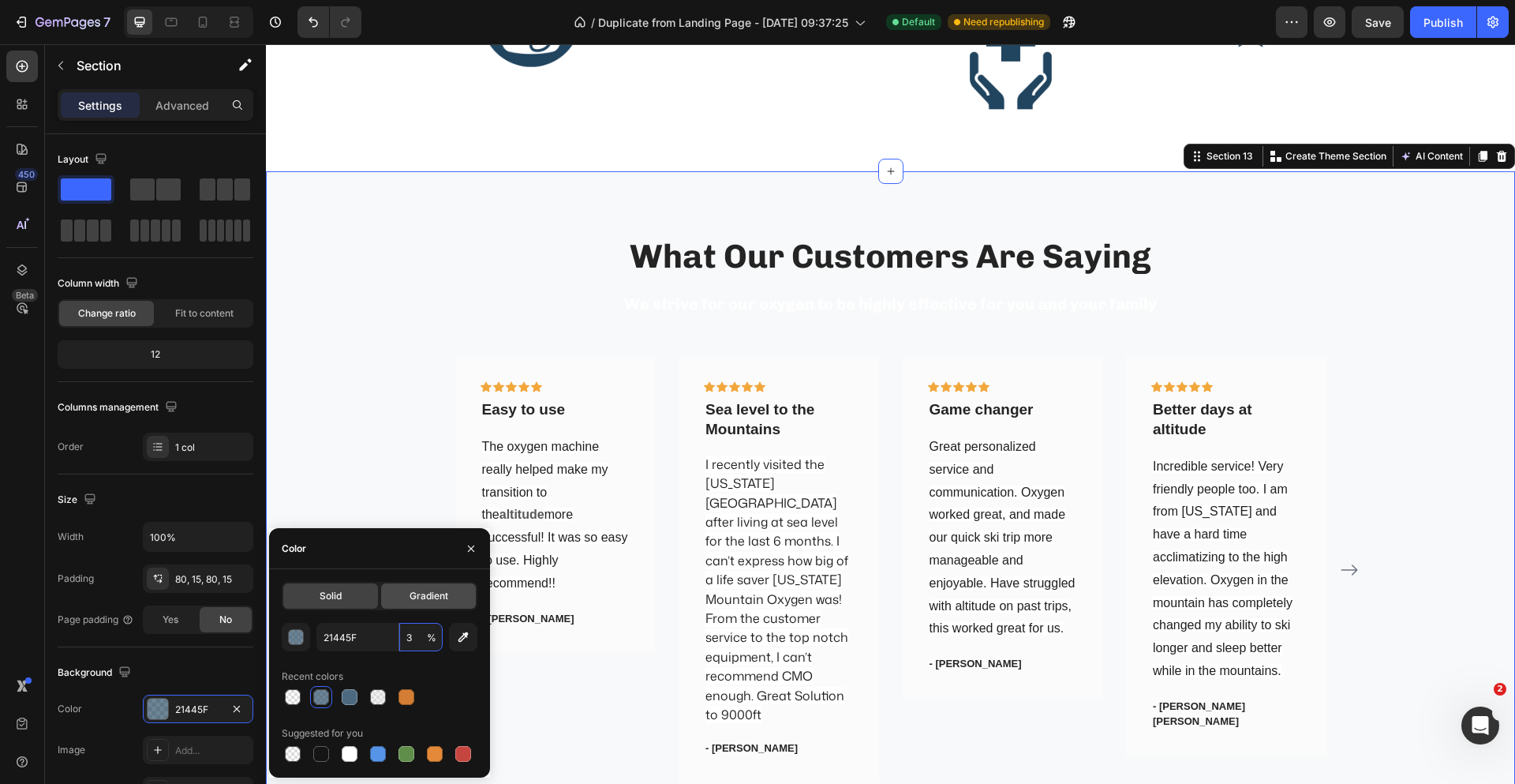
type input "30"
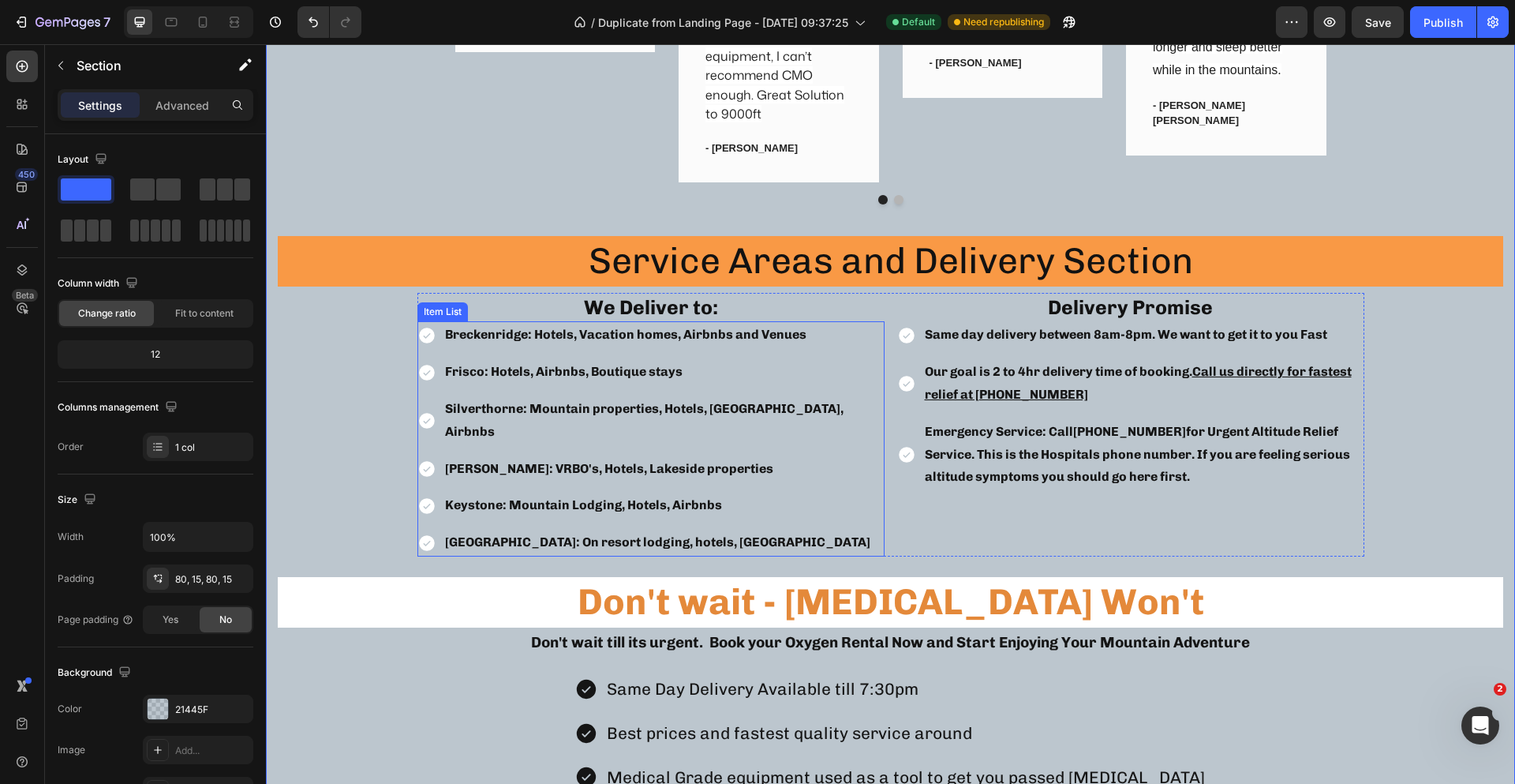
scroll to position [3997, 0]
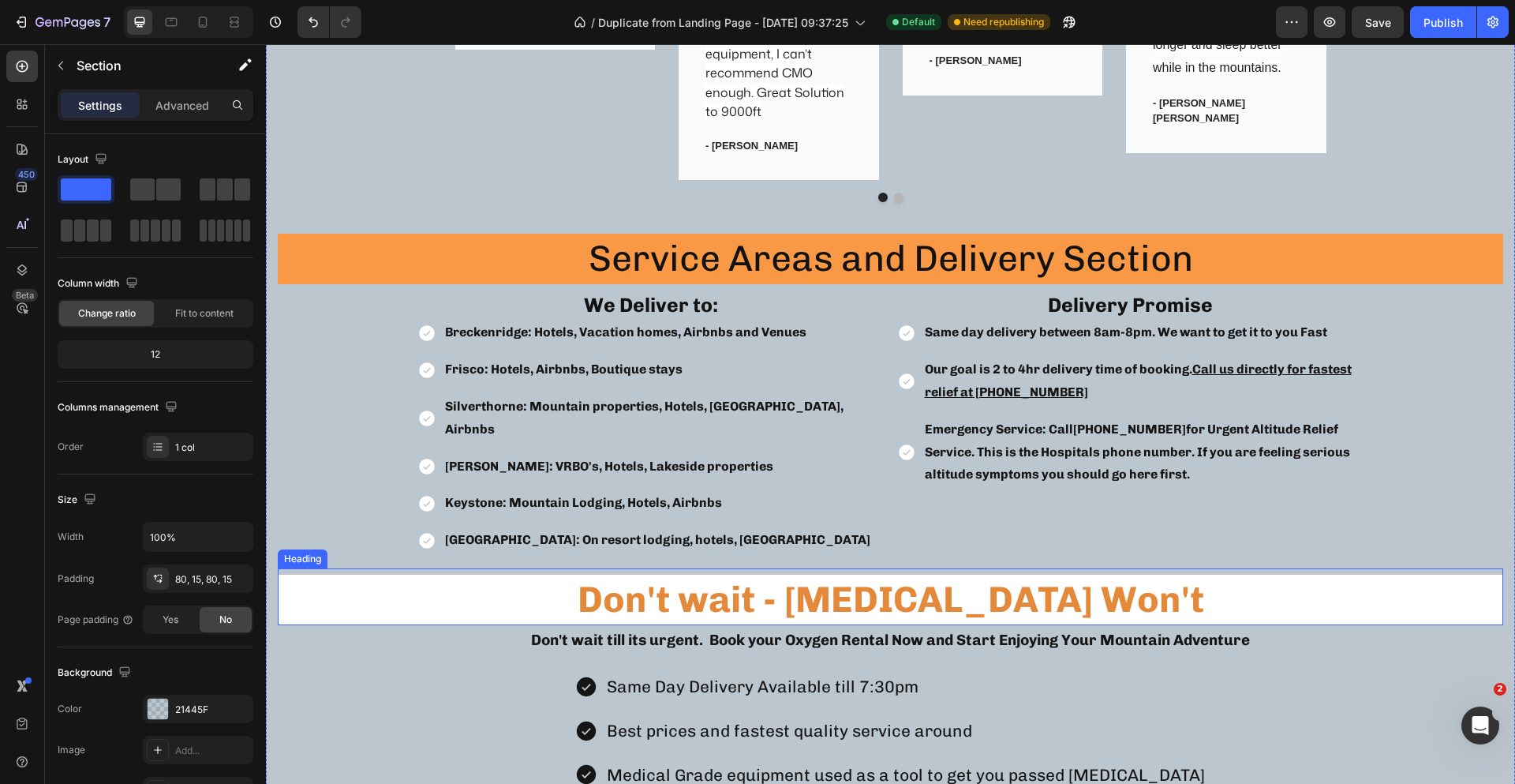
click at [911, 578] on strong "Don't wait - [MEDICAL_DATA] Won't" at bounding box center [891, 599] width 627 height 44
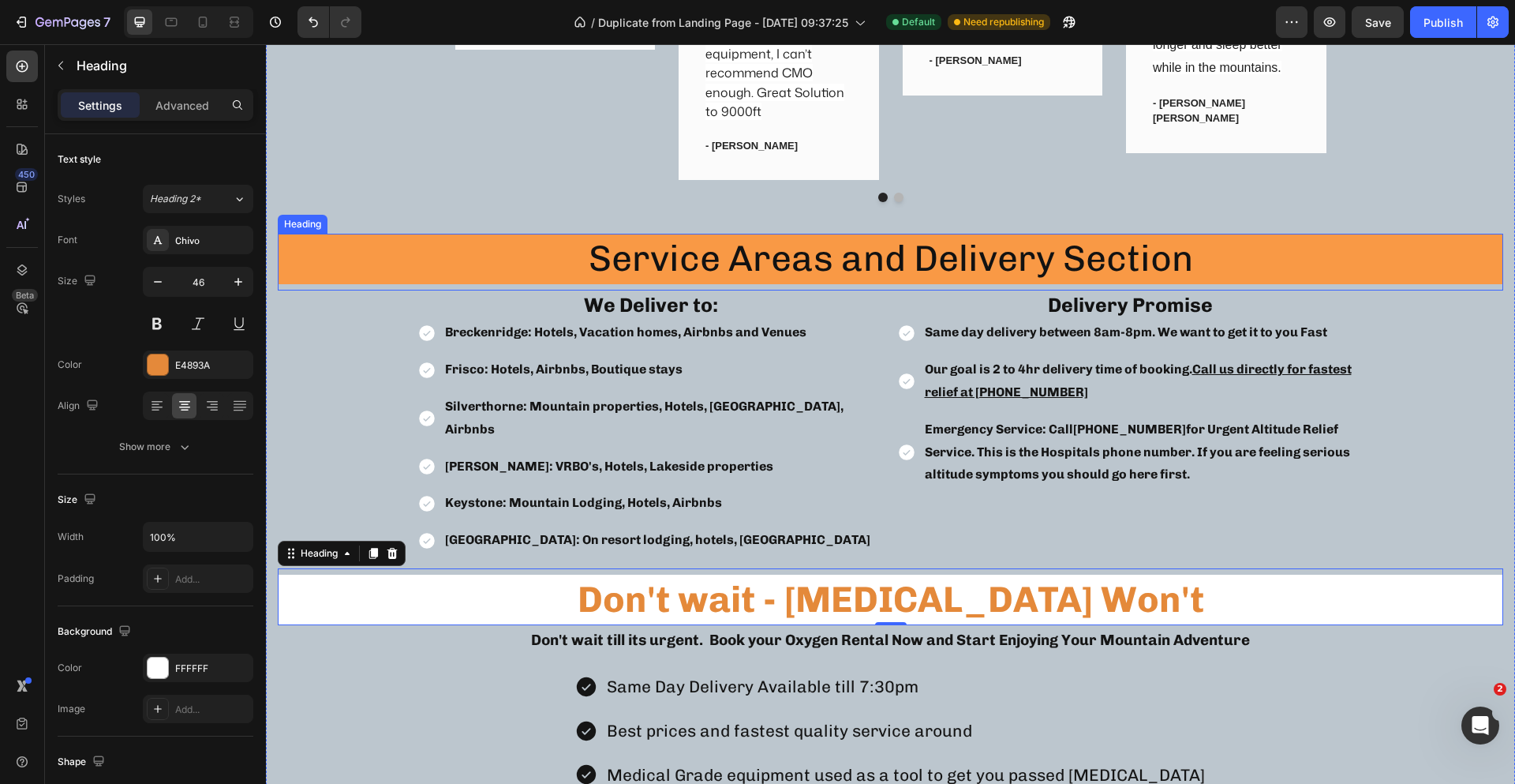
click at [508, 243] on h2 "Service Areas and Delivery Section" at bounding box center [890, 259] width 1226 height 51
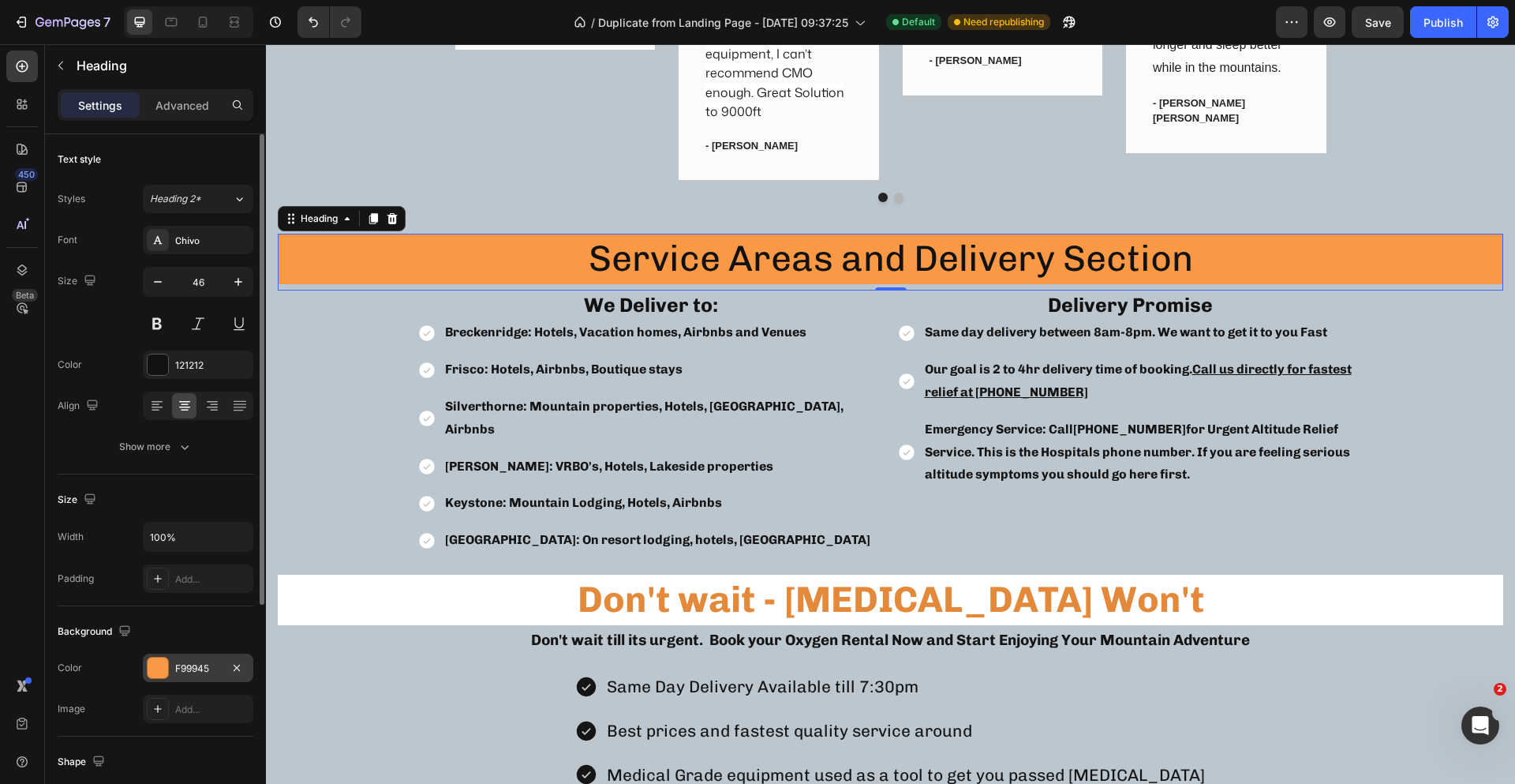
click at [172, 667] on div "F99945" at bounding box center [197, 667] width 110 height 28
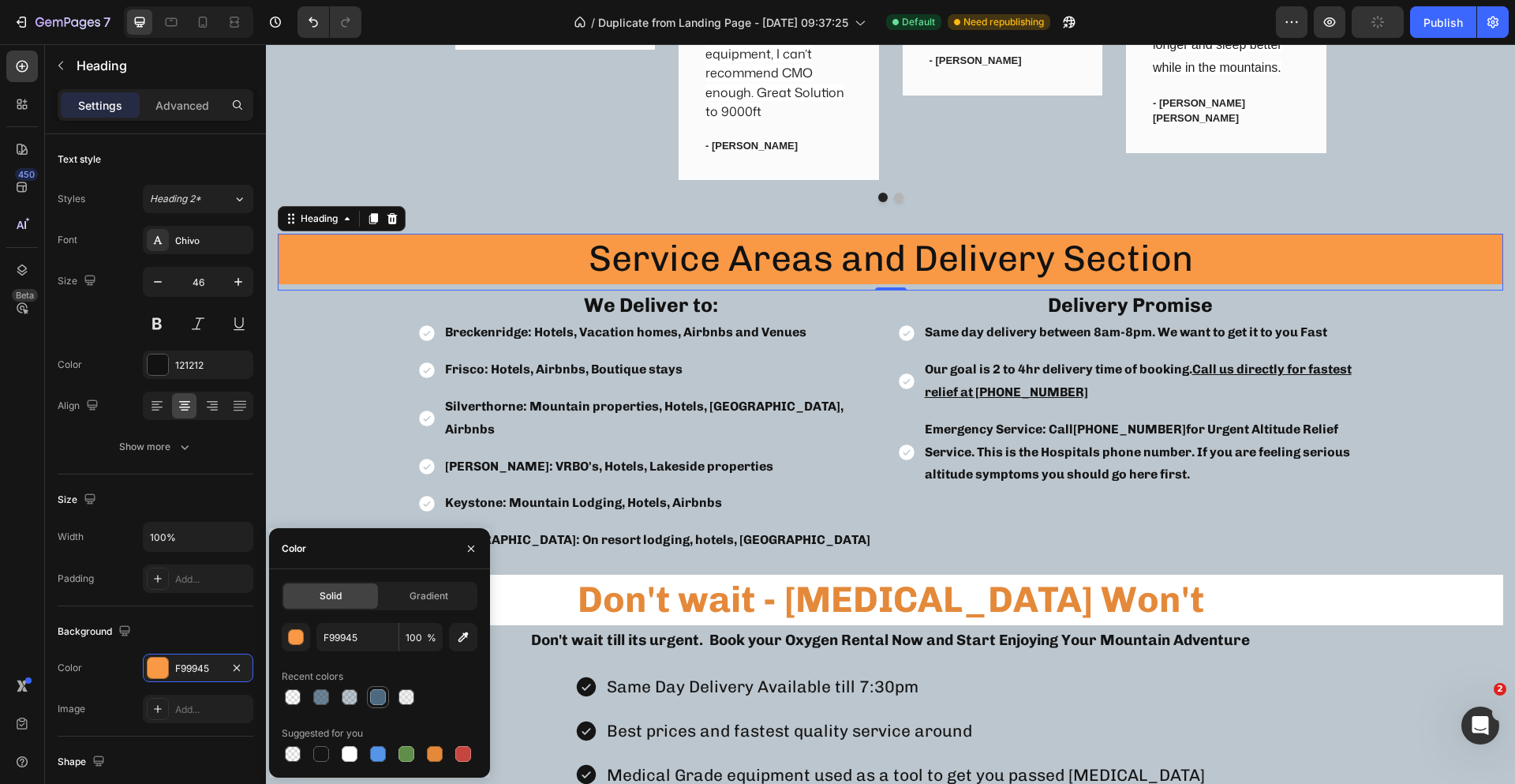
click at [387, 696] on div at bounding box center [378, 697] width 19 height 19
type input "4D697F"
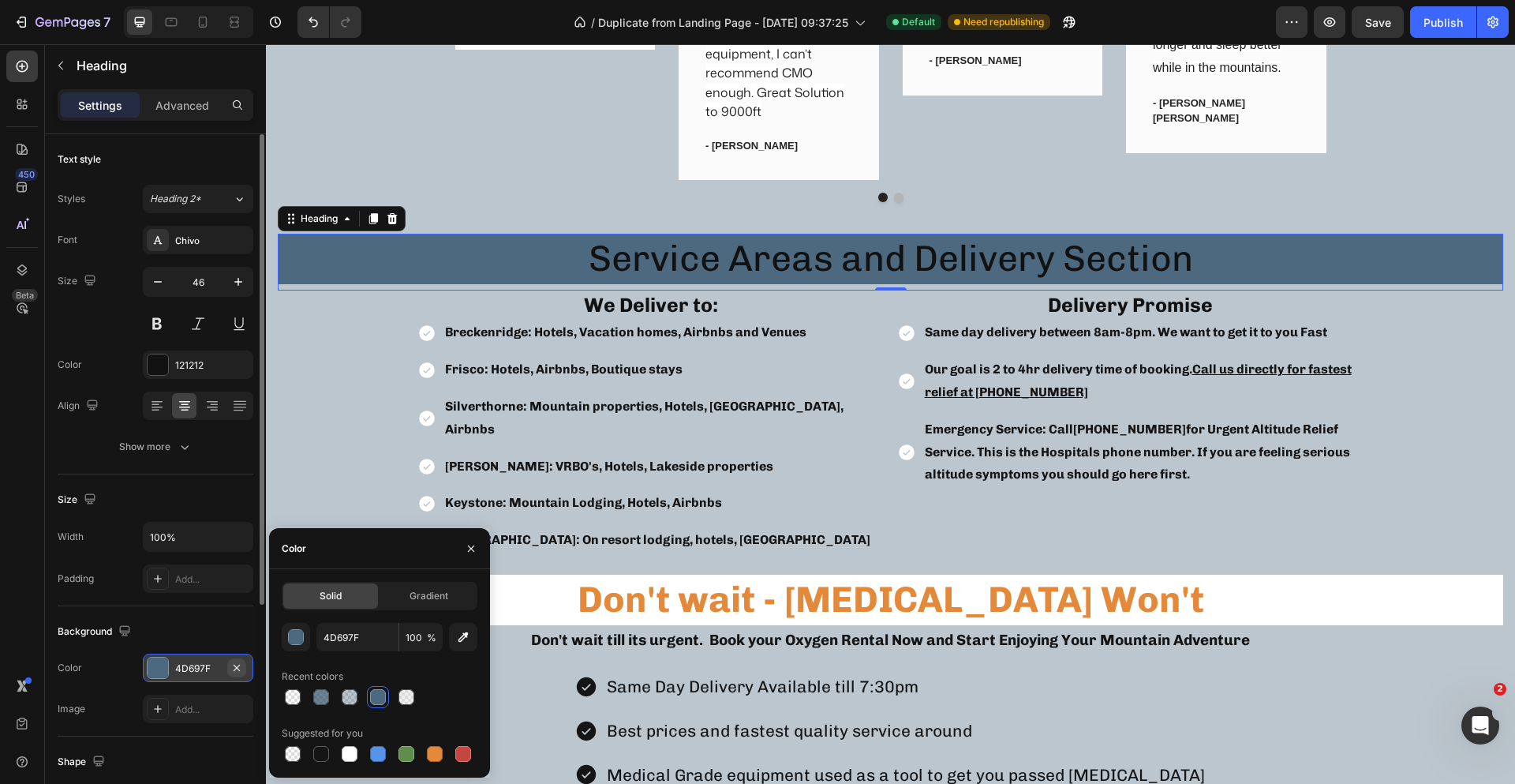
click at [237, 668] on icon "button" at bounding box center [237, 667] width 6 height 6
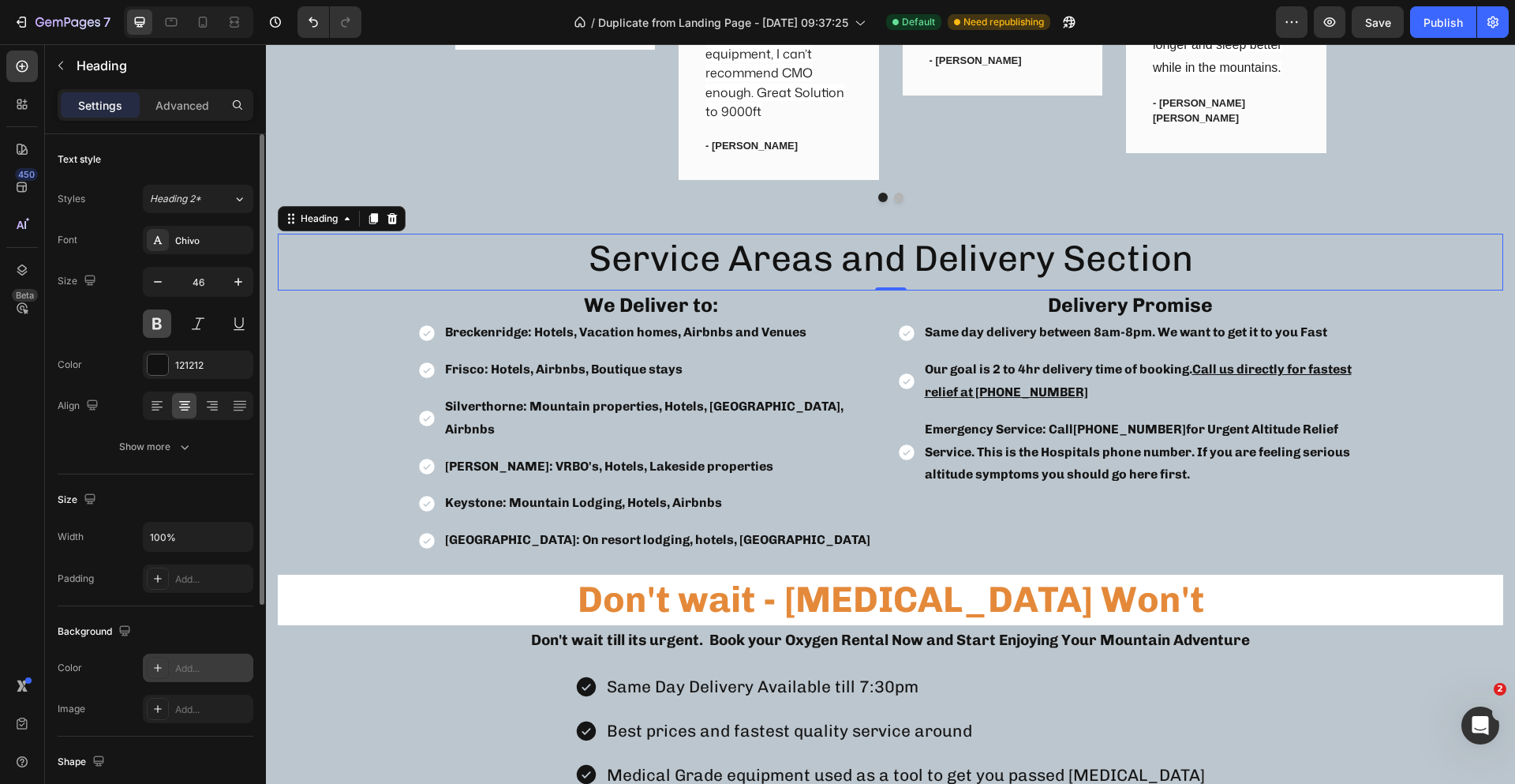
click at [159, 326] on button at bounding box center [156, 323] width 28 height 28
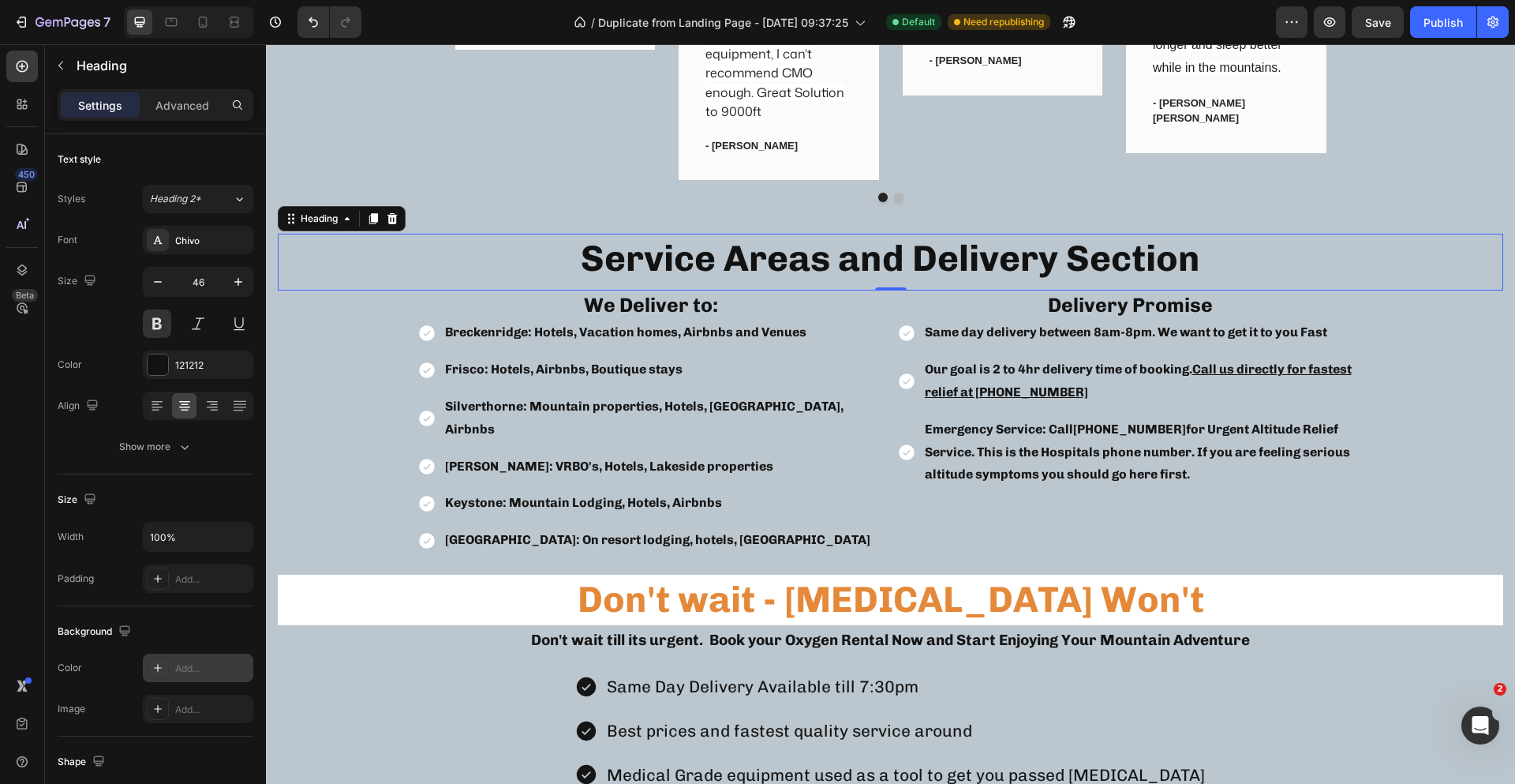
click at [1404, 261] on h2 "Service Areas and Delivery Section" at bounding box center [890, 259] width 1226 height 51
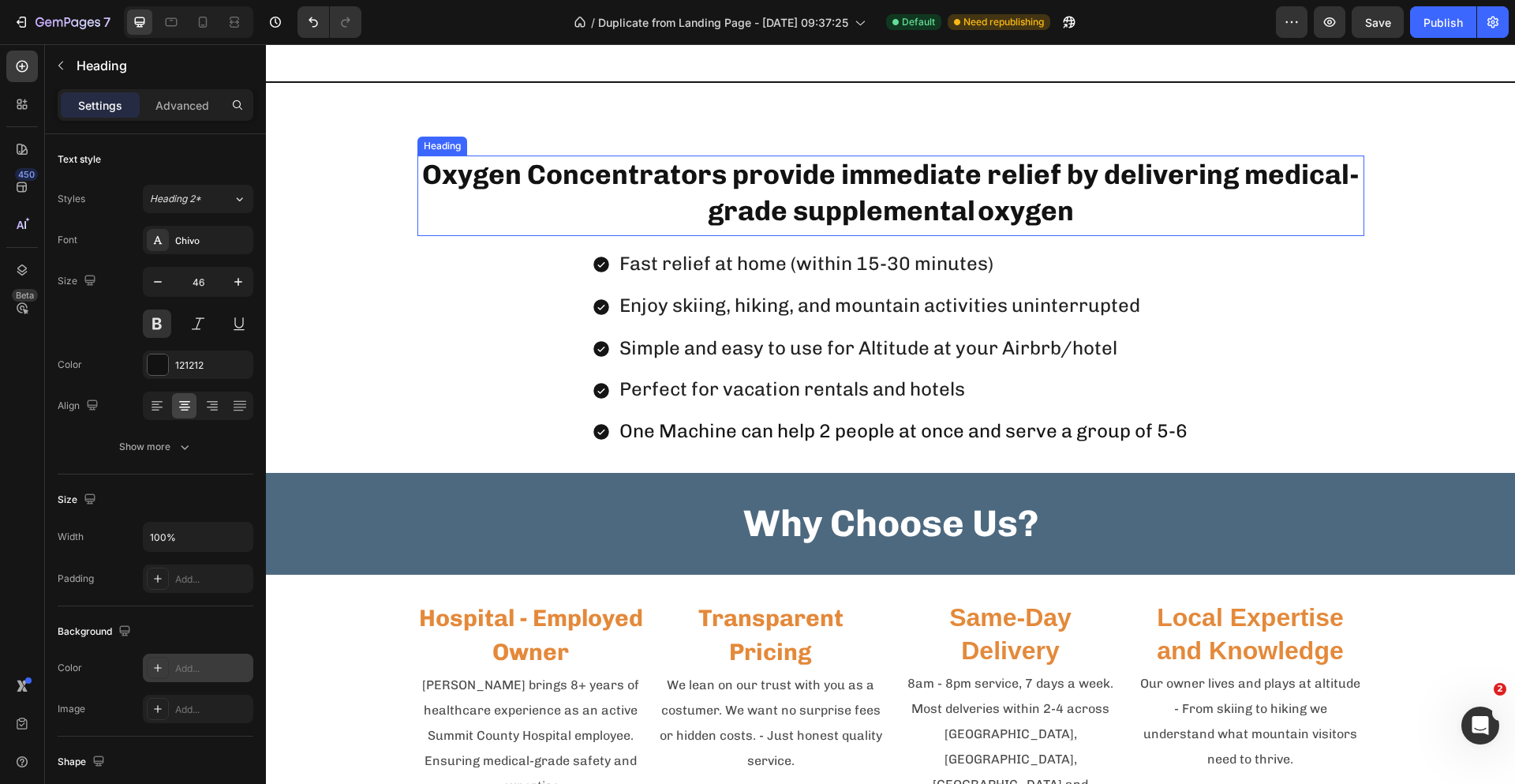
scroll to position [2023, 0]
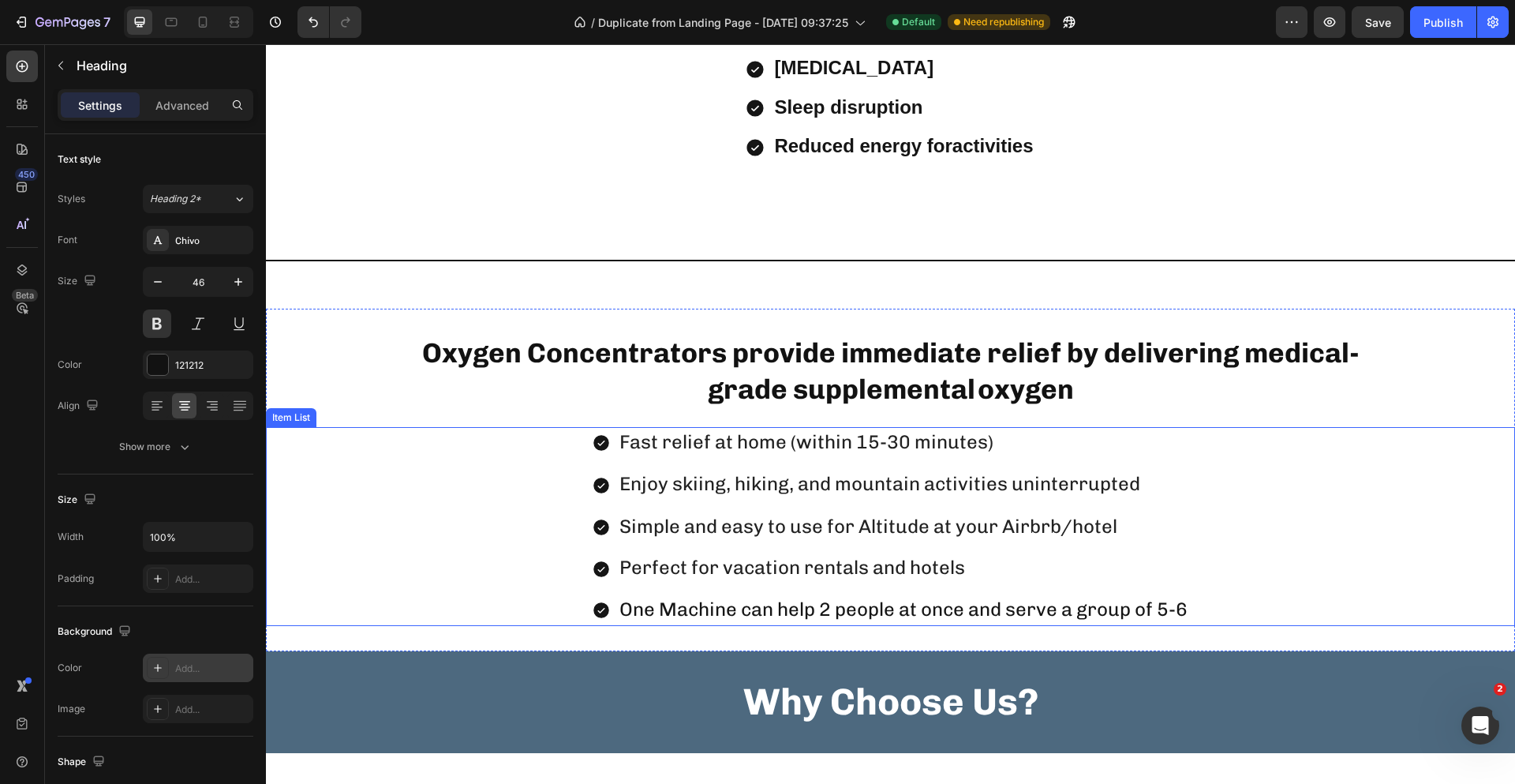
click at [938, 437] on span "Fast relief at home (within 15-30 minutes)" at bounding box center [807, 442] width 374 height 23
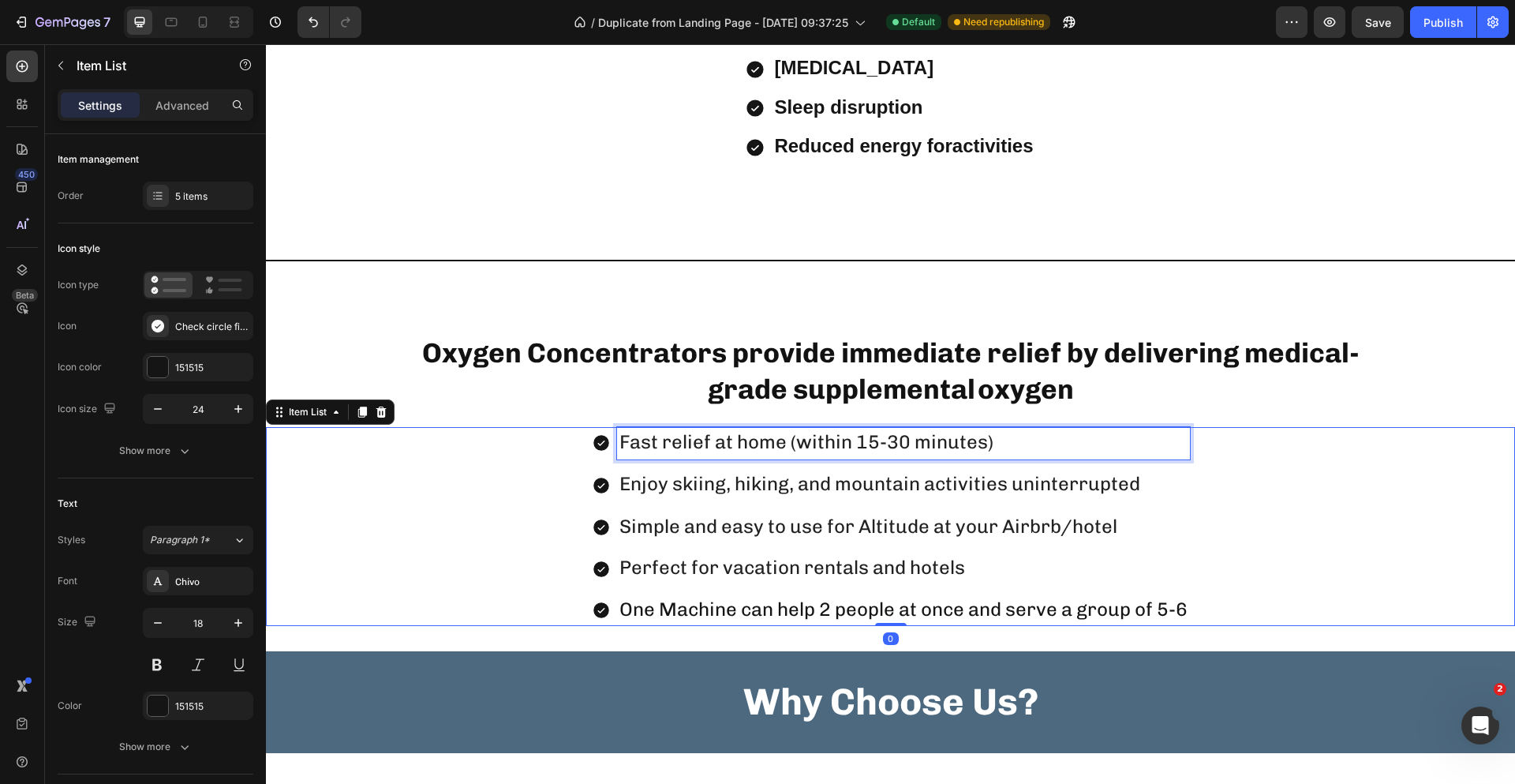
click at [1003, 442] on p "Fast relief at home (within 15-30 minutes)" at bounding box center [903, 442] width 568 height 27
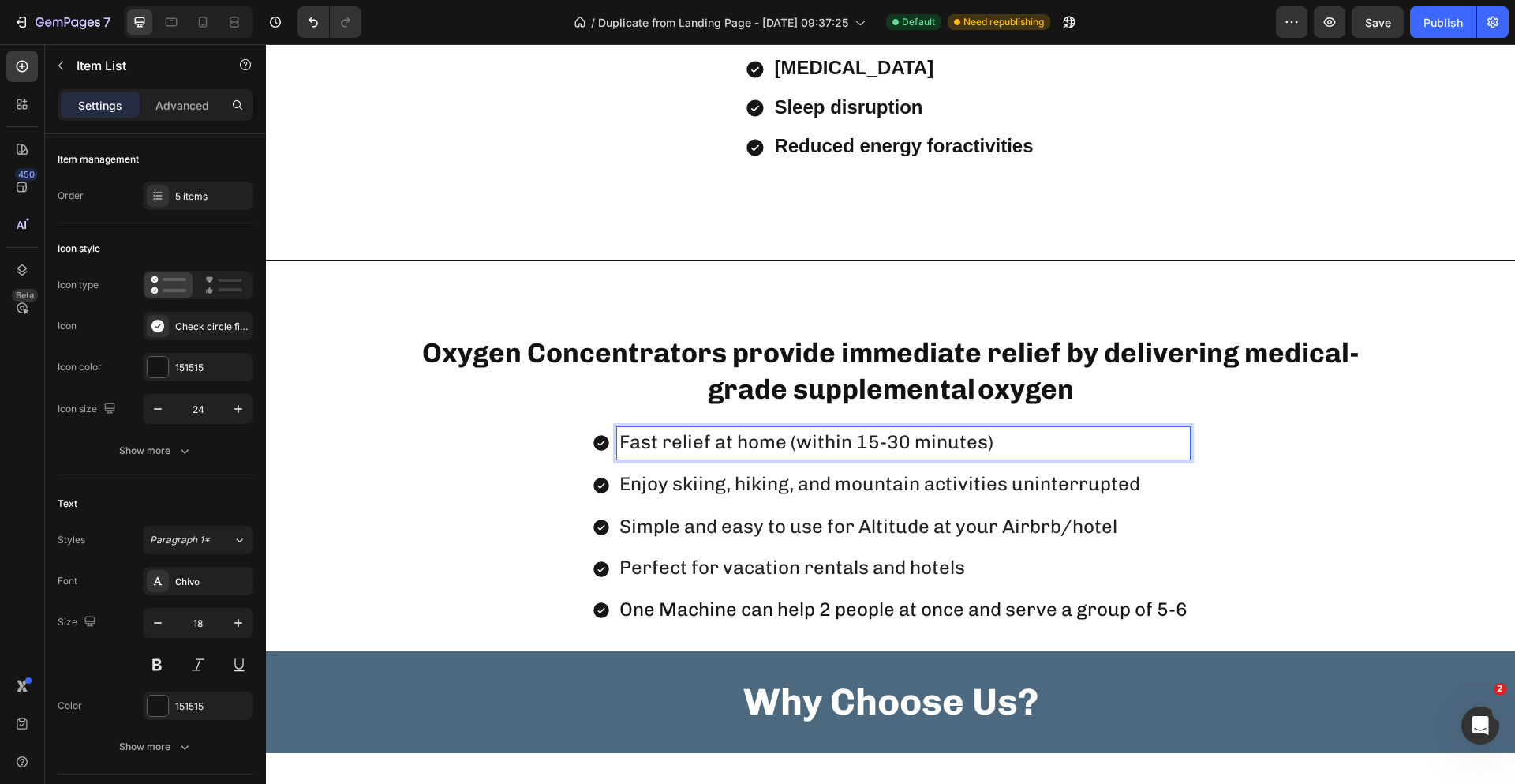
click at [776, 441] on span "Fast relief at home (within 15-30 minutes)" at bounding box center [807, 442] width 374 height 23
click at [1168, 375] on h2 "Oxygen Concentrators provide immediate relief by delivering medical-grade suppl…" at bounding box center [890, 374] width 947 height 81
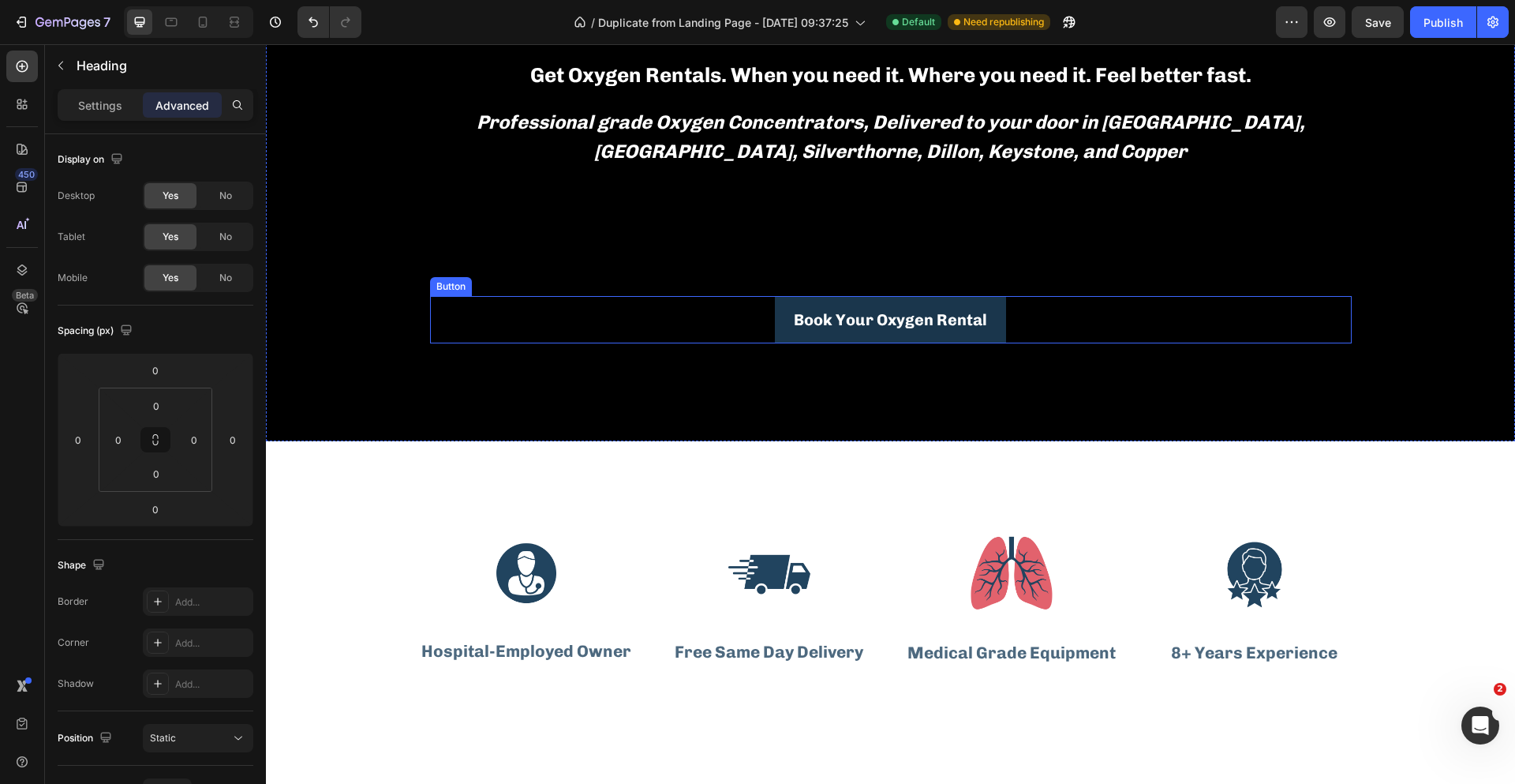
scroll to position [0, 0]
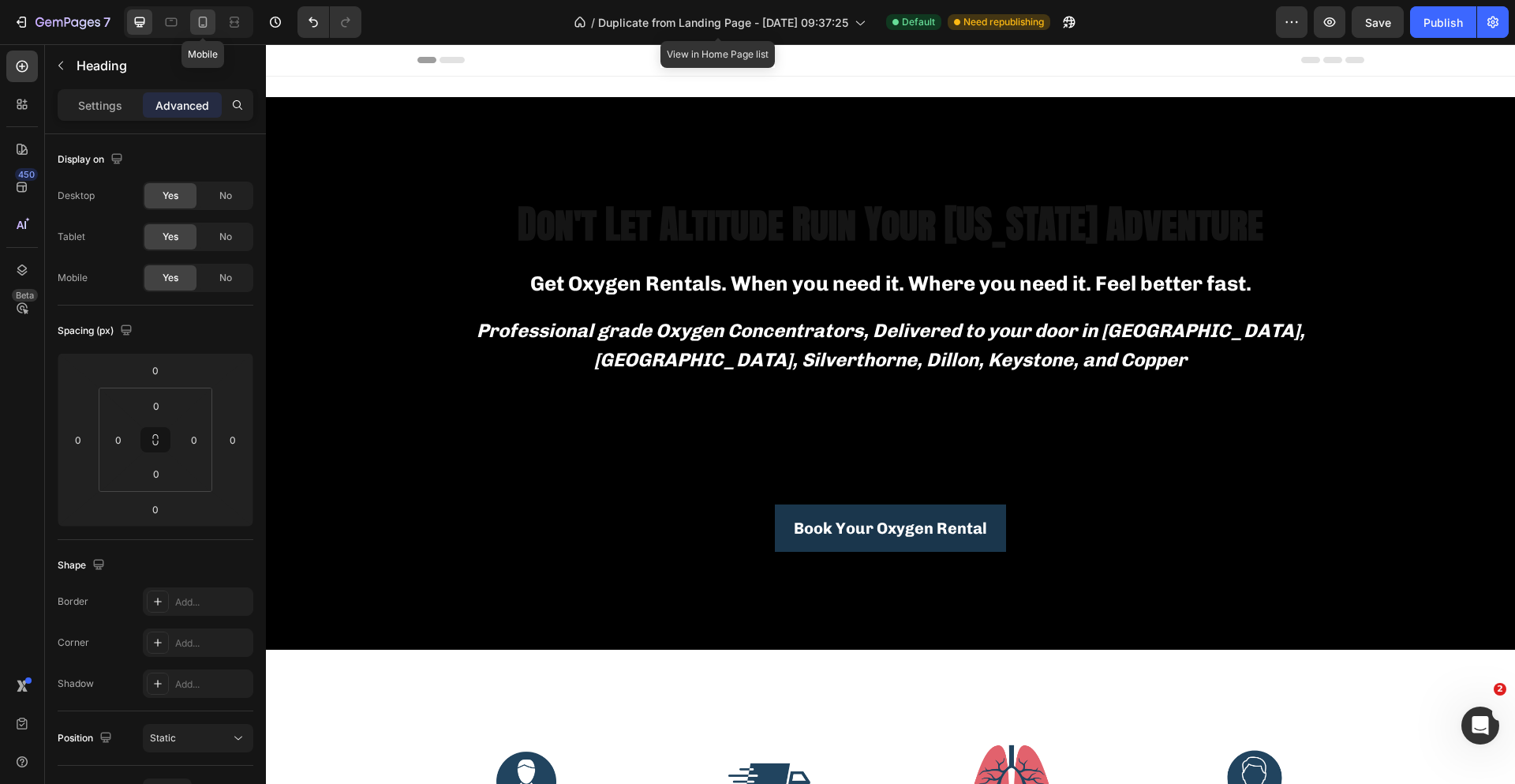
click at [210, 23] on icon at bounding box center [203, 23] width 16 height 16
type input "-80"
type input "10"
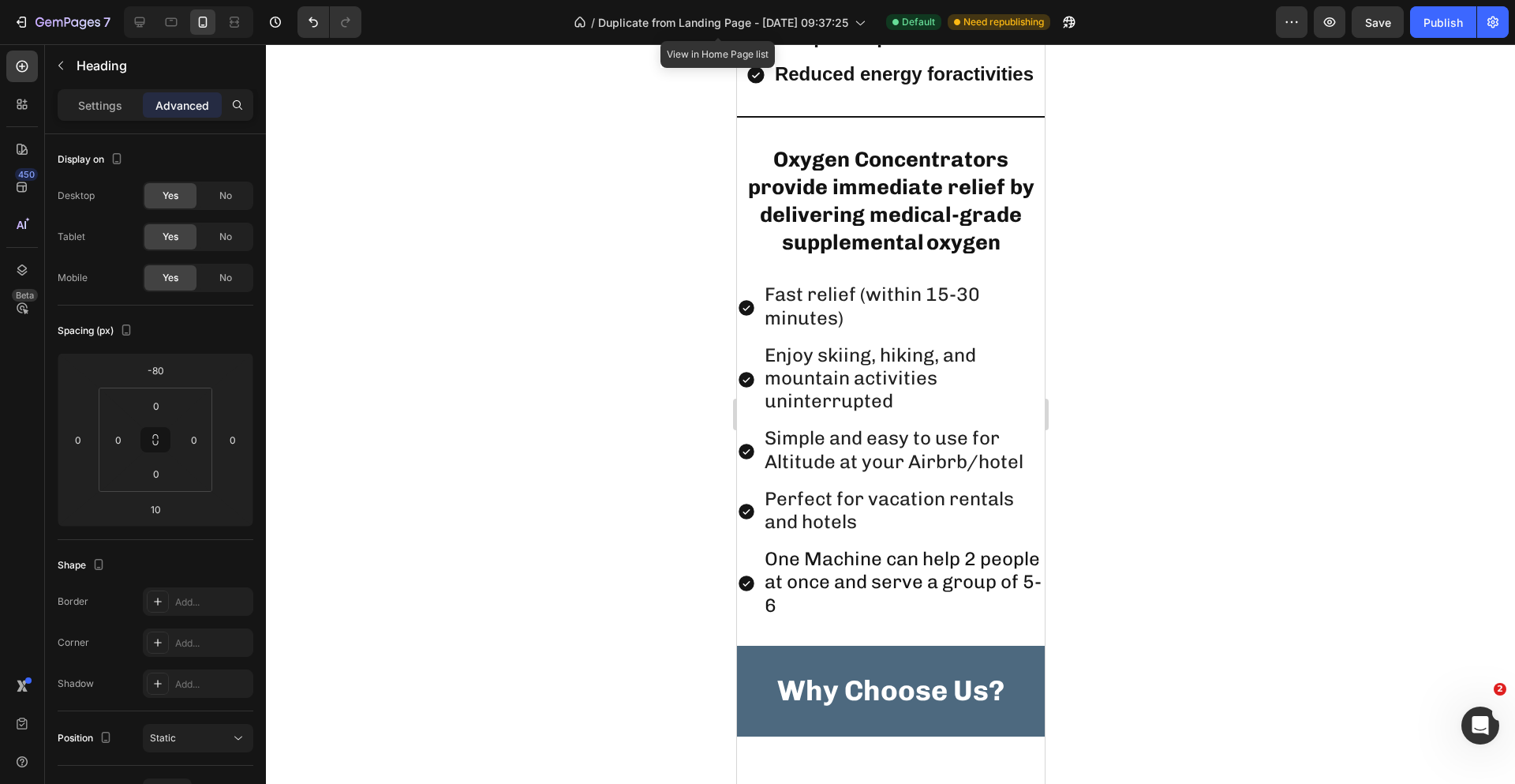
scroll to position [2769, 0]
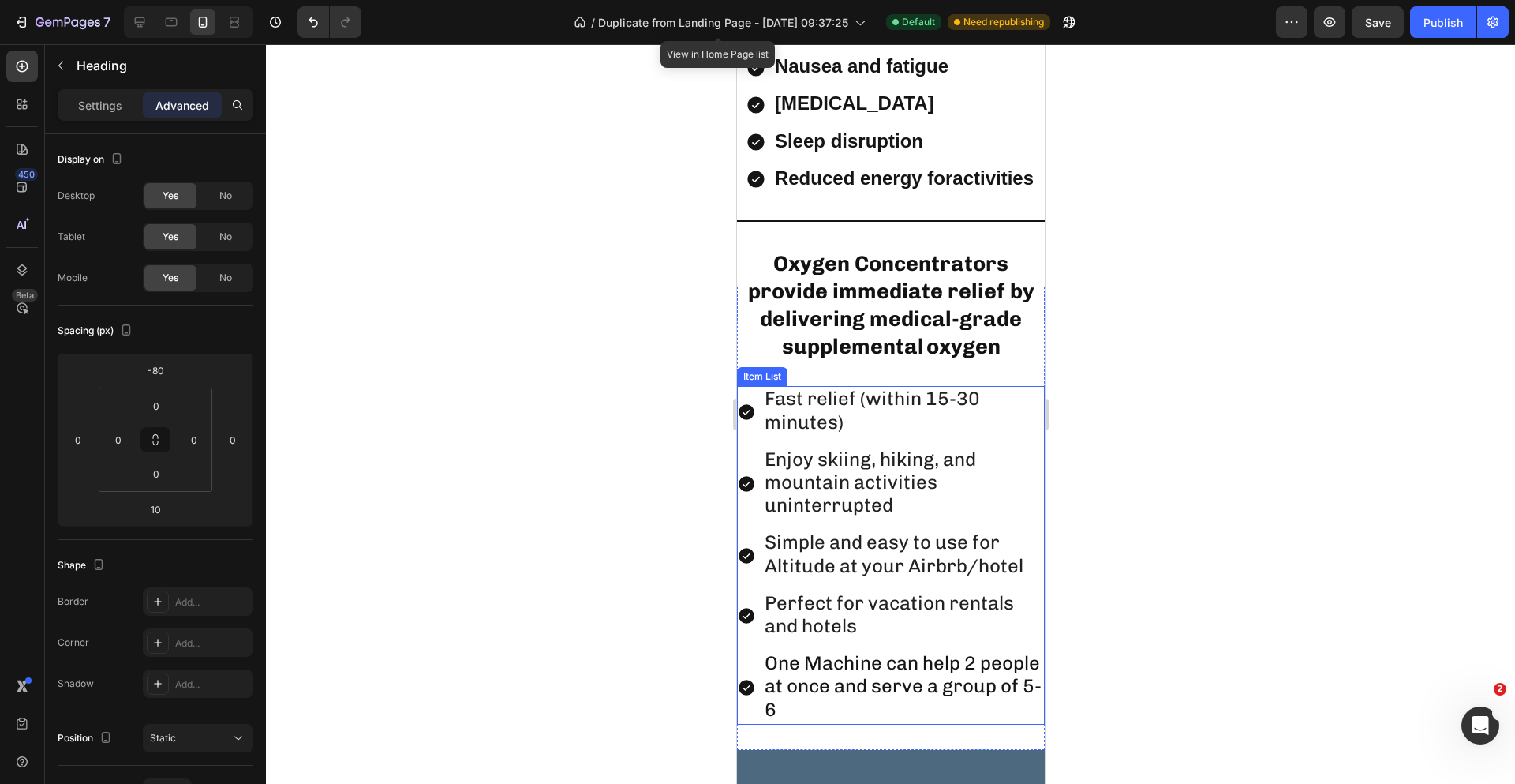
click at [872, 461] on span "Enjoy skiing, hiking, and mountain activities uninterrupted" at bounding box center [870, 481] width 211 height 68
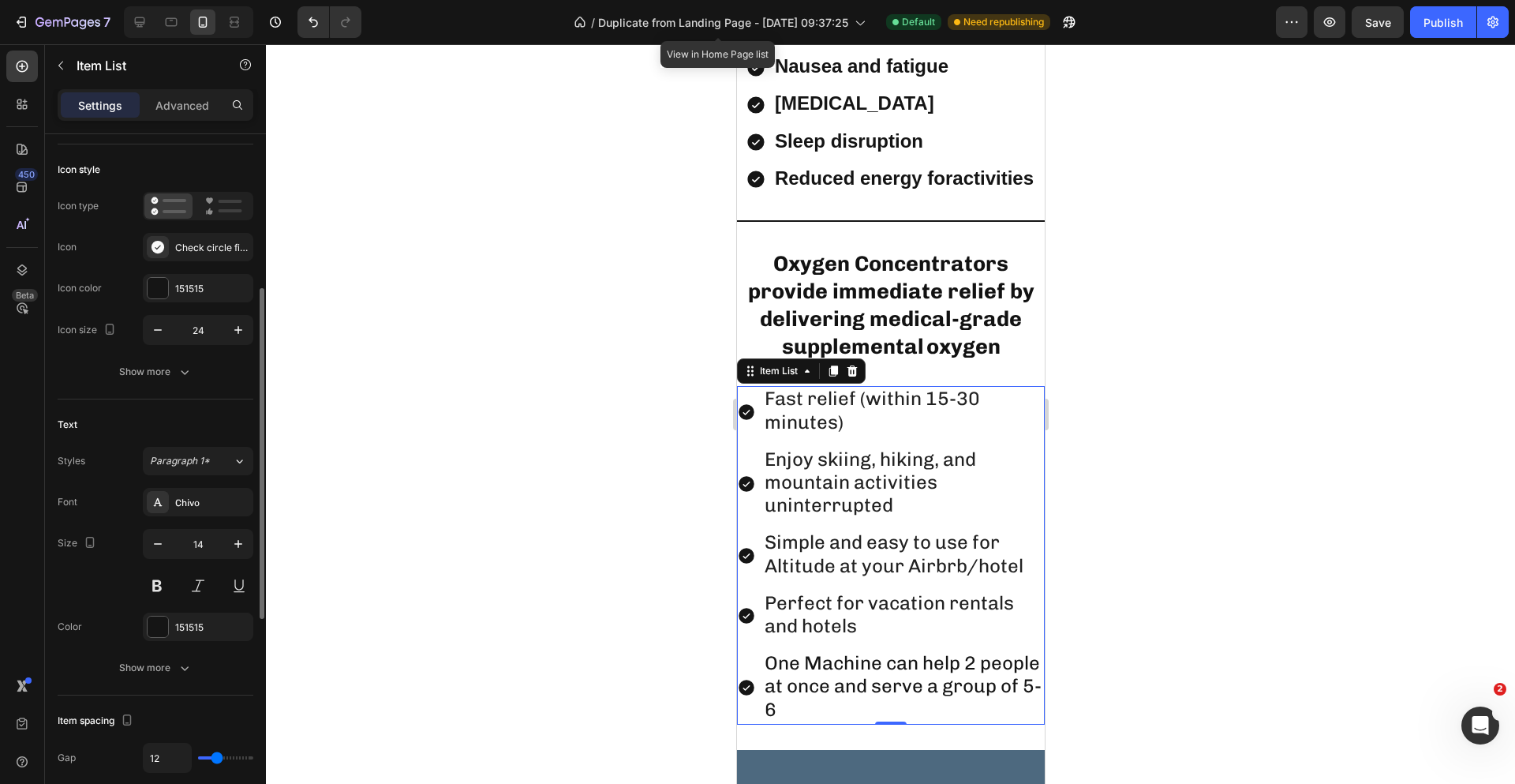
scroll to position [158, 0]
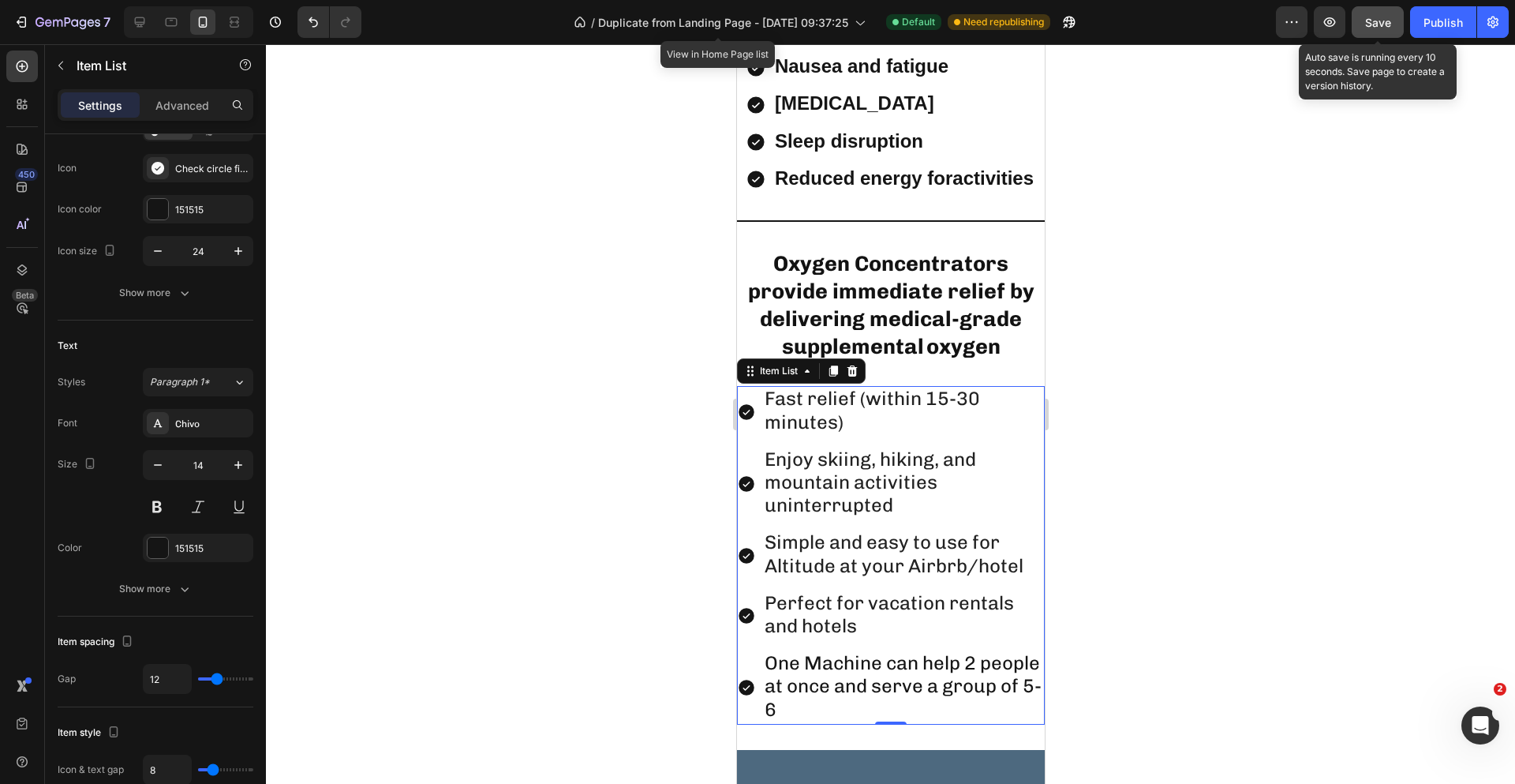
click at [1391, 21] on span "Save" at bounding box center [1378, 23] width 26 height 14
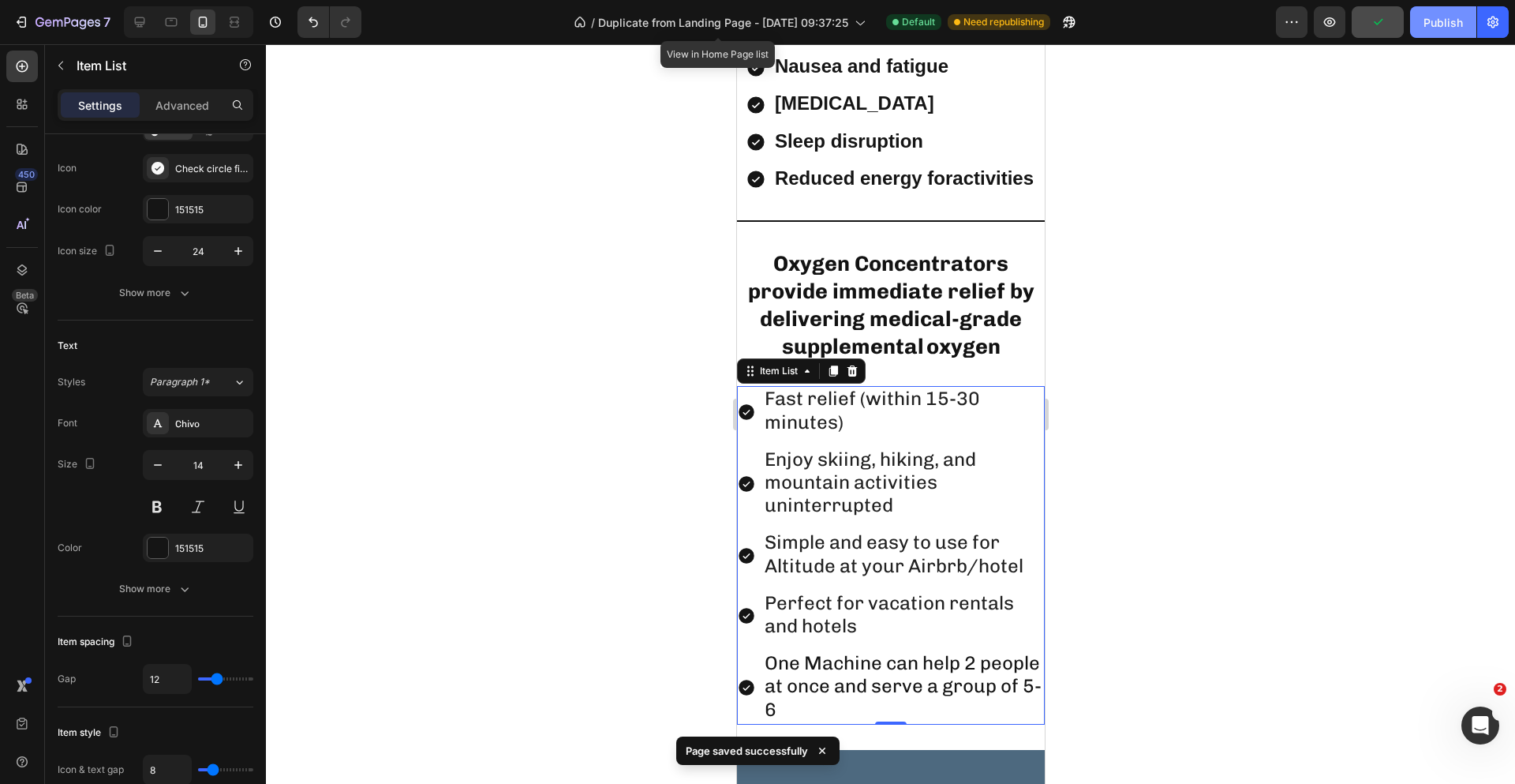
click at [1452, 25] on div "Publish" at bounding box center [1443, 23] width 39 height 17
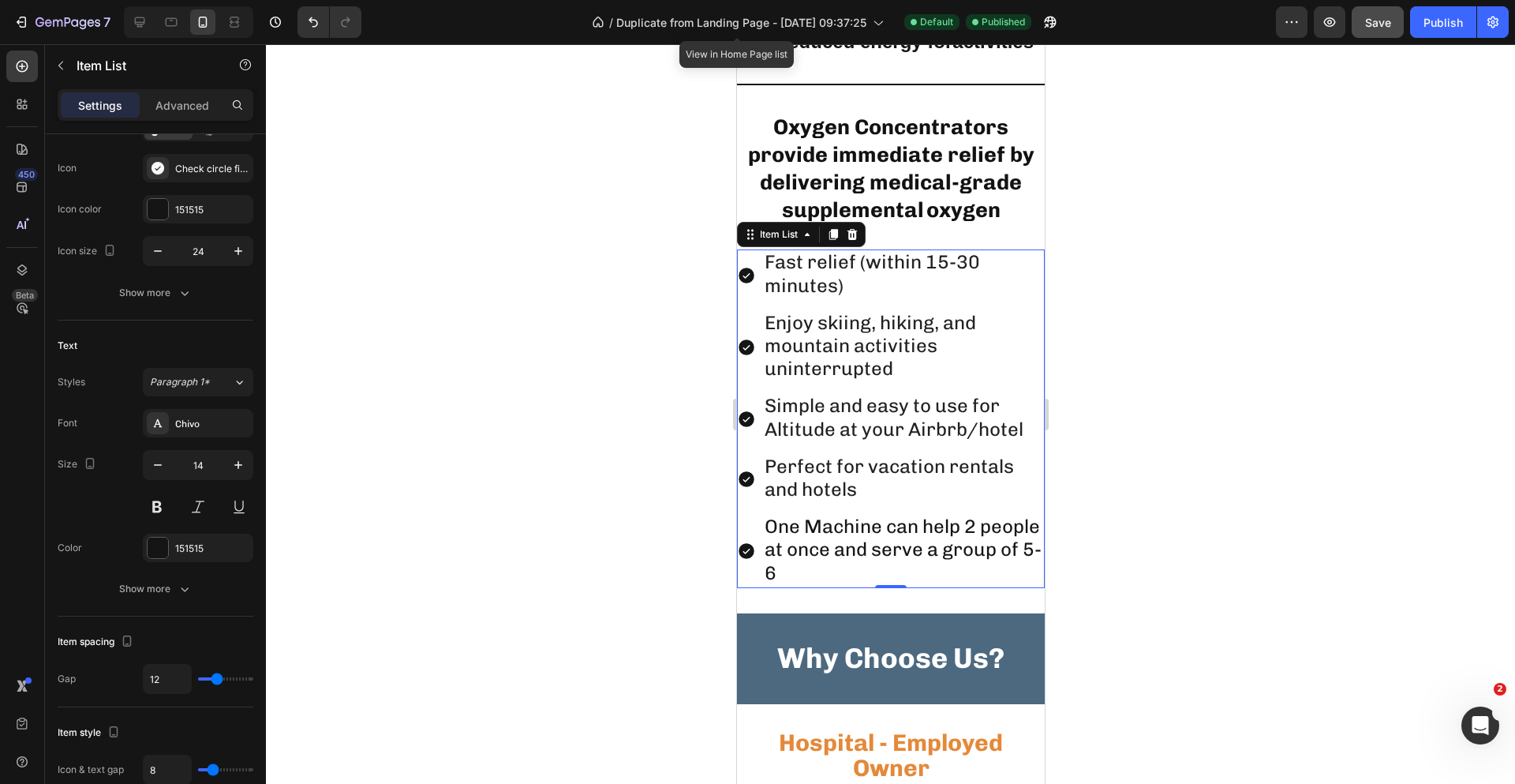
scroll to position [2927, 0]
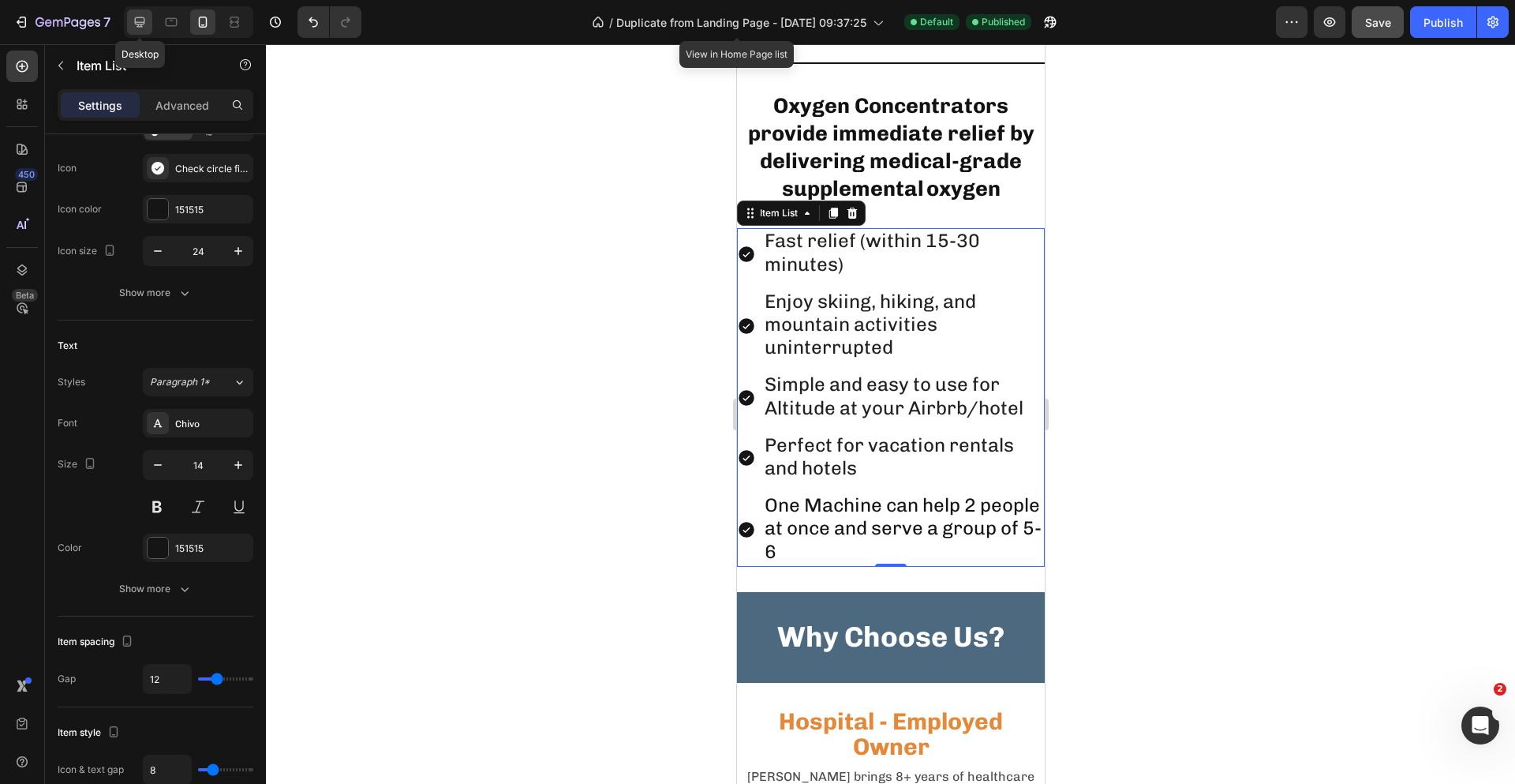
click at [137, 17] on icon at bounding box center [140, 23] width 16 height 16
type input "18"
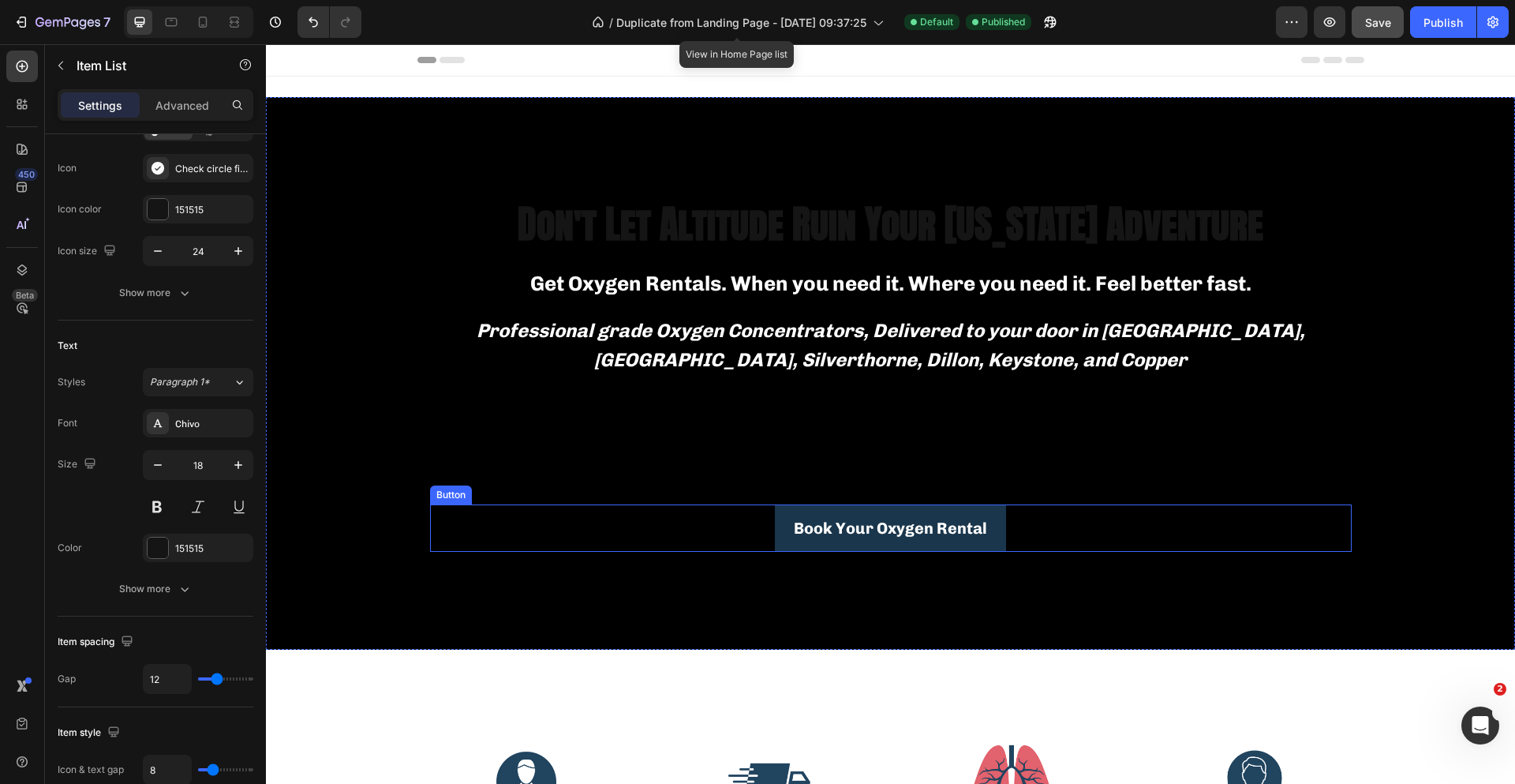
click at [616, 521] on div "Book Your Oxygen Rental Button" at bounding box center [891, 528] width 922 height 48
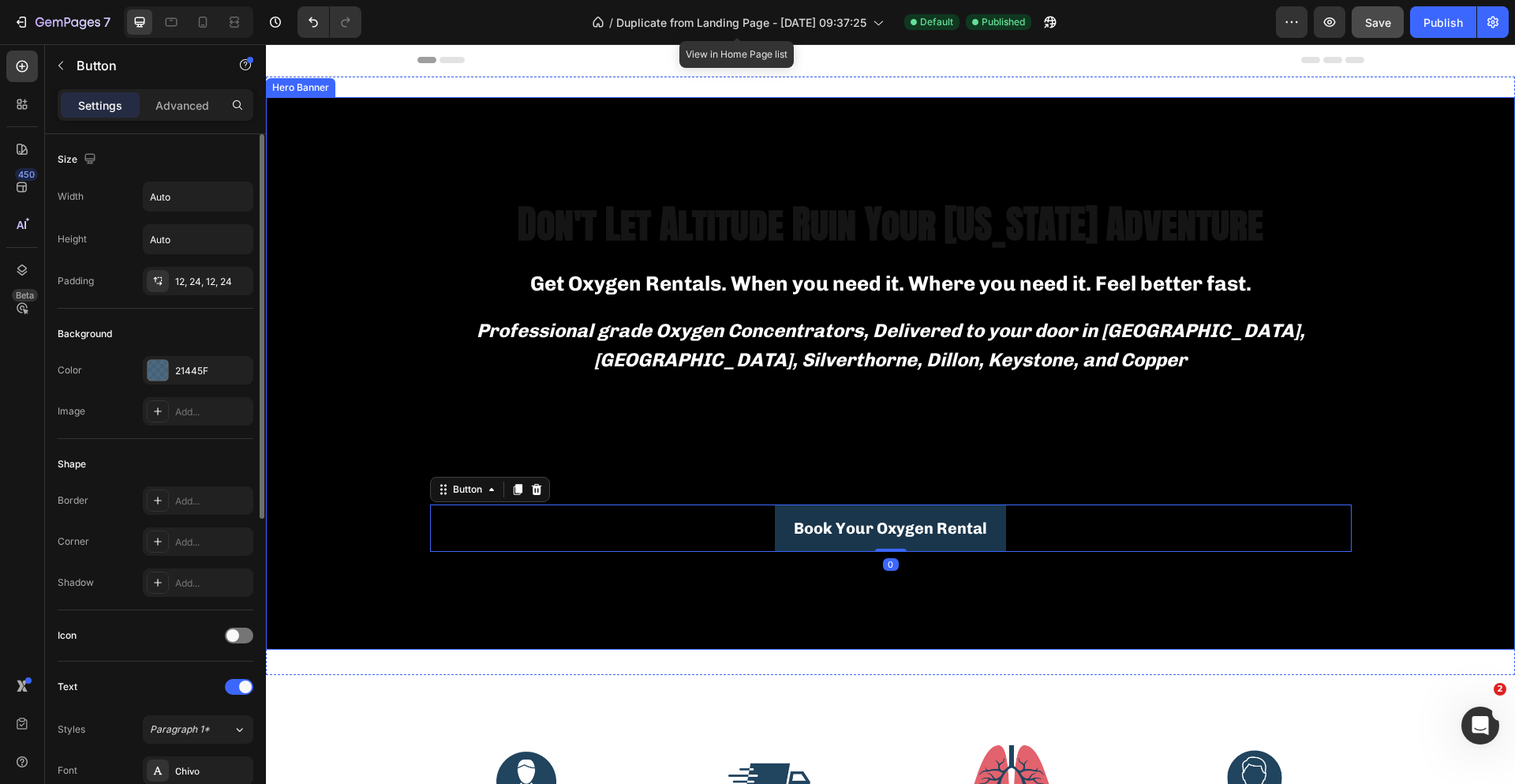
click at [329, 477] on div "Background Image" at bounding box center [890, 511] width 1249 height 828
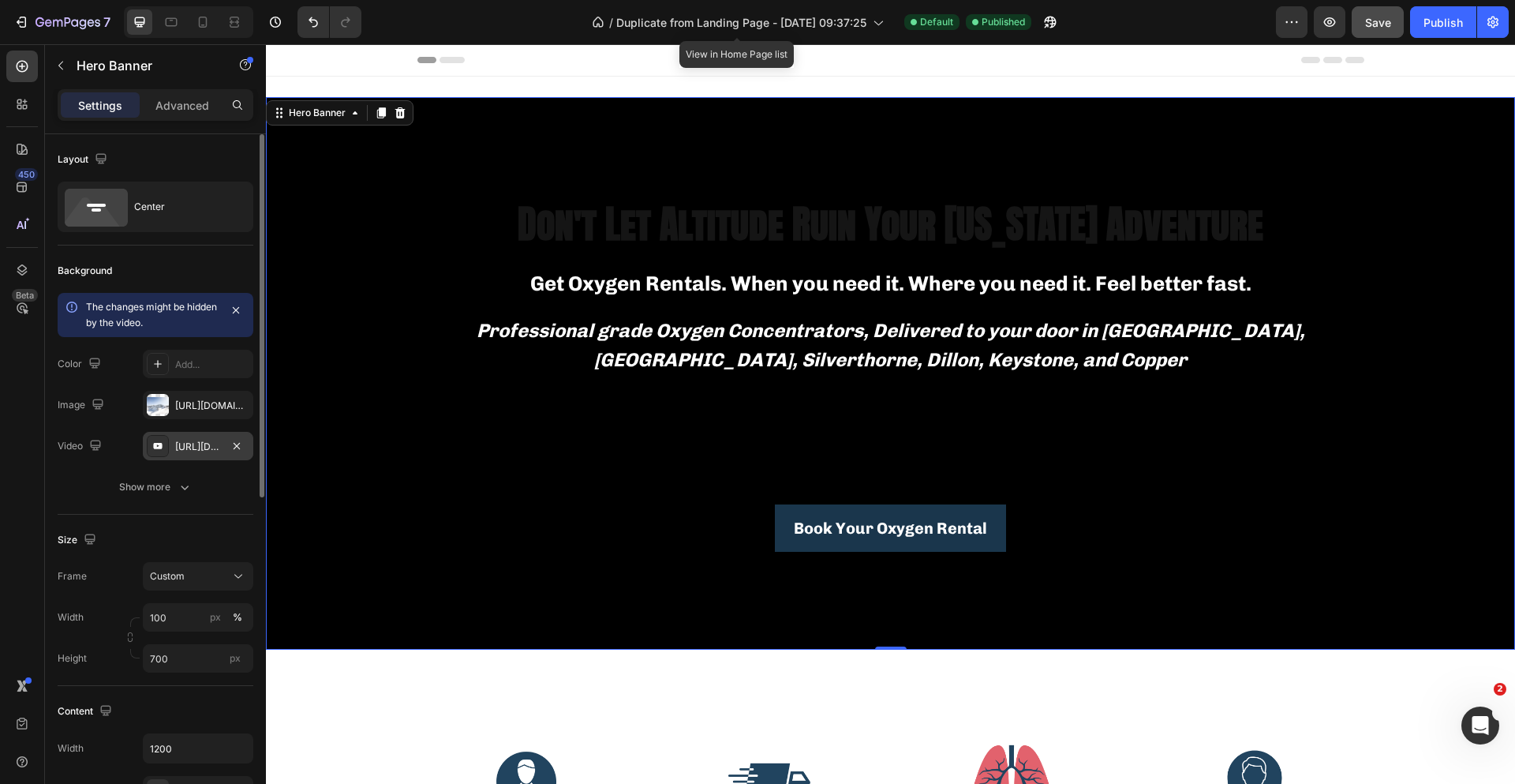
click at [197, 450] on div "[URL][DOMAIN_NAME]" at bounding box center [197, 447] width 46 height 15
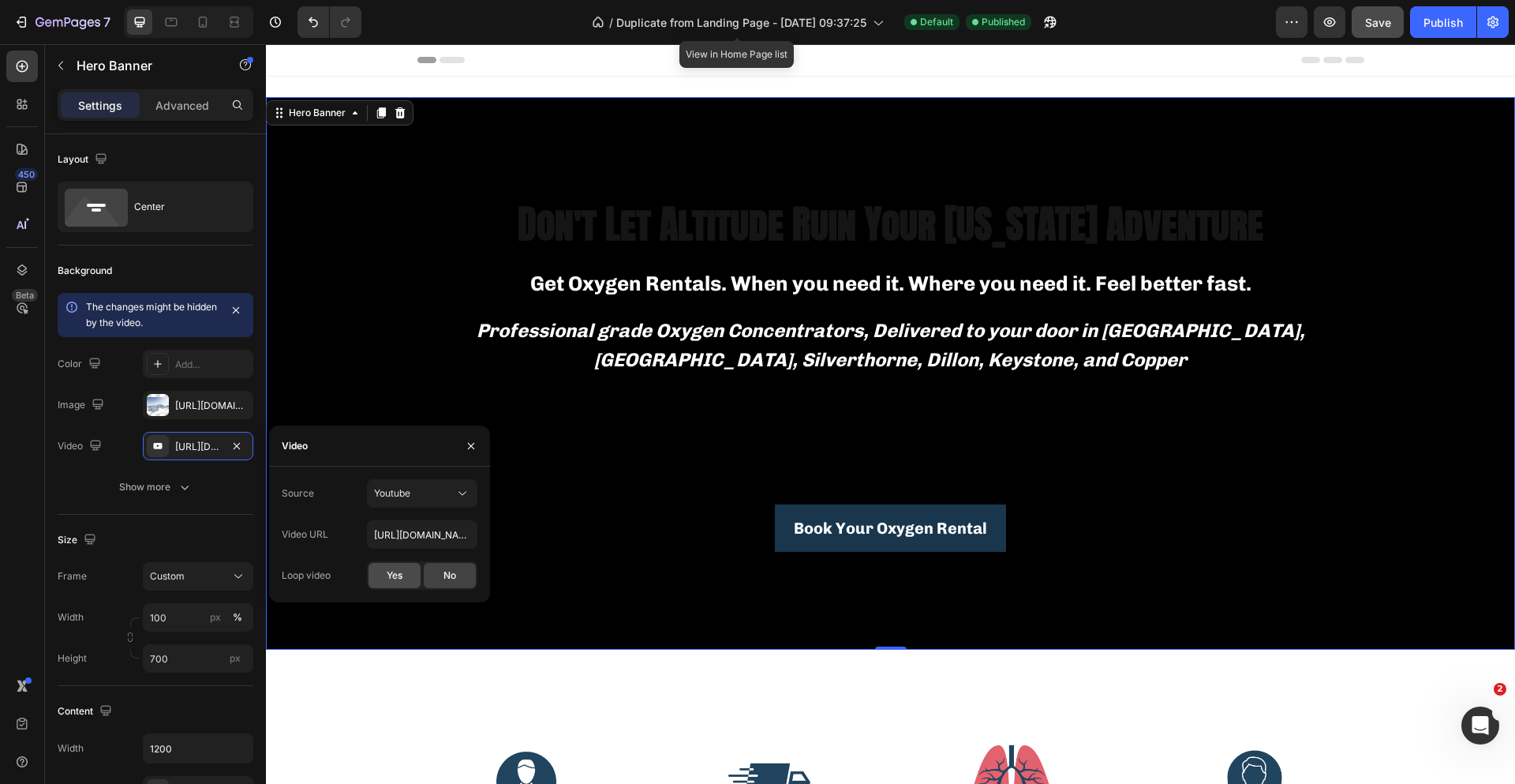
click at [403, 582] on div "Yes" at bounding box center [394, 575] width 52 height 25
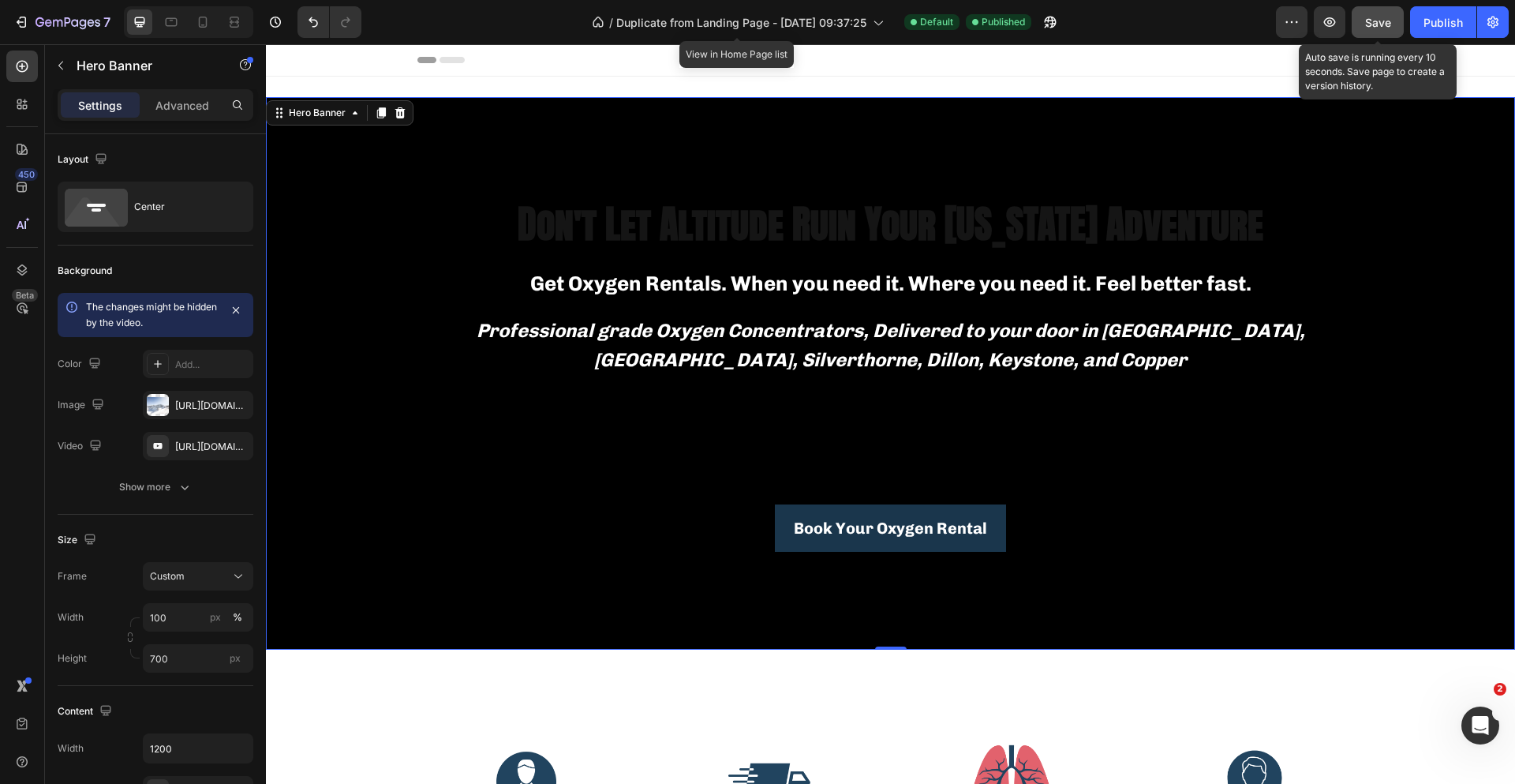
click at [1367, 25] on span "Save" at bounding box center [1378, 23] width 26 height 14
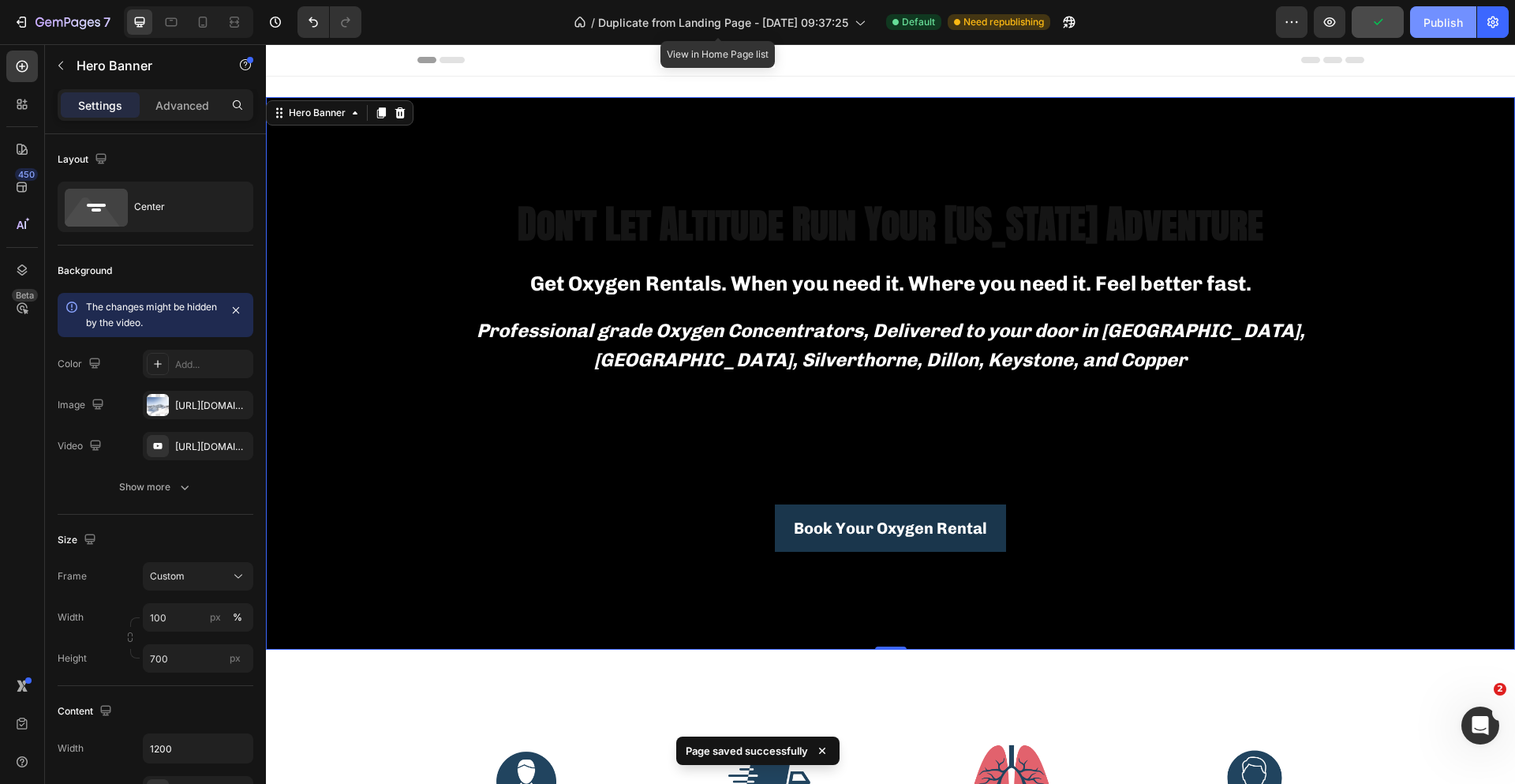
click at [1438, 33] on button "Publish" at bounding box center [1443, 22] width 66 height 31
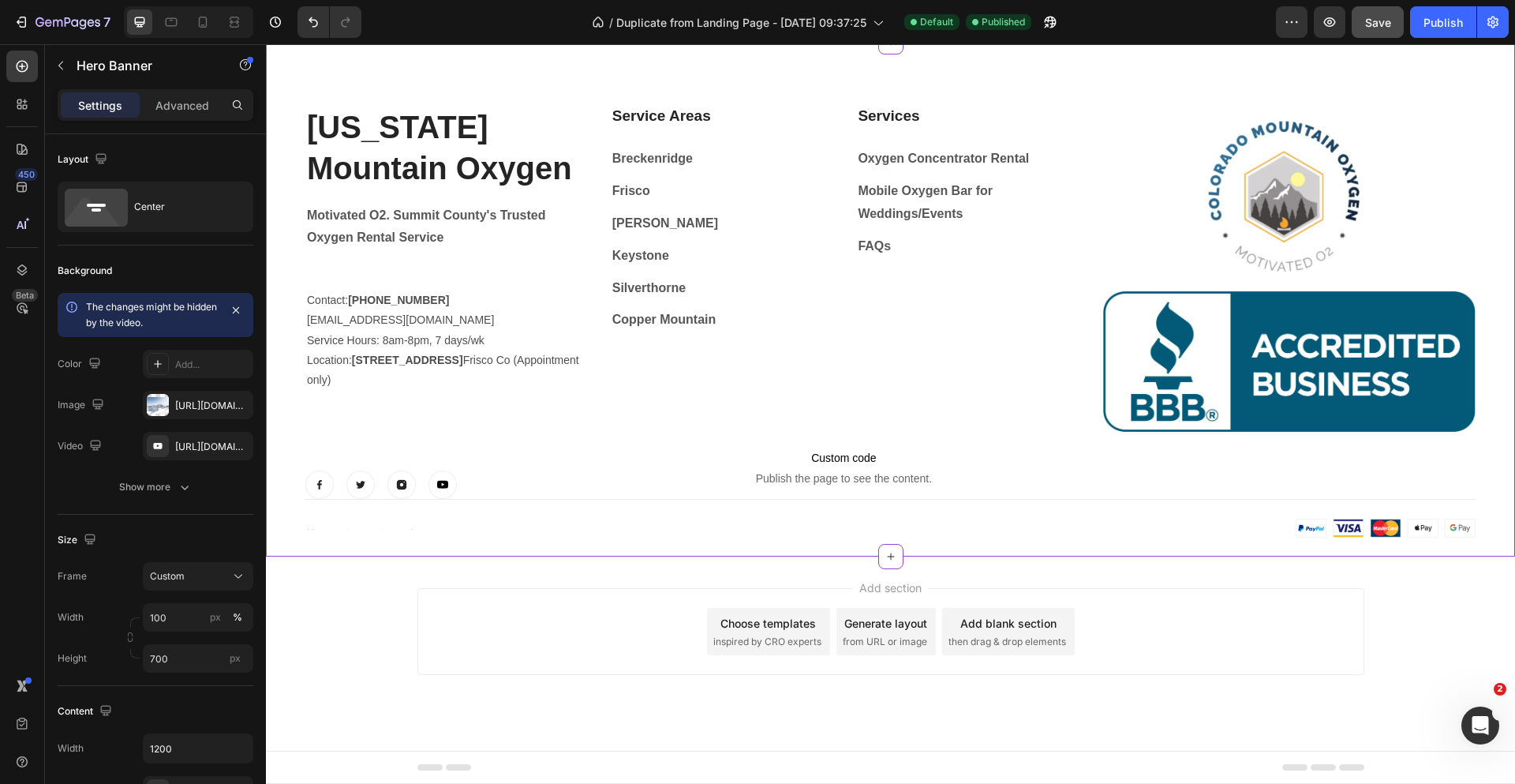
scroll to position [4884, 0]
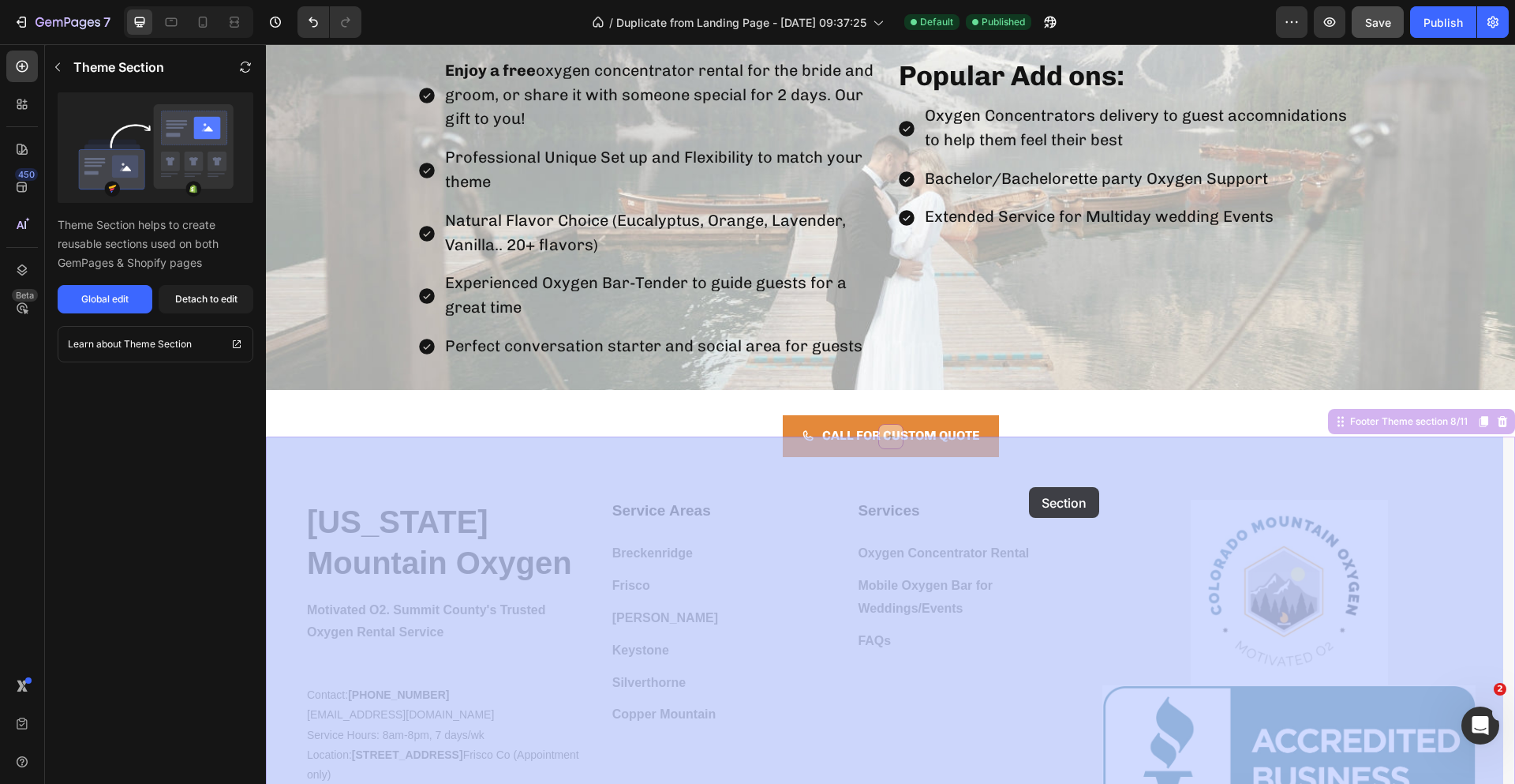
drag, startPoint x: 1033, startPoint y: 439, endPoint x: 1032, endPoint y: 458, distance: 19.0
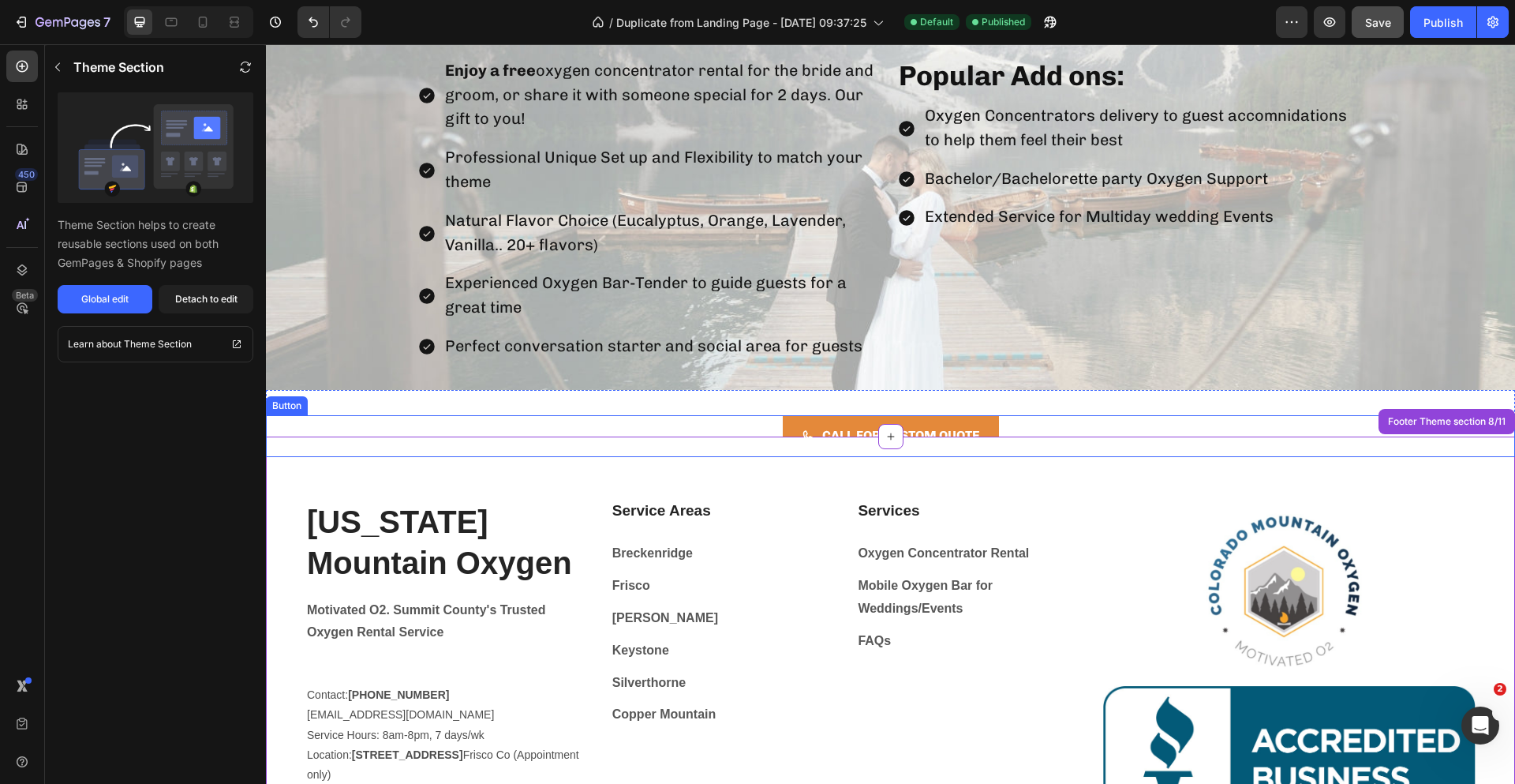
click at [1047, 421] on div "CALL FOR CUSTOM QUOTE Button" at bounding box center [890, 436] width 1249 height 42
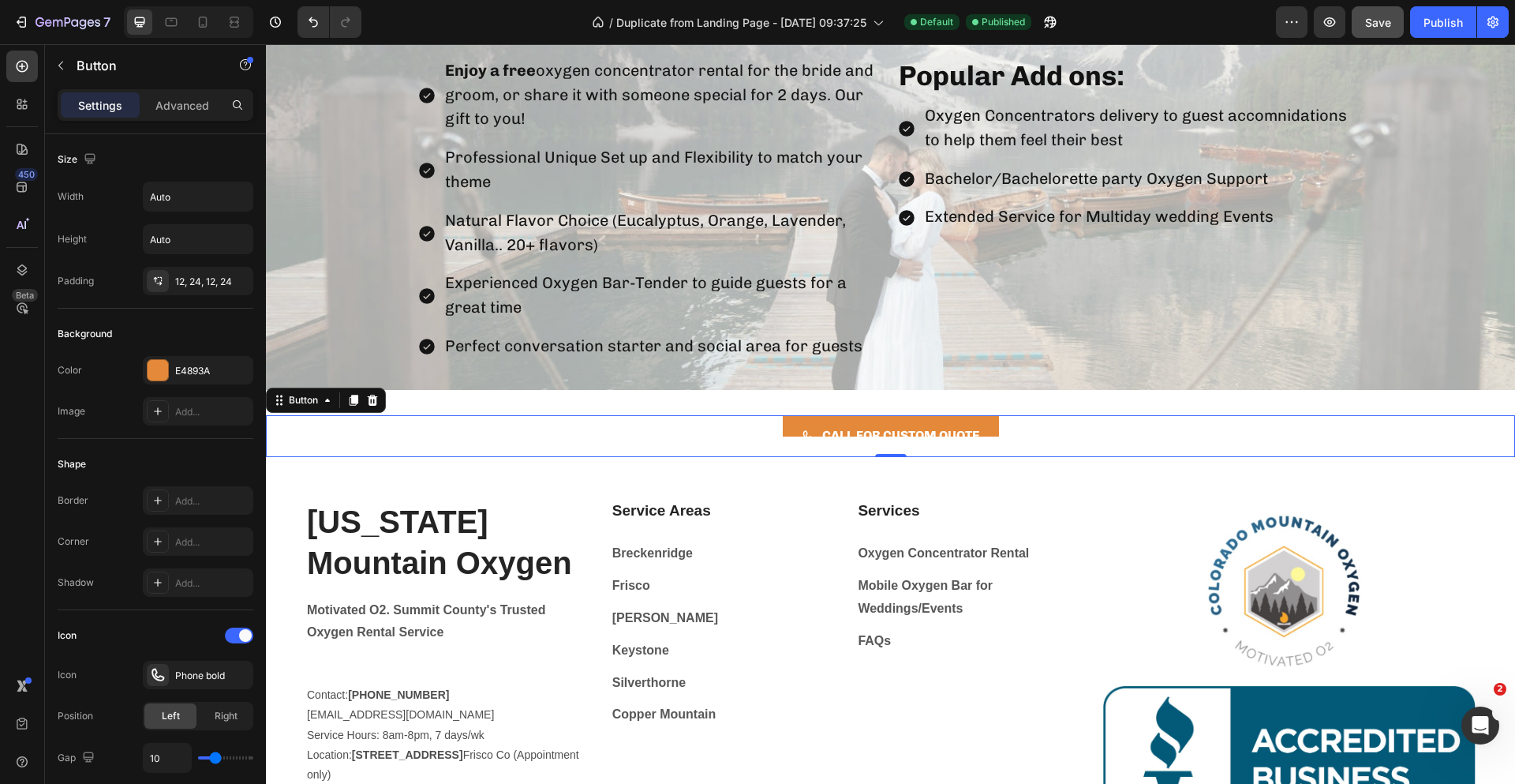
click at [183, 126] on div "Settings Advanced" at bounding box center [156, 112] width 221 height 45
click at [185, 117] on div "Advanced" at bounding box center [182, 105] width 79 height 25
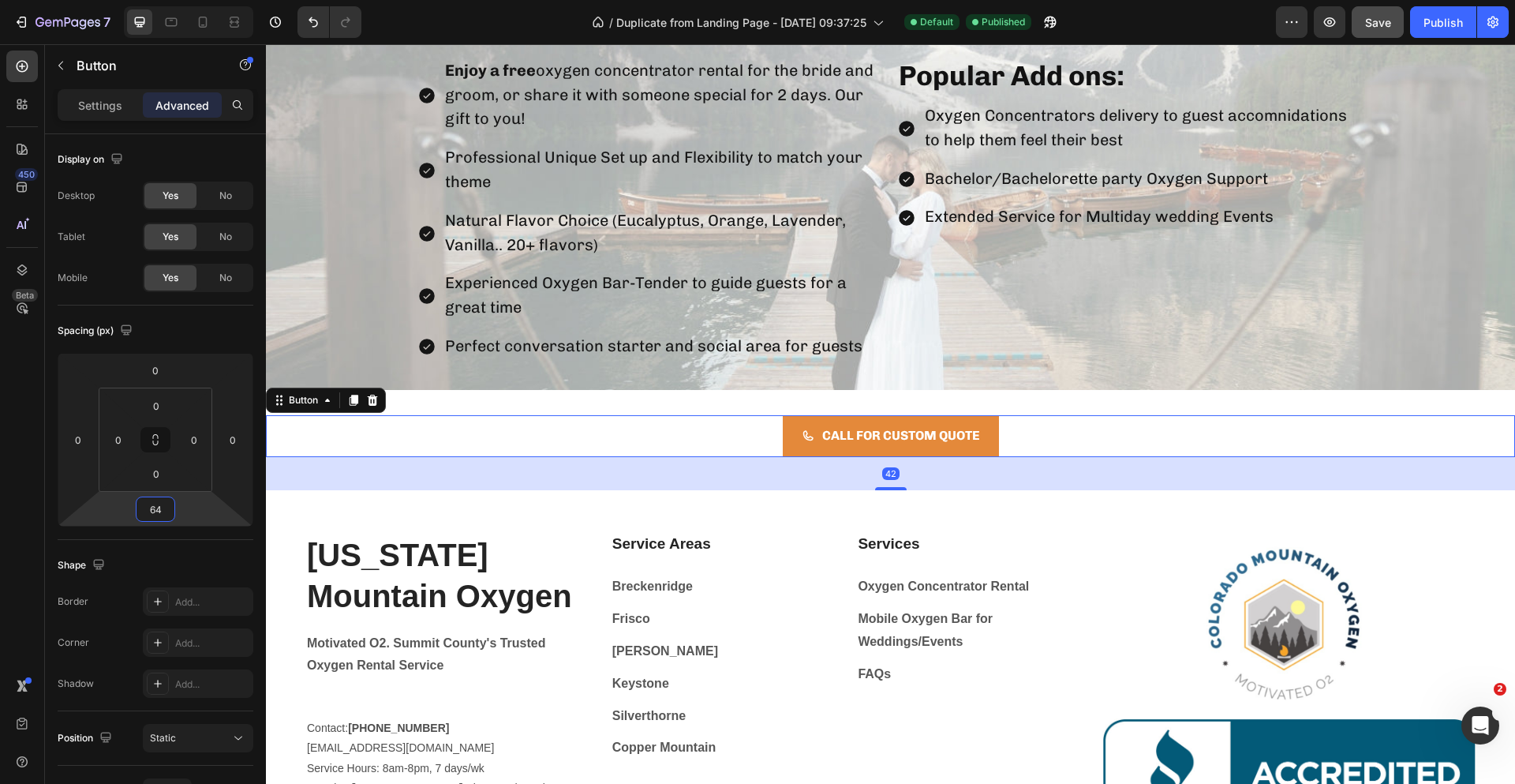
type input "68"
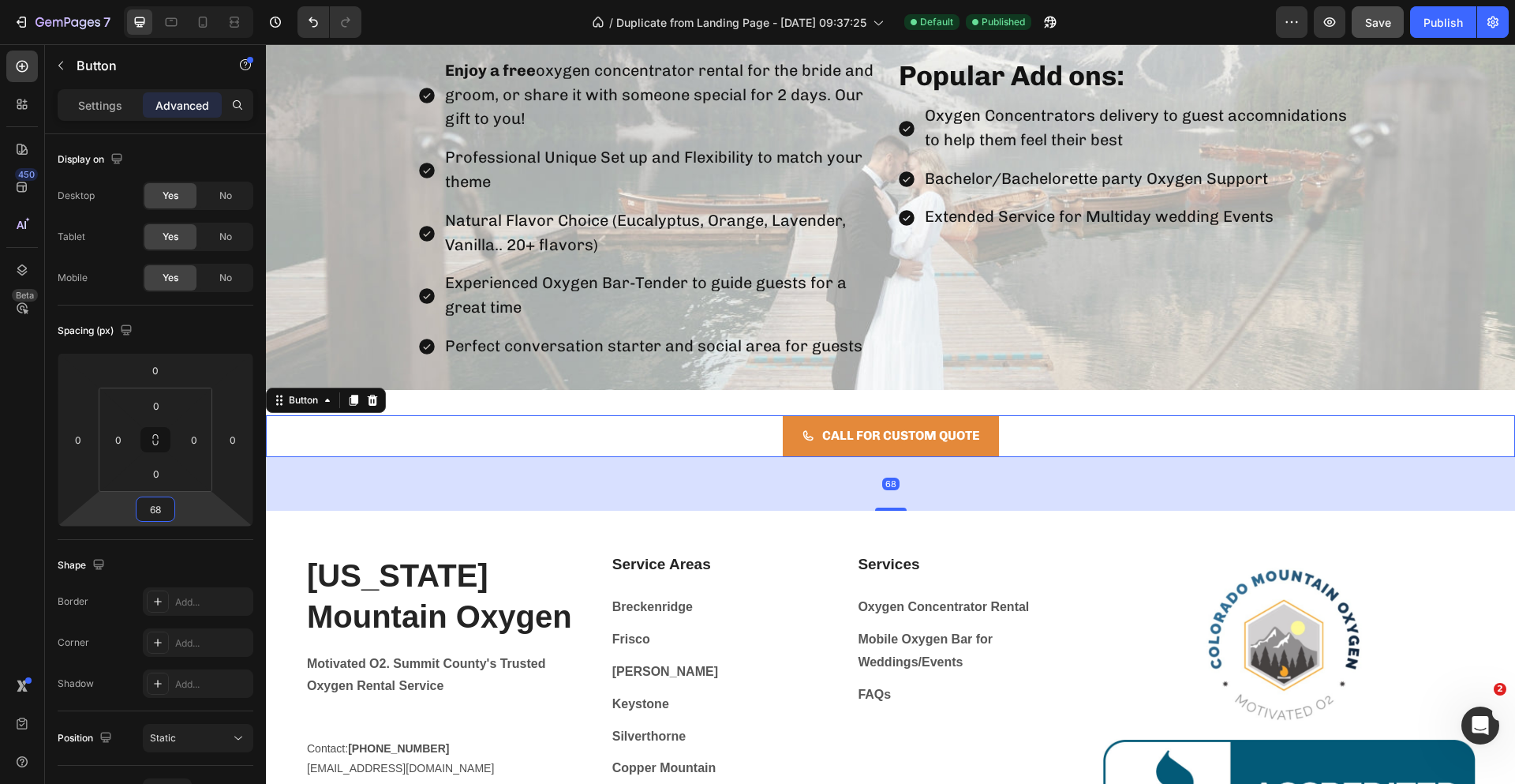
drag, startPoint x: 163, startPoint y: 492, endPoint x: 170, endPoint y: 465, distance: 27.9
click at [170, 0] on html "7 Version history / Duplicate from Landing Page - [DATE] 09:37:25 Default Publi…" at bounding box center [758, 0] width 1515 height 0
click at [1380, 19] on span "Save" at bounding box center [1378, 23] width 26 height 14
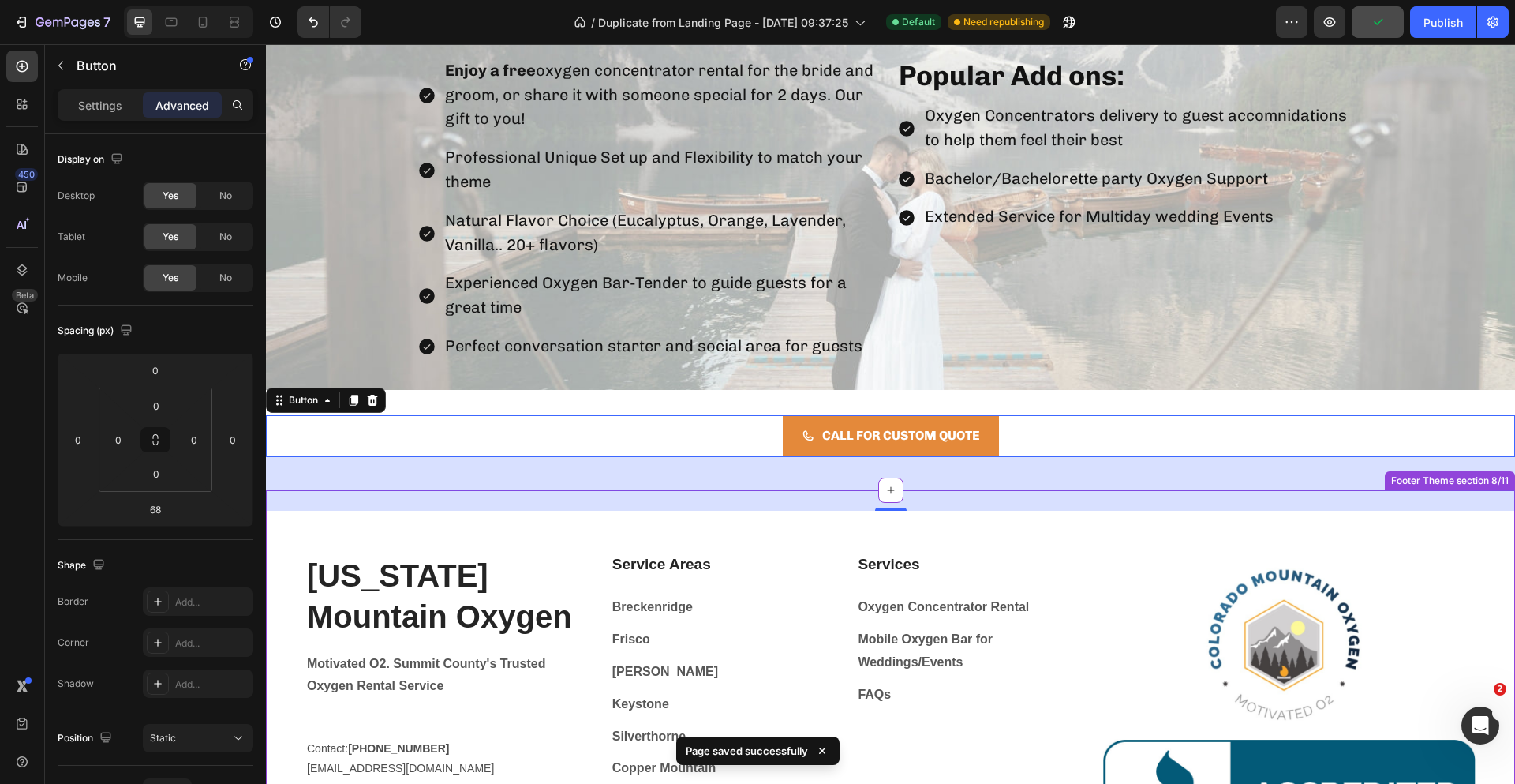
click at [1085, 528] on div "[US_STATE] Mountain Oxygen Heading Motivated O2. Summit County's Trusted Oxygen…" at bounding box center [890, 748] width 1249 height 516
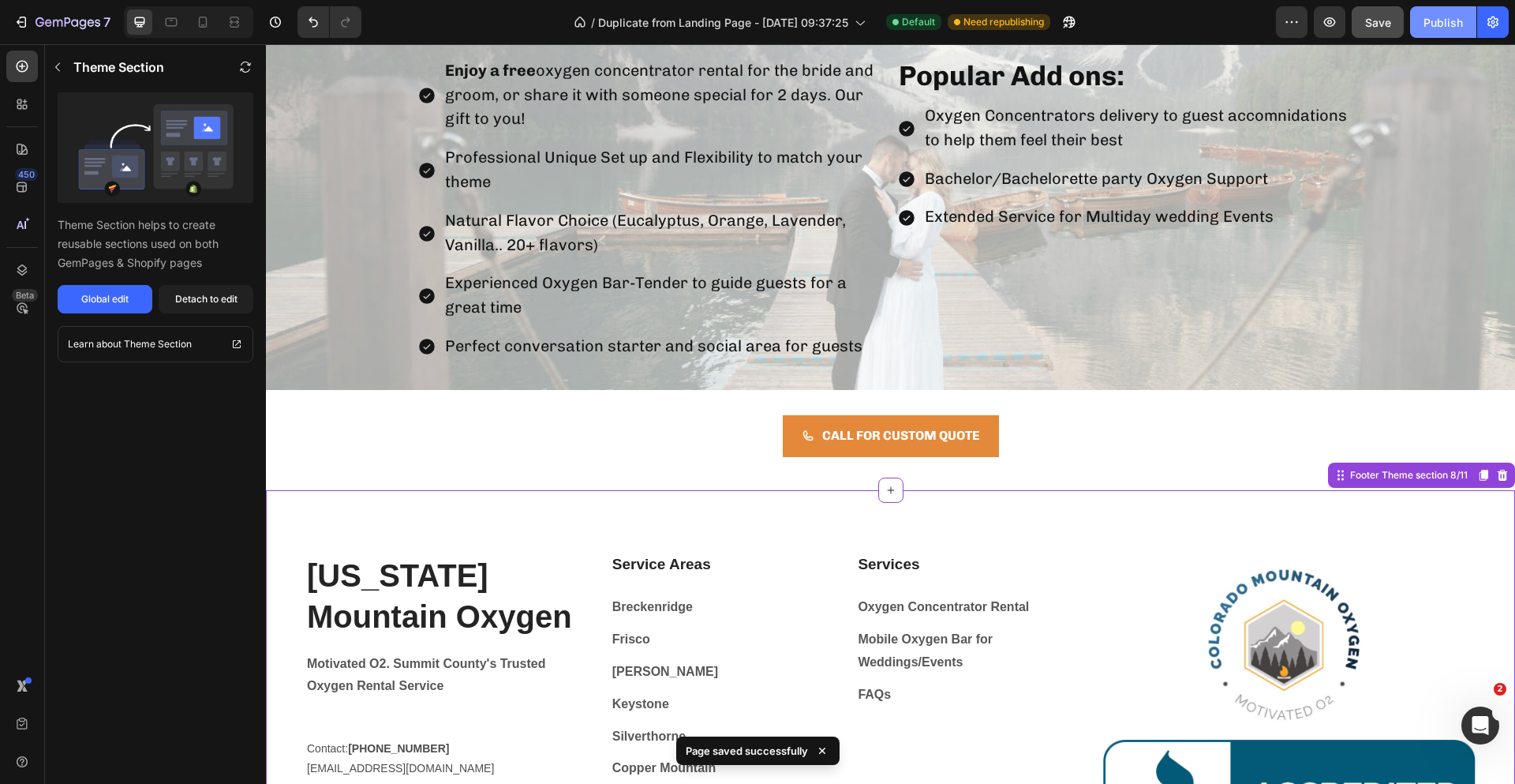
click at [1460, 31] on button "Publish" at bounding box center [1443, 22] width 66 height 31
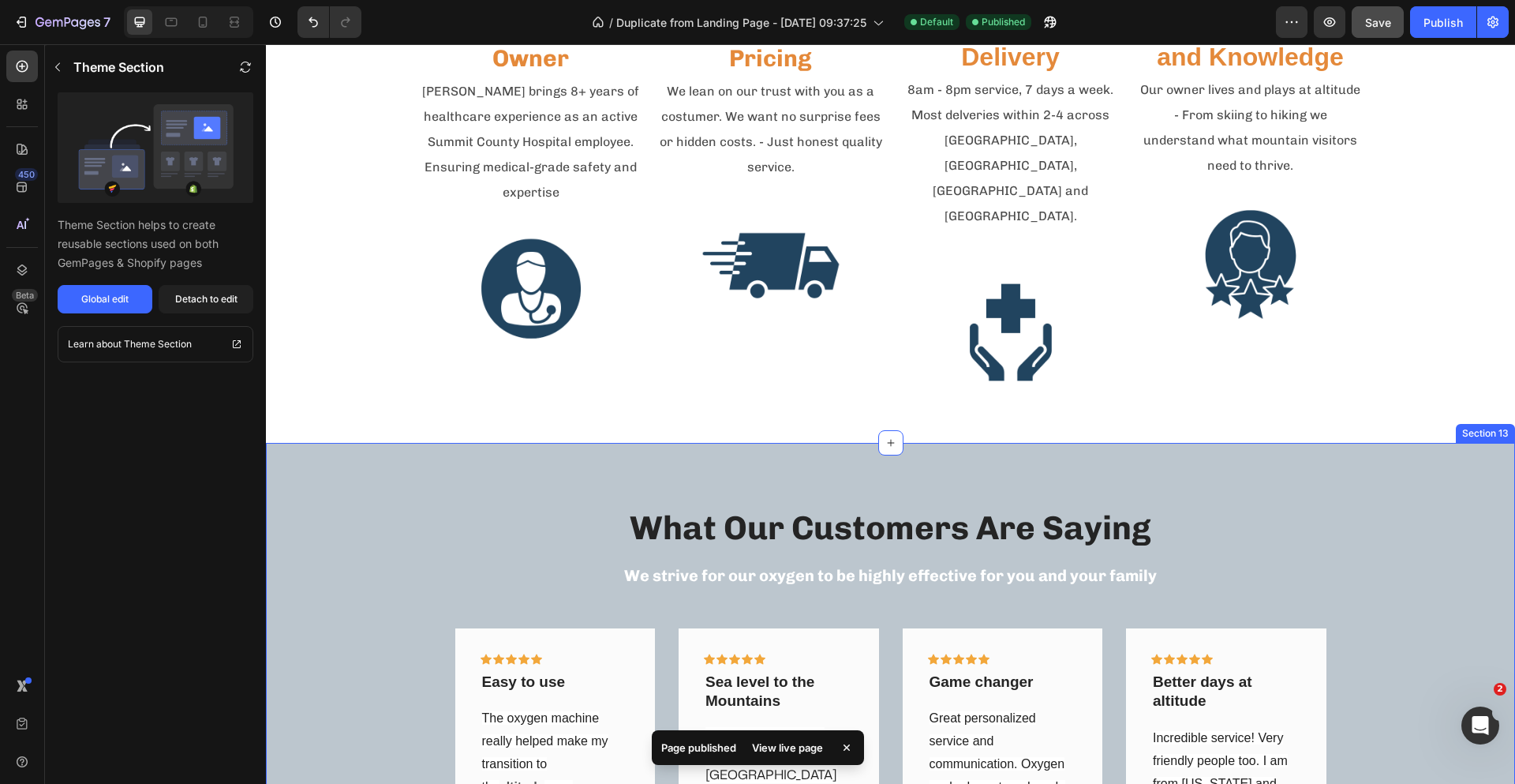
scroll to position [2792, 0]
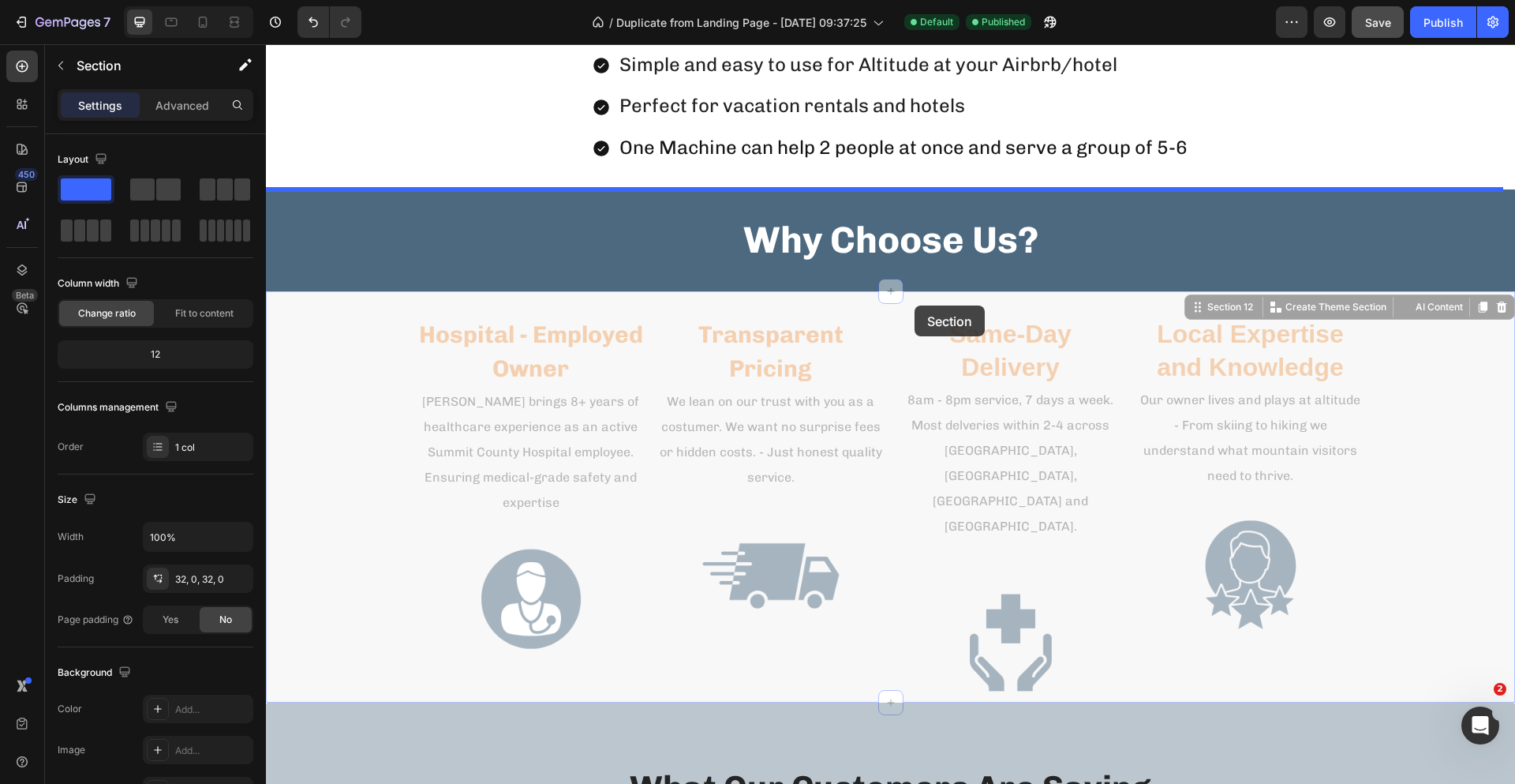
scroll to position [2520, 0]
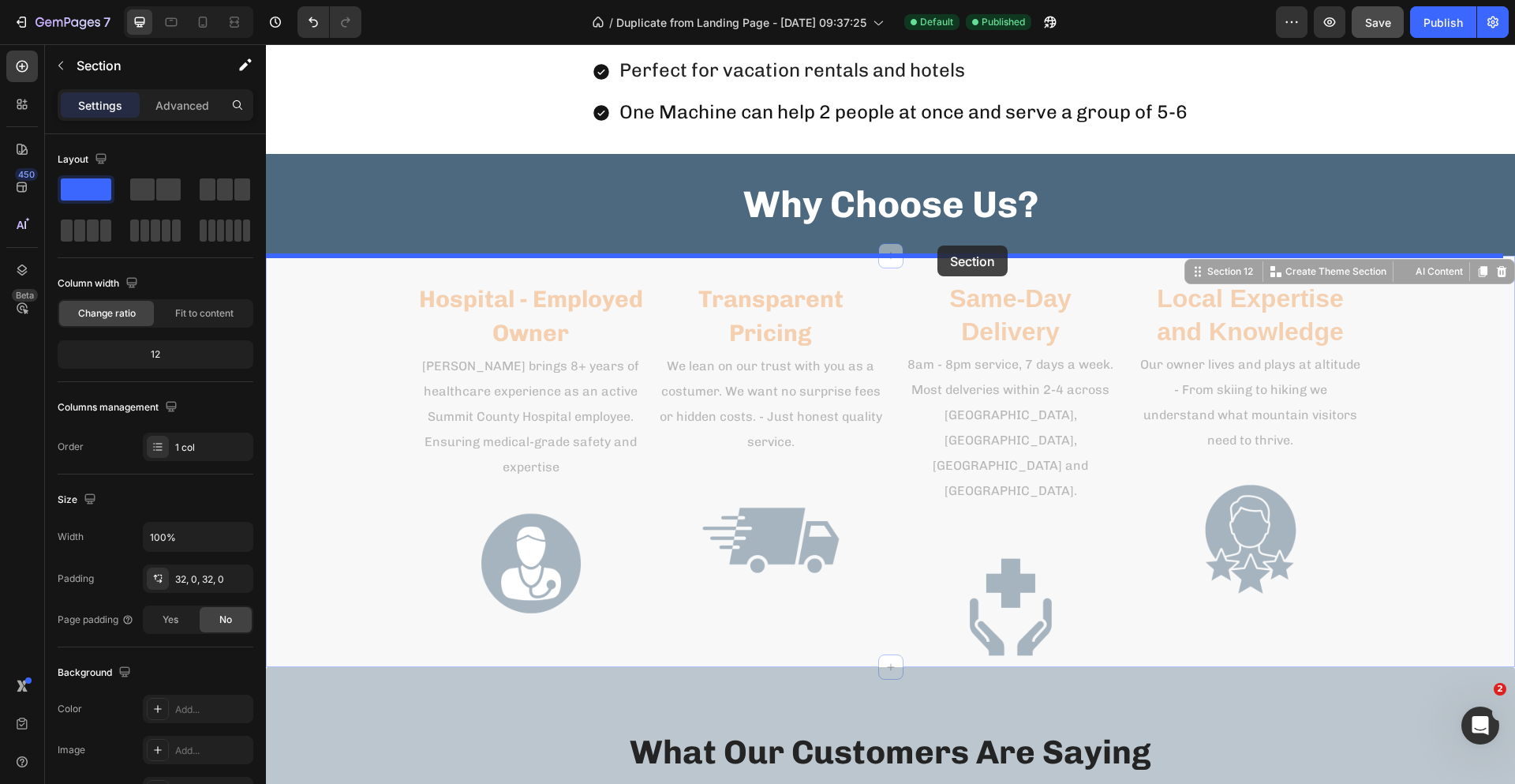
drag, startPoint x: 1014, startPoint y: 395, endPoint x: 938, endPoint y: 246, distance: 167.3
click at [938, 246] on div "Header Oxygen Concentrators provide immediate relief by delivering medical-grad…" at bounding box center [890, 581] width 1249 height 6114
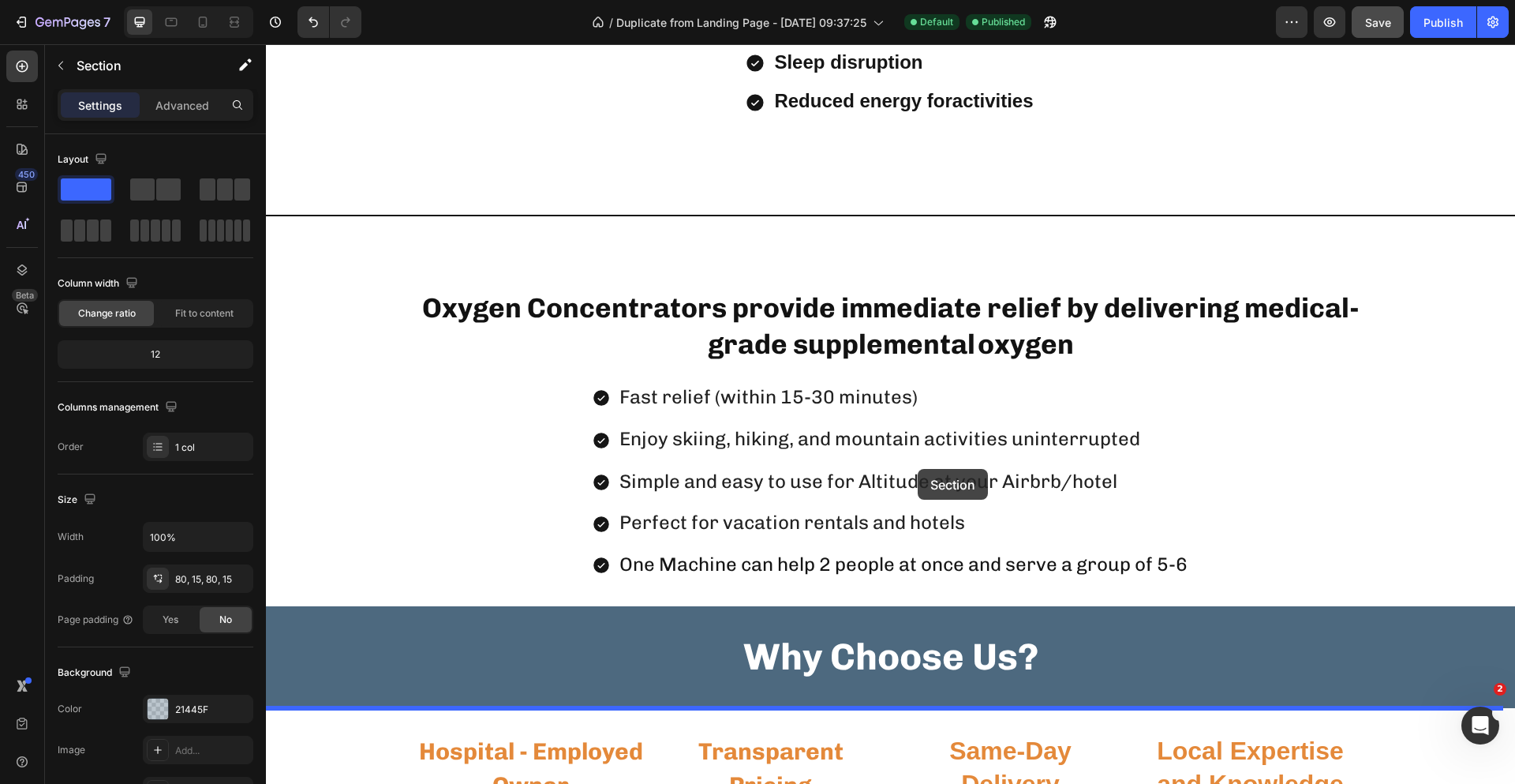
scroll to position [2021, 0]
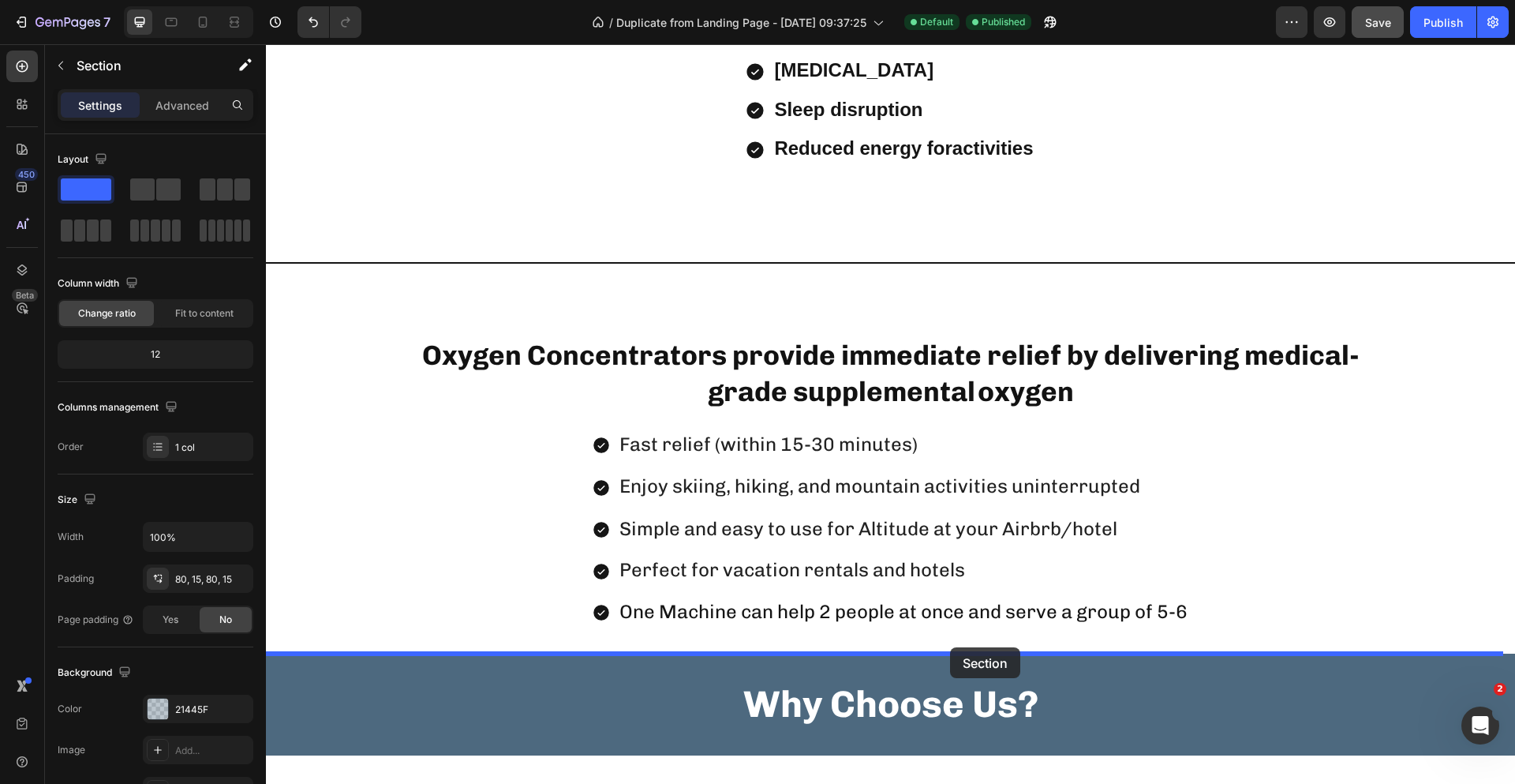
drag, startPoint x: 997, startPoint y: 430, endPoint x: 950, endPoint y: 647, distance: 222.0
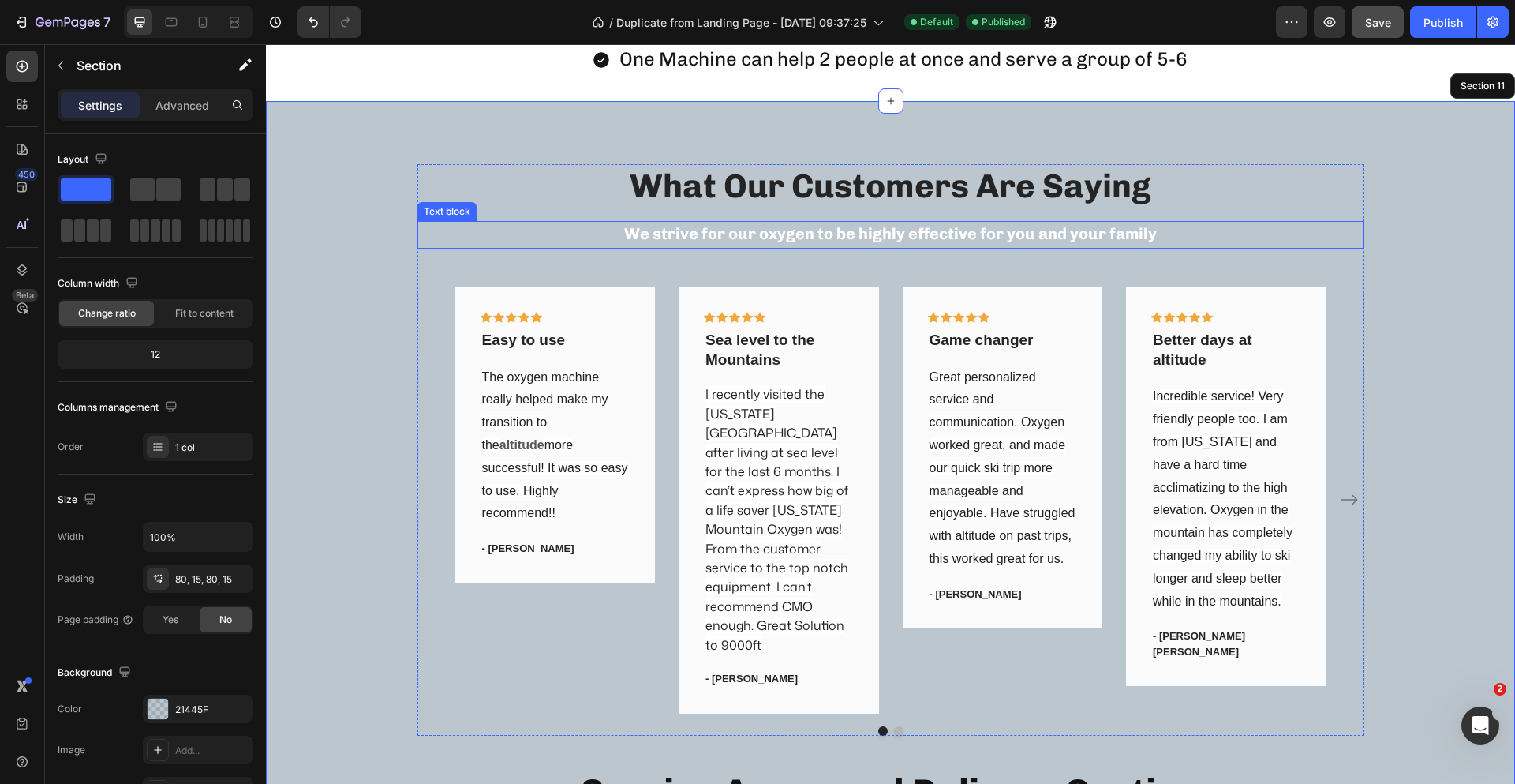
scroll to position [2495, 0]
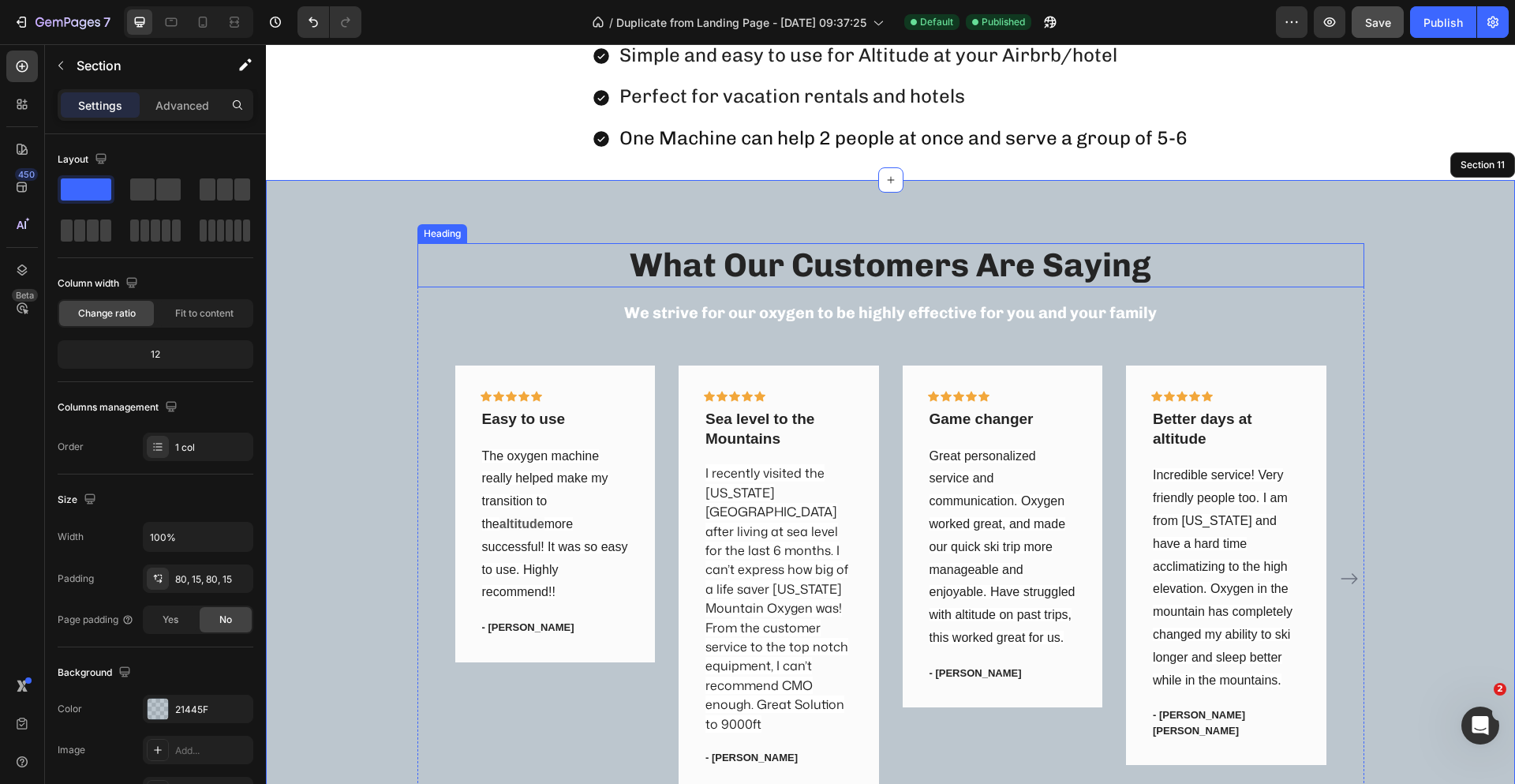
click at [1144, 276] on strong "What Our Customers Are Saying" at bounding box center [890, 265] width 521 height 39
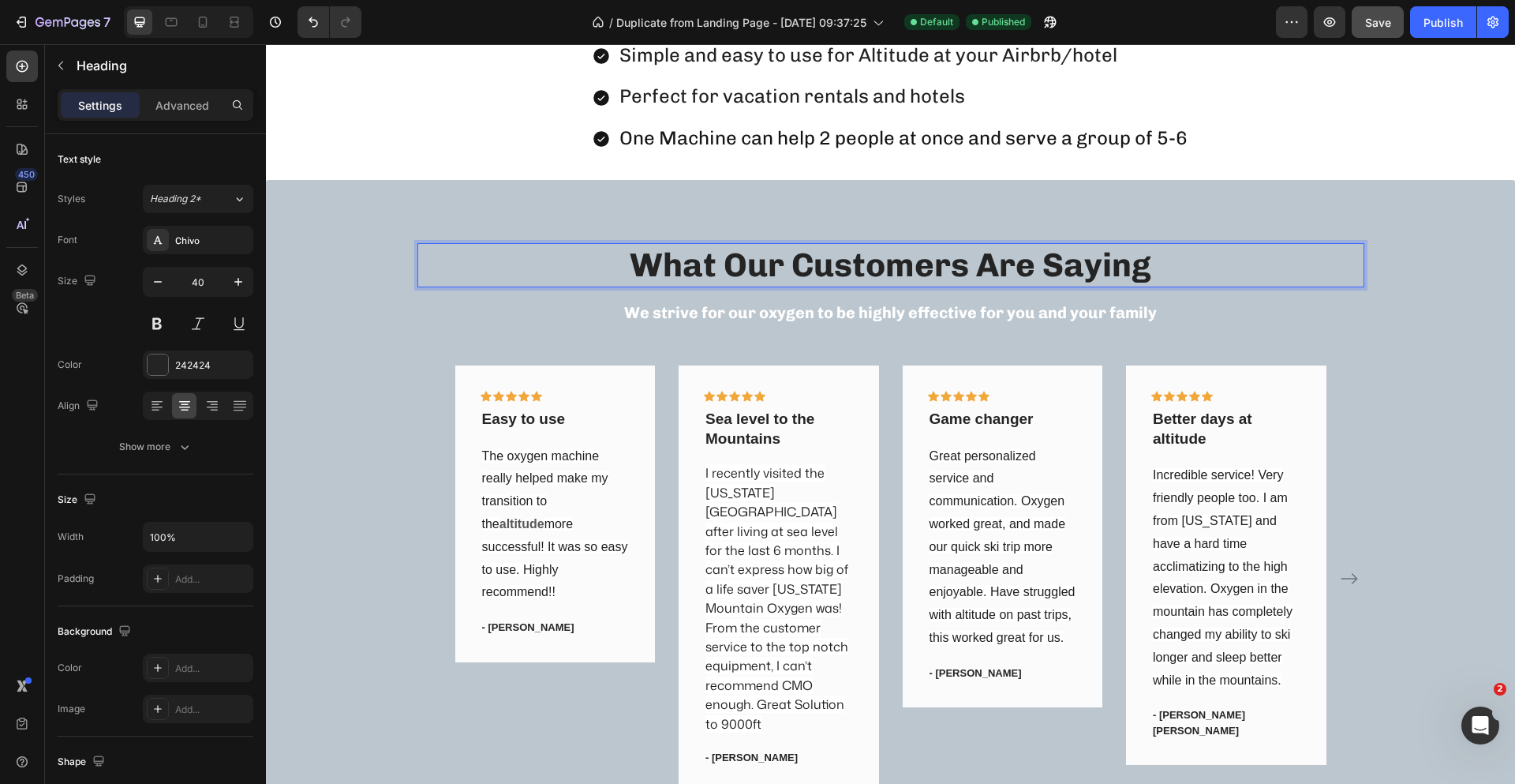
click at [1147, 261] on p "What Our Customers Are Saying" at bounding box center [890, 265] width 944 height 41
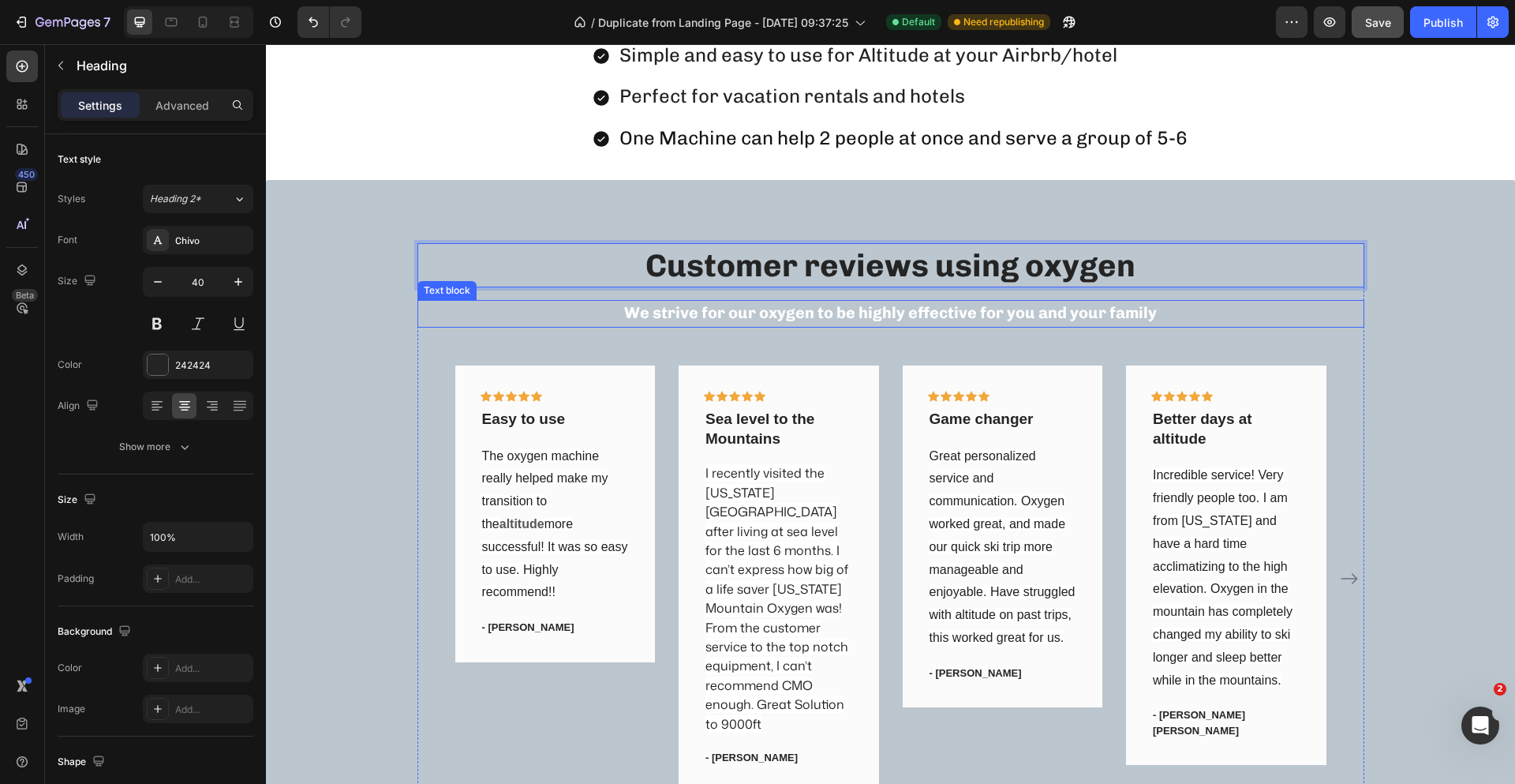
click at [1081, 314] on strong "We strive for our oxygen to be highly effective for you and your family" at bounding box center [890, 313] width 533 height 19
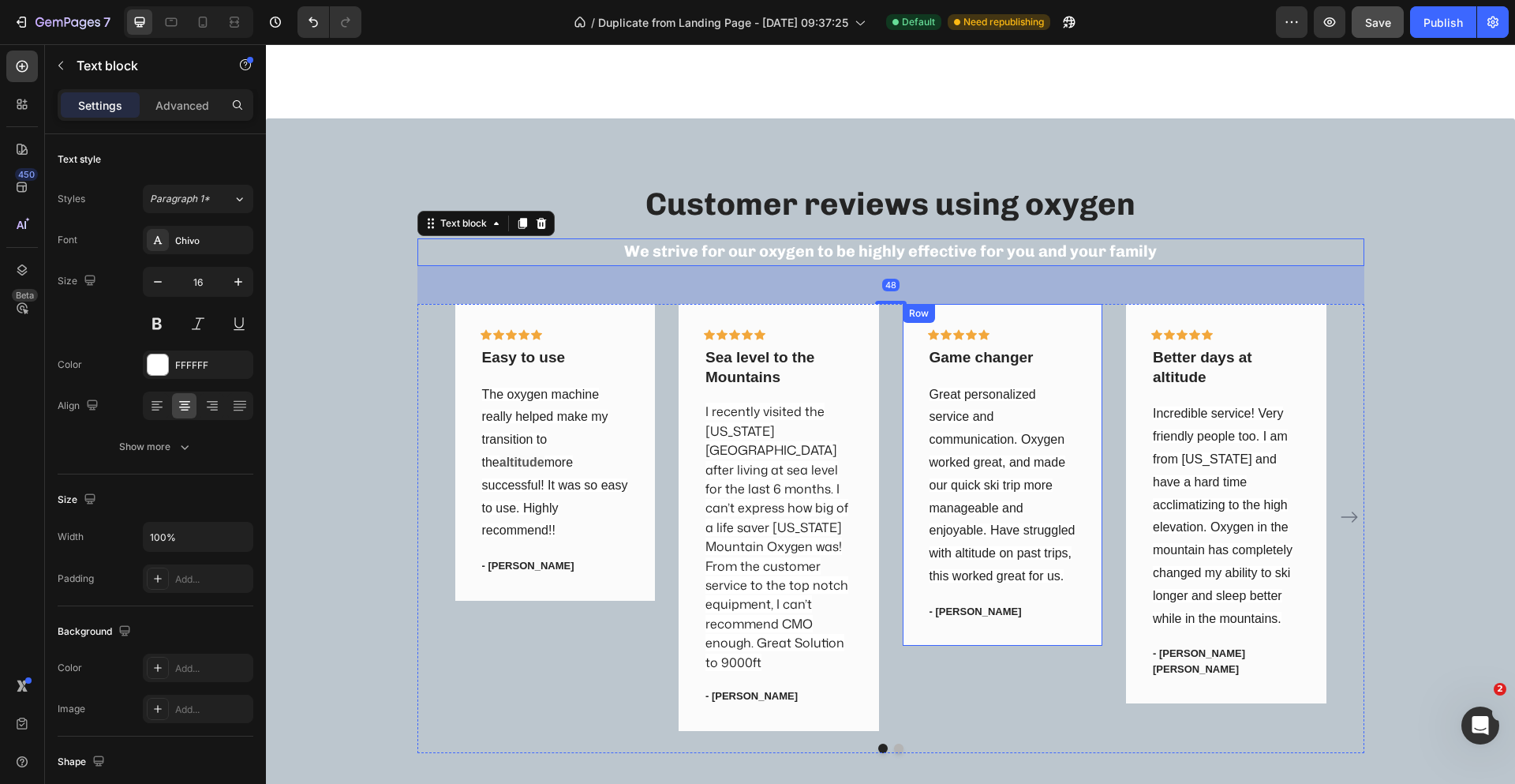
scroll to position [2653, 0]
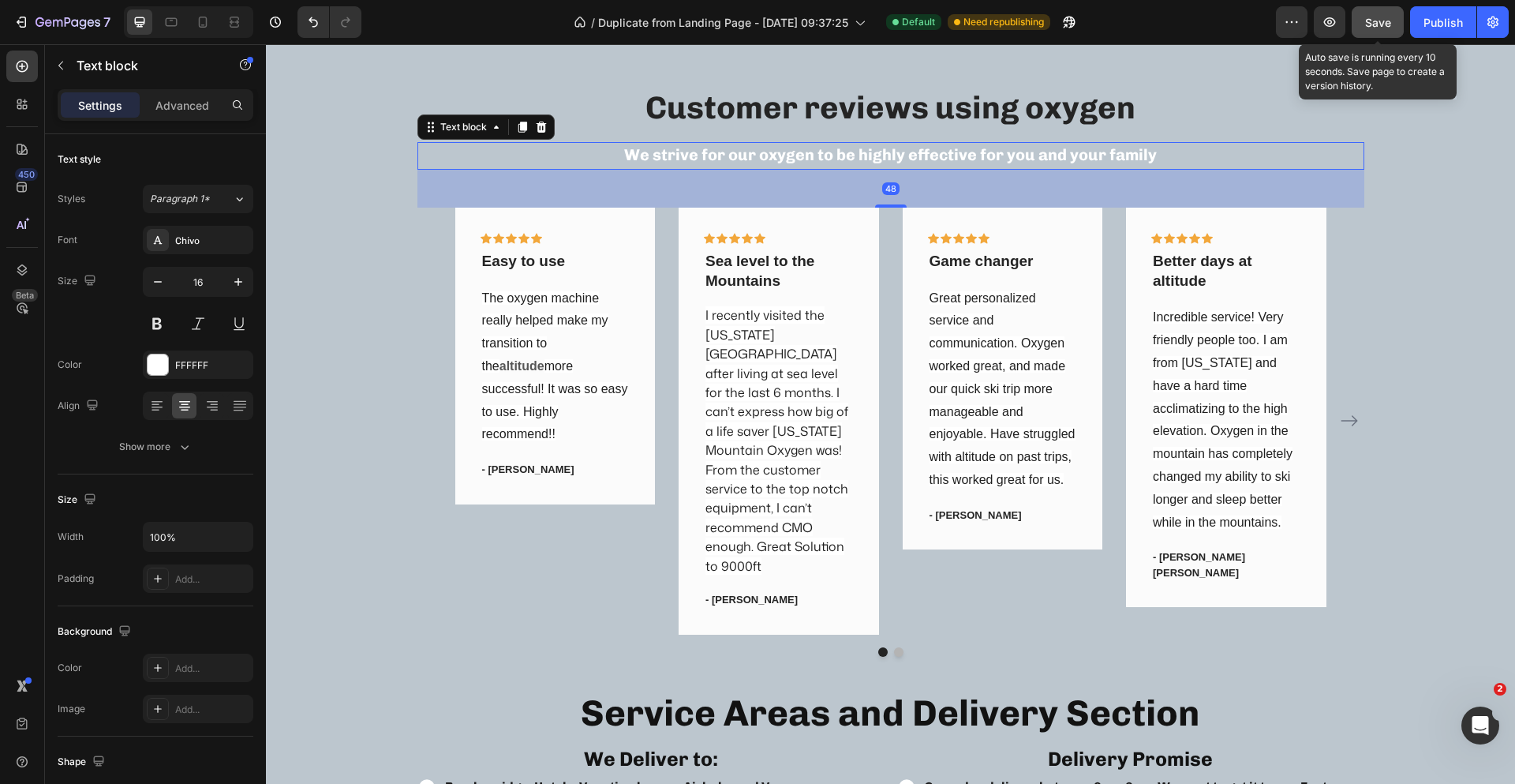
click at [1398, 19] on button "Save" at bounding box center [1378, 22] width 52 height 31
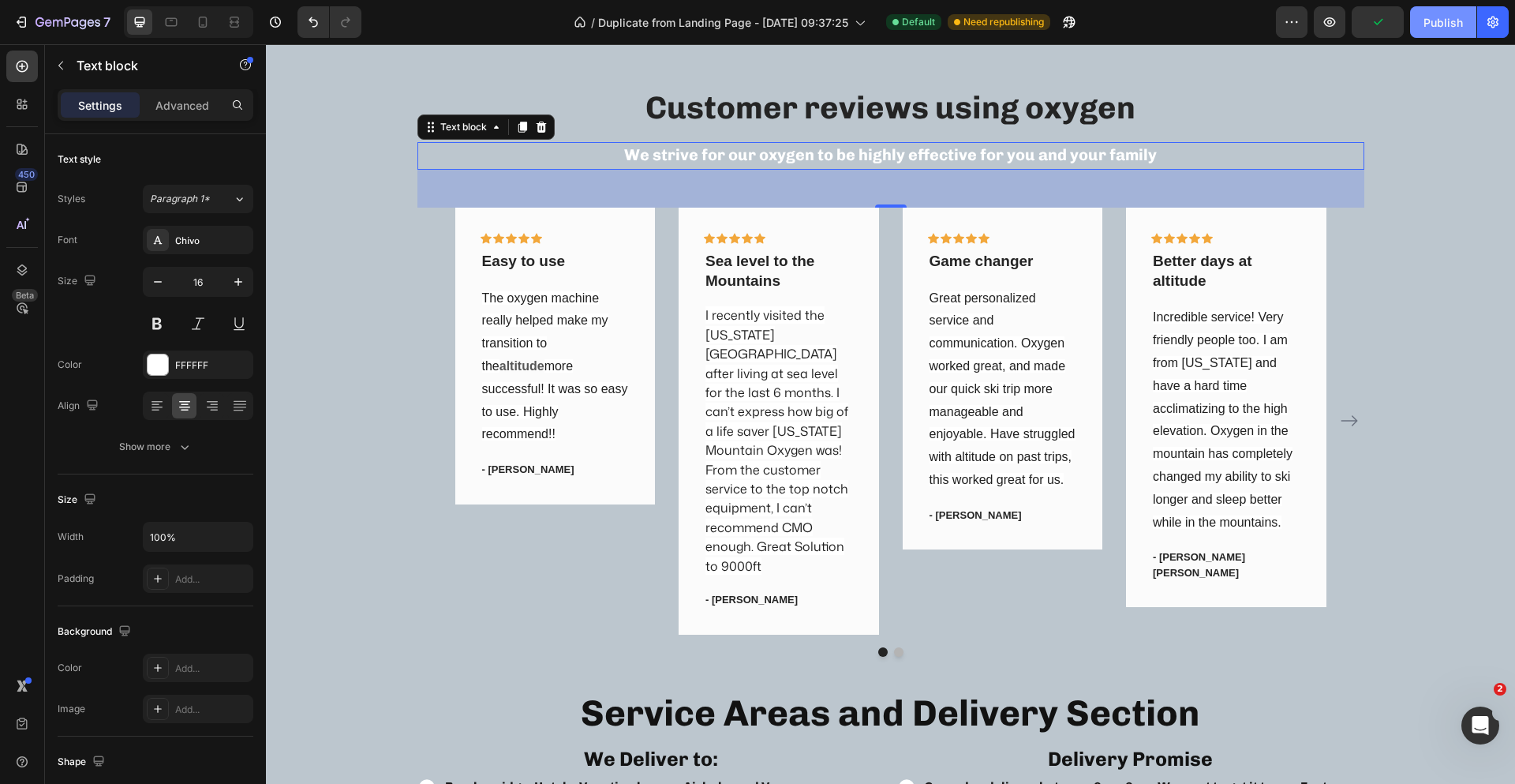
click at [1451, 20] on div "Publish" at bounding box center [1443, 23] width 39 height 17
